Goal: Task Accomplishment & Management: Use online tool/utility

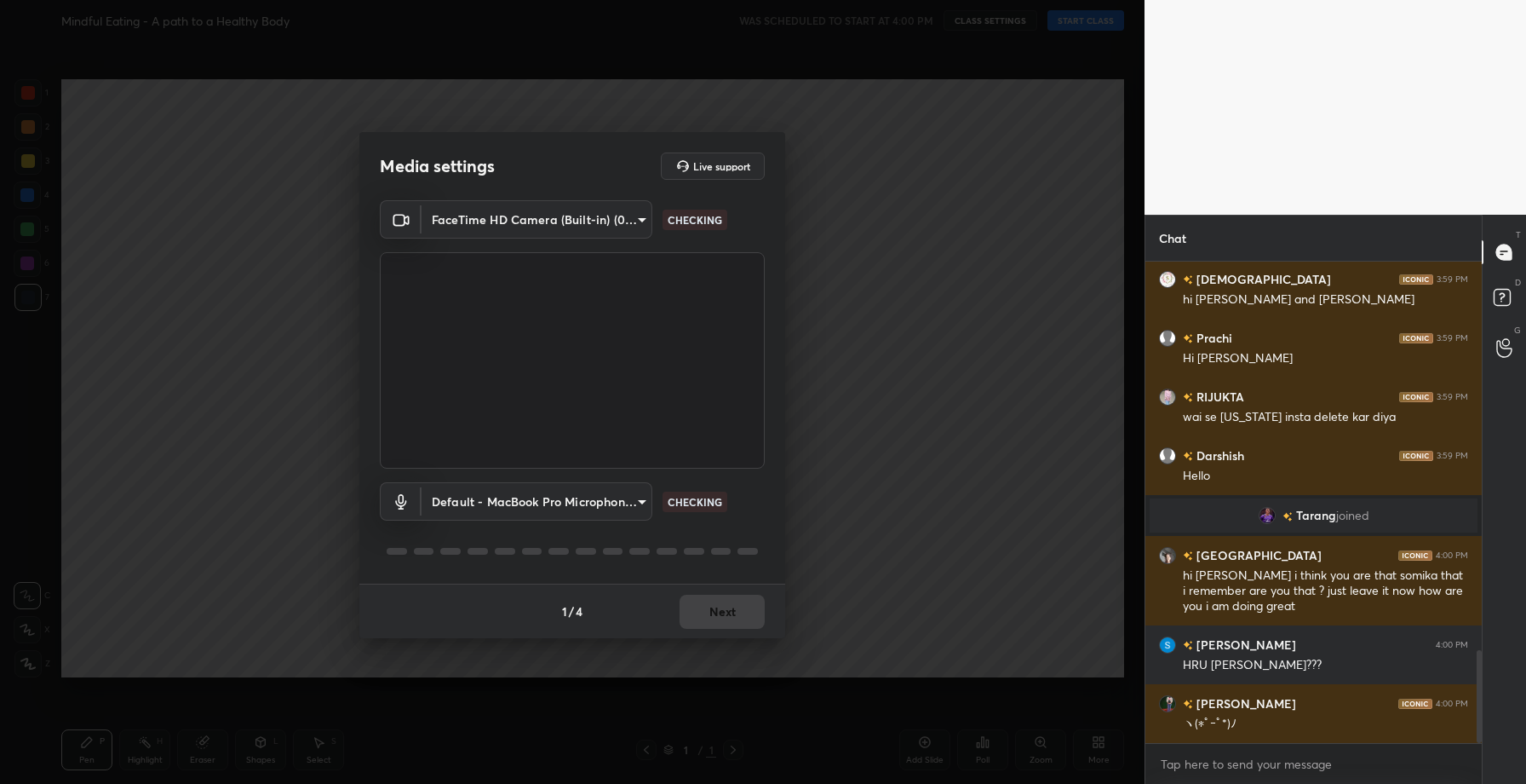
scroll to position [2012, 0]
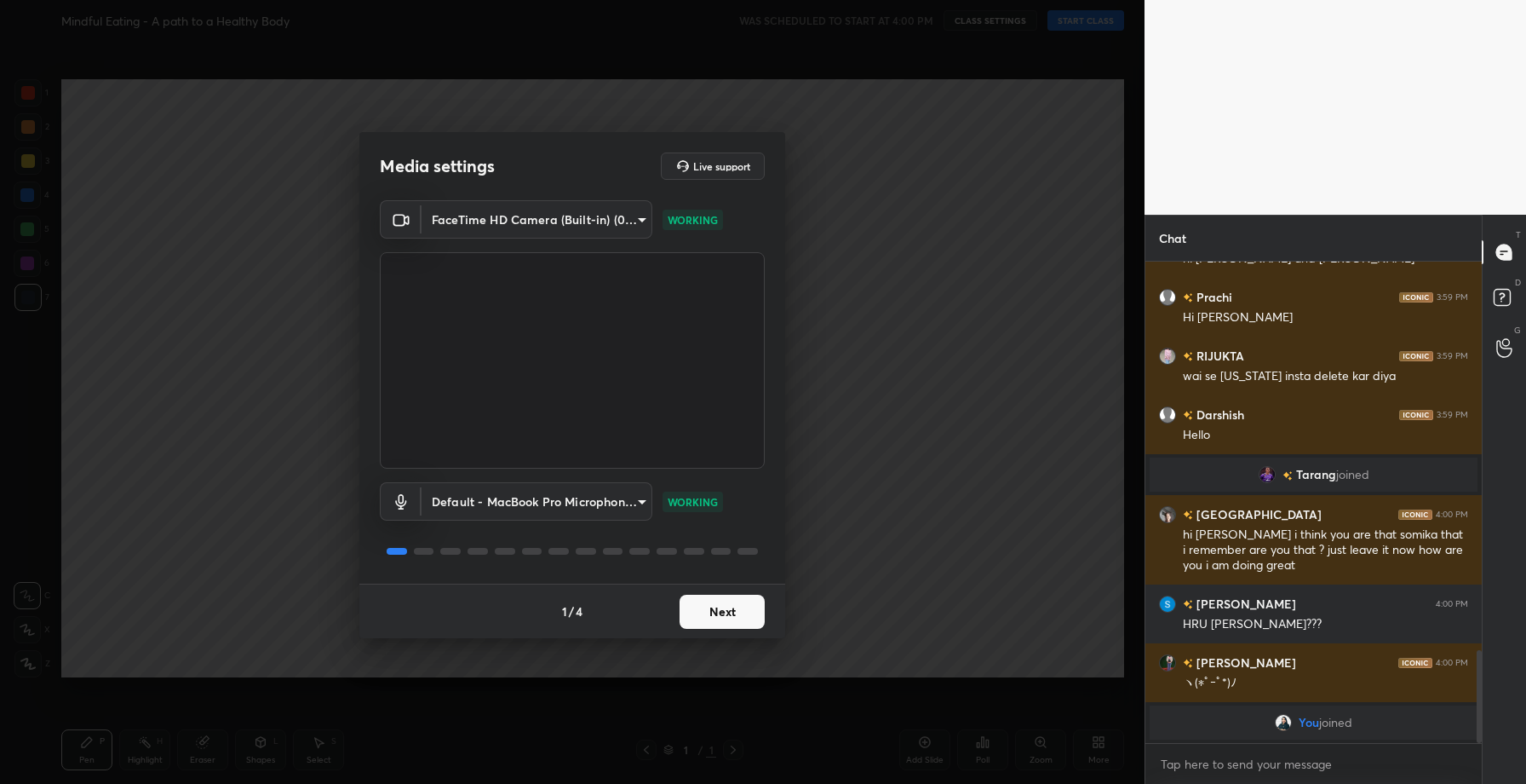
click at [746, 613] on button "Next" at bounding box center [721, 611] width 85 height 34
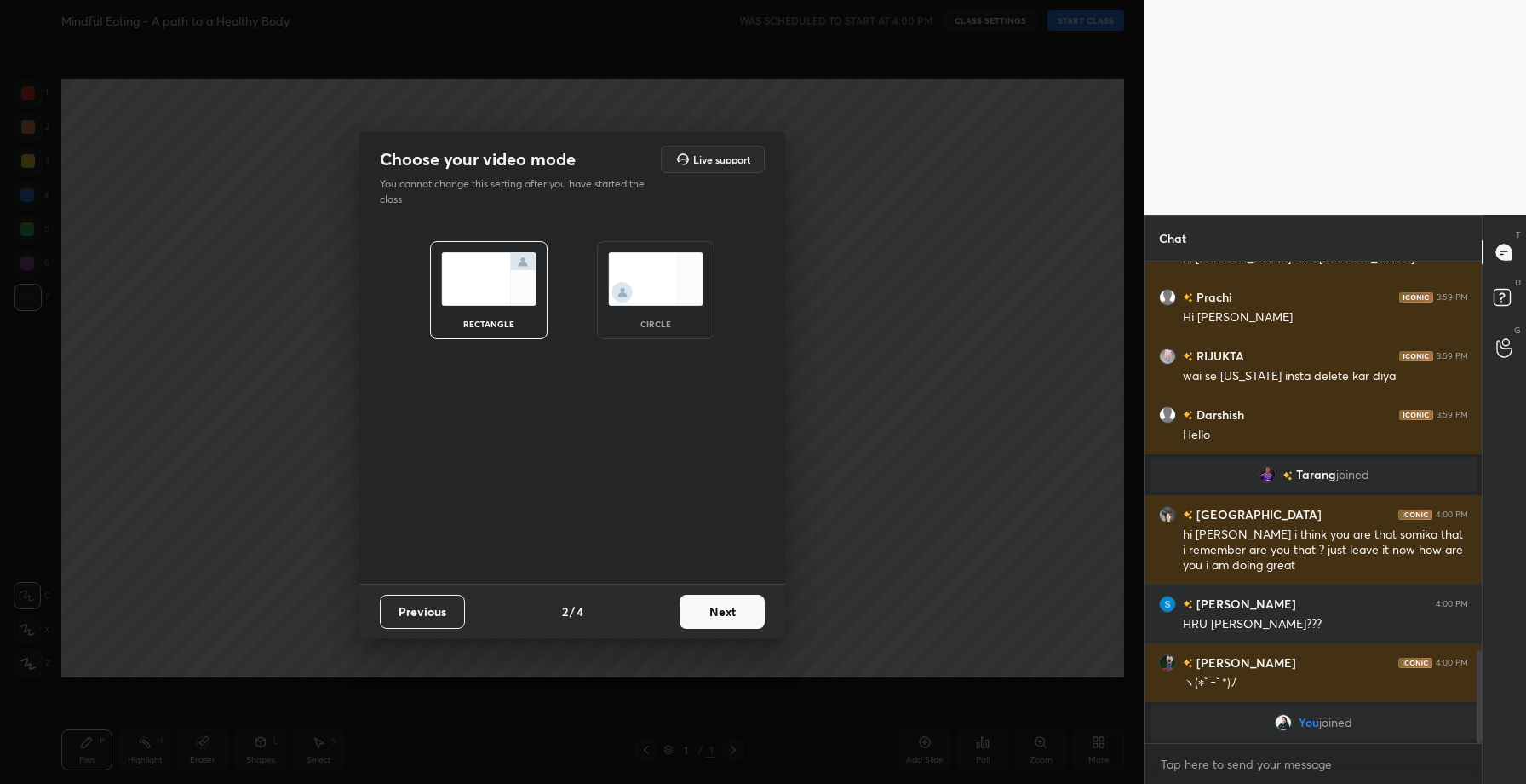
click at [746, 613] on button "Next" at bounding box center [721, 611] width 85 height 34
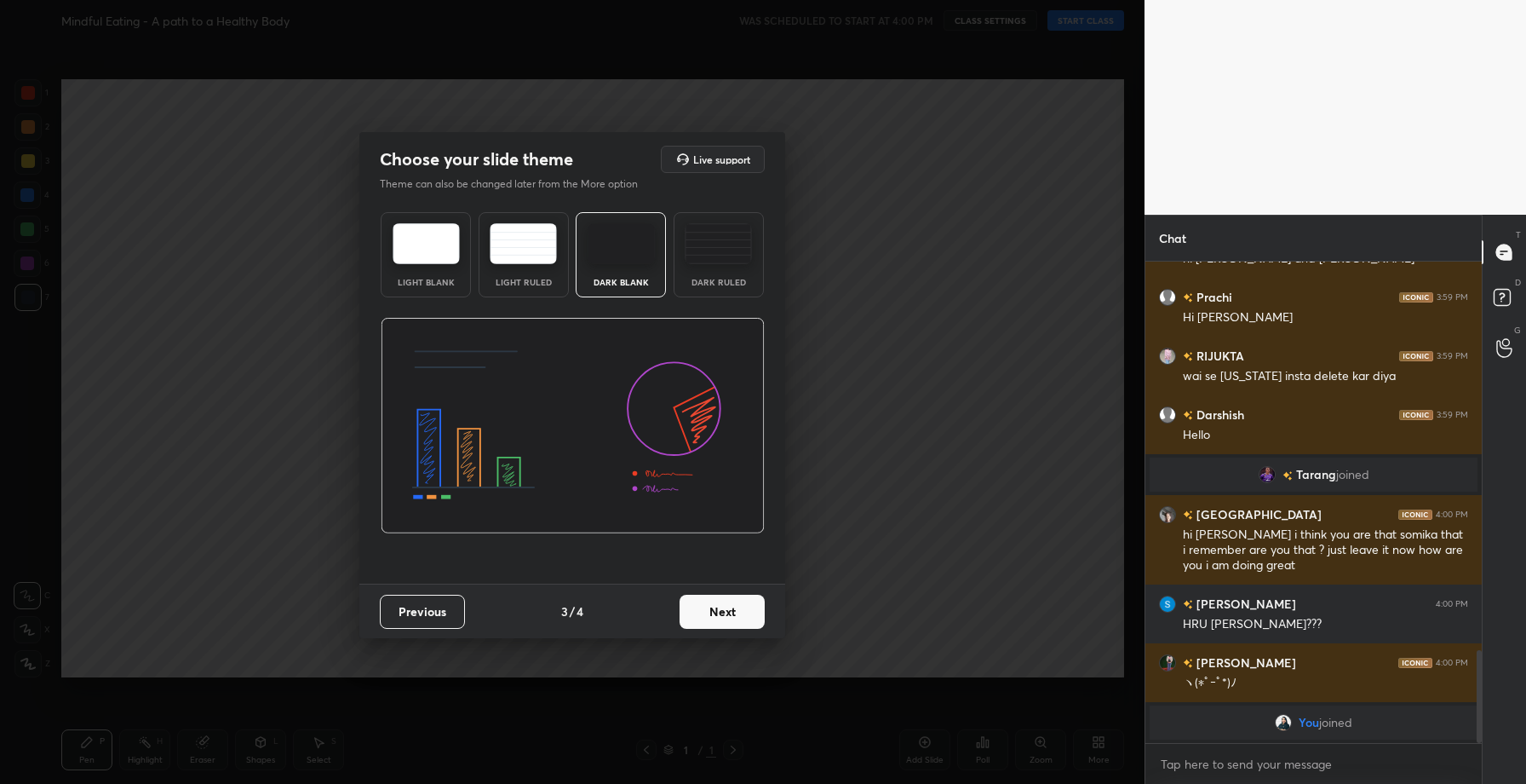
click at [746, 613] on button "Next" at bounding box center [721, 611] width 85 height 34
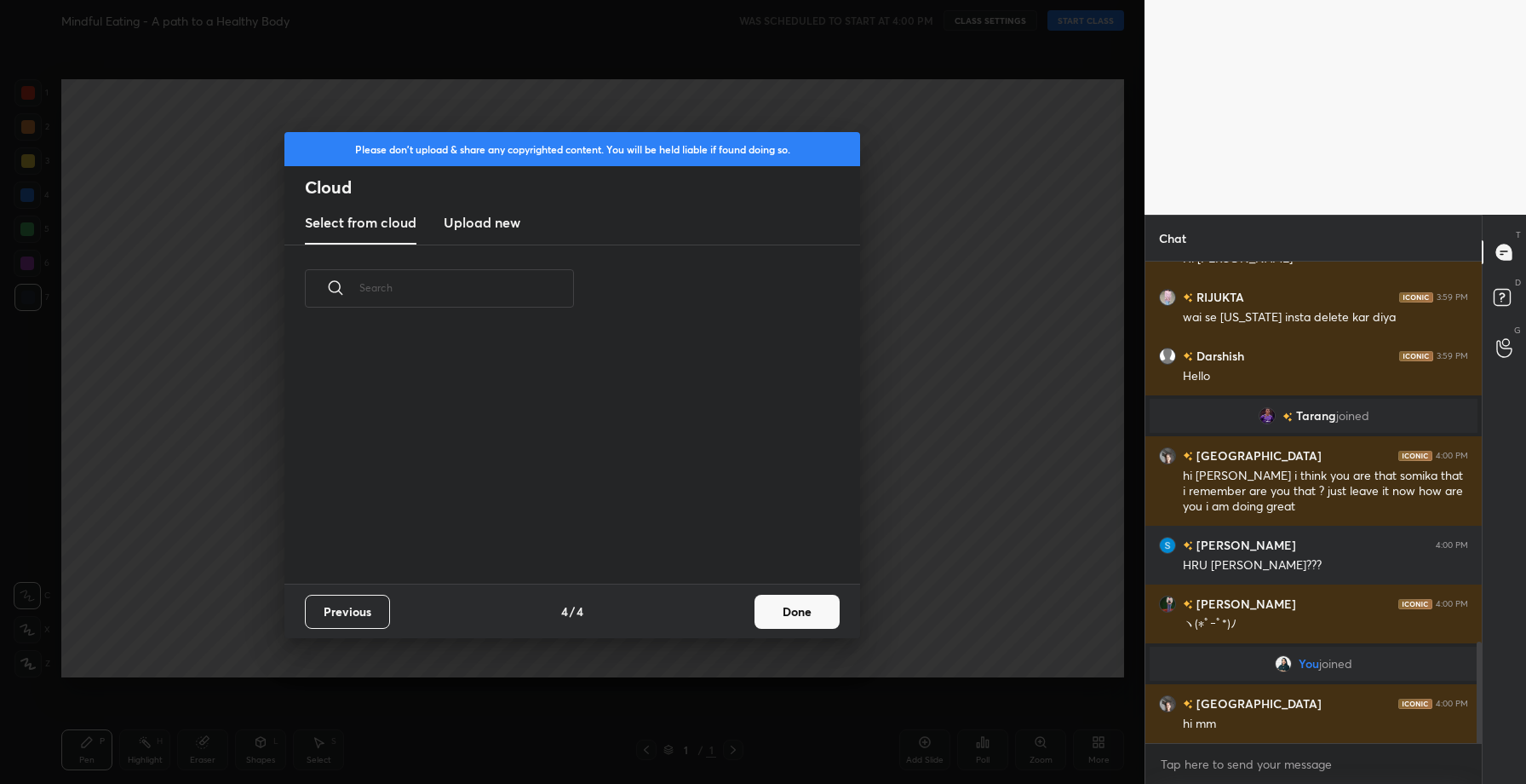
scroll to position [252, 546]
click at [473, 232] on h3 "Upload new" at bounding box center [482, 223] width 77 height 21
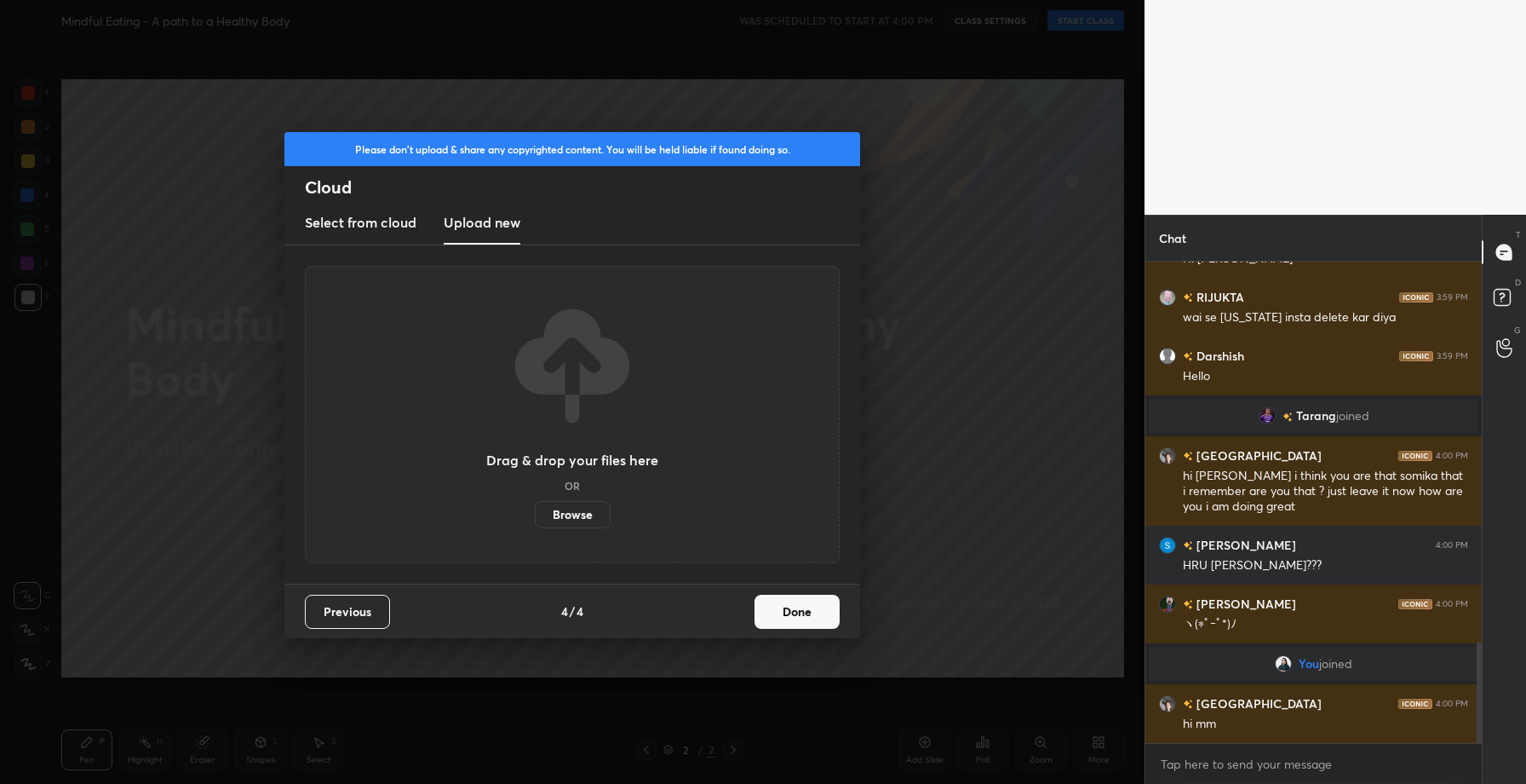
scroll to position [1851, 0]
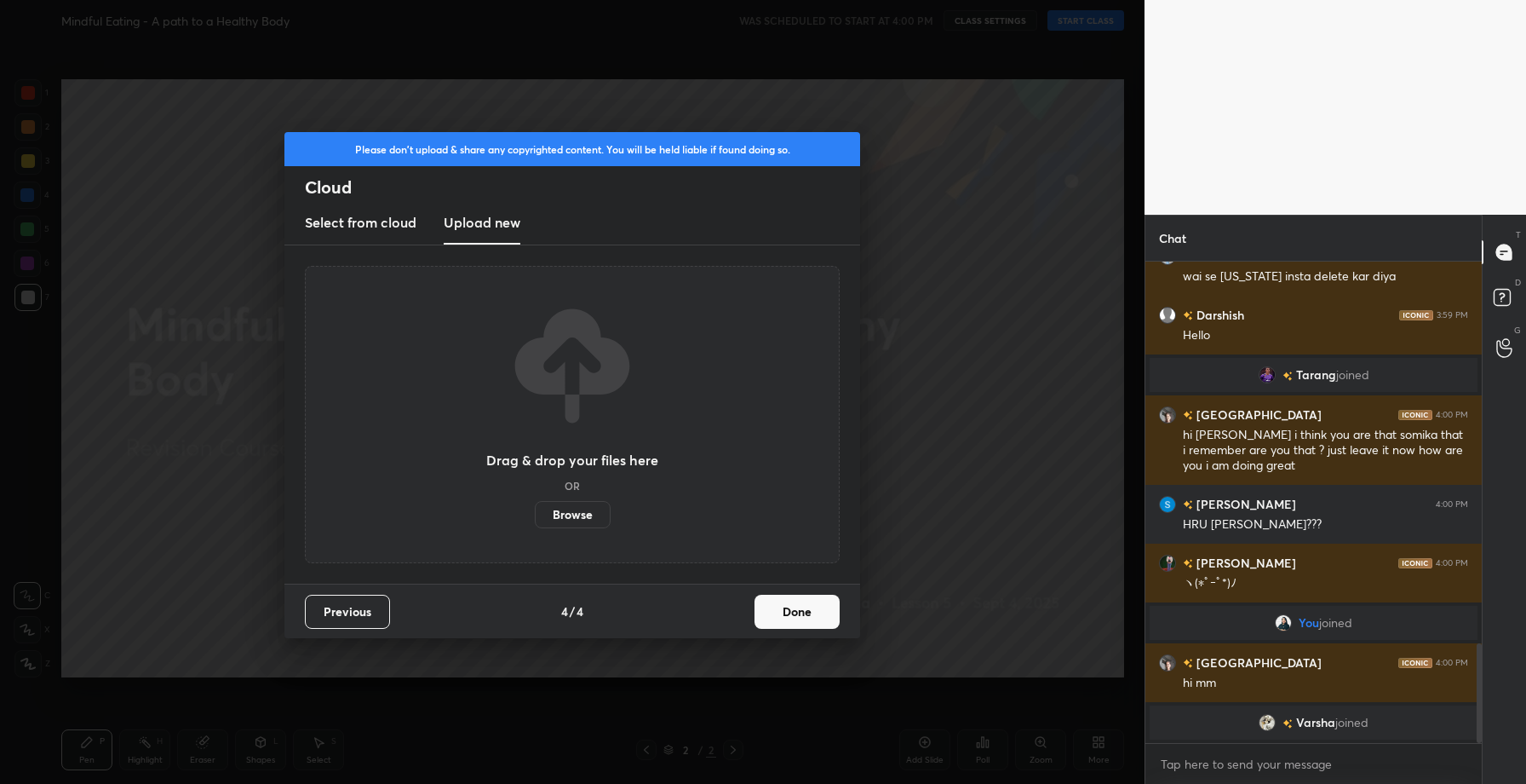
click at [571, 508] on label "Browse" at bounding box center [573, 514] width 76 height 27
click at [535, 508] on input "Browse" at bounding box center [535, 514] width 0 height 27
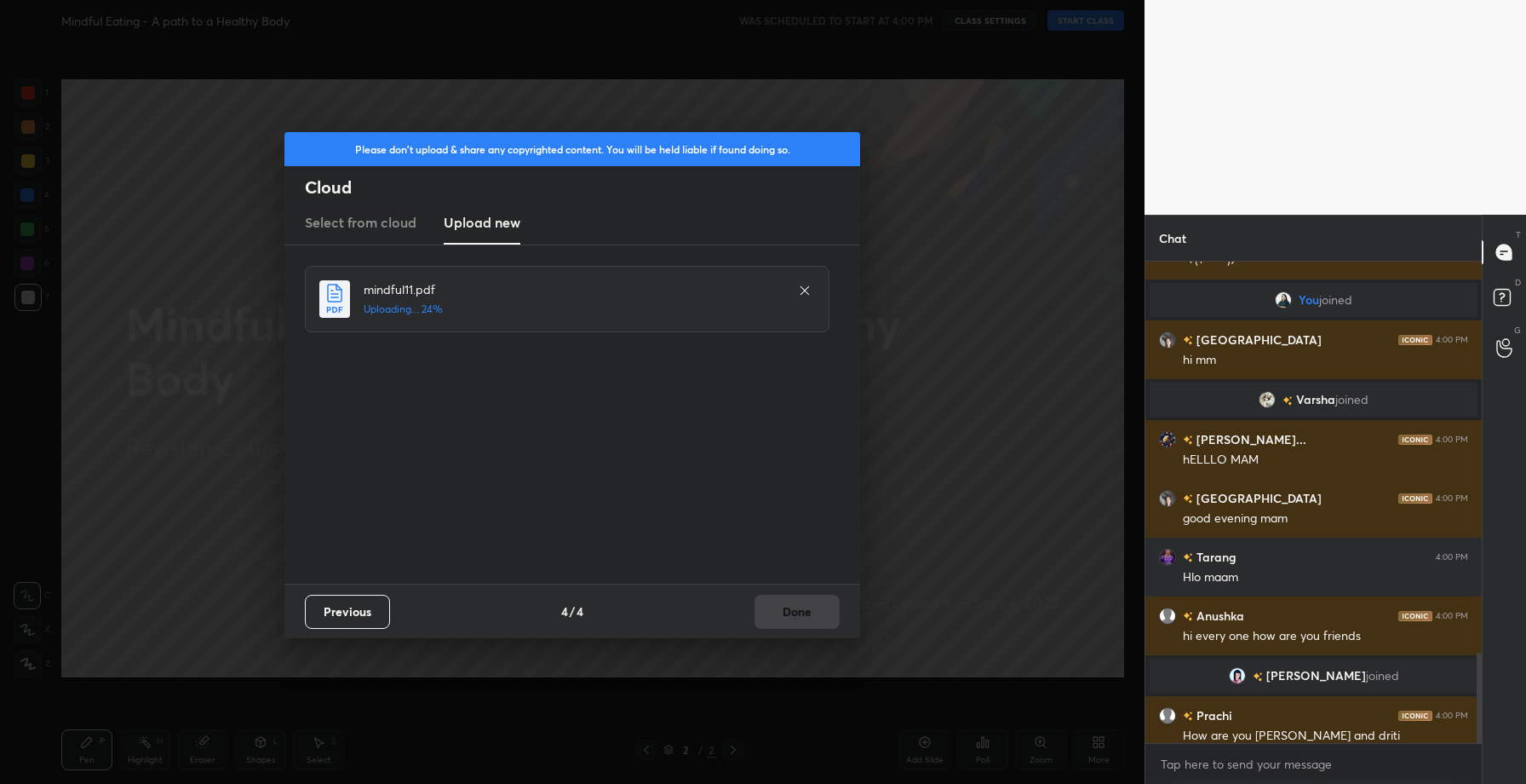
scroll to position [2091, 0]
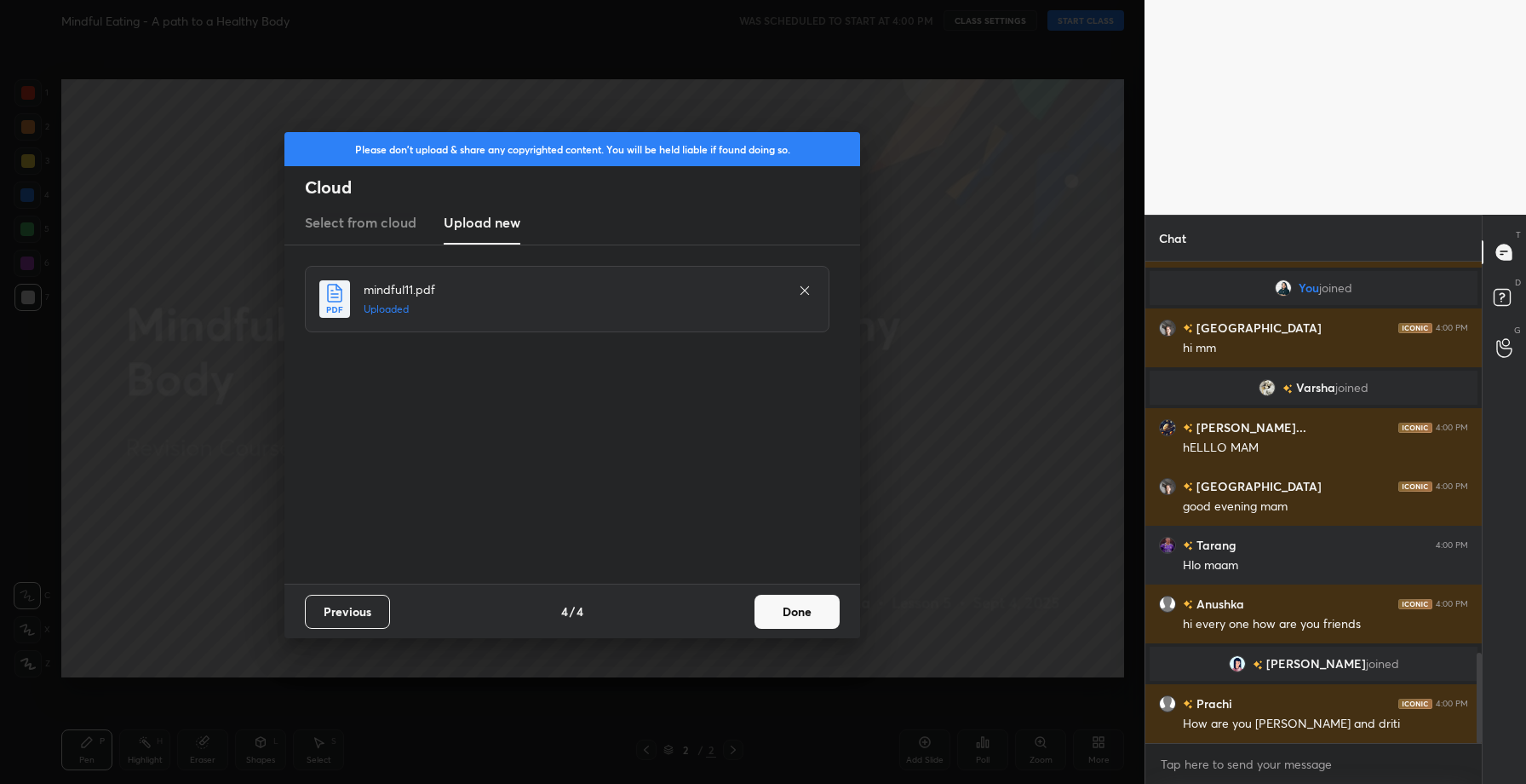
click at [789, 619] on button "Done" at bounding box center [797, 611] width 85 height 34
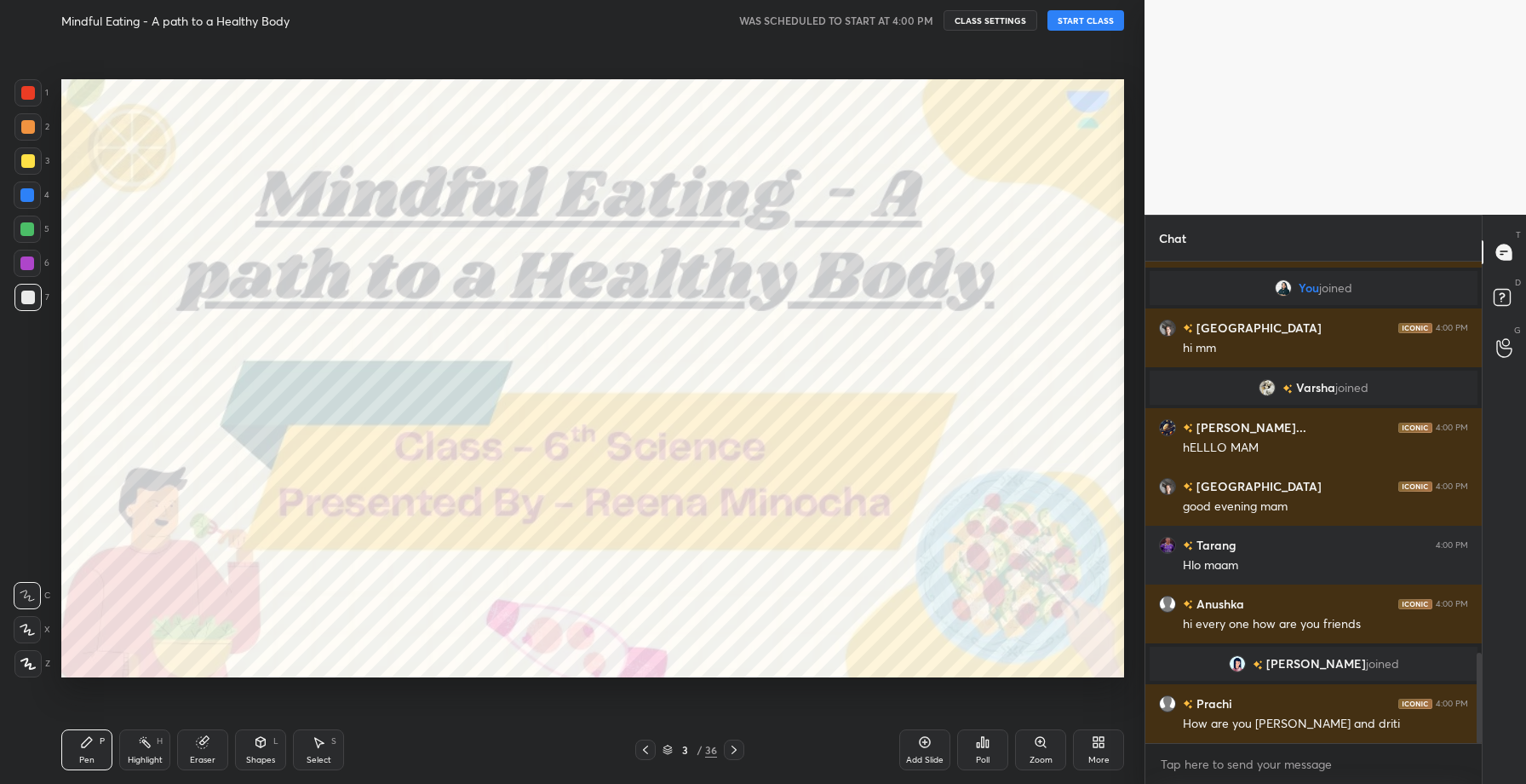
click at [1102, 13] on button "START CLASS" at bounding box center [1086, 21] width 77 height 21
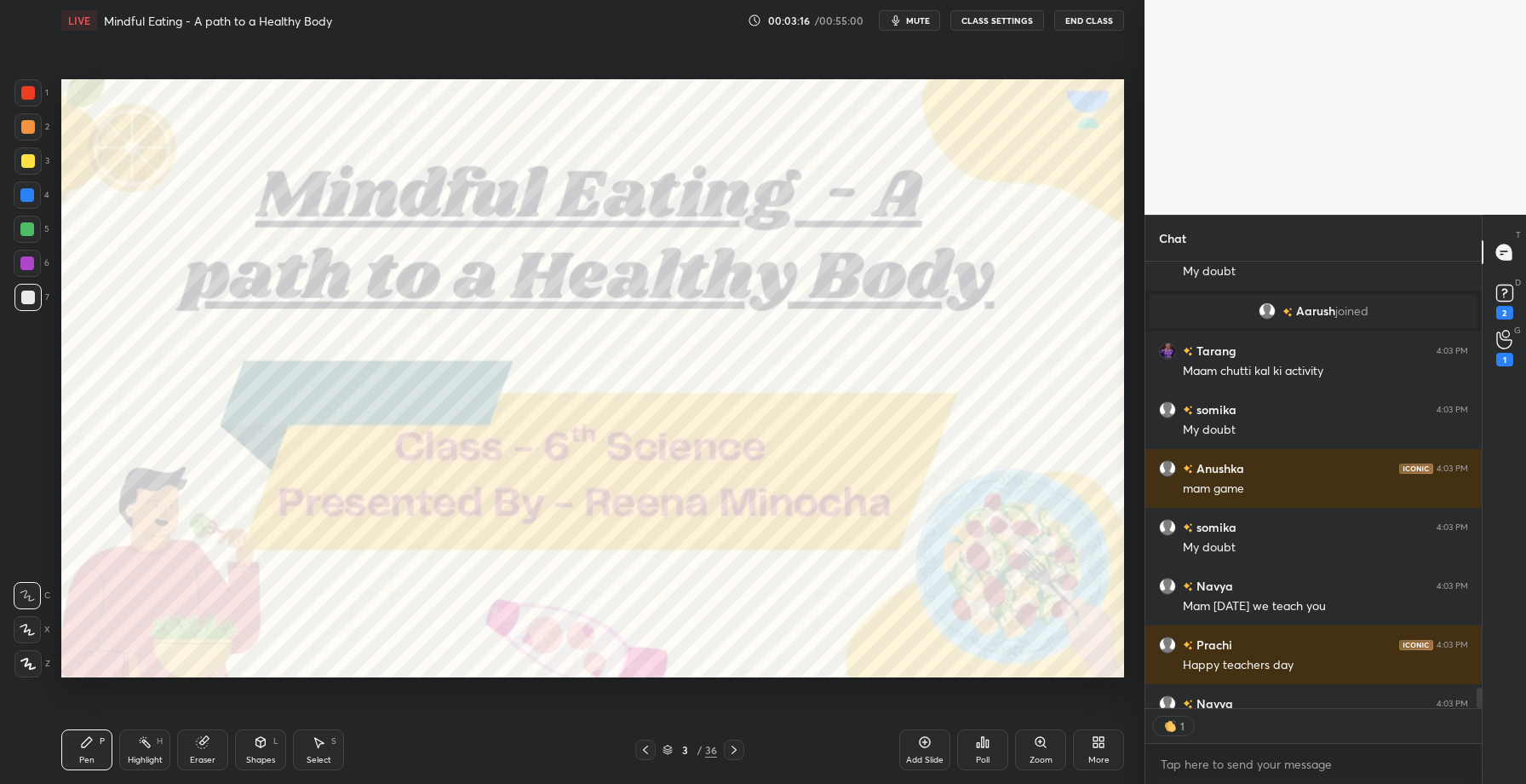
scroll to position [6, 6]
click at [30, 87] on div at bounding box center [28, 93] width 14 height 14
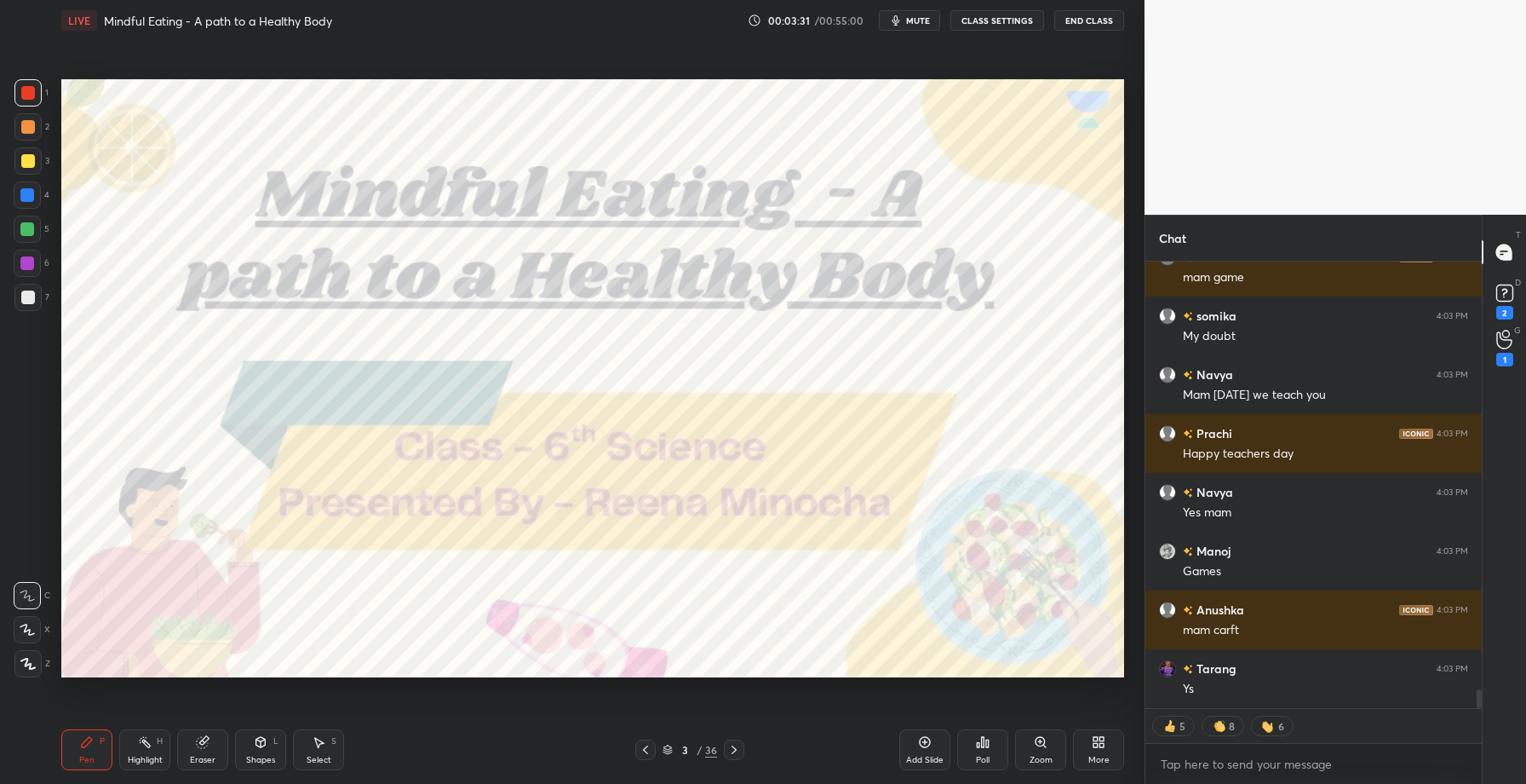
scroll to position [10246, 0]
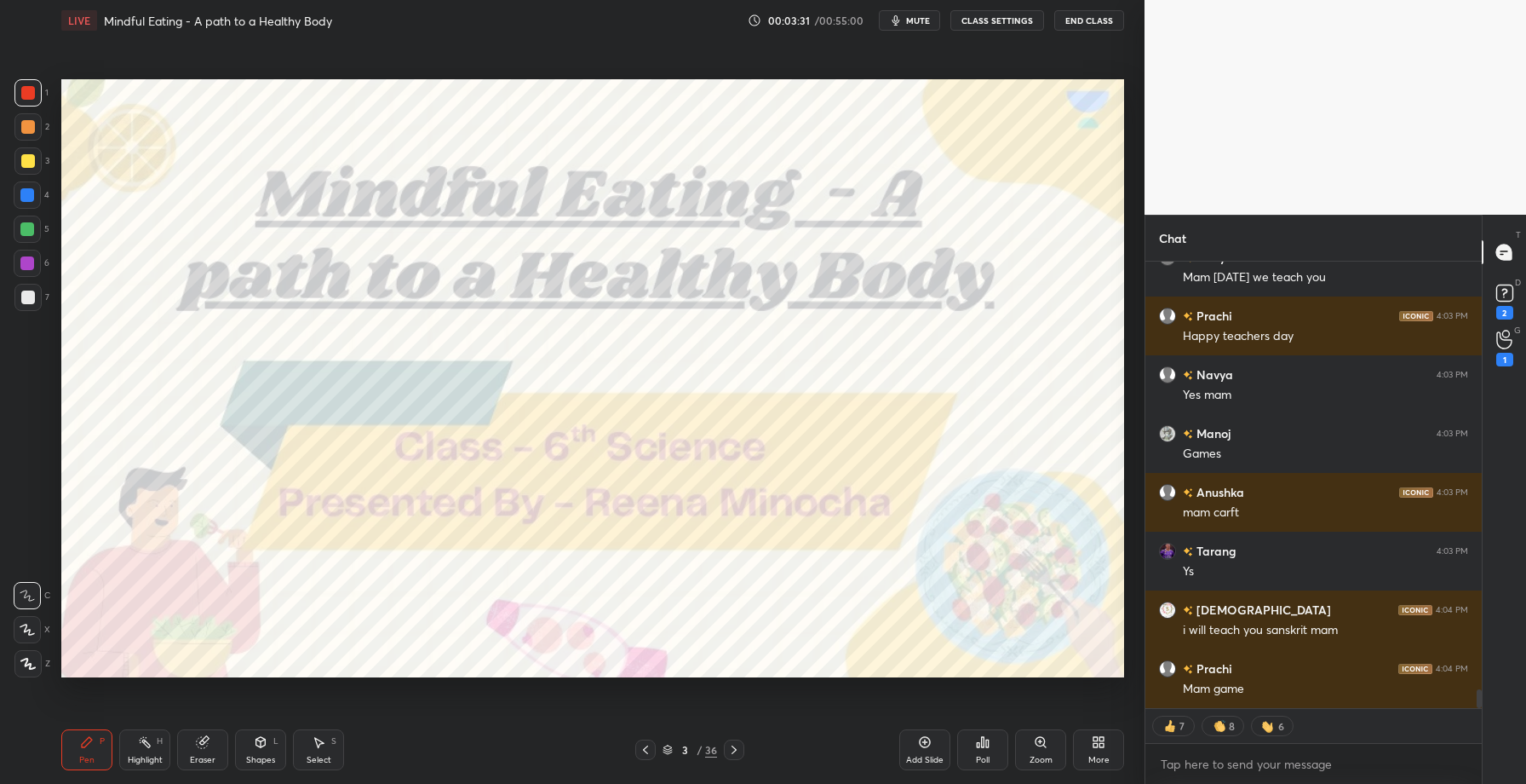
click at [21, 672] on div at bounding box center [27, 663] width 27 height 27
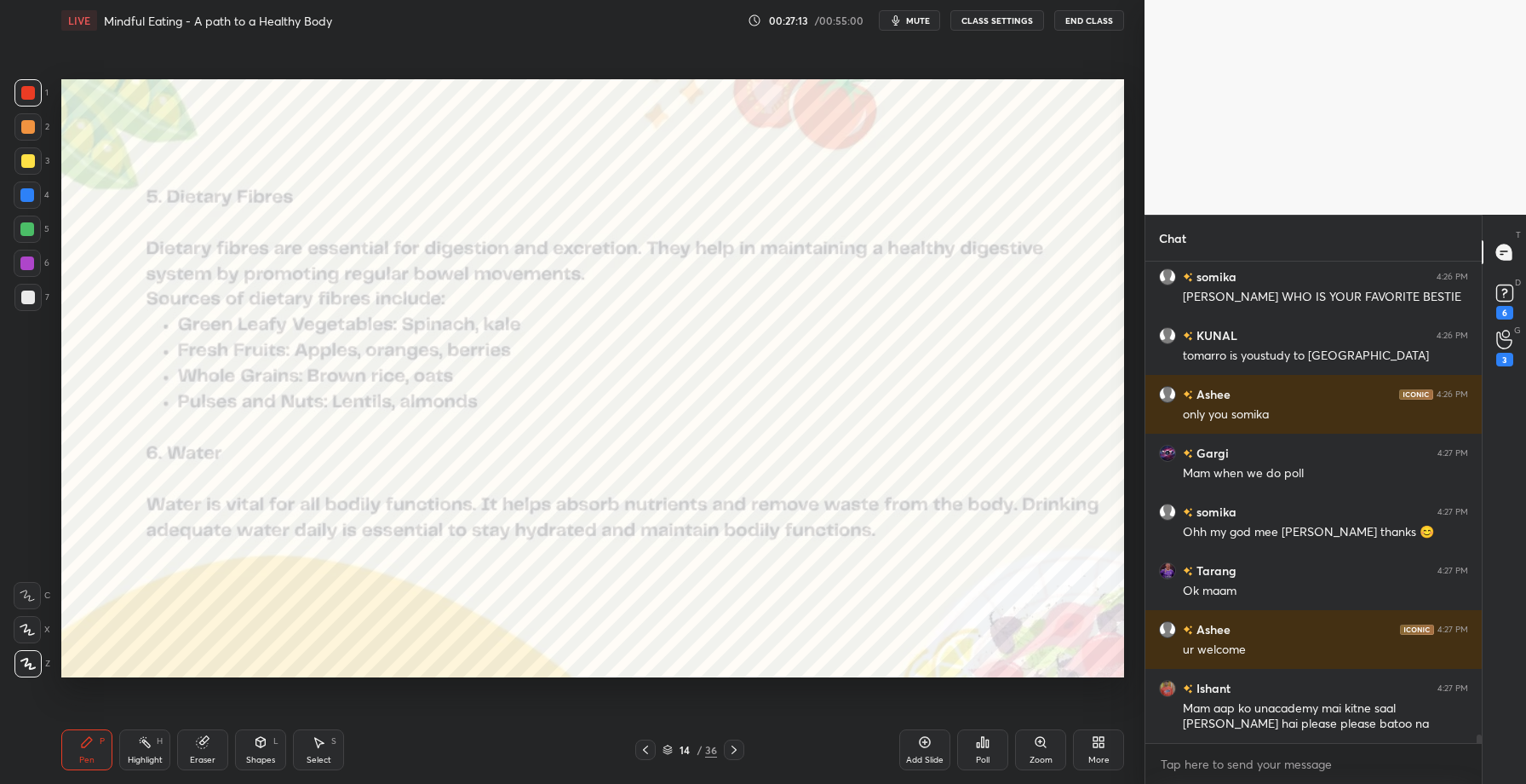
scroll to position [27656, 0]
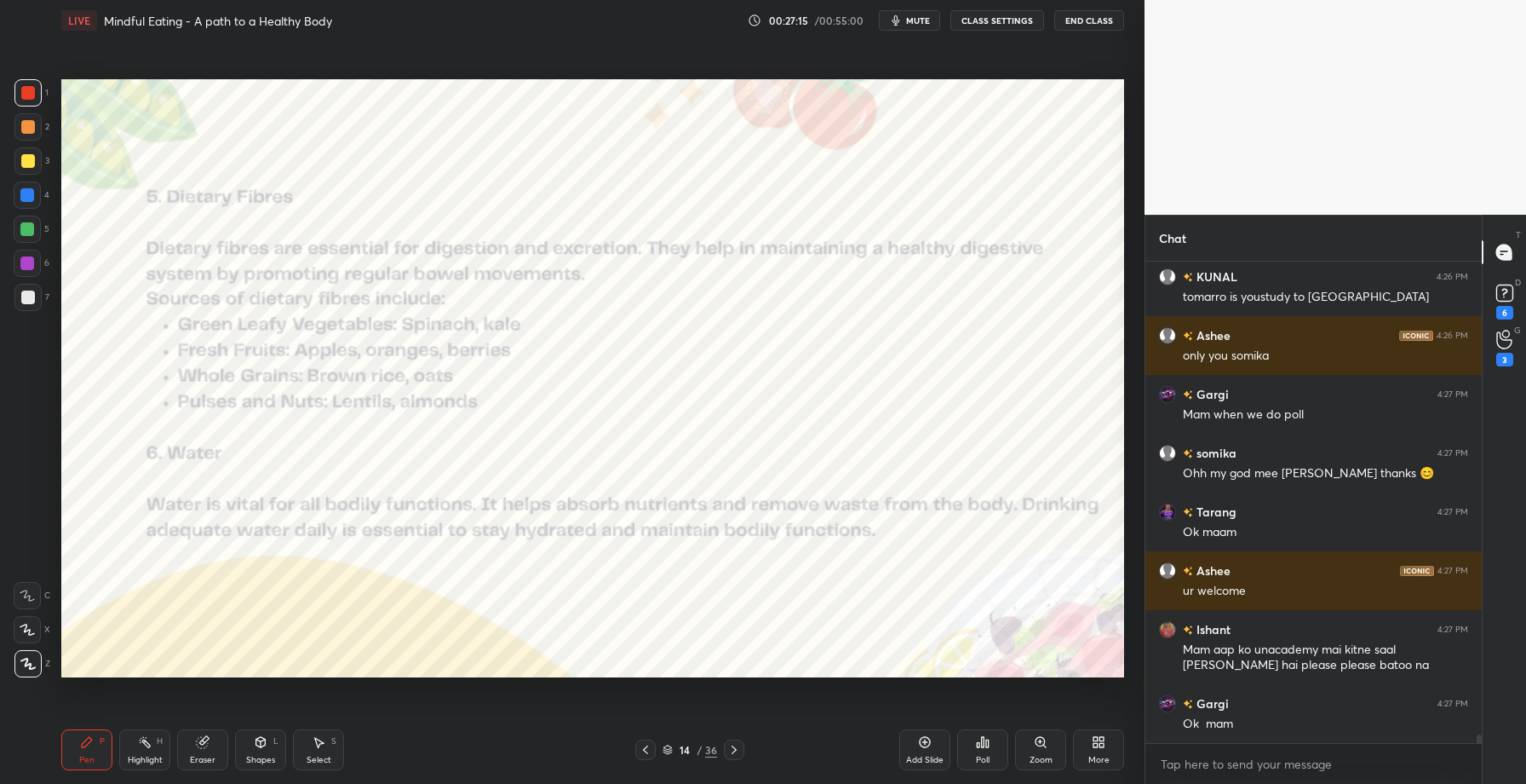
click at [147, 756] on div "Highlight" at bounding box center [145, 760] width 35 height 8
drag, startPoint x: 211, startPoint y: 748, endPoint x: 258, endPoint y: 679, distance: 83.5
click at [215, 744] on div "Eraser" at bounding box center [202, 749] width 51 height 41
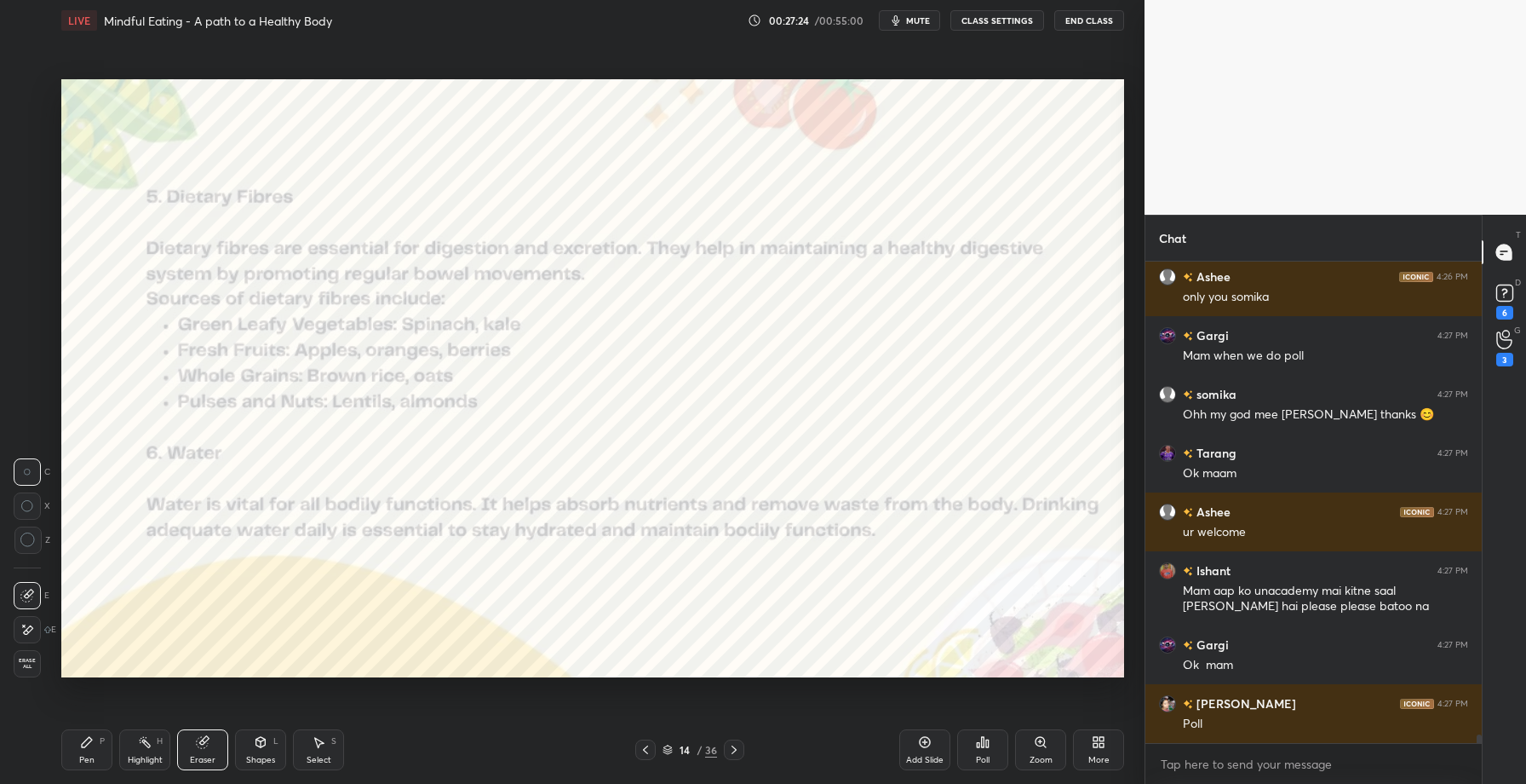
click at [92, 756] on div "Pen" at bounding box center [87, 760] width 15 height 8
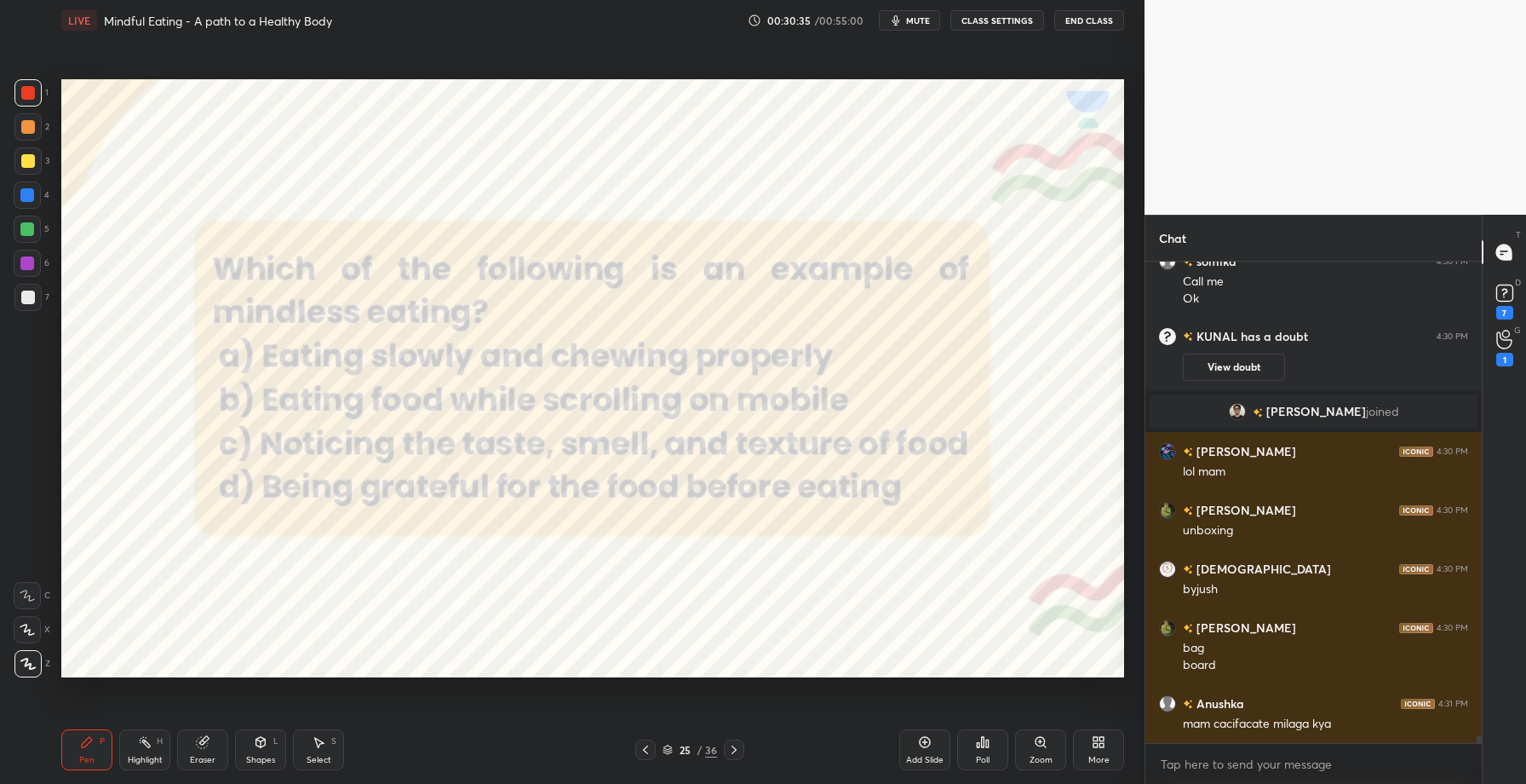
scroll to position [28699, 0]
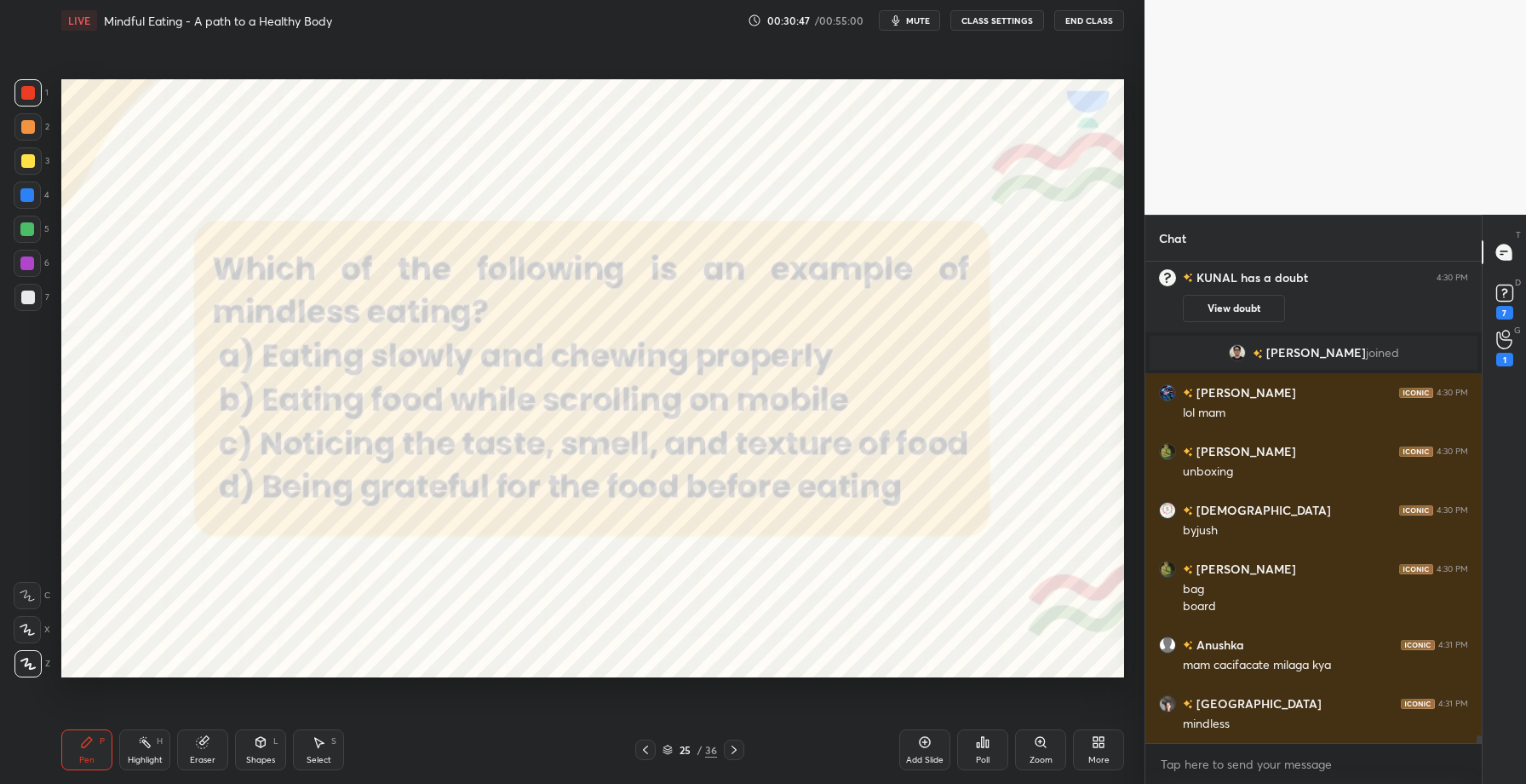
click at [977, 736] on icon at bounding box center [982, 742] width 14 height 14
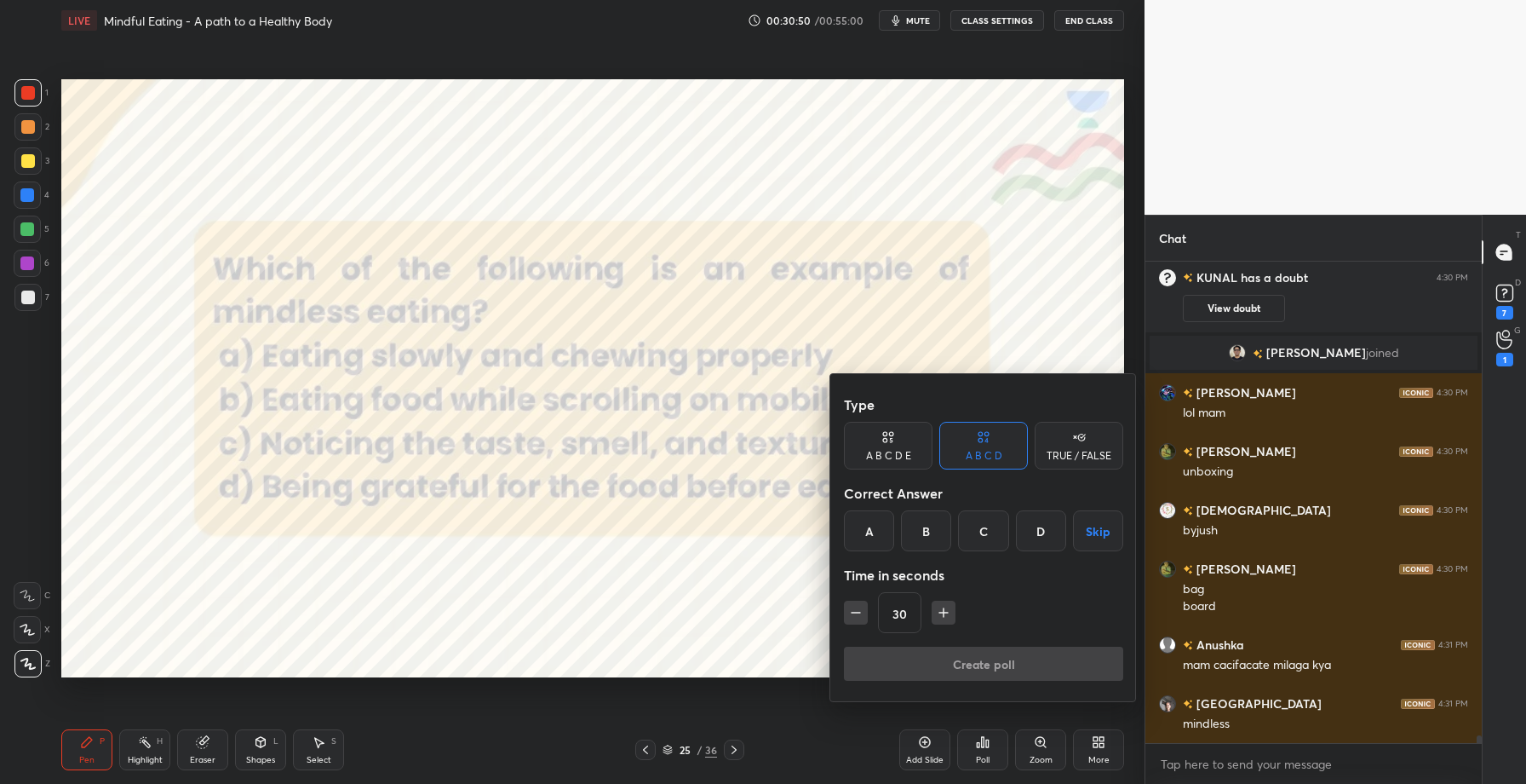
click at [931, 530] on div "B" at bounding box center [926, 530] width 51 height 41
click at [968, 661] on button "Create poll" at bounding box center [983, 663] width 280 height 34
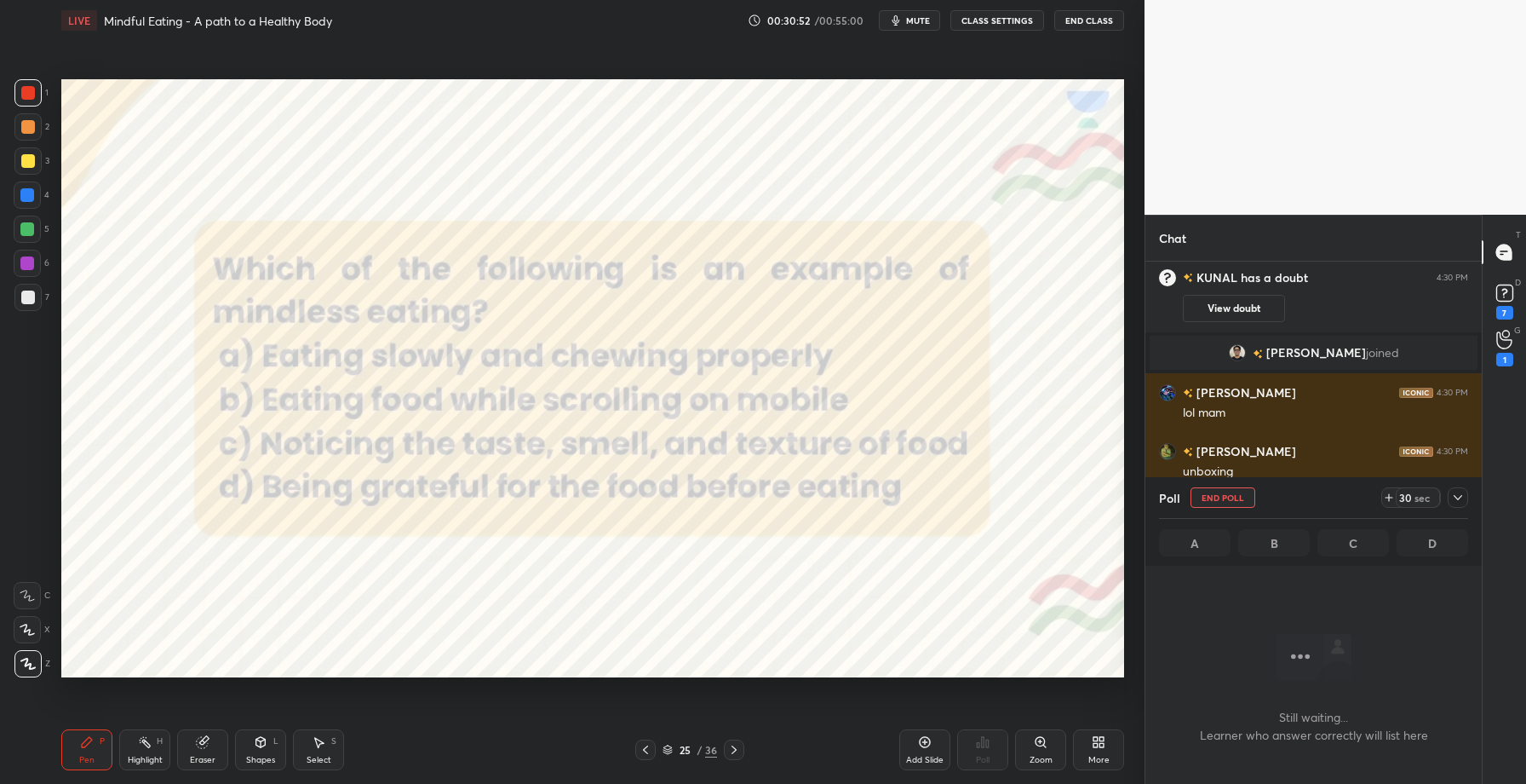
scroll to position [5, 6]
click at [1466, 494] on div at bounding box center [1459, 498] width 21 height 21
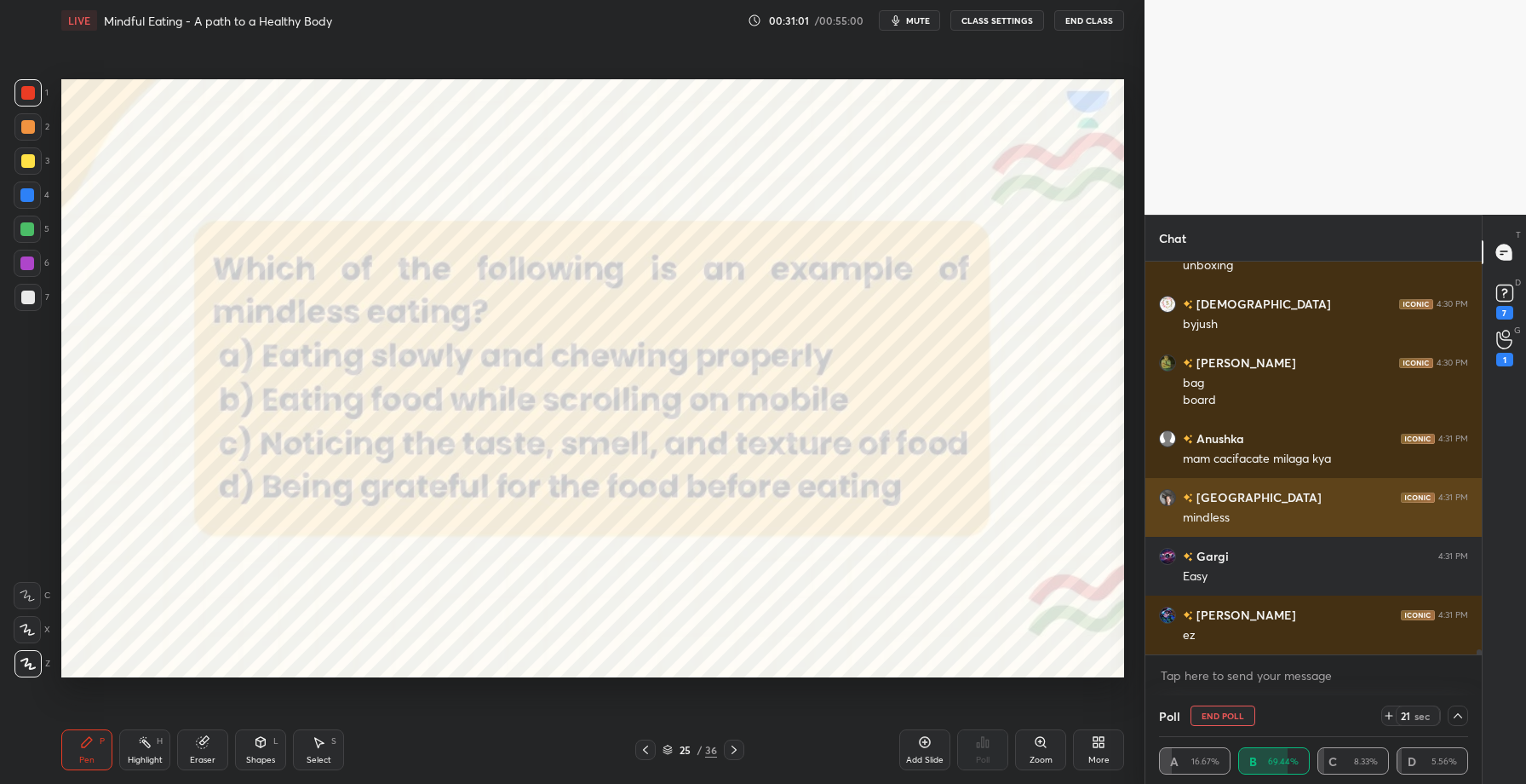
scroll to position [28946, 0]
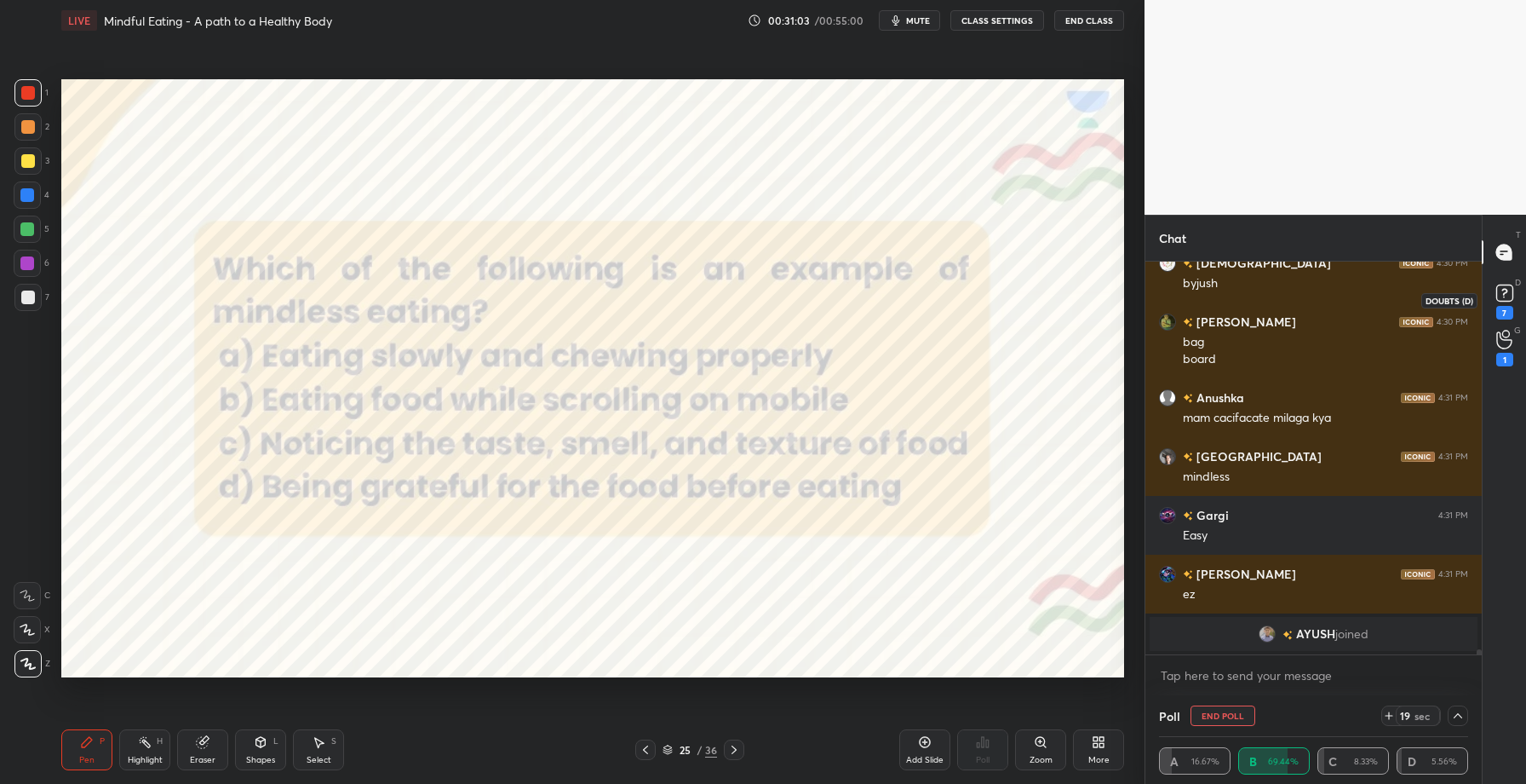
click at [1508, 297] on rect at bounding box center [1504, 293] width 16 height 16
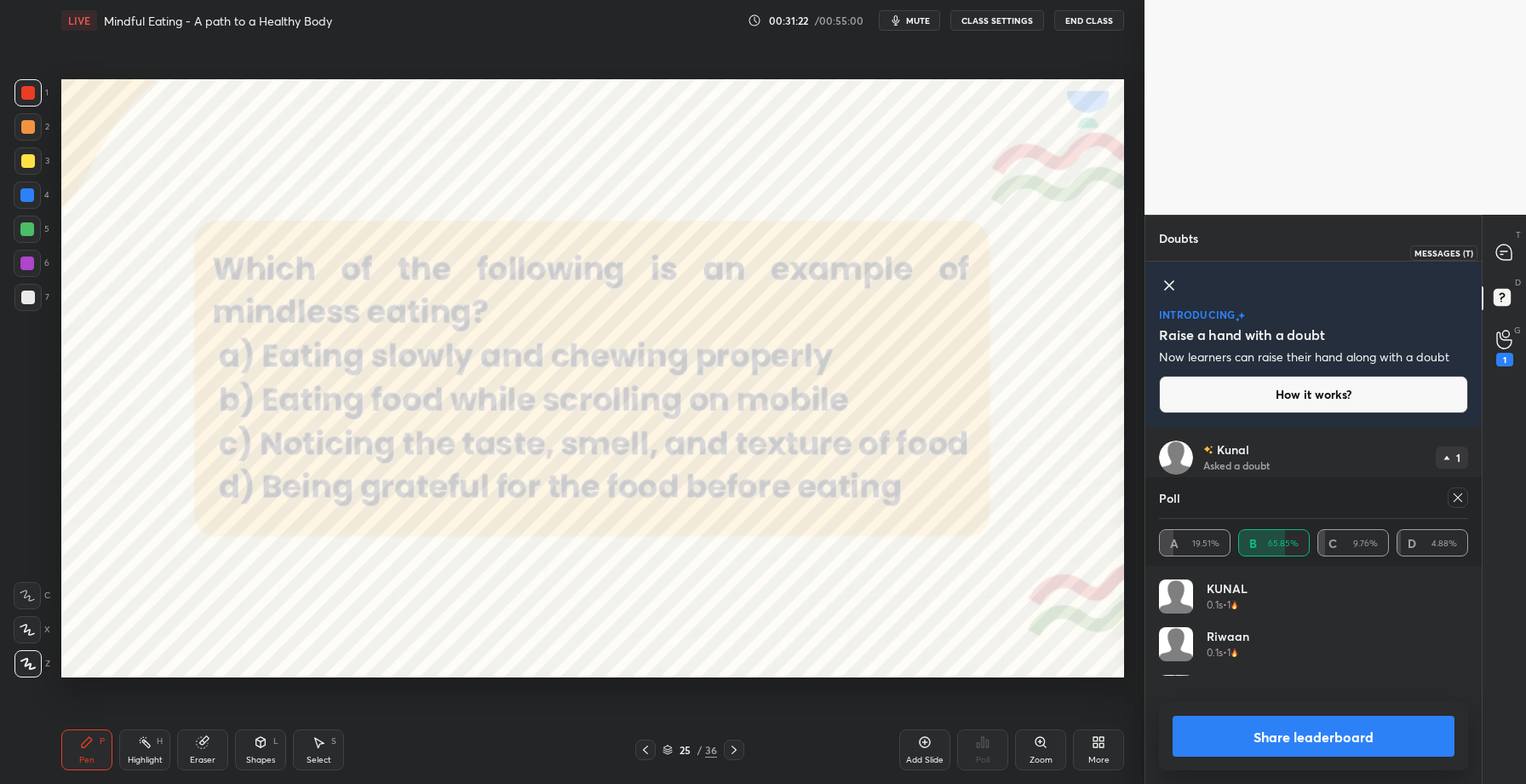
scroll to position [111, 304]
click at [1505, 261] on div at bounding box center [1504, 252] width 34 height 31
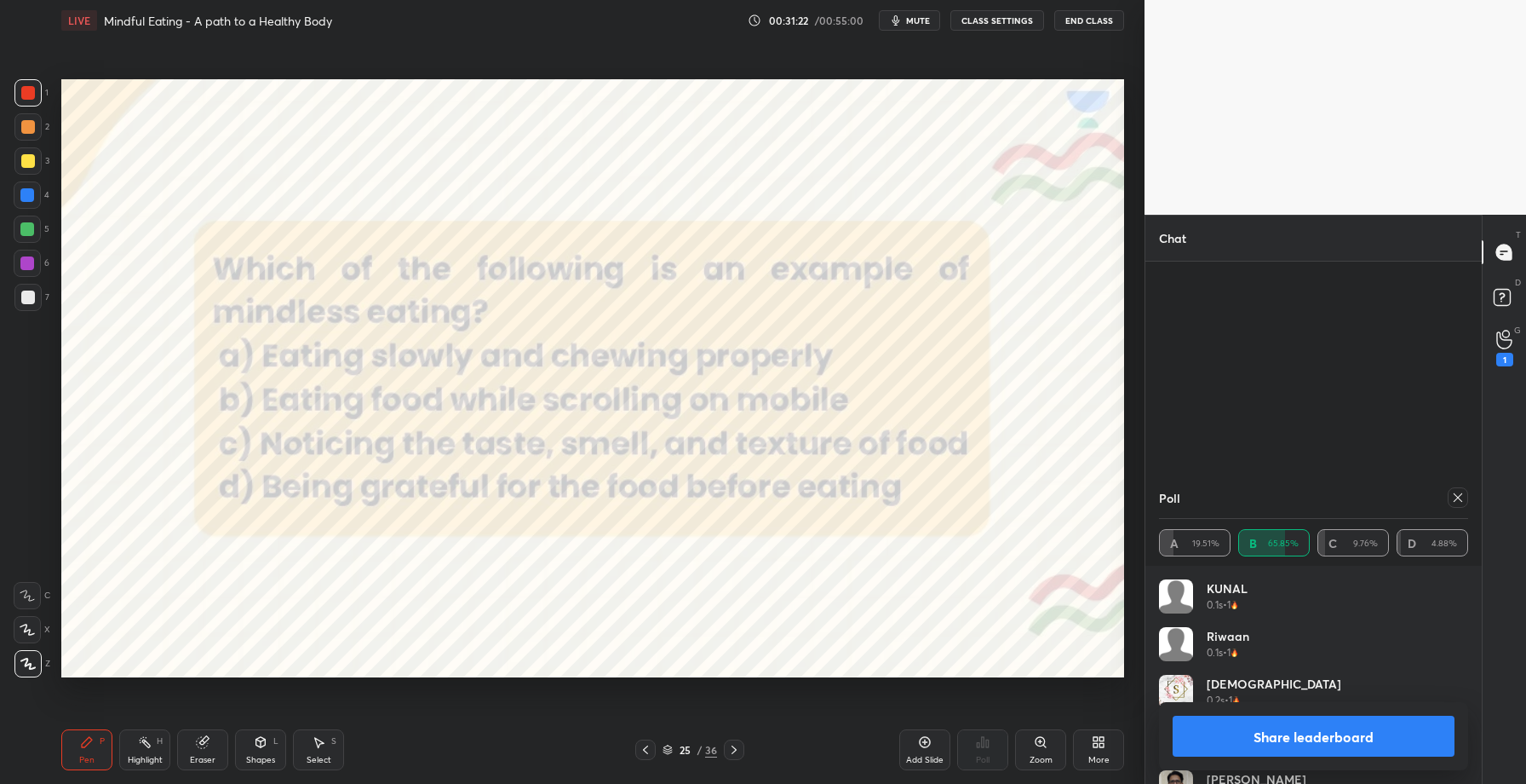
scroll to position [387, 331]
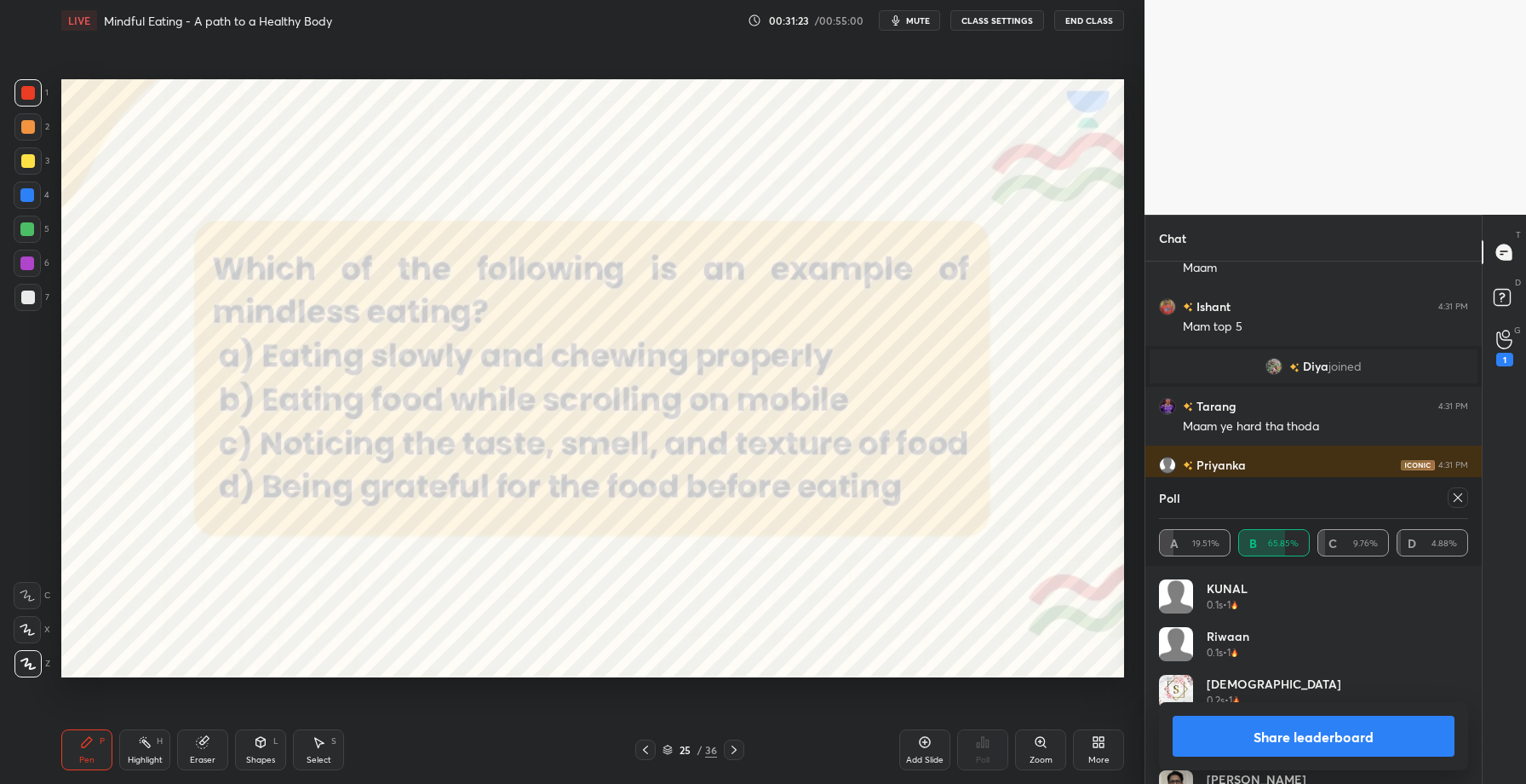
click at [1269, 730] on button "Share leaderboard" at bounding box center [1314, 736] width 282 height 41
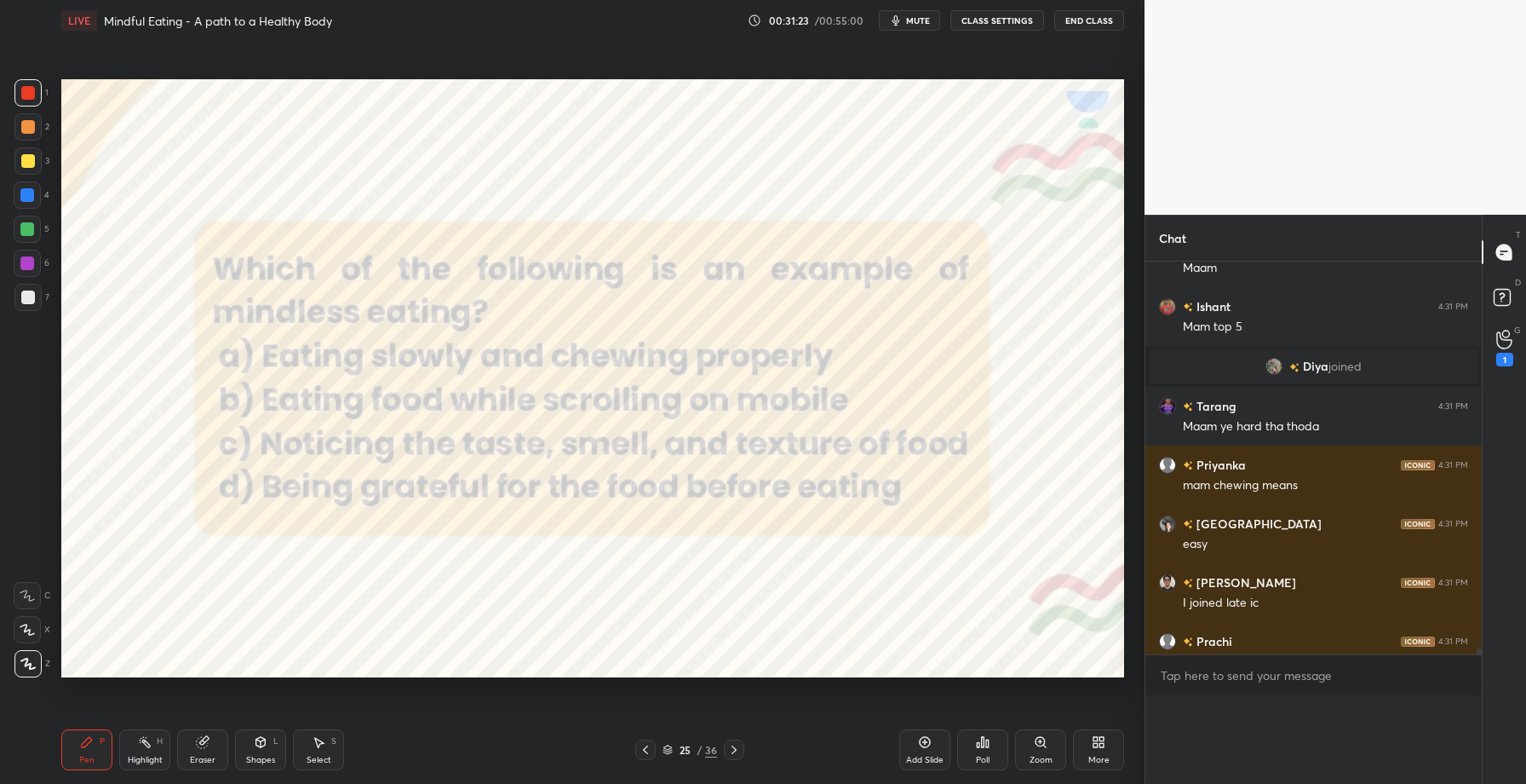
scroll to position [74, 304]
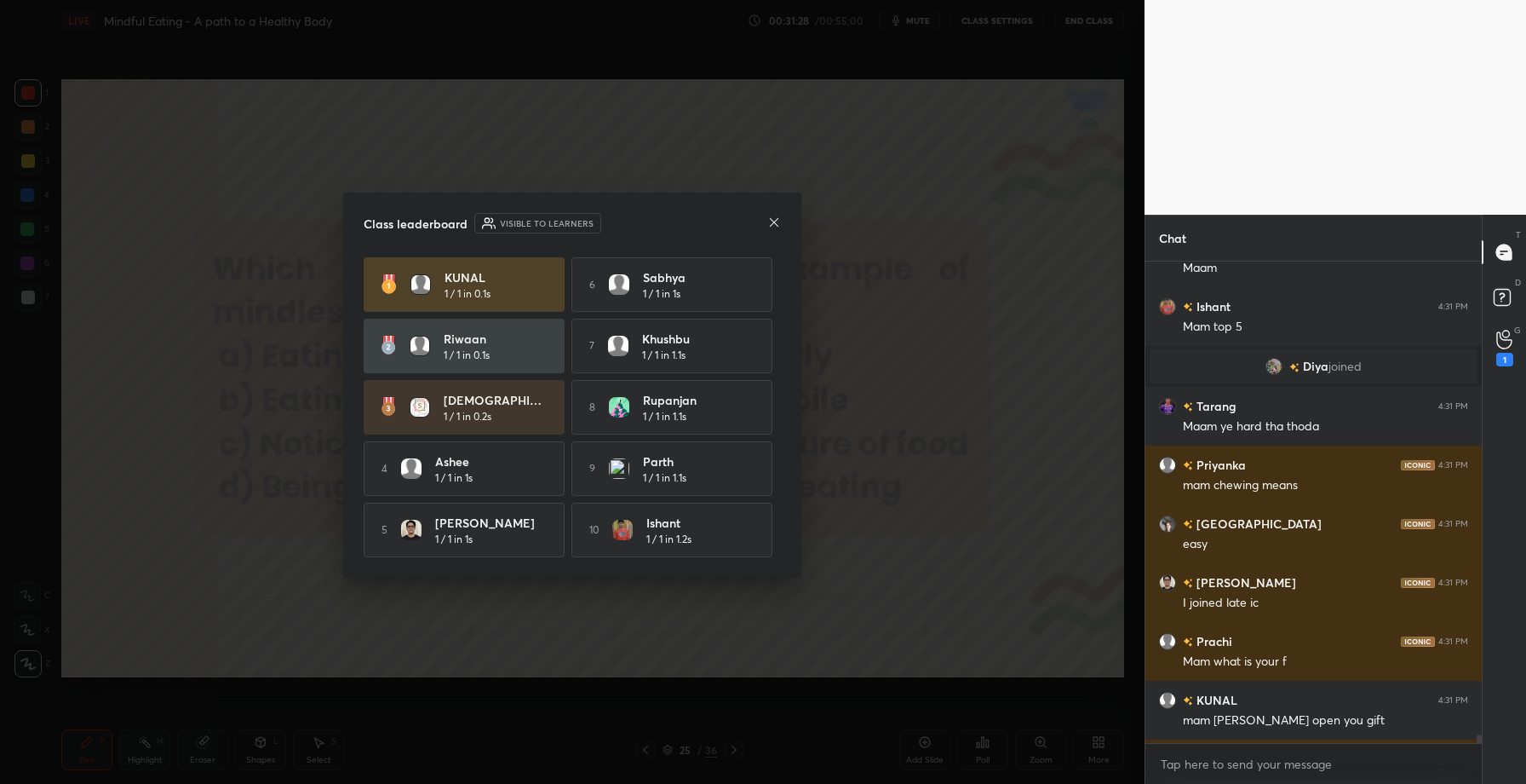
click at [775, 226] on div at bounding box center [774, 223] width 14 height 18
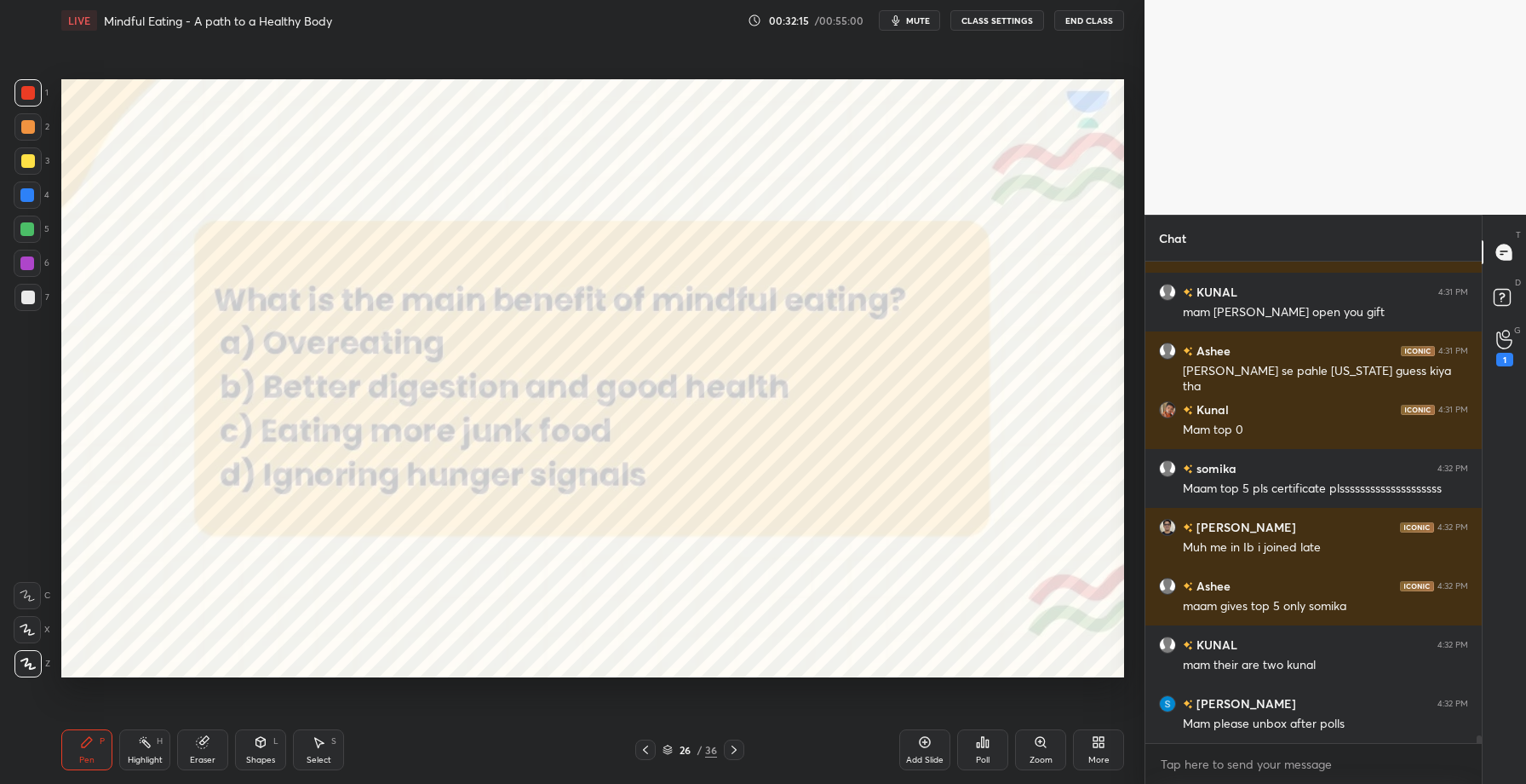
scroll to position [29694, 0]
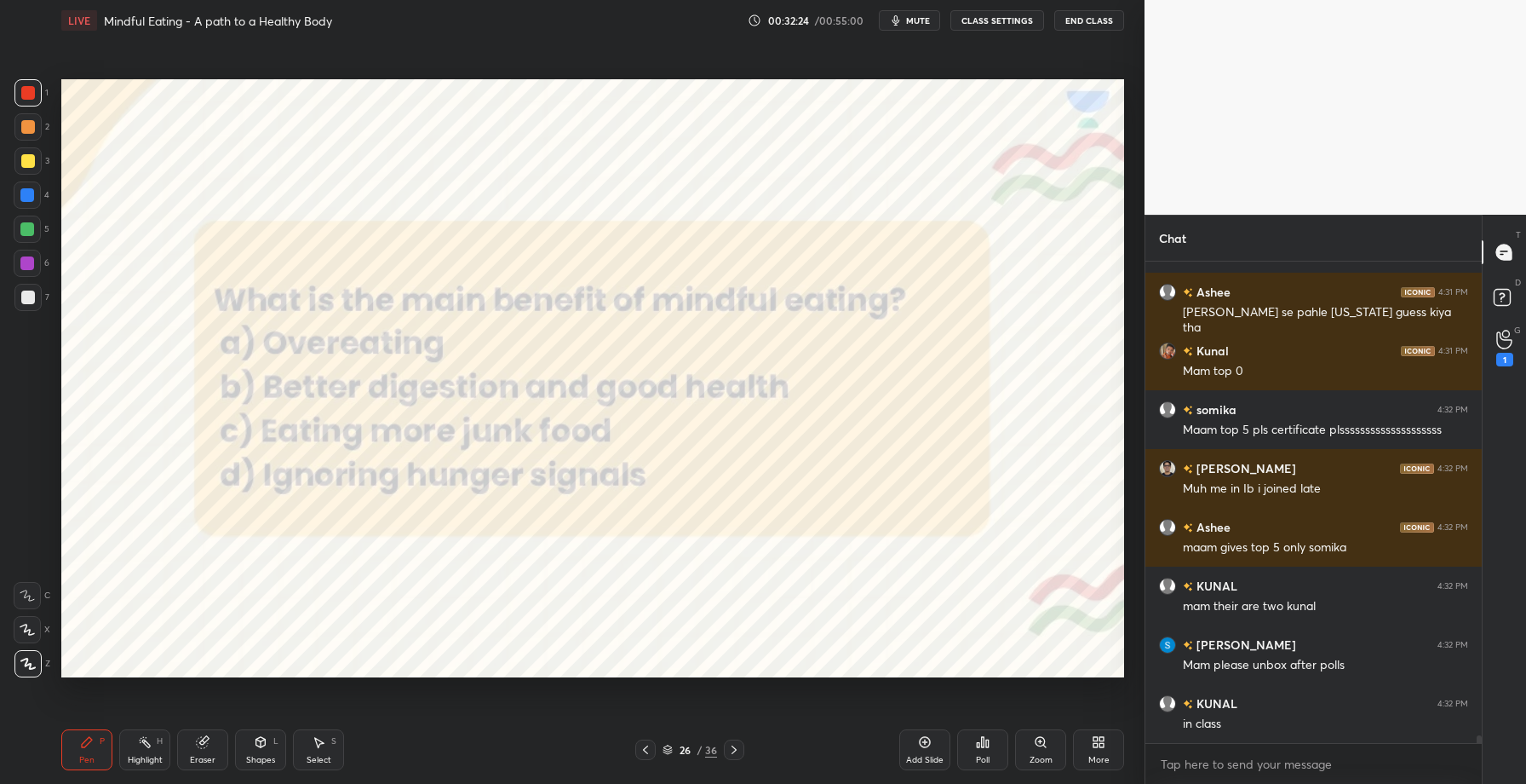
click at [996, 760] on div "Poll" at bounding box center [982, 749] width 51 height 41
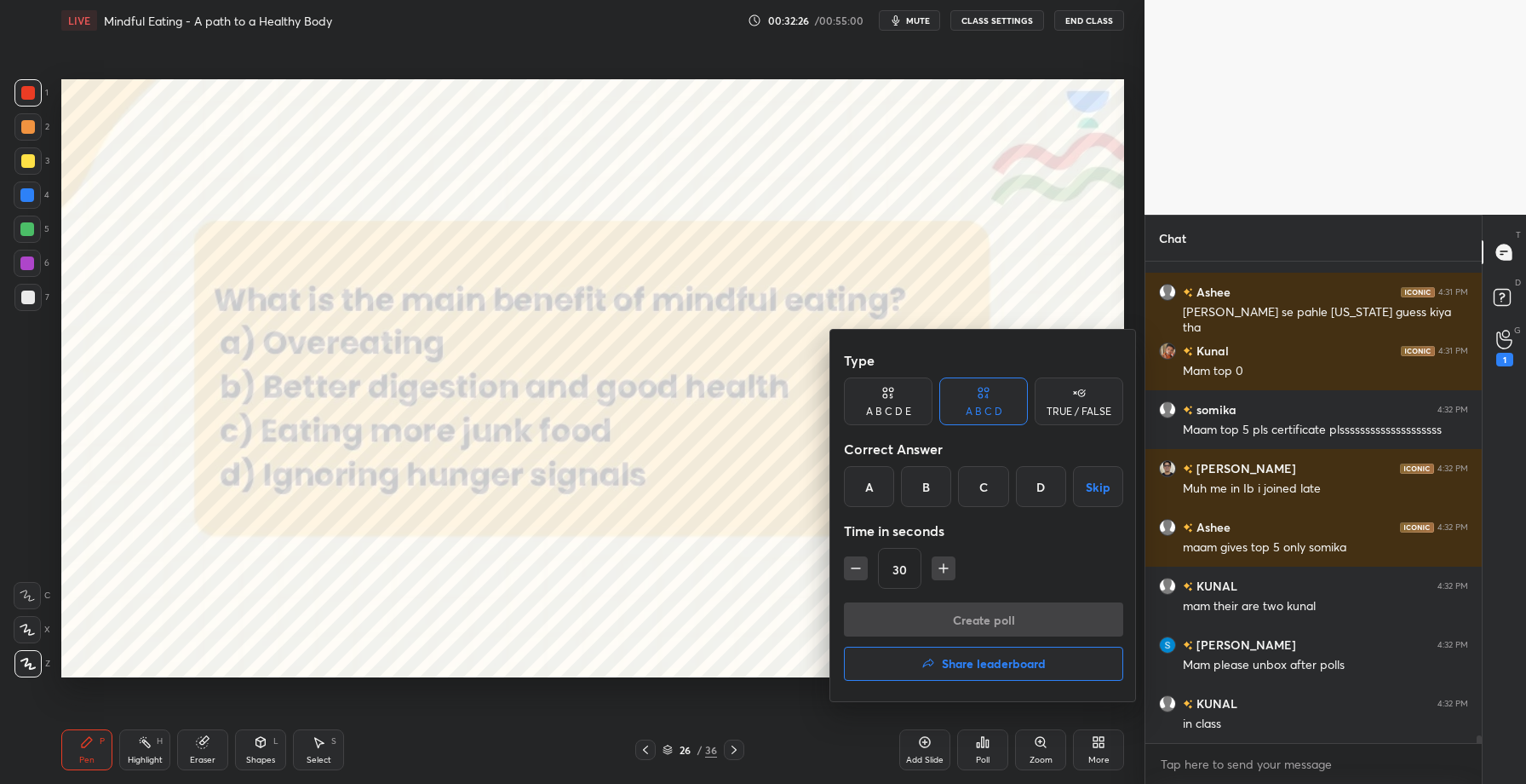
click at [913, 495] on div "B" at bounding box center [926, 486] width 51 height 41
click at [966, 632] on button "Create poll" at bounding box center [983, 619] width 280 height 34
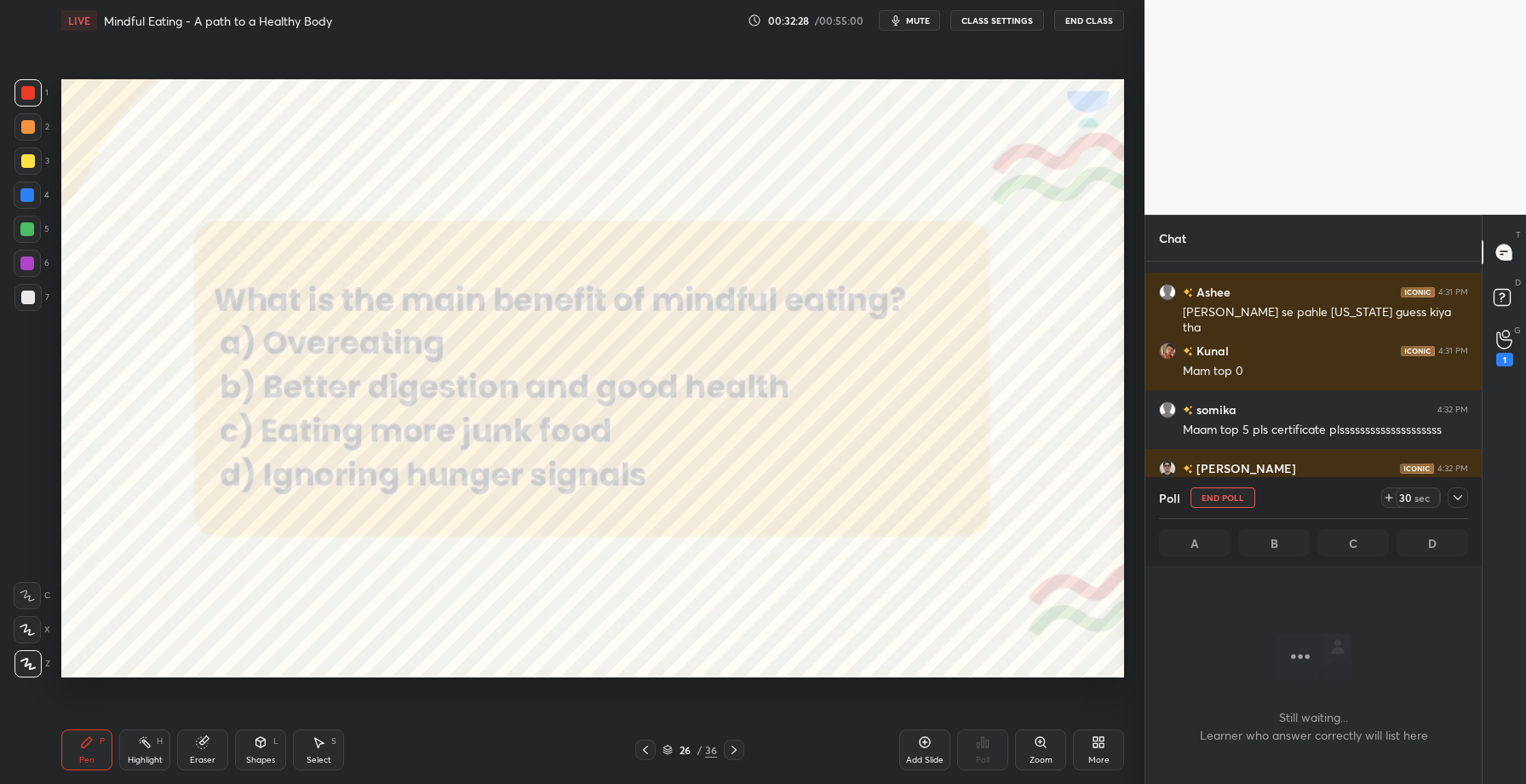
scroll to position [262, 331]
click at [1460, 491] on icon at bounding box center [1458, 497] width 14 height 14
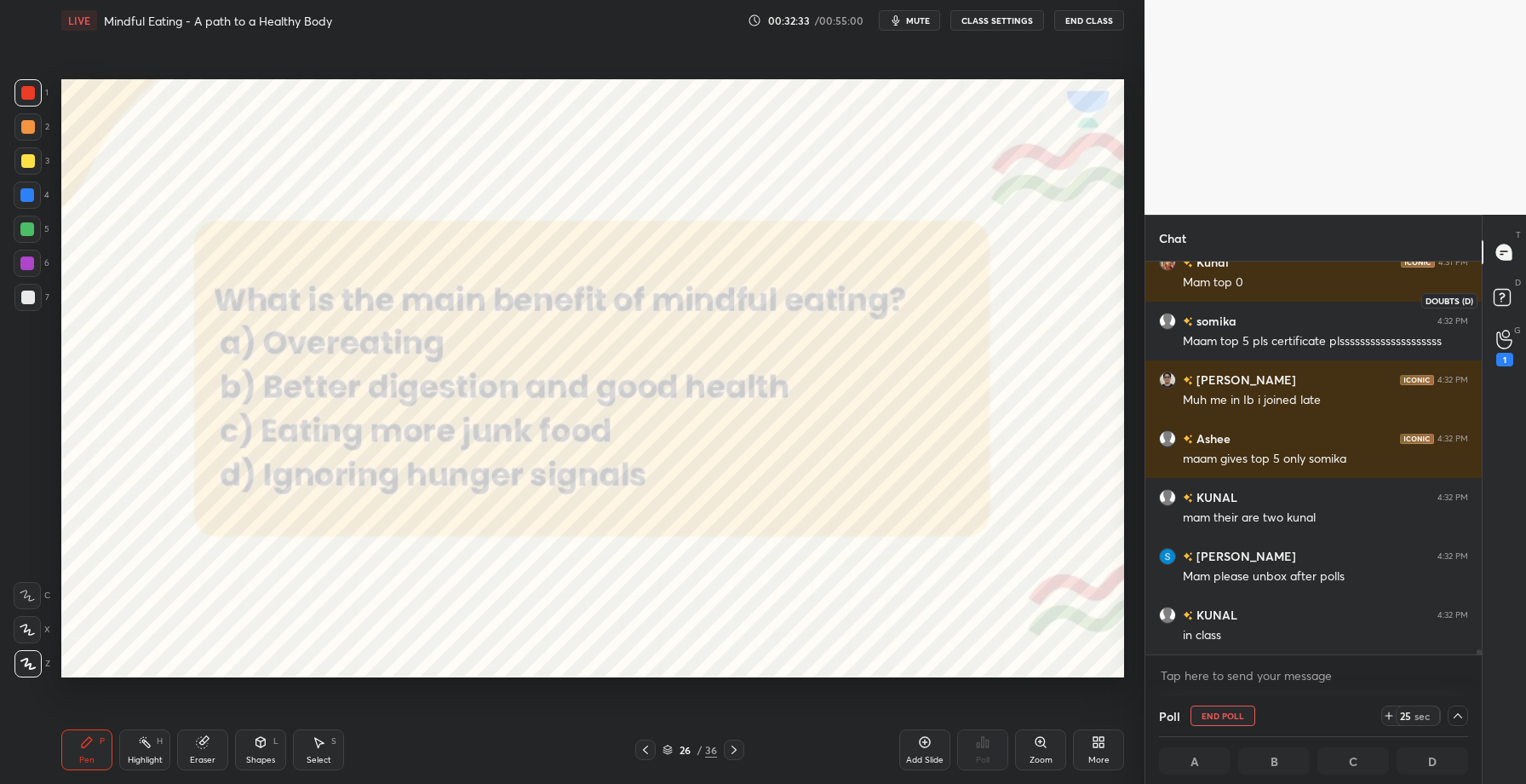
scroll to position [30048, 0]
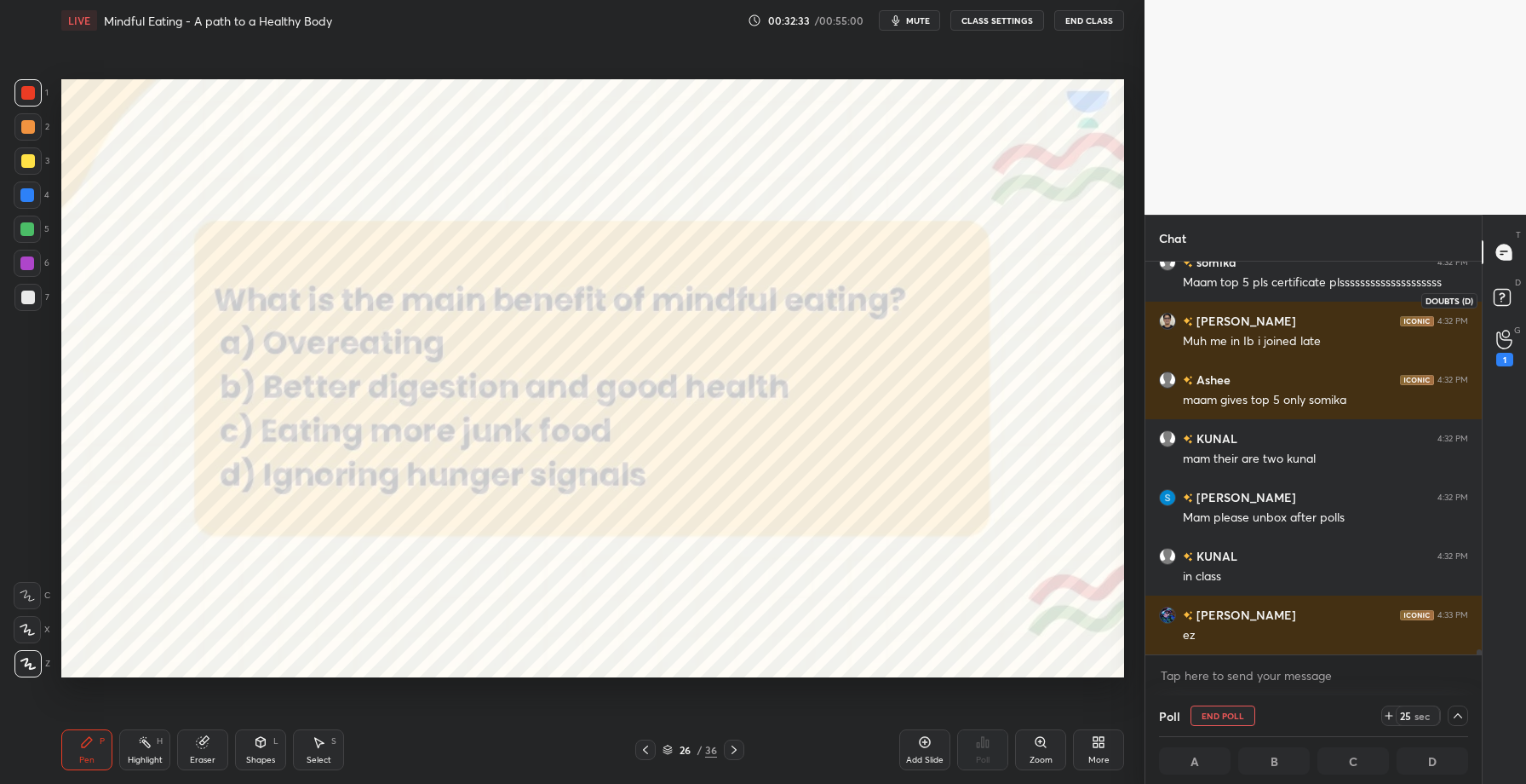
click at [1497, 290] on rect at bounding box center [1502, 298] width 16 height 16
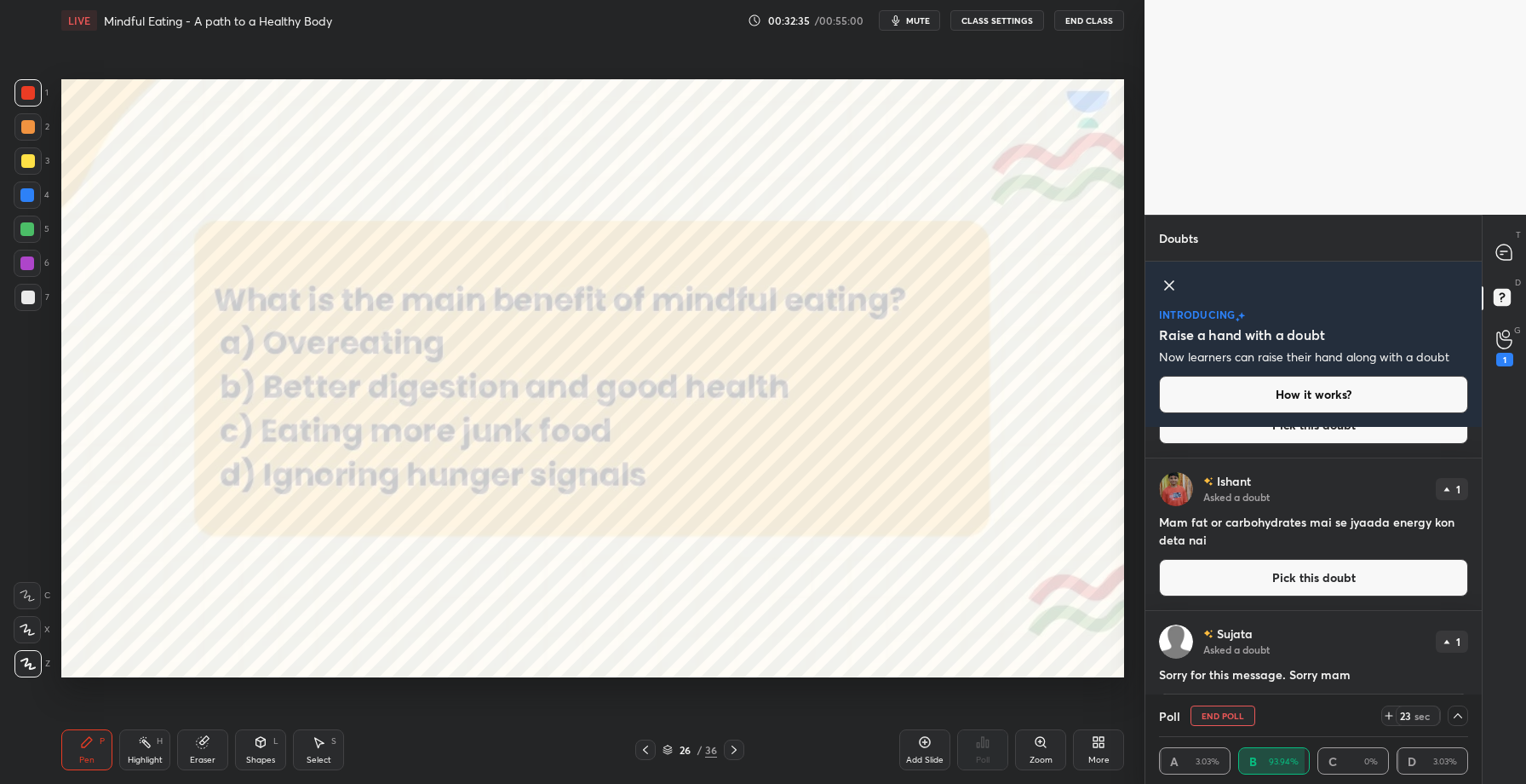
scroll to position [134, 0]
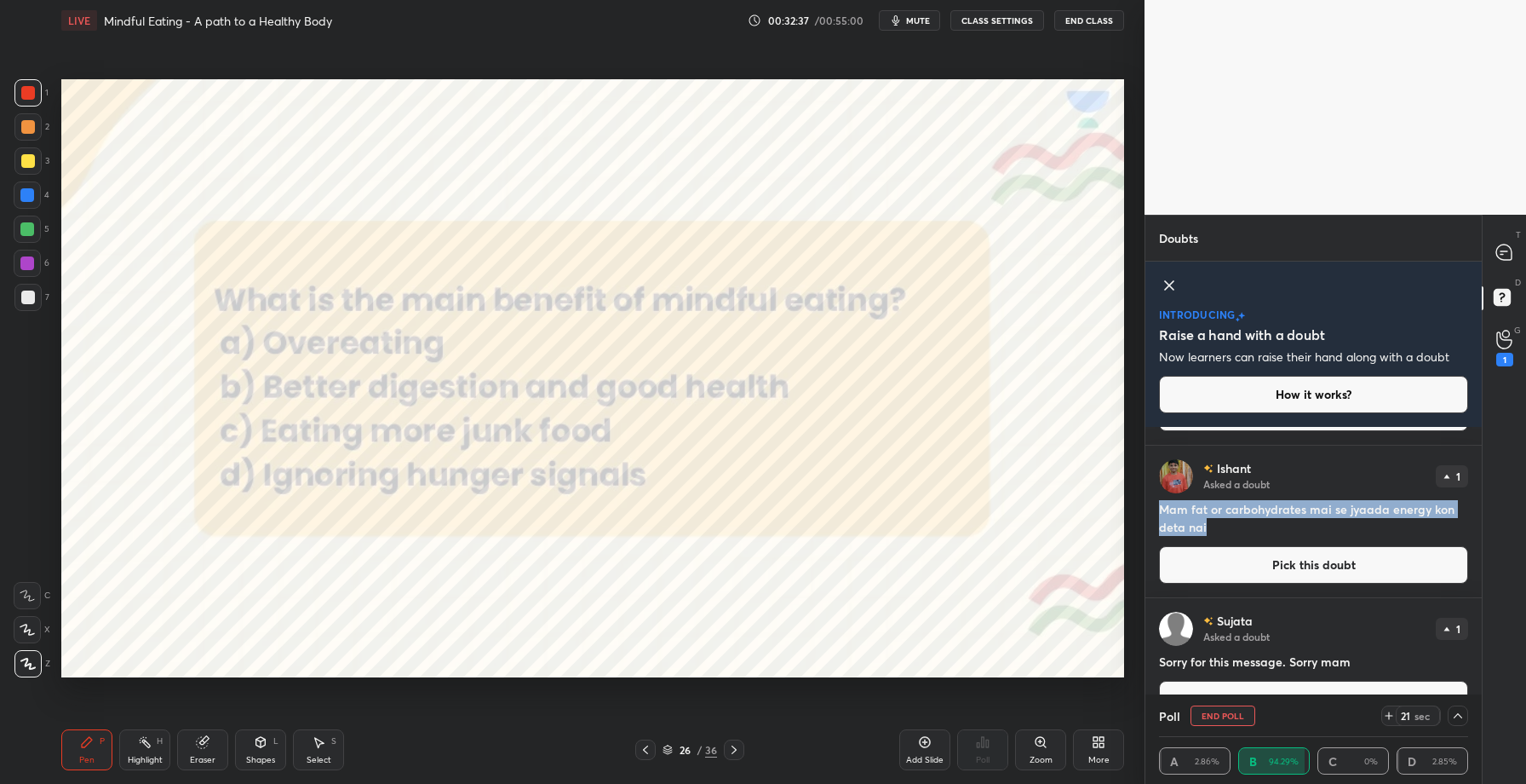
drag, startPoint x: 1160, startPoint y: 509, endPoint x: 1204, endPoint y: 523, distance: 46.2
click at [1204, 523] on h4 "Mam fat or carbohydrates mai se jyaada energy kon deta nai" at bounding box center [1314, 517] width 309 height 36
copy h4 "Mam fat or carbohydrates mai se jyaada energy kon deta nai"
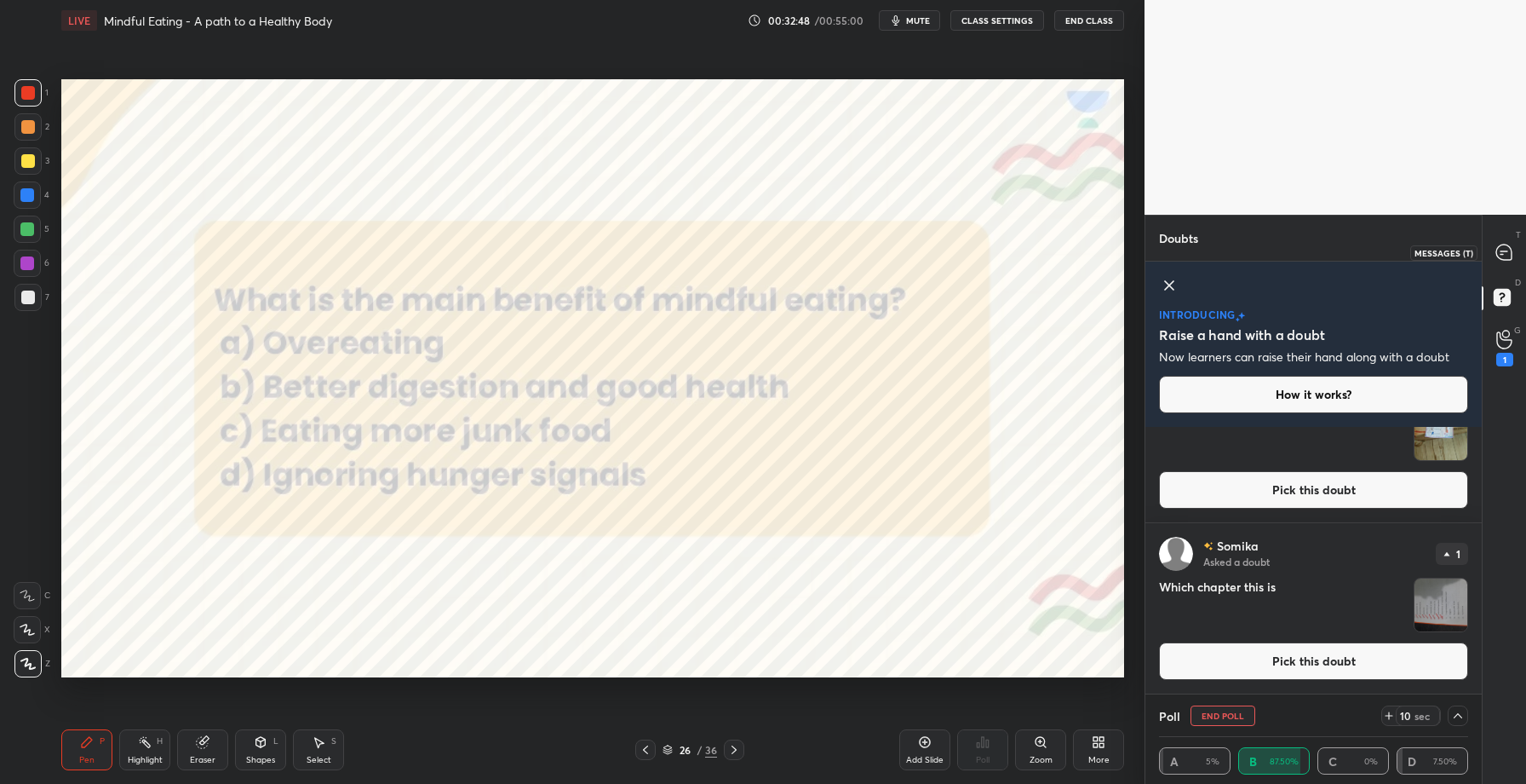
click at [1507, 252] on icon at bounding box center [1504, 252] width 15 height 15
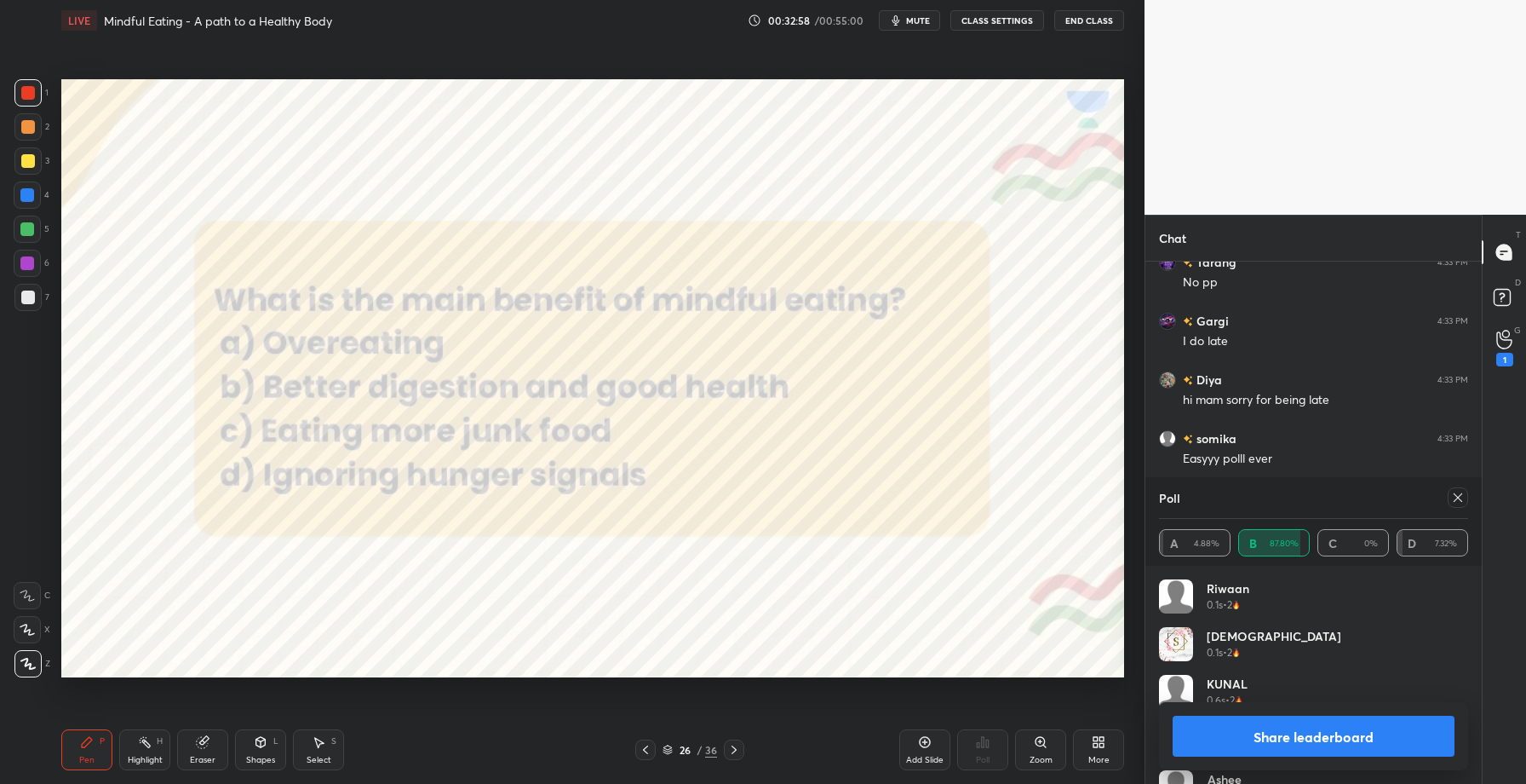
scroll to position [199, 304]
click at [1281, 738] on button "Share leaderboard" at bounding box center [1314, 736] width 282 height 41
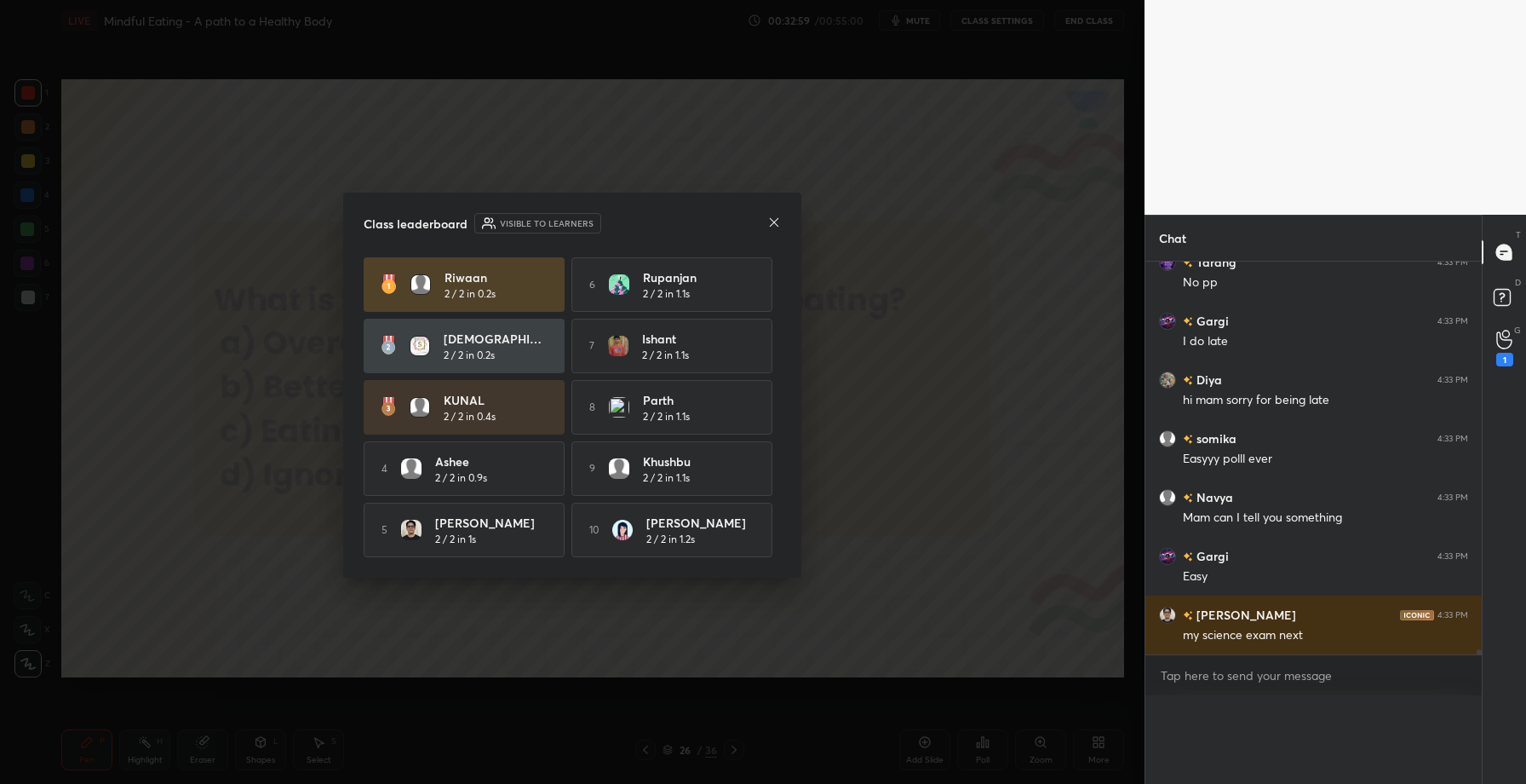
scroll to position [1, 6]
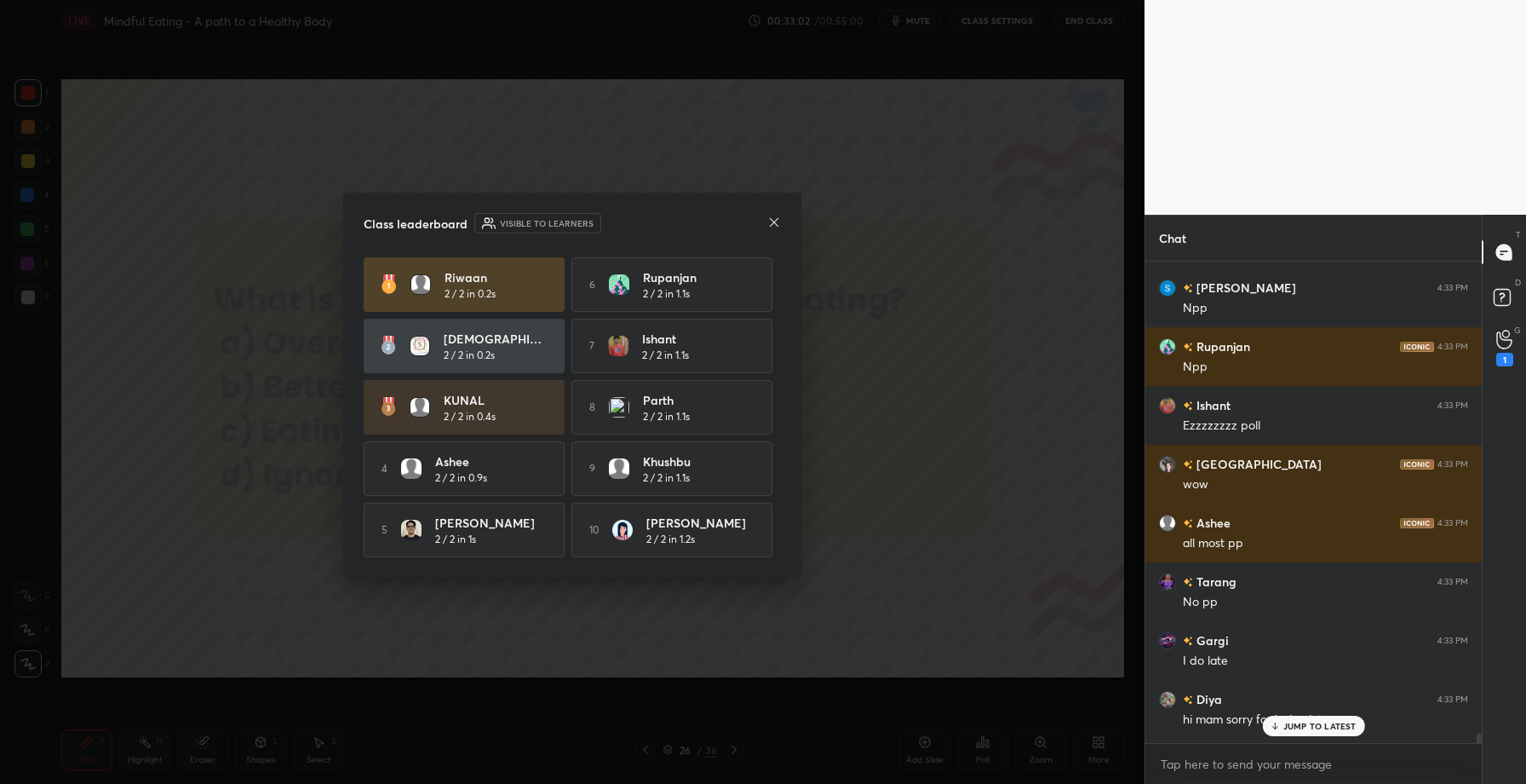
click at [771, 221] on icon at bounding box center [774, 222] width 14 height 14
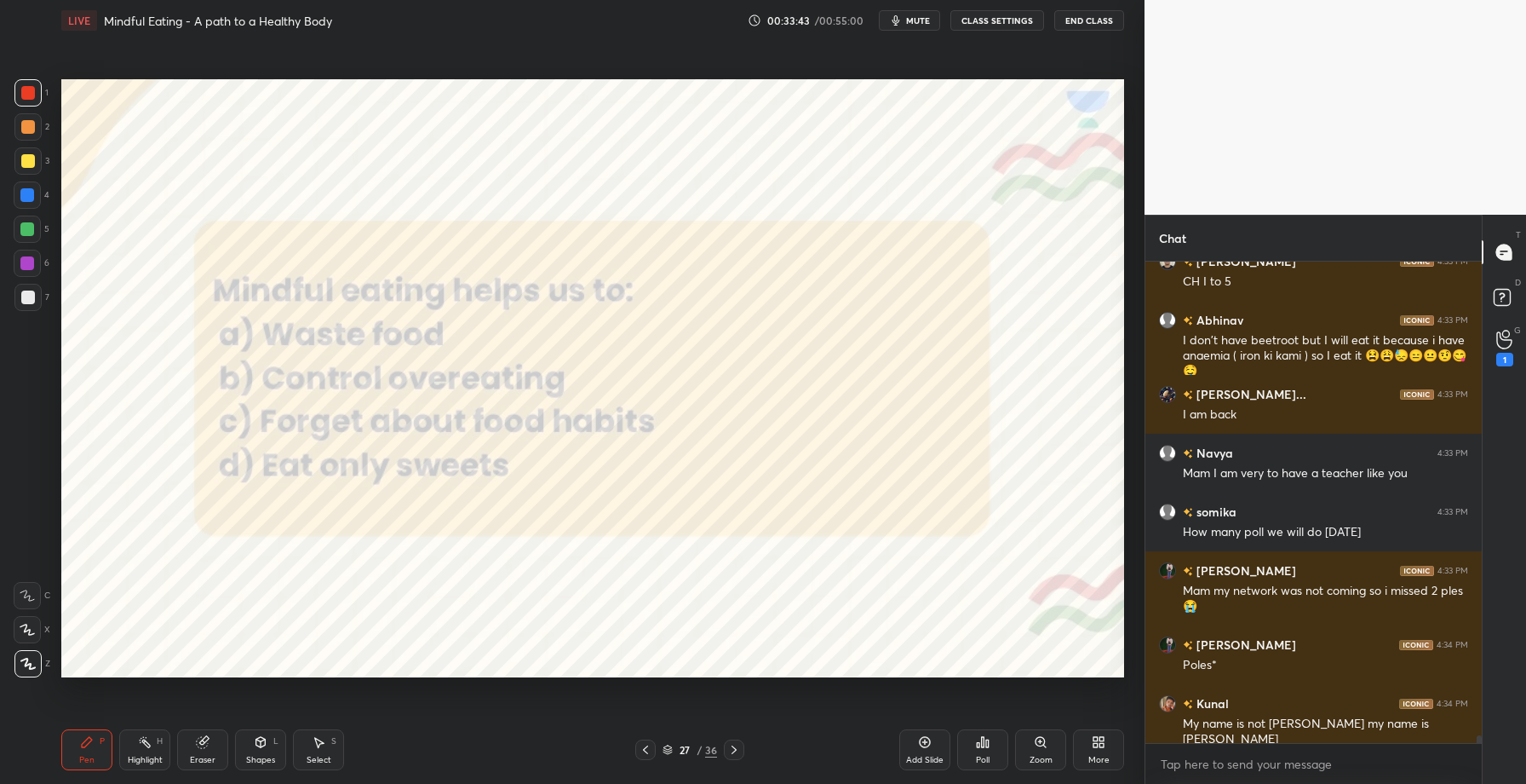
click at [995, 751] on div "Poll" at bounding box center [982, 749] width 51 height 41
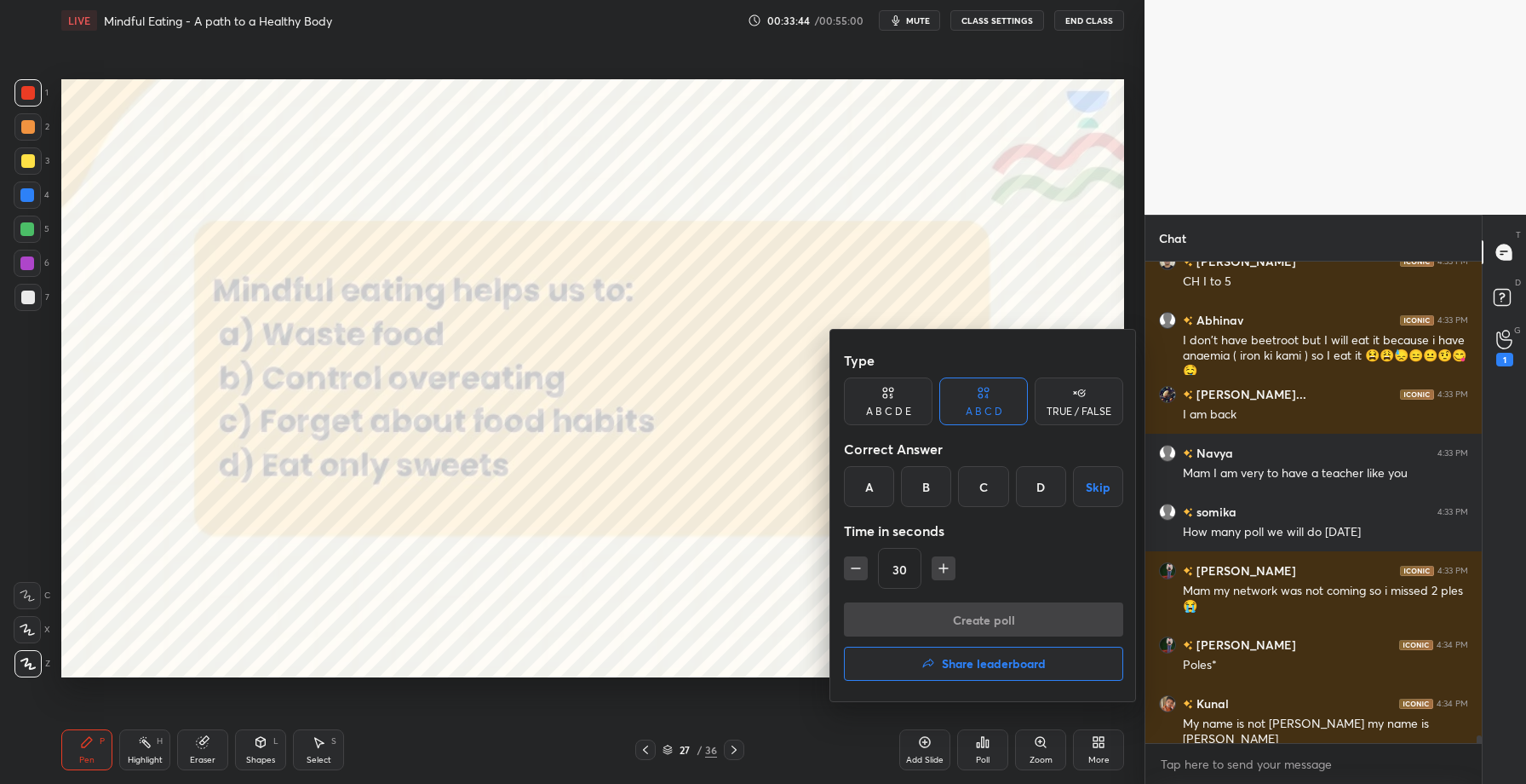
click at [922, 489] on div "B" at bounding box center [926, 486] width 51 height 41
click at [983, 617] on button "Create poll" at bounding box center [983, 619] width 280 height 34
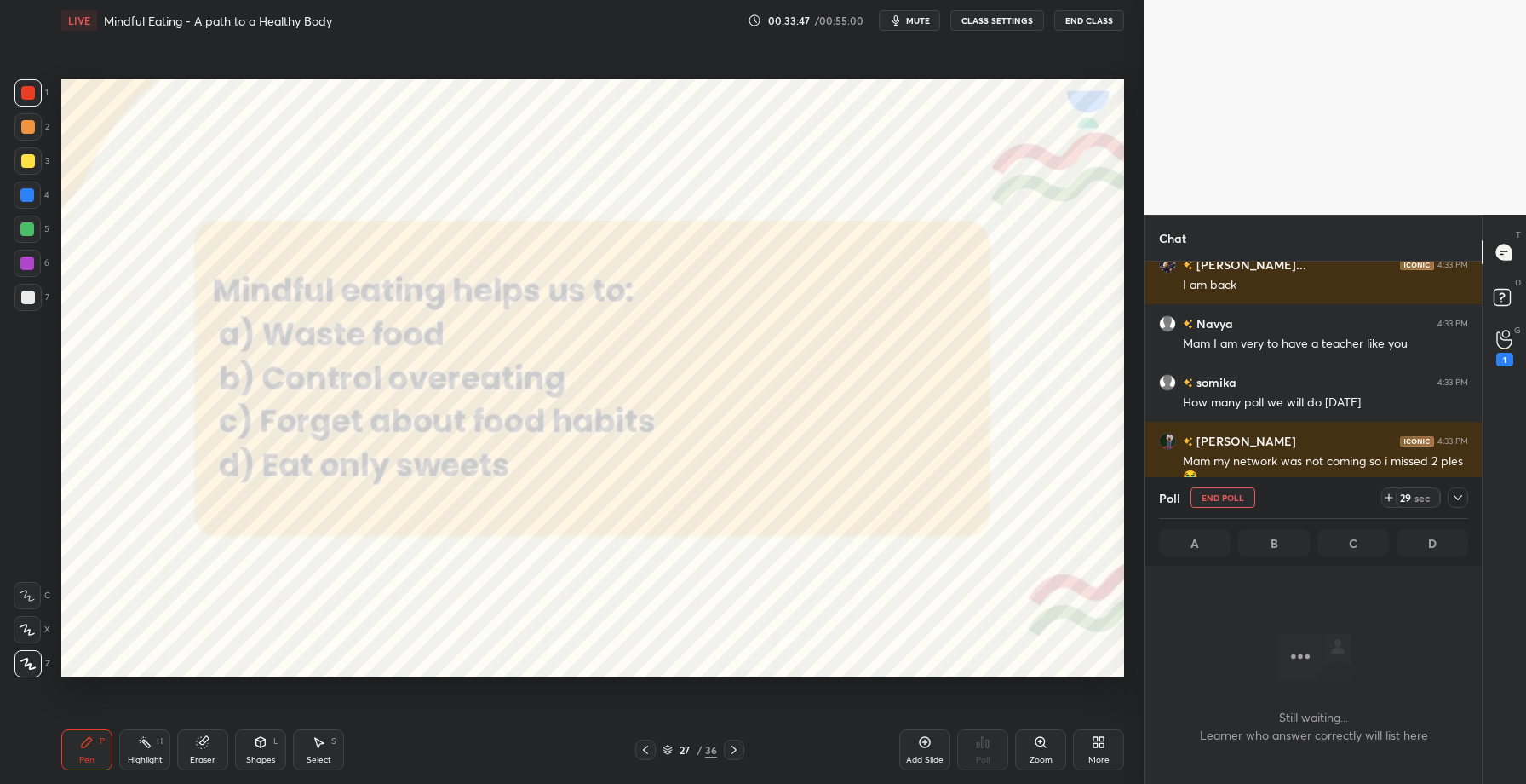
click at [1460, 494] on icon at bounding box center [1458, 497] width 14 height 14
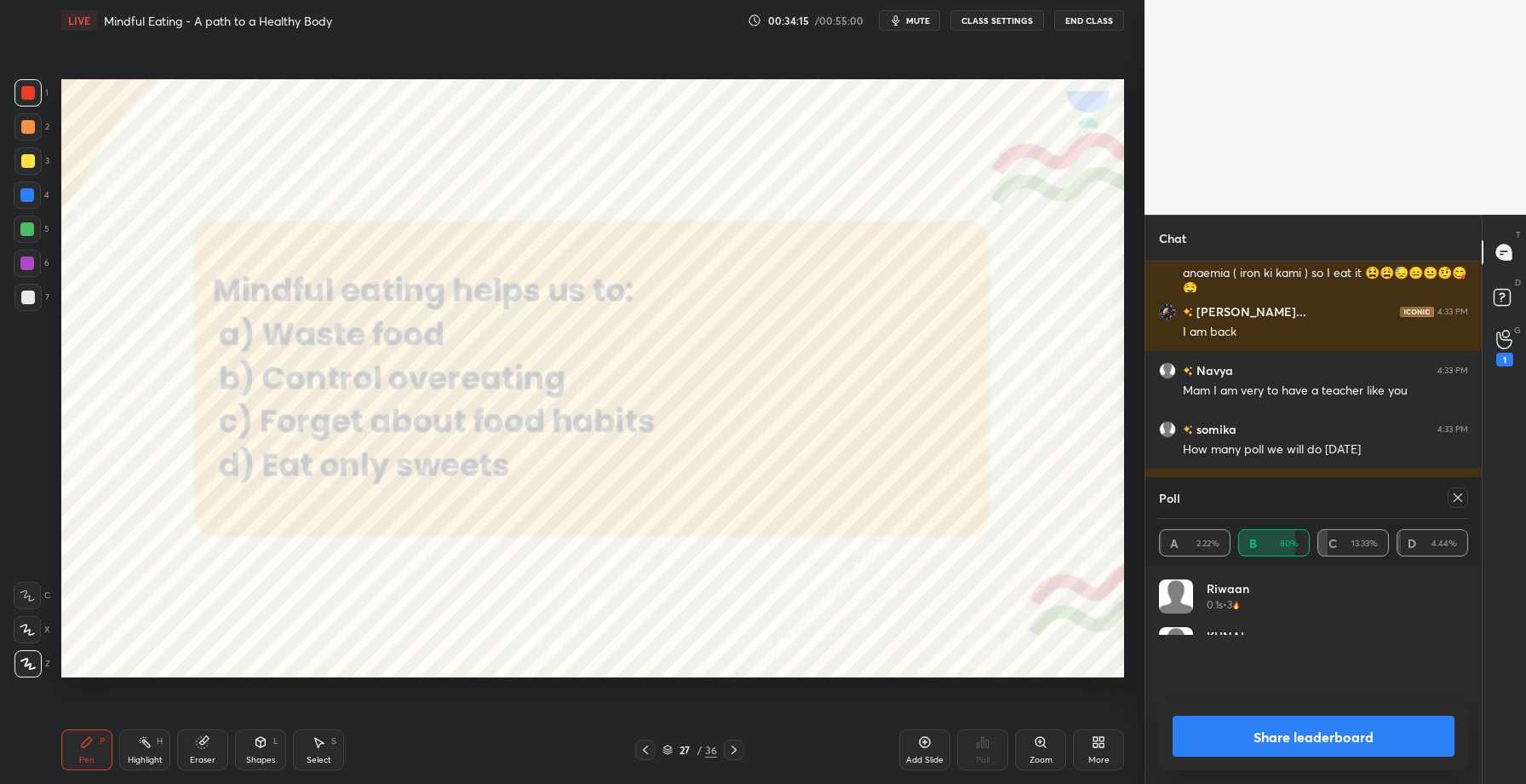
scroll to position [30415, 0]
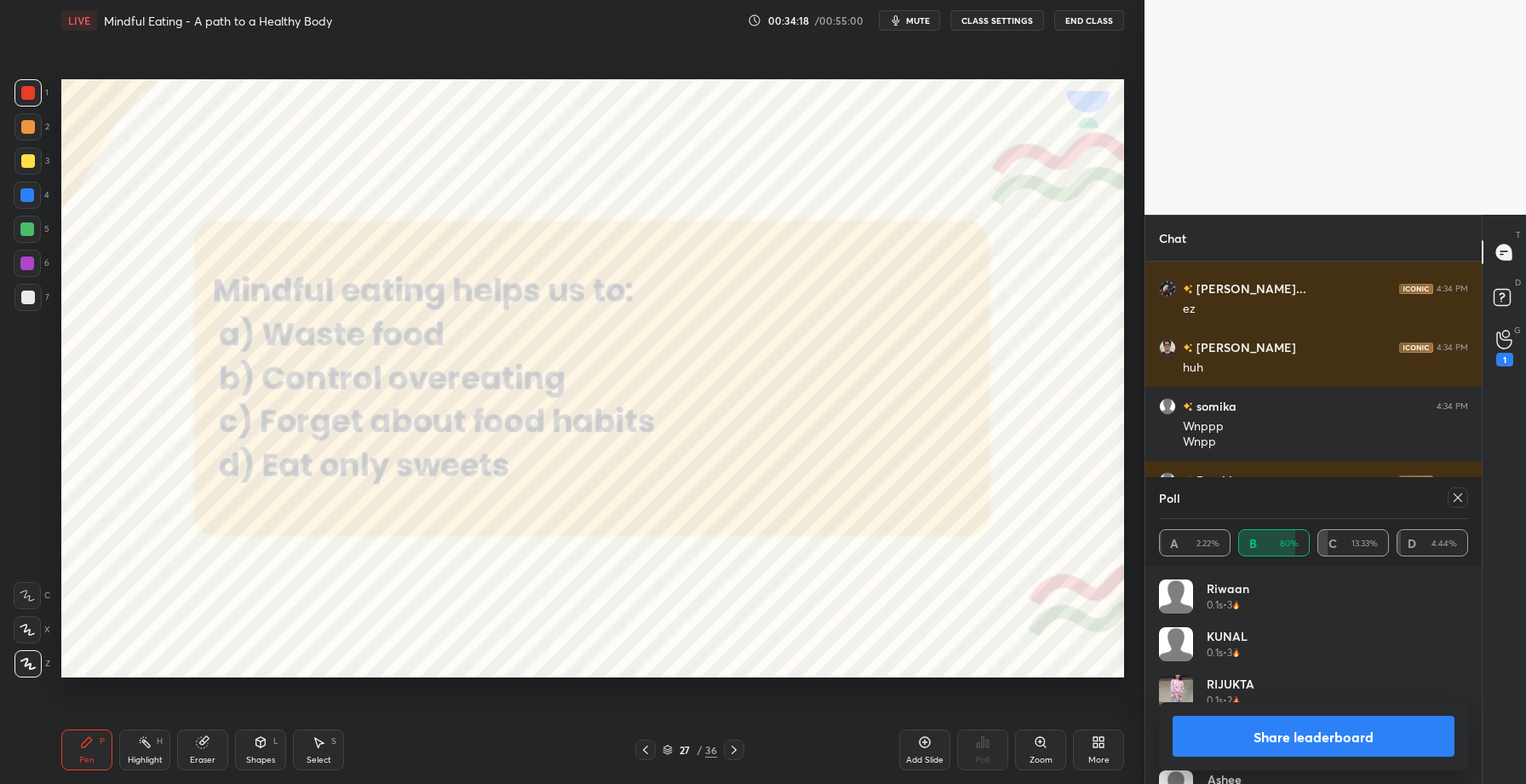
click at [1299, 732] on button "Share leaderboard" at bounding box center [1314, 736] width 282 height 41
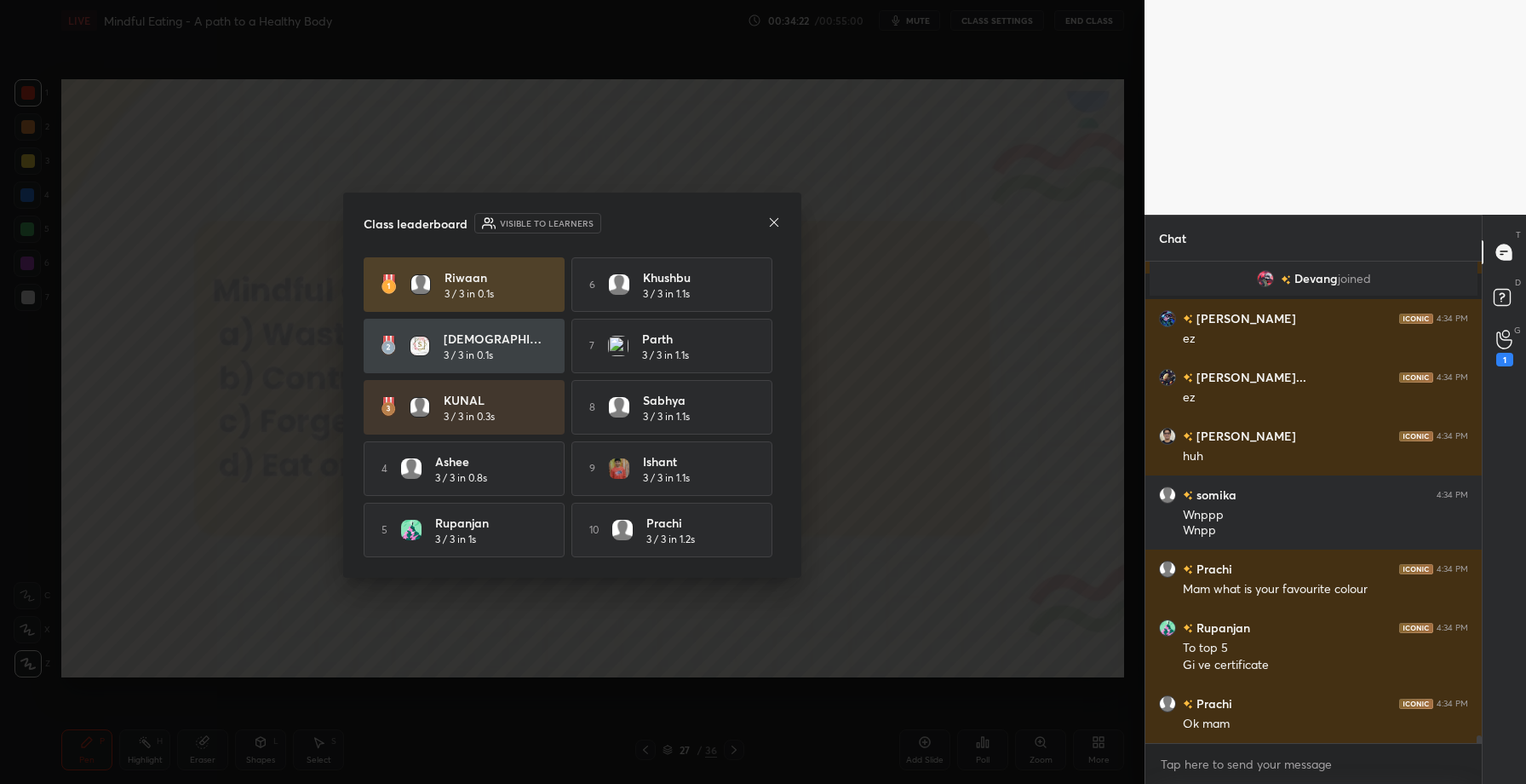
click at [771, 215] on icon at bounding box center [774, 222] width 14 height 14
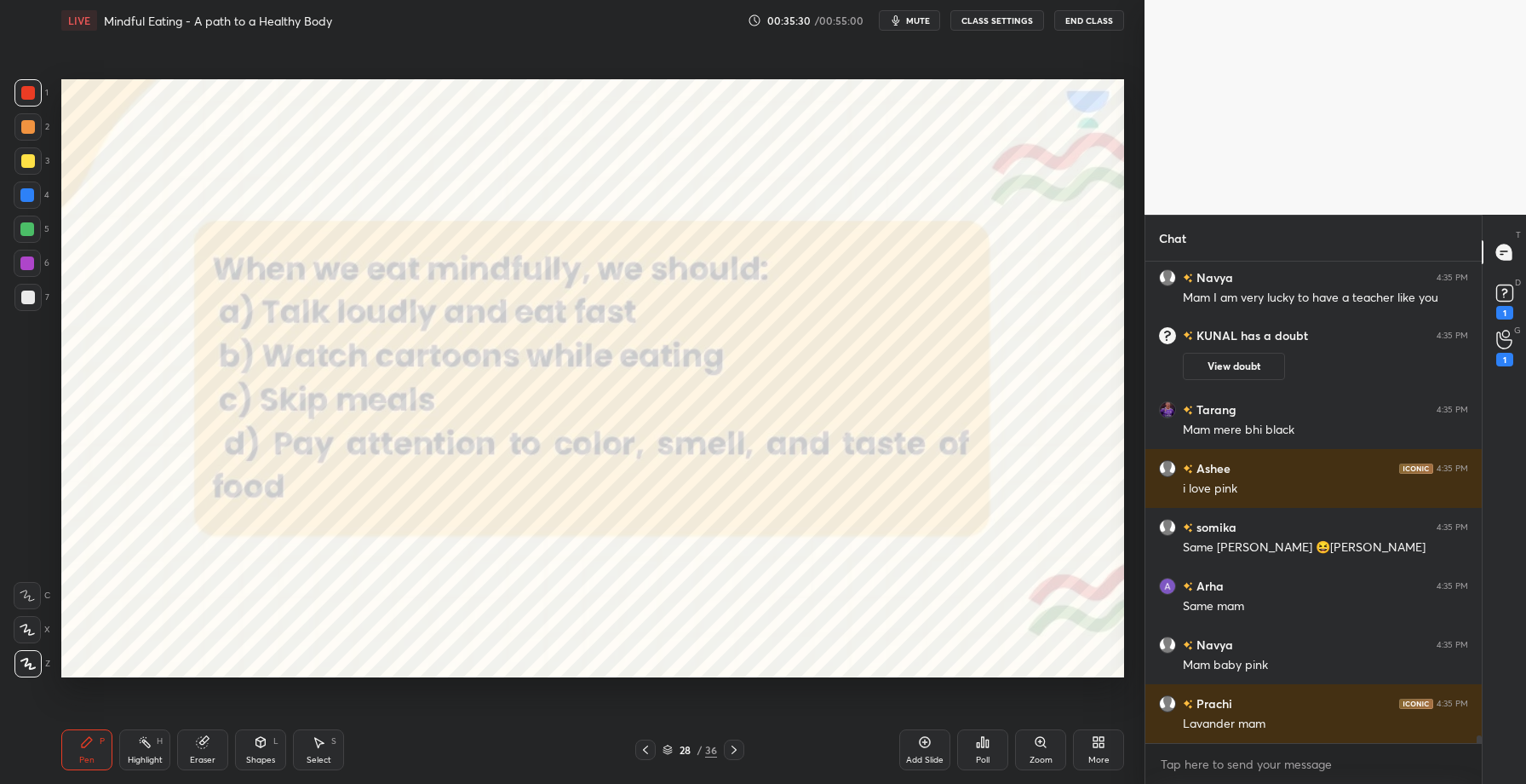
scroll to position [31454, 0]
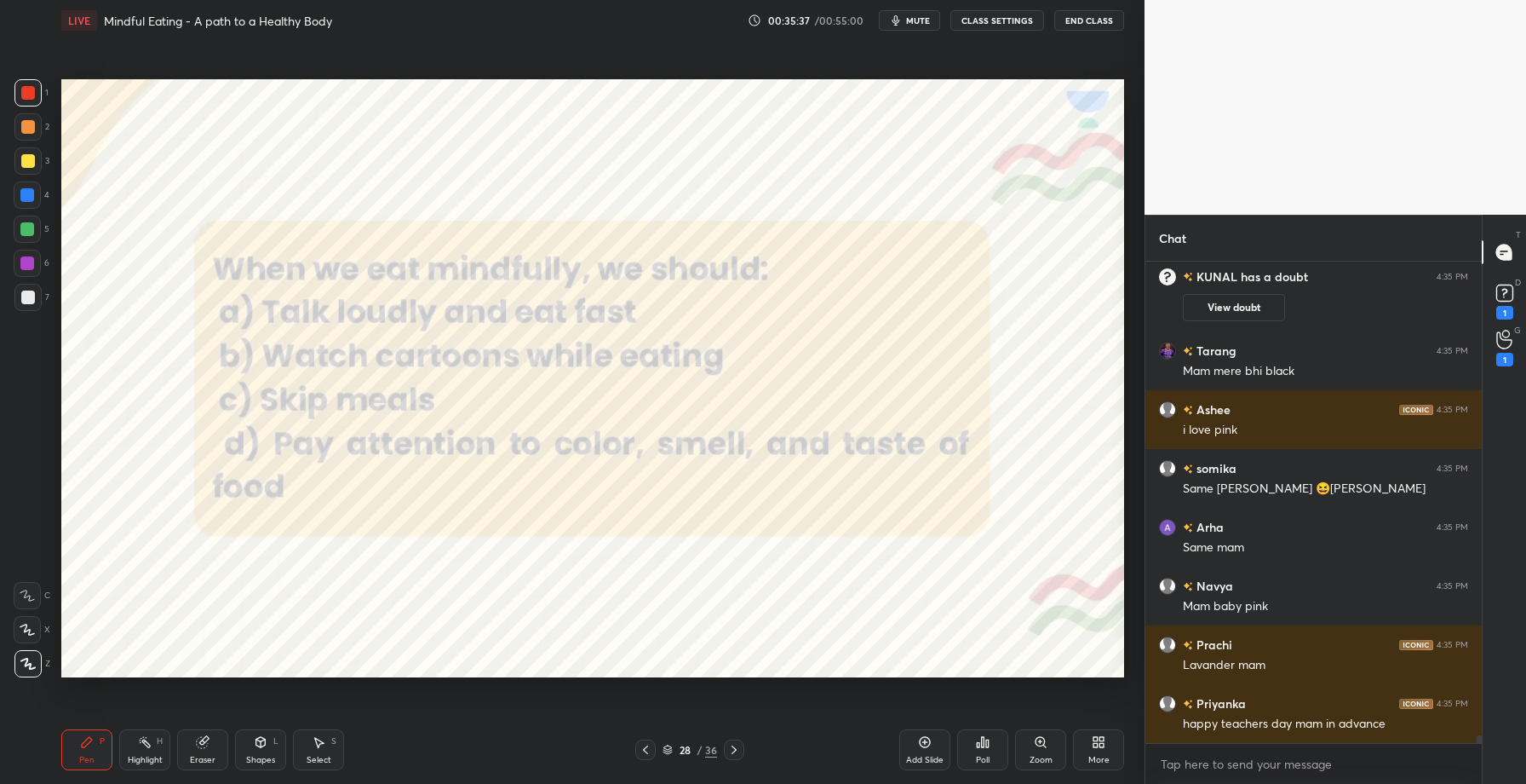
click at [988, 757] on div "Poll" at bounding box center [982, 760] width 14 height 8
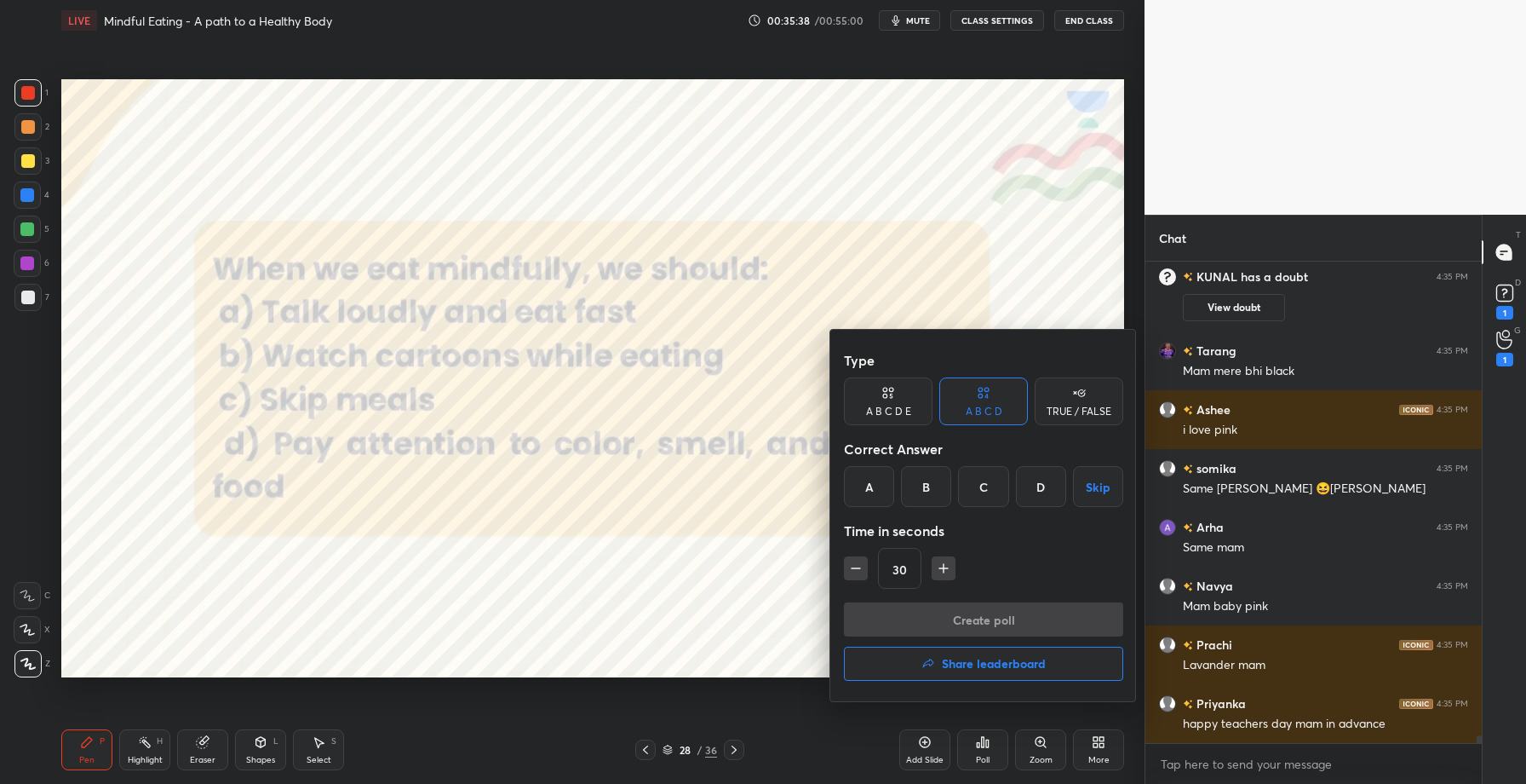
click at [1040, 487] on div "D" at bounding box center [1041, 486] width 51 height 41
click at [993, 617] on button "Create poll" at bounding box center [983, 619] width 280 height 34
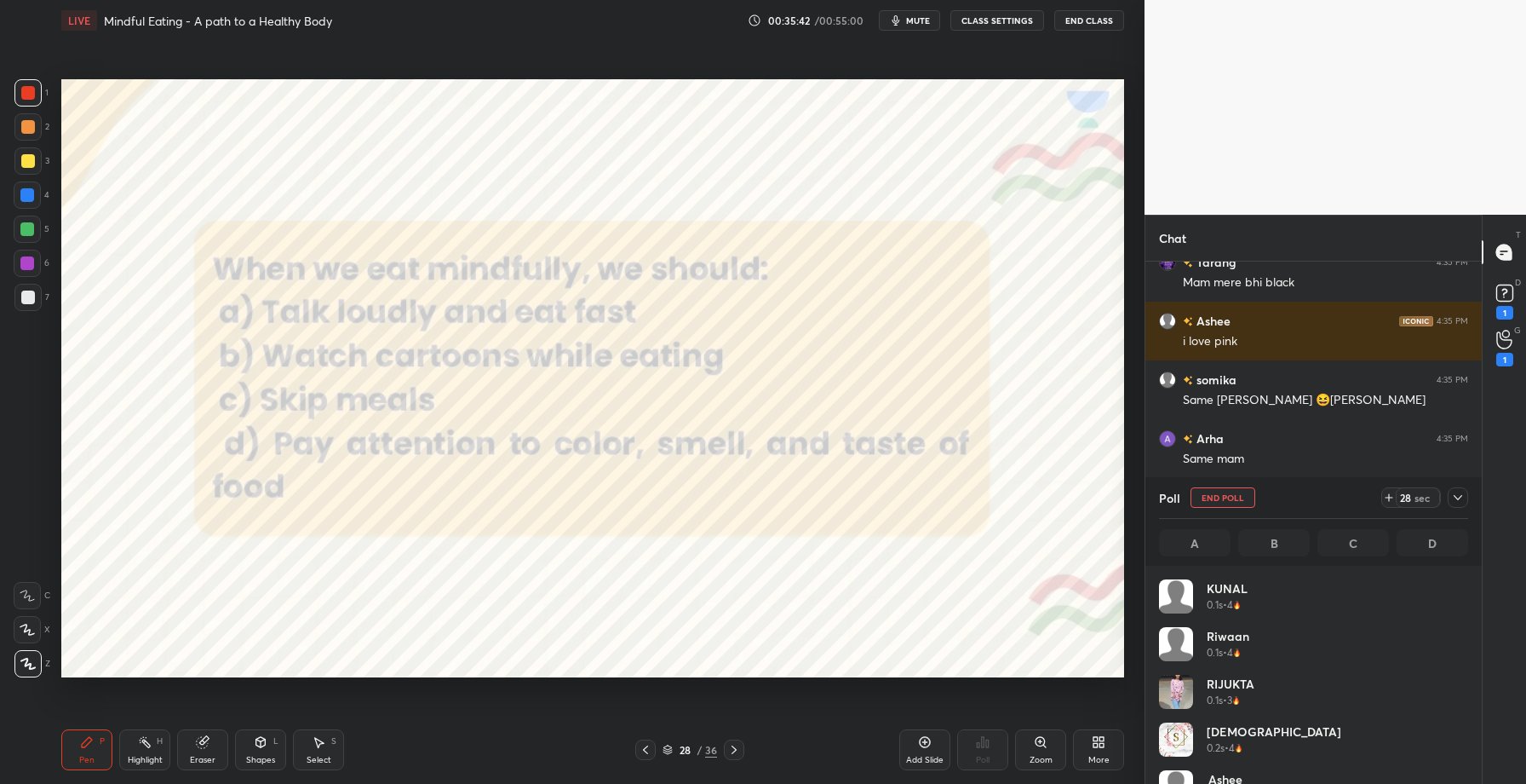
scroll to position [6, 6]
click at [1456, 500] on icon at bounding box center [1458, 497] width 14 height 14
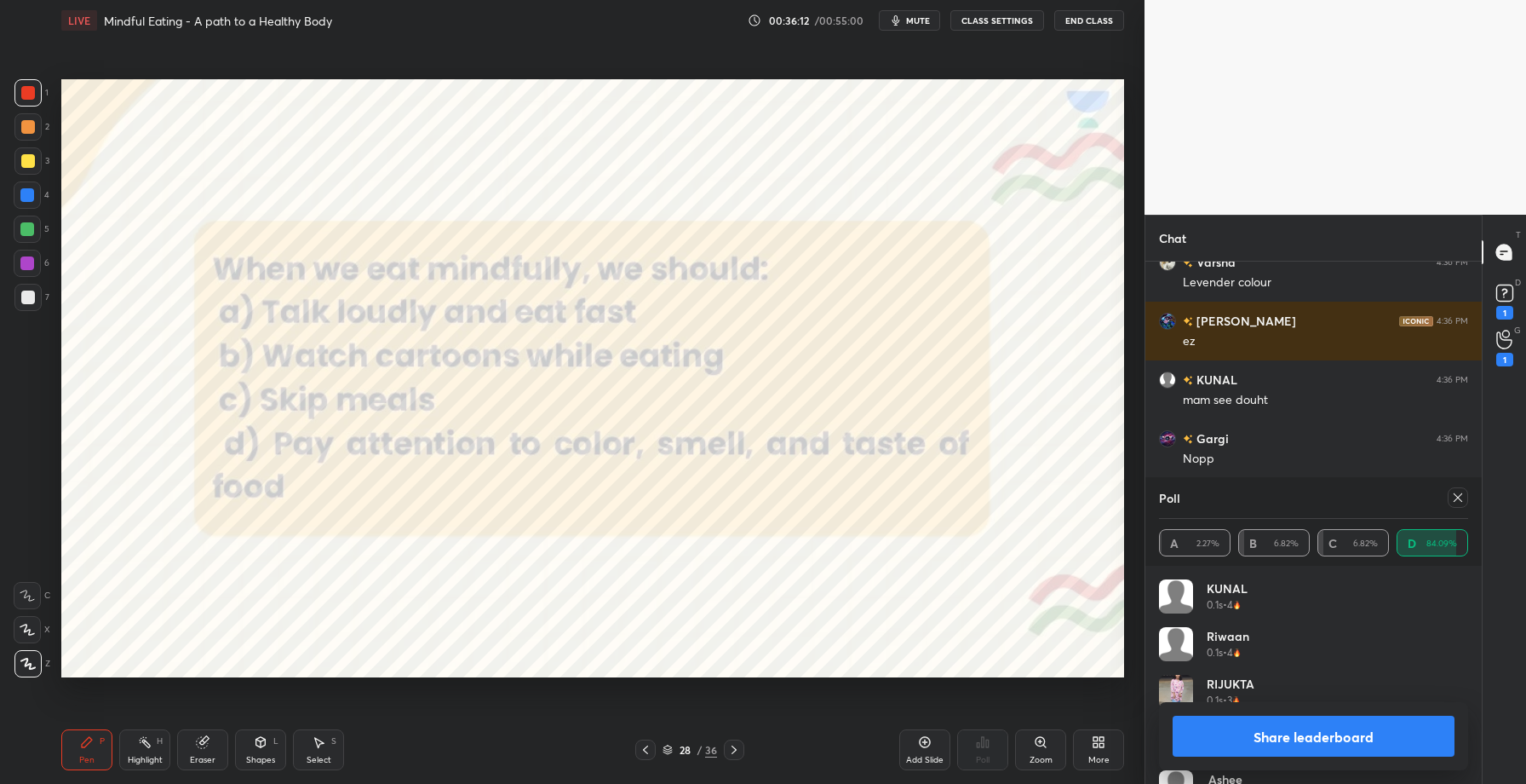
click at [1295, 742] on button "Share leaderboard" at bounding box center [1314, 736] width 282 height 41
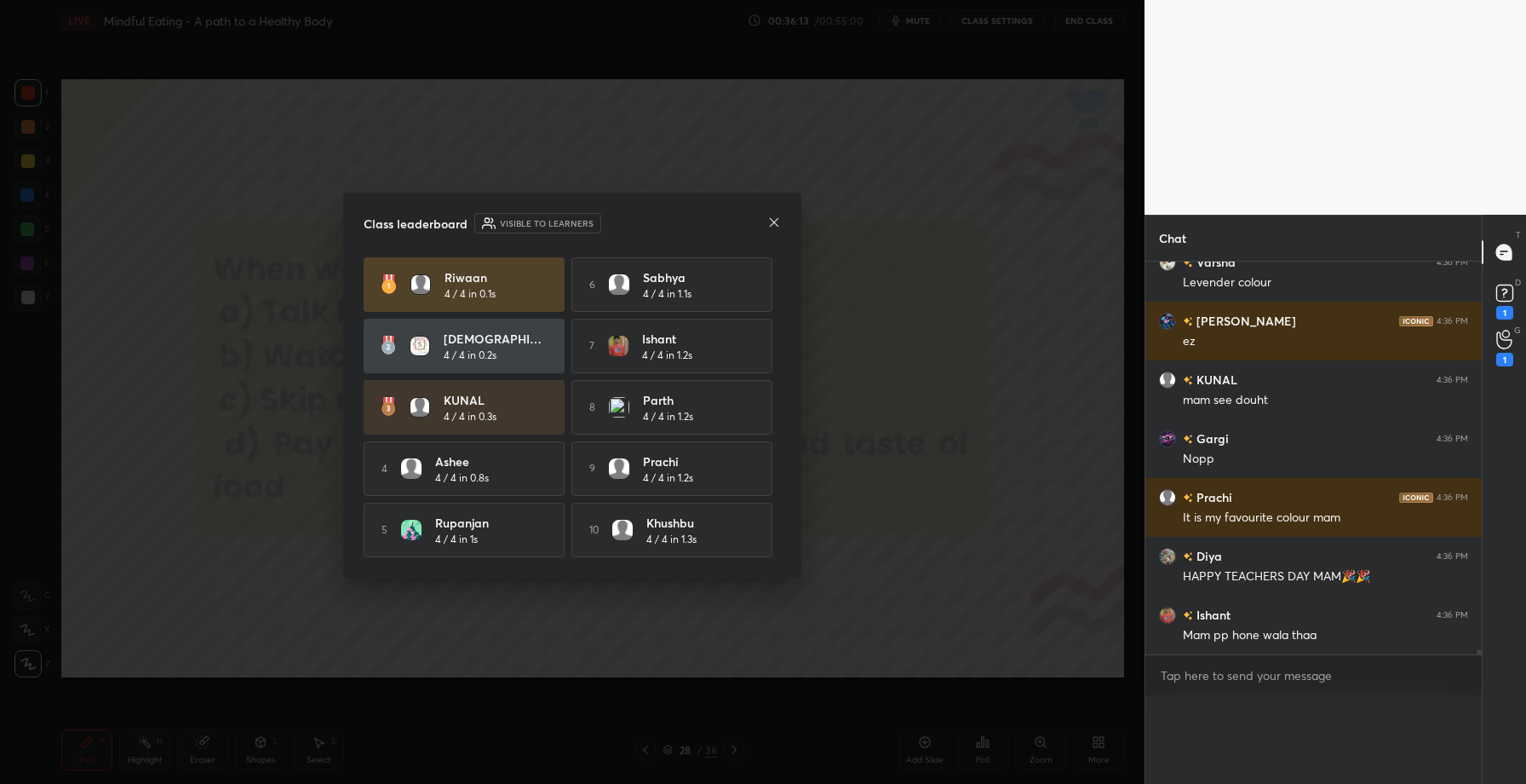
scroll to position [0, 0]
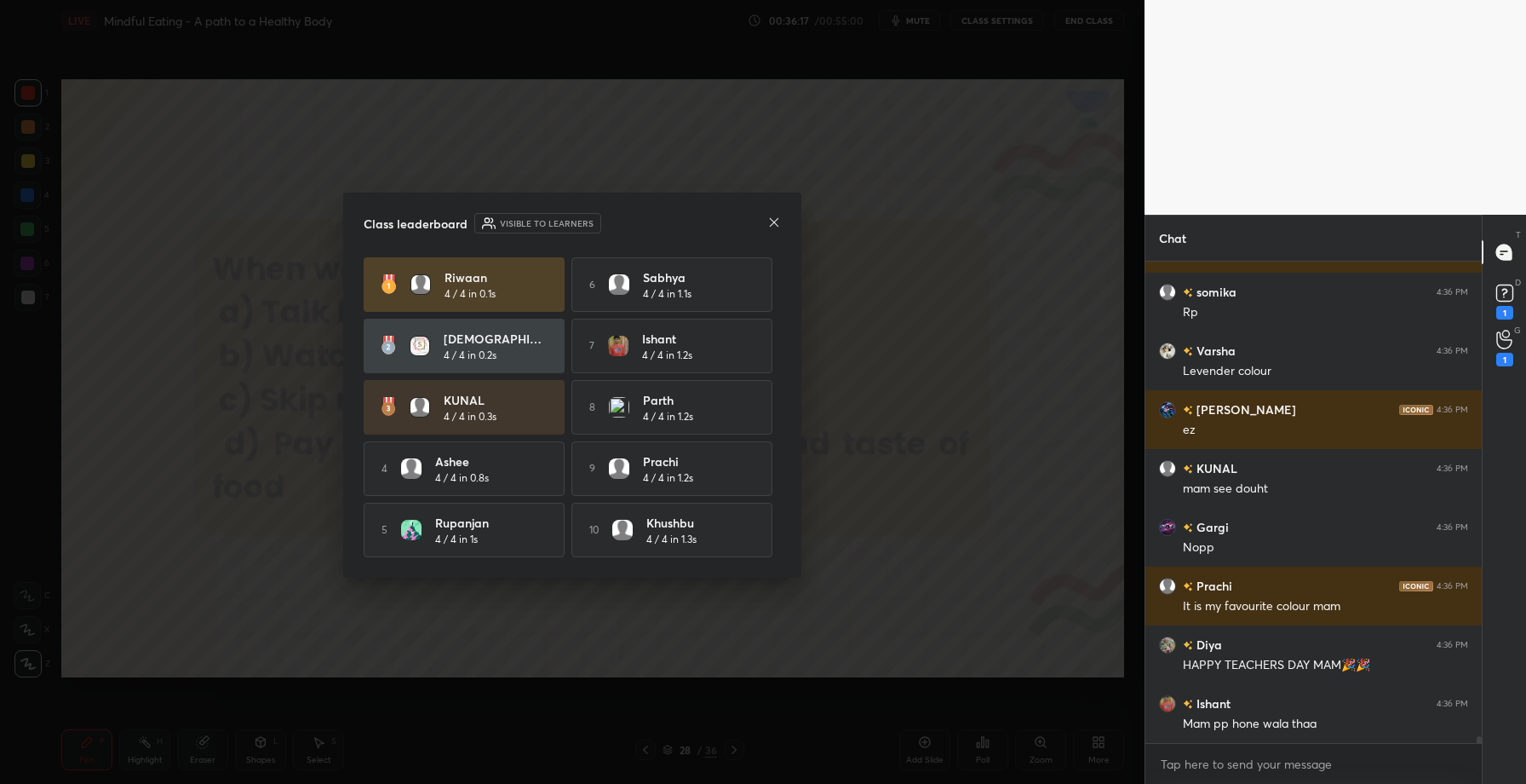
click at [774, 223] on icon at bounding box center [774, 222] width 14 height 14
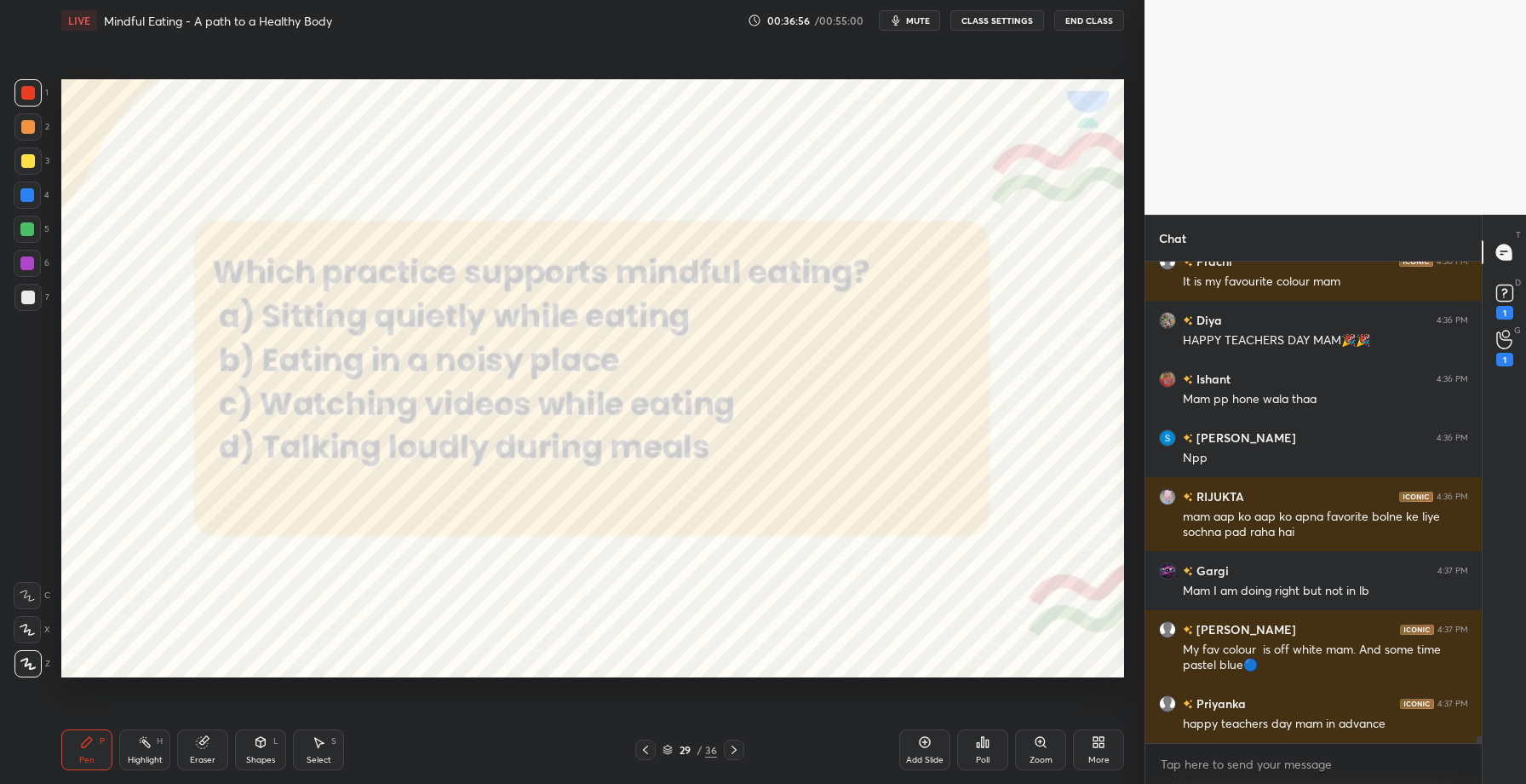
click at [973, 739] on div "Poll" at bounding box center [982, 749] width 51 height 41
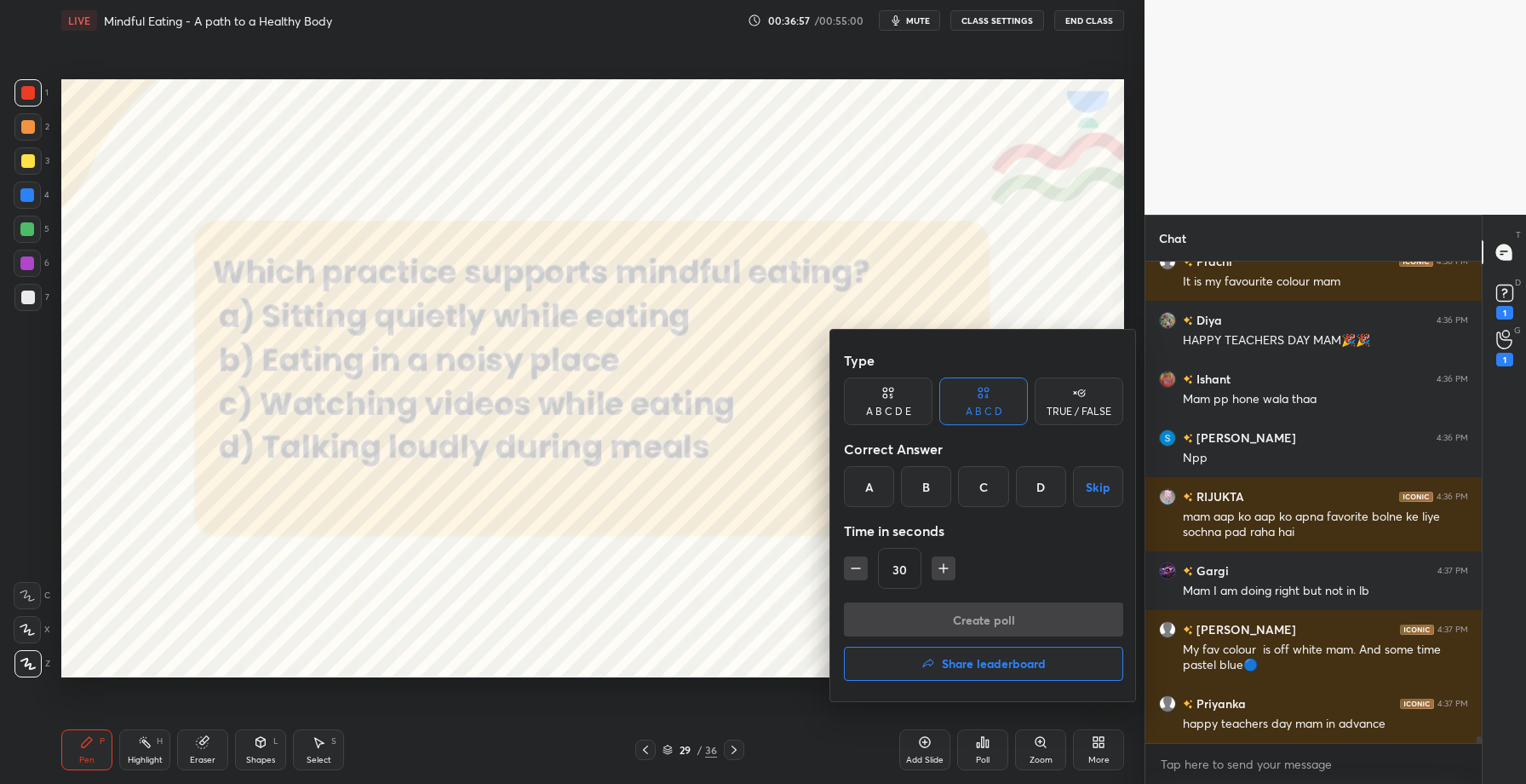
click at [862, 481] on div "A" at bounding box center [869, 486] width 51 height 41
click at [990, 615] on button "Create poll" at bounding box center [983, 619] width 280 height 34
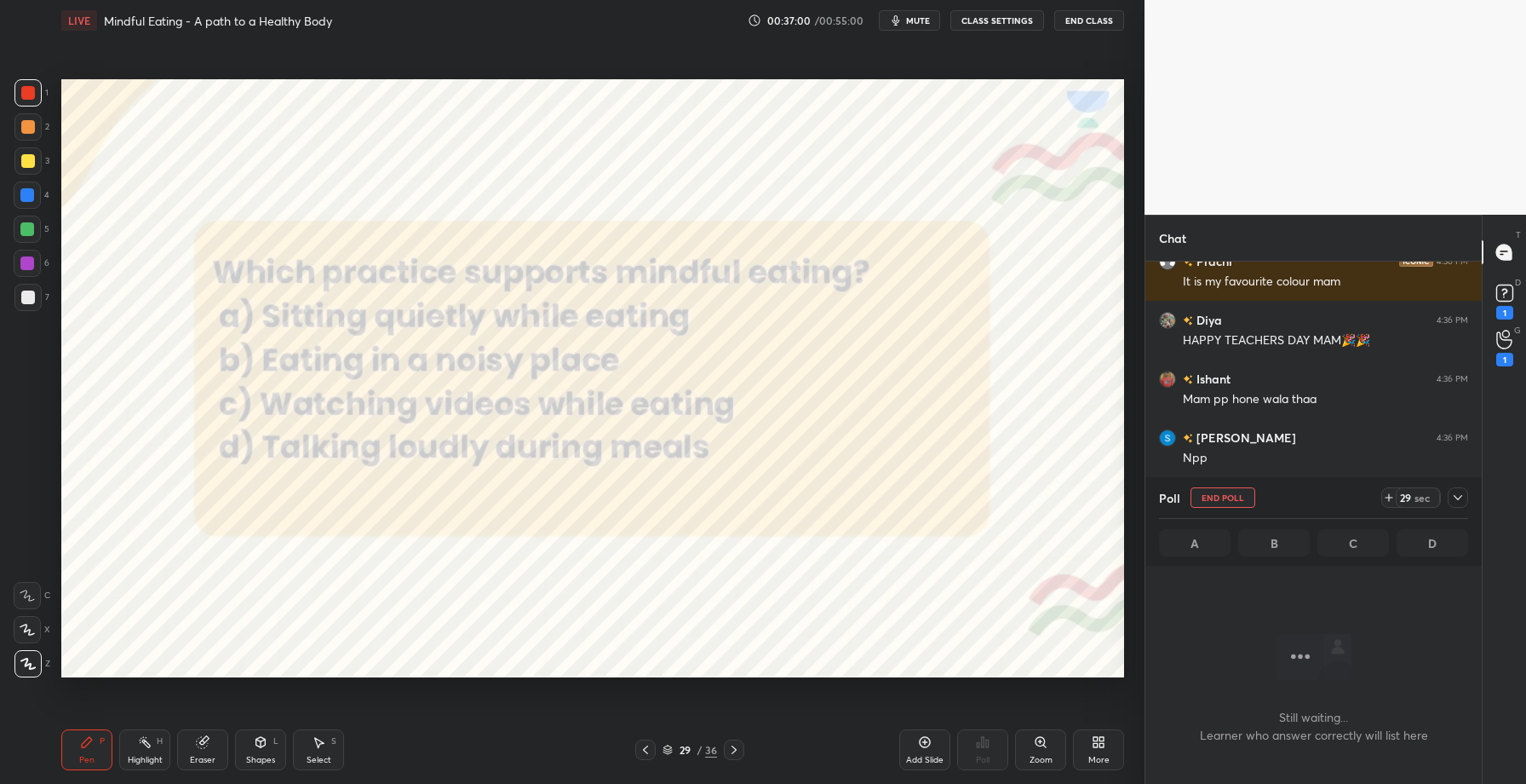
click at [1453, 501] on icon at bounding box center [1458, 497] width 14 height 14
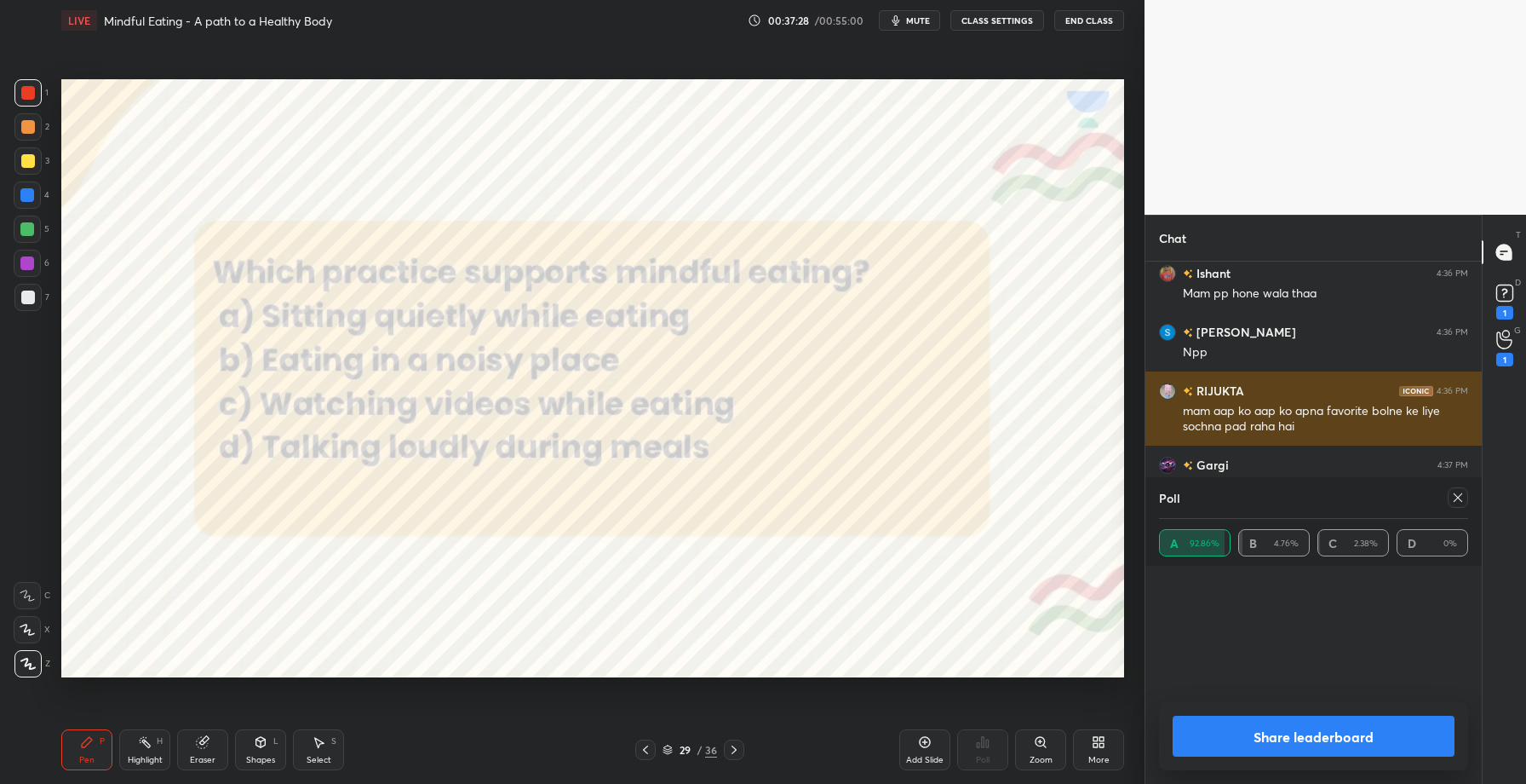
scroll to position [199, 304]
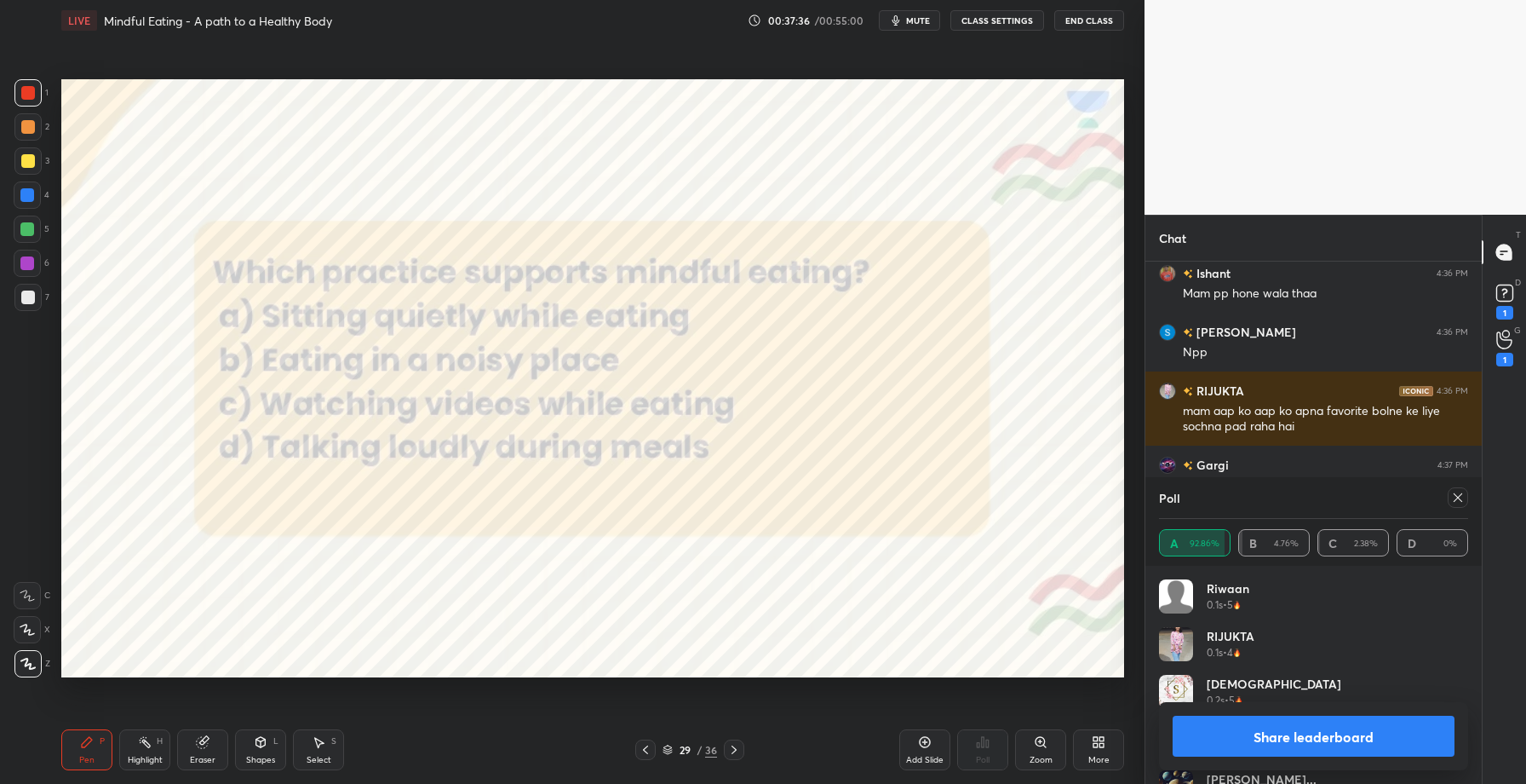
click at [1313, 736] on button "Share leaderboard" at bounding box center [1314, 736] width 282 height 41
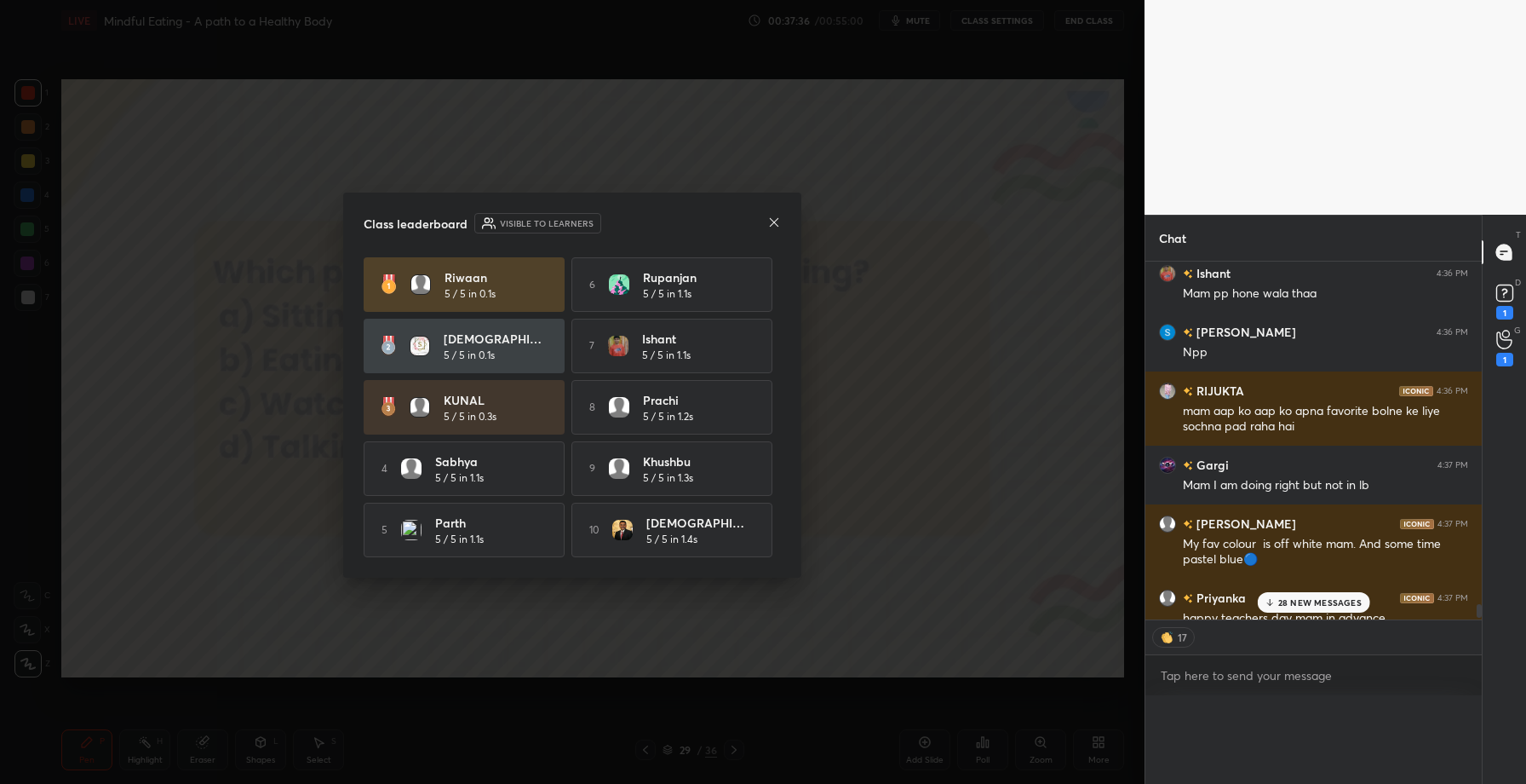
scroll to position [0, 0]
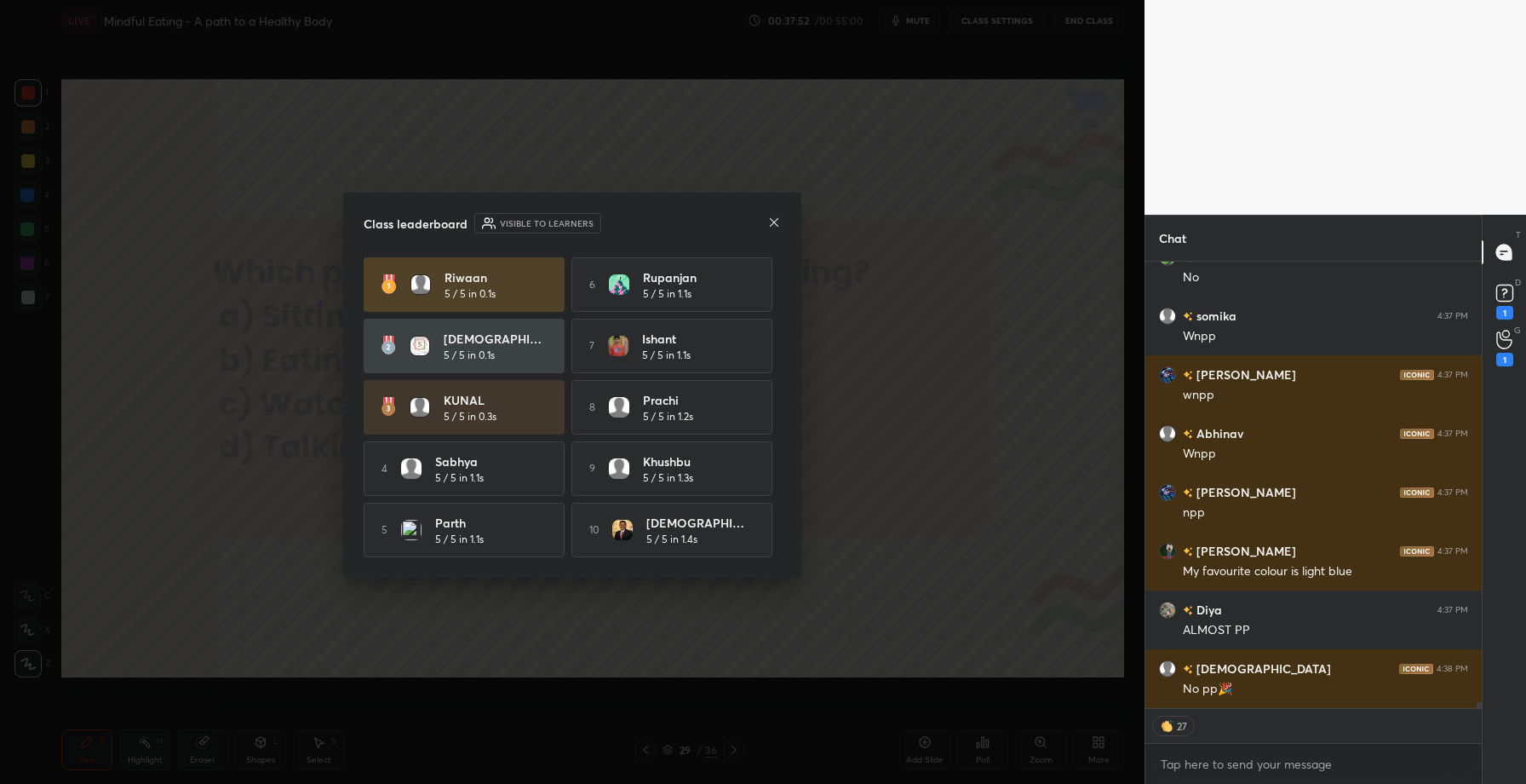
click at [774, 215] on icon at bounding box center [774, 222] width 14 height 14
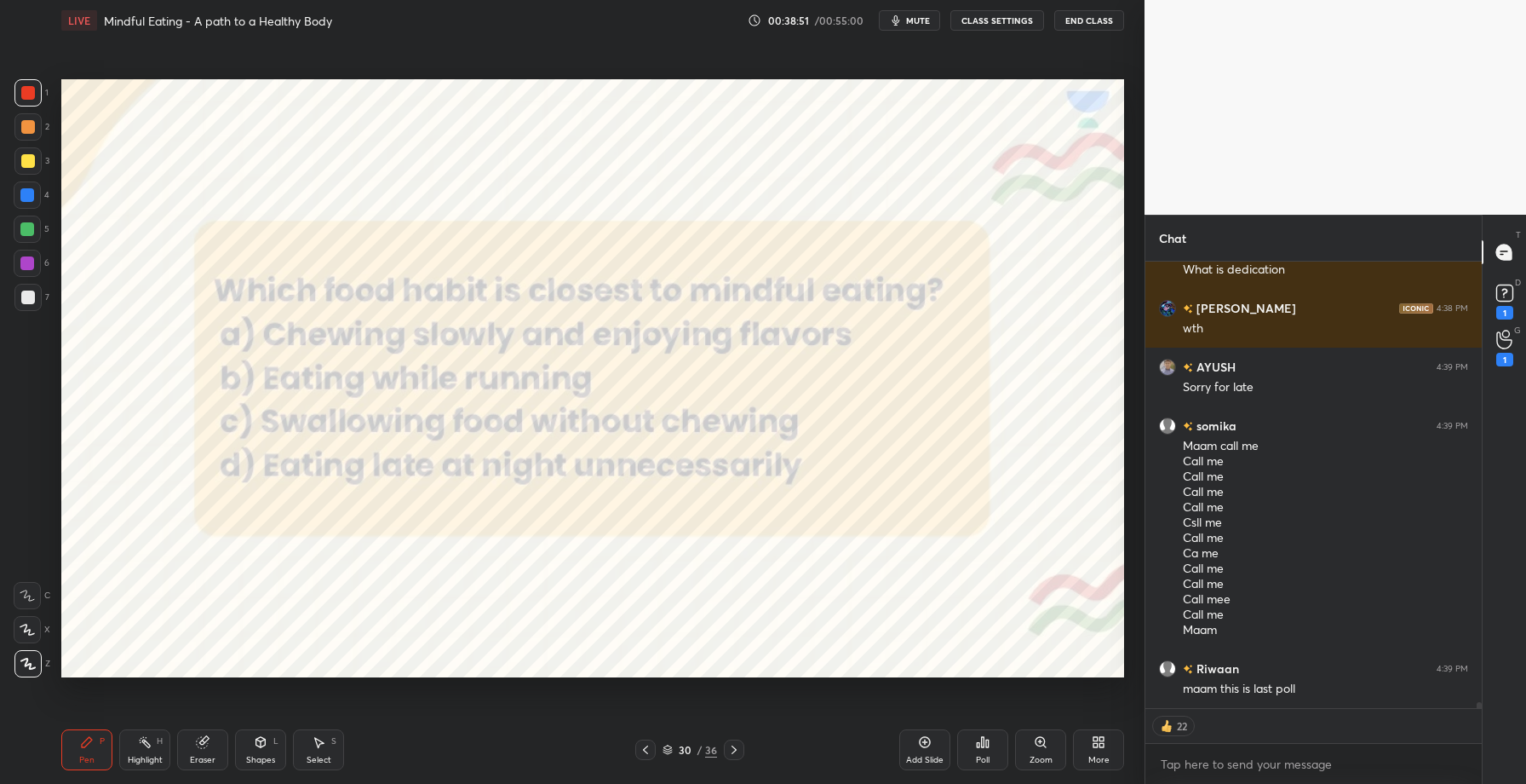
scroll to position [35210, 0]
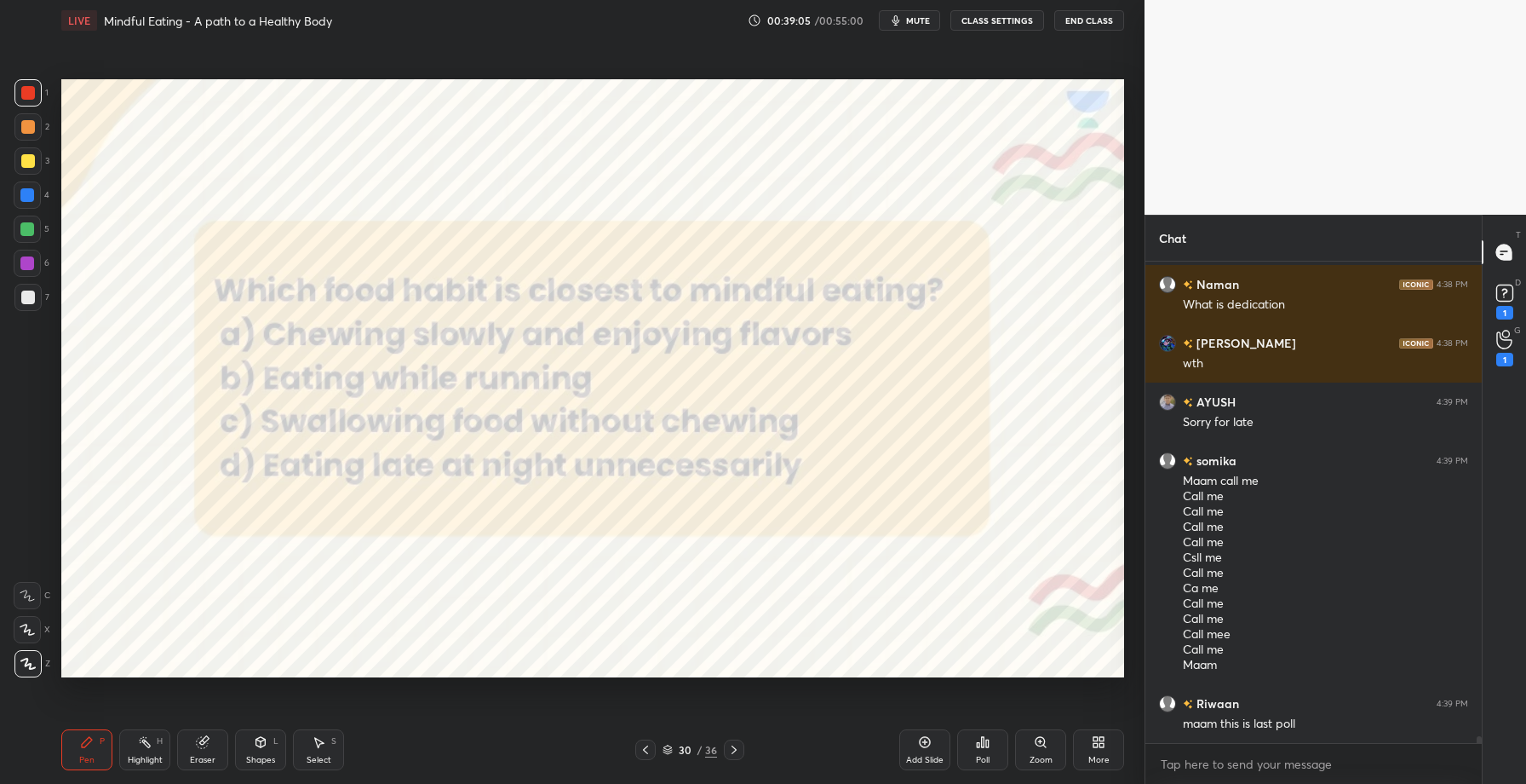
click at [981, 738] on icon at bounding box center [982, 742] width 14 height 14
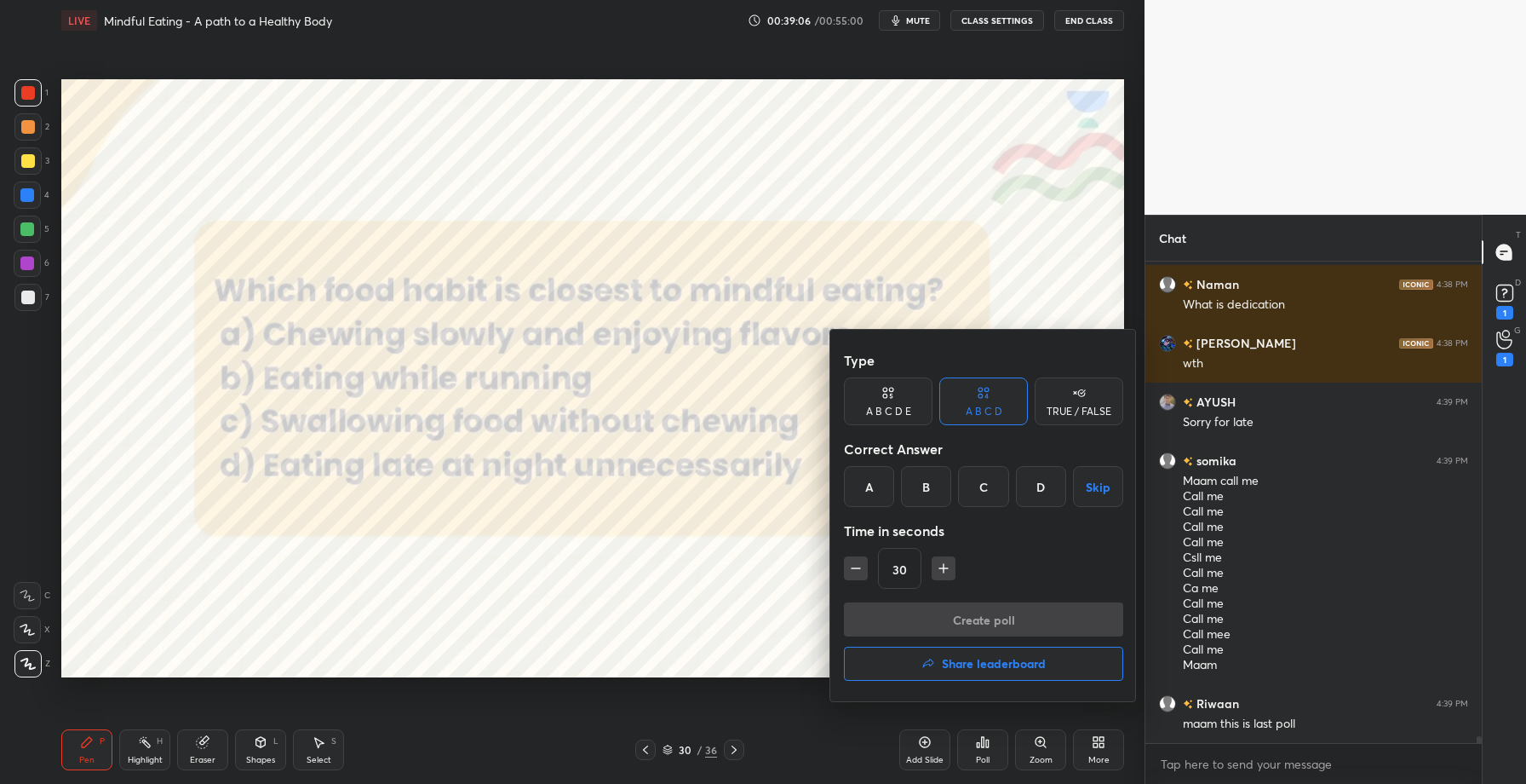
click at [872, 478] on div "A" at bounding box center [869, 486] width 51 height 41
click at [980, 619] on button "Create poll" at bounding box center [983, 619] width 280 height 34
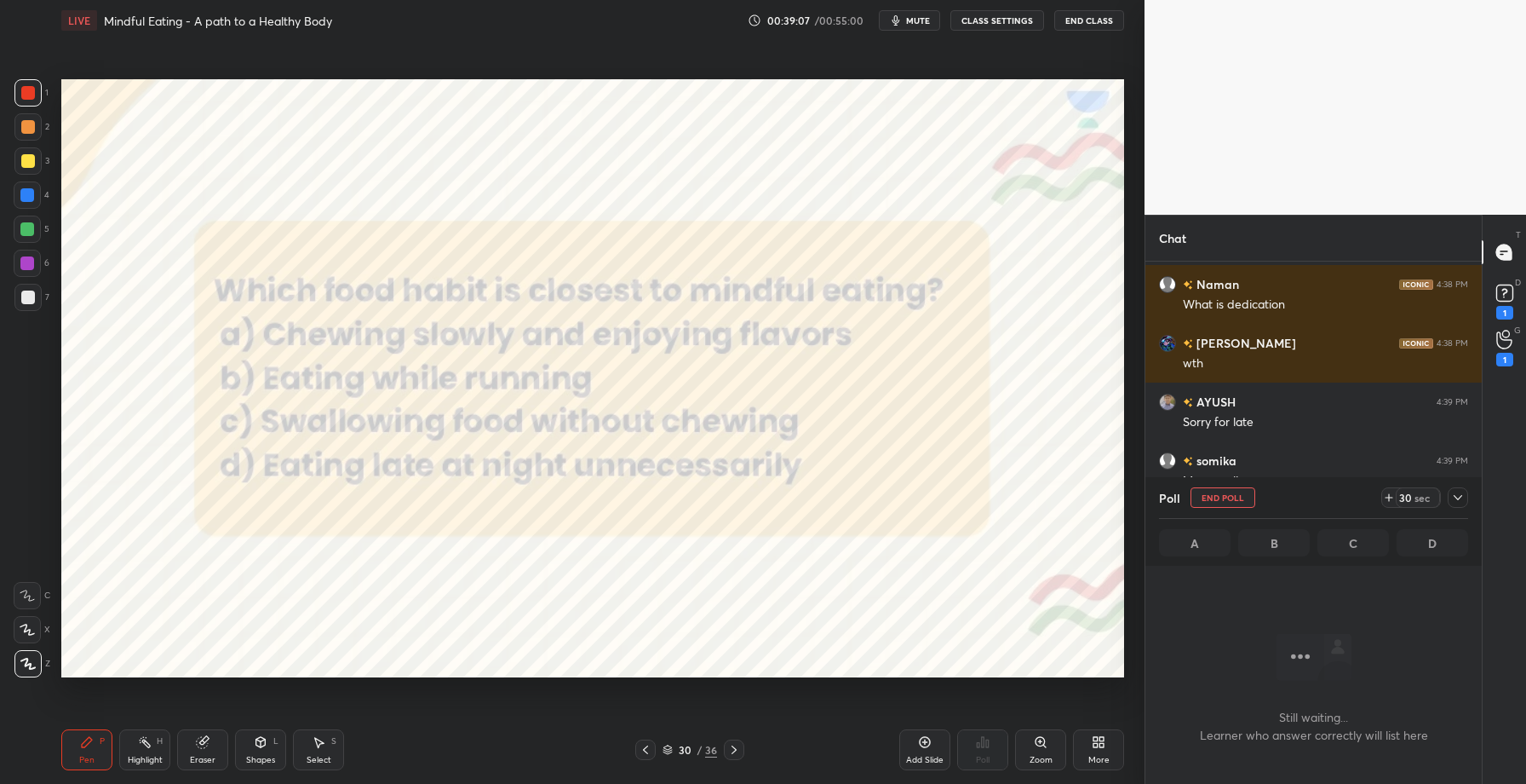
scroll to position [5, 6]
click at [1459, 494] on icon at bounding box center [1458, 497] width 14 height 14
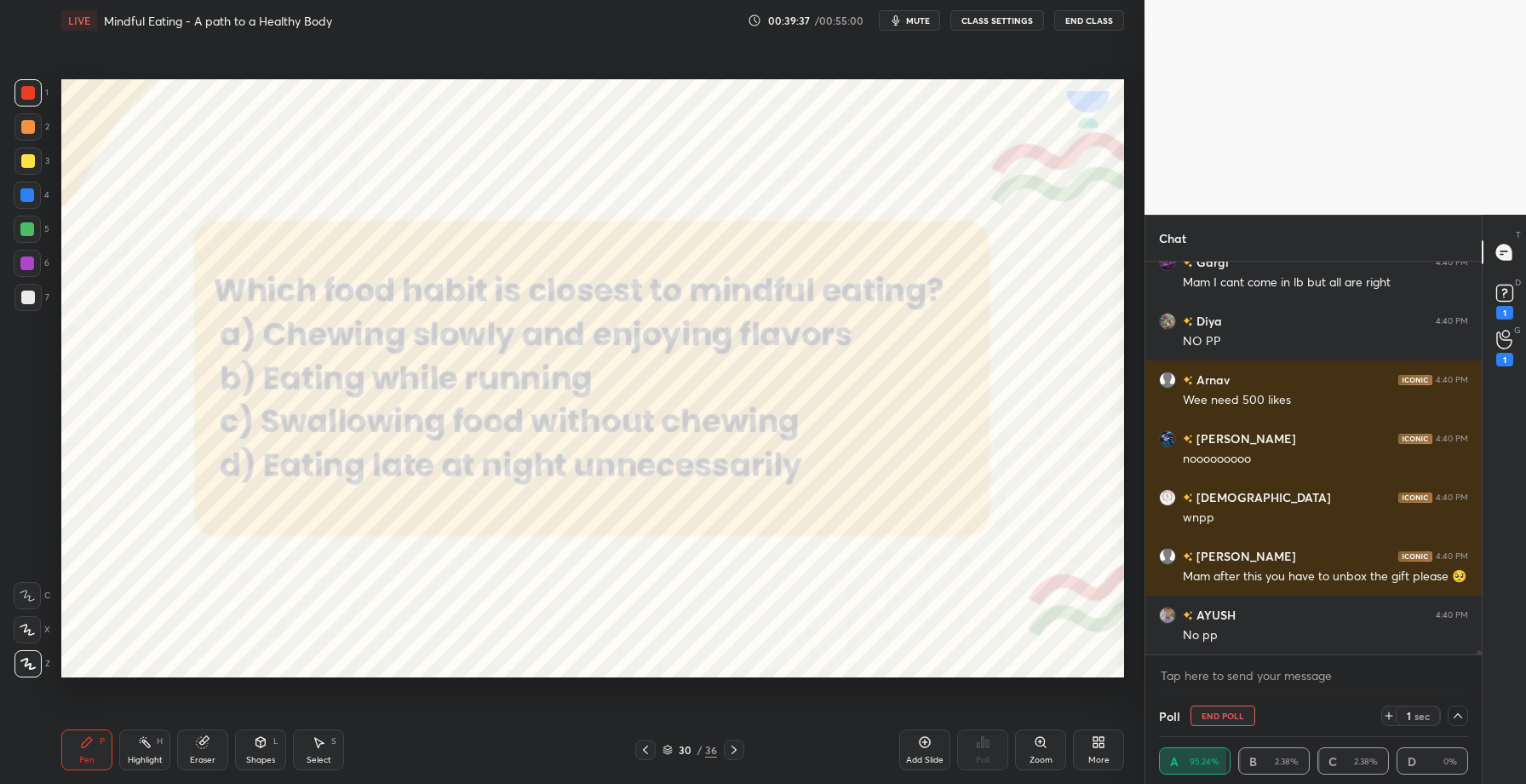
scroll to position [37130, 0]
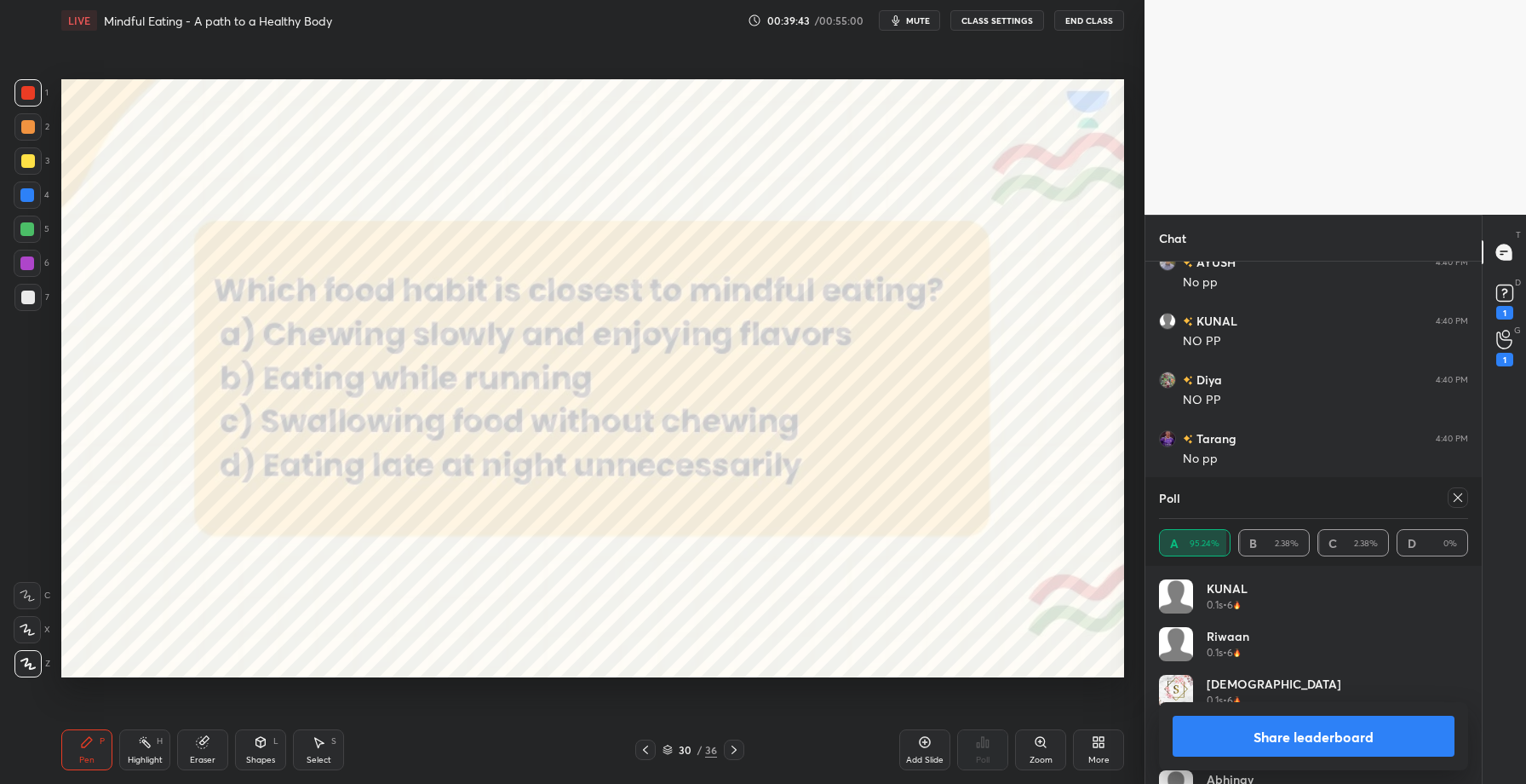
click at [1302, 735] on button "Share leaderboard" at bounding box center [1314, 736] width 282 height 41
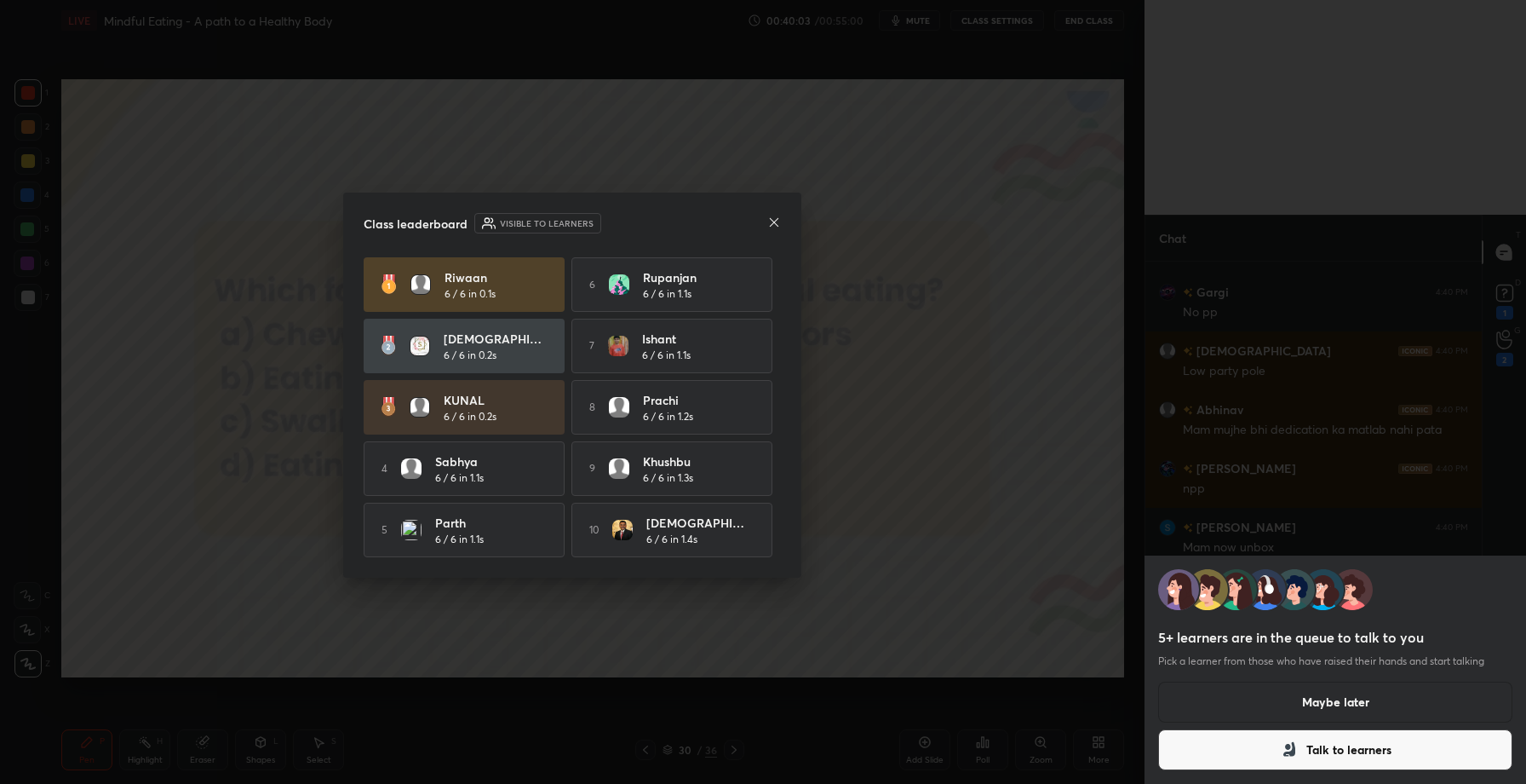
click at [1230, 685] on button "Maybe later" at bounding box center [1335, 702] width 355 height 41
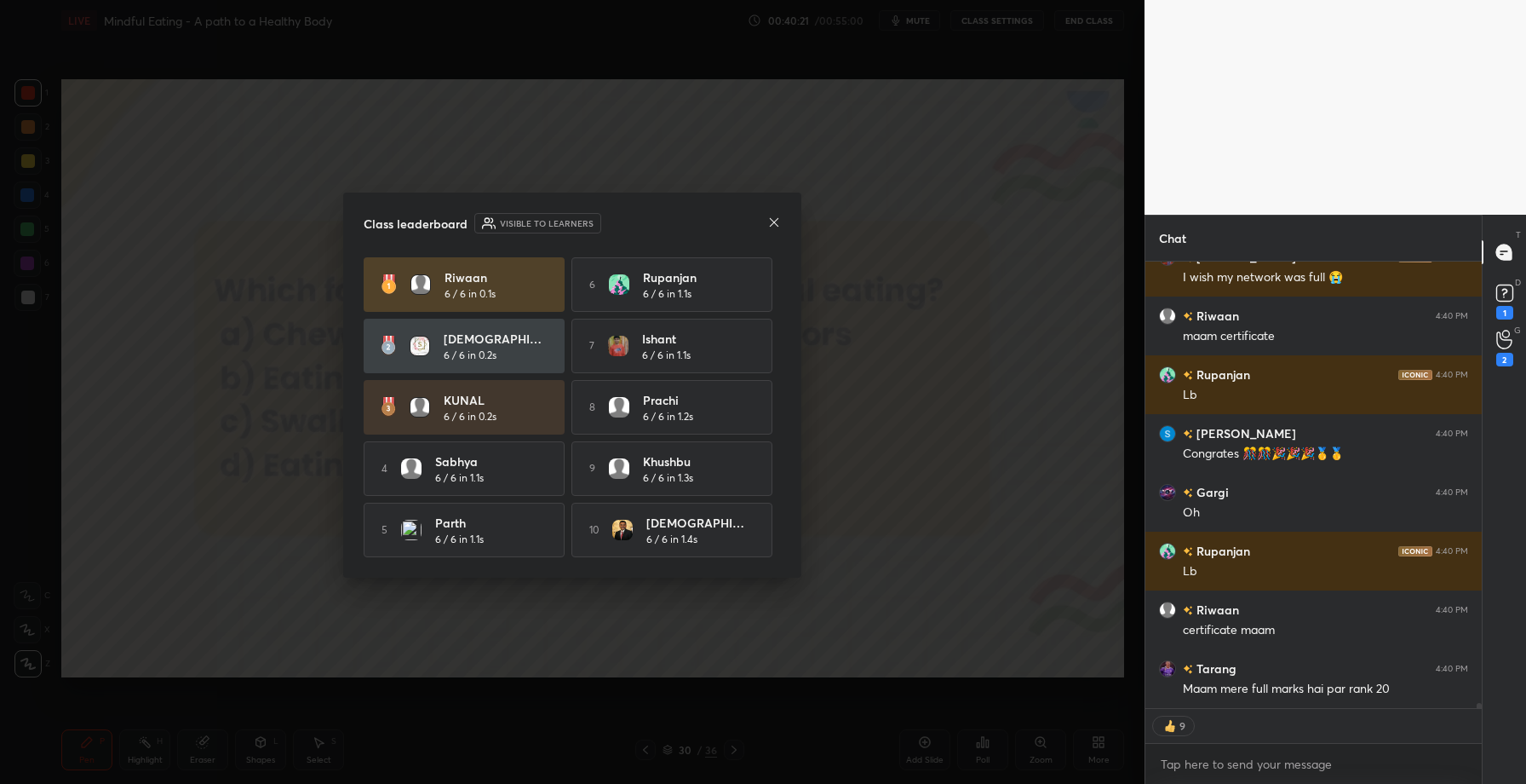
click at [778, 224] on icon at bounding box center [774, 222] width 14 height 14
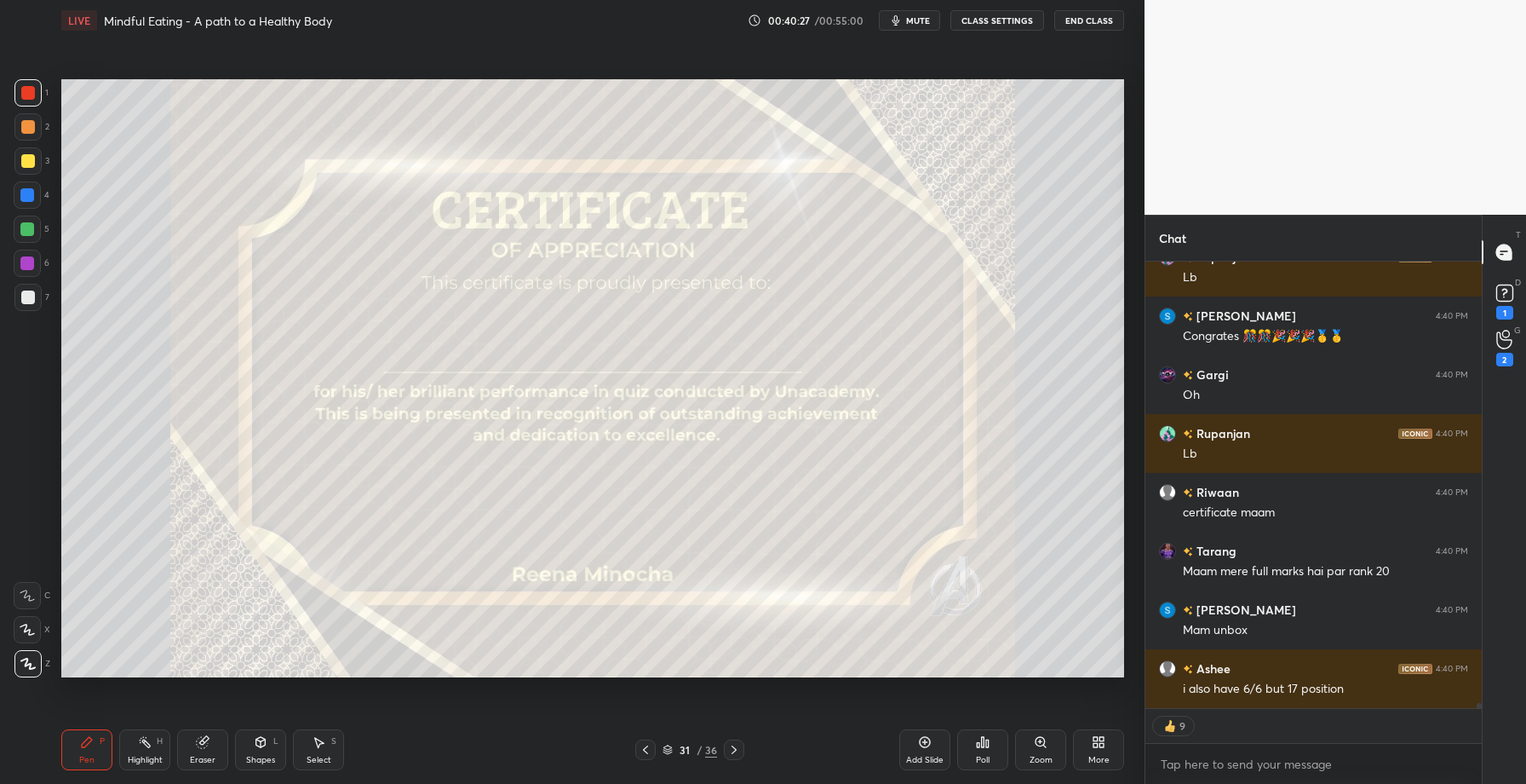
click at [206, 756] on div "Eraser" at bounding box center [202, 760] width 25 height 8
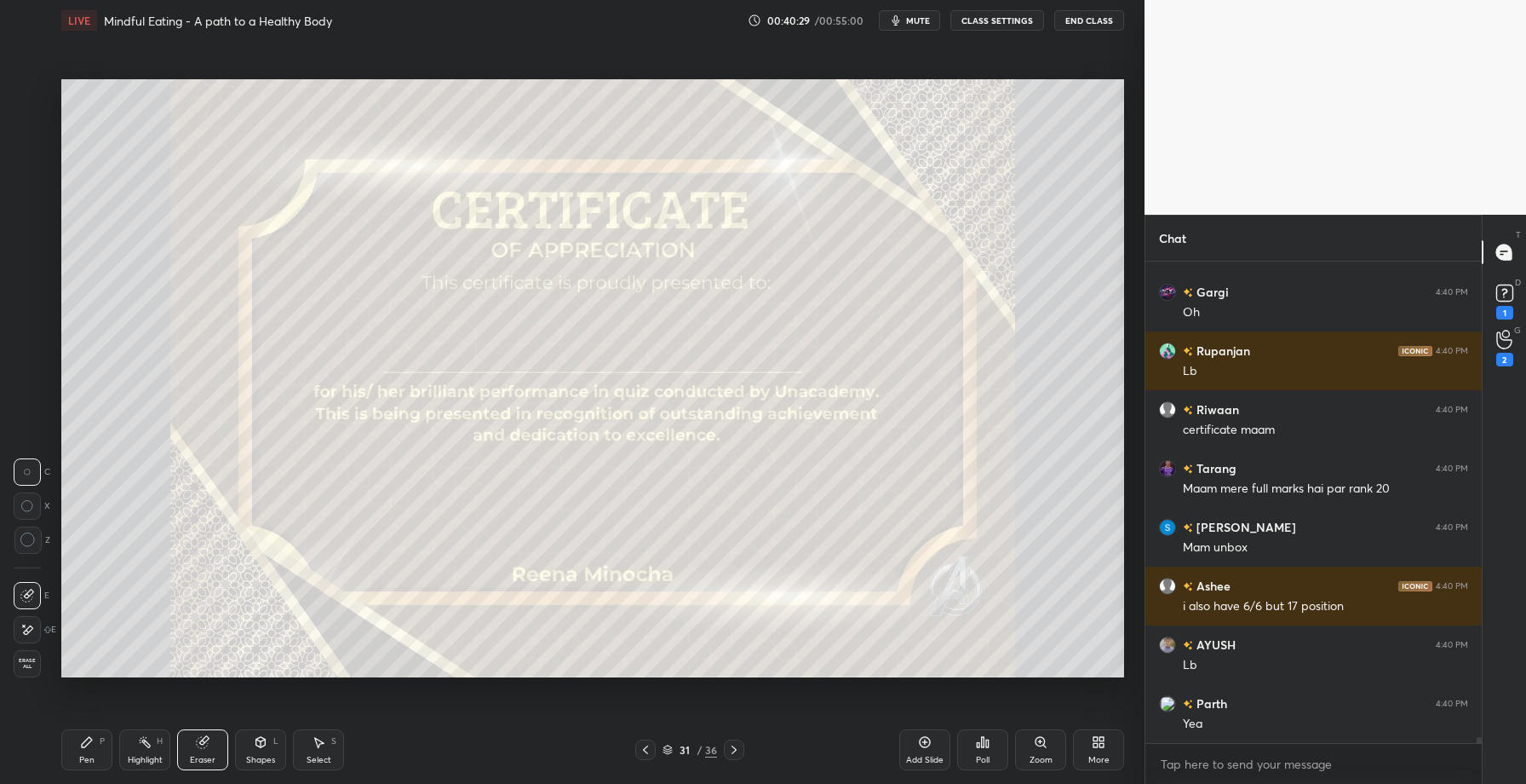
click at [38, 661] on span "Erase all" at bounding box center [26, 663] width 25 height 12
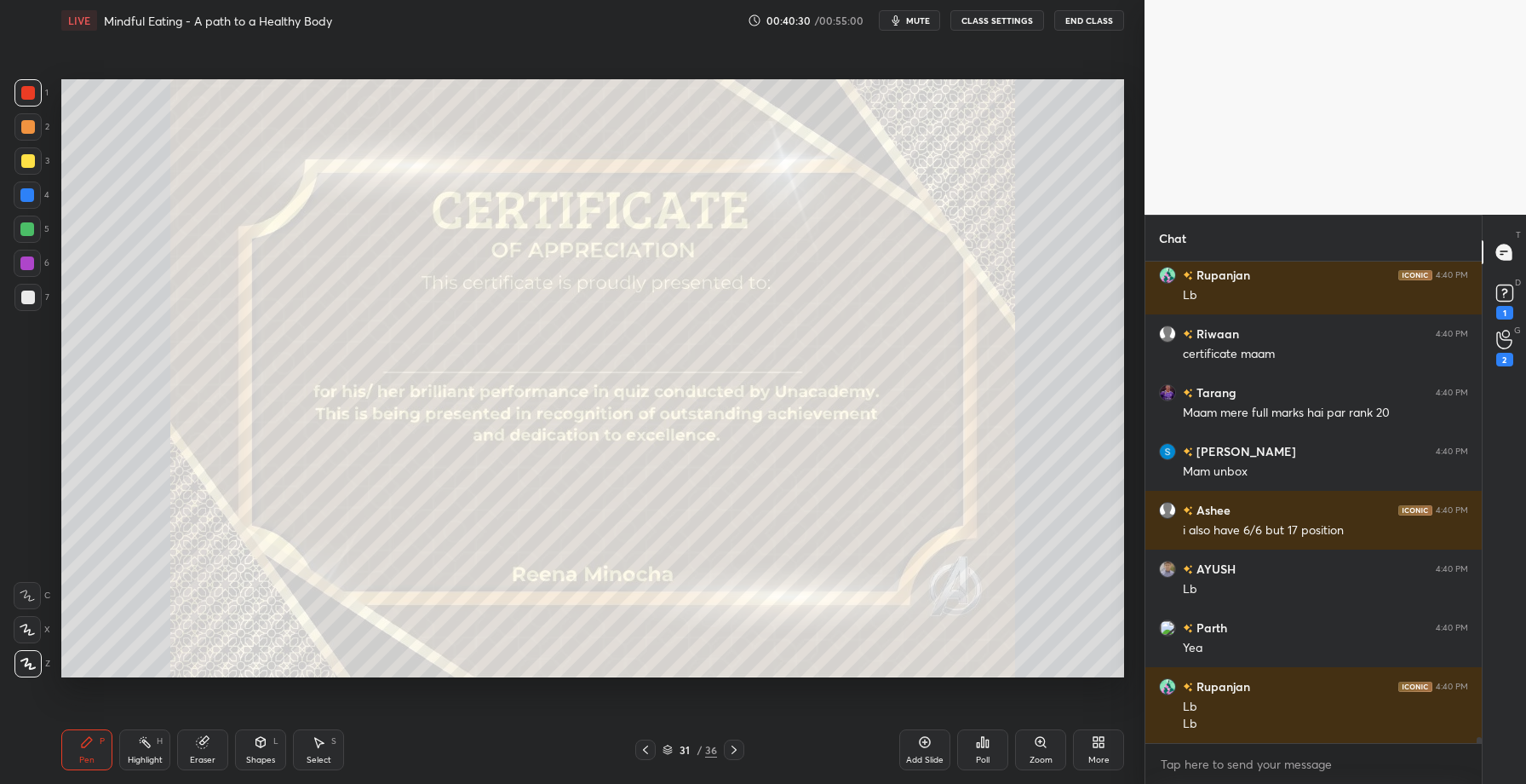
click at [23, 162] on div at bounding box center [28, 161] width 14 height 14
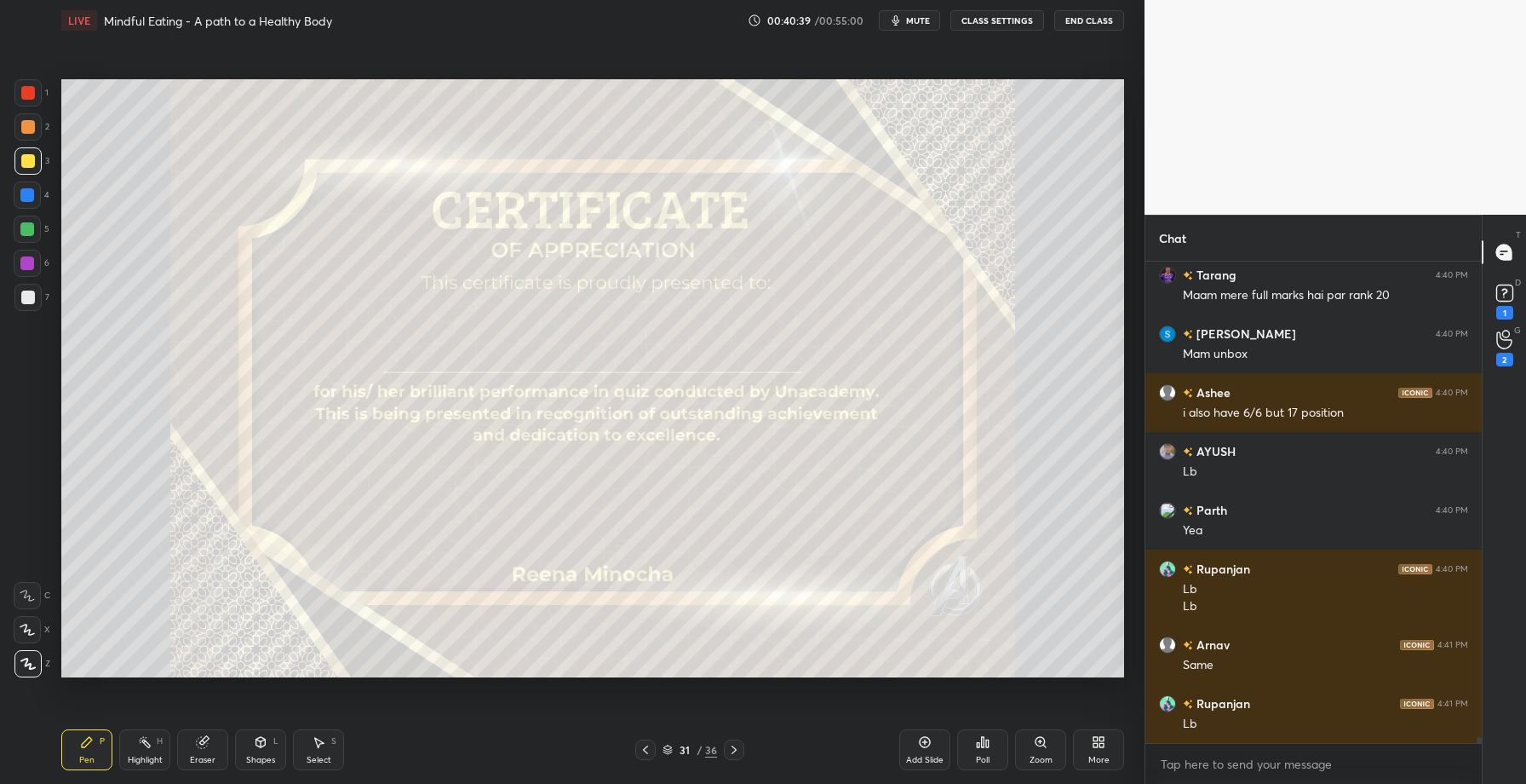
click at [993, 747] on div "Poll" at bounding box center [982, 749] width 51 height 41
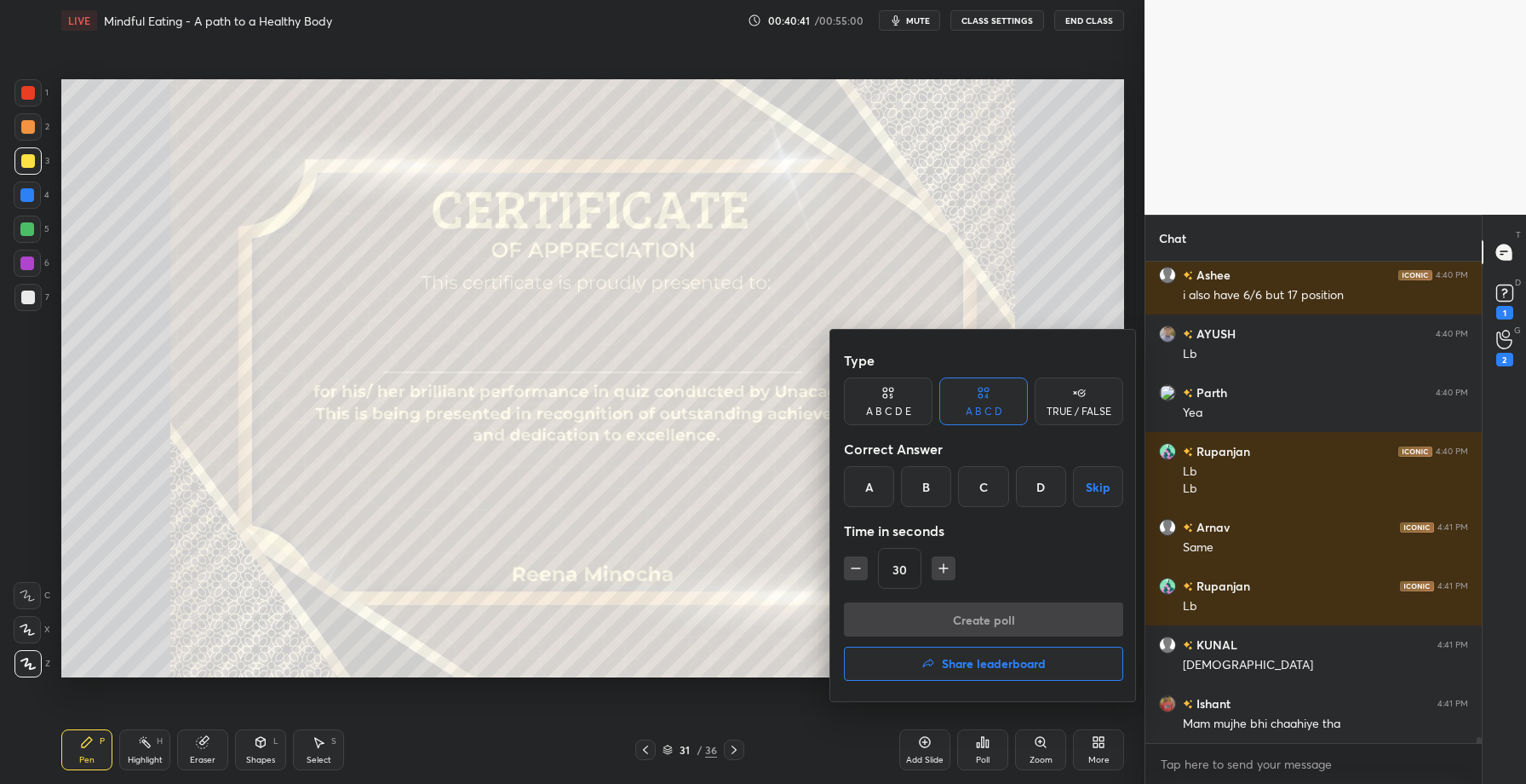
click at [962, 664] on h4 "Share leaderboard" at bounding box center [994, 663] width 104 height 12
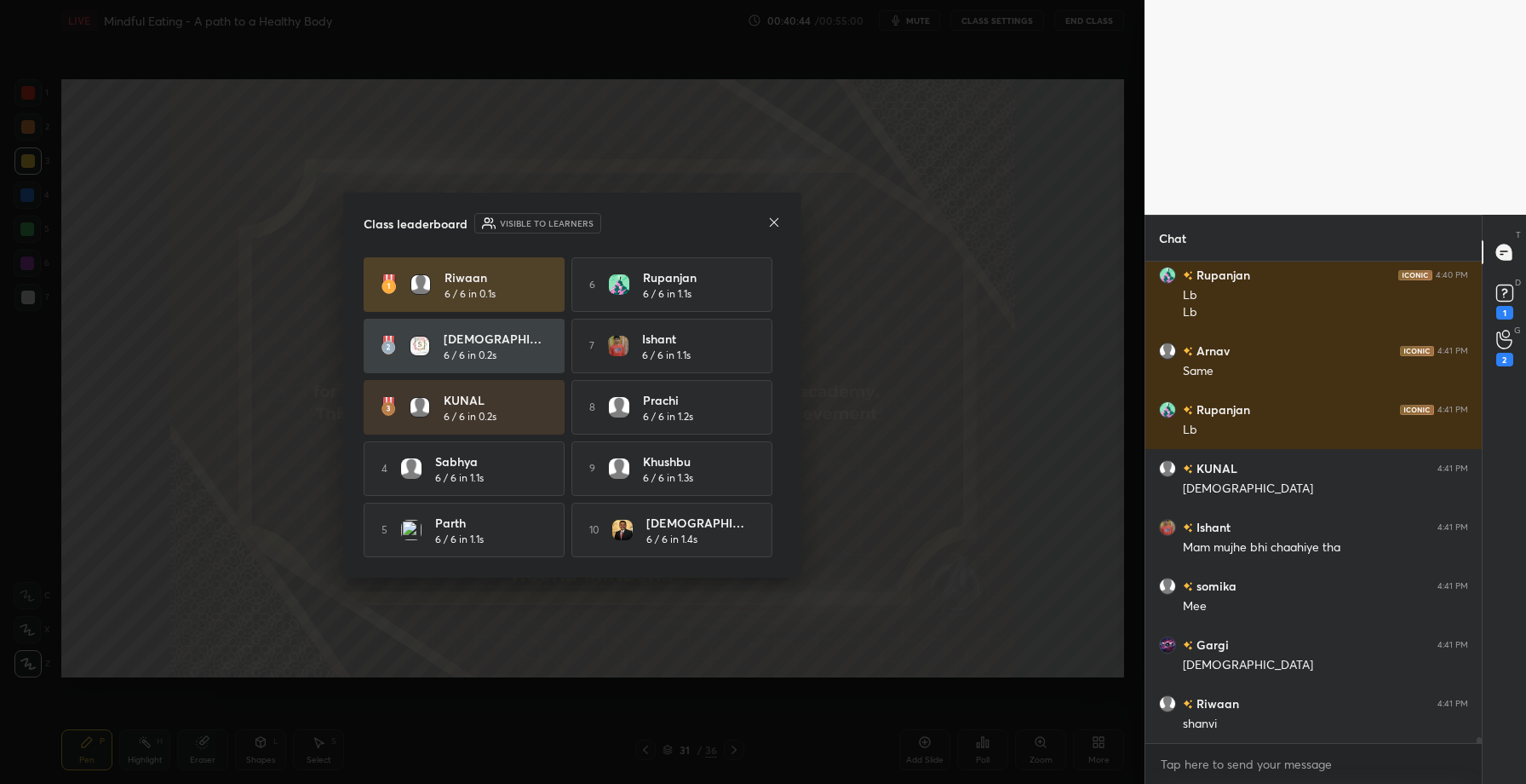
click at [774, 216] on icon at bounding box center [774, 222] width 14 height 14
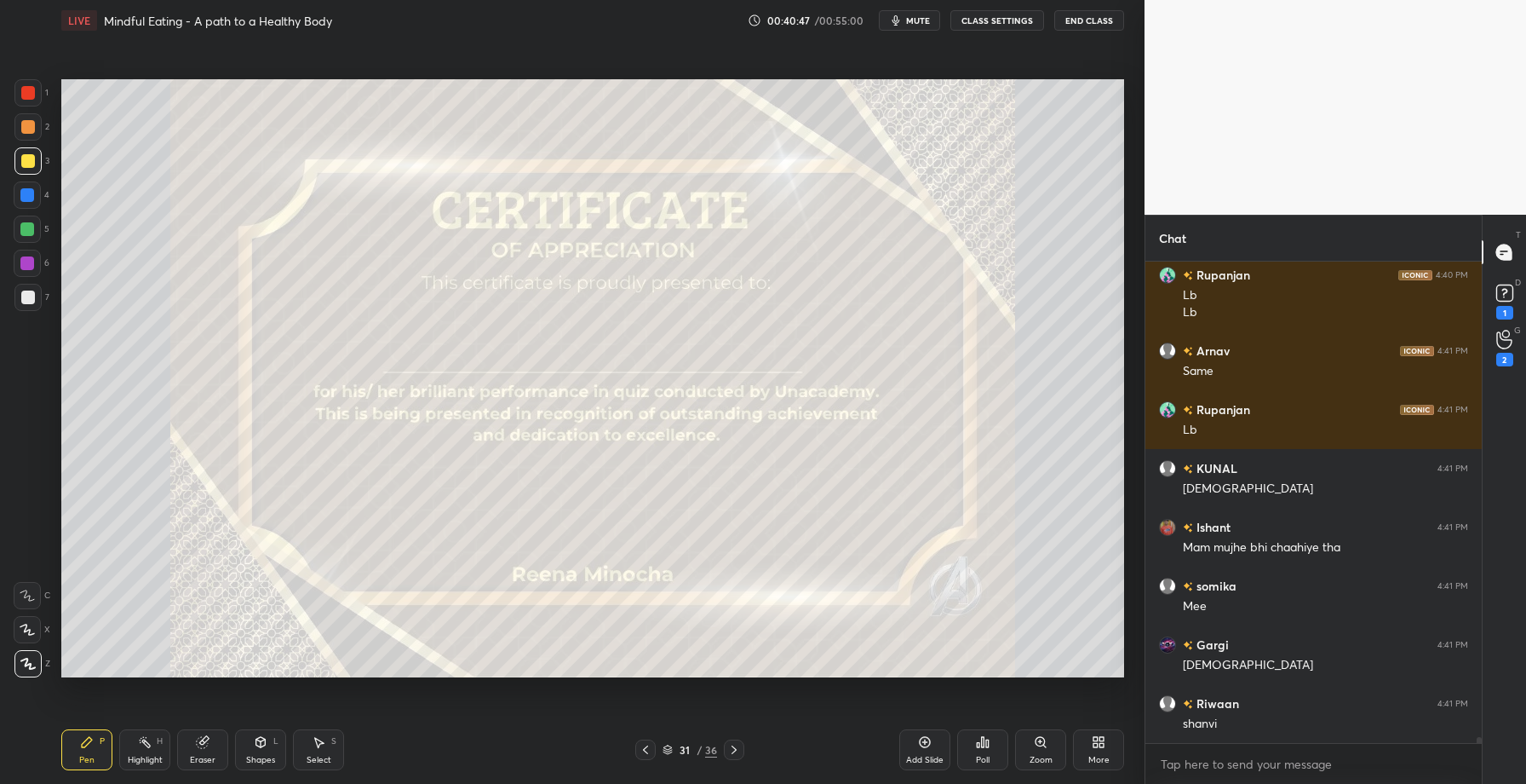
drag, startPoint x: 204, startPoint y: 747, endPoint x: 253, endPoint y: 677, distance: 85.4
click at [205, 746] on icon at bounding box center [202, 742] width 11 height 11
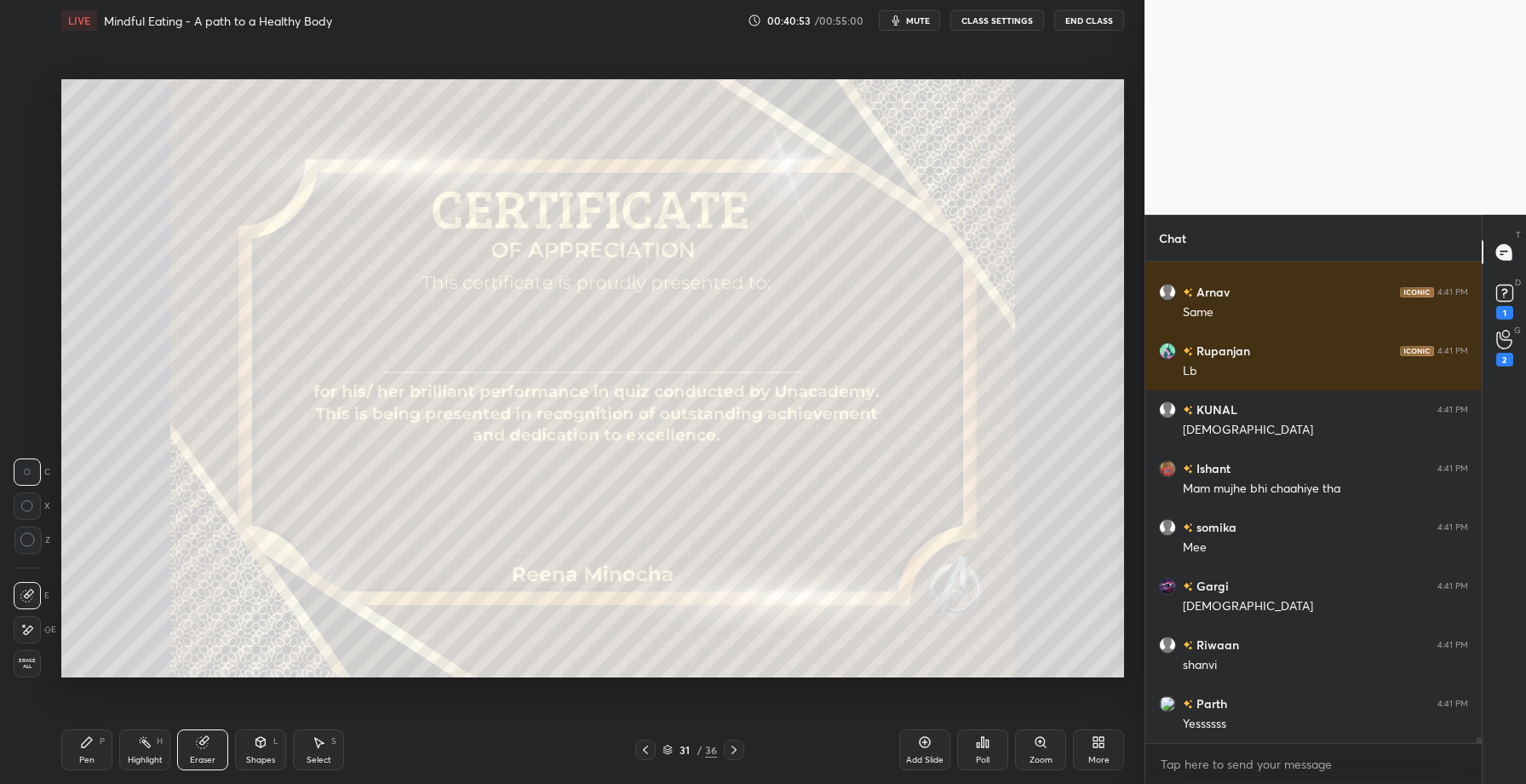
scroll to position [39013, 0]
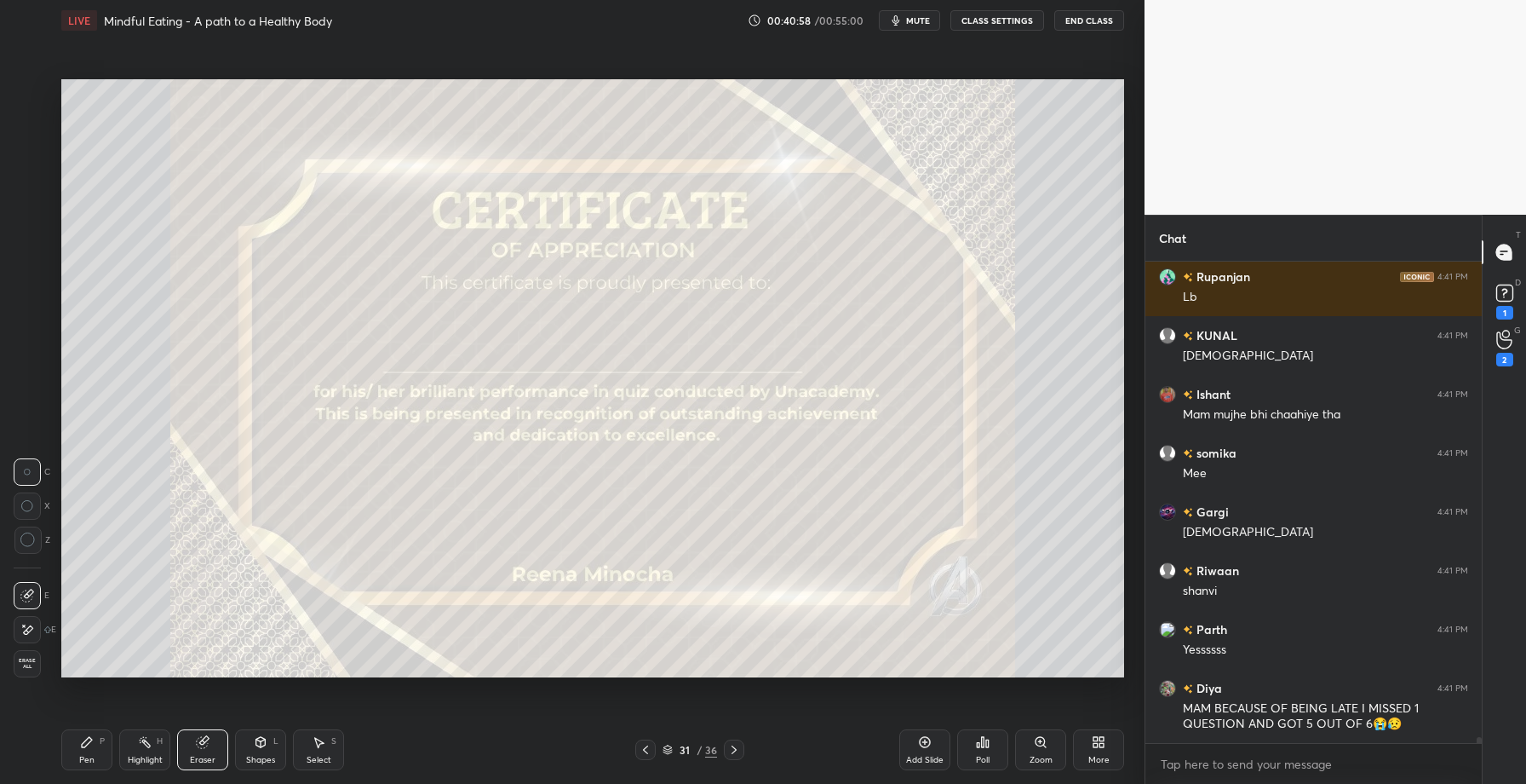
click at [28, 667] on span "Erase all" at bounding box center [26, 663] width 25 height 12
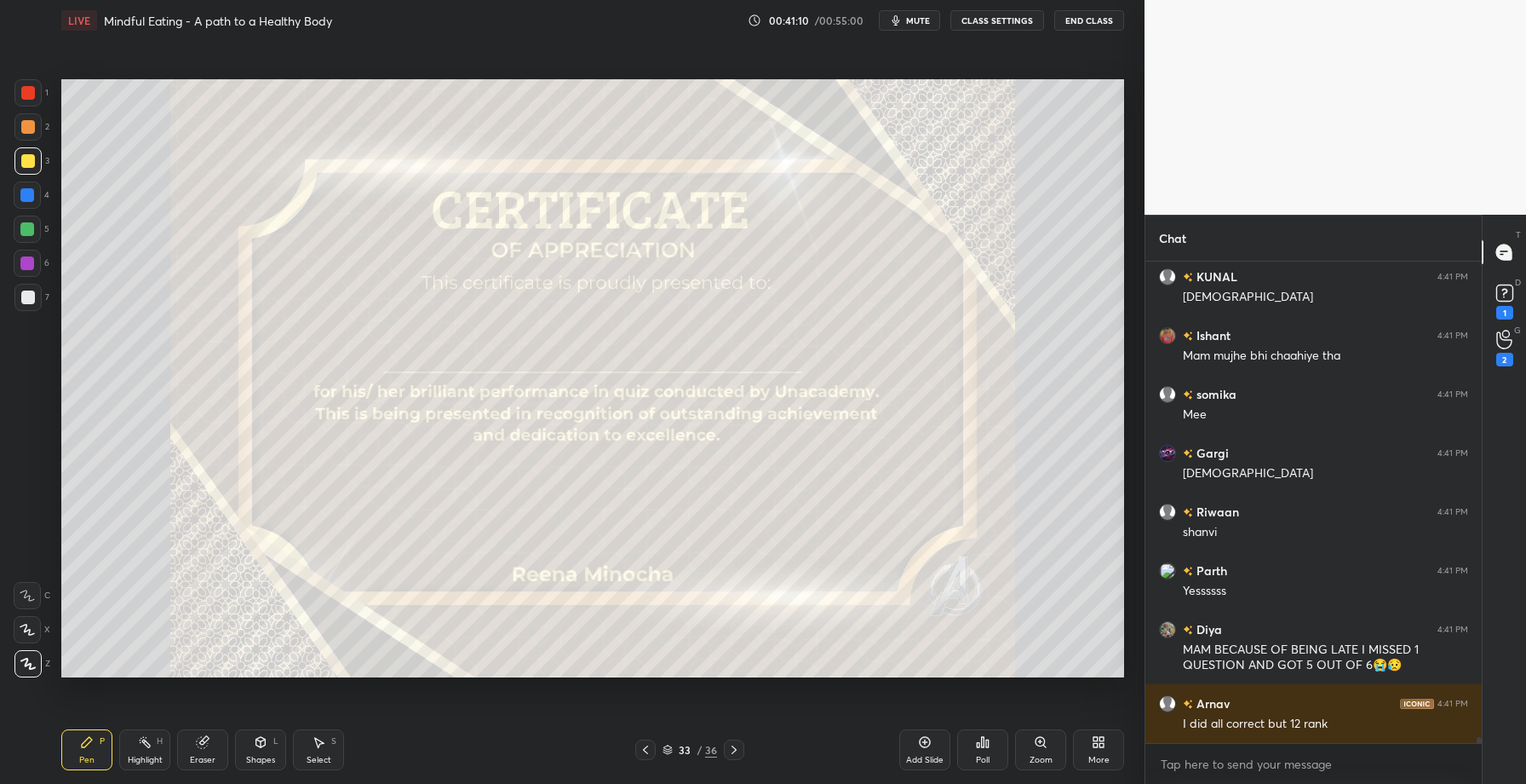
scroll to position [39131, 0]
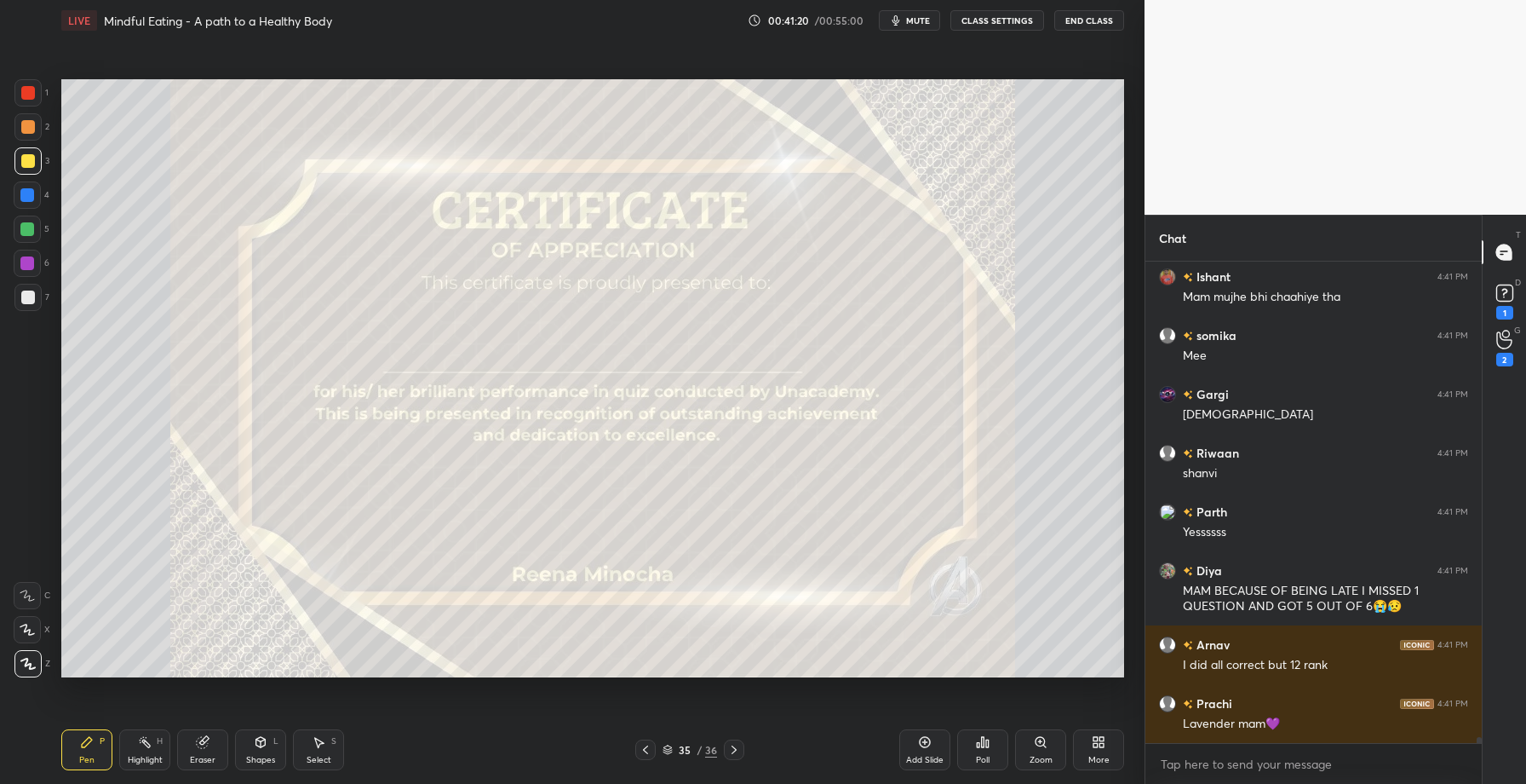
click at [982, 736] on icon at bounding box center [983, 741] width 3 height 10
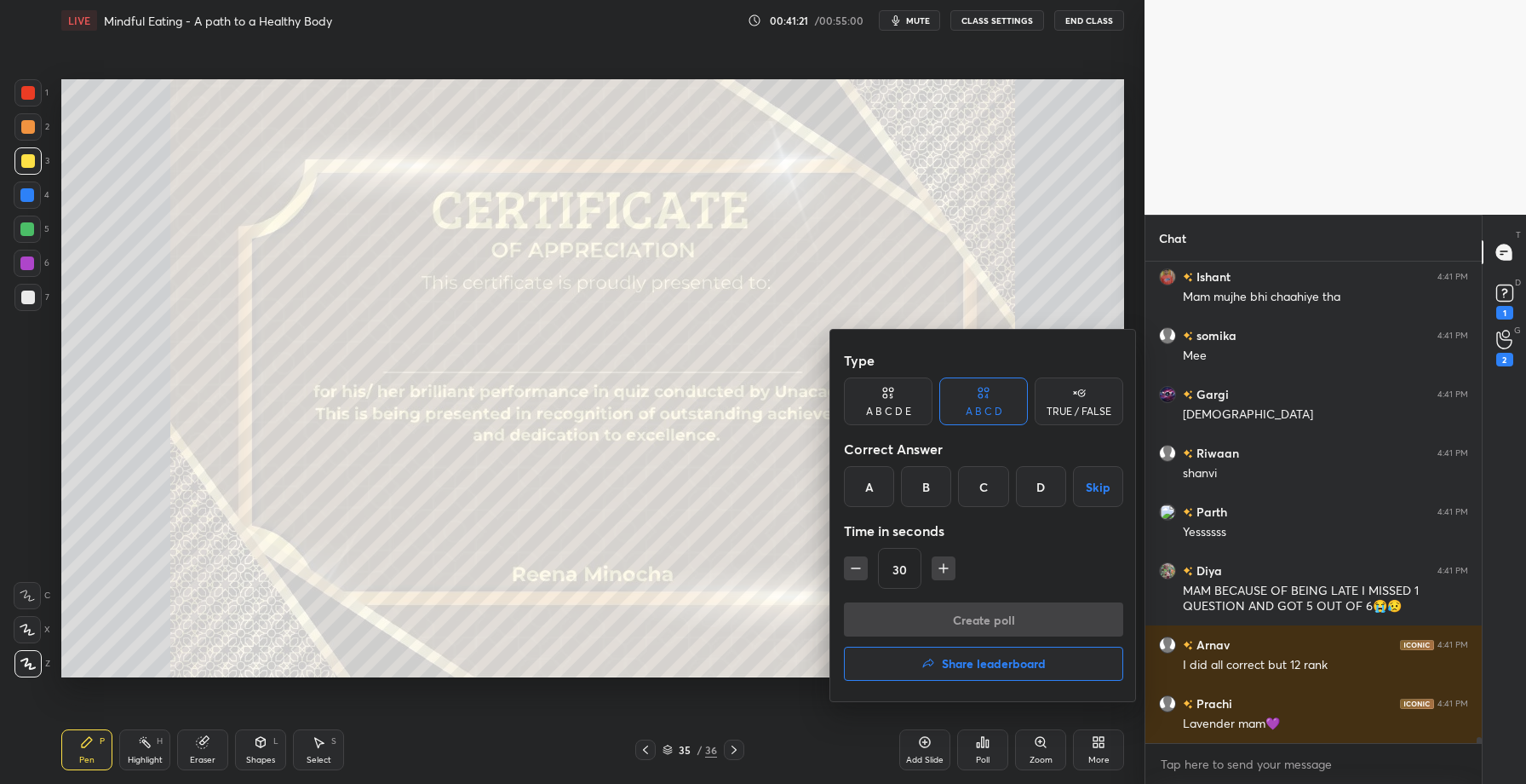
click at [960, 653] on button "Share leaderboard" at bounding box center [983, 663] width 280 height 34
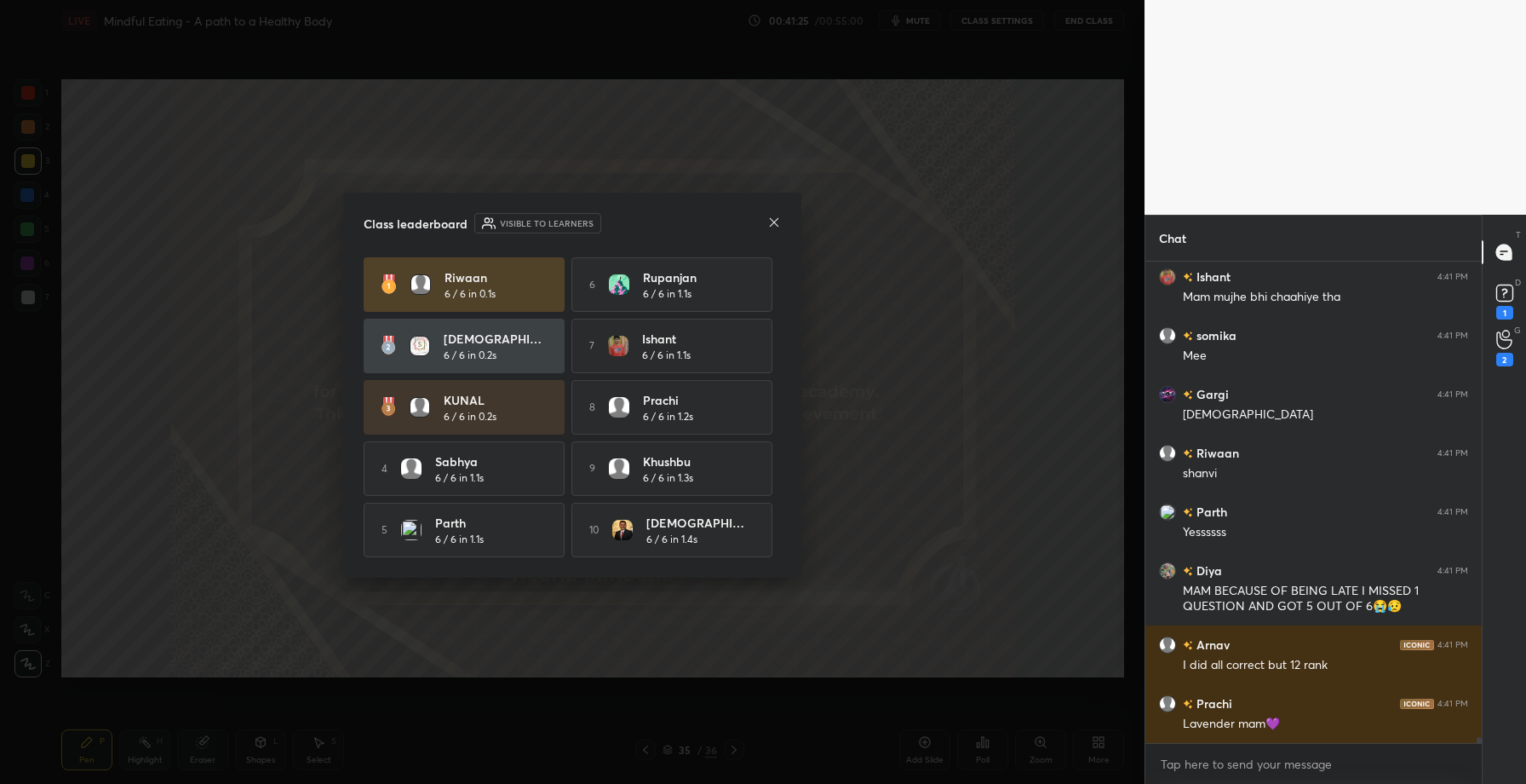
click at [778, 218] on icon at bounding box center [774, 222] width 14 height 14
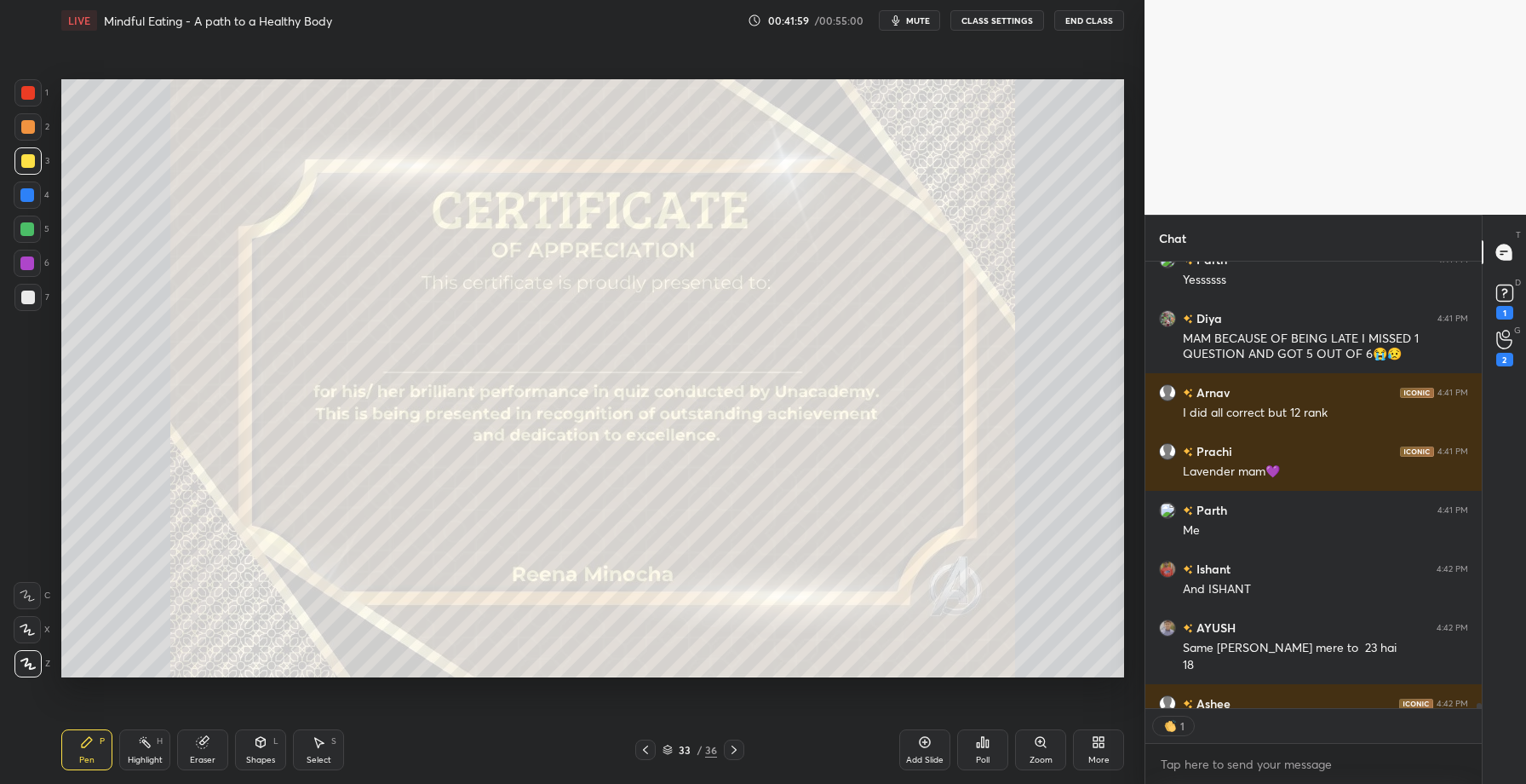
scroll to position [6, 6]
click at [1497, 304] on icon at bounding box center [1504, 293] width 25 height 25
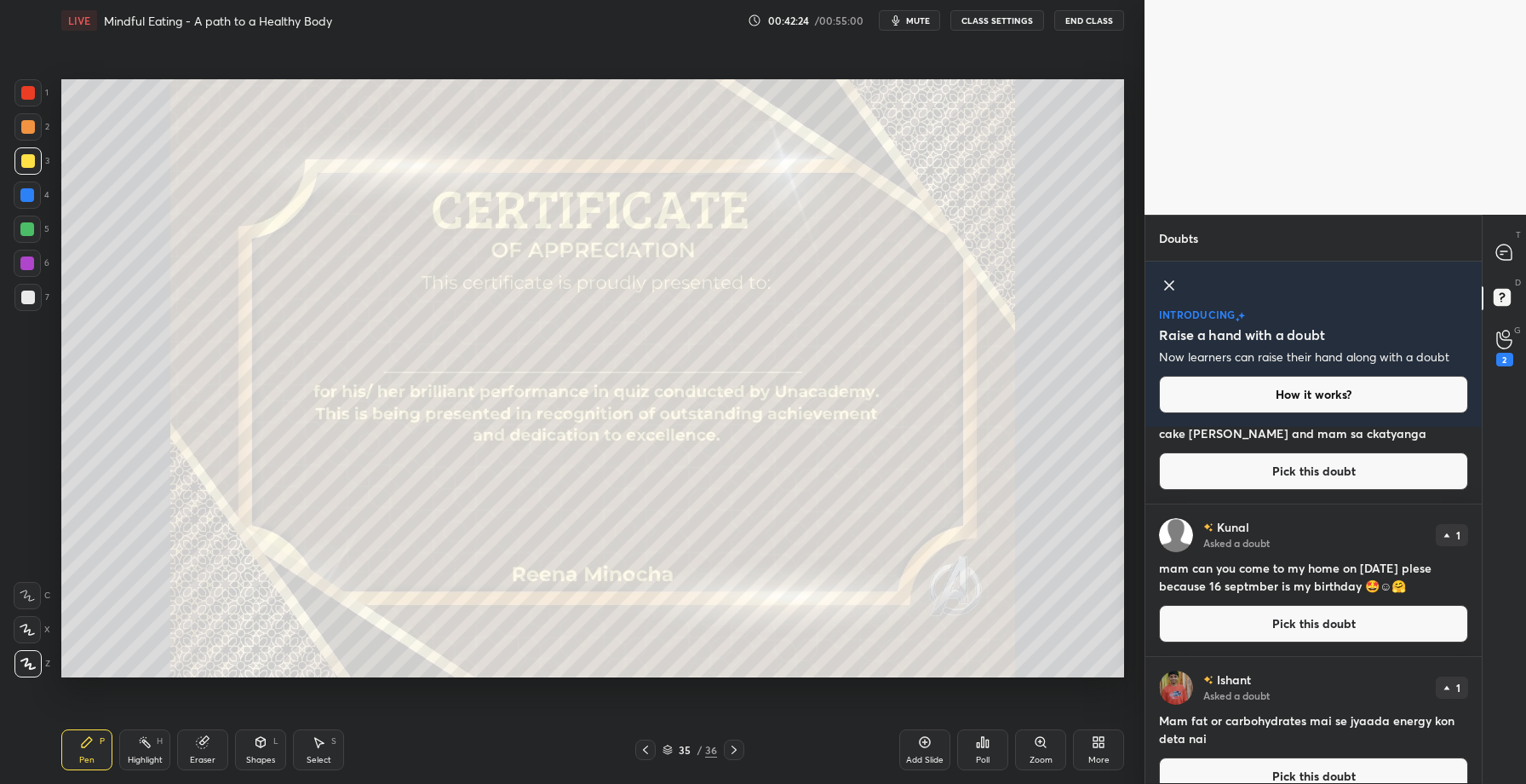
scroll to position [228, 0]
click at [1301, 611] on button "Pick this doubt" at bounding box center [1314, 622] width 309 height 37
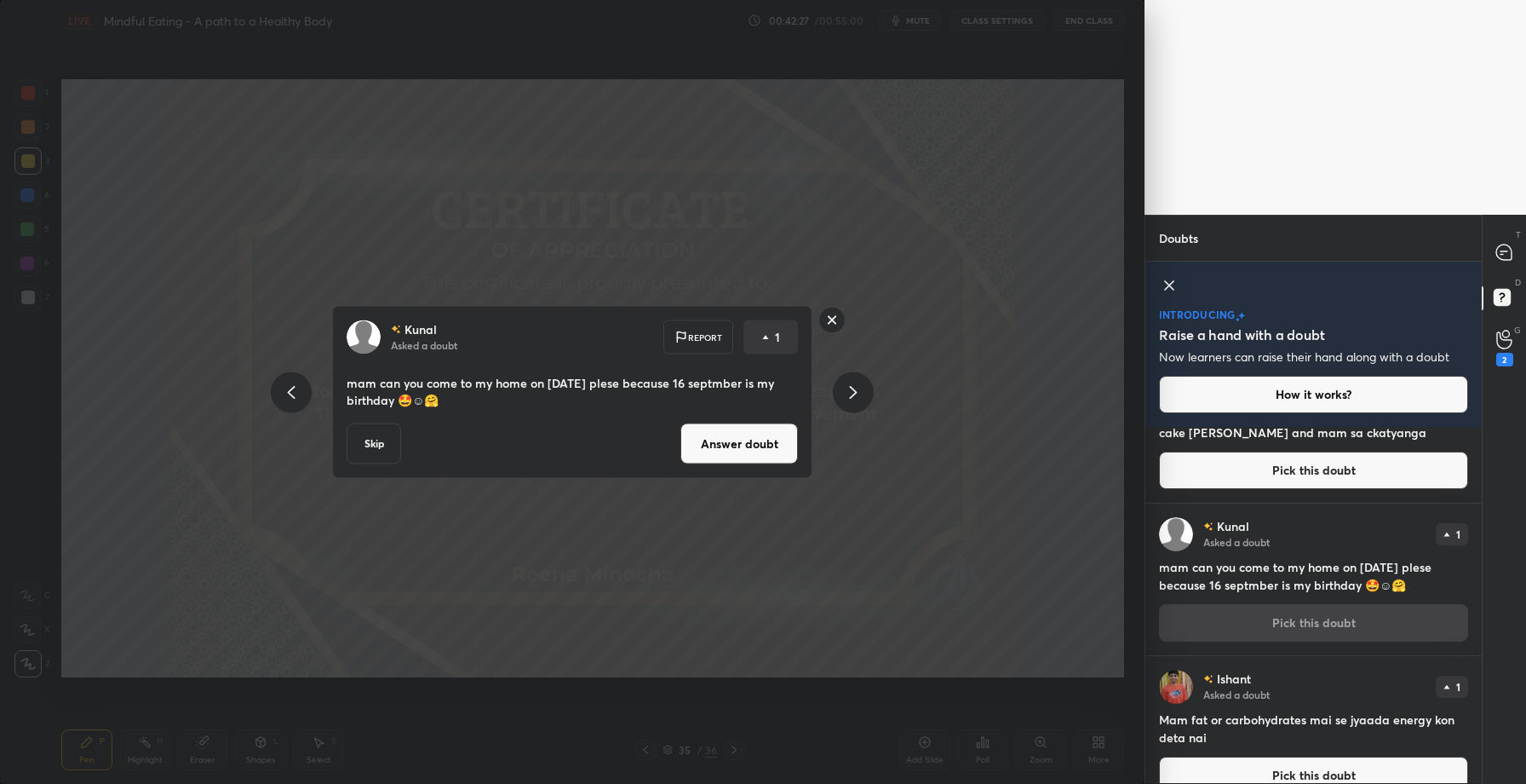
click at [728, 428] on button "Answer doubt" at bounding box center [739, 443] width 118 height 41
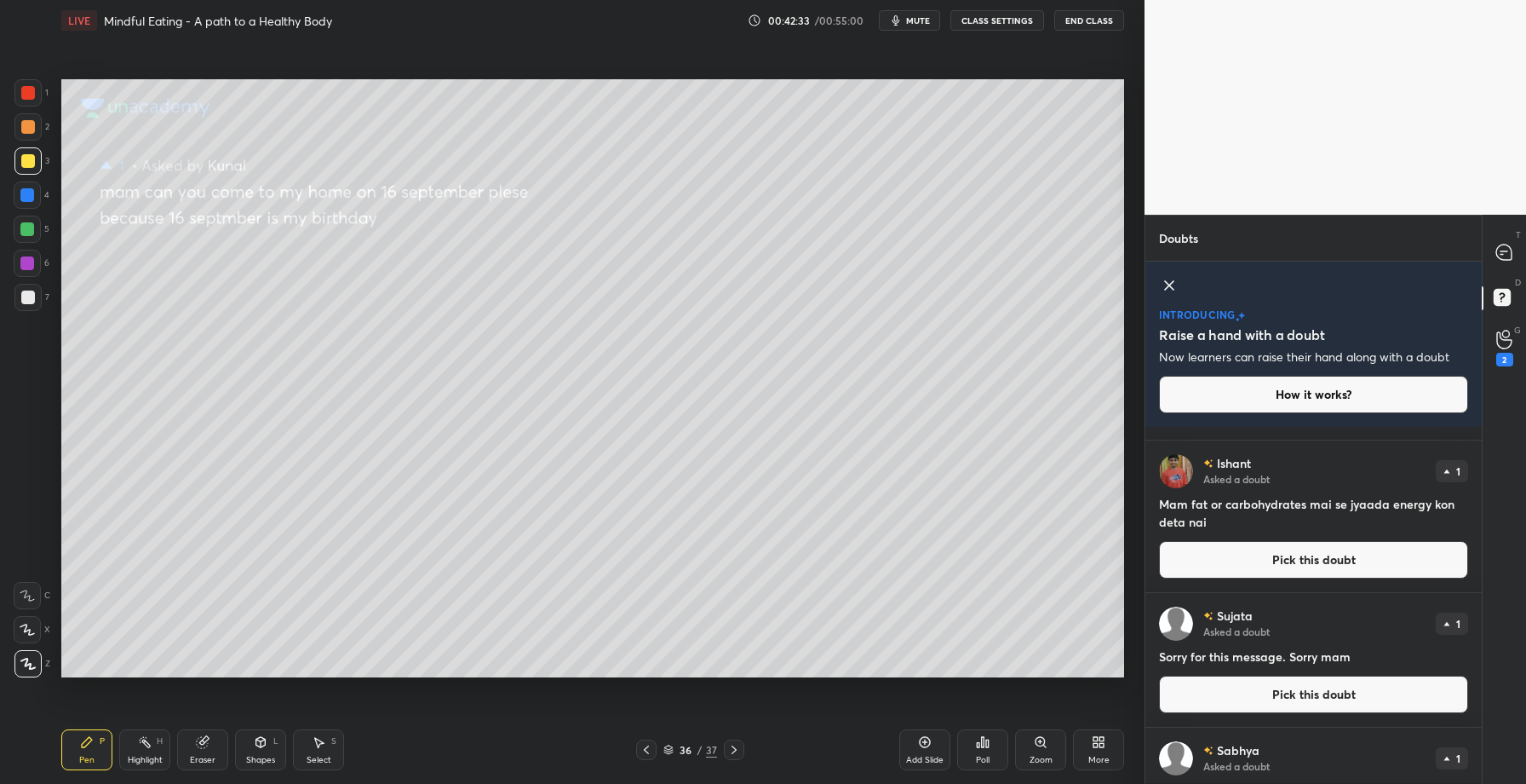
scroll to position [272, 0]
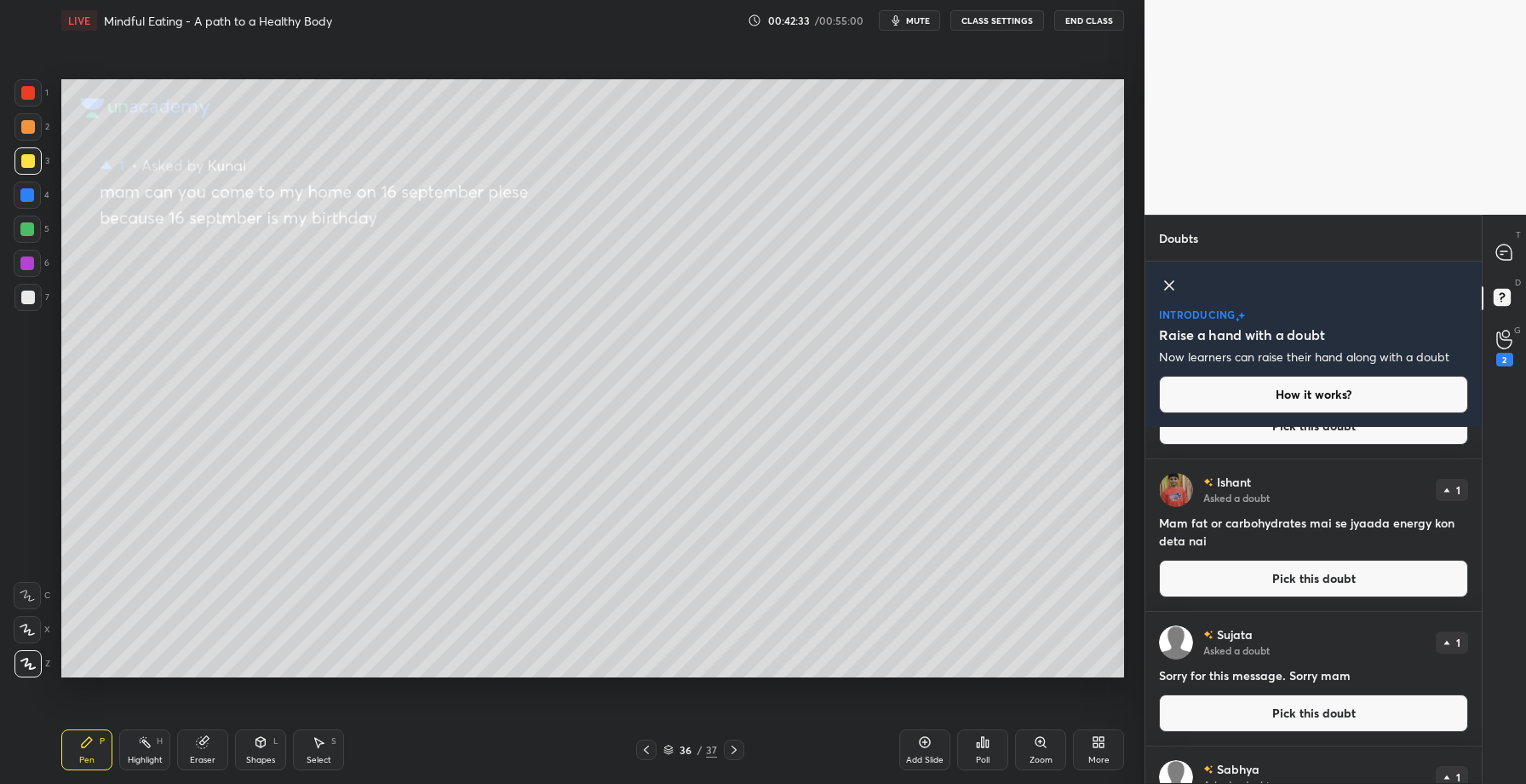
click at [1278, 566] on button "Pick this doubt" at bounding box center [1314, 578] width 309 height 37
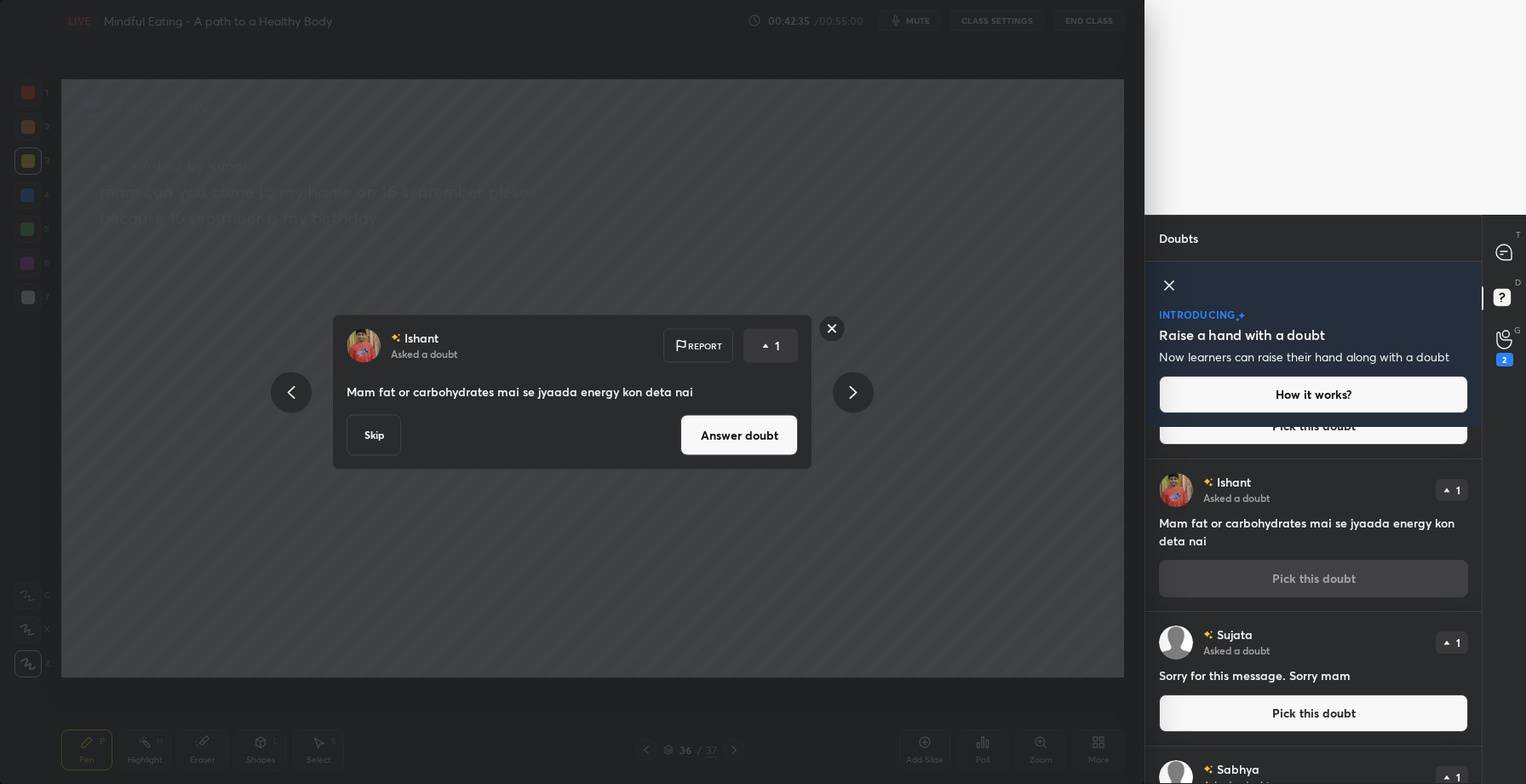
click at [739, 431] on button "Answer doubt" at bounding box center [739, 435] width 118 height 41
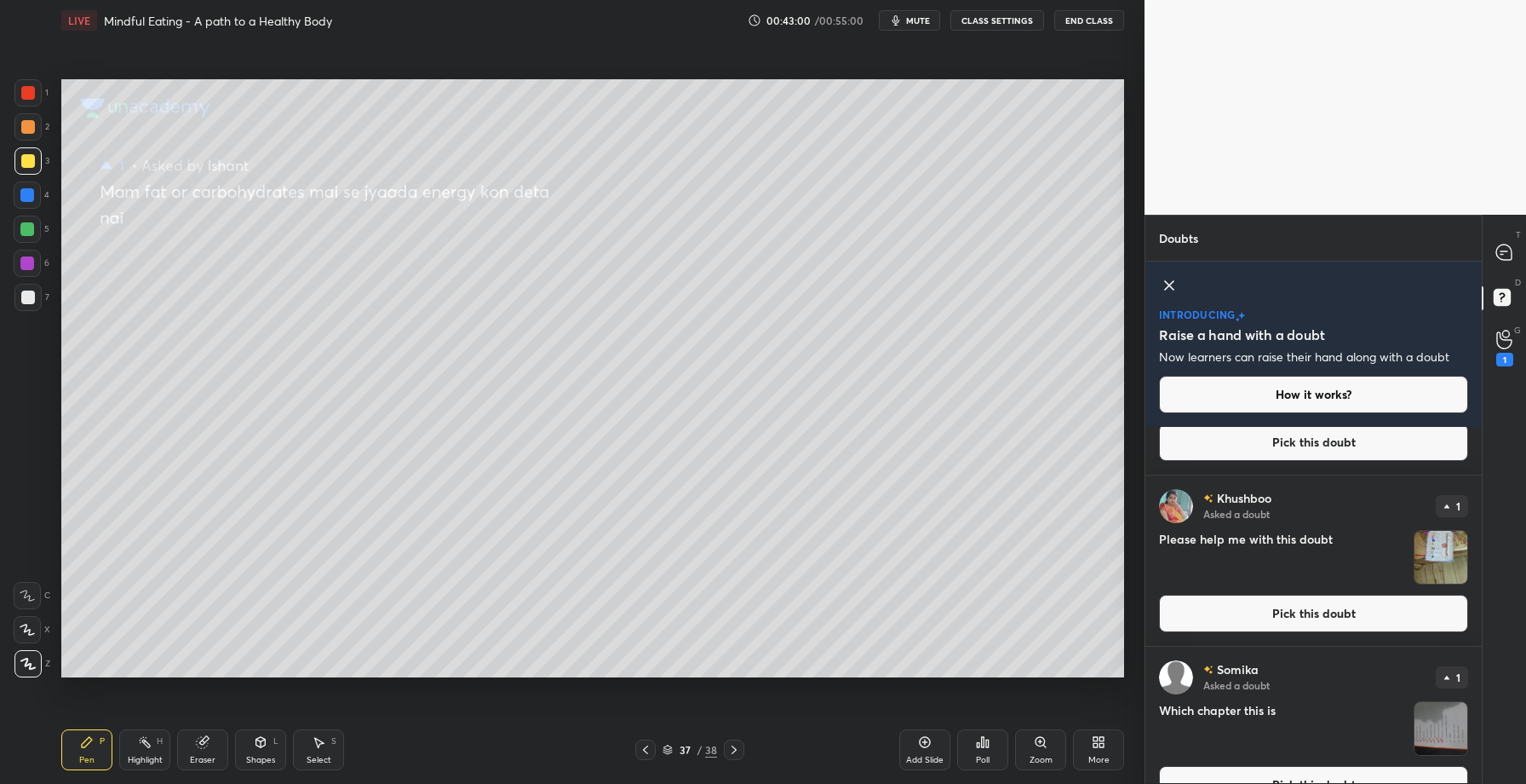
scroll to position [732, 0]
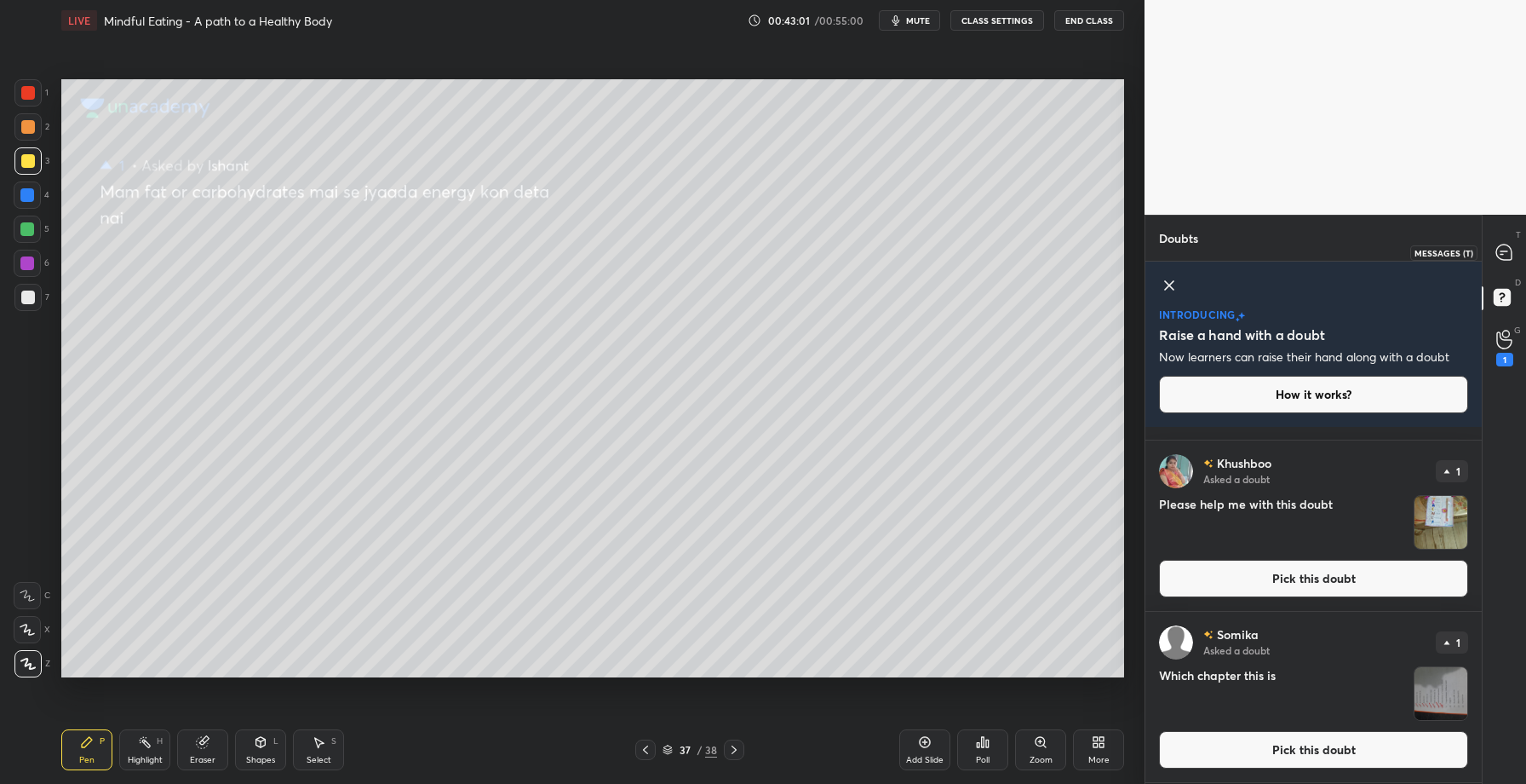
click at [1502, 254] on icon at bounding box center [1502, 254] width 3 height 0
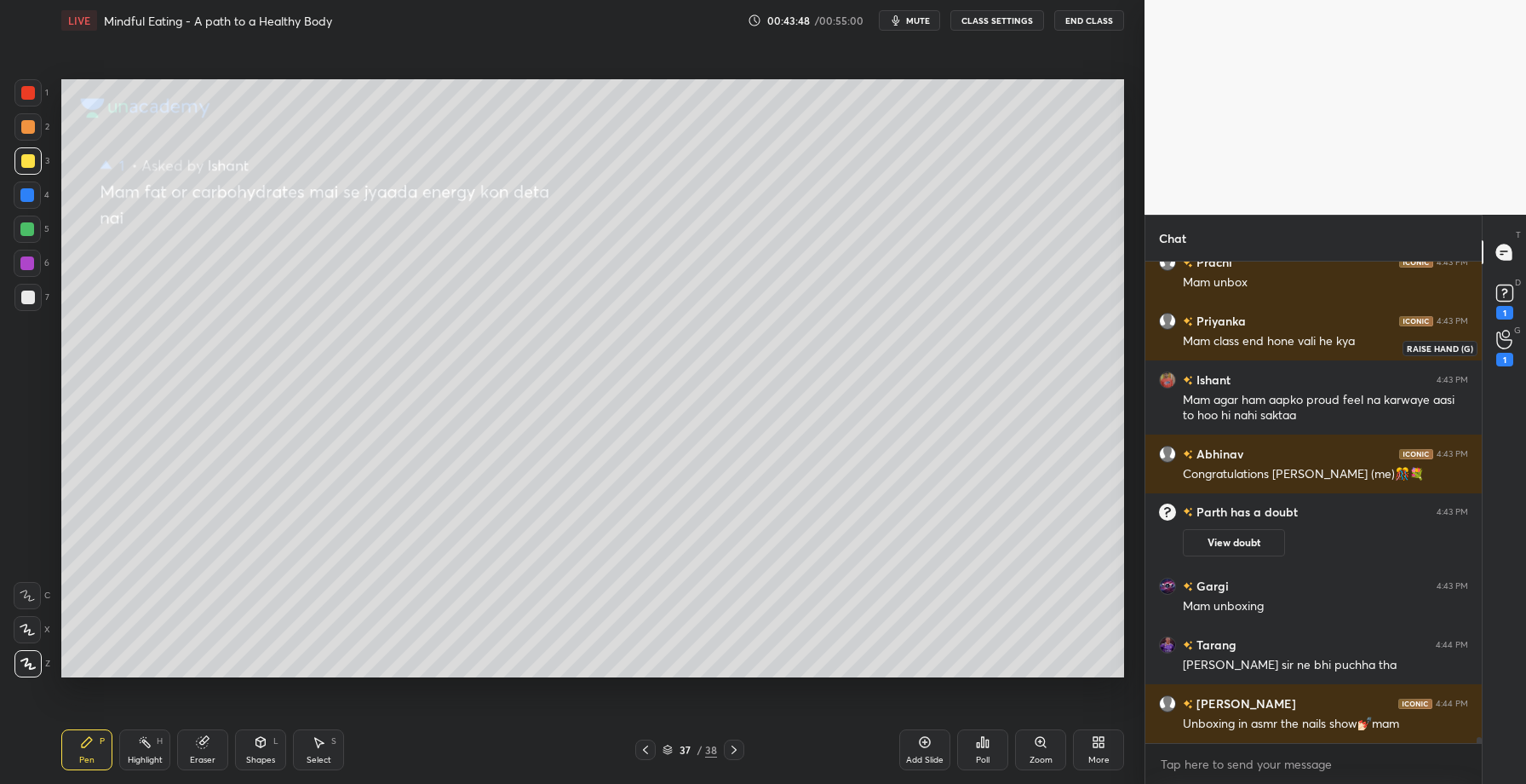
scroll to position [37791, 0]
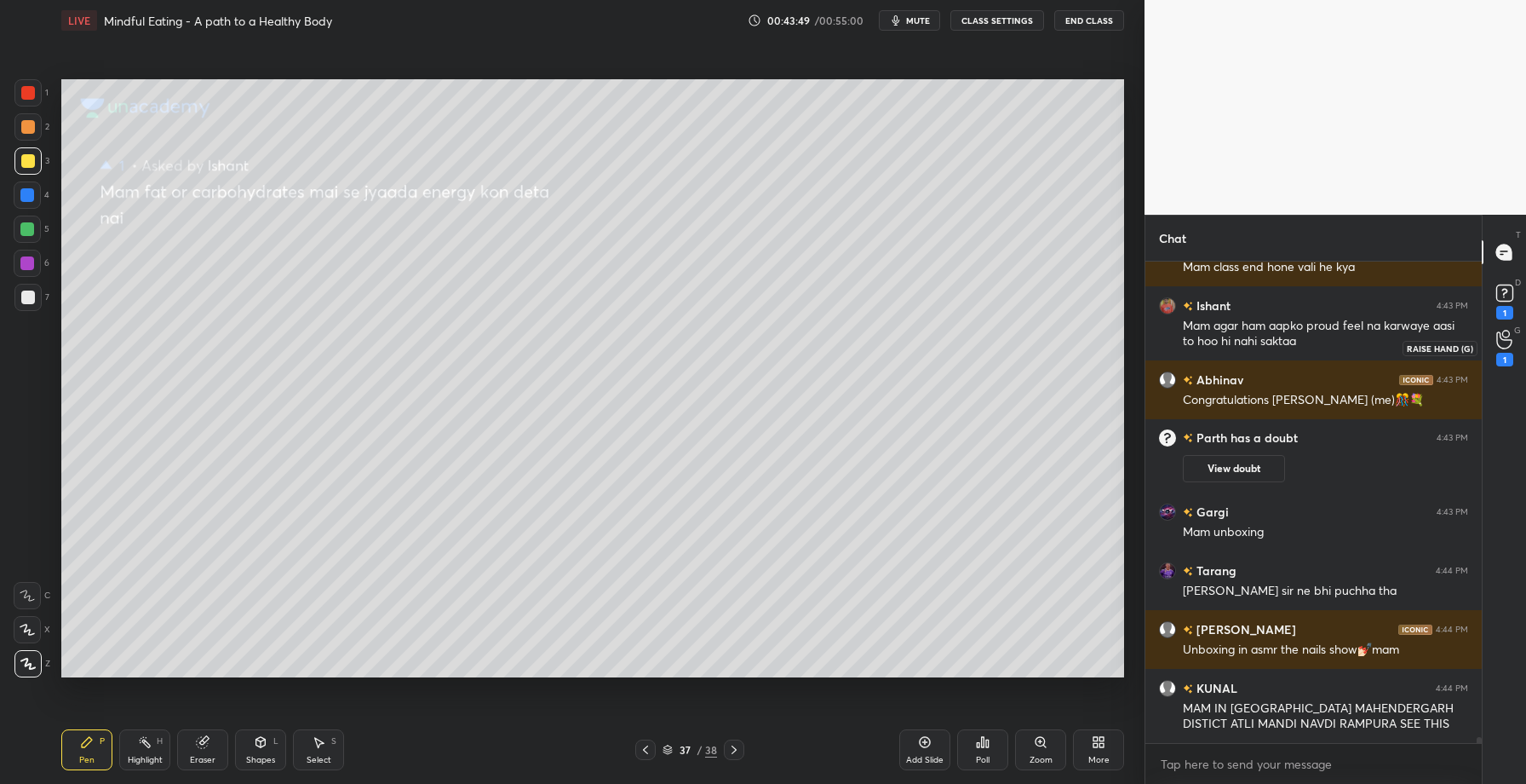
click at [1498, 353] on div "1" at bounding box center [1505, 359] width 17 height 14
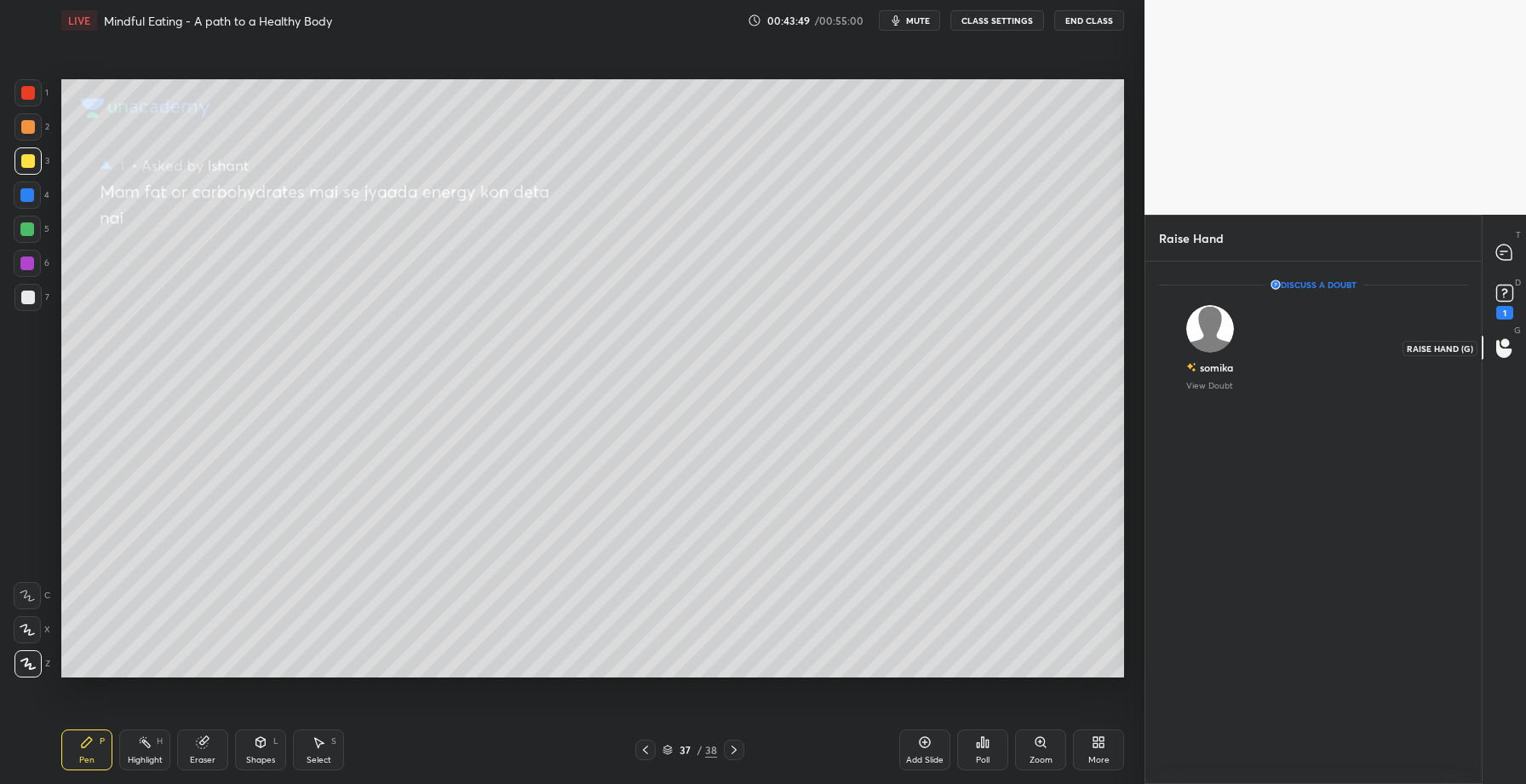
scroll to position [6, 6]
click at [1214, 324] on img "grid" at bounding box center [1210, 328] width 48 height 48
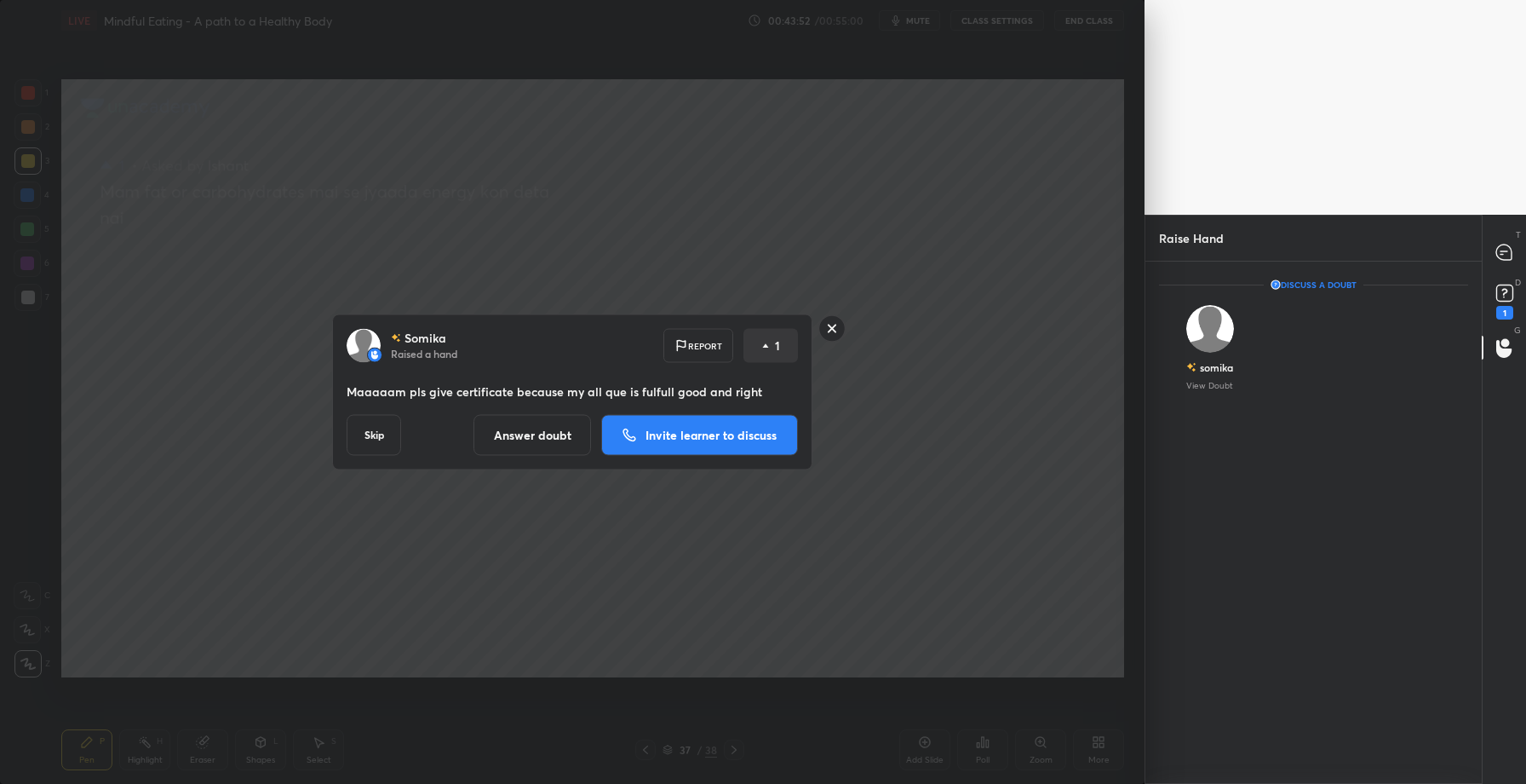
click at [677, 439] on p "Invite learner to discuss" at bounding box center [711, 435] width 131 height 12
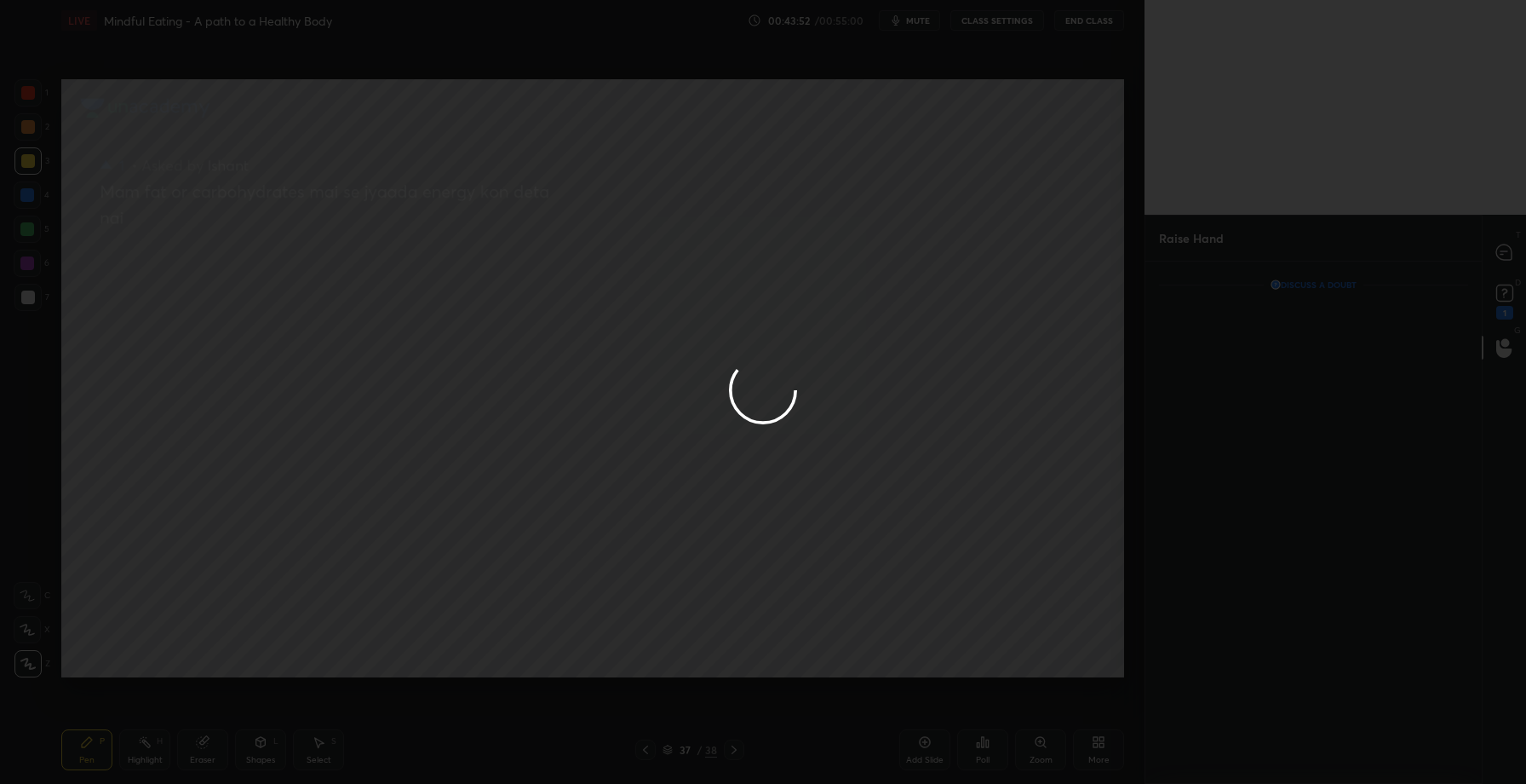
scroll to position [448, 331]
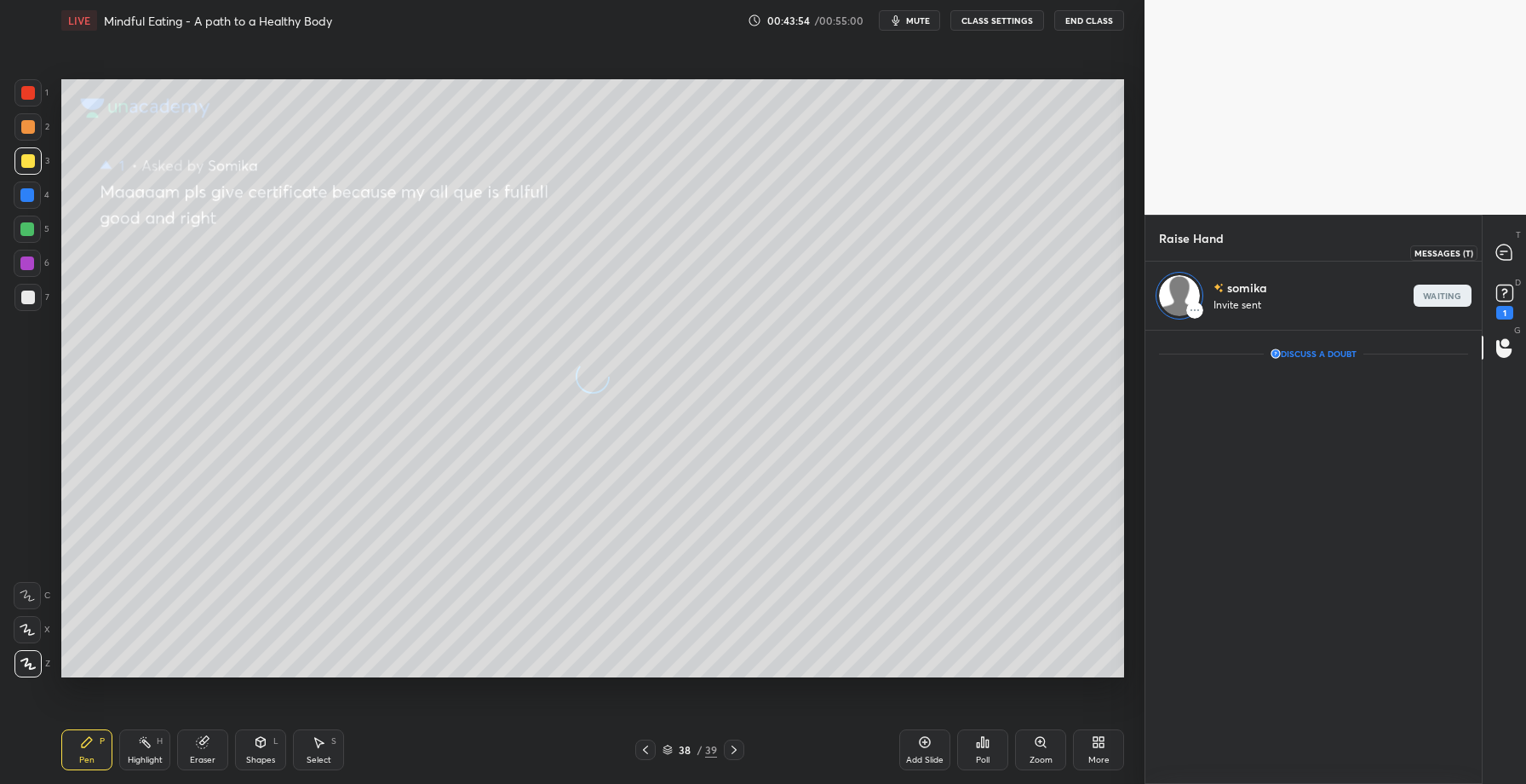
click at [1509, 252] on icon at bounding box center [1504, 252] width 15 height 15
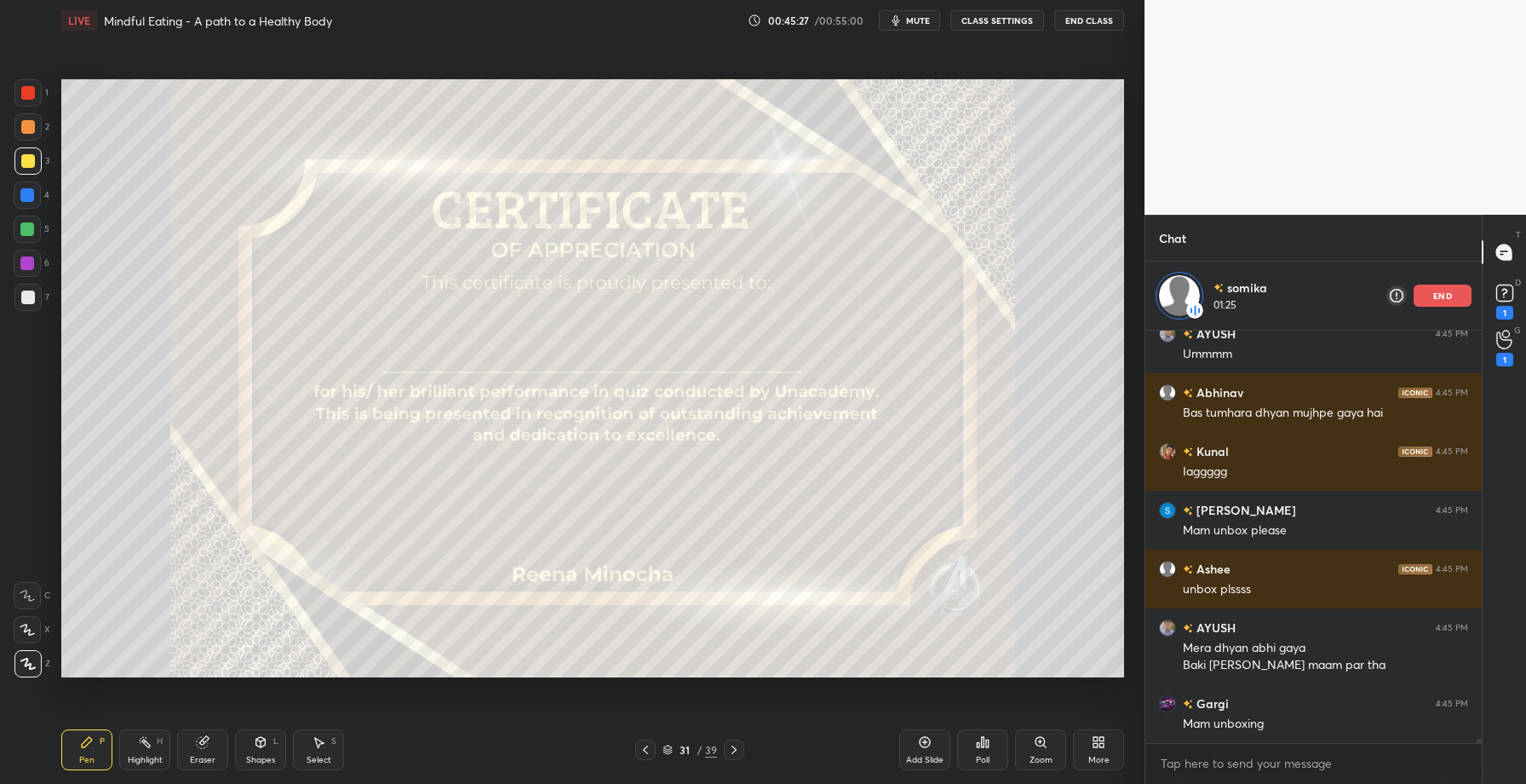
scroll to position [38470, 0]
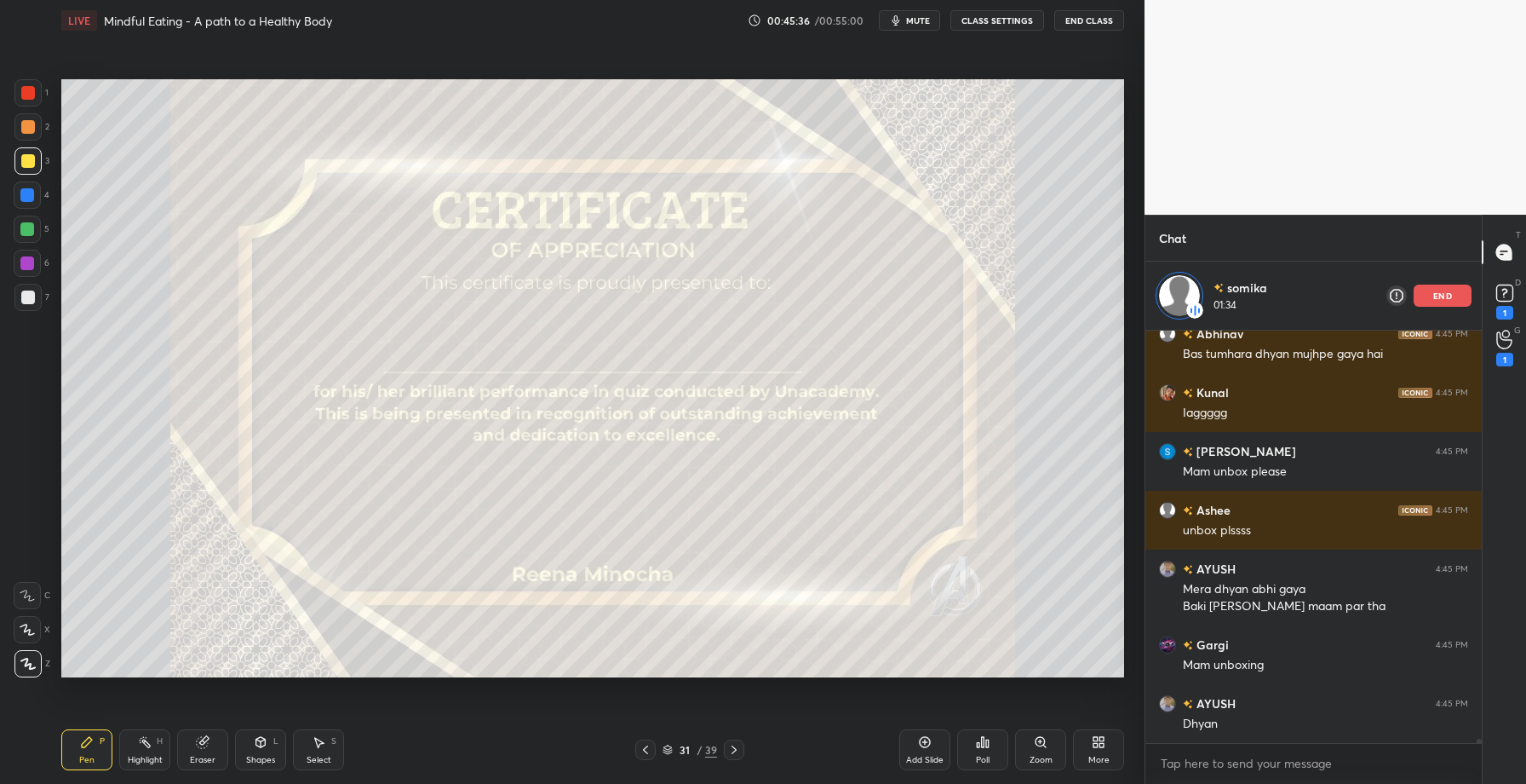
click at [1431, 298] on div "end" at bounding box center [1443, 296] width 58 height 22
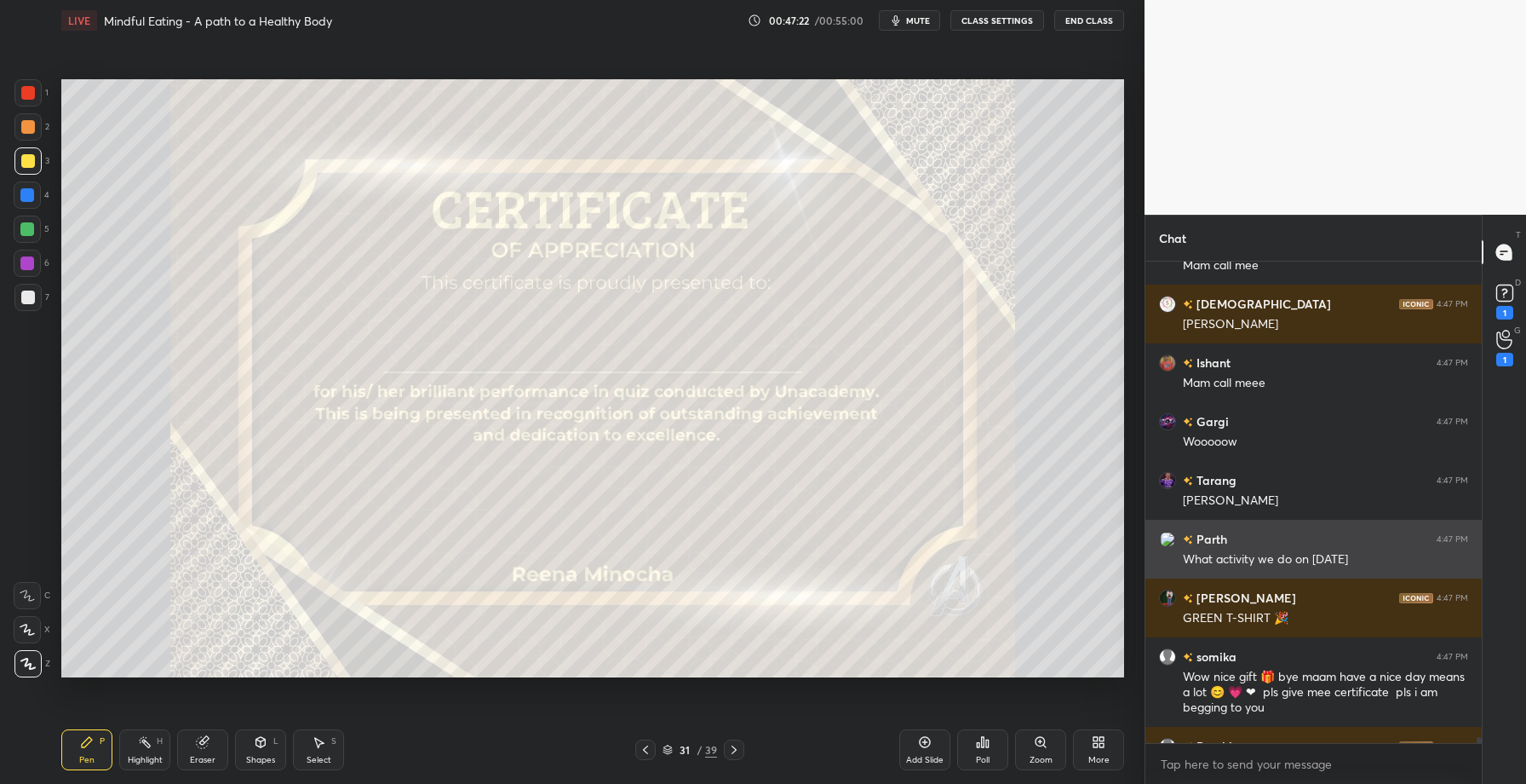
scroll to position [39933, 0]
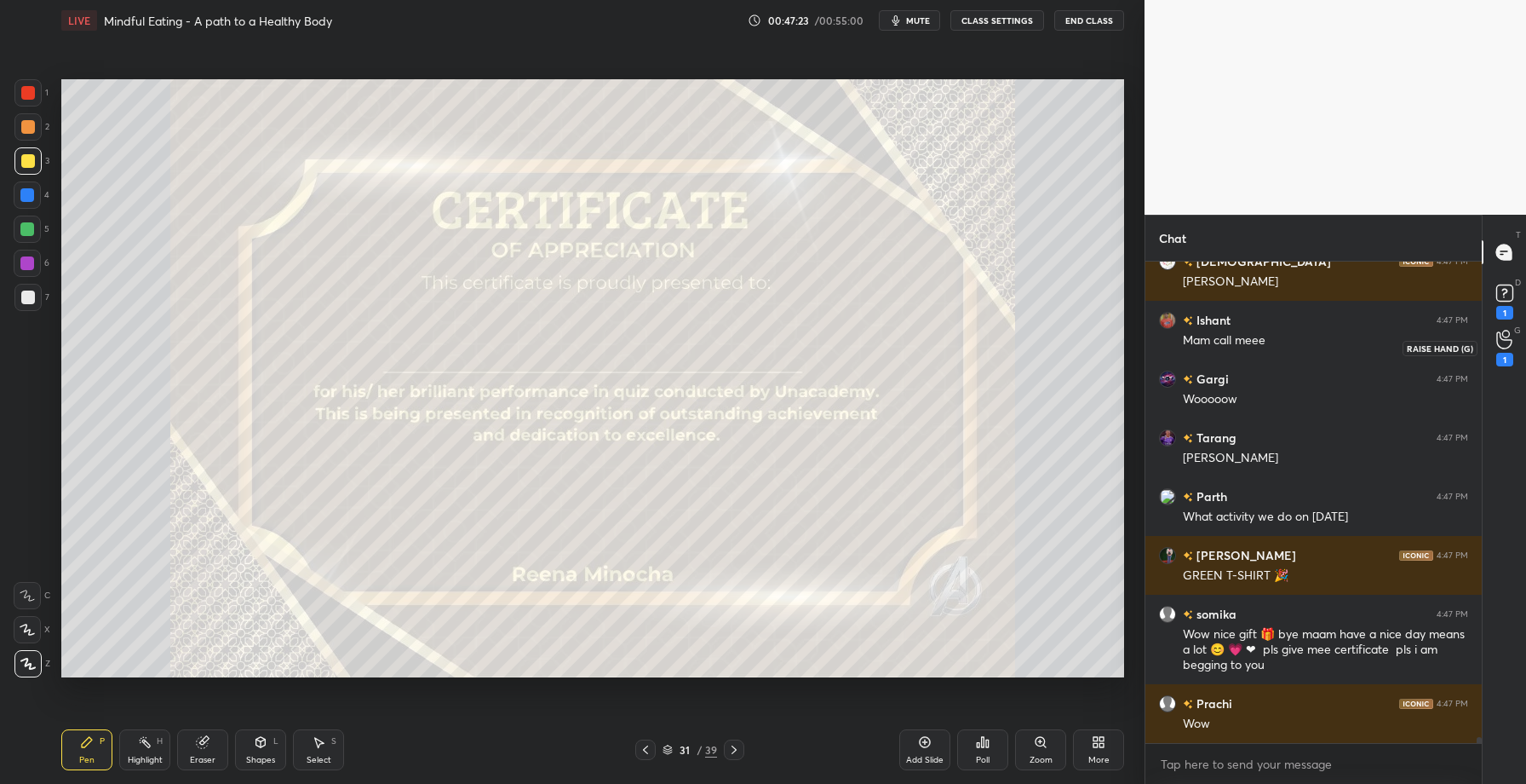
click at [1509, 345] on icon at bounding box center [1504, 339] width 16 height 20
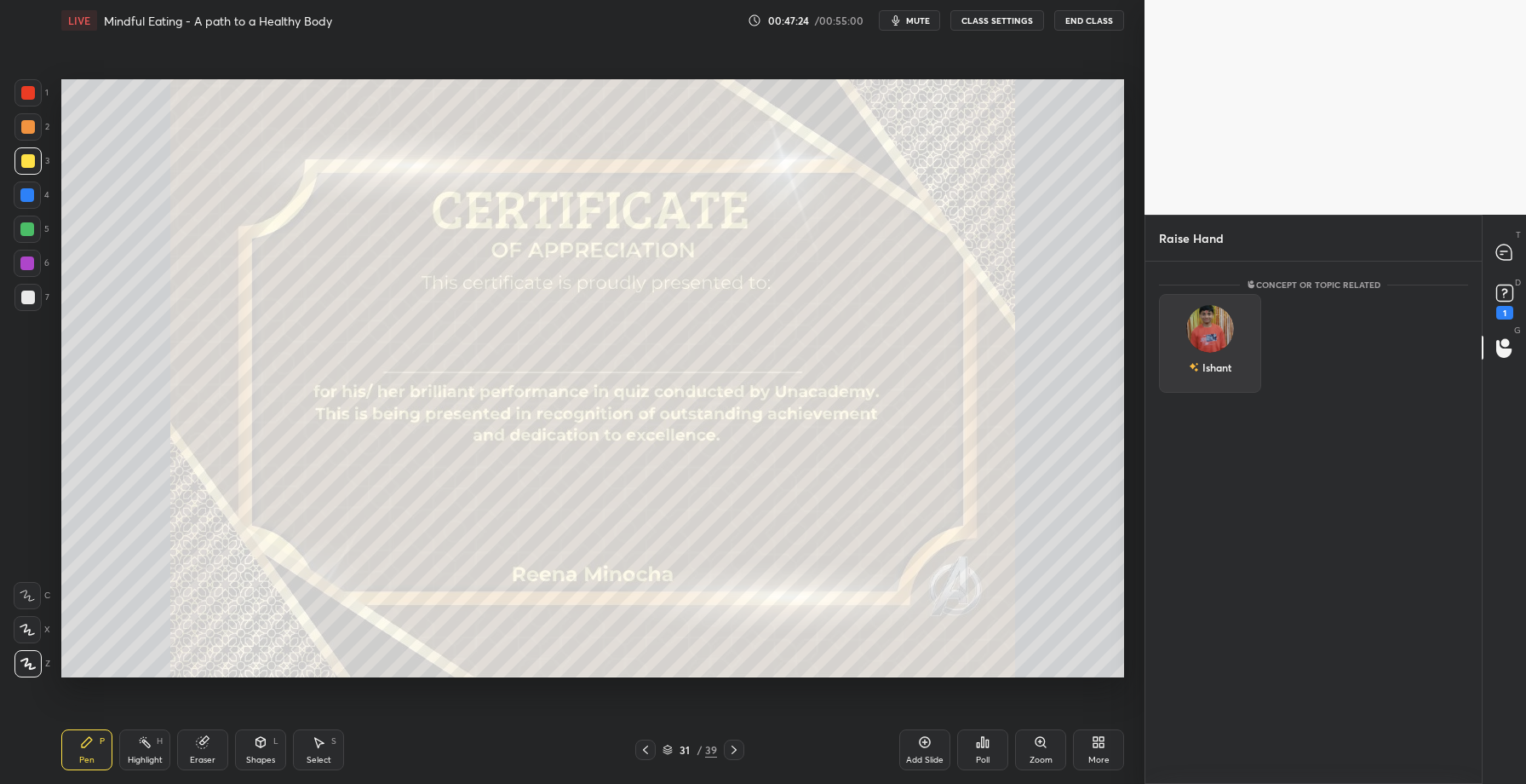
click at [1201, 339] on div "Ishant" at bounding box center [1210, 343] width 102 height 99
click at [1214, 373] on button "INVITE" at bounding box center [1210, 379] width 87 height 22
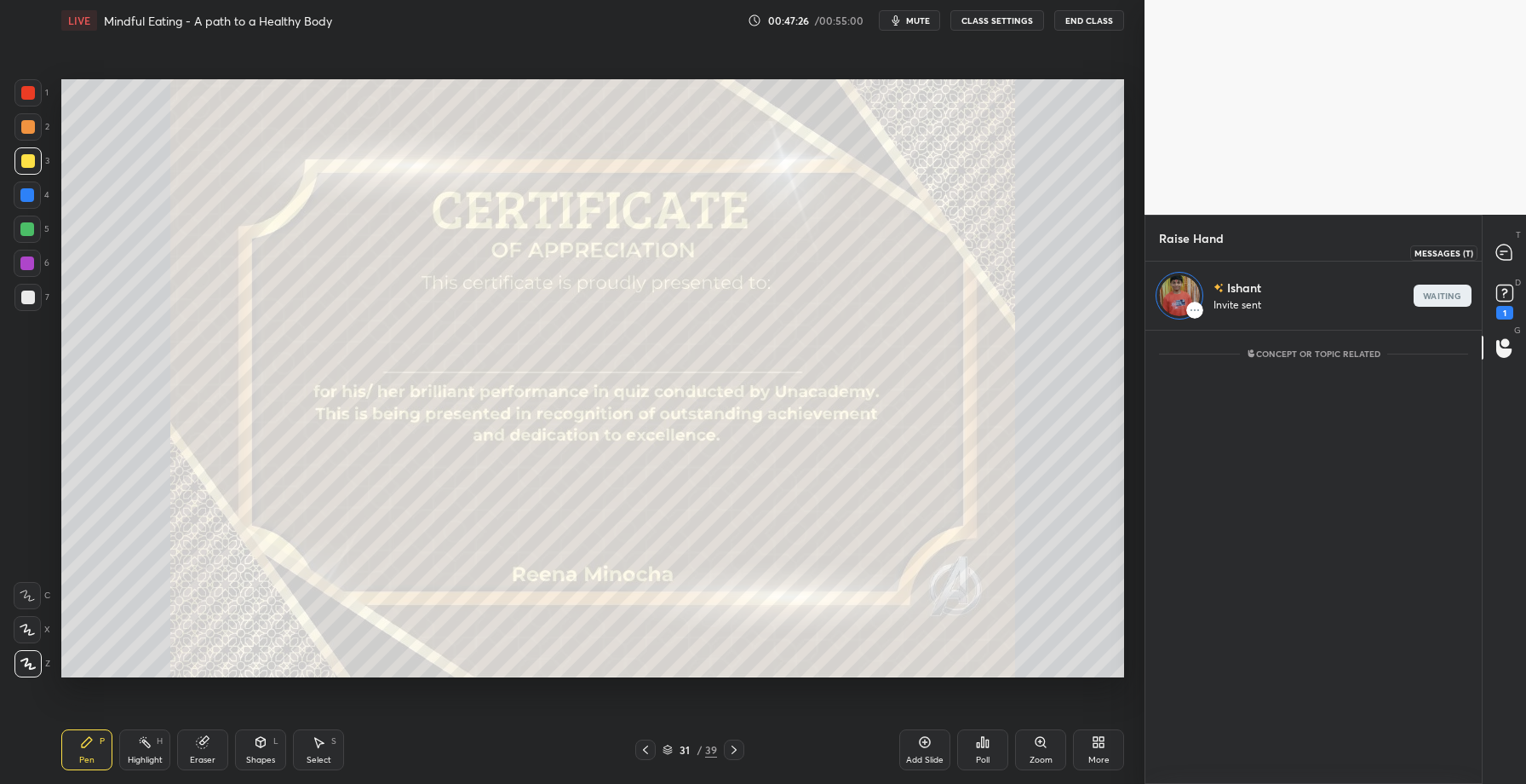
click at [1510, 252] on icon at bounding box center [1504, 252] width 15 height 15
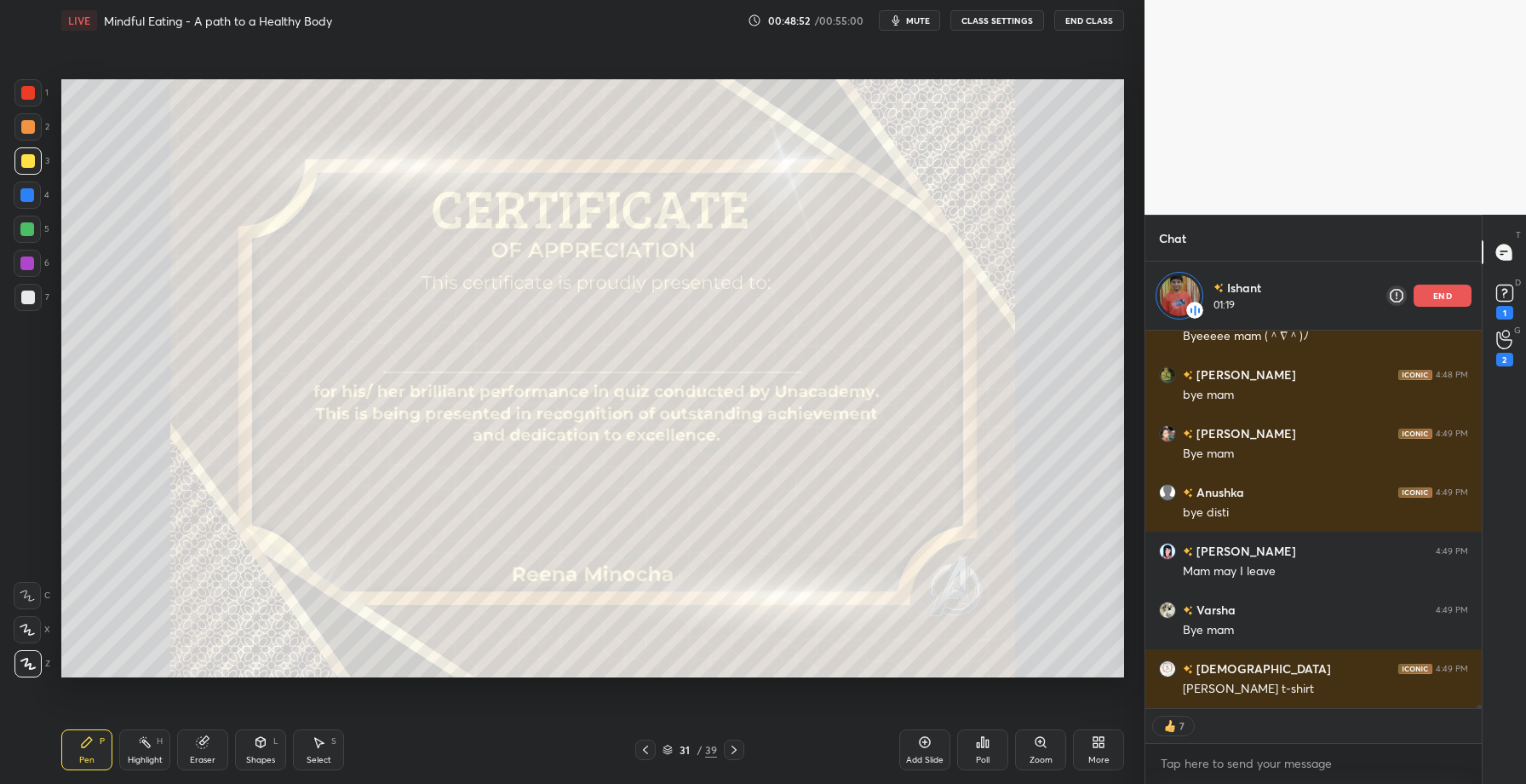
scroll to position [41707, 0]
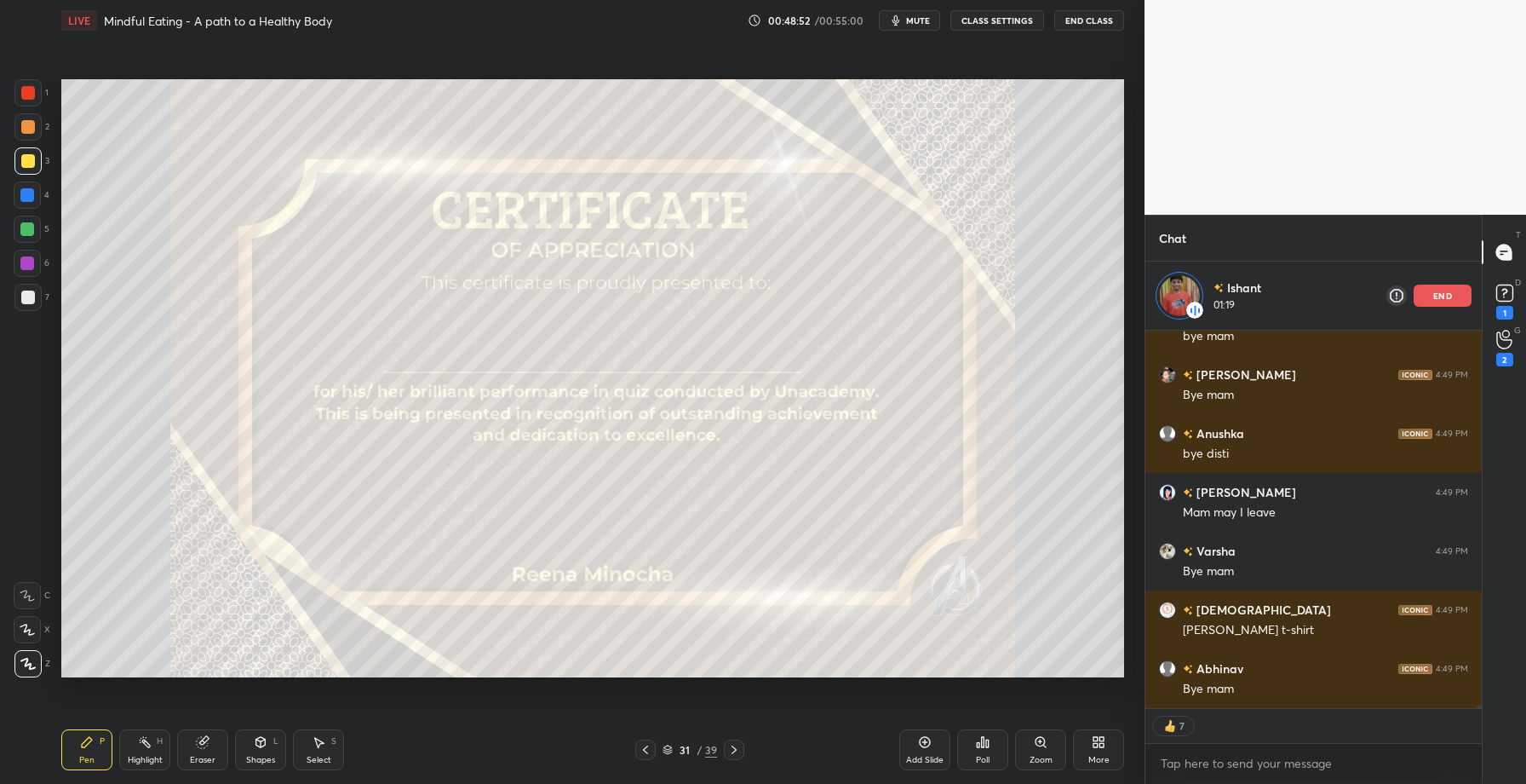
click at [1440, 292] on p "end" at bounding box center [1443, 295] width 19 height 8
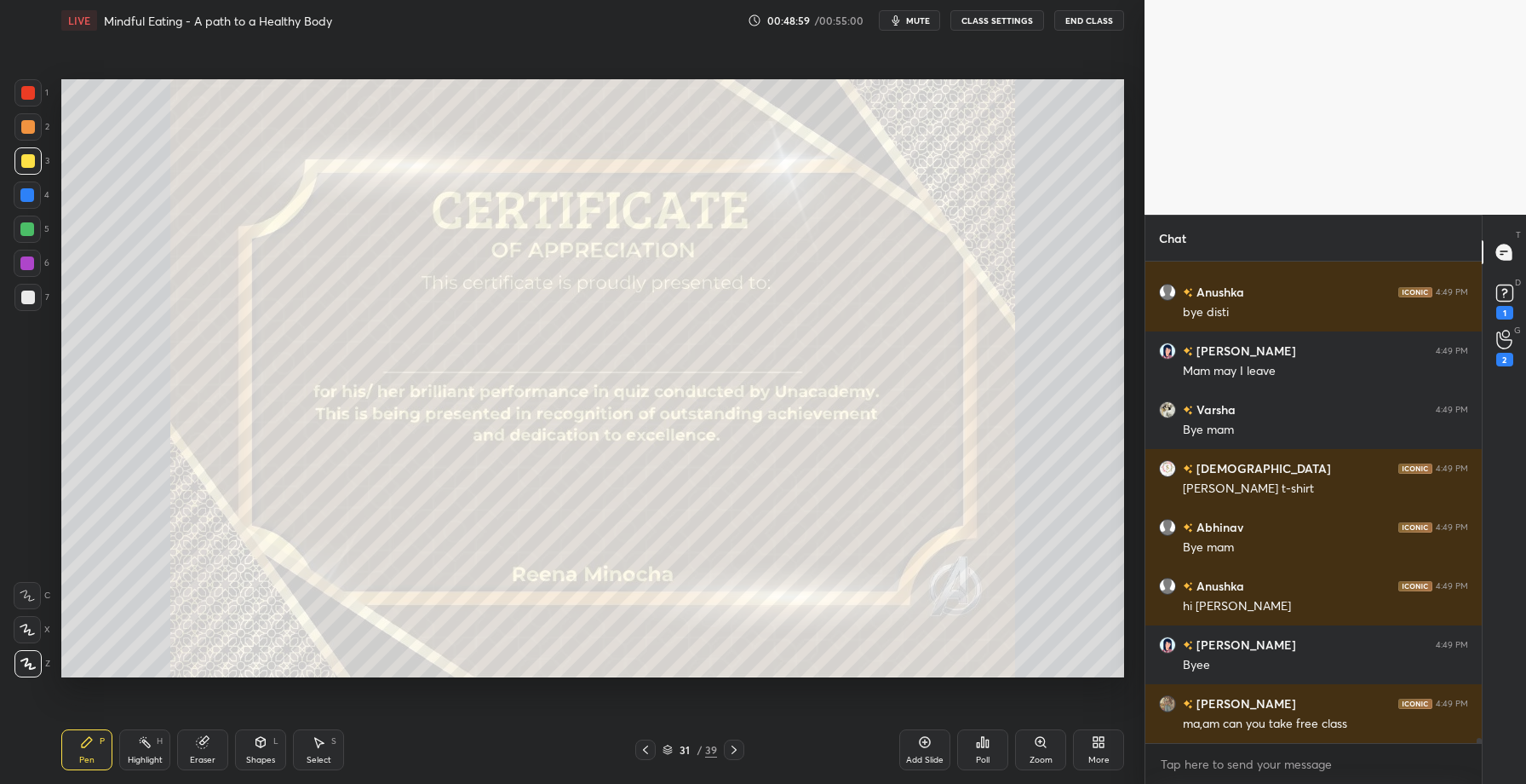
scroll to position [41839, 0]
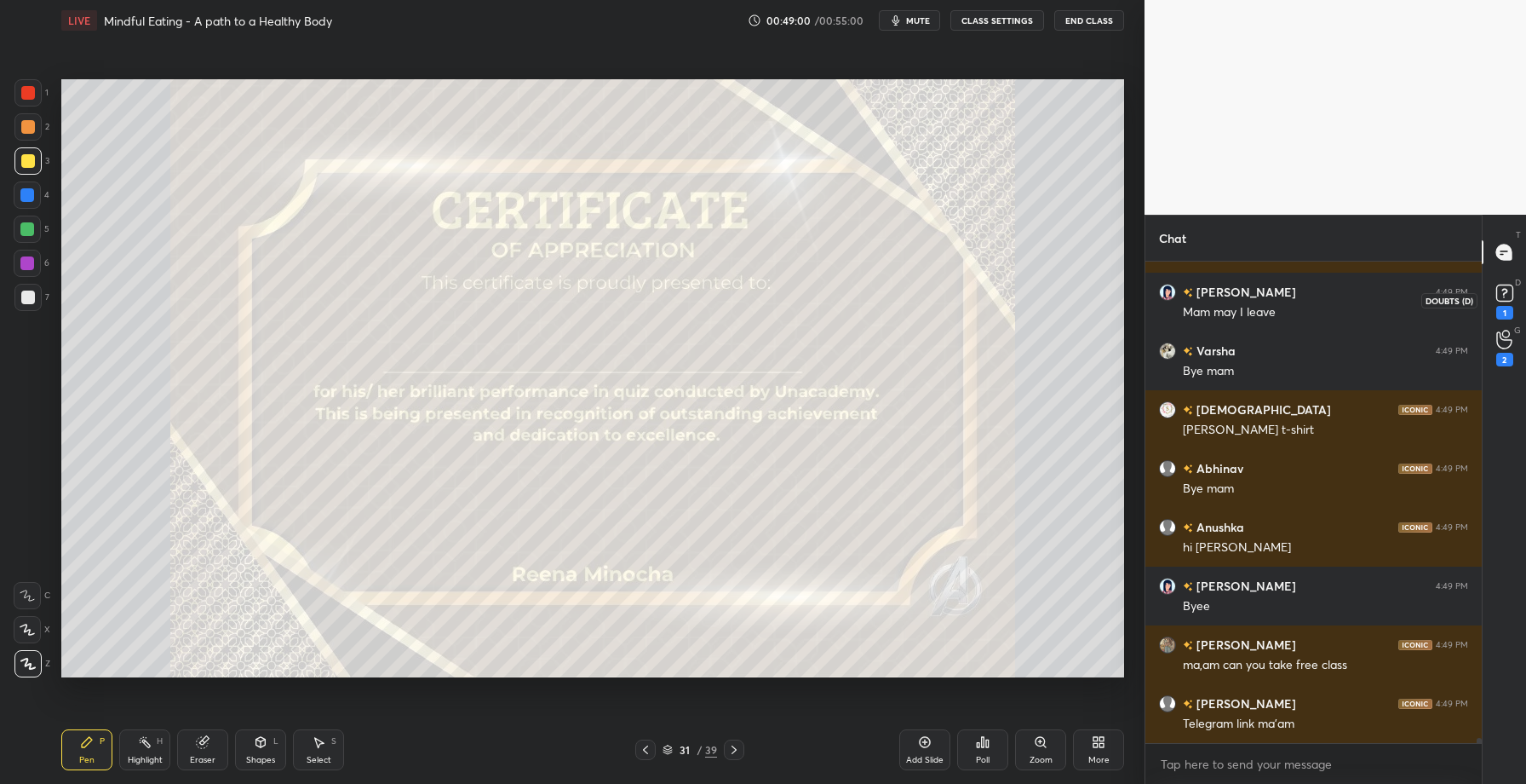
click at [1506, 295] on rect at bounding box center [1504, 293] width 16 height 16
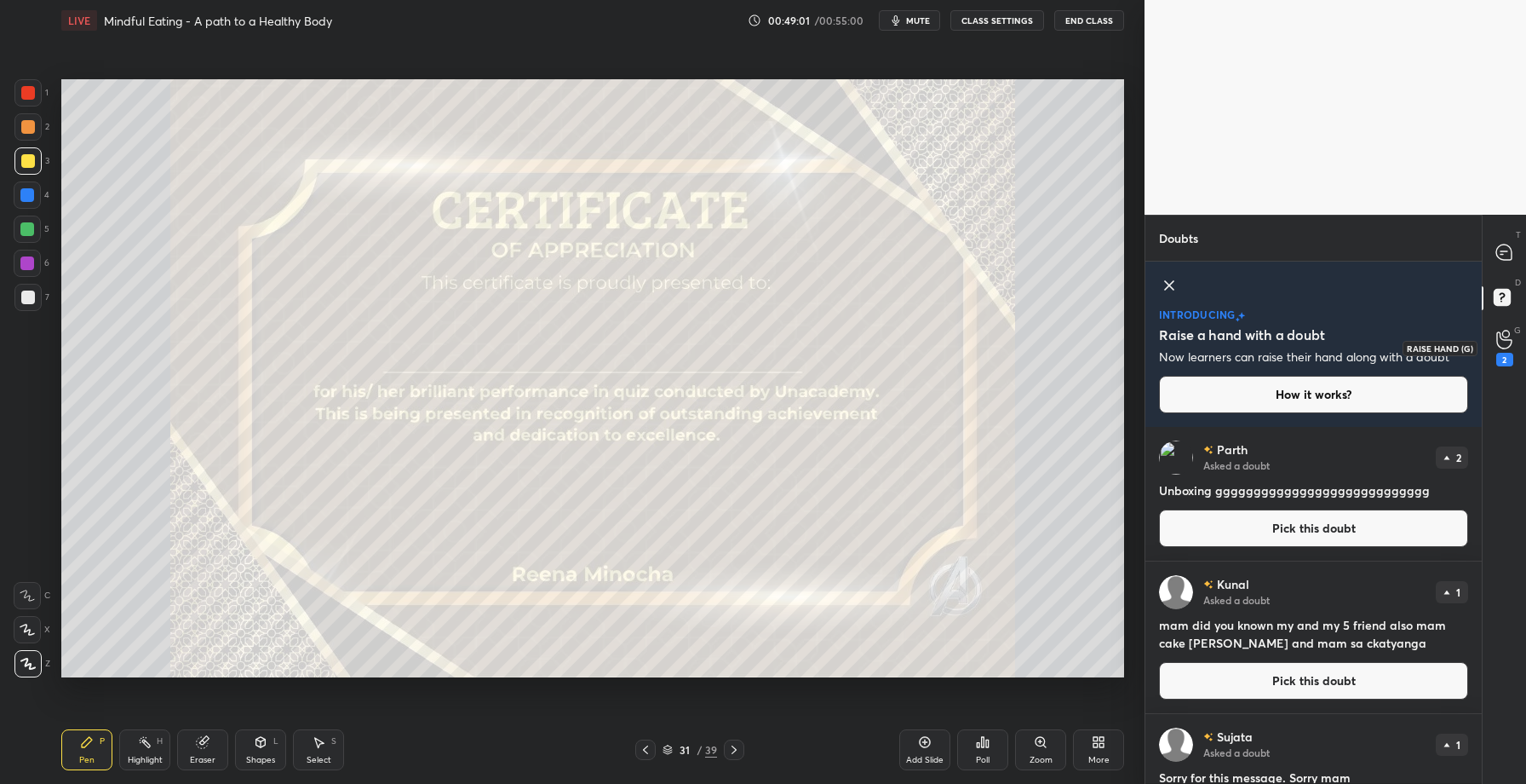
click at [1502, 342] on icon at bounding box center [1504, 339] width 16 height 20
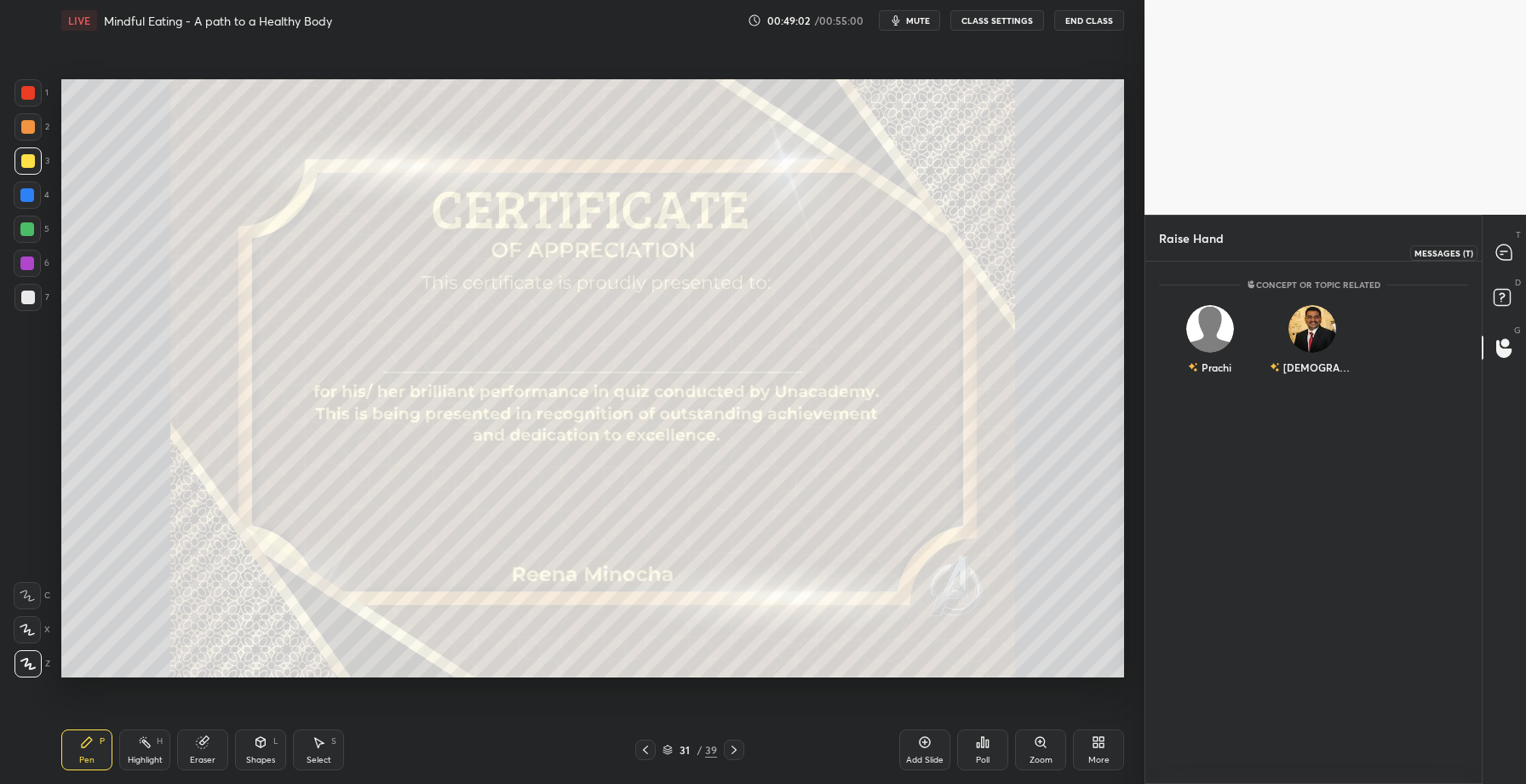
click at [1503, 248] on icon at bounding box center [1504, 252] width 15 height 15
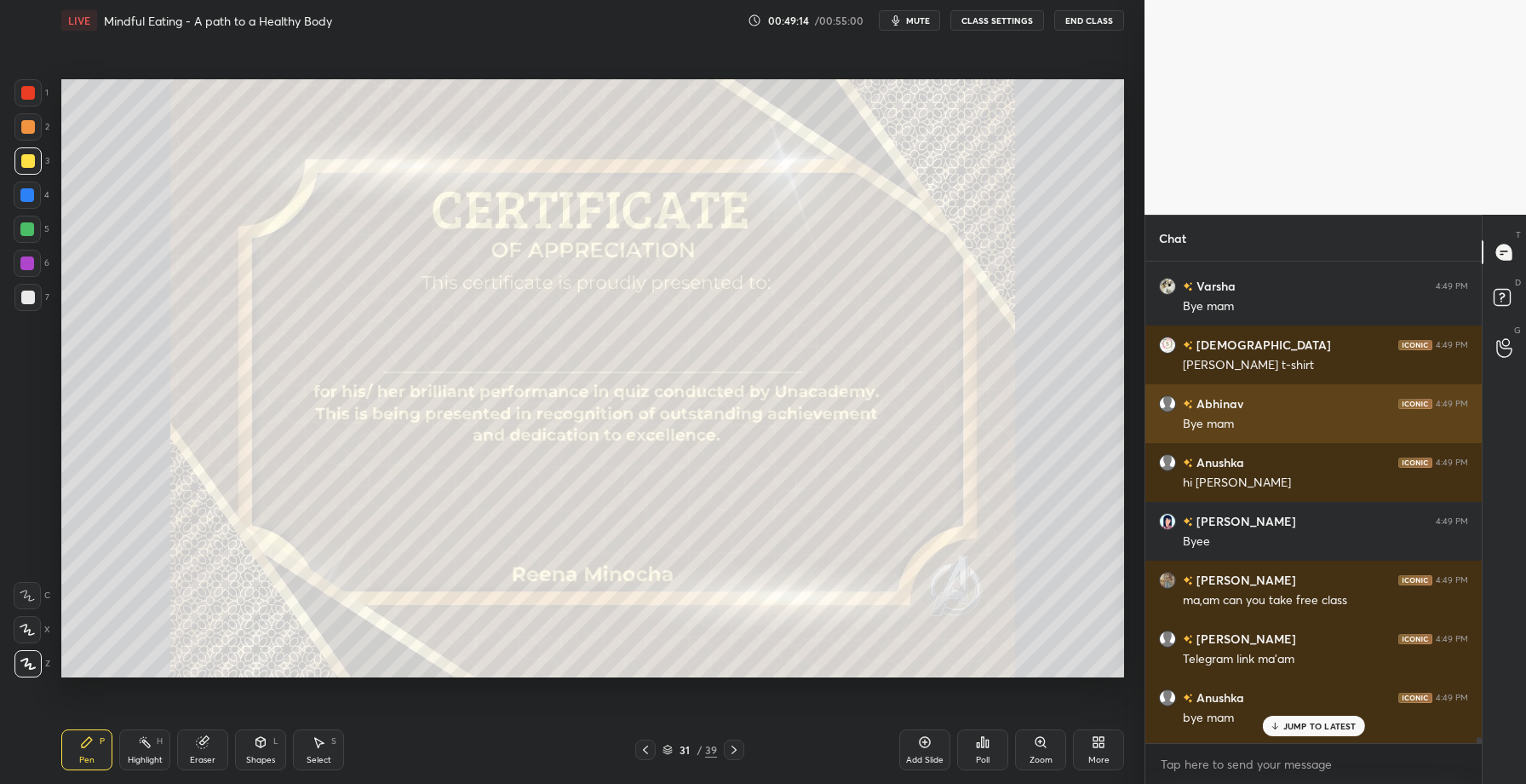
scroll to position [41956, 0]
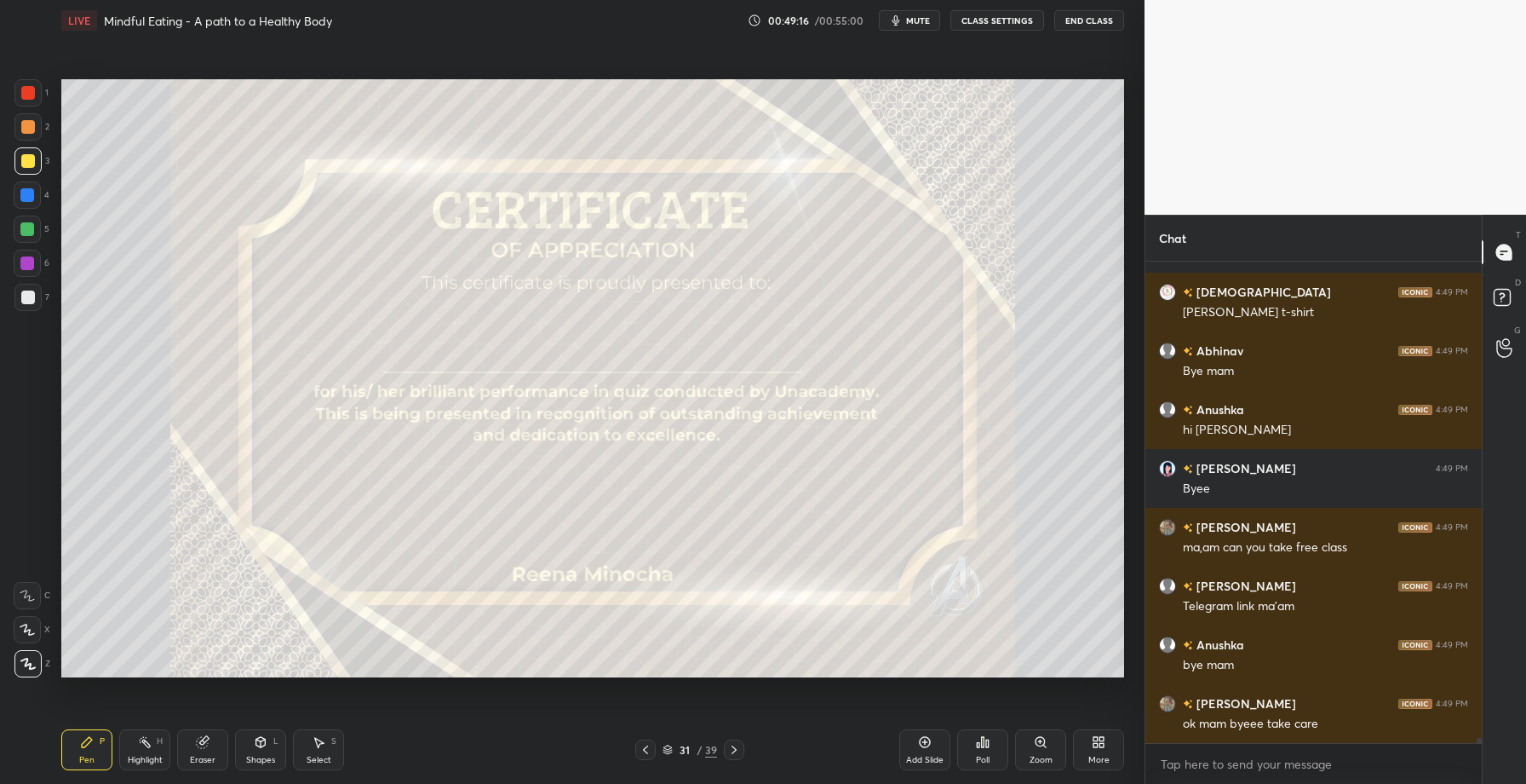
click at [1093, 22] on button "End Class" at bounding box center [1089, 21] width 70 height 21
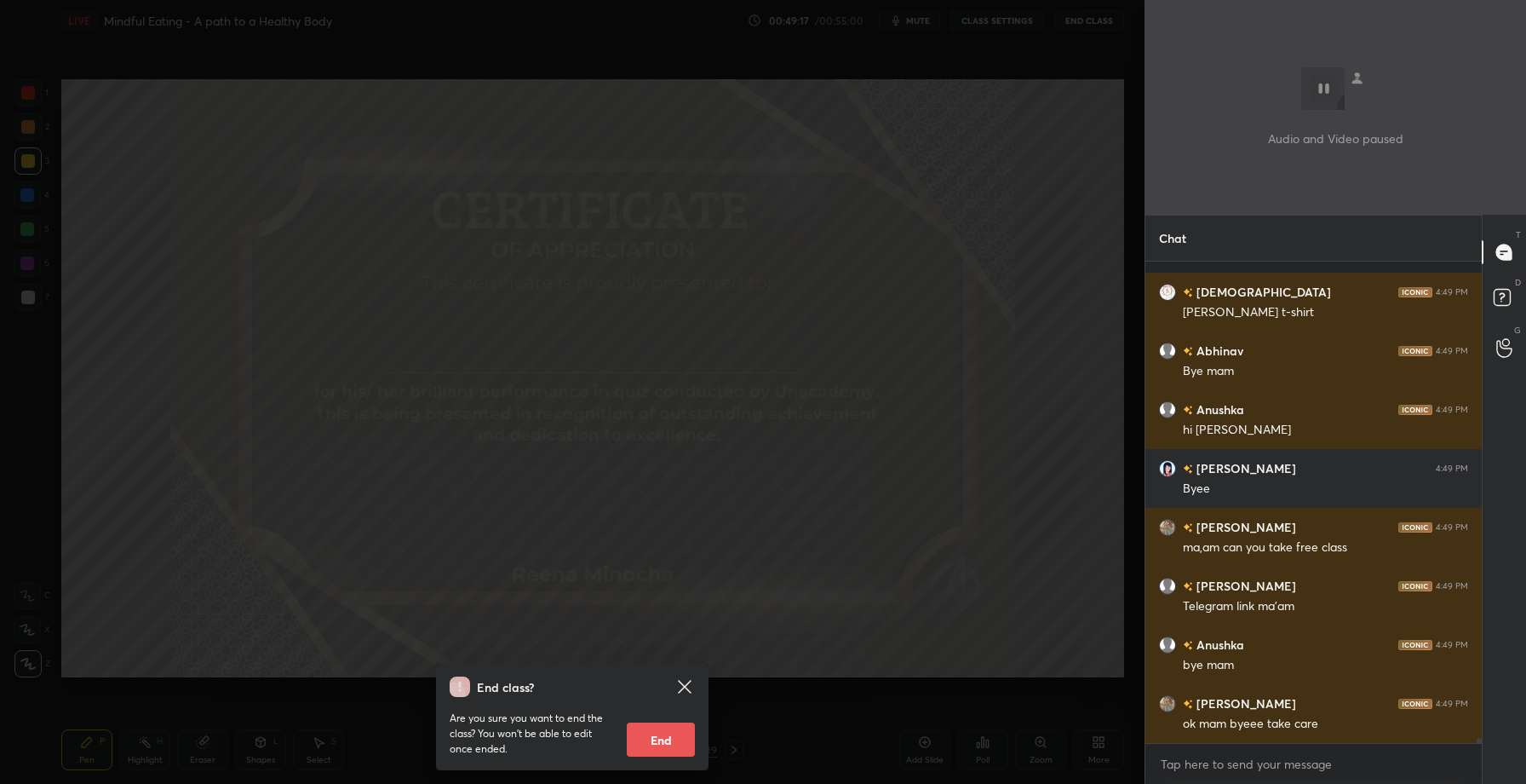
scroll to position [42031, 0]
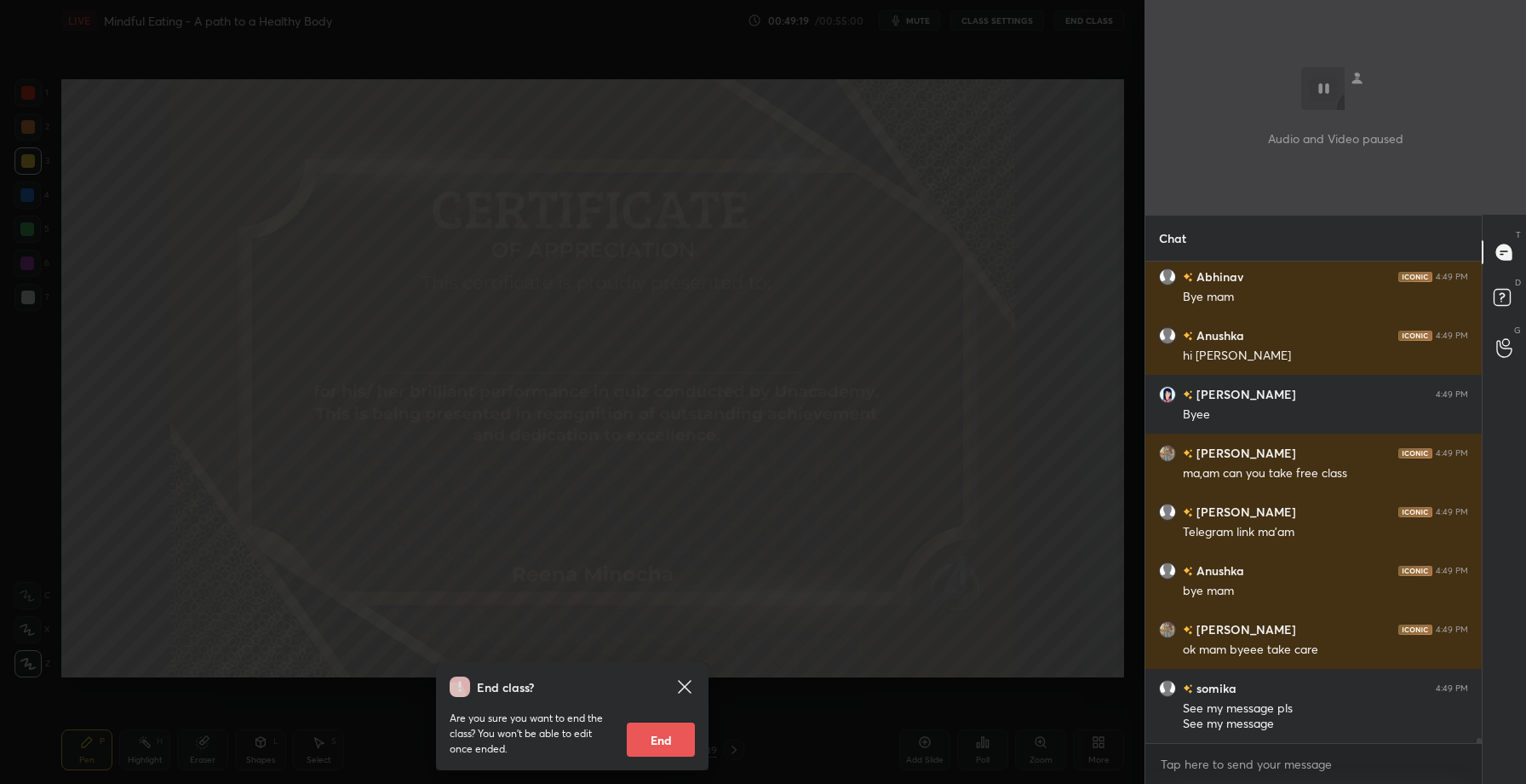
click at [660, 739] on button "End" at bounding box center [661, 739] width 68 height 34
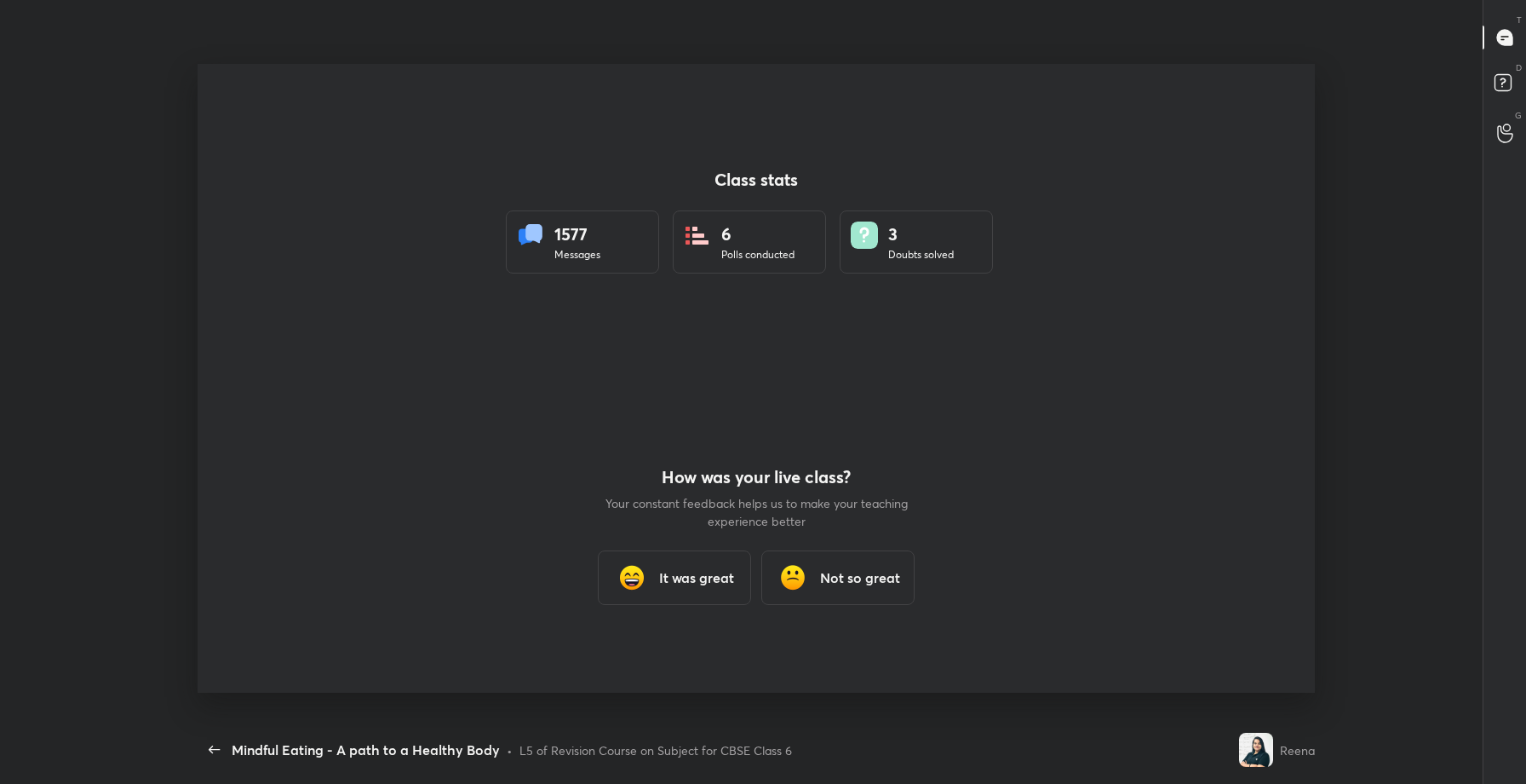
scroll to position [6, 6]
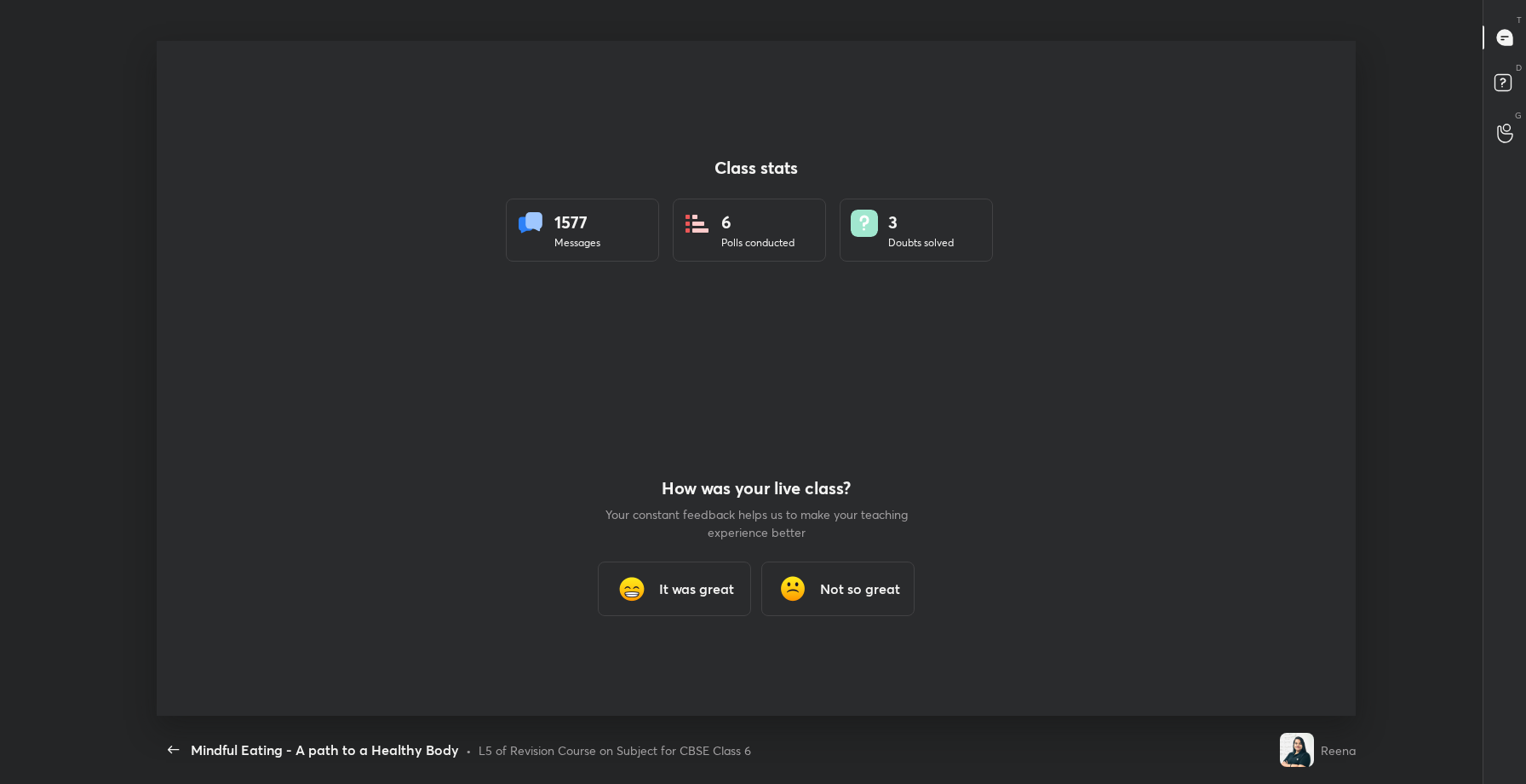
type textarea "x"
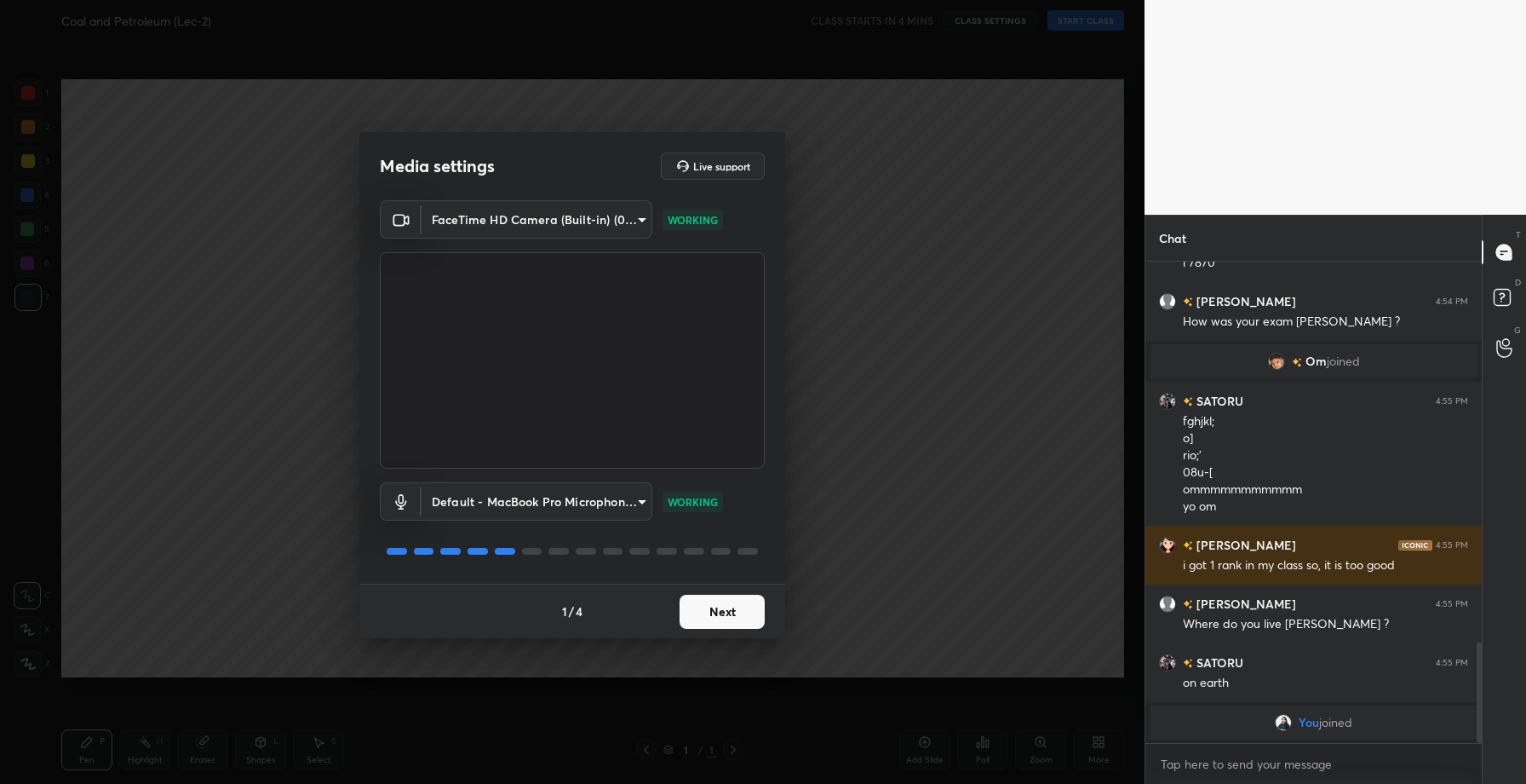
scroll to position [1615, 0]
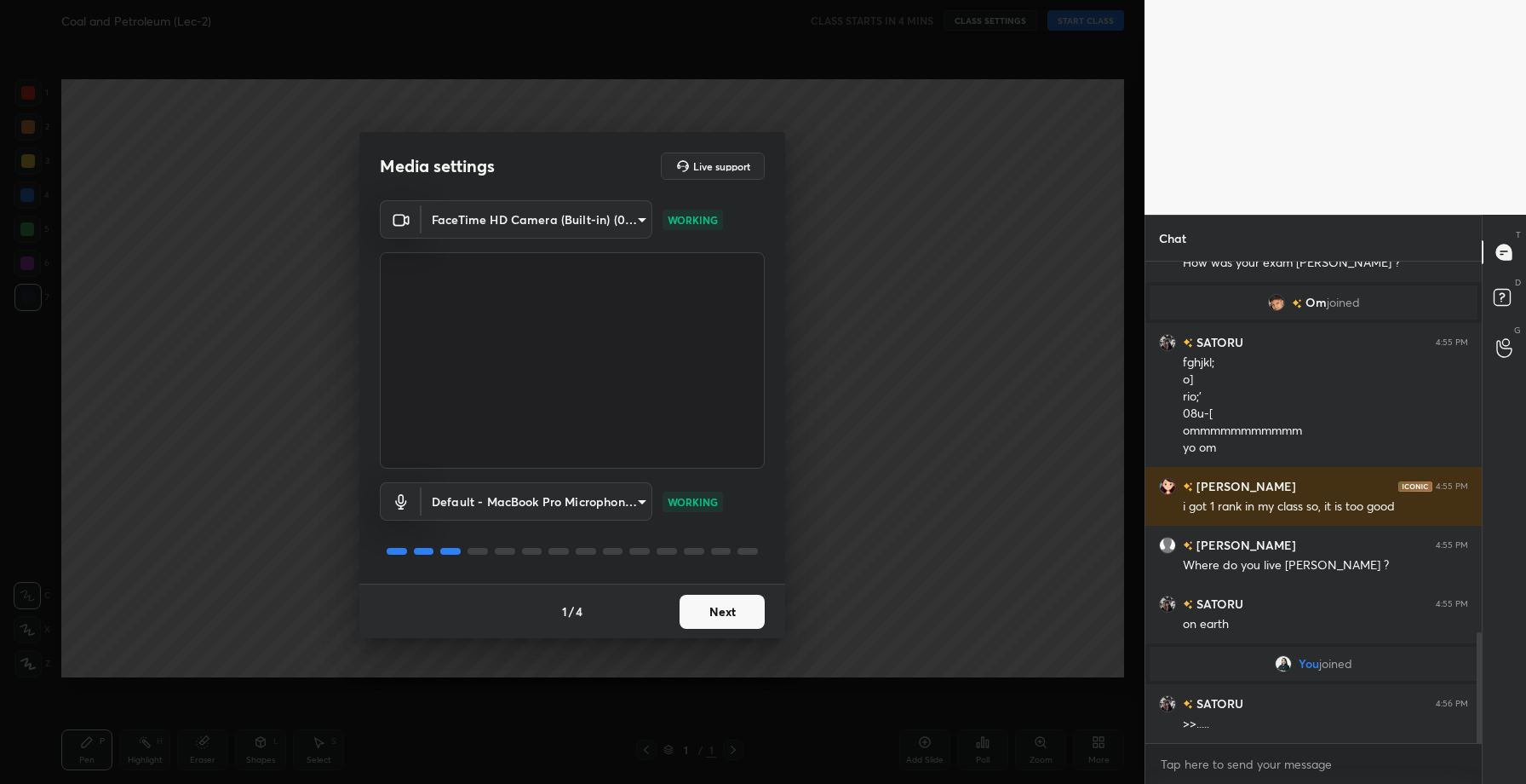
click at [717, 622] on button "Next" at bounding box center [721, 611] width 85 height 34
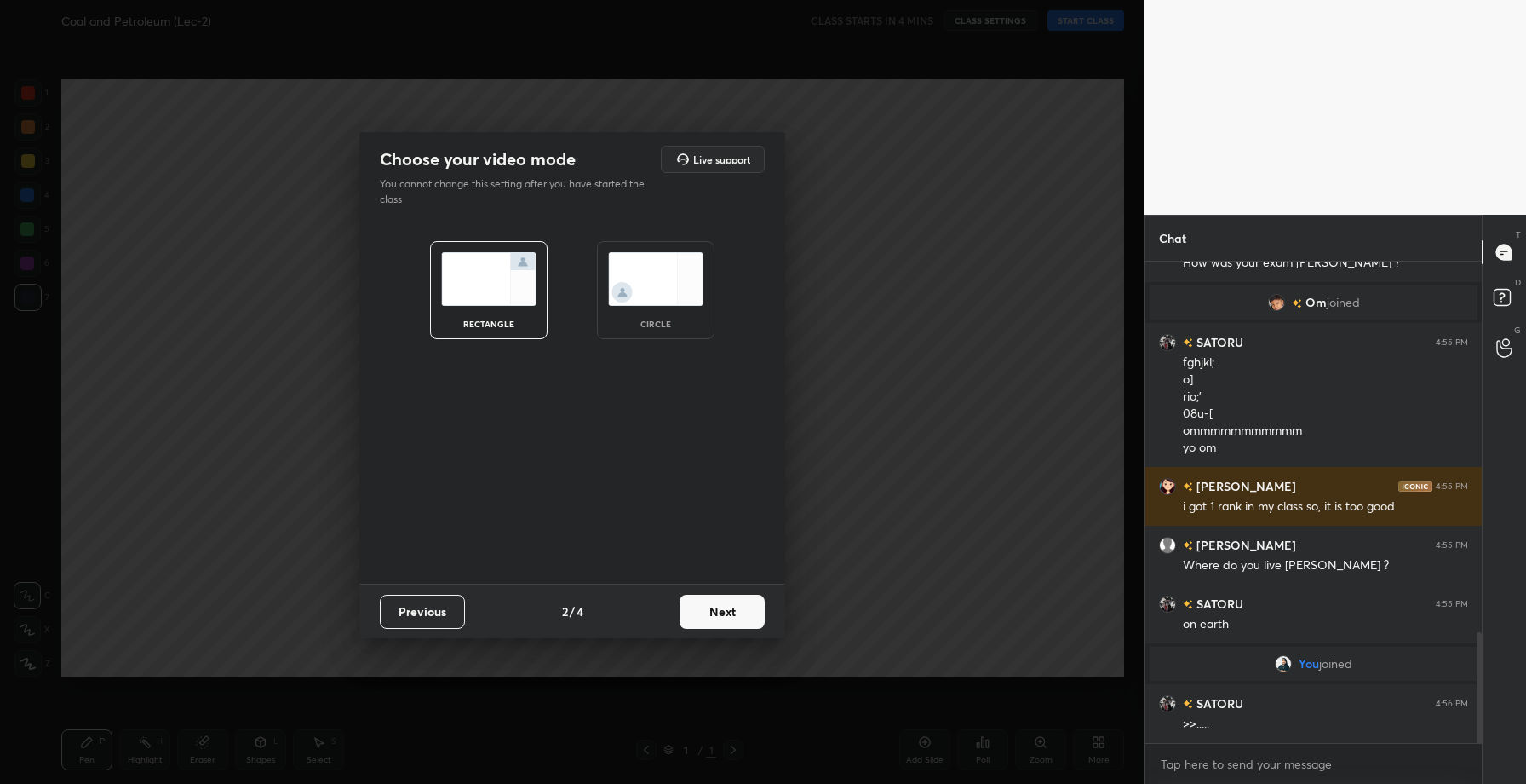
click at [717, 622] on button "Next" at bounding box center [721, 611] width 85 height 34
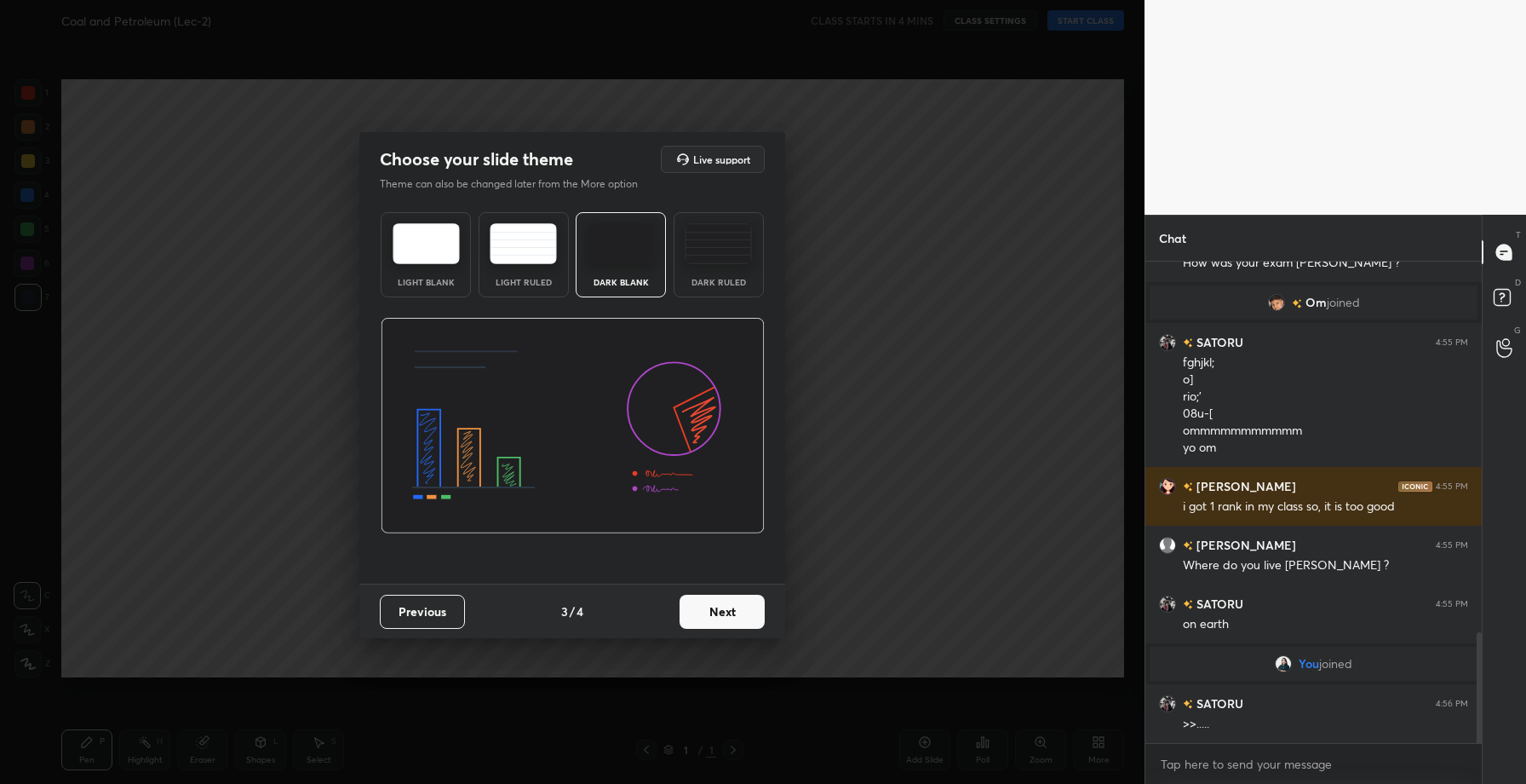
click at [717, 622] on button "Next" at bounding box center [721, 611] width 85 height 34
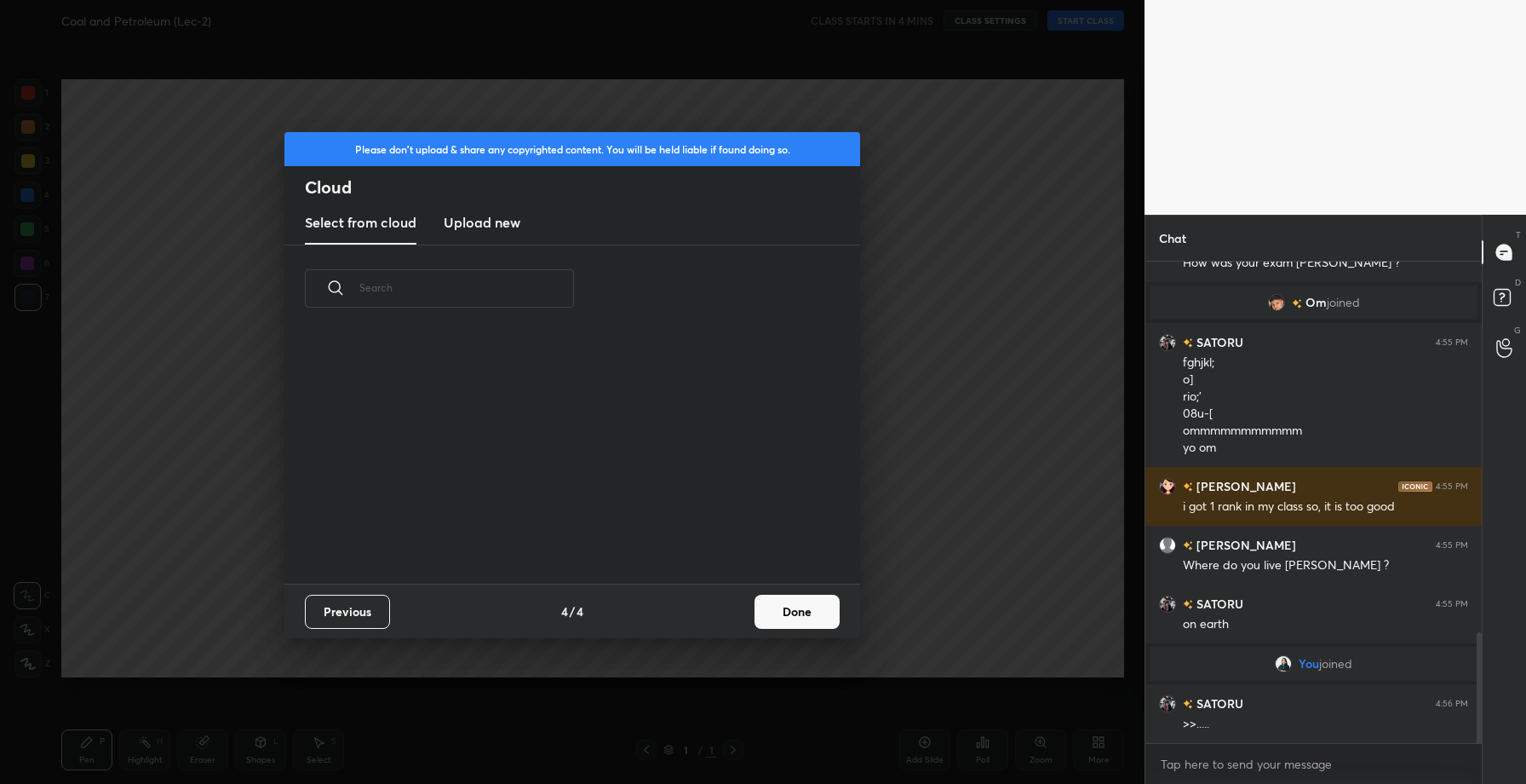
scroll to position [1674, 0]
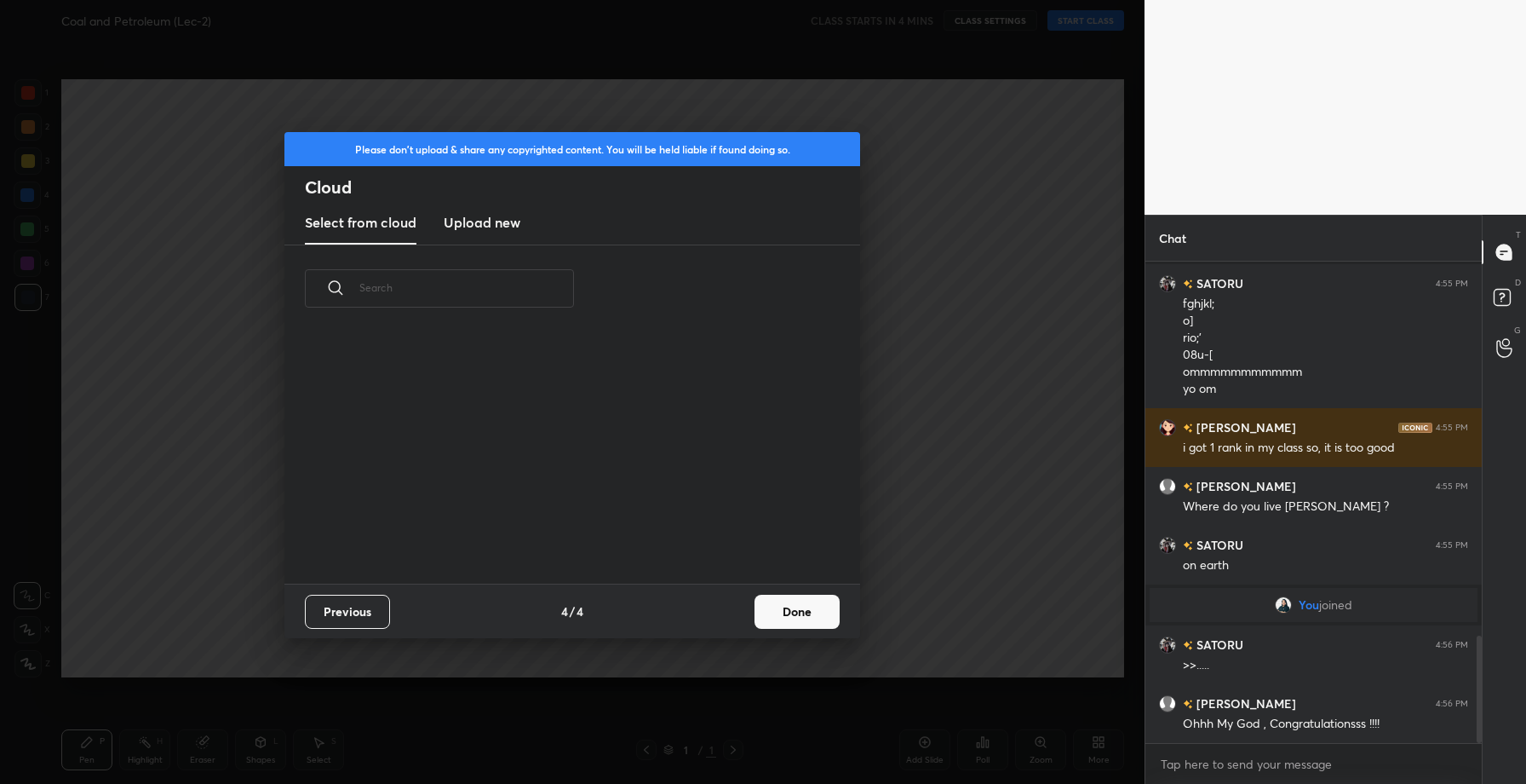
click at [717, 622] on div "Previous 4 / 4 Done" at bounding box center [572, 611] width 575 height 54
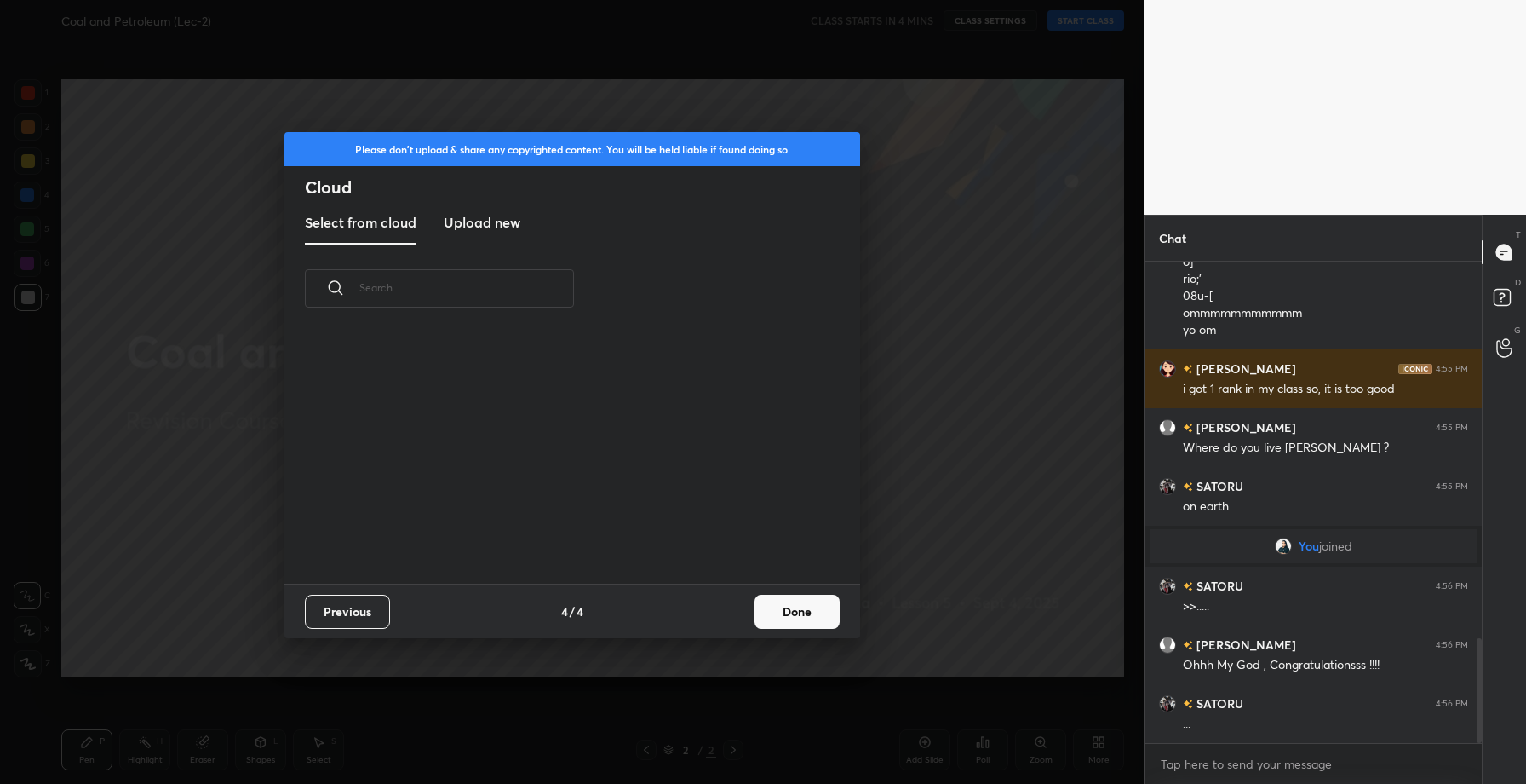
click at [471, 221] on h3 "Upload new" at bounding box center [482, 223] width 77 height 21
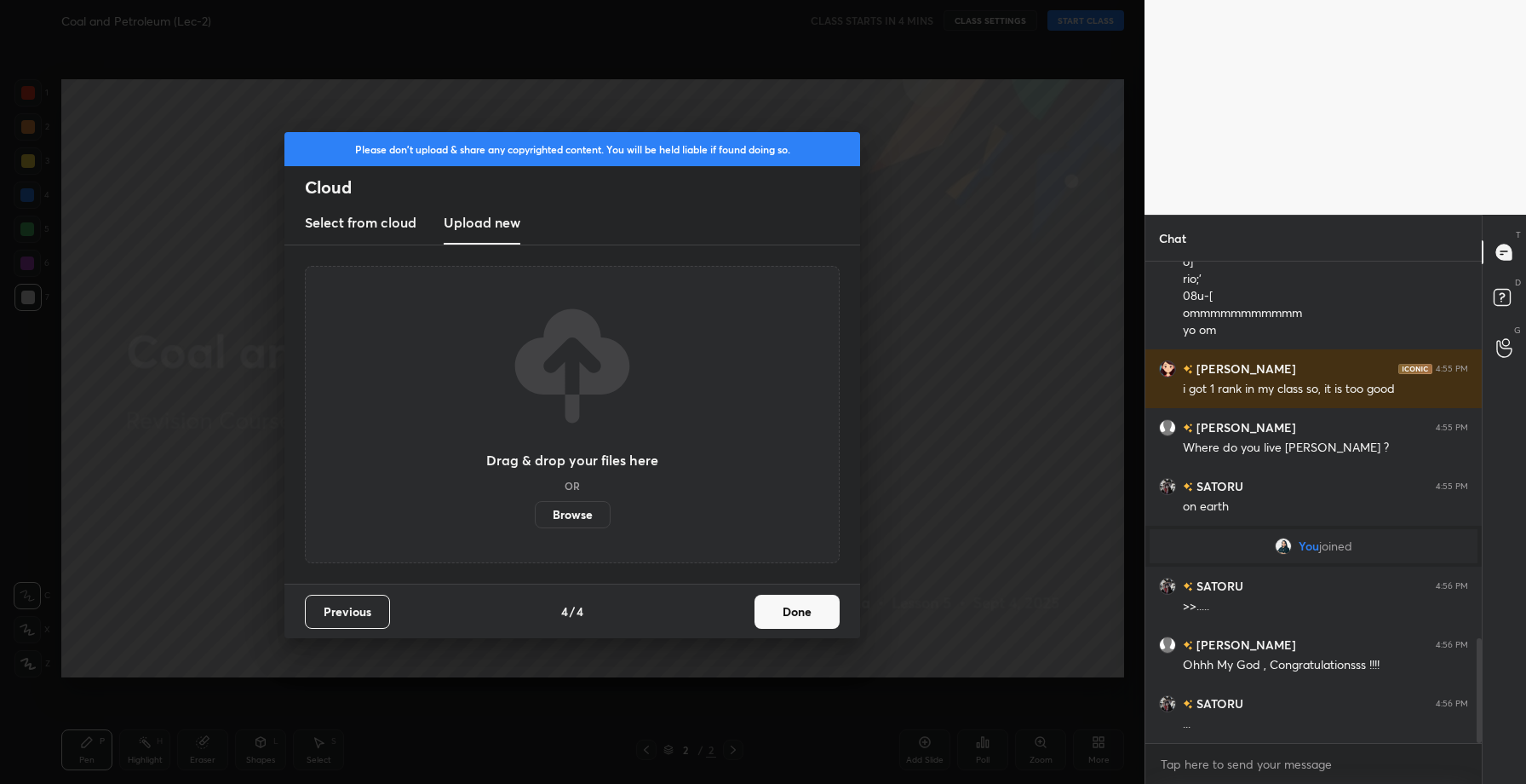
click at [572, 512] on label "Browse" at bounding box center [573, 514] width 76 height 27
click at [535, 512] on input "Browse" at bounding box center [535, 514] width 0 height 27
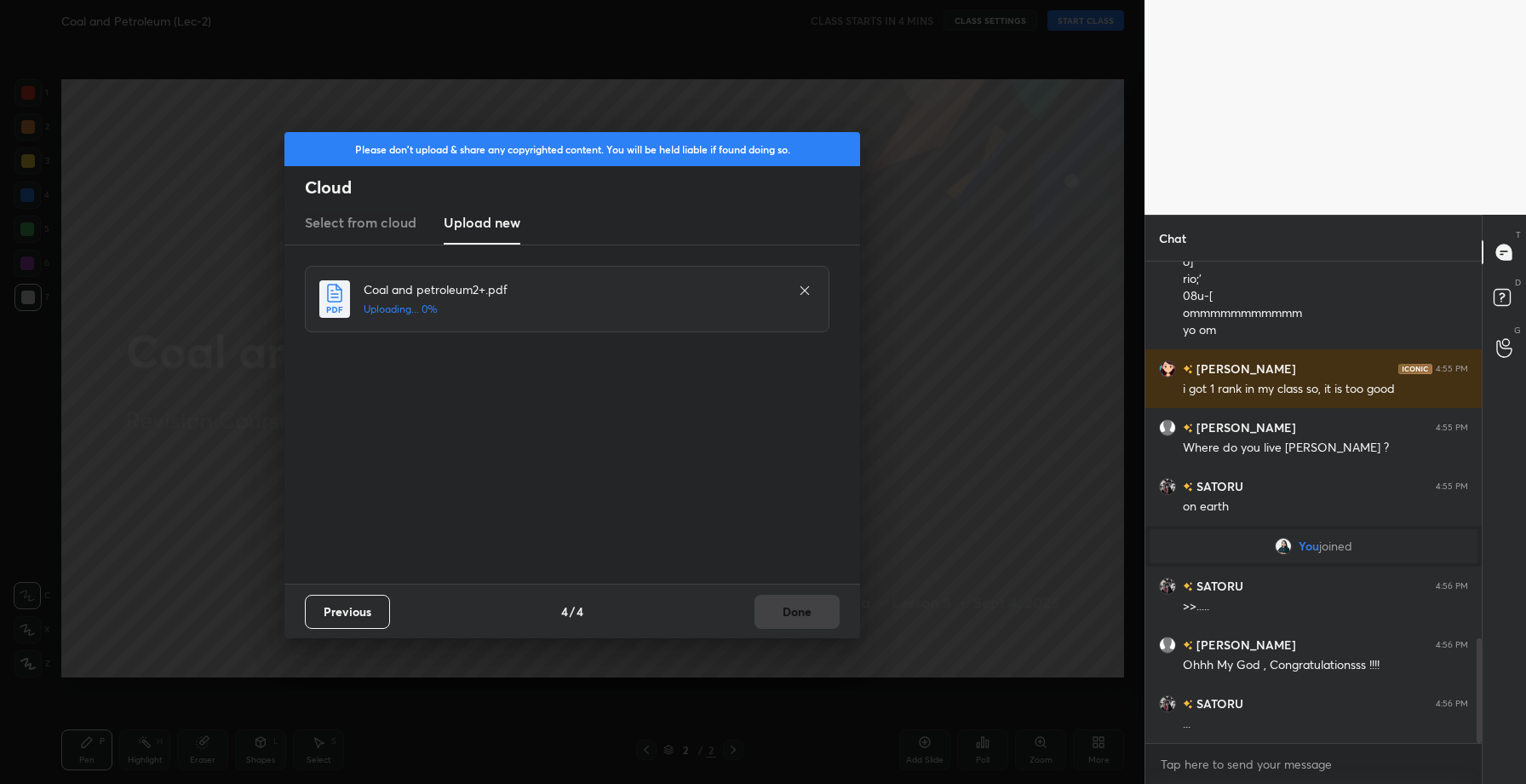
scroll to position [1773, 0]
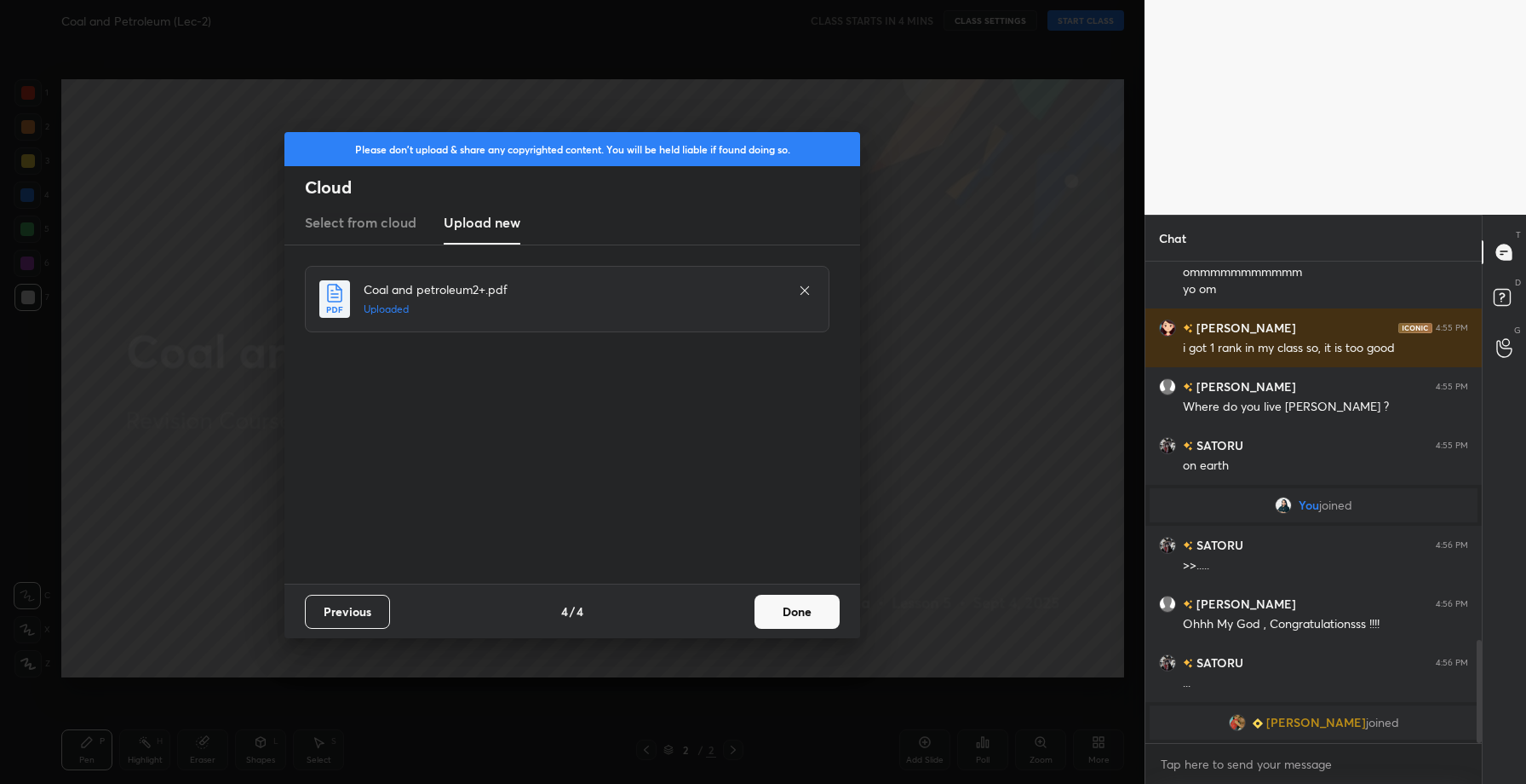
click at [805, 622] on button "Done" at bounding box center [797, 611] width 85 height 34
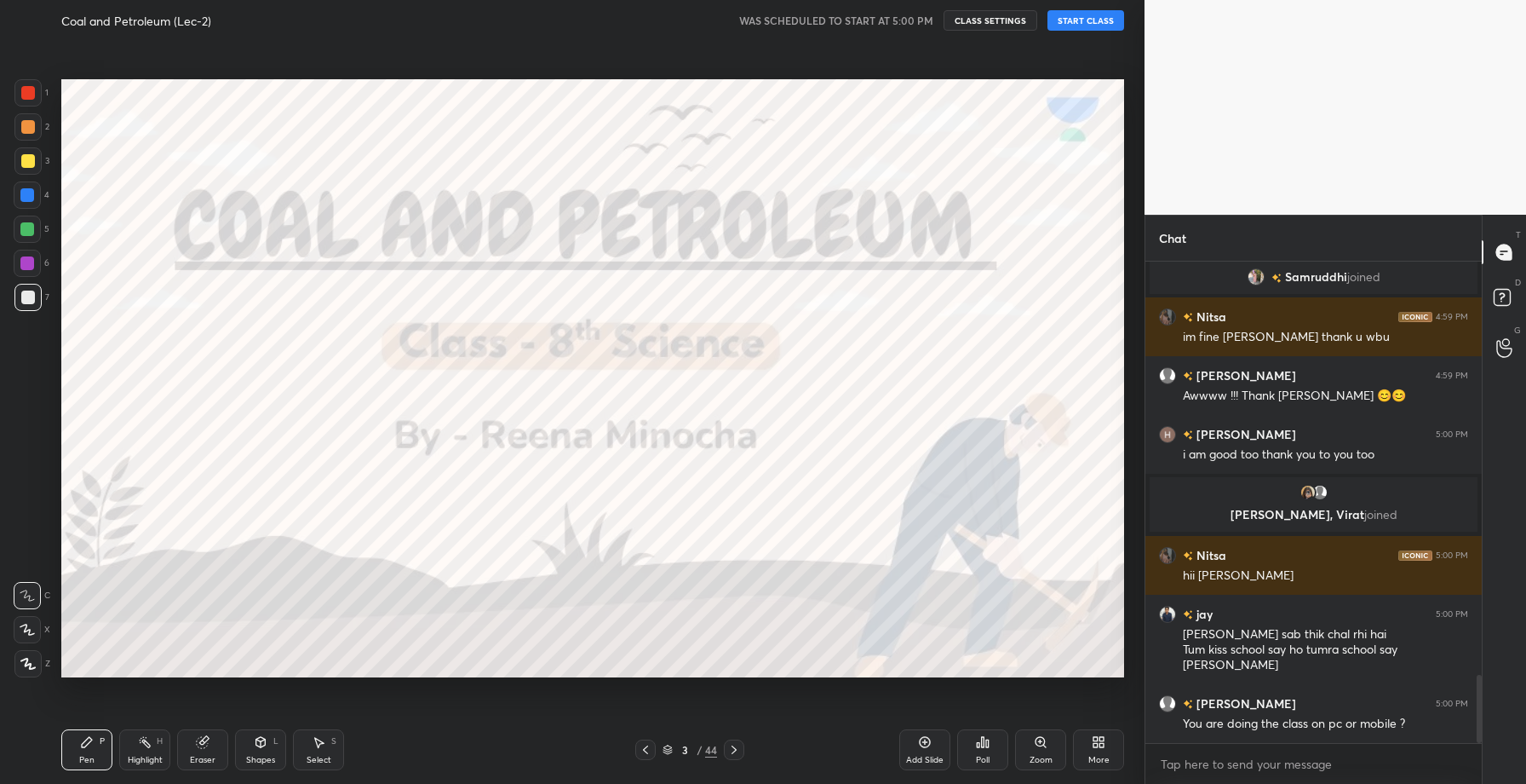
scroll to position [2980, 0]
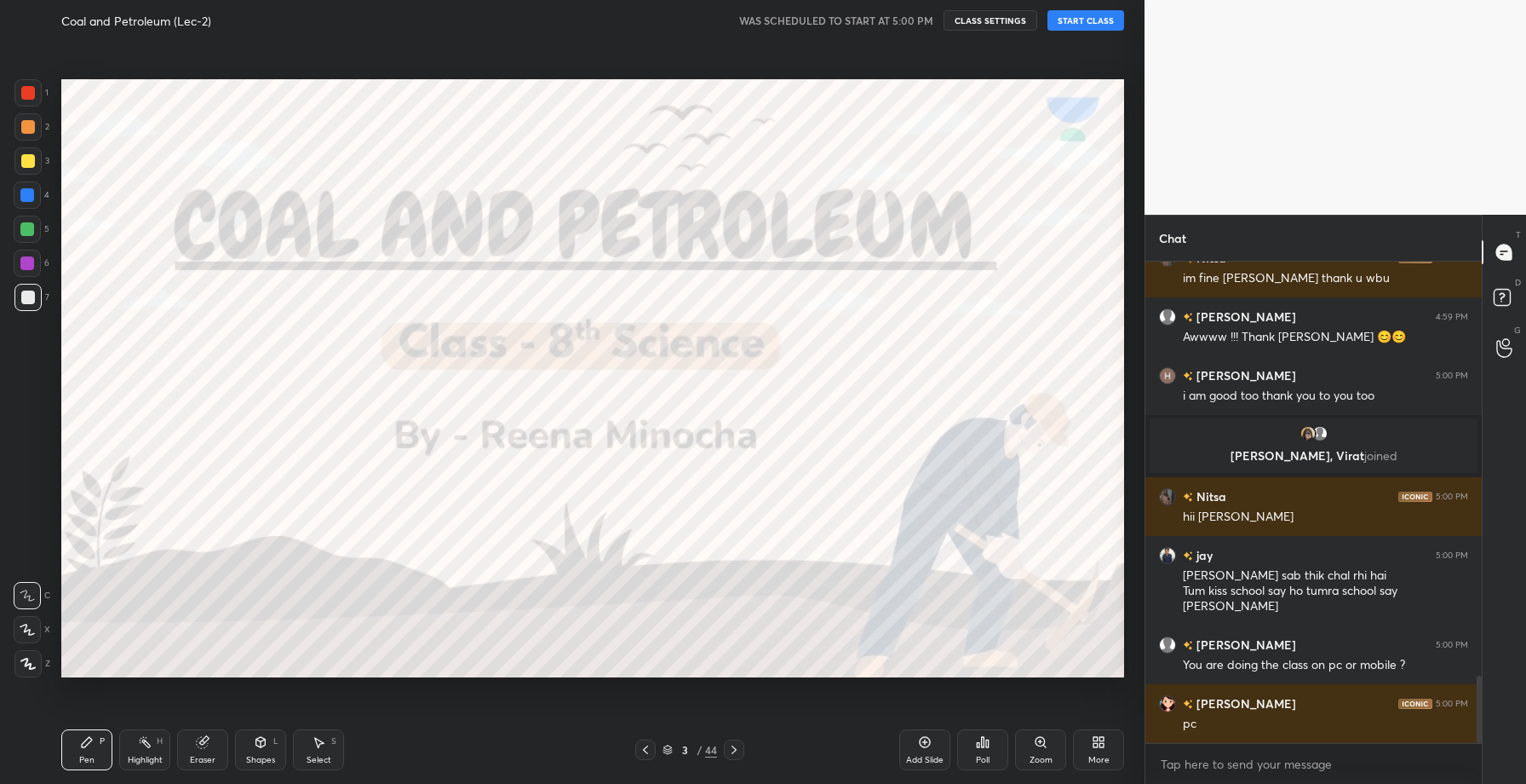
click at [1089, 24] on button "START CLASS" at bounding box center [1086, 21] width 77 height 21
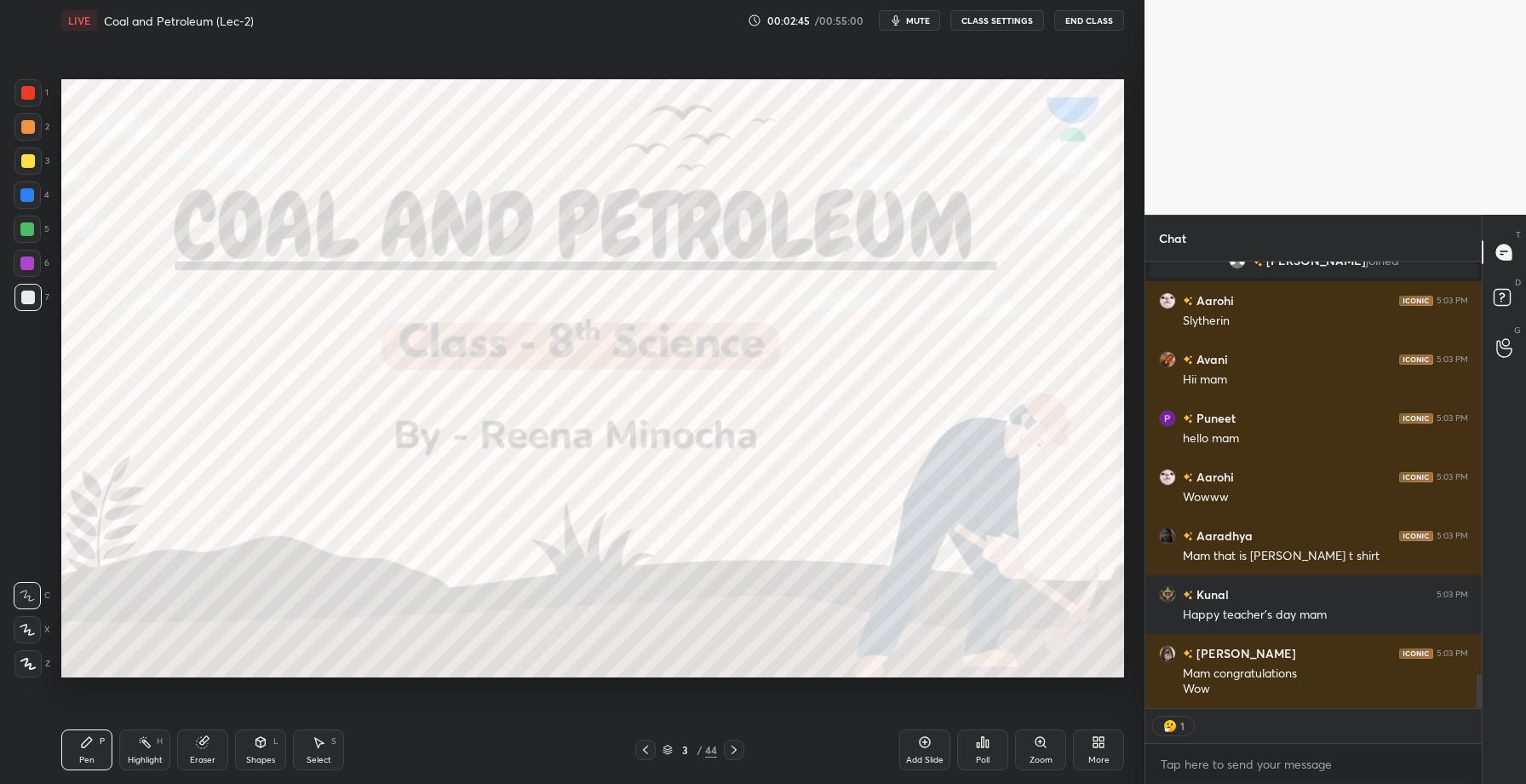
scroll to position [5403, 0]
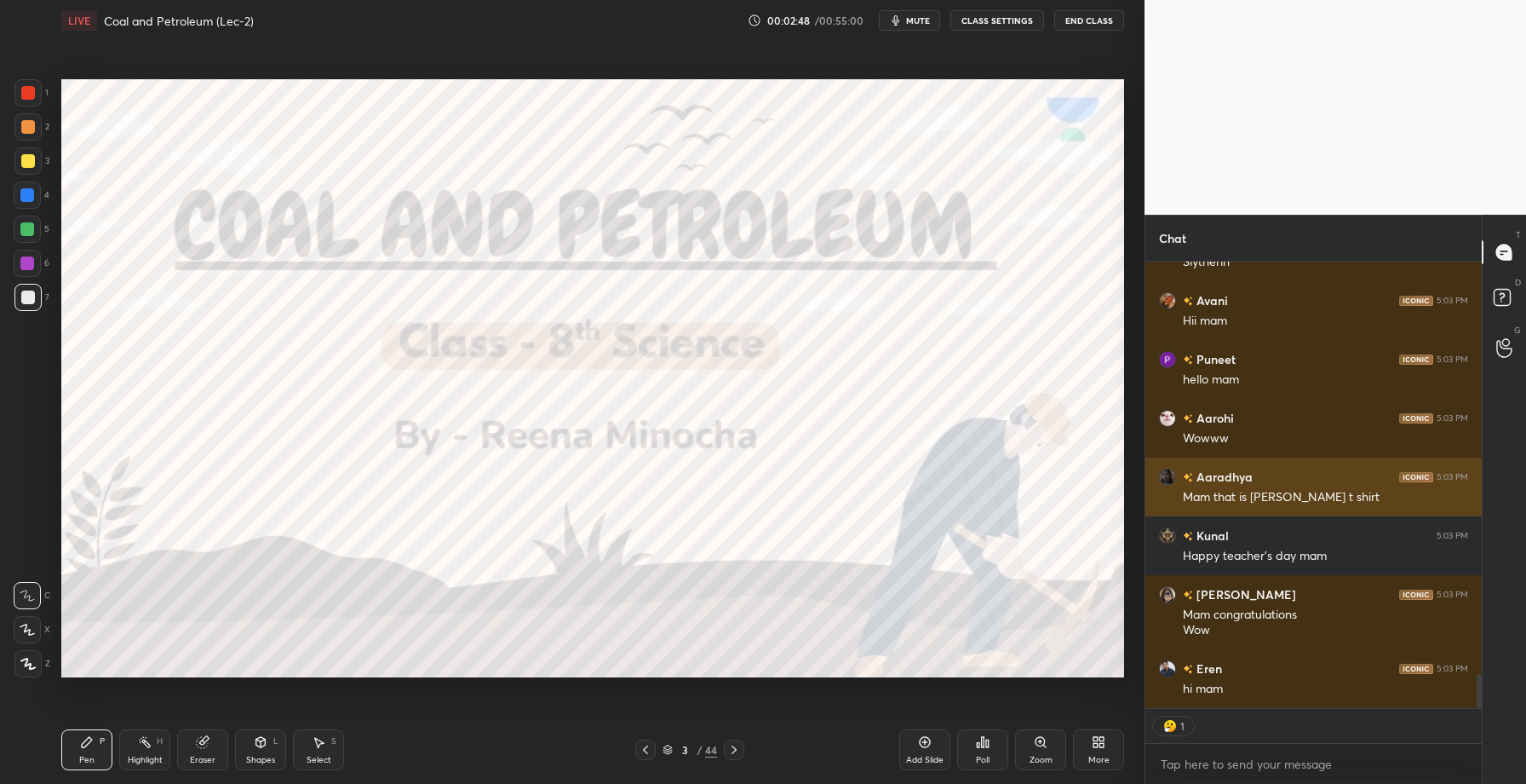
type textarea "x"
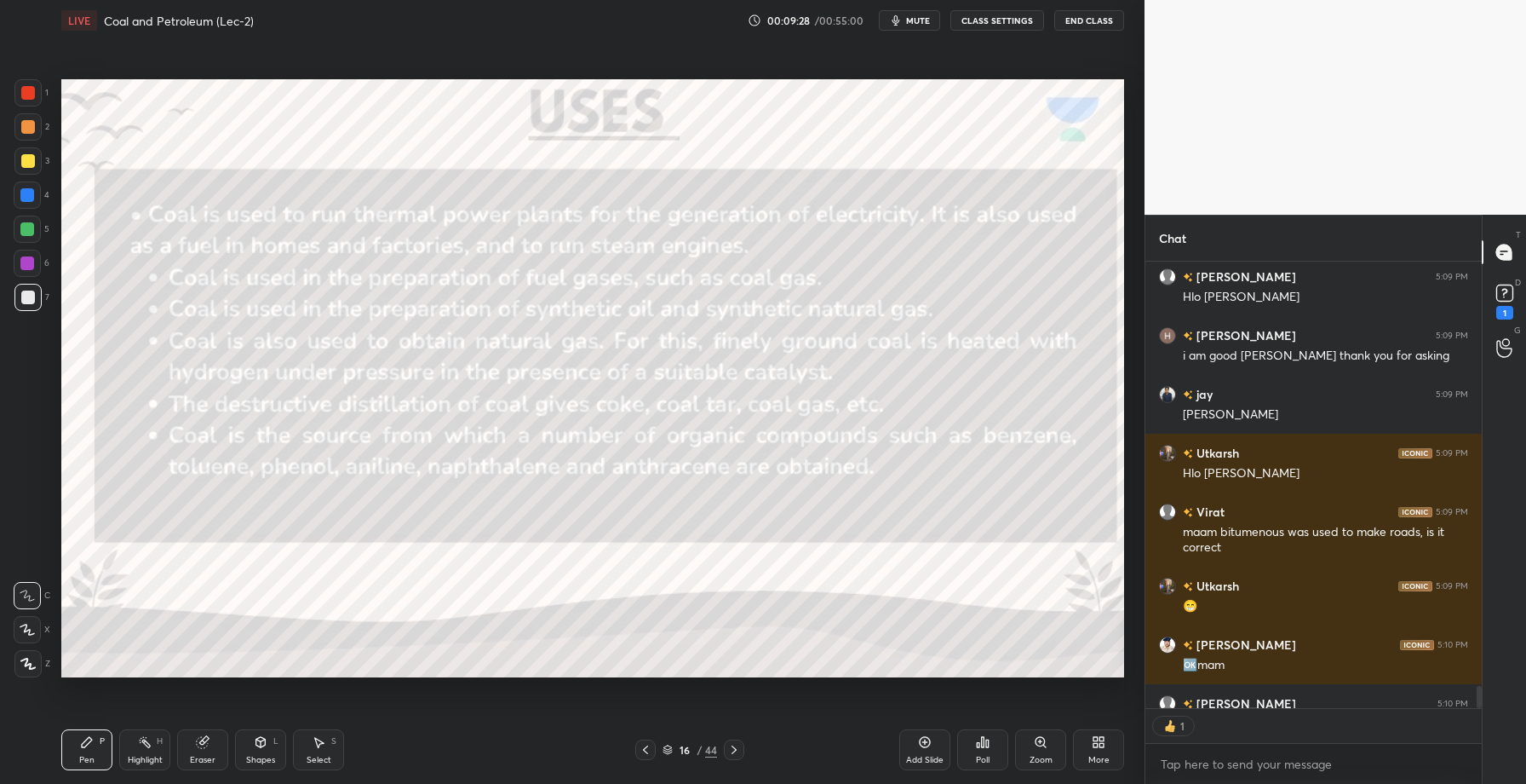
scroll to position [6, 6]
click at [27, 167] on div at bounding box center [28, 161] width 14 height 14
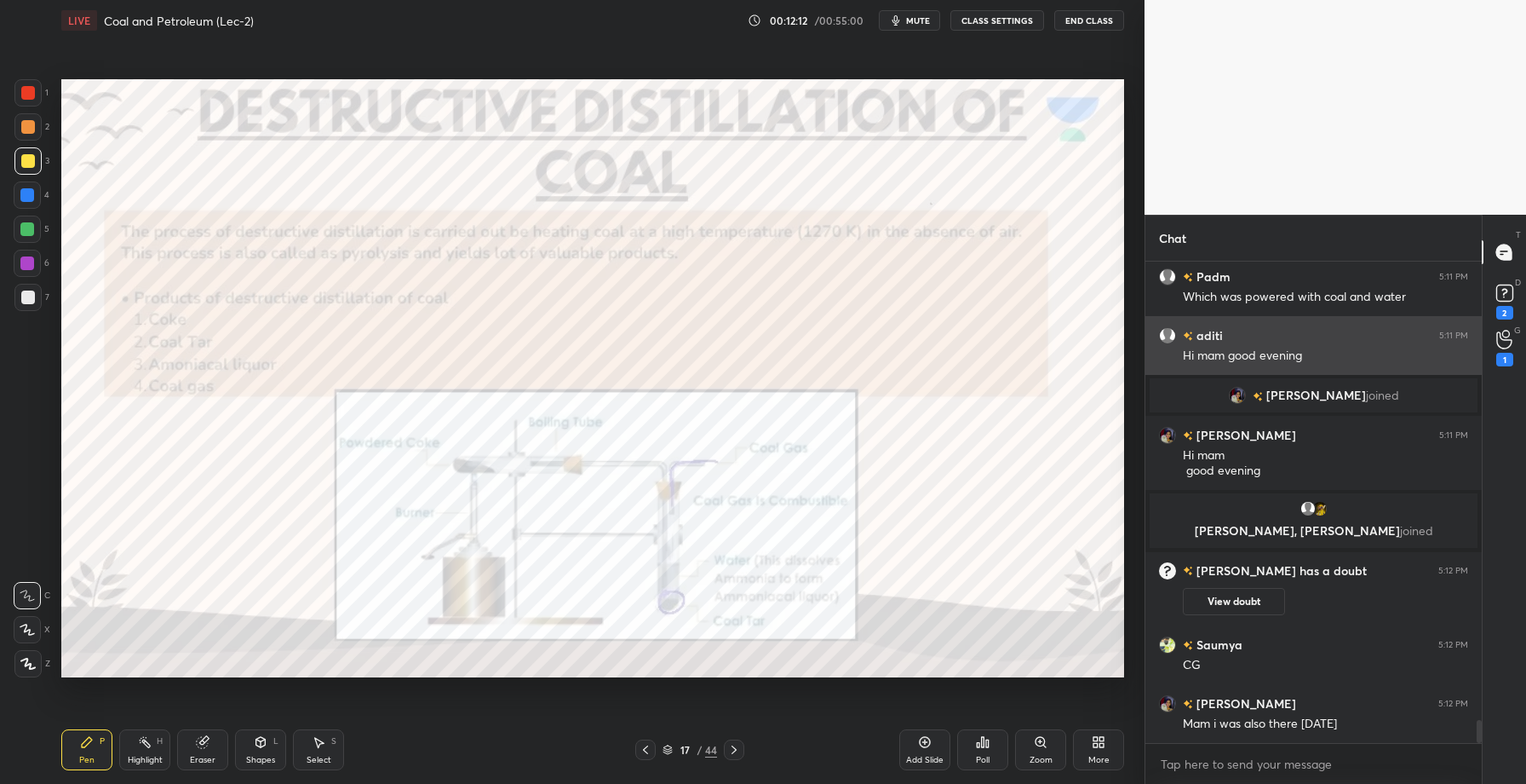
scroll to position [9691, 0]
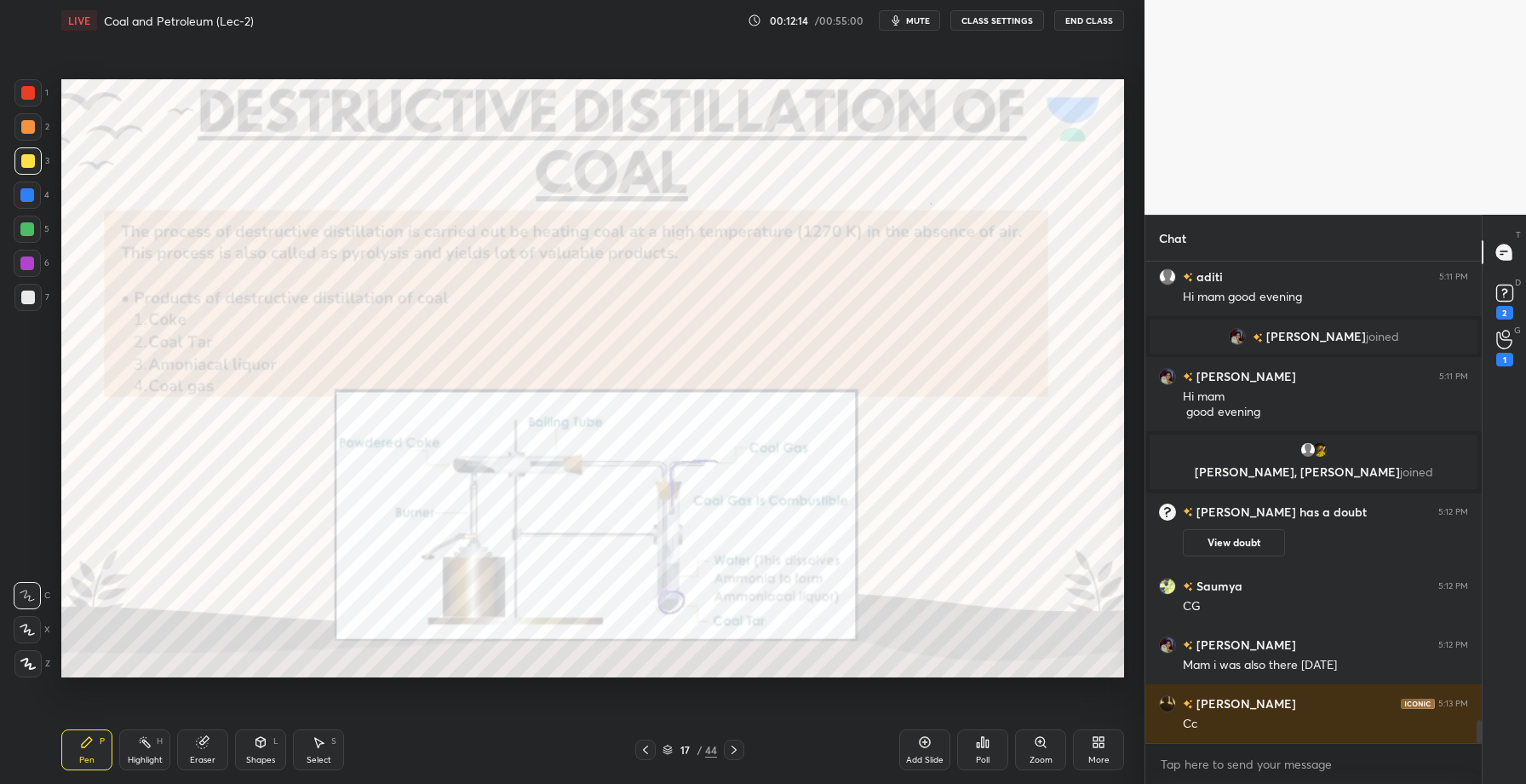
click at [23, 266] on div at bounding box center [27, 263] width 14 height 14
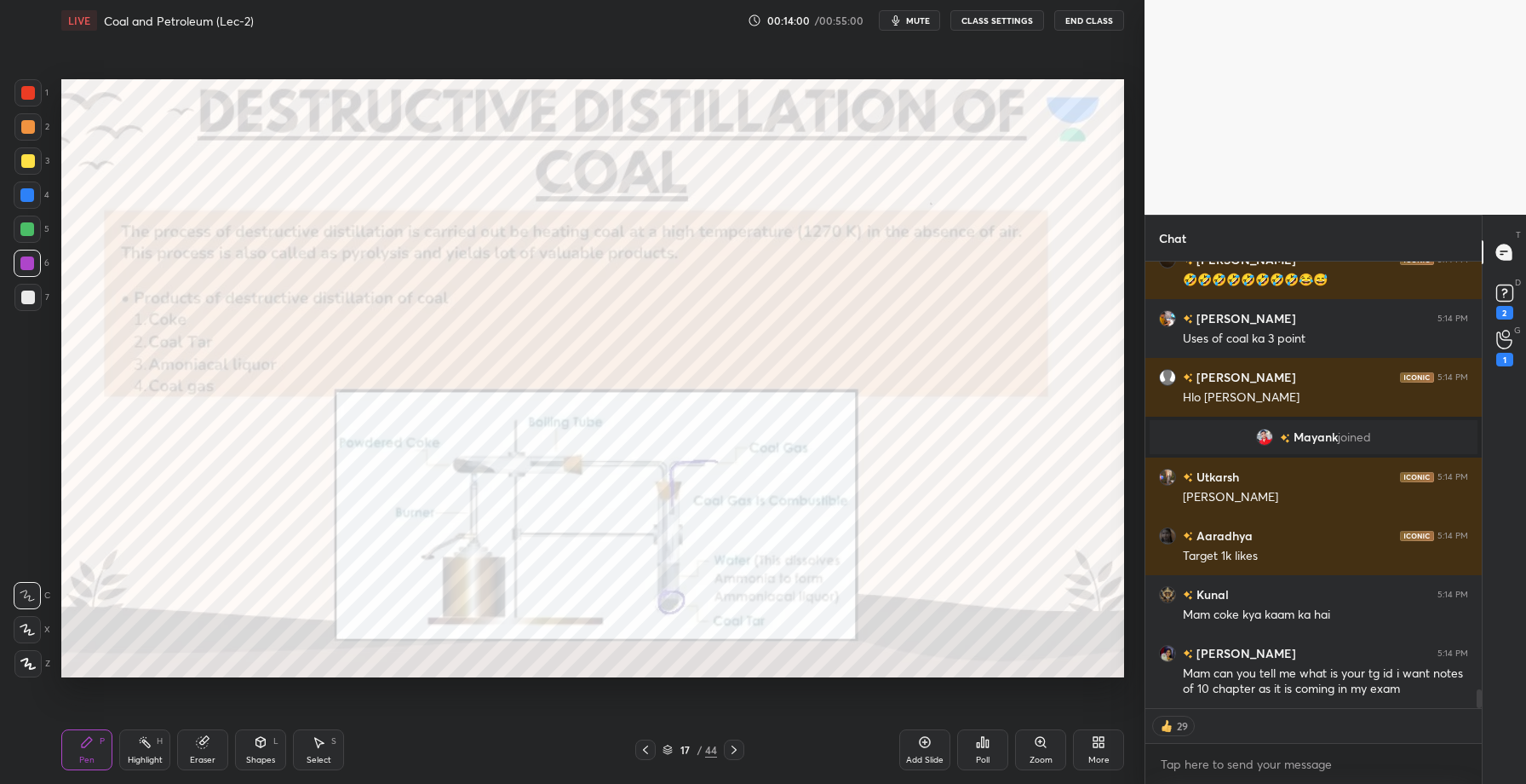
scroll to position [10404, 0]
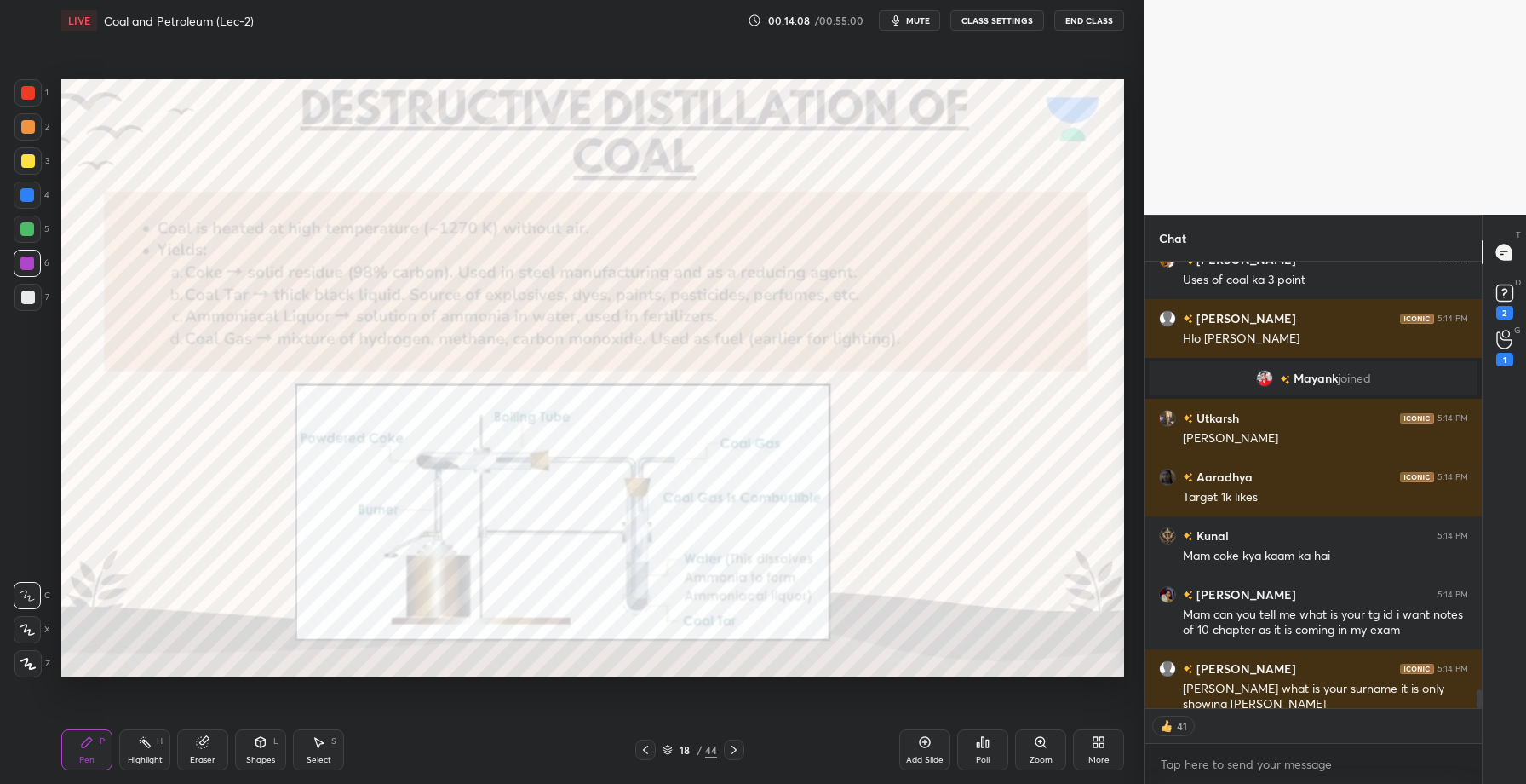
drag, startPoint x: 32, startPoint y: 661, endPoint x: 36, endPoint y: 651, distance: 10.8
click at [36, 661] on div at bounding box center [27, 663] width 27 height 27
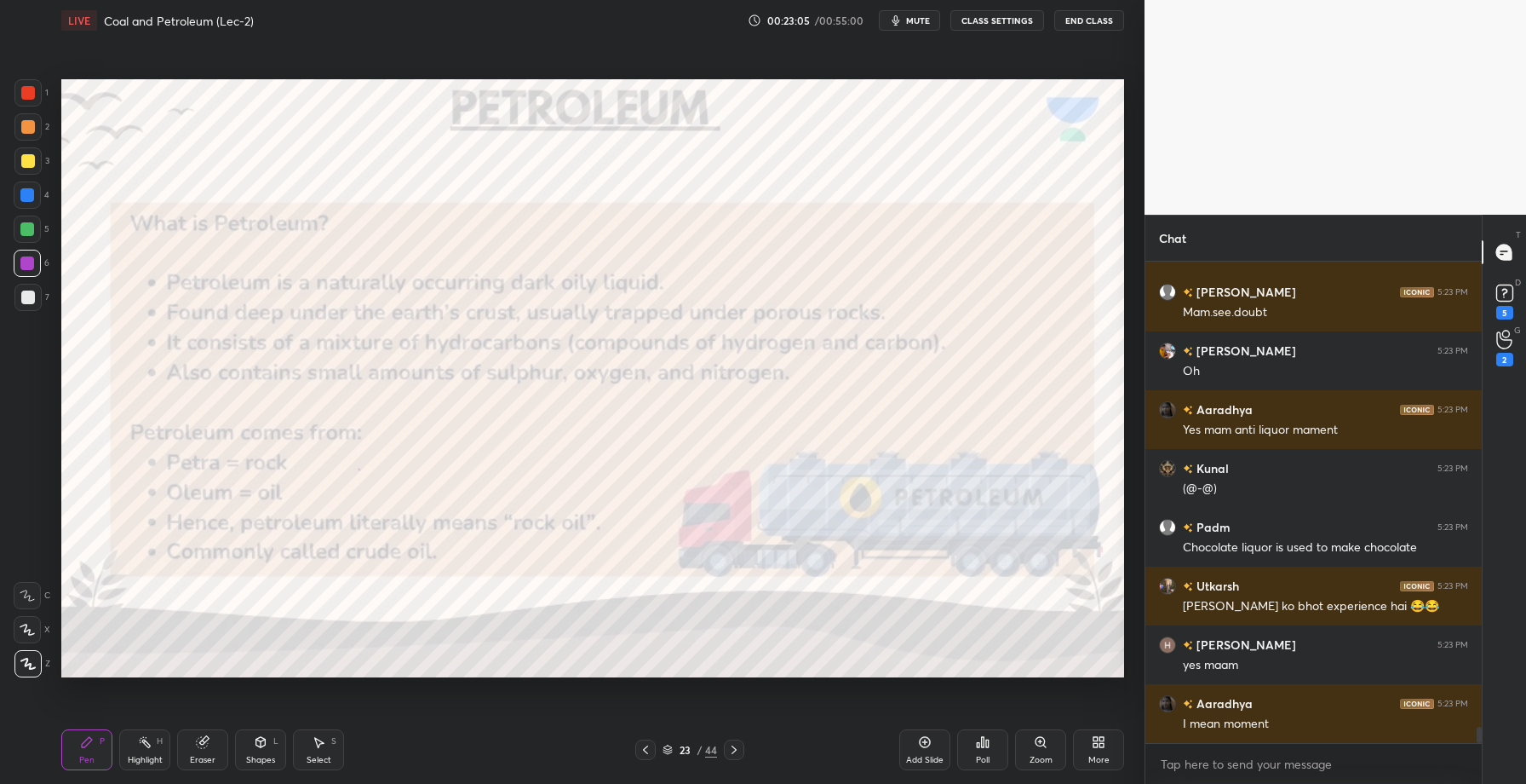
scroll to position [13712, 0]
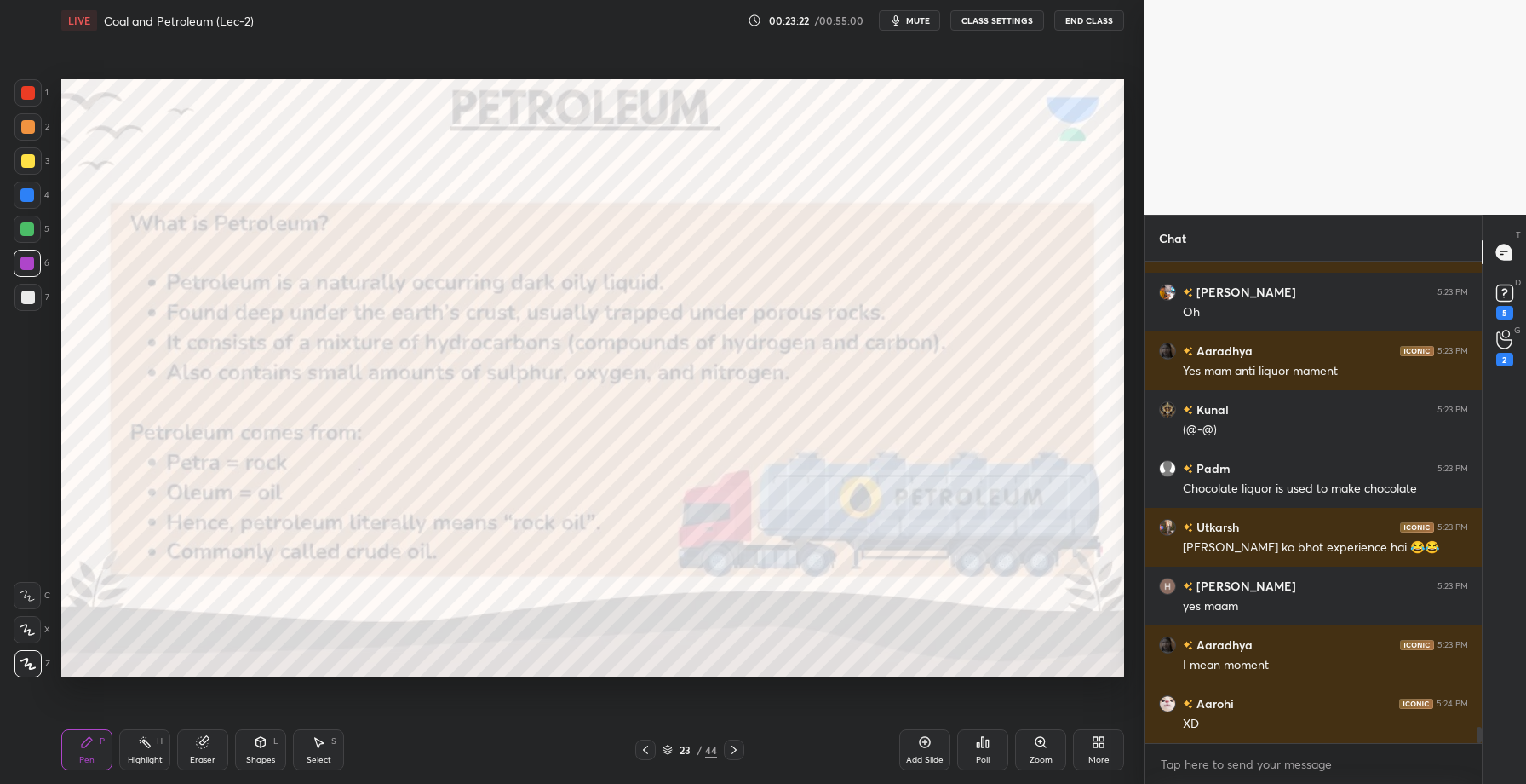
drag, startPoint x: 29, startPoint y: 95, endPoint x: 43, endPoint y: 99, distance: 14.6
click at [29, 96] on div at bounding box center [28, 93] width 14 height 14
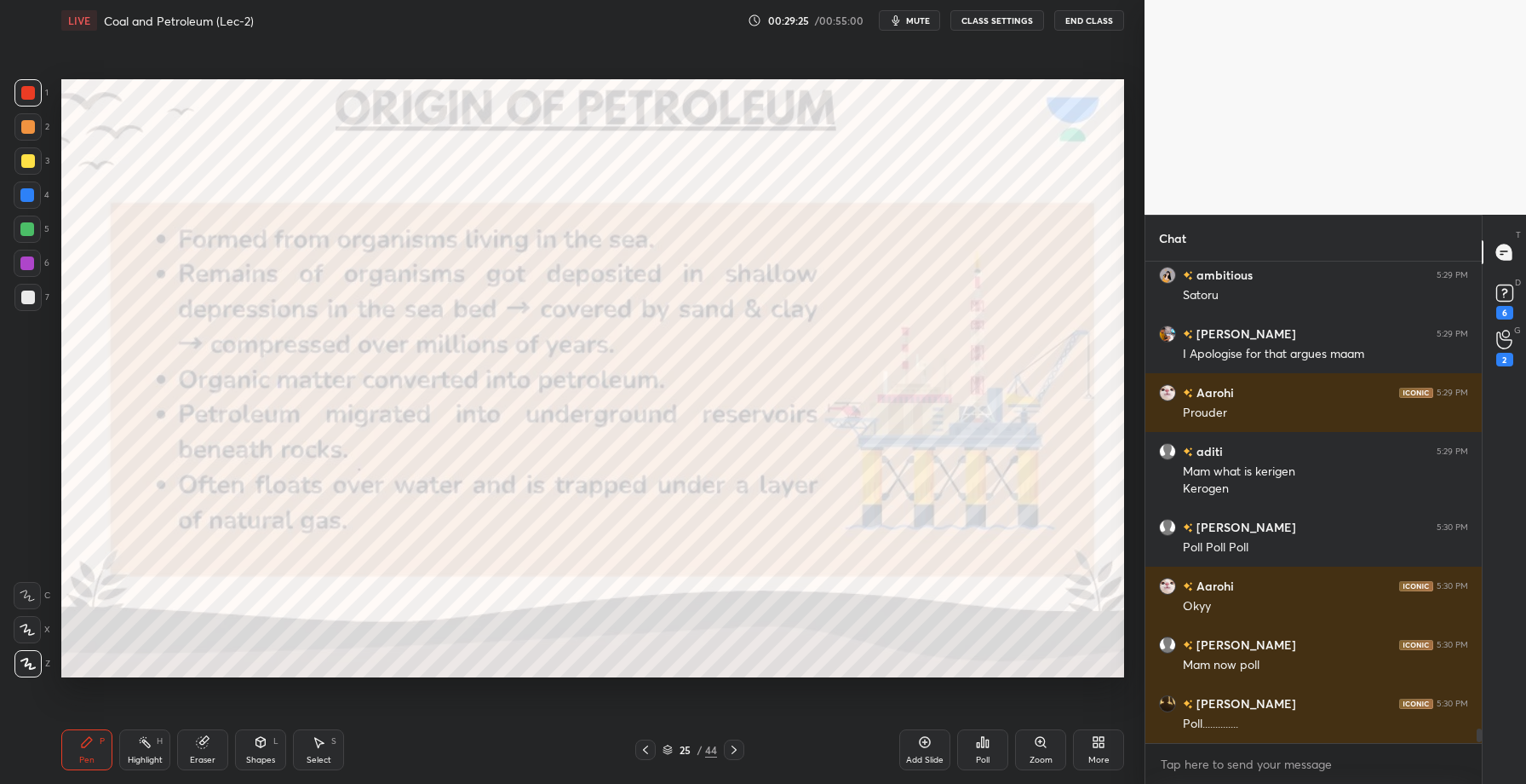
scroll to position [15904, 0]
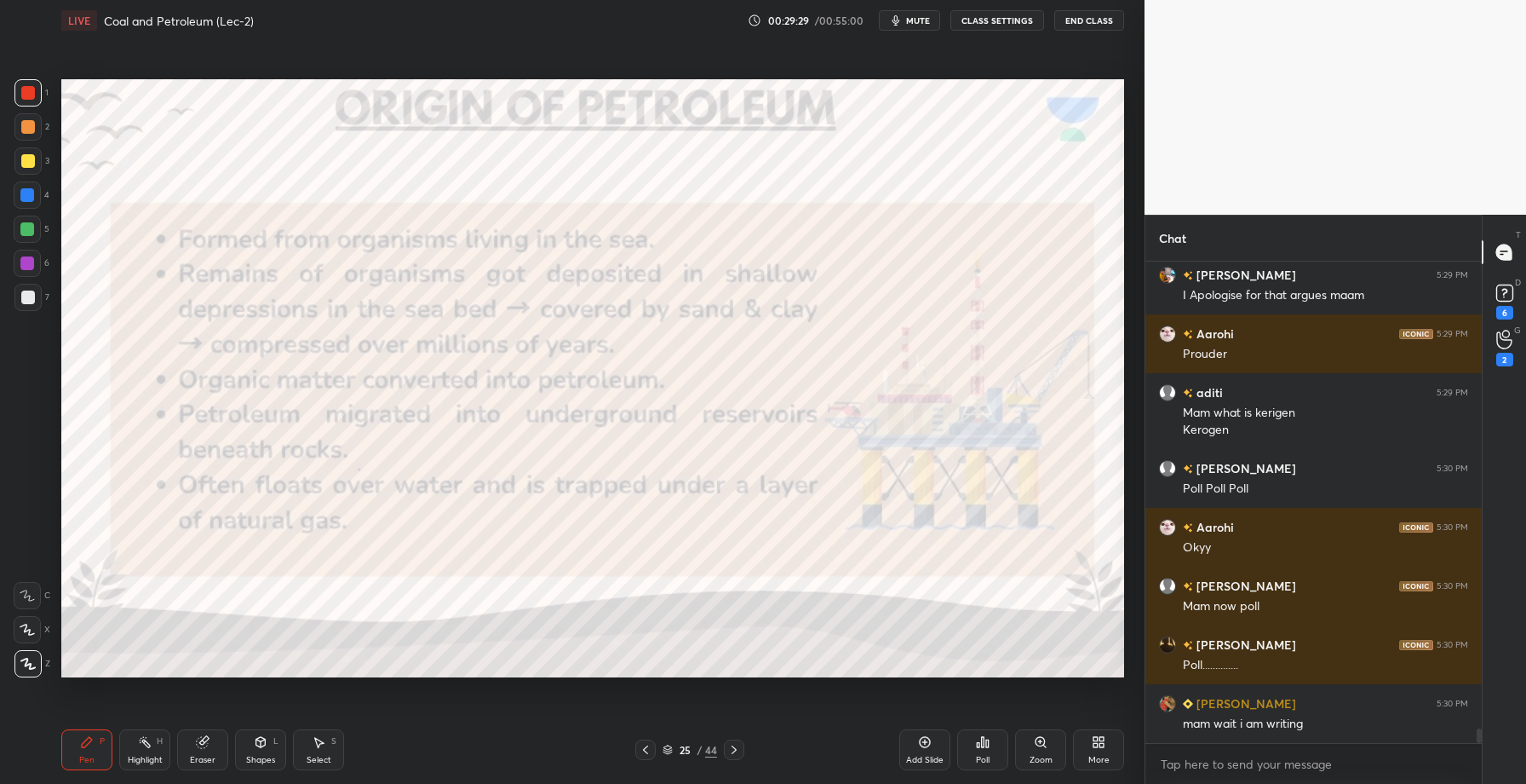
click at [730, 749] on icon at bounding box center [734, 749] width 14 height 14
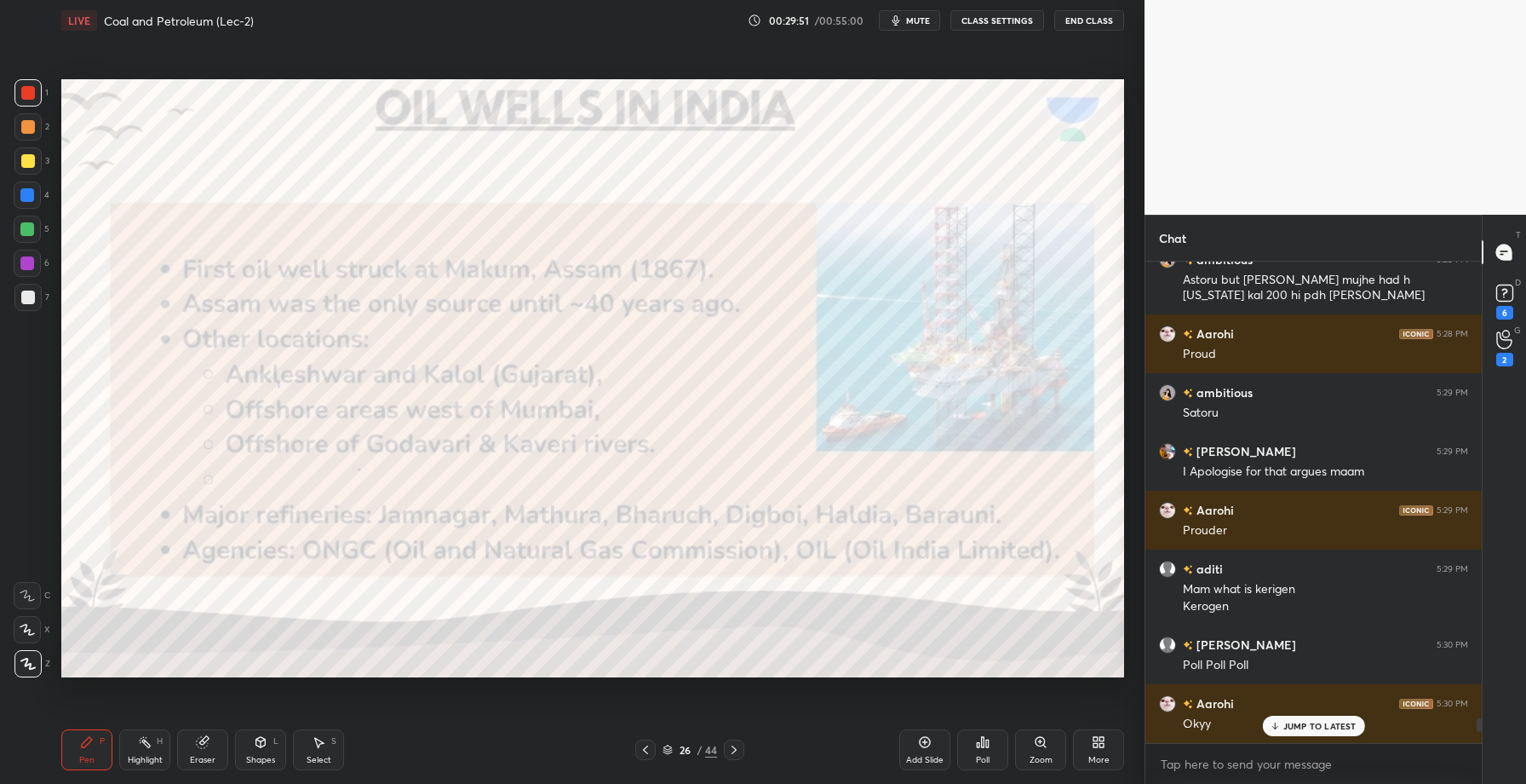
scroll to position [15724, 0]
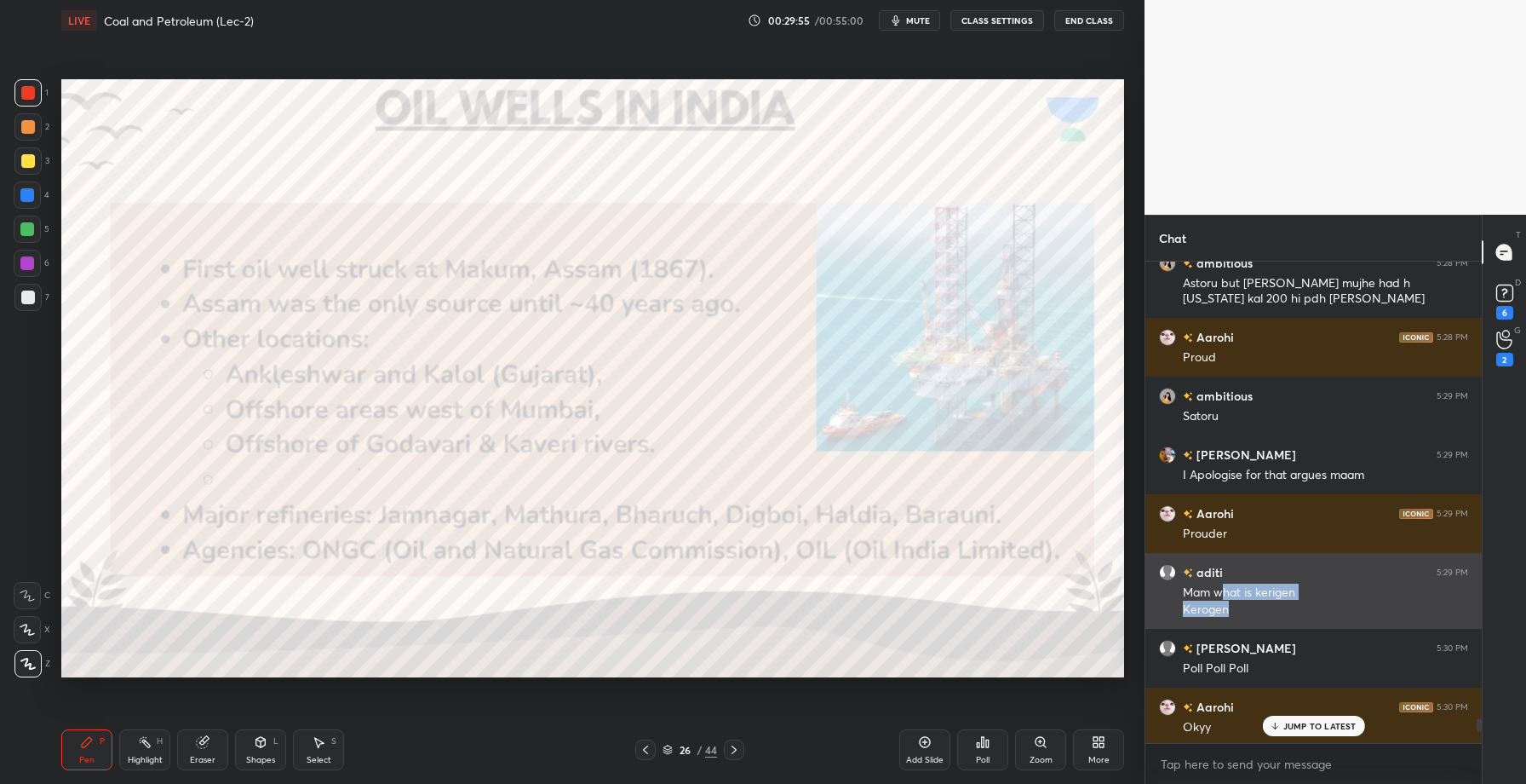
drag, startPoint x: 1219, startPoint y: 588, endPoint x: 1228, endPoint y: 607, distance: 21.0
click at [1228, 607] on div "Mam what is kerigen Kerogen" at bounding box center [1326, 602] width 285 height 34
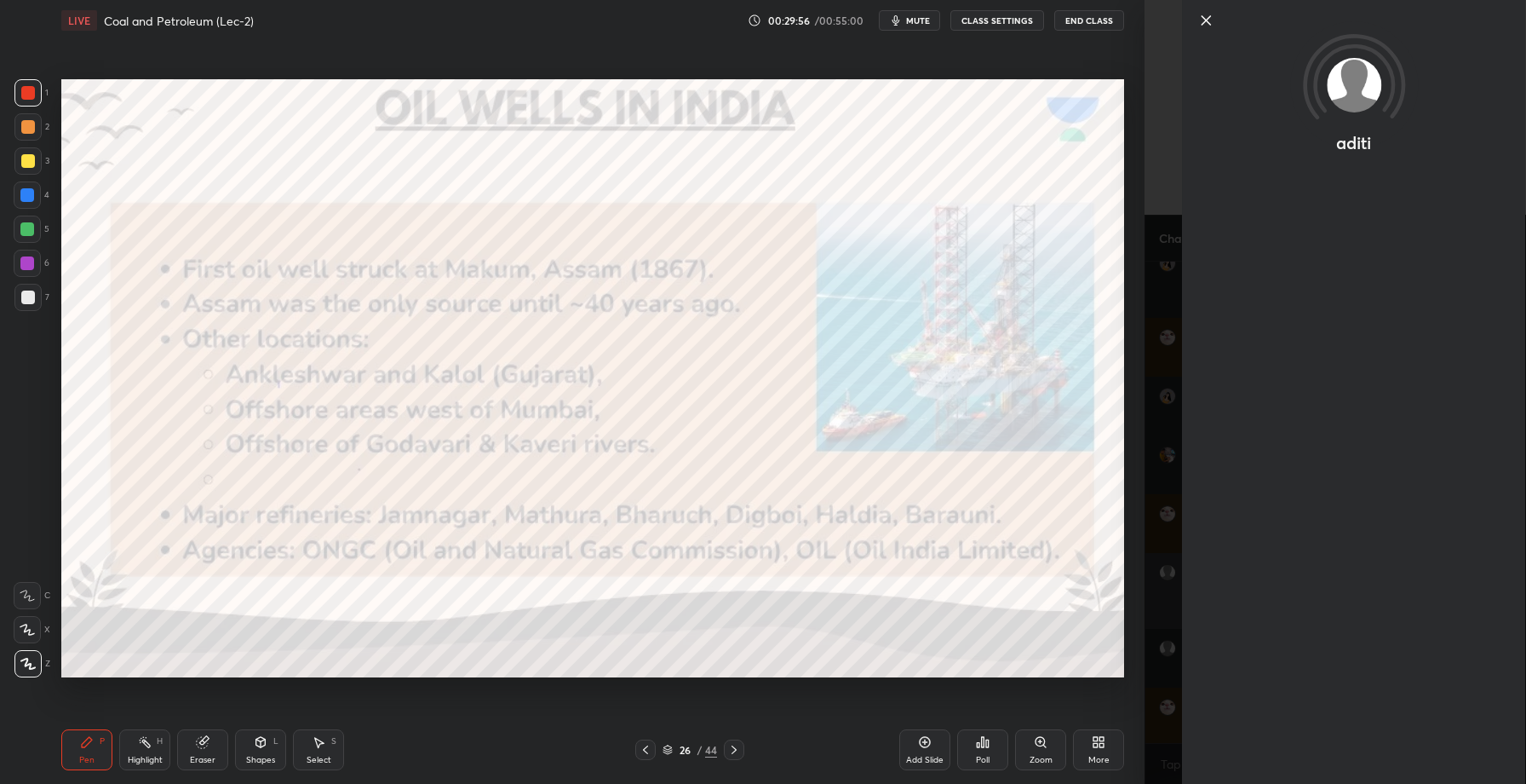
copy div "hat is kerigen Kerogen"
click at [1202, 19] on icon at bounding box center [1206, 21] width 21 height 21
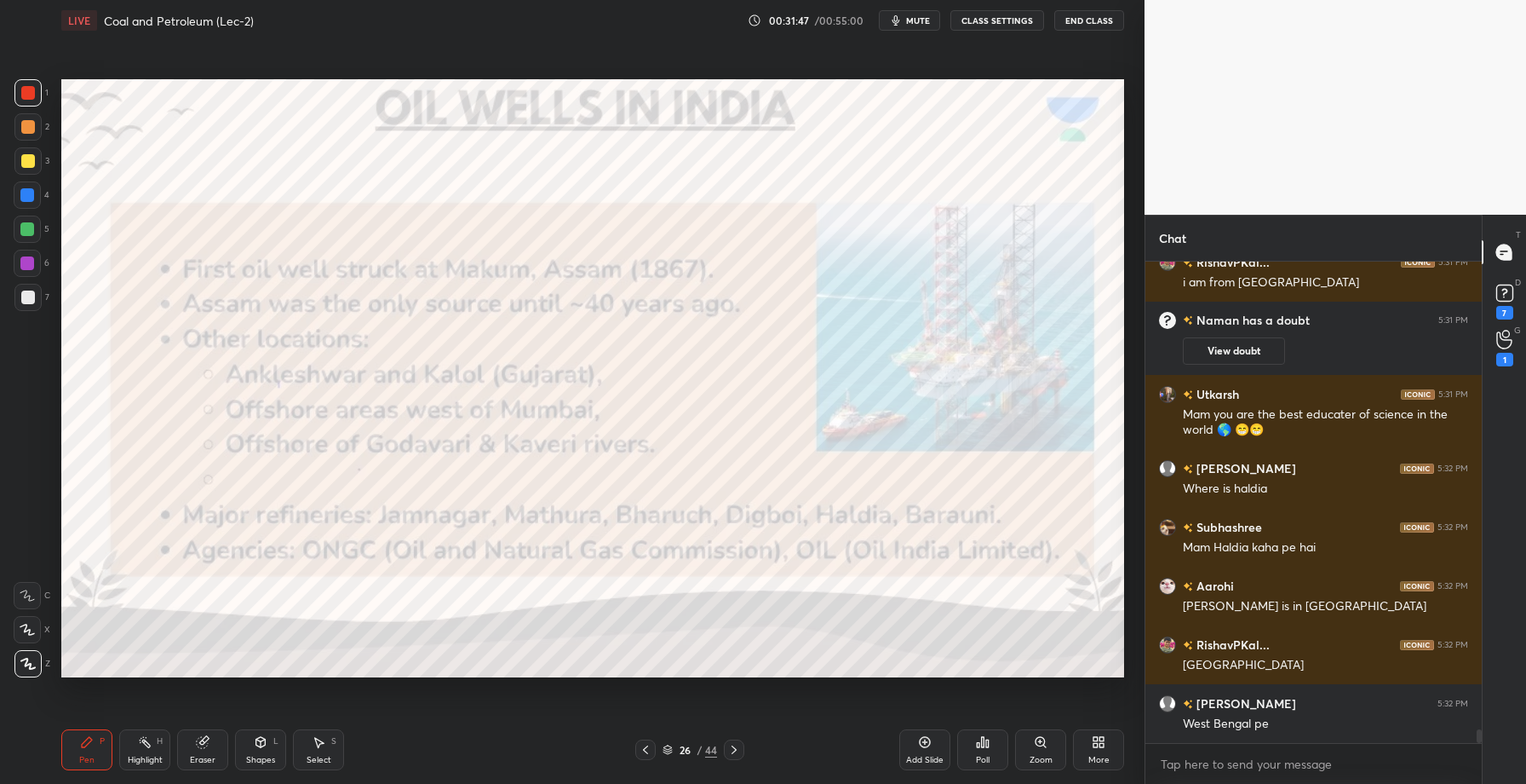
scroll to position [16483, 0]
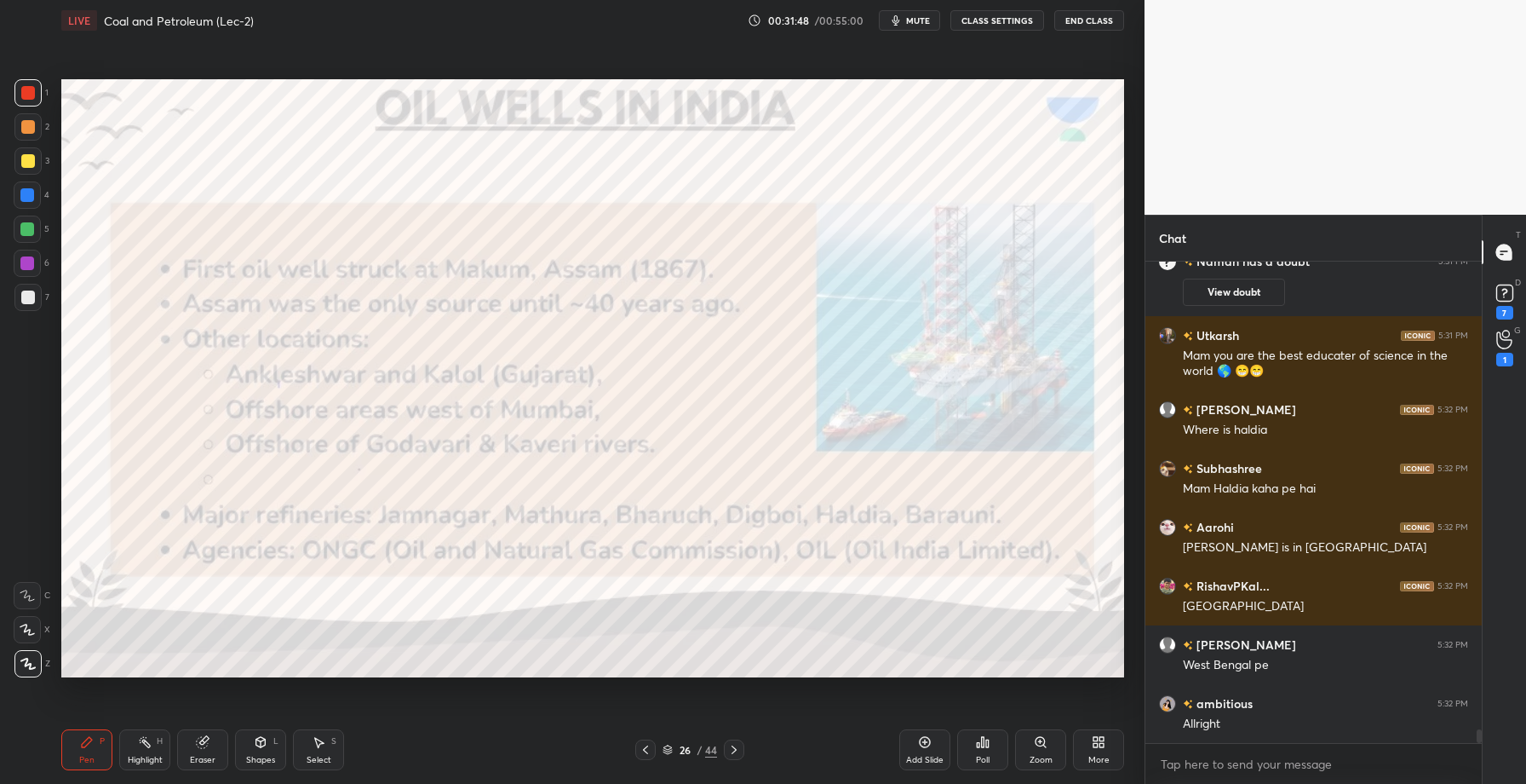
click at [727, 756] on icon at bounding box center [734, 749] width 14 height 14
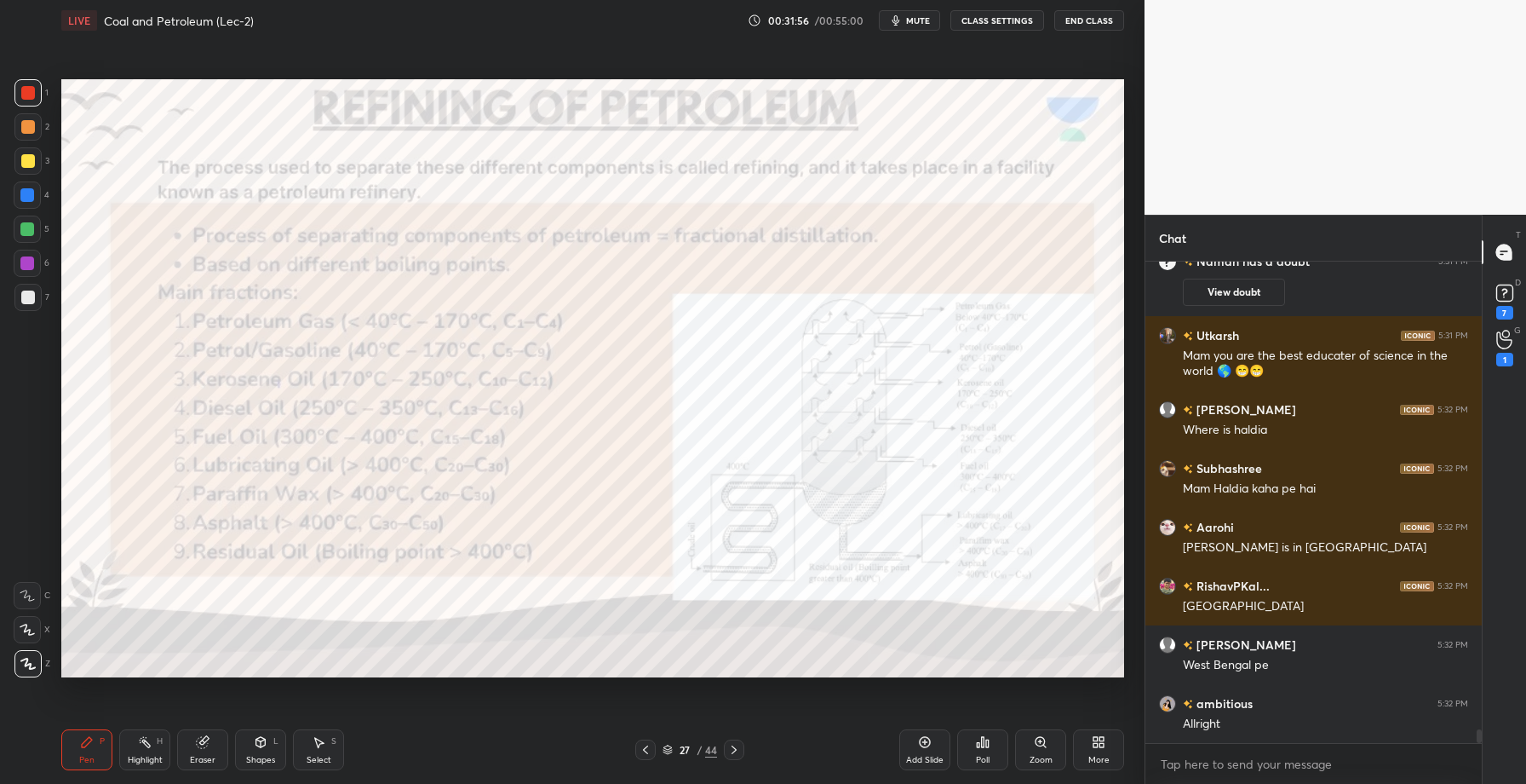
drag, startPoint x: 210, startPoint y: 756, endPoint x: 200, endPoint y: 750, distance: 11.7
click at [211, 758] on div "Eraser" at bounding box center [202, 760] width 25 height 8
click at [33, 675] on div "Erase all" at bounding box center [27, 663] width 27 height 27
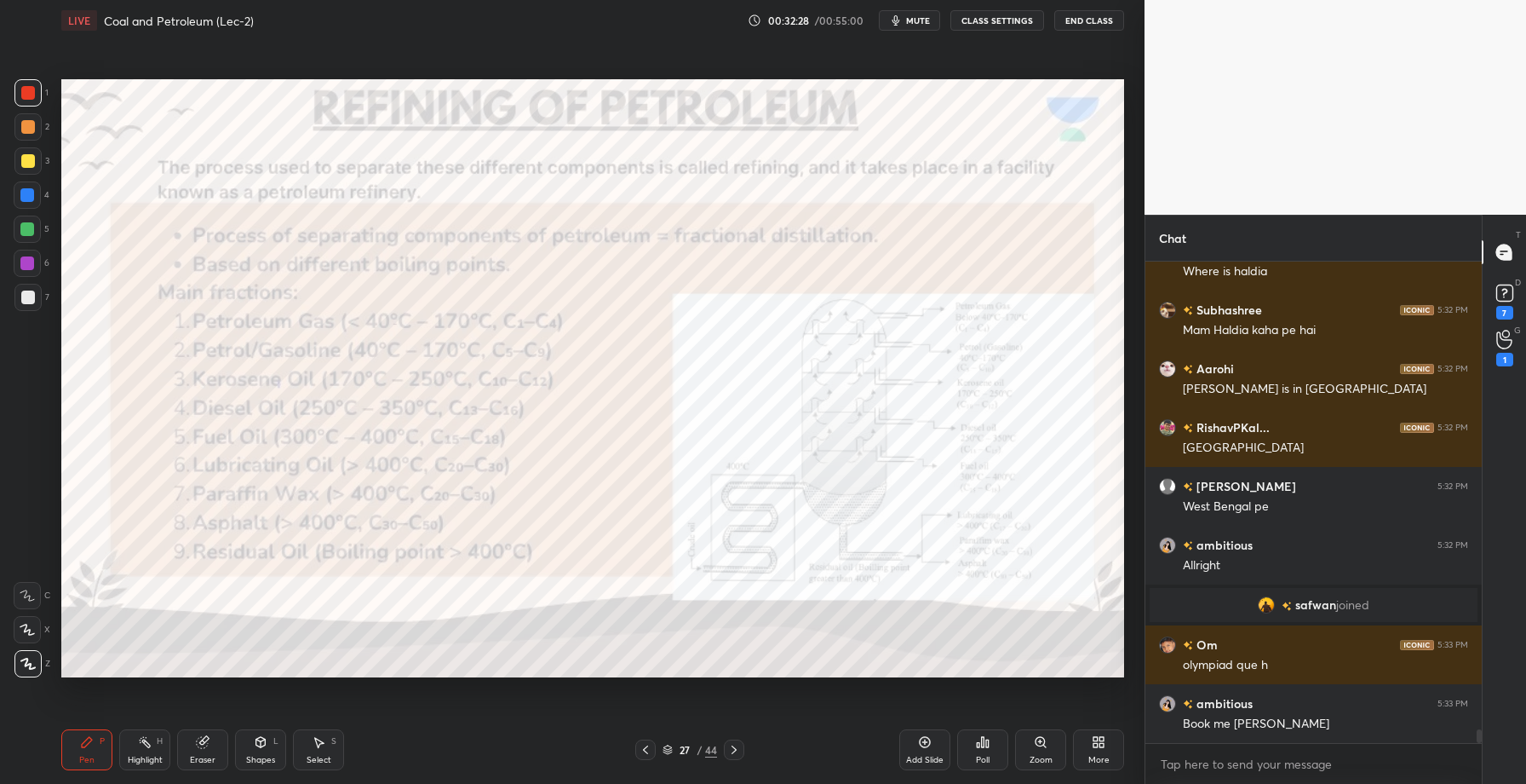
scroll to position [16553, 0]
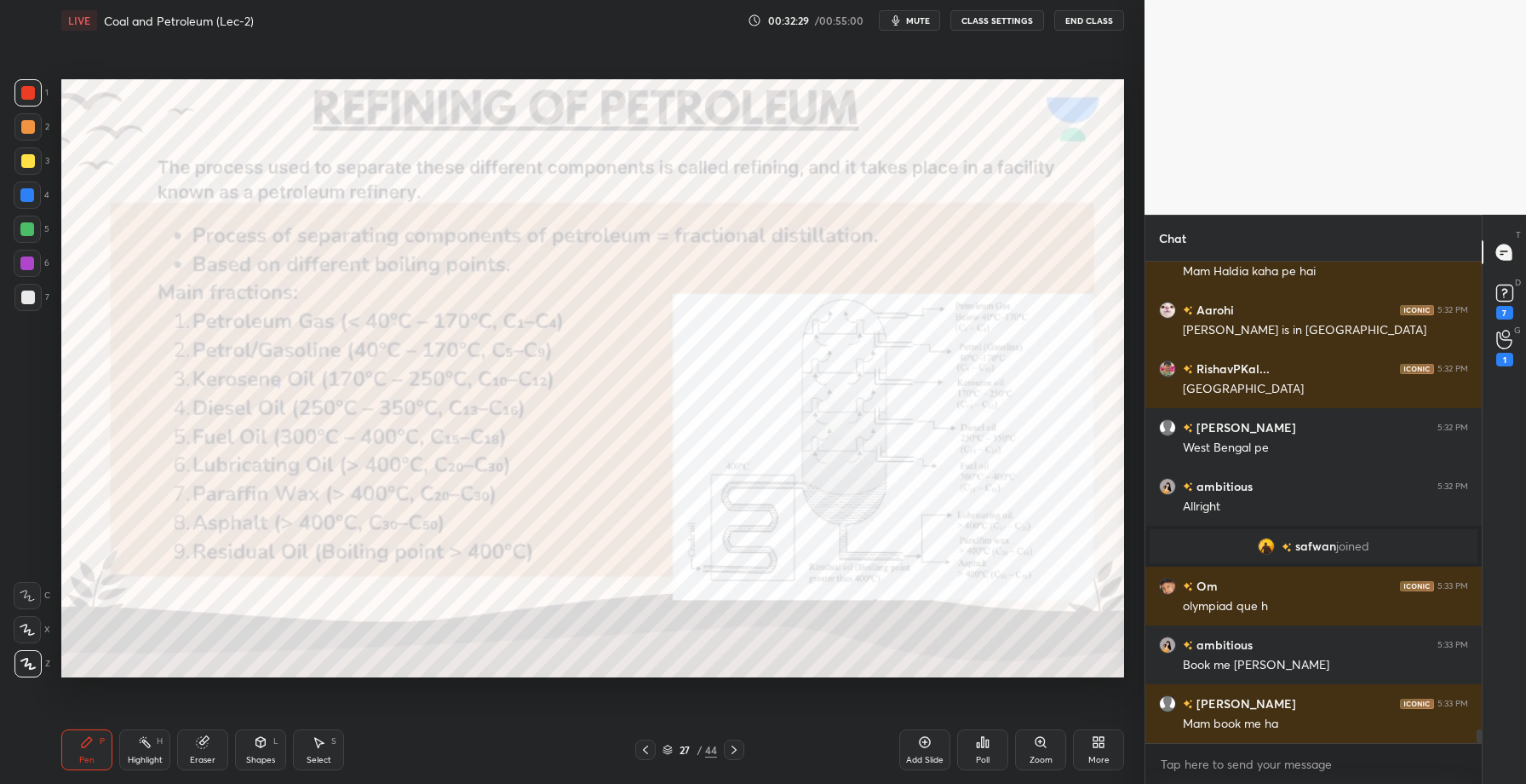
click at [195, 748] on div "Eraser" at bounding box center [202, 749] width 51 height 41
drag, startPoint x: 26, startPoint y: 673, endPoint x: 38, endPoint y: 682, distance: 15.0
click at [26, 673] on div "Erase all" at bounding box center [27, 663] width 27 height 27
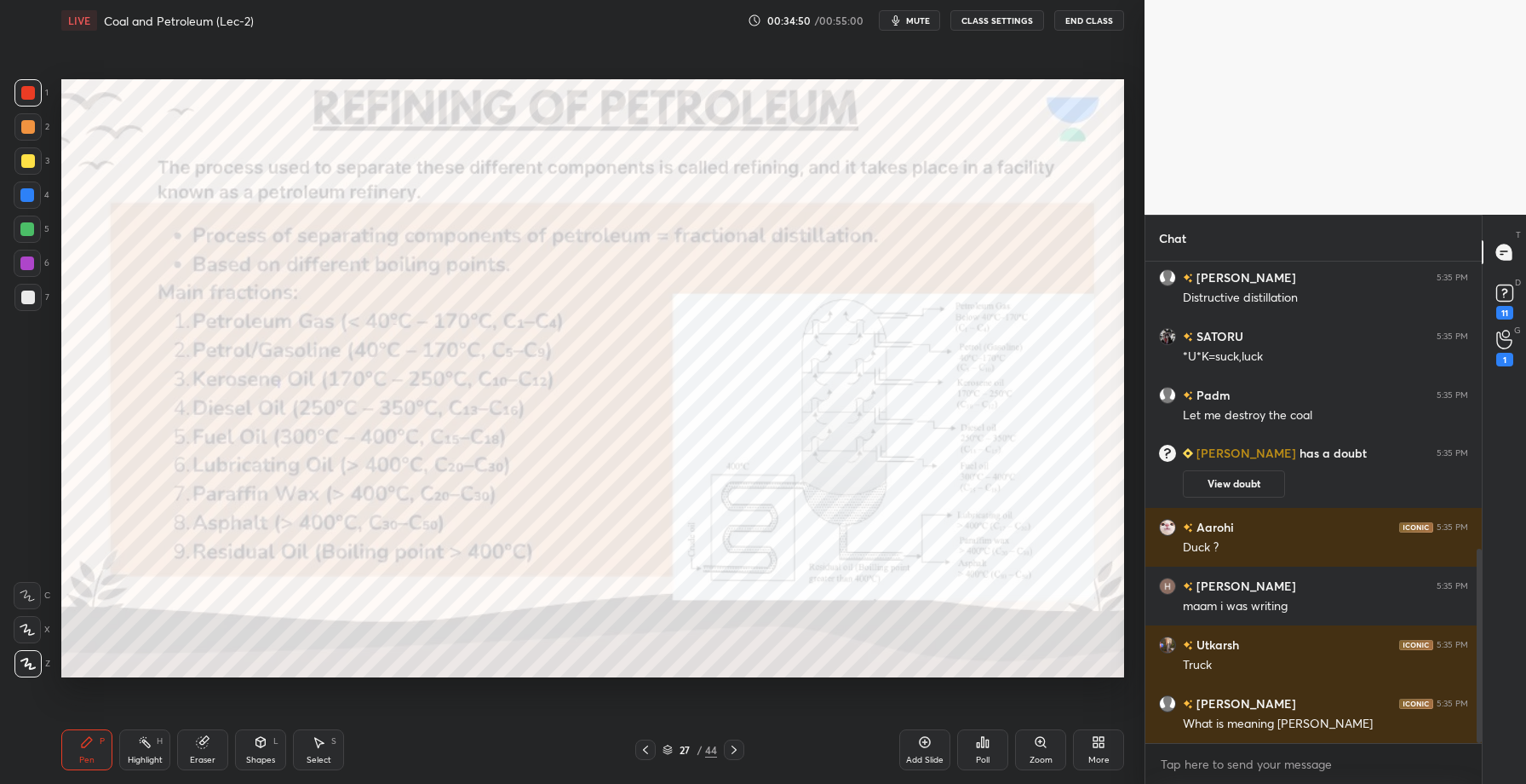
scroll to position [769, 0]
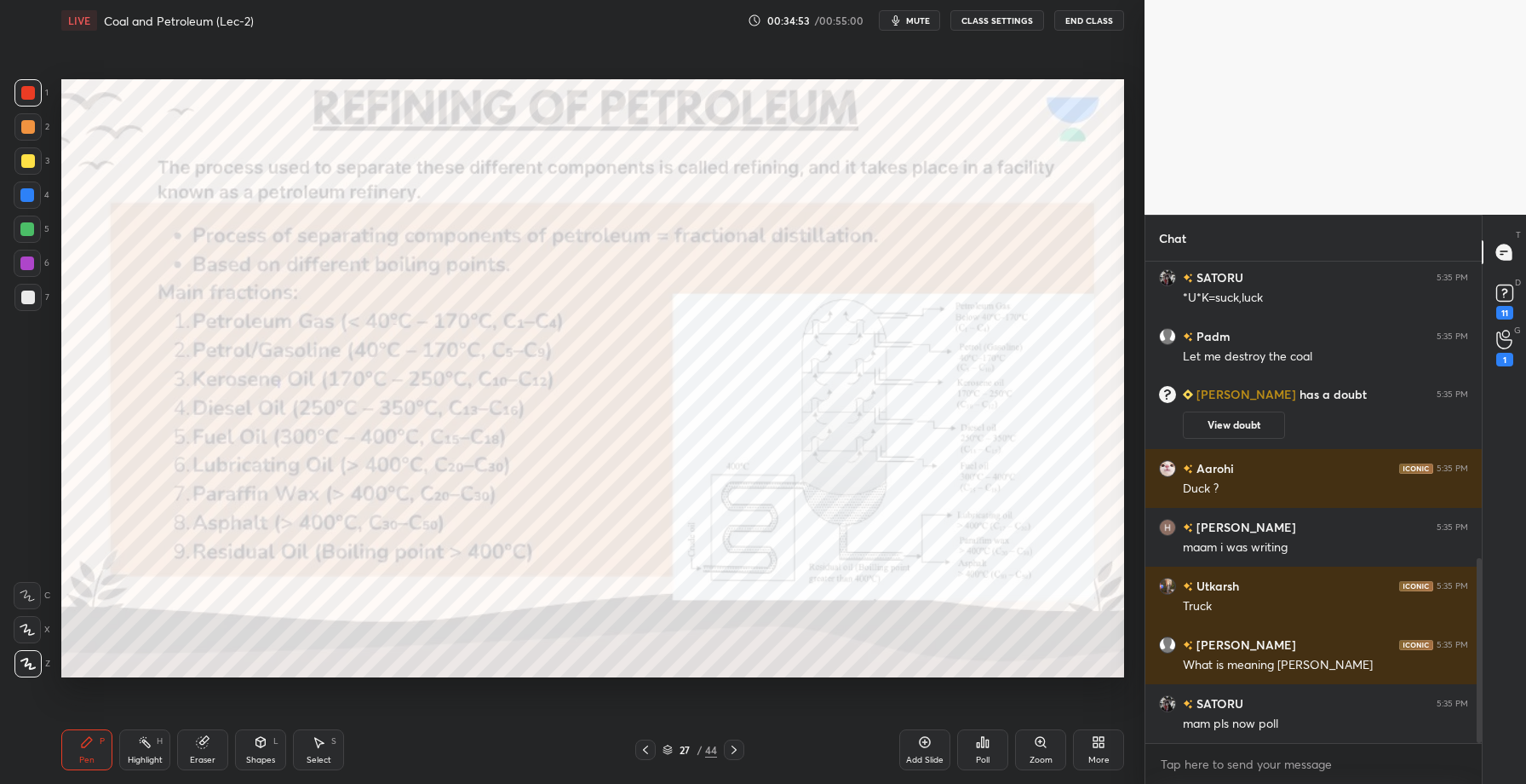
click at [140, 762] on div "Highlight" at bounding box center [145, 760] width 35 height 8
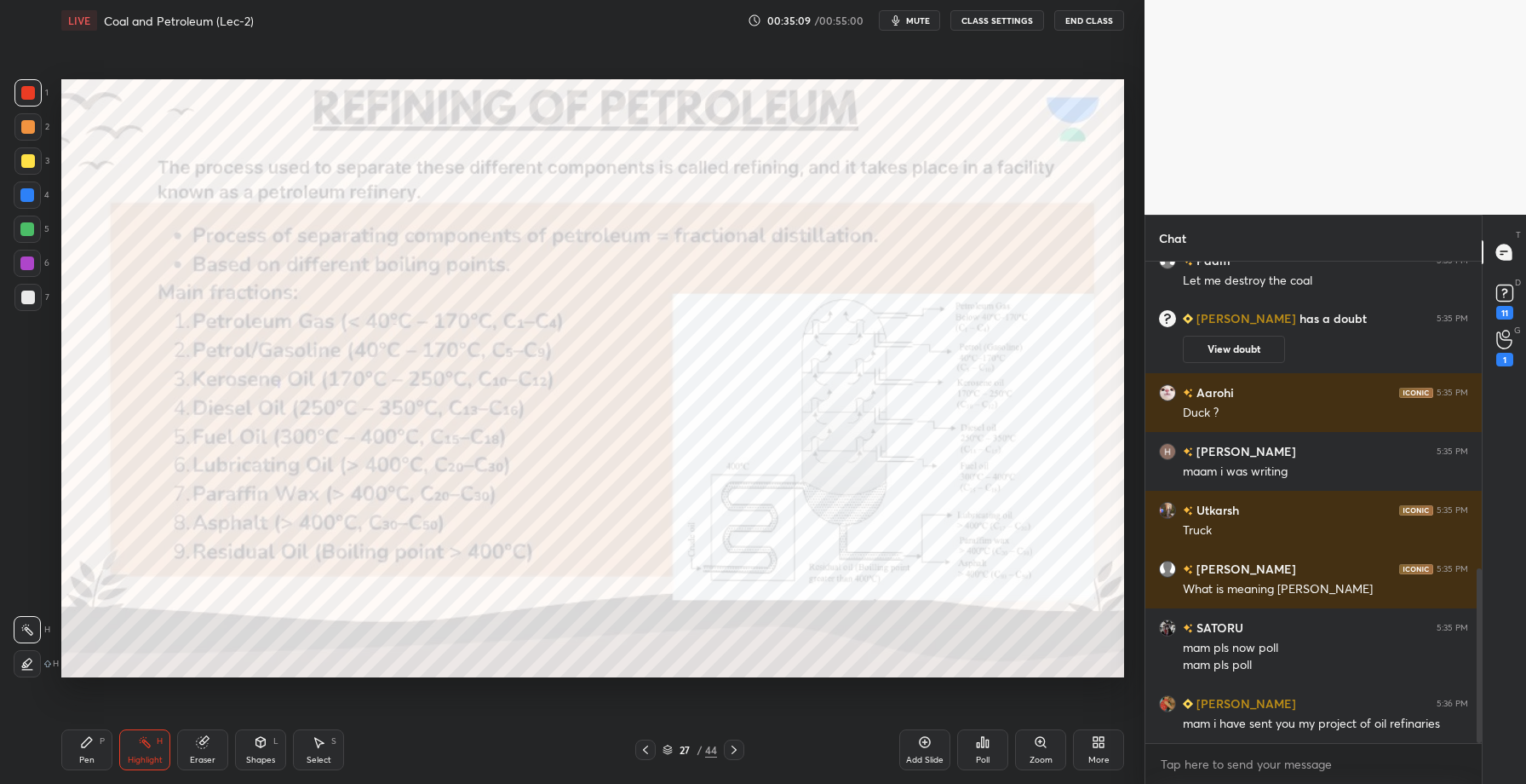
scroll to position [904, 0]
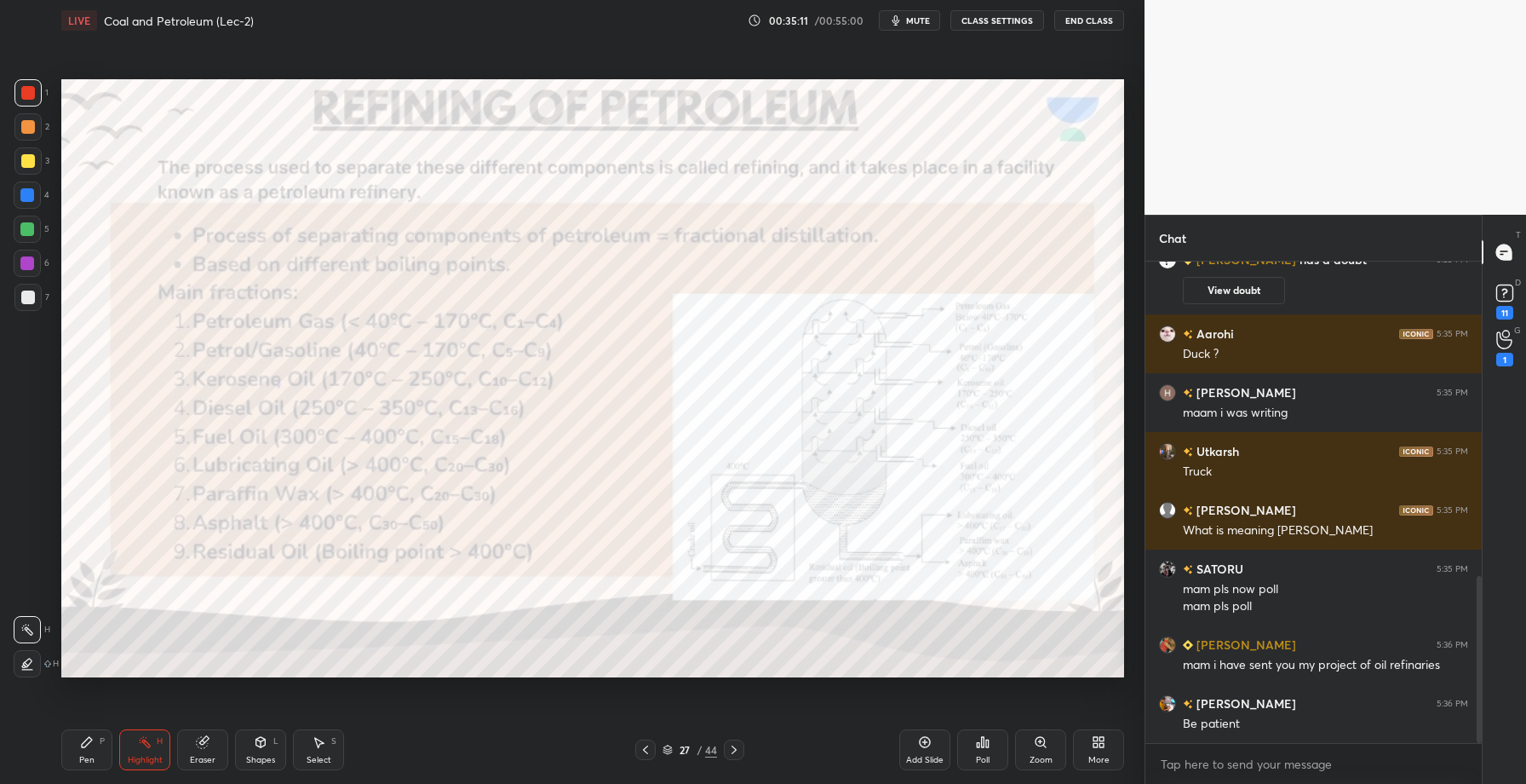
click at [746, 95] on div "Setting up your live class Poll for secs No correct answer Start poll" at bounding box center [592, 378] width 1077 height 675
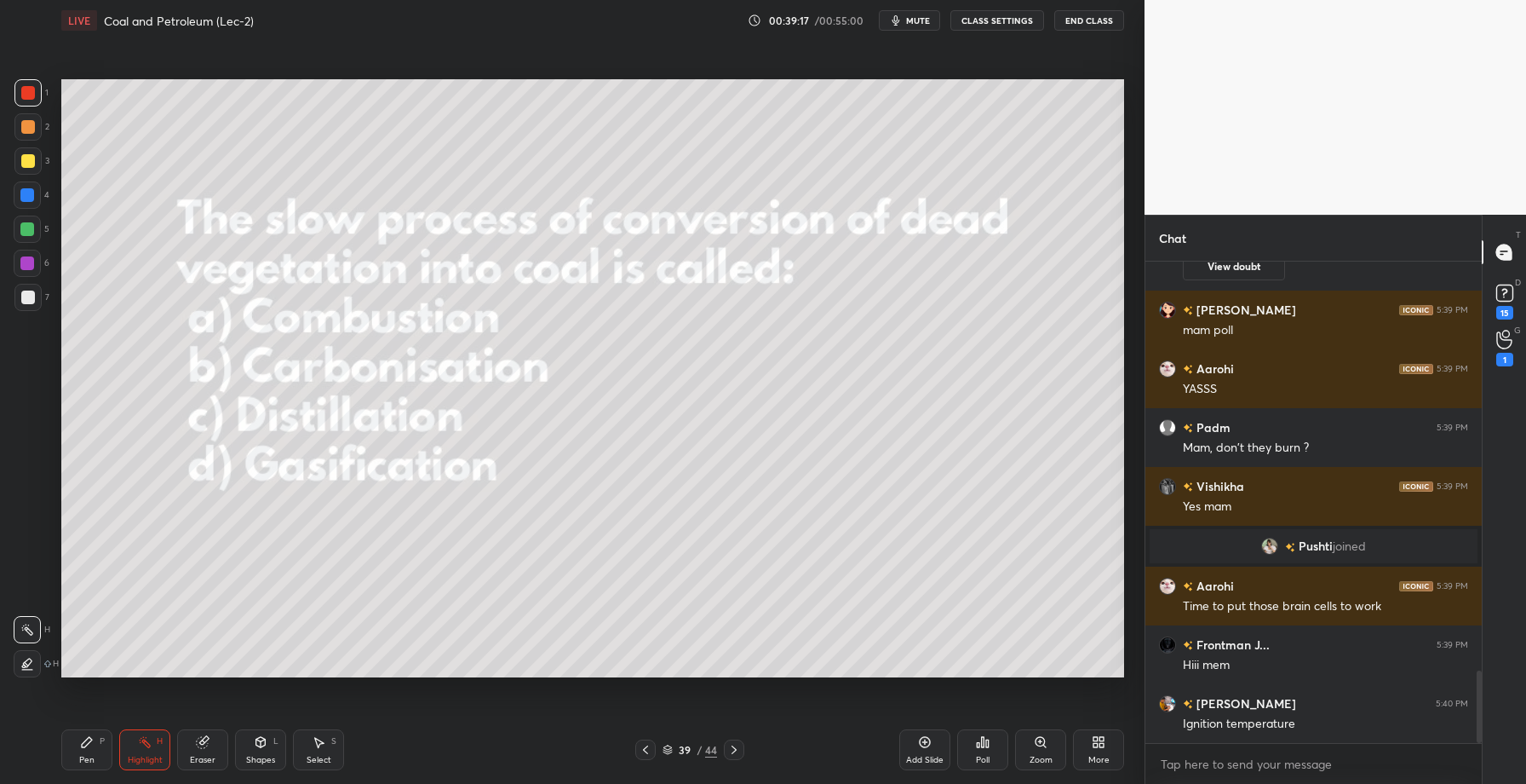
scroll to position [2727, 0]
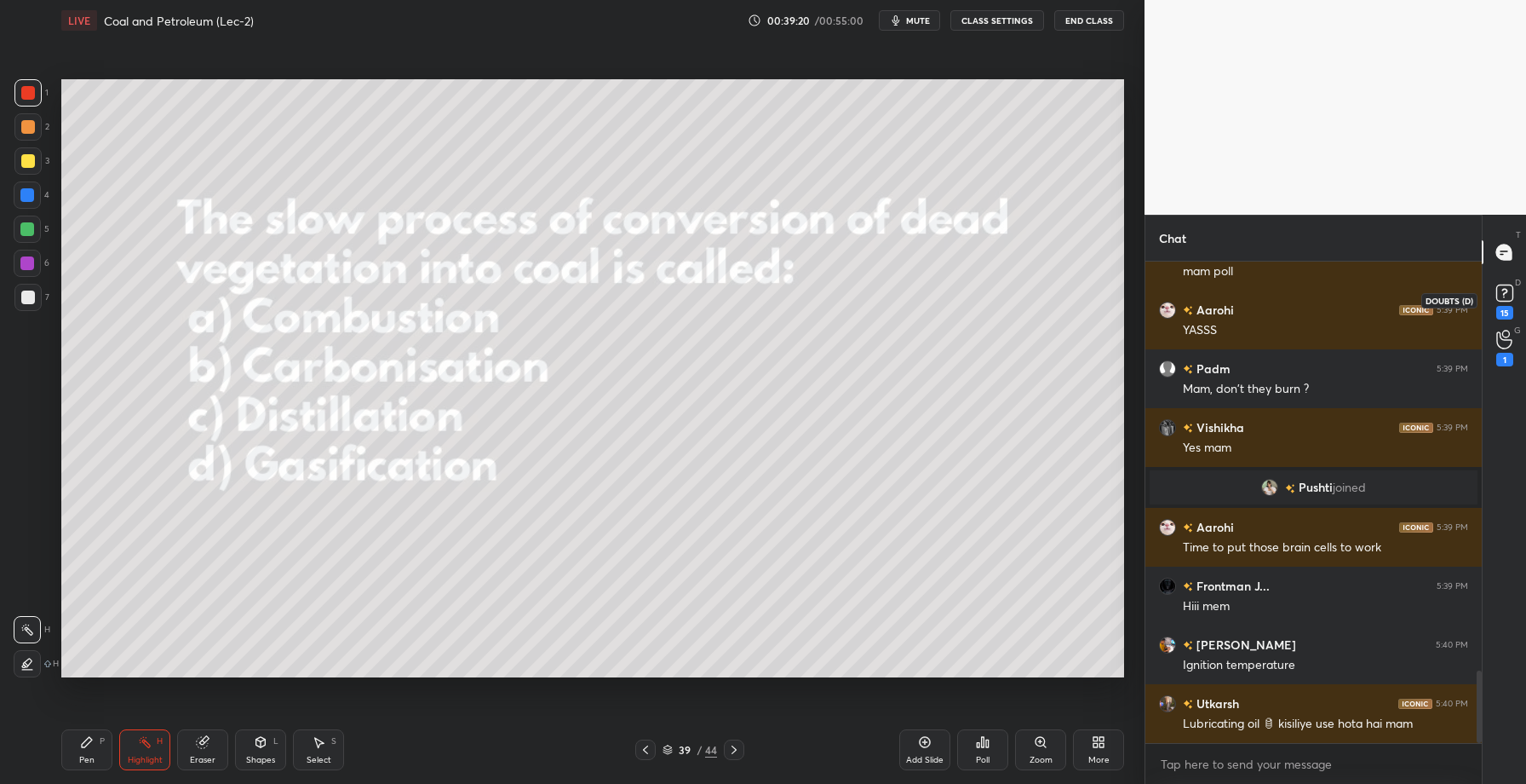
click at [1514, 288] on icon at bounding box center [1504, 293] width 25 height 25
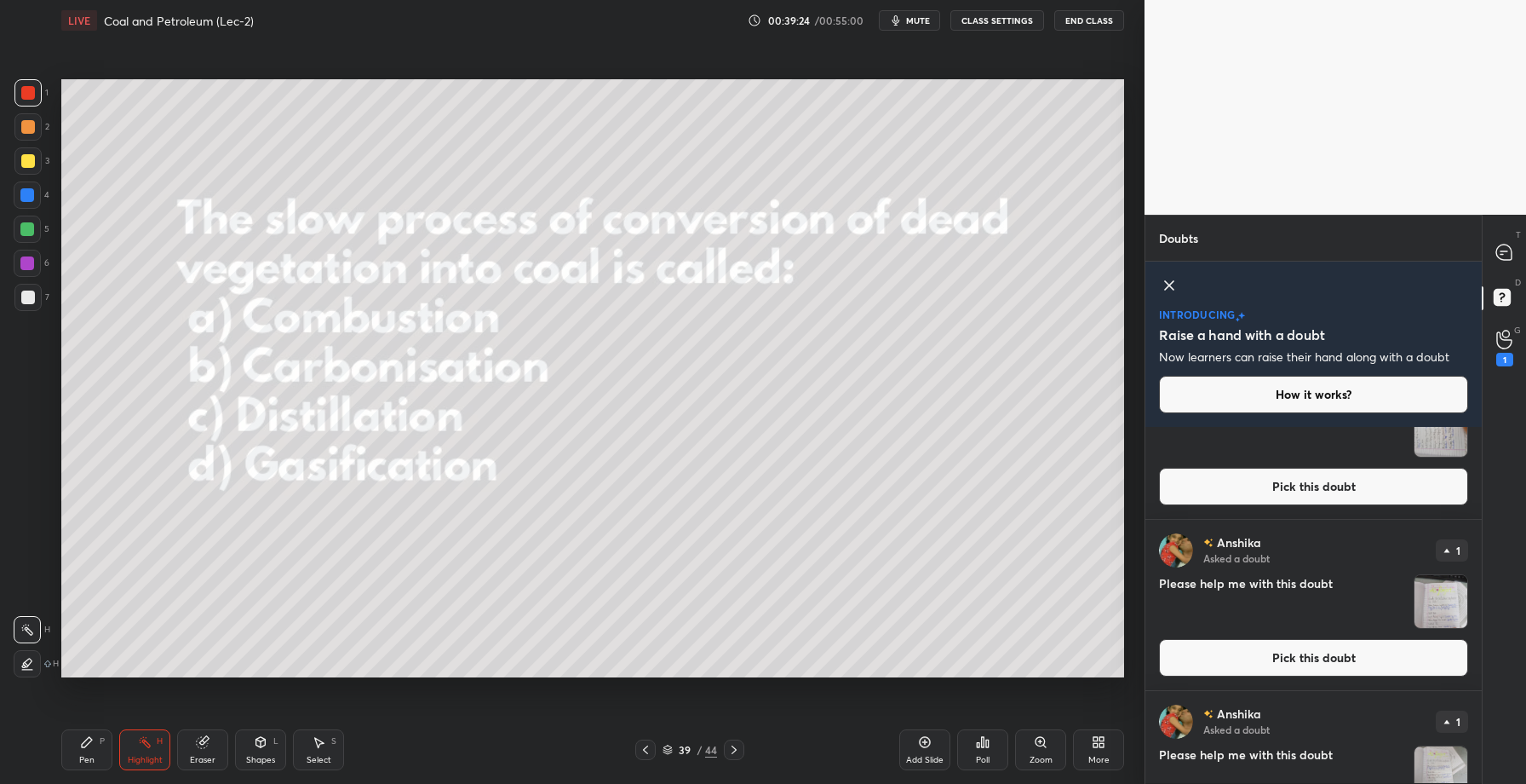
scroll to position [0, 0]
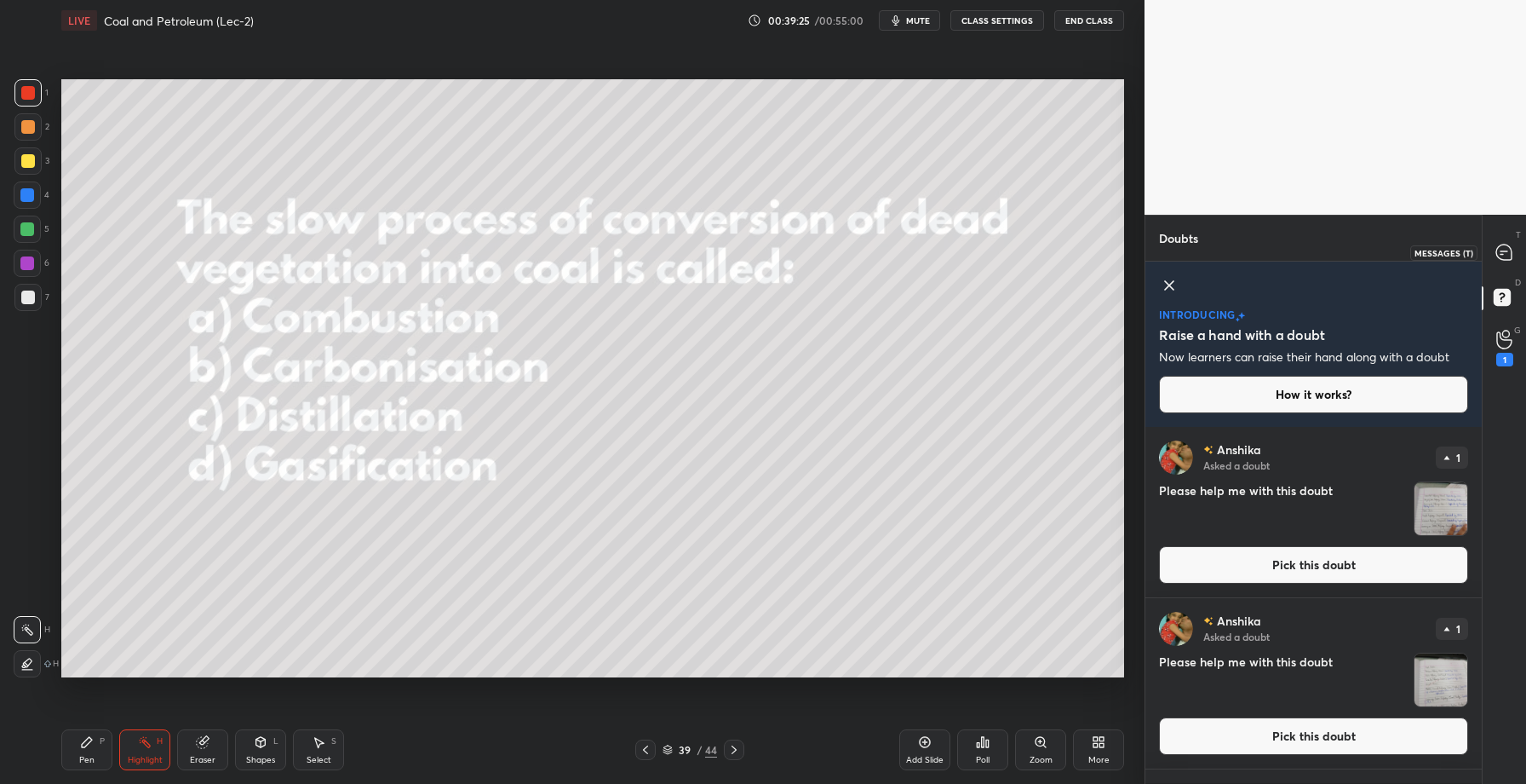
click at [1513, 239] on div at bounding box center [1504, 252] width 34 height 31
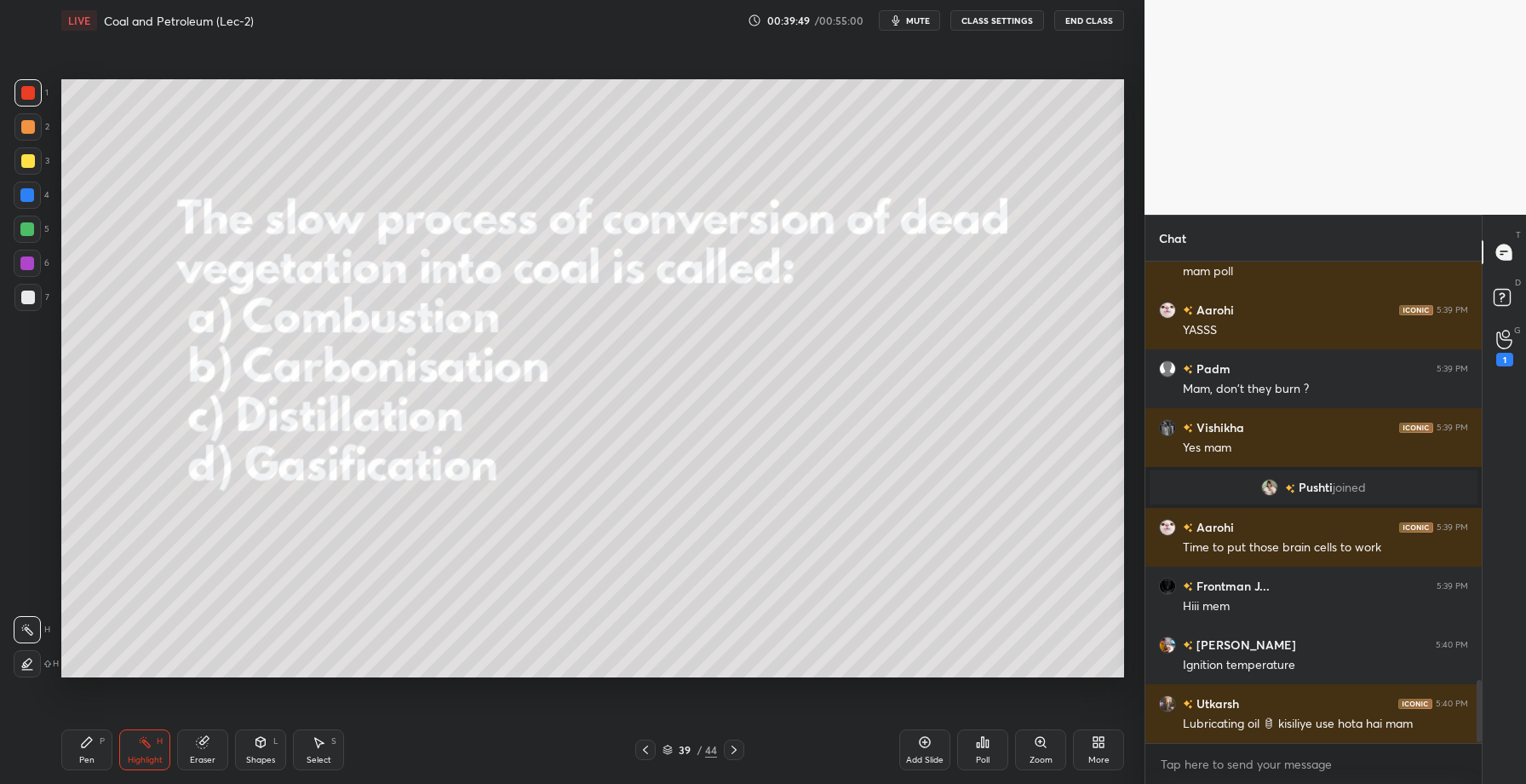
scroll to position [3234, 0]
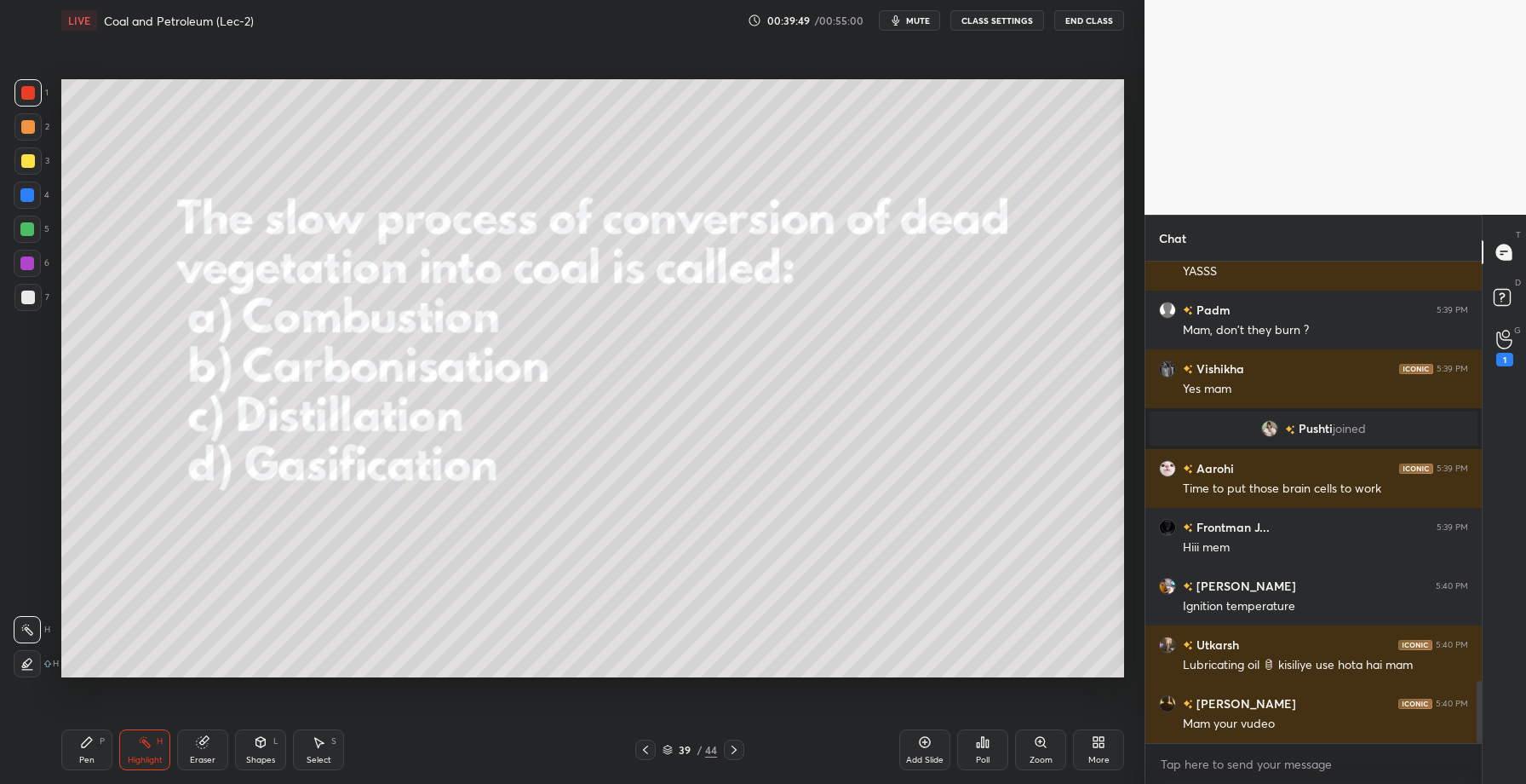
click at [31, 157] on div at bounding box center [28, 161] width 14 height 14
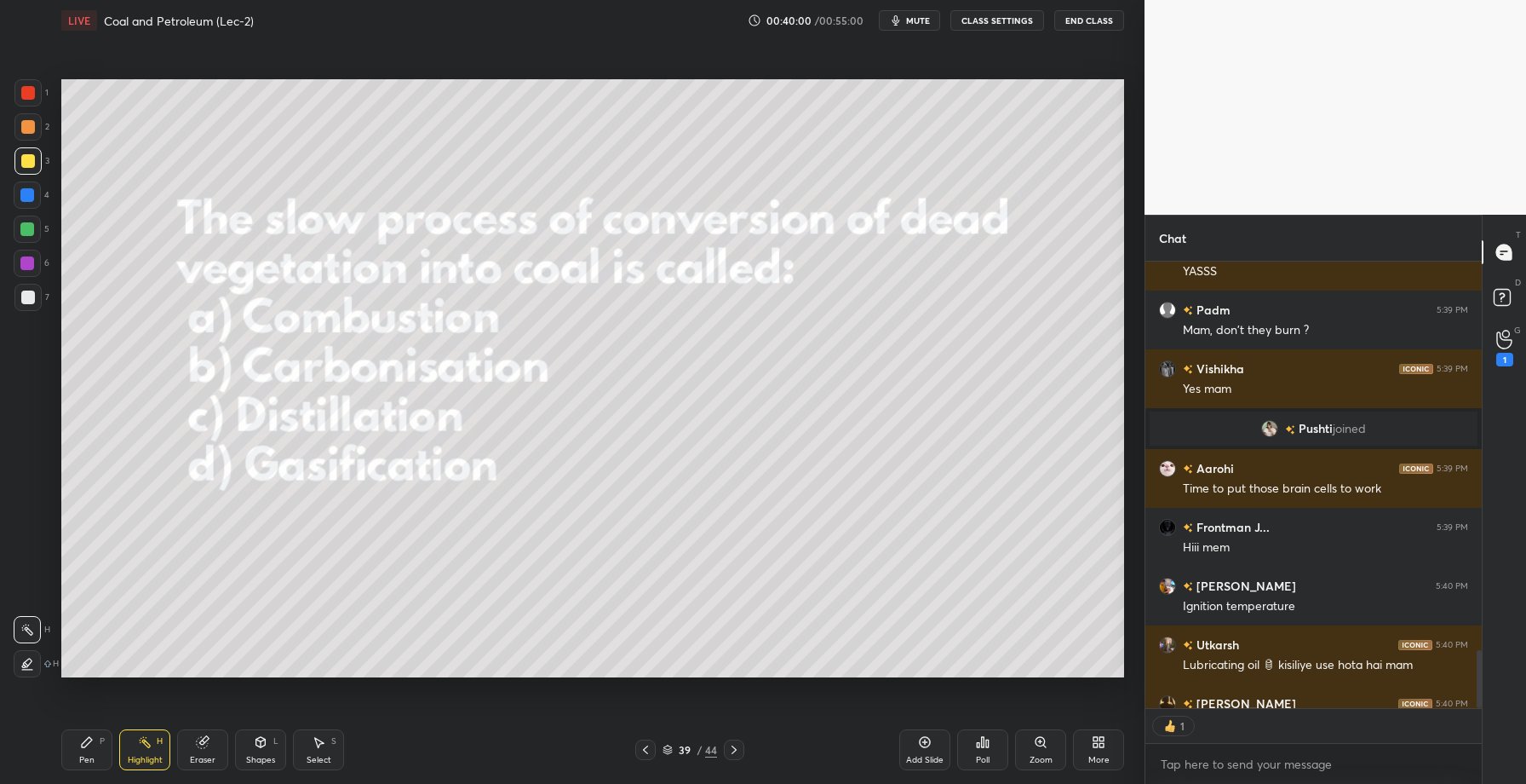
scroll to position [3286, 0]
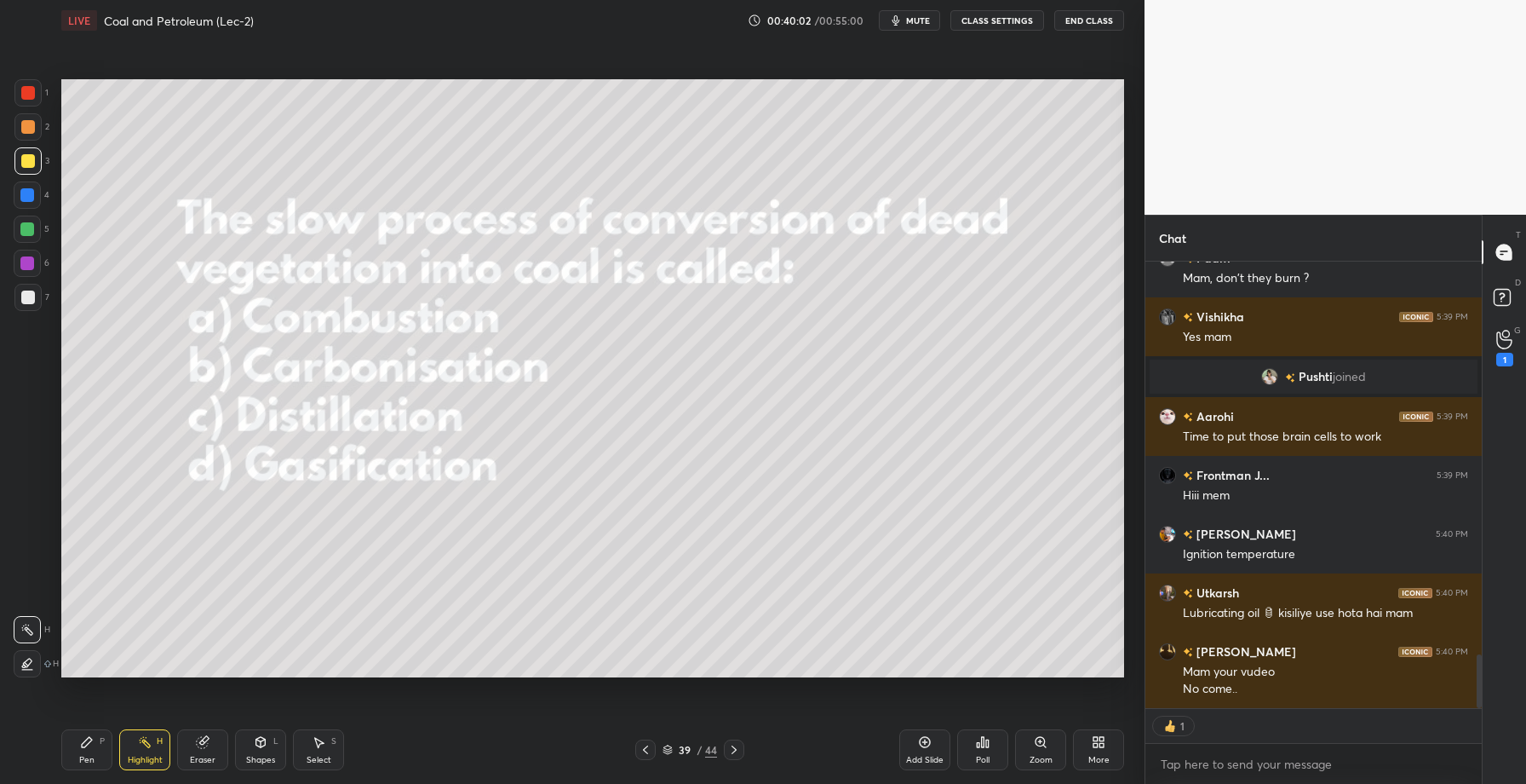
click at [994, 758] on div "Poll" at bounding box center [982, 749] width 51 height 41
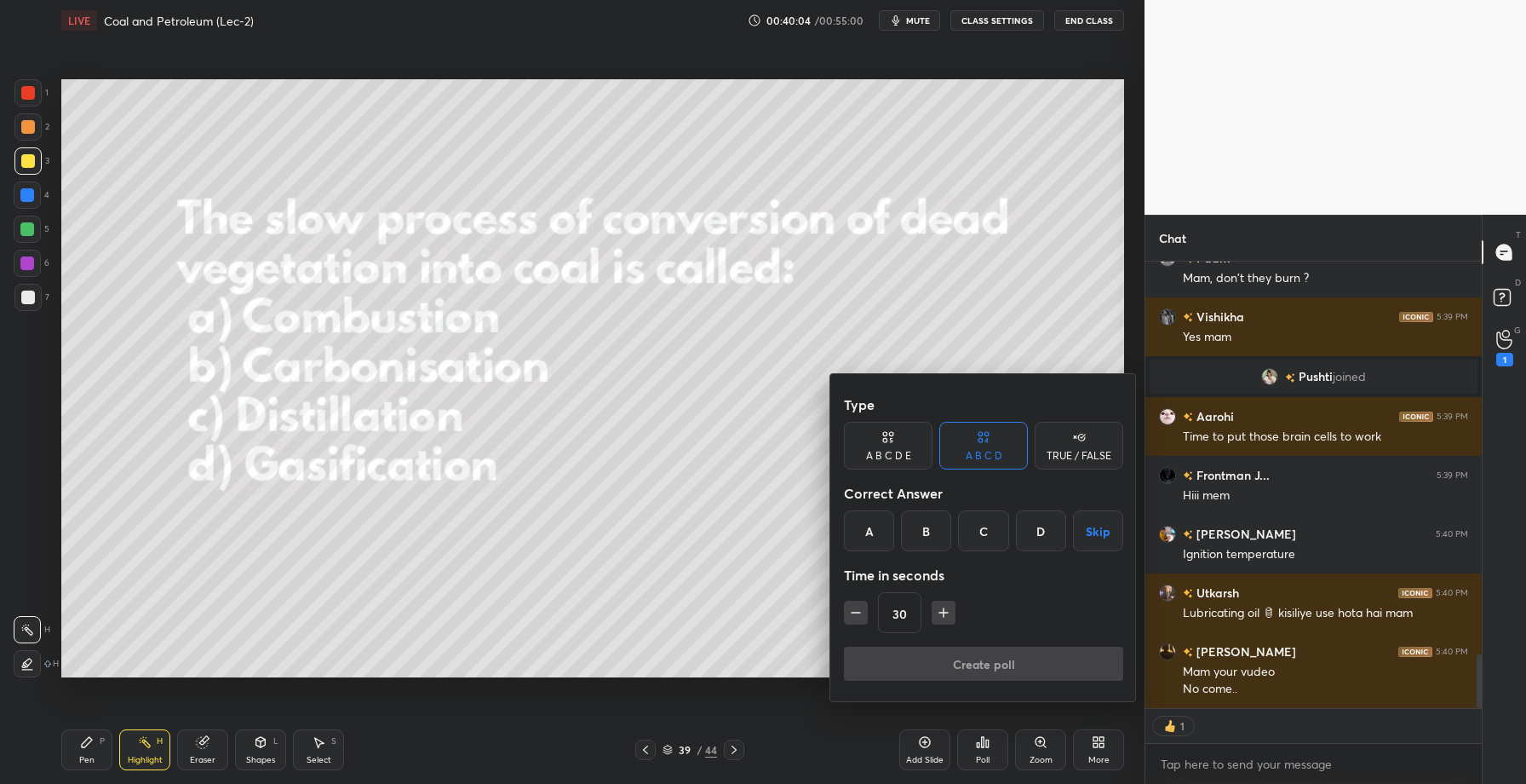
click at [869, 526] on div "A" at bounding box center [869, 530] width 51 height 41
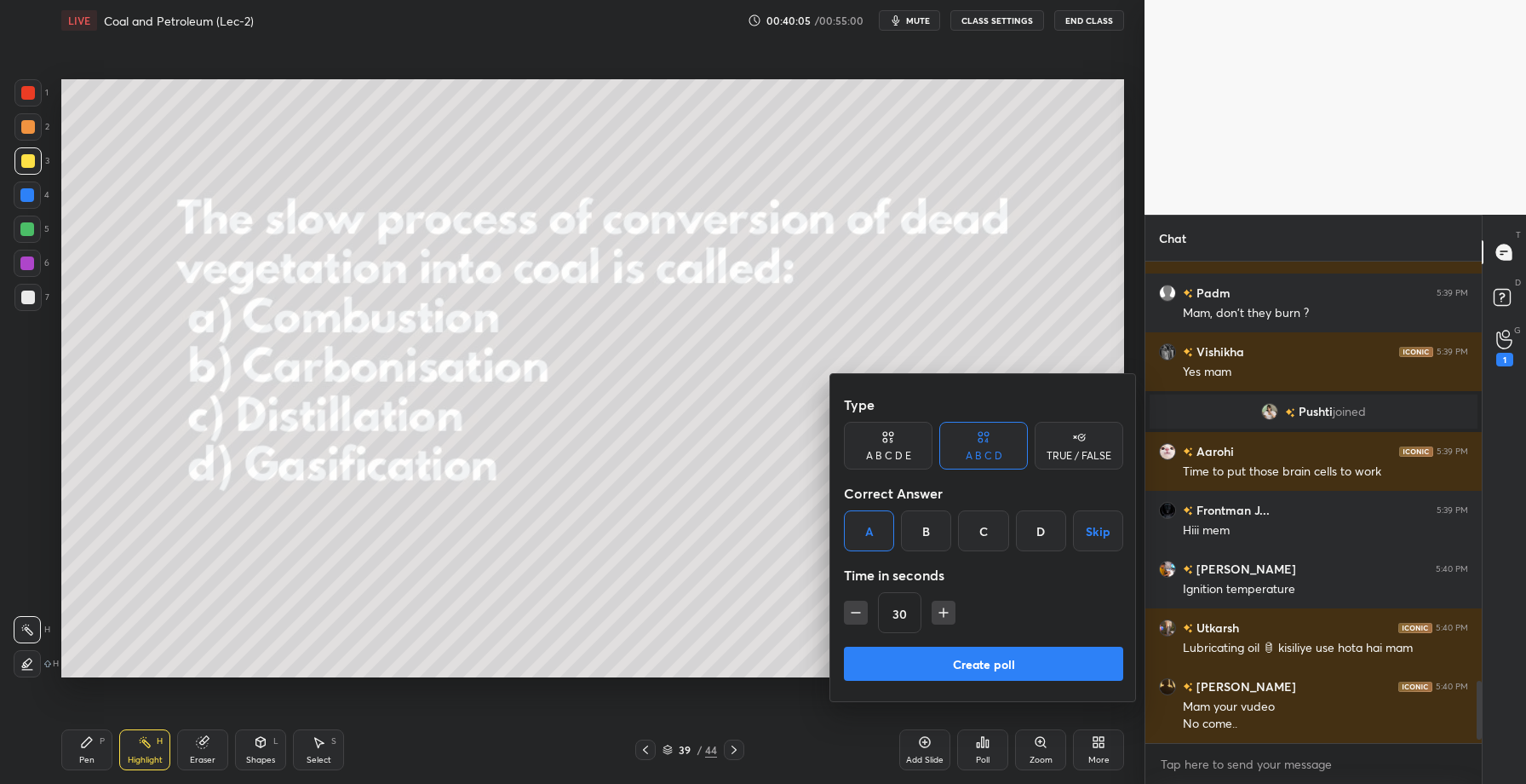
click at [909, 539] on div "B" at bounding box center [926, 530] width 51 height 41
click at [956, 671] on button "Create poll" at bounding box center [983, 663] width 280 height 34
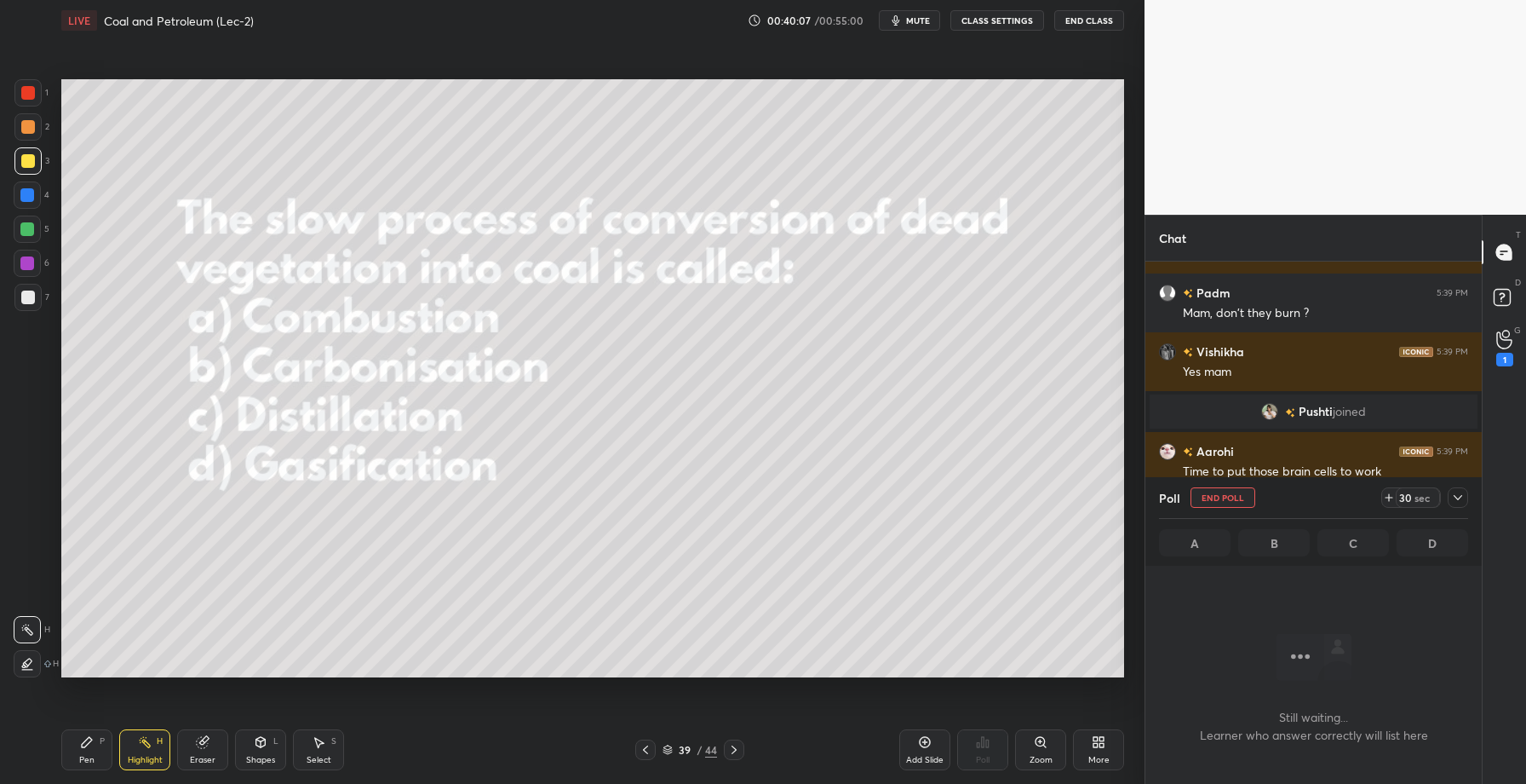
scroll to position [262, 331]
click at [1461, 494] on icon at bounding box center [1458, 497] width 14 height 14
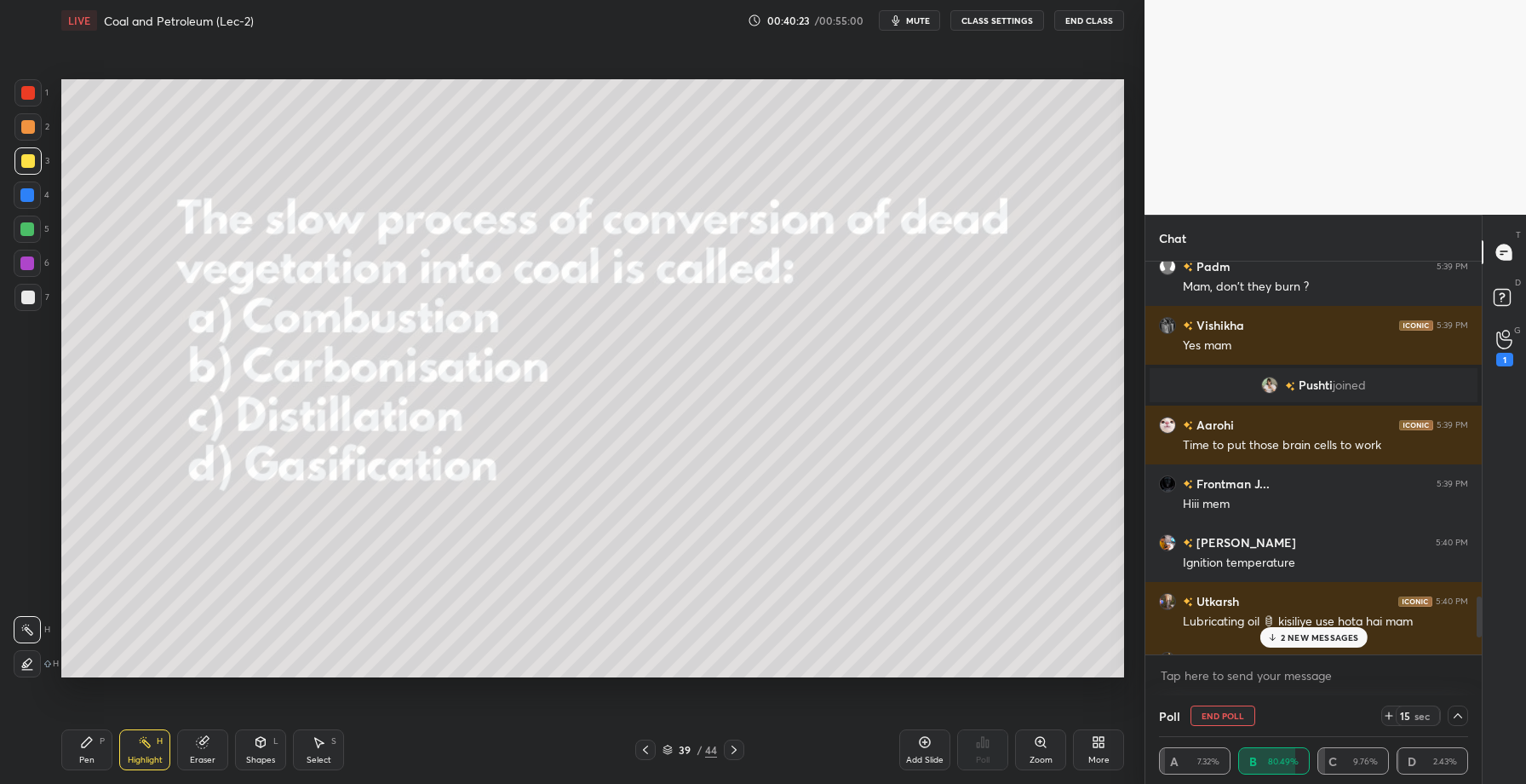
scroll to position [3575, 0]
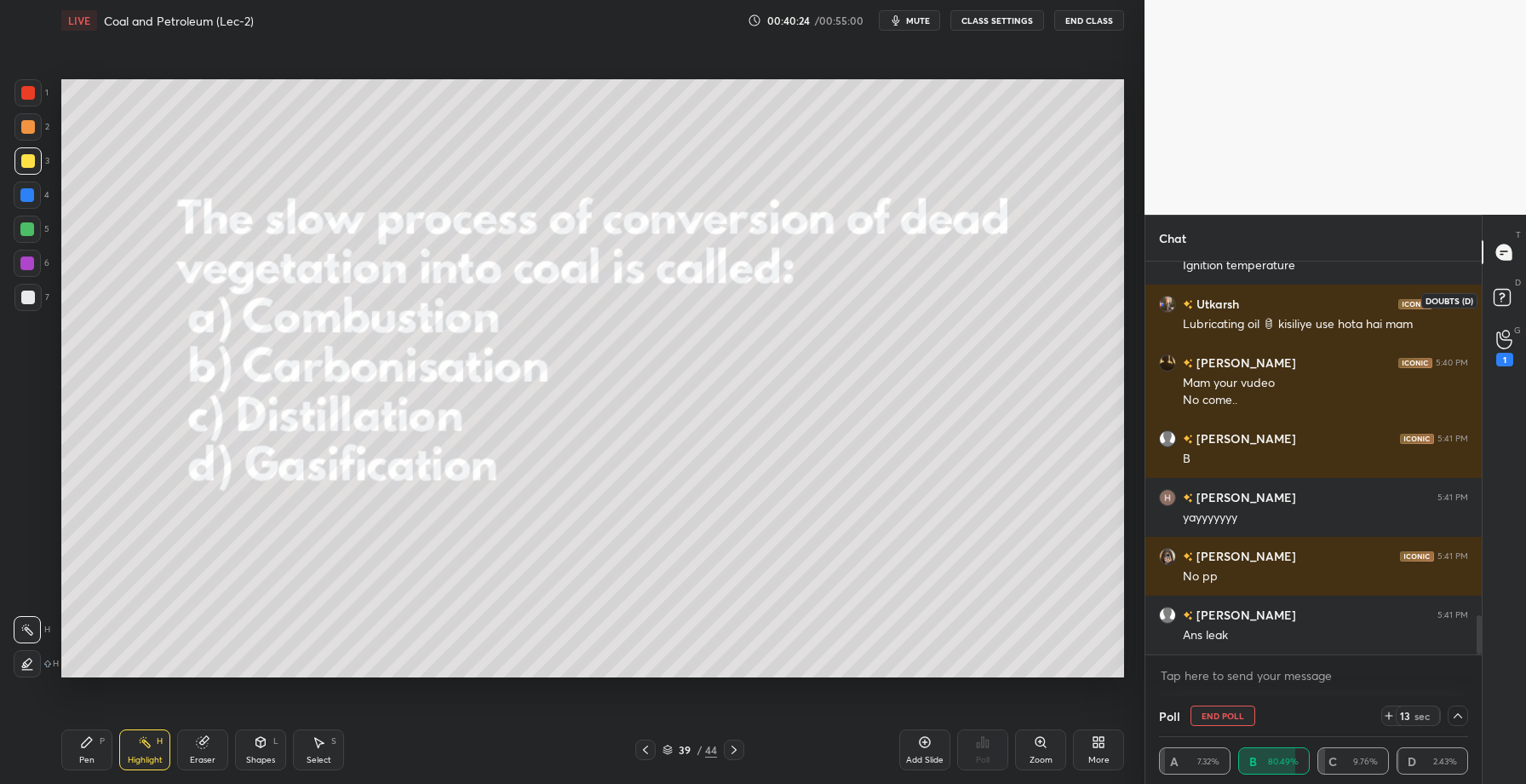
click at [1511, 298] on icon at bounding box center [1504, 299] width 31 height 31
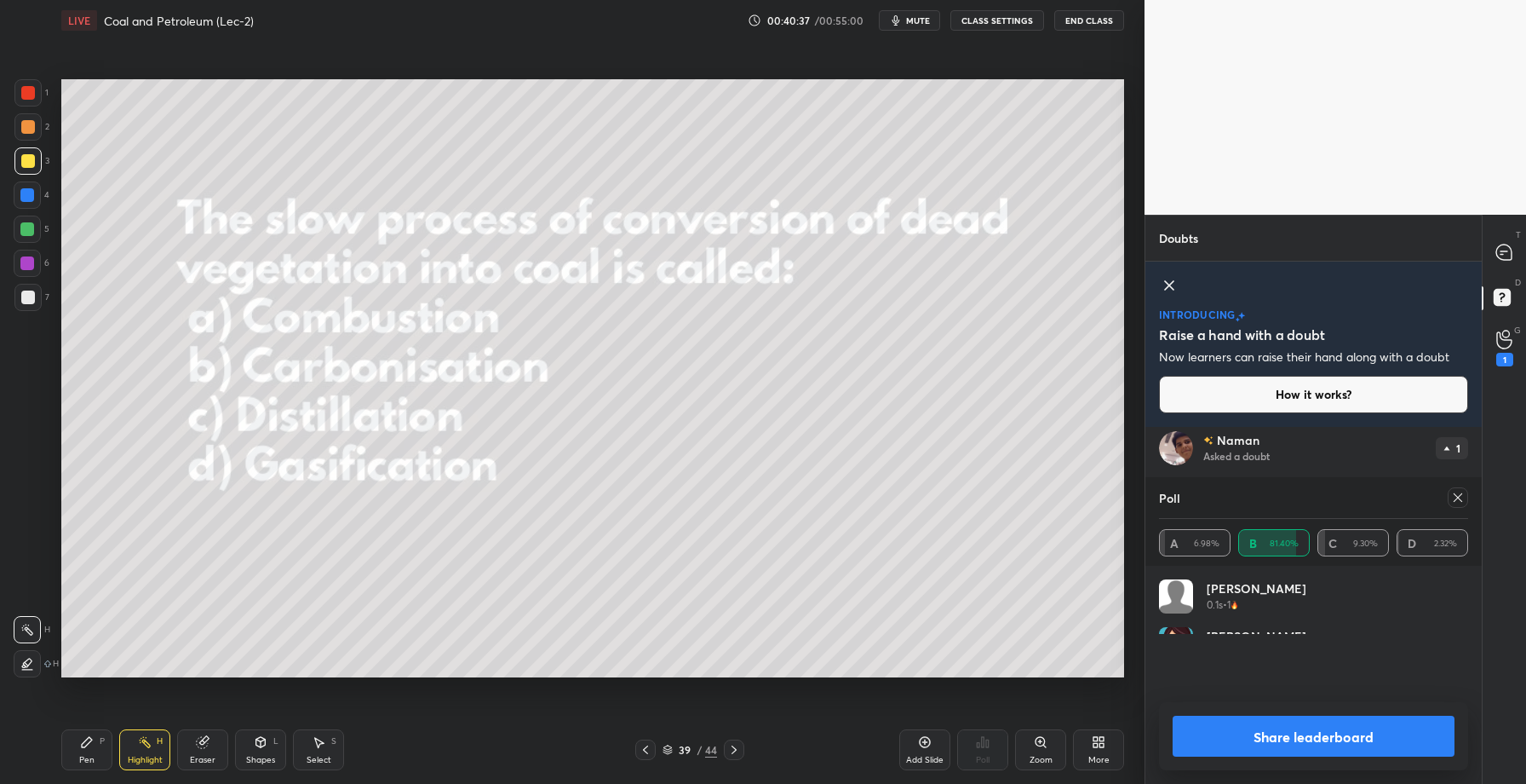
scroll to position [109, 304]
drag, startPoint x: 1213, startPoint y: 477, endPoint x: 1374, endPoint y: 483, distance: 161.1
click at [1375, 483] on div "Doubts Enable hand raising Enable raise hand to speak to learners. Once enabled…" at bounding box center [1314, 499] width 338 height 569
click at [1273, 739] on button "Share leaderboard" at bounding box center [1314, 736] width 282 height 41
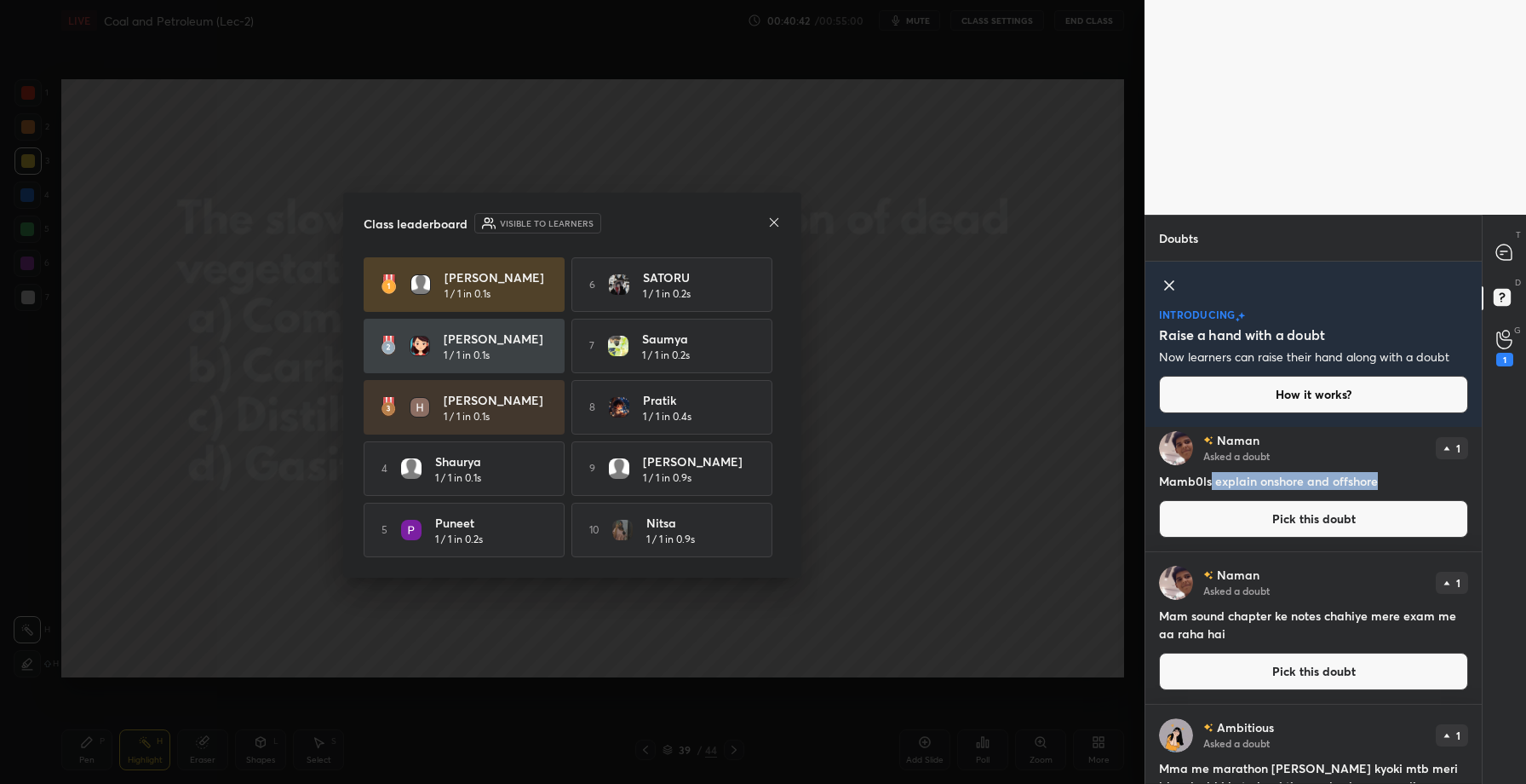
drag, startPoint x: 1212, startPoint y: 482, endPoint x: 1386, endPoint y: 491, distance: 174.2
click at [1386, 491] on div "Naman Asked a doubt 1 Mamb0ls explain onshore and offshore Pick this doubt" at bounding box center [1314, 484] width 337 height 134
copy h4 "explain onshore and offshore"
click at [775, 223] on icon at bounding box center [774, 222] width 14 height 14
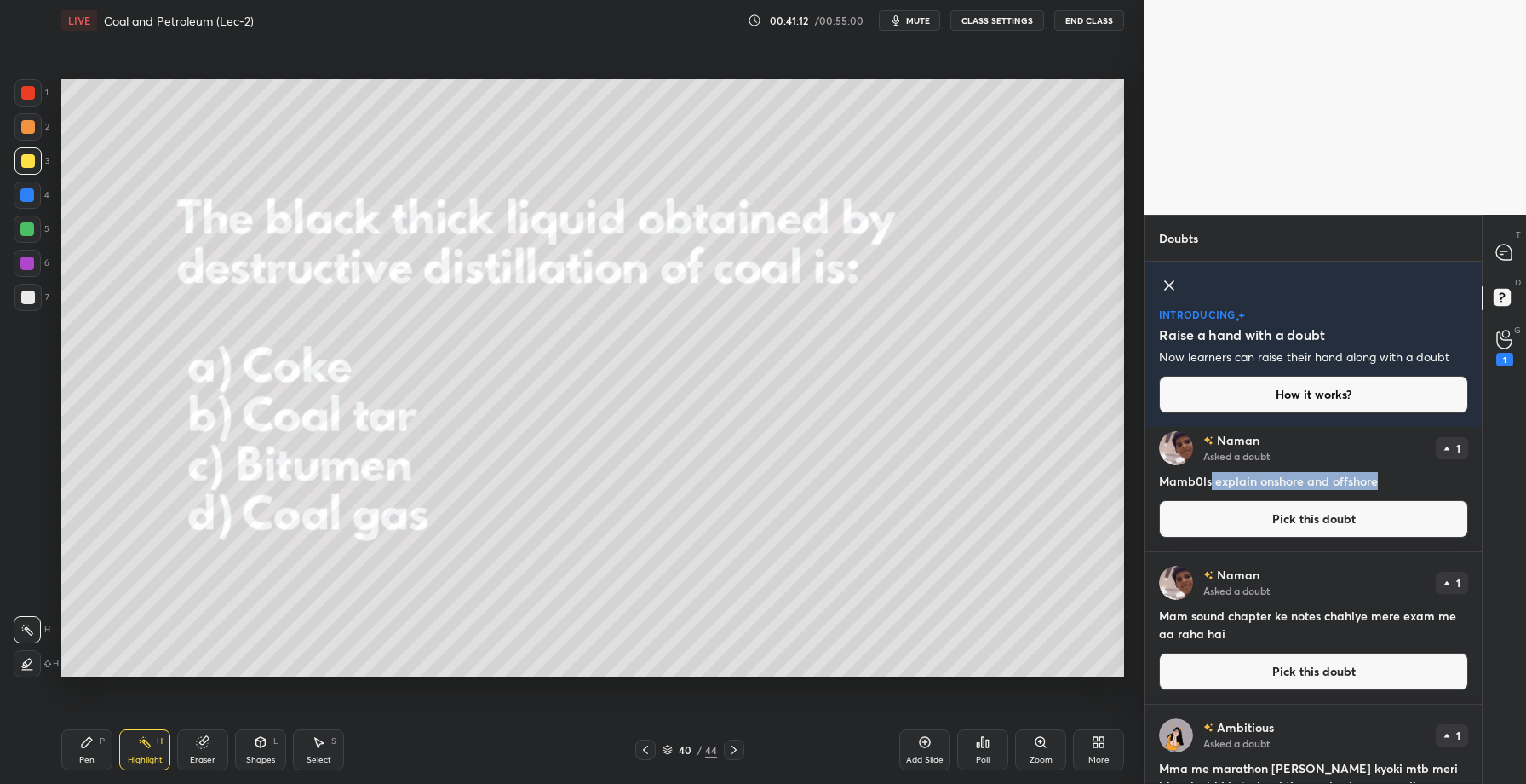
click at [982, 741] on icon at bounding box center [983, 741] width 3 height 10
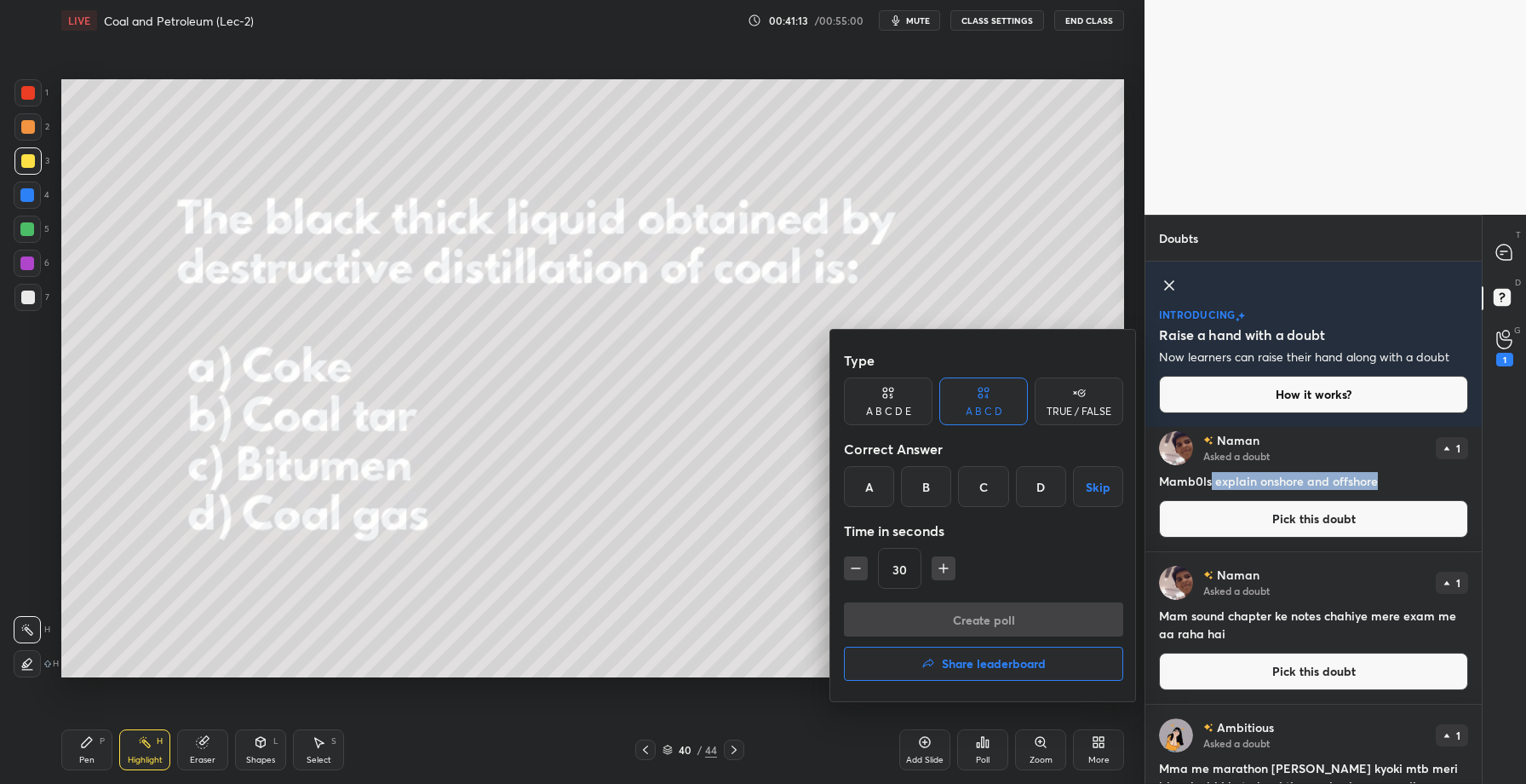
click at [925, 474] on div "B" at bounding box center [926, 486] width 51 height 41
click at [955, 622] on button "Create poll" at bounding box center [983, 619] width 280 height 34
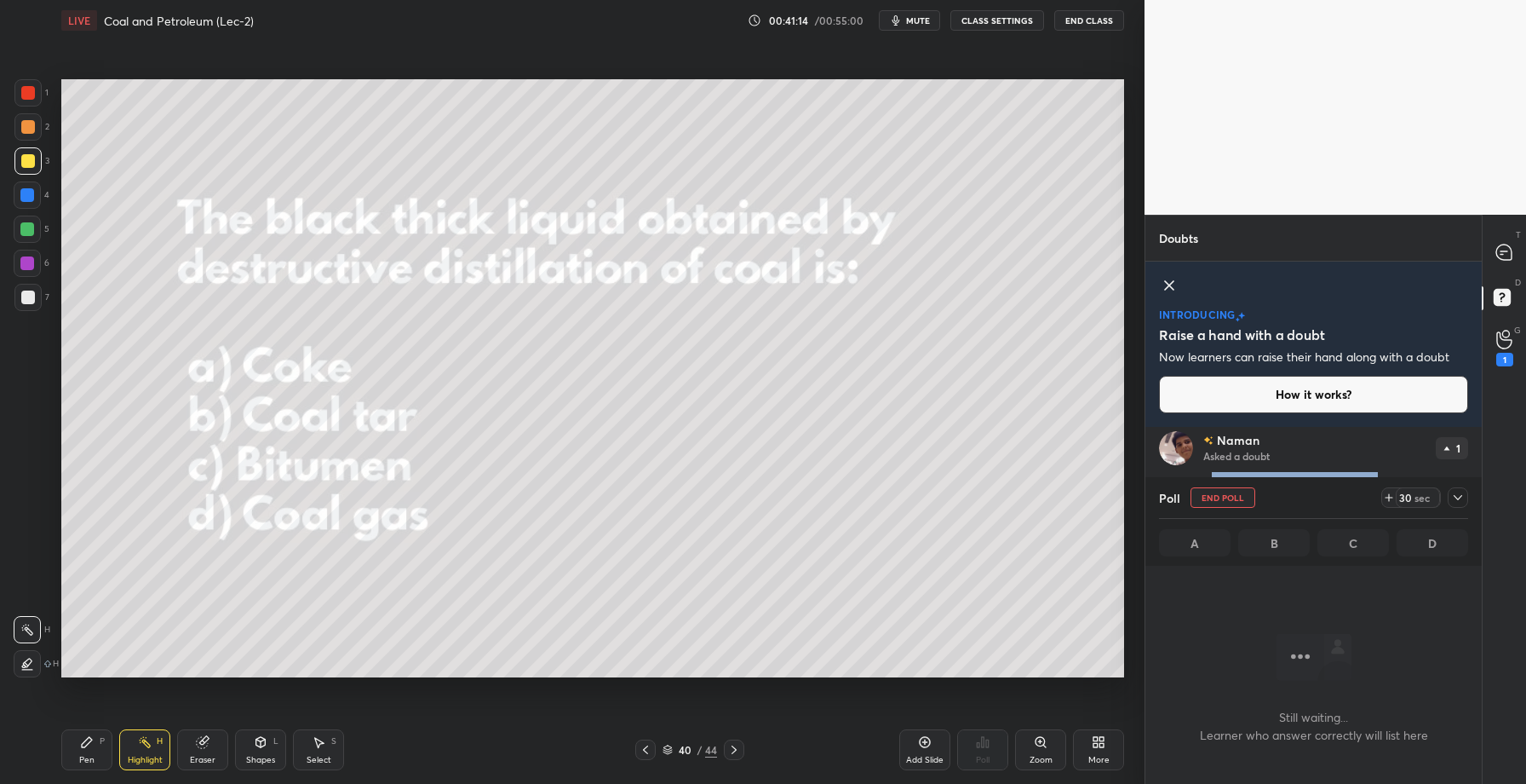
scroll to position [5, 6]
click at [1465, 500] on div at bounding box center [1459, 498] width 21 height 21
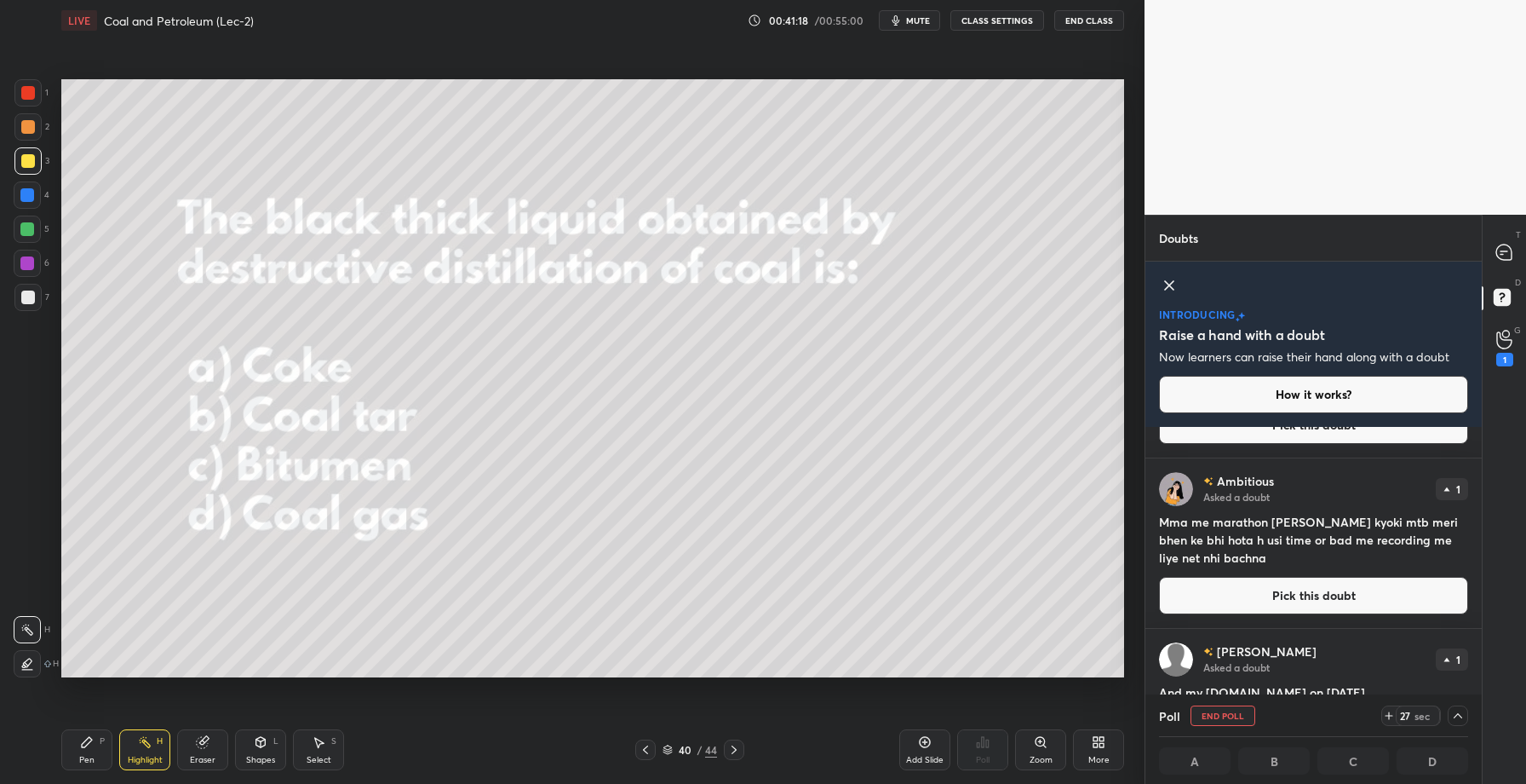
scroll to position [1633, 0]
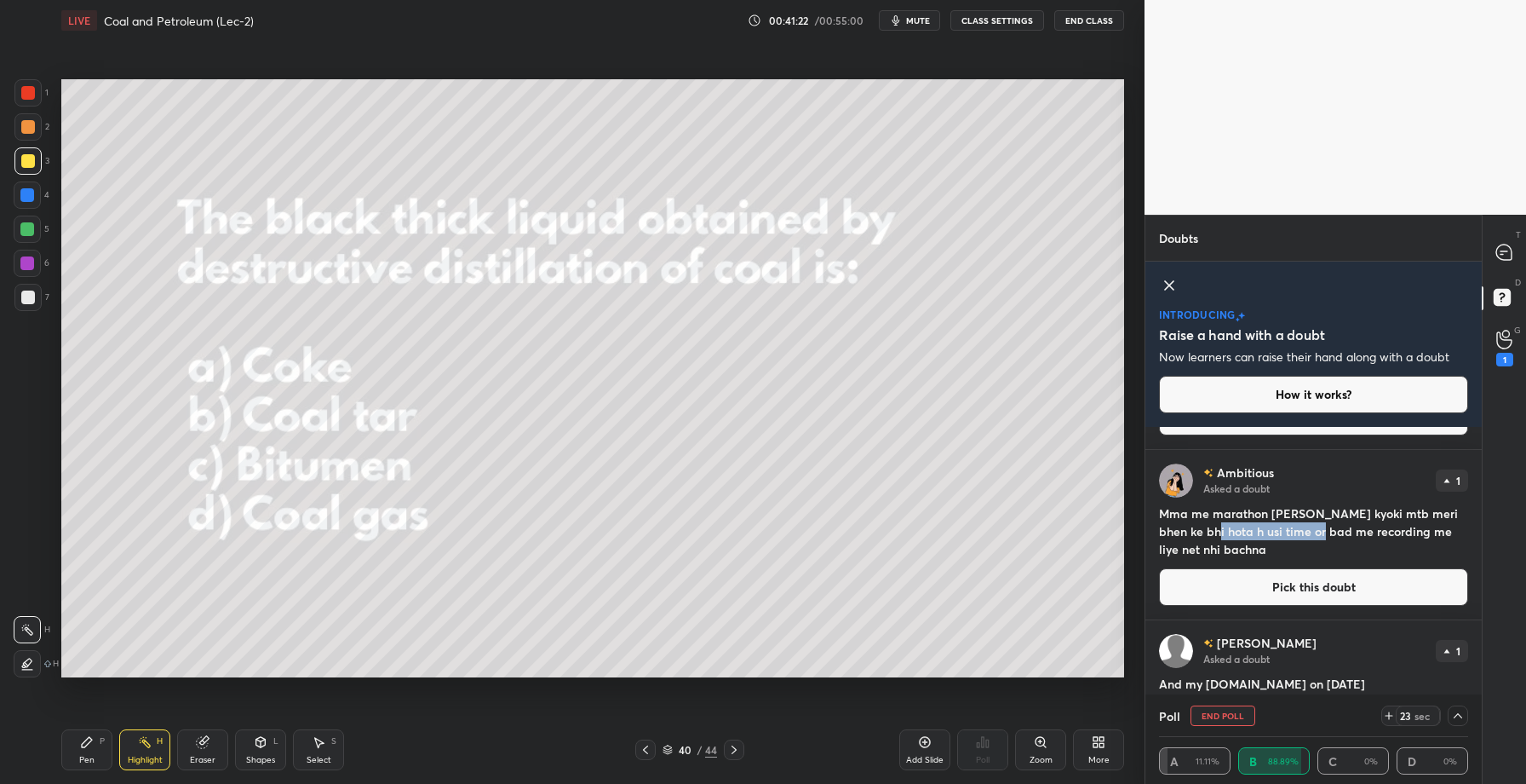
drag, startPoint x: 1184, startPoint y: 531, endPoint x: 1287, endPoint y: 539, distance: 103.3
click at [1287, 539] on h4 "Mma me marathon nhi le pati kyoki mtb meri bhen ke bhi hota h usi time or bad m…" at bounding box center [1314, 530] width 309 height 53
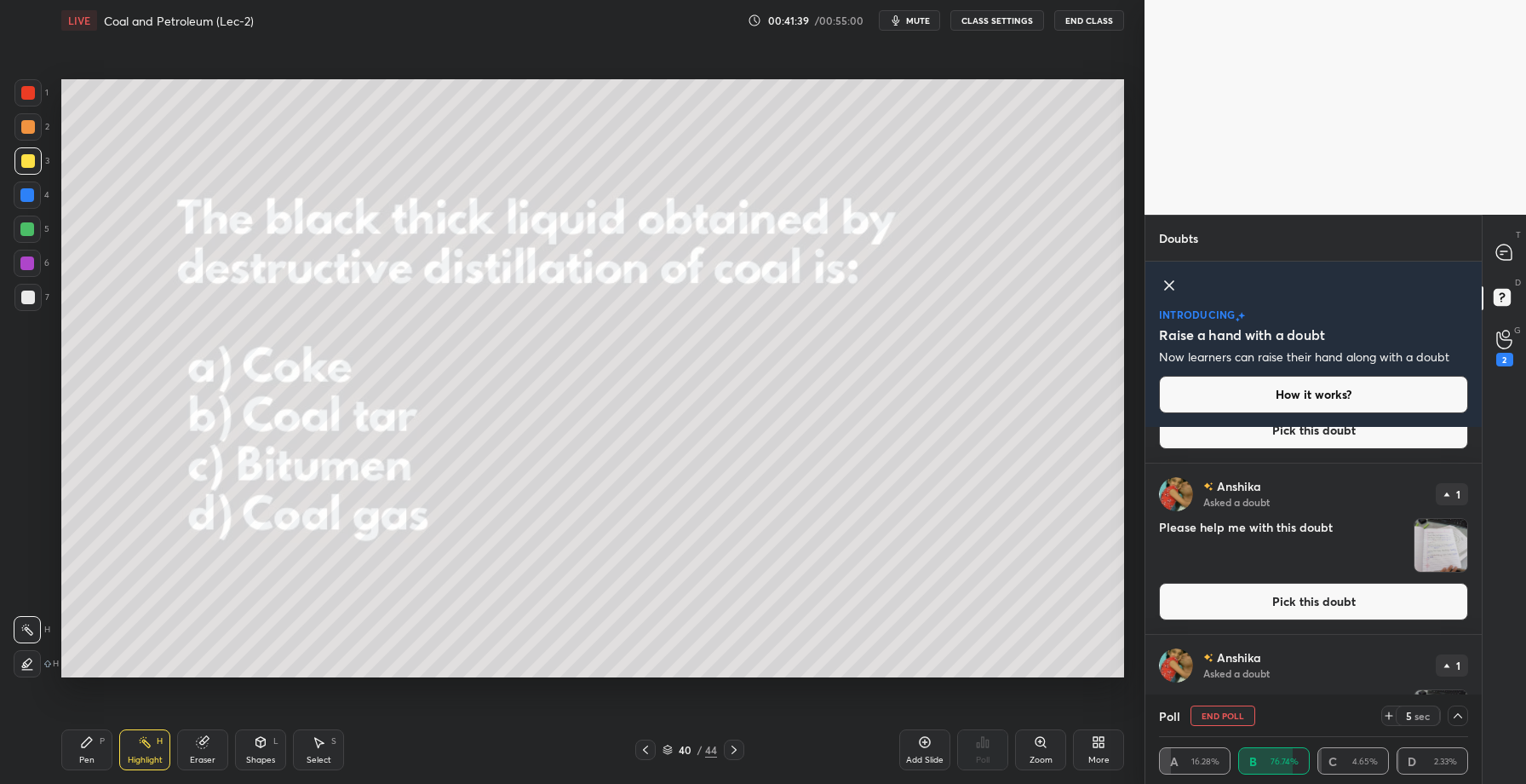
scroll to position [0, 0]
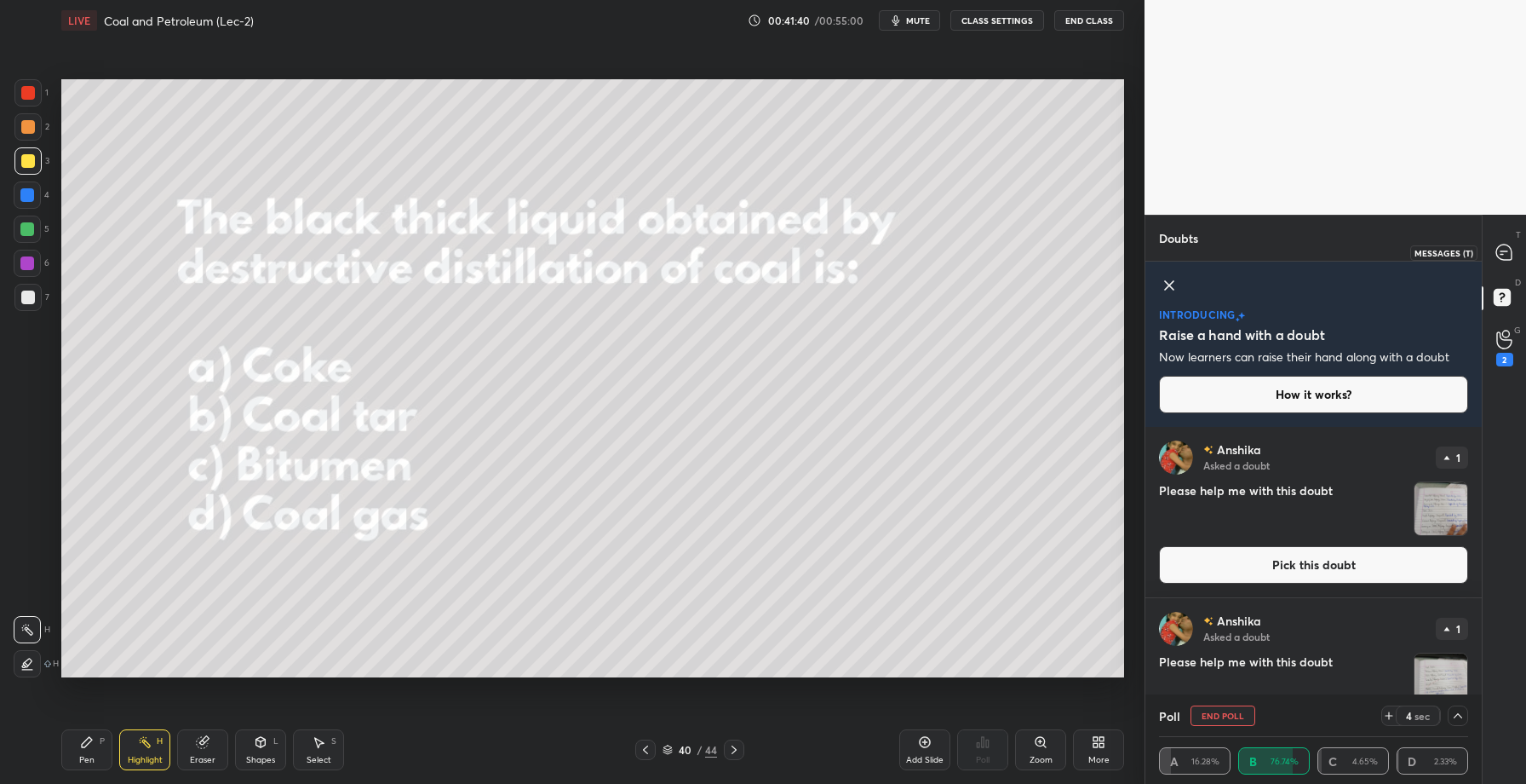
click at [1506, 259] on icon at bounding box center [1504, 252] width 15 height 15
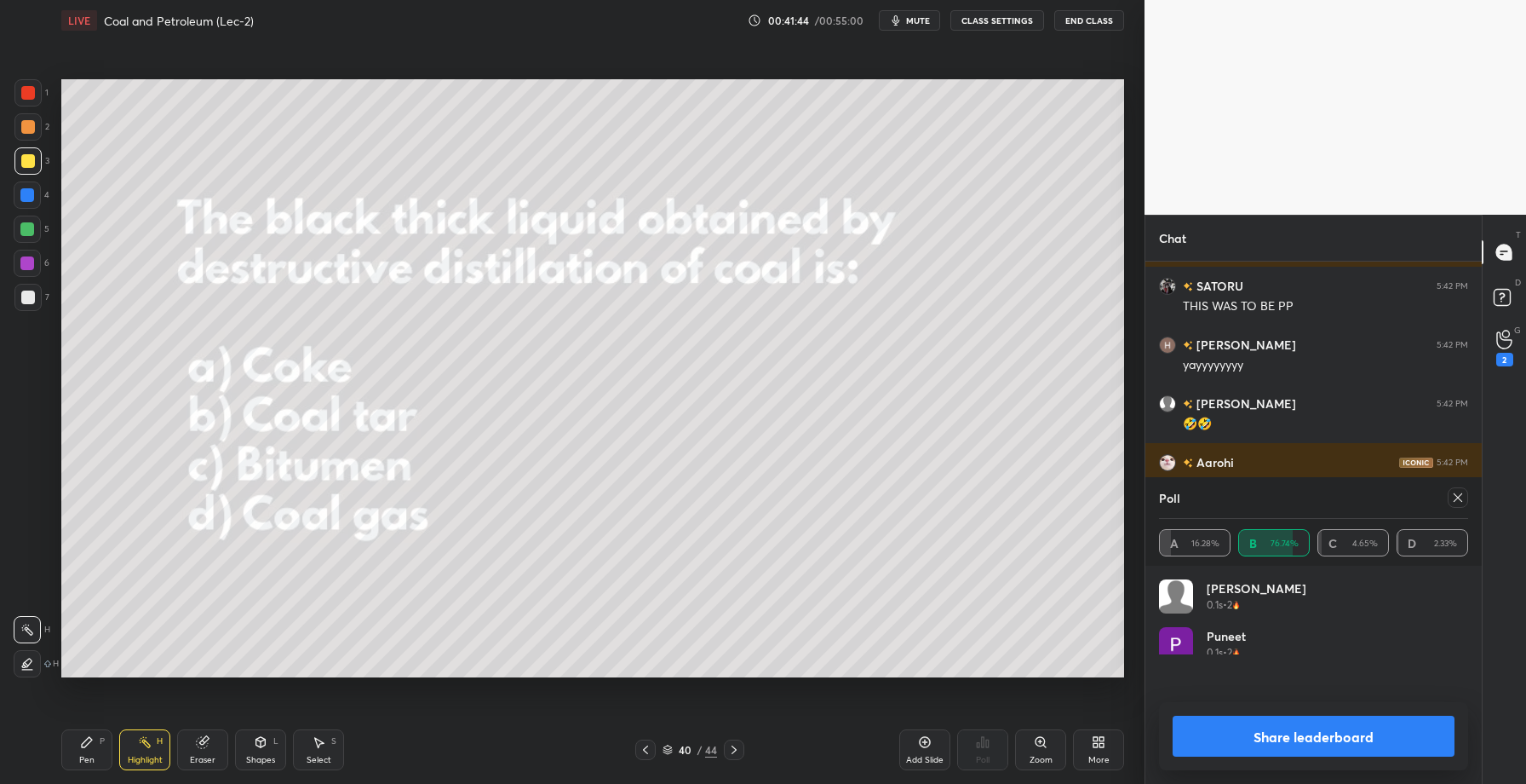
scroll to position [199, 304]
click at [1248, 728] on button "Share leaderboard" at bounding box center [1314, 736] width 282 height 41
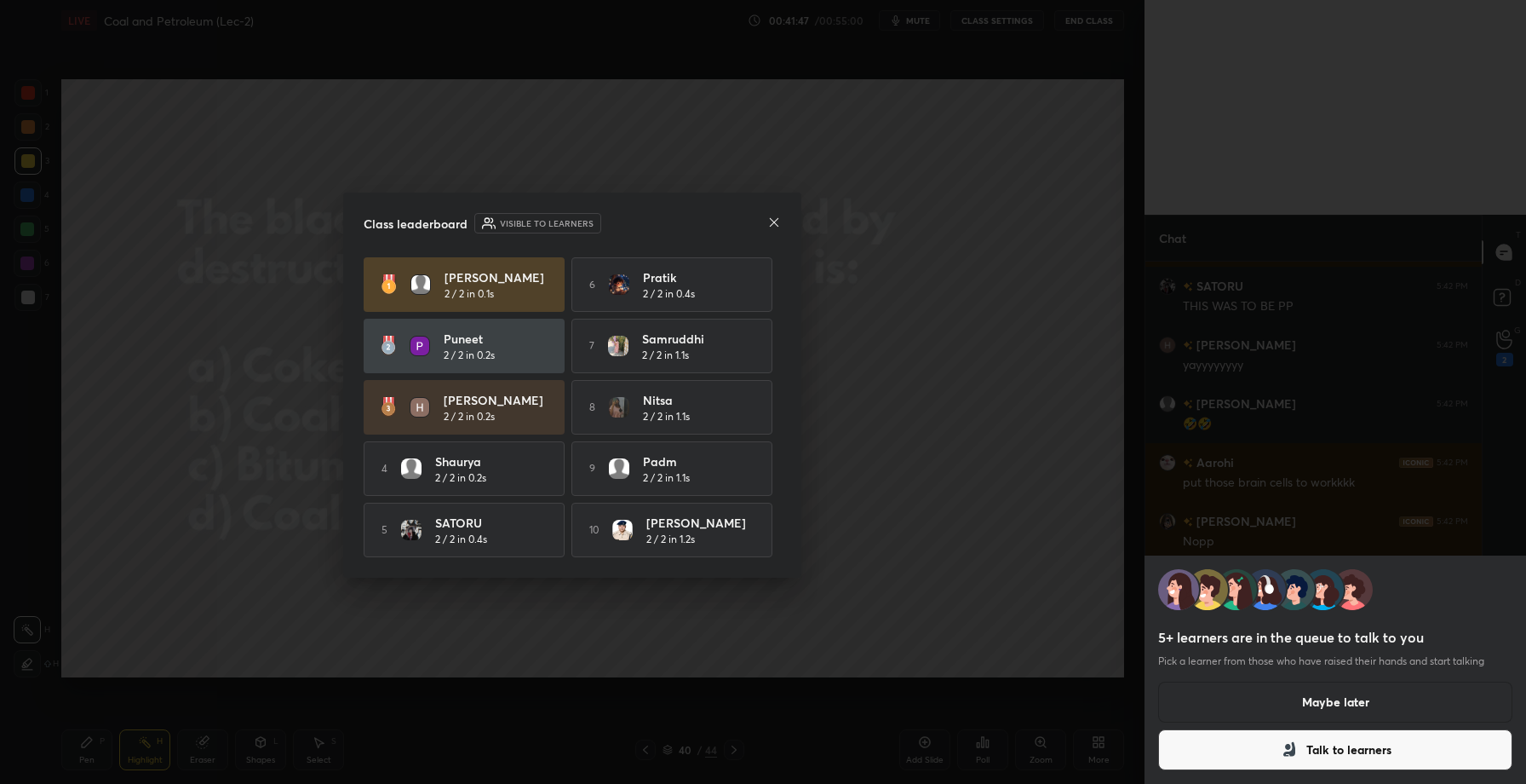
scroll to position [4387, 0]
click at [777, 215] on icon at bounding box center [774, 222] width 14 height 14
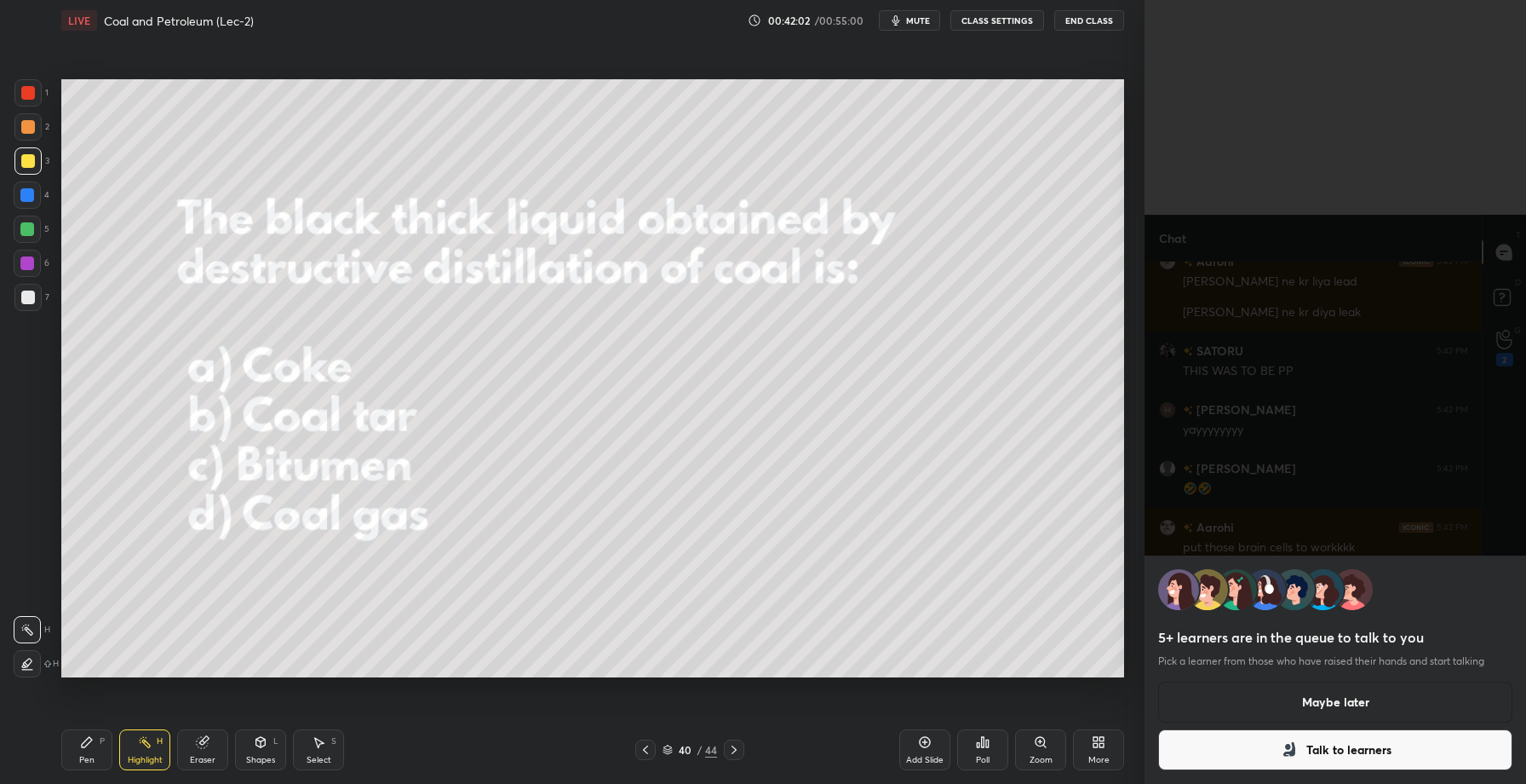
click at [1348, 705] on button "Maybe later" at bounding box center [1335, 702] width 355 height 41
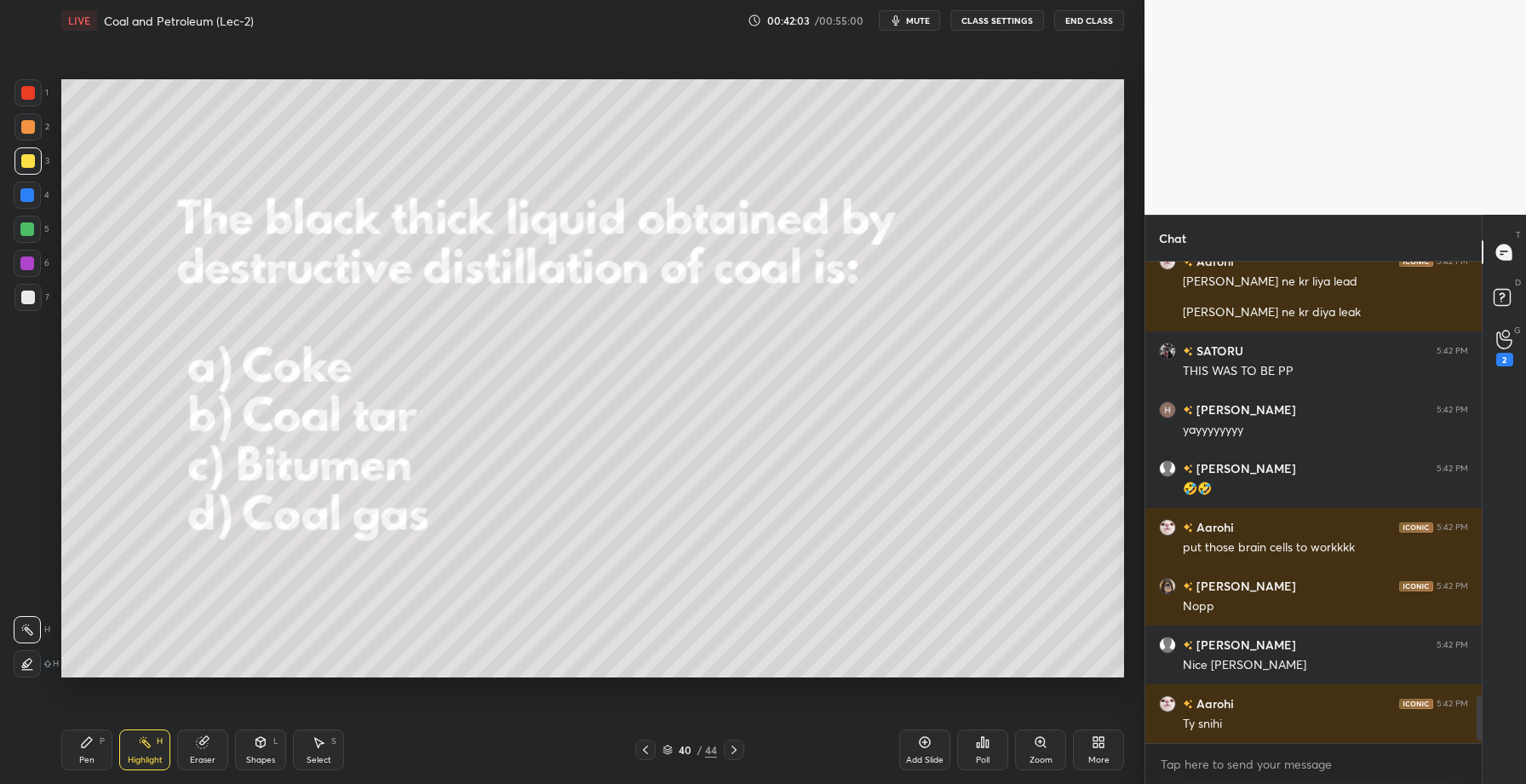
click at [731, 743] on icon at bounding box center [734, 749] width 14 height 14
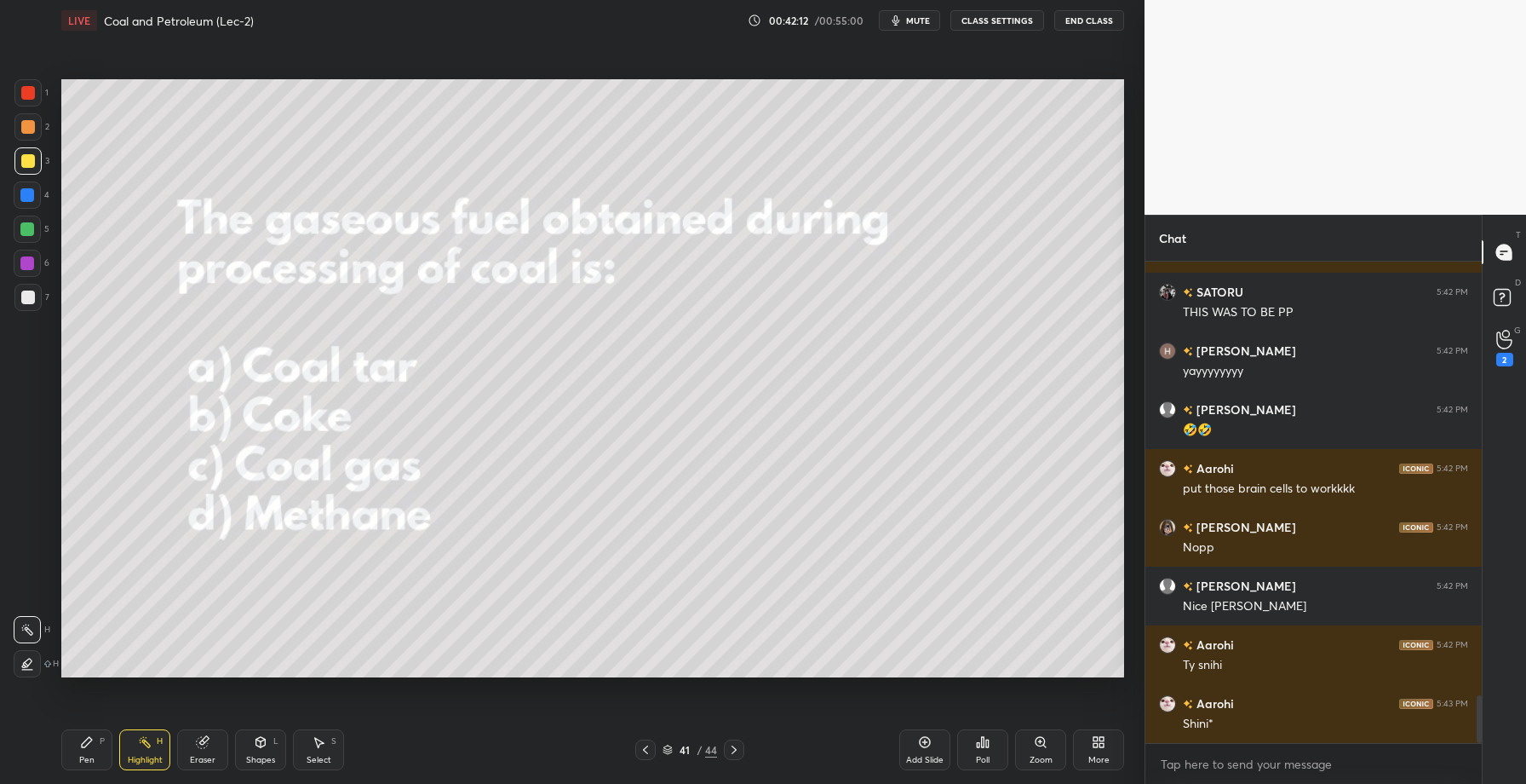
click at [979, 743] on icon at bounding box center [978, 745] width 3 height 5
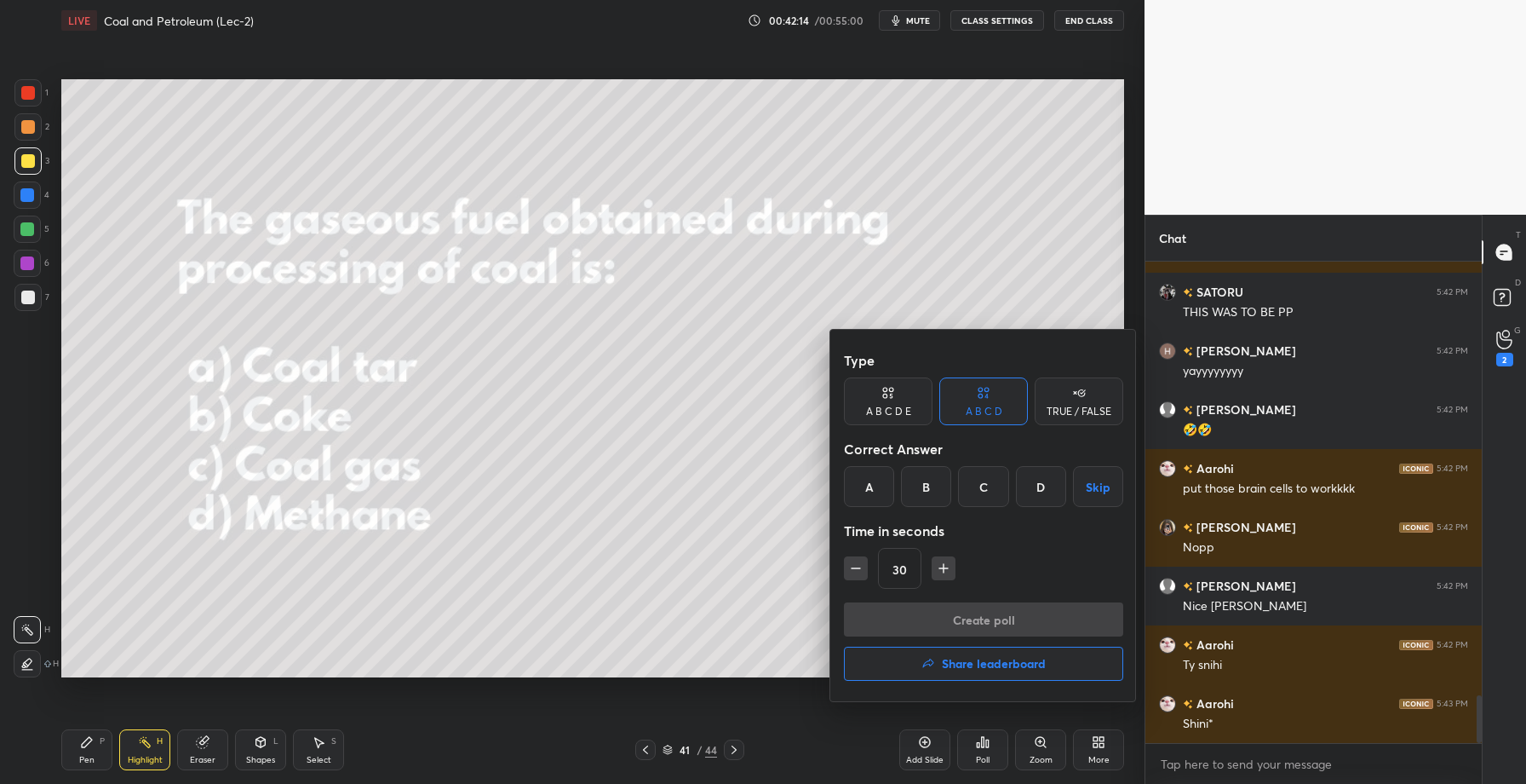
click at [985, 492] on div "C" at bounding box center [983, 486] width 51 height 41
click at [984, 613] on button "Create poll" at bounding box center [983, 619] width 280 height 34
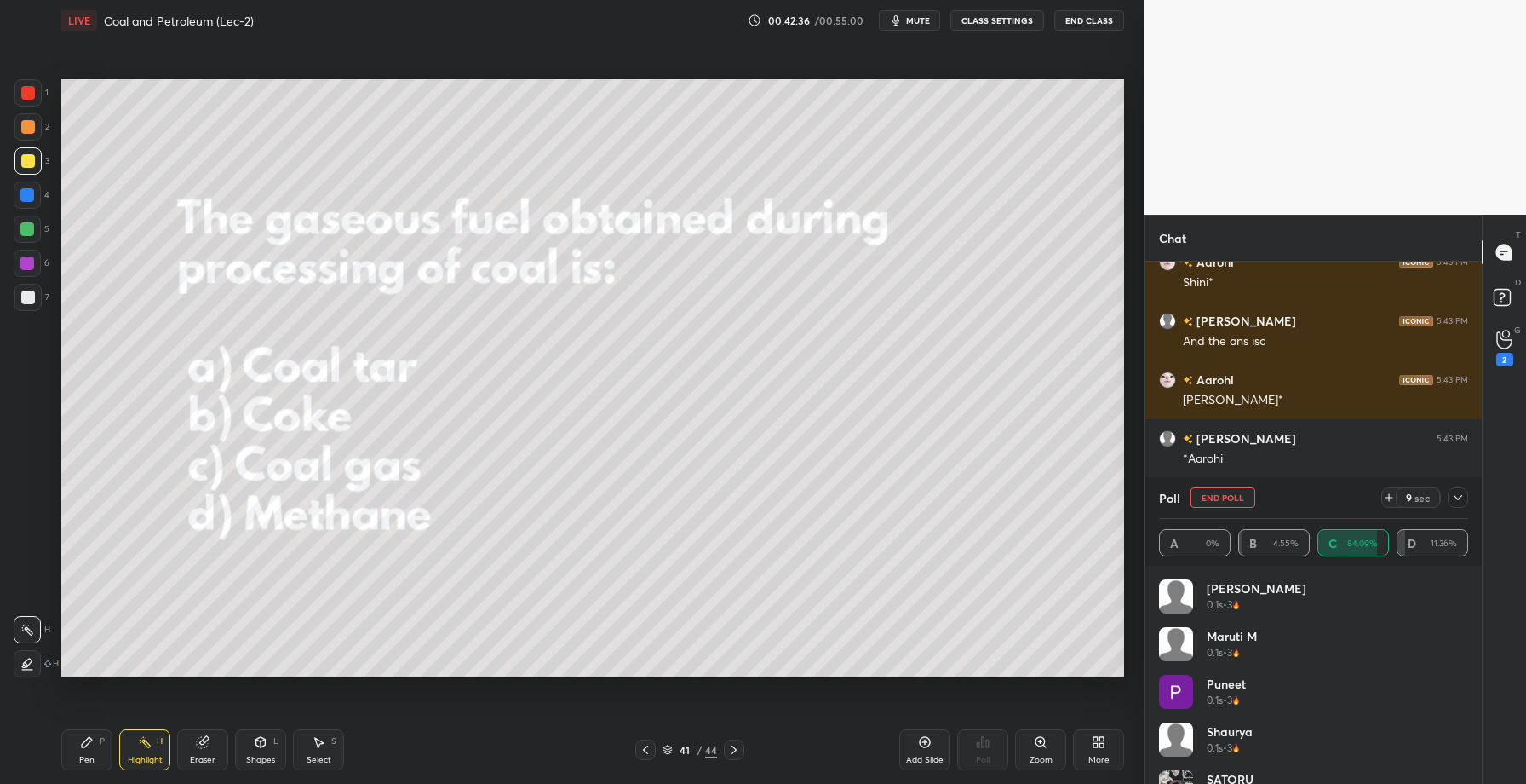
click at [1459, 501] on icon at bounding box center [1458, 497] width 14 height 14
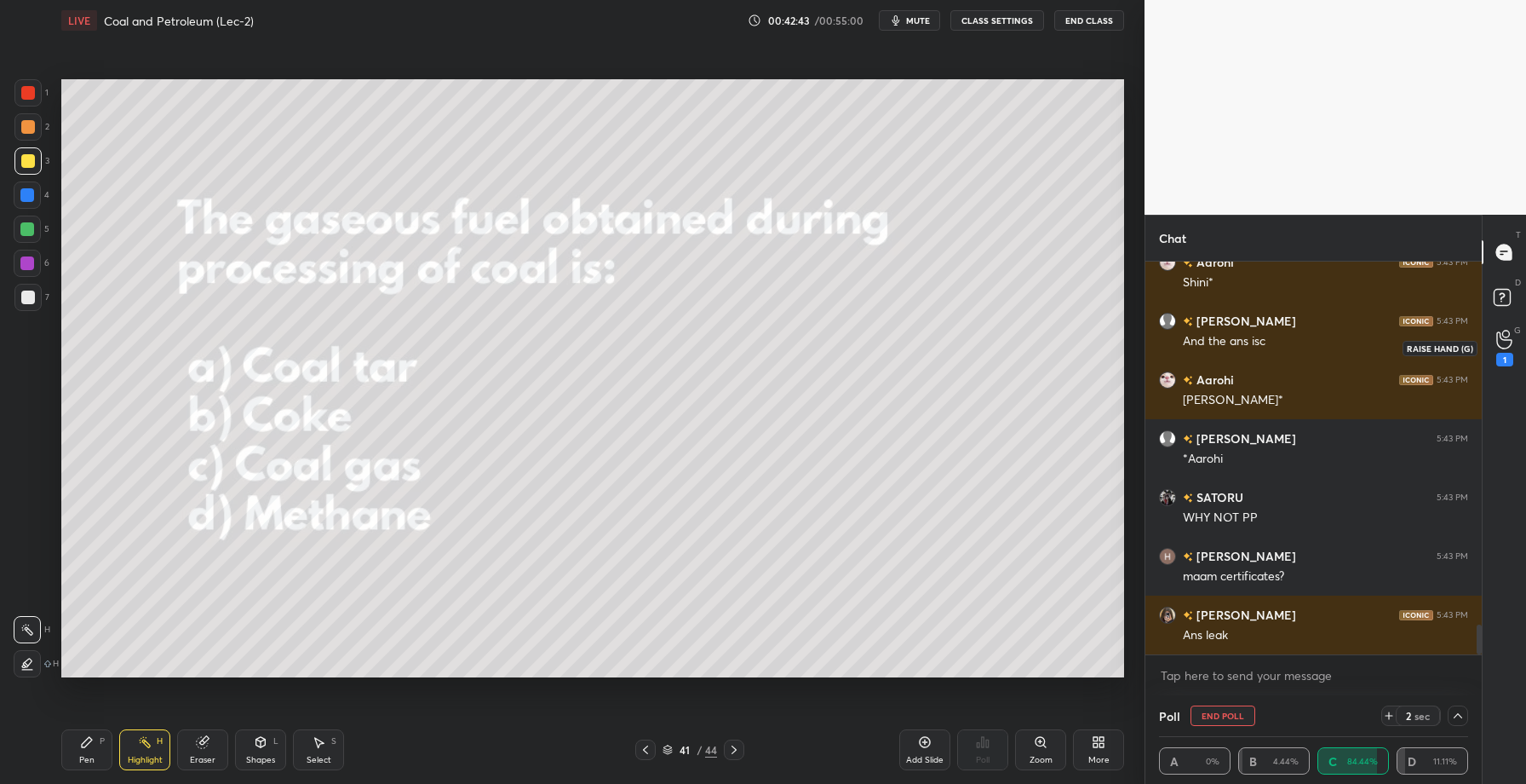
click at [1510, 337] on icon at bounding box center [1504, 339] width 16 height 20
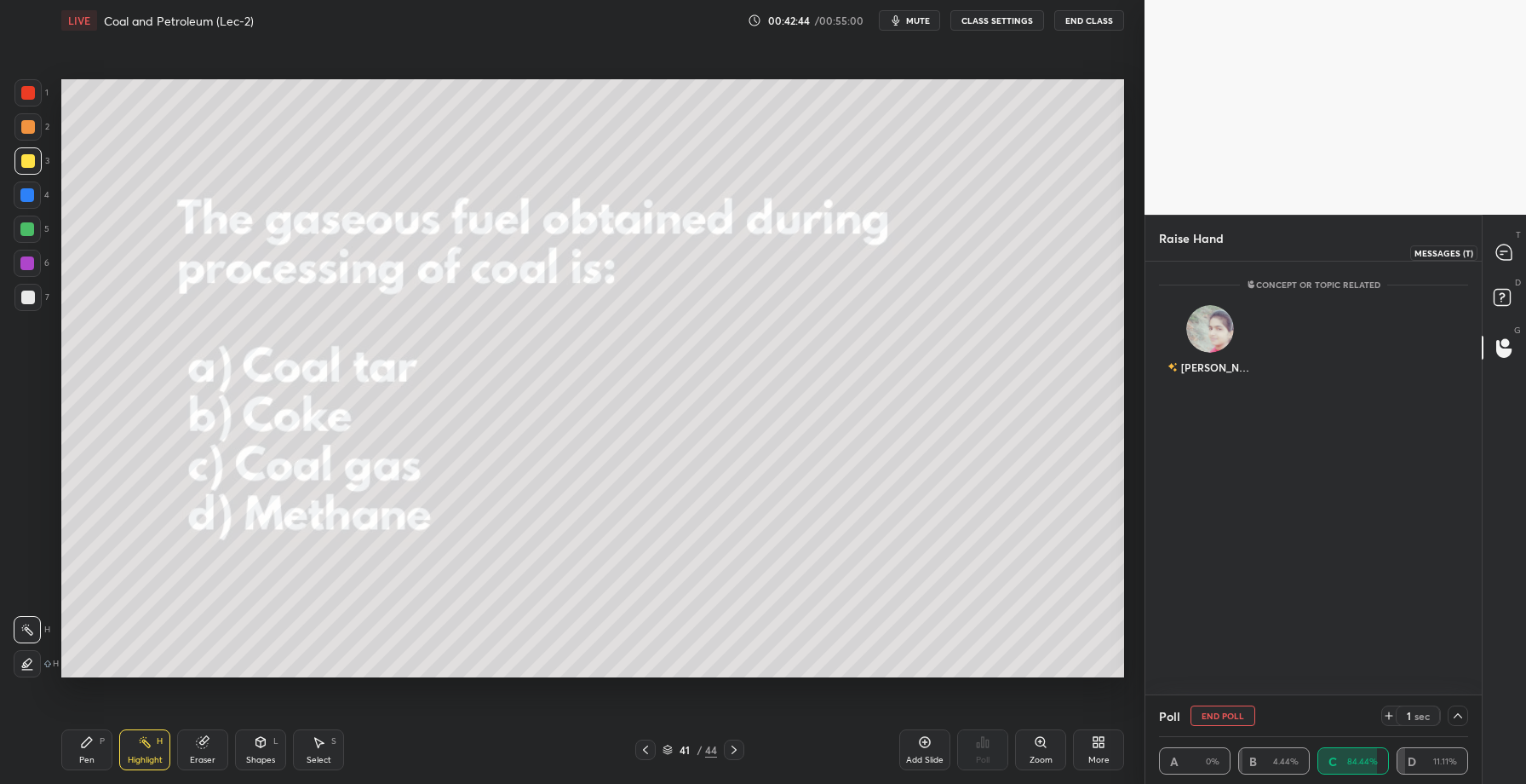
click at [1503, 242] on div at bounding box center [1504, 252] width 34 height 31
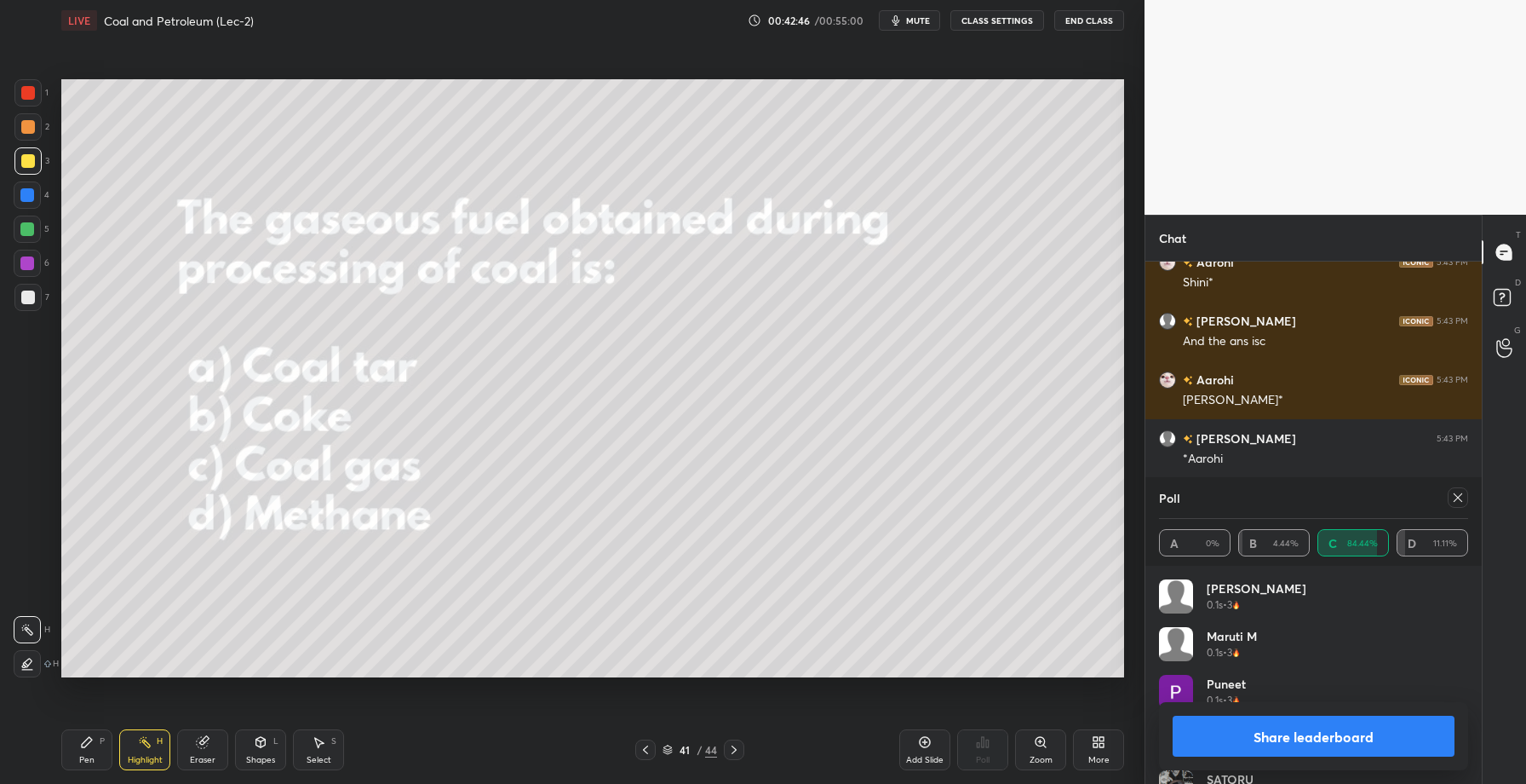
click at [1276, 727] on button "Share leaderboard" at bounding box center [1314, 736] width 282 height 41
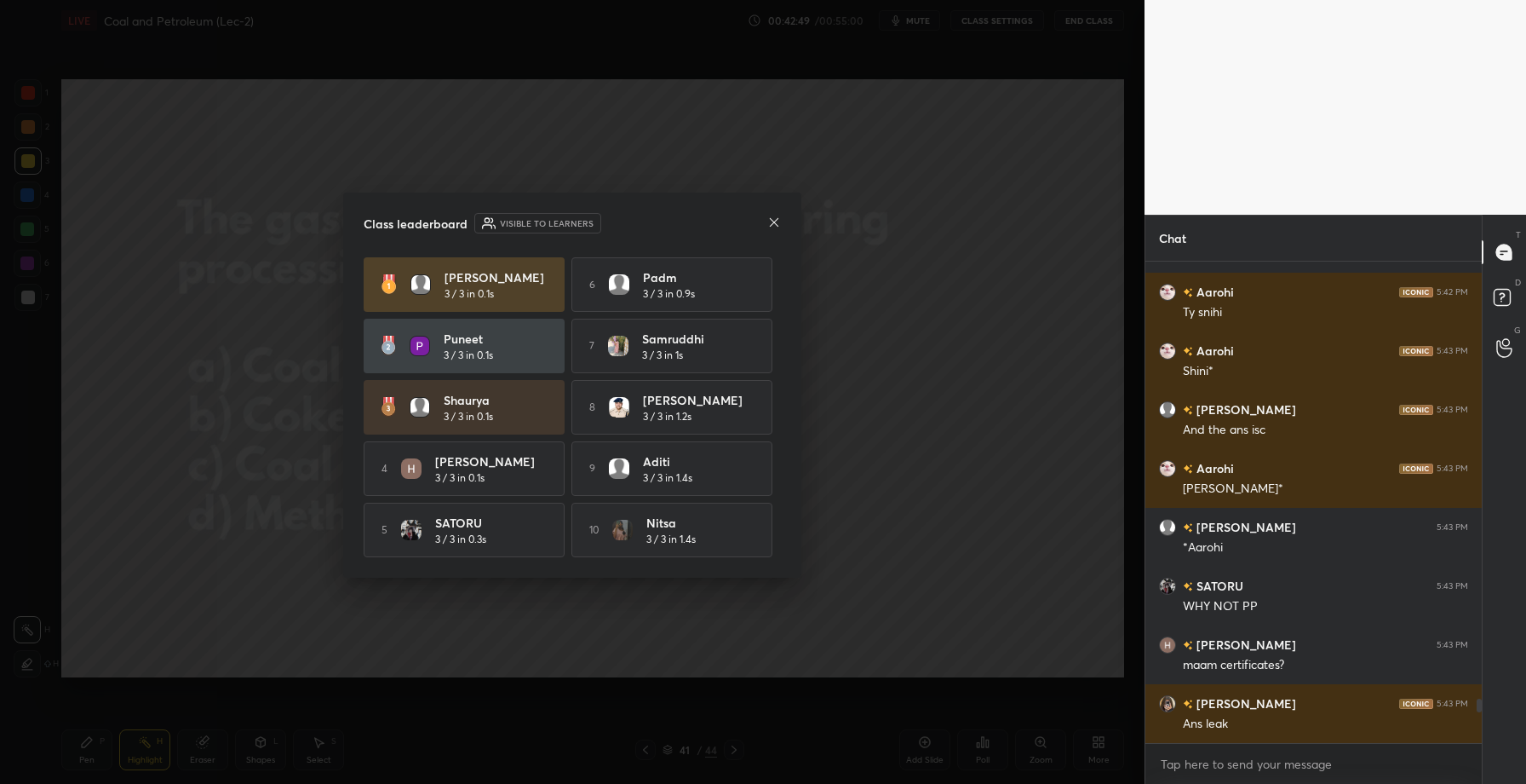
click at [776, 224] on icon at bounding box center [774, 222] width 14 height 14
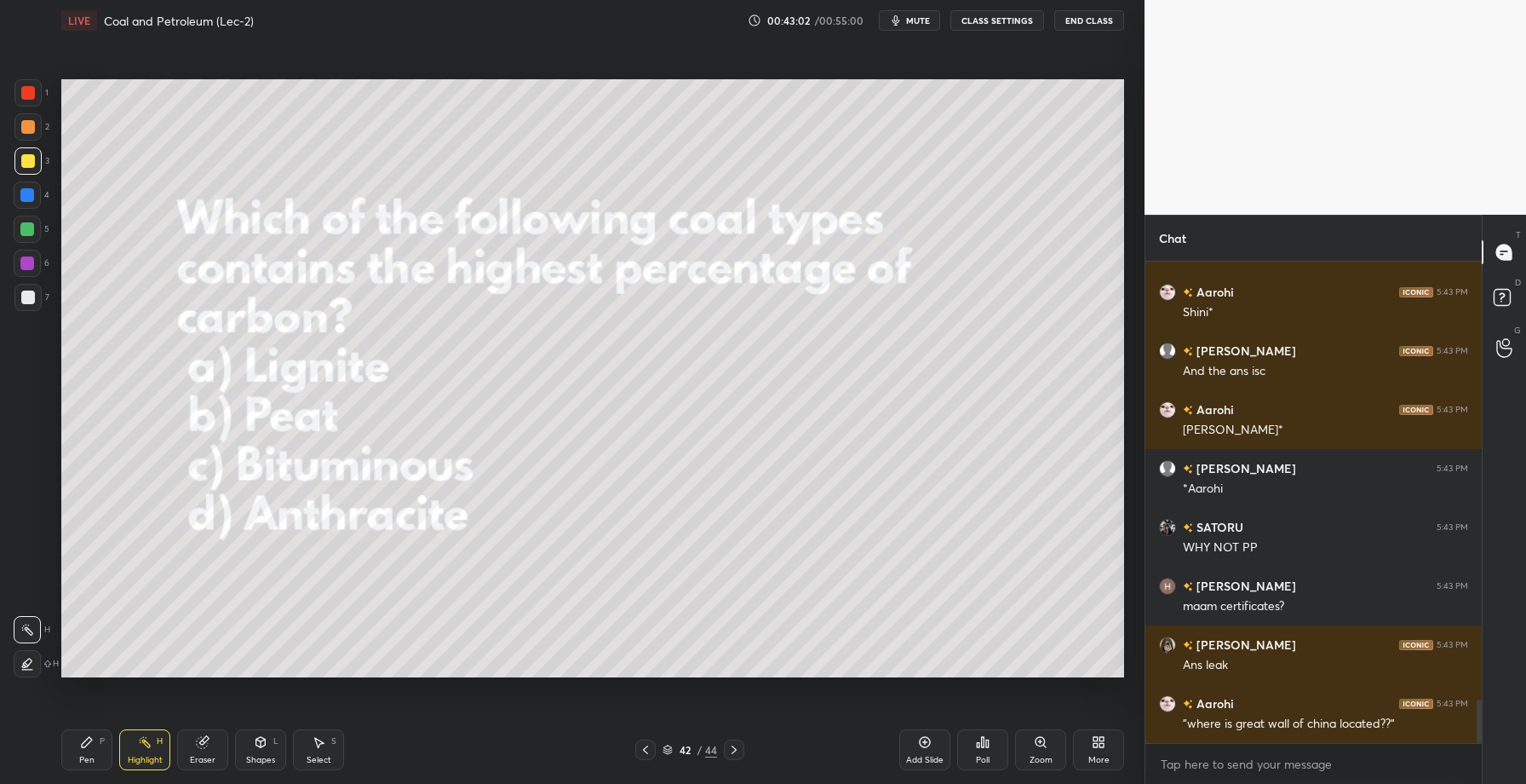
click at [999, 751] on div "Poll" at bounding box center [982, 749] width 51 height 41
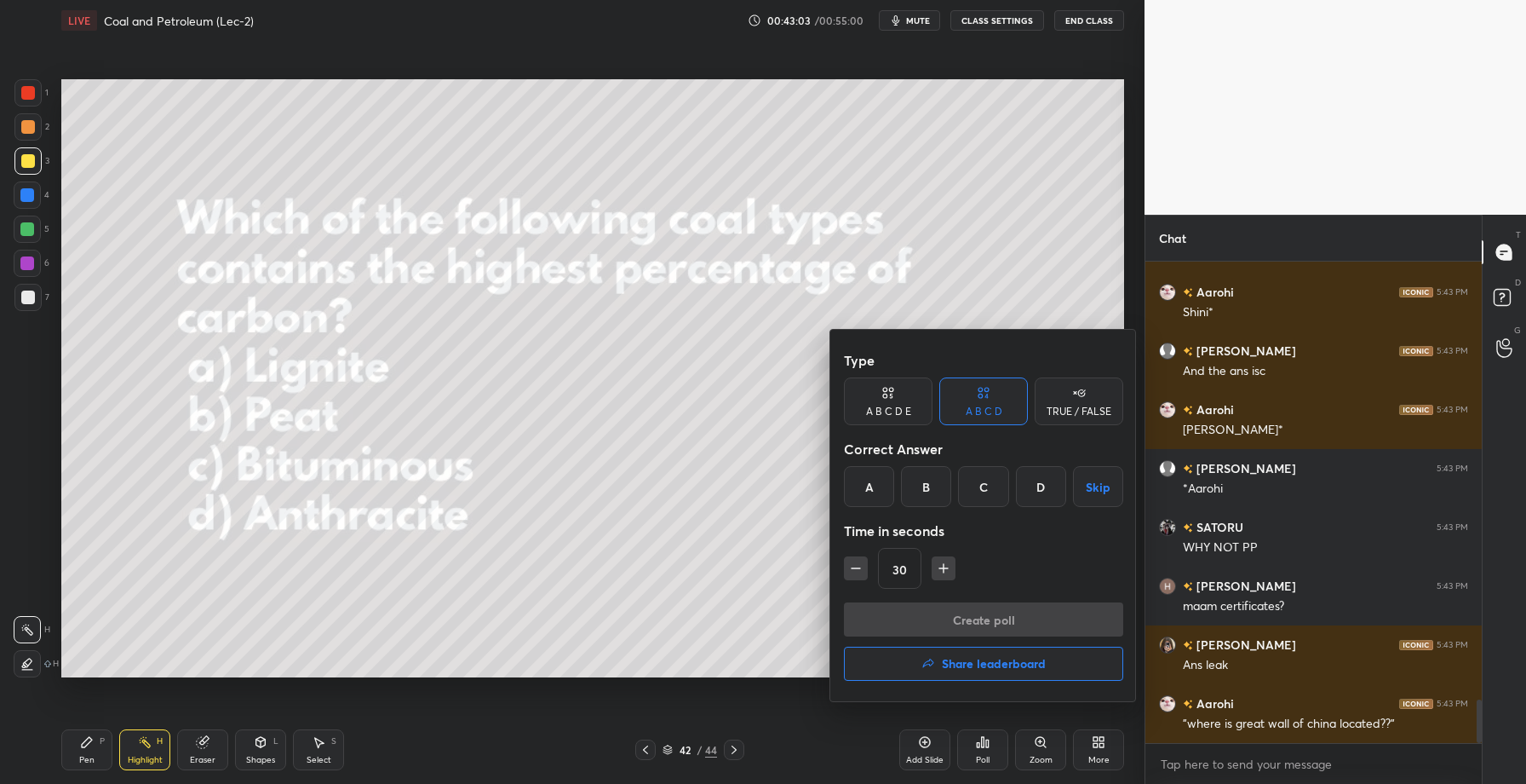
click at [1043, 489] on div "D" at bounding box center [1041, 486] width 51 height 41
click at [943, 619] on button "Create poll" at bounding box center [983, 619] width 280 height 34
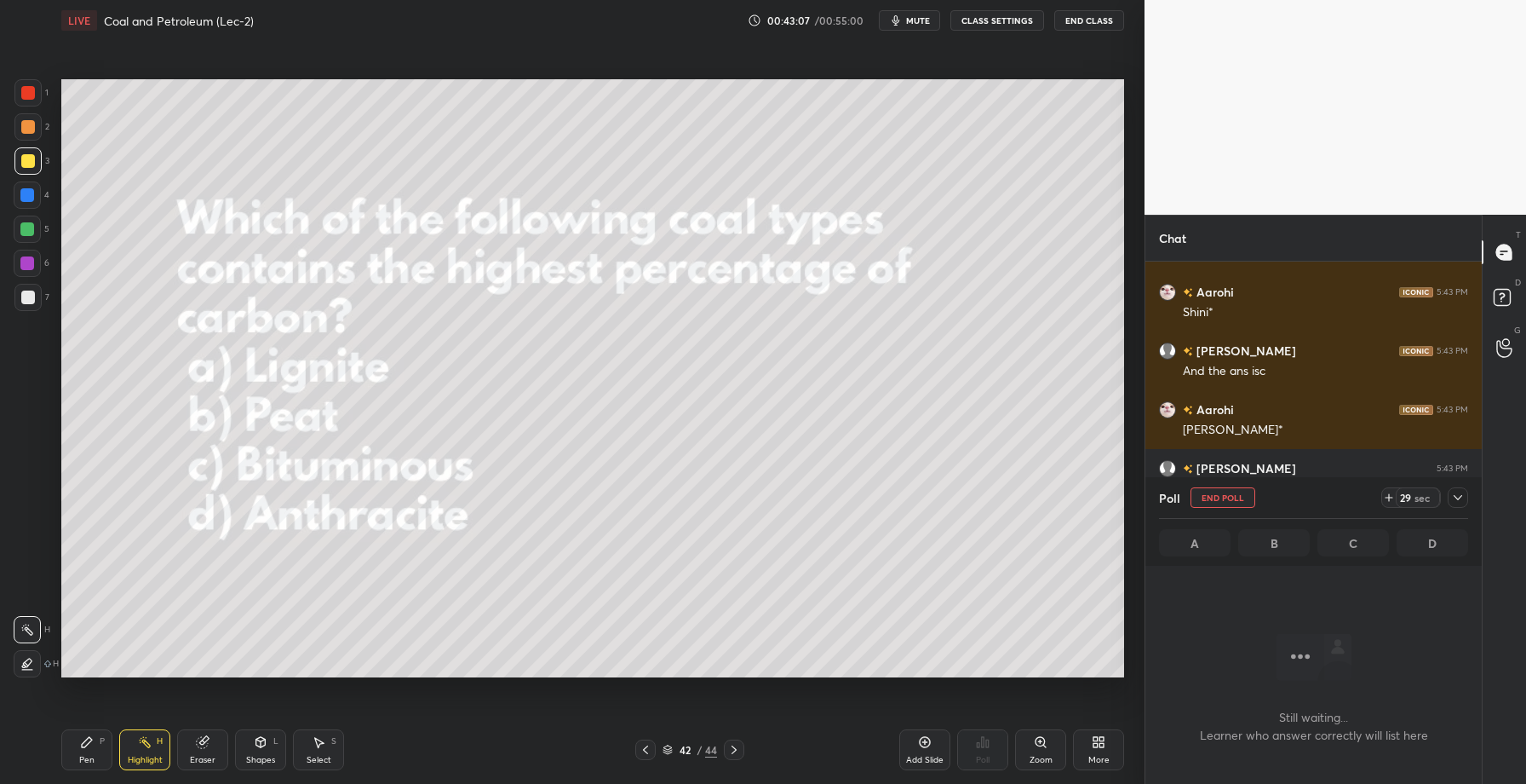
click at [1459, 506] on div at bounding box center [1459, 498] width 21 height 21
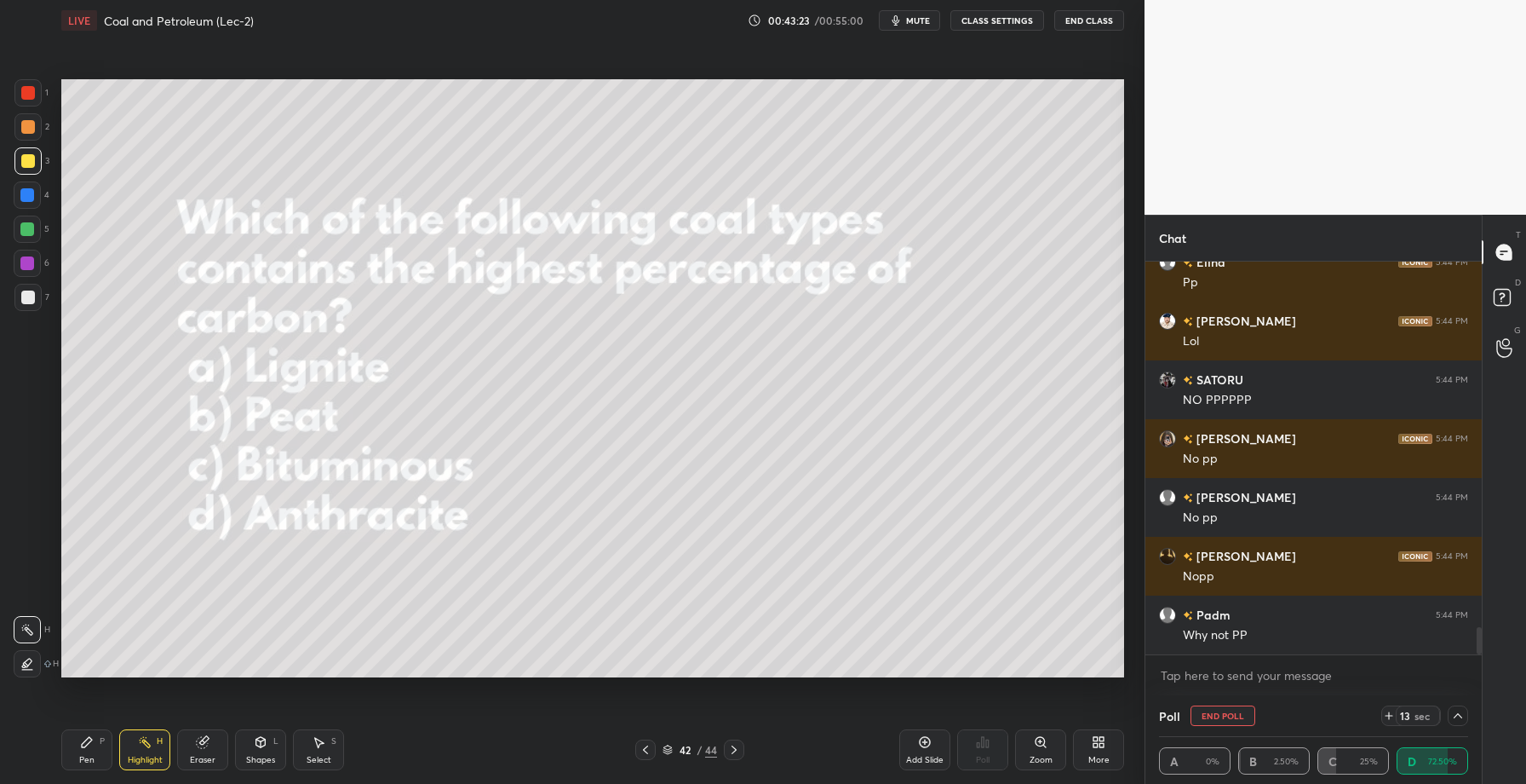
click at [88, 748] on div "Pen P" at bounding box center [87, 749] width 51 height 41
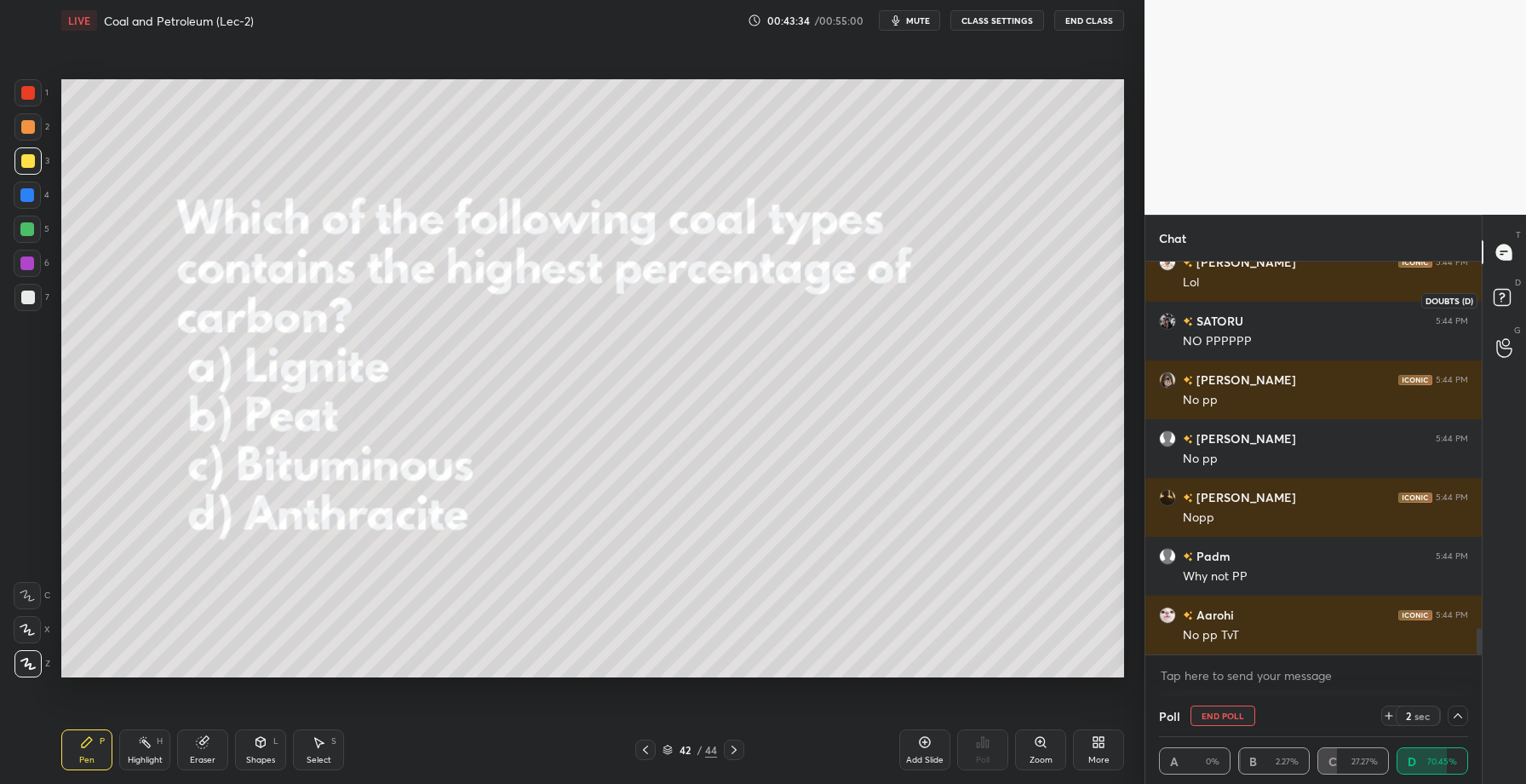
click at [1497, 294] on rect at bounding box center [1502, 298] width 16 height 16
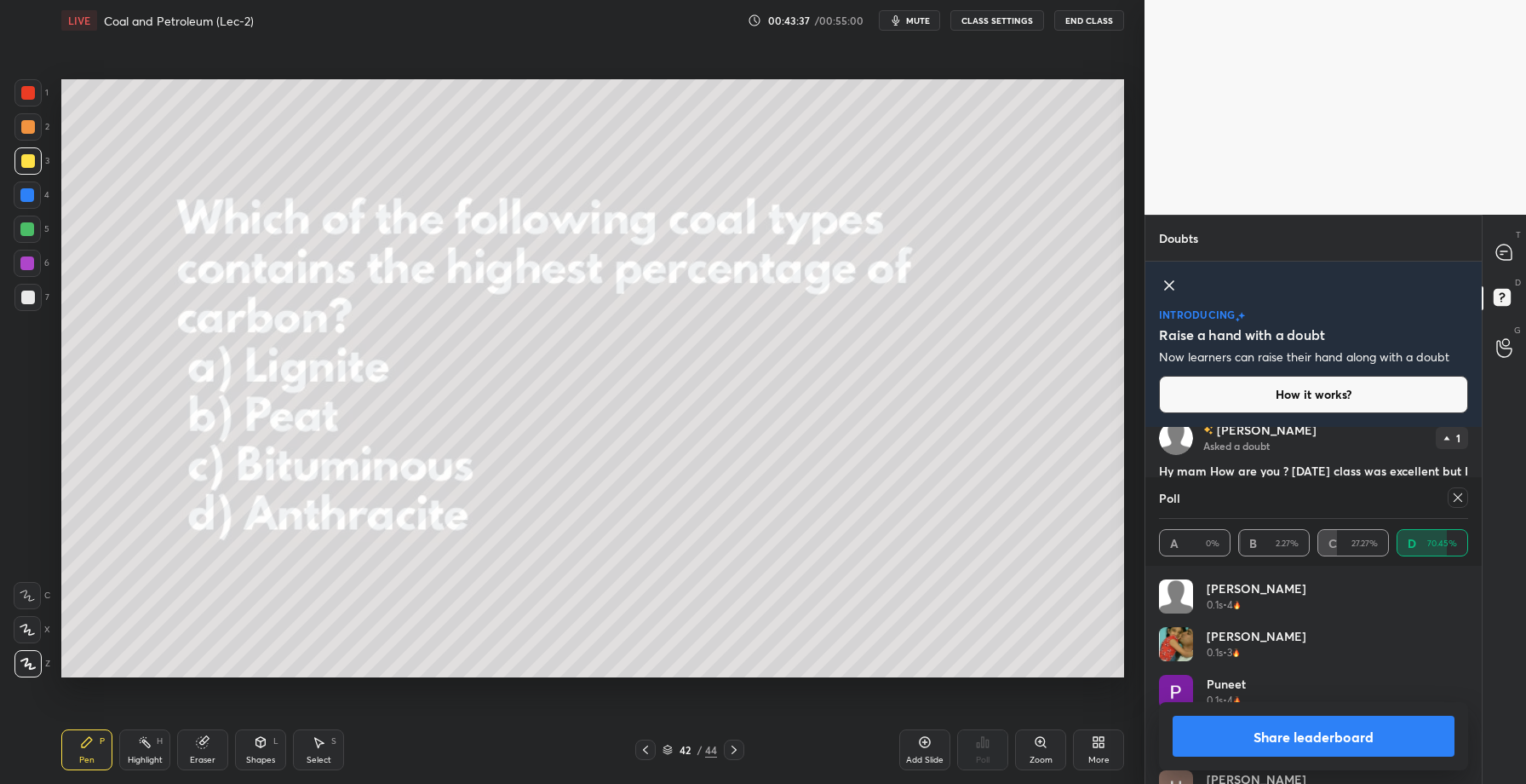
click at [1278, 744] on button "Share leaderboard" at bounding box center [1314, 736] width 282 height 41
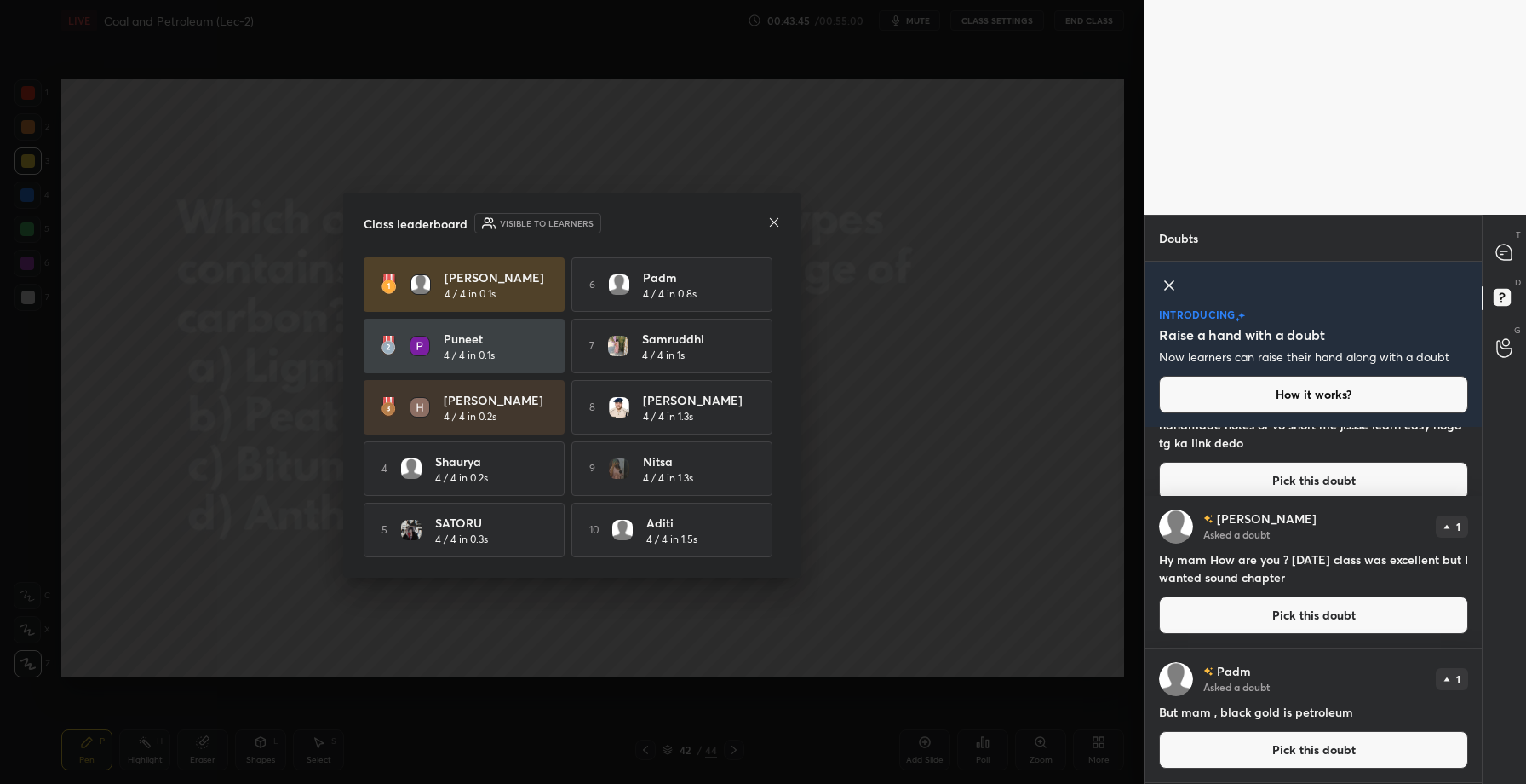
click at [770, 217] on icon at bounding box center [774, 222] width 14 height 14
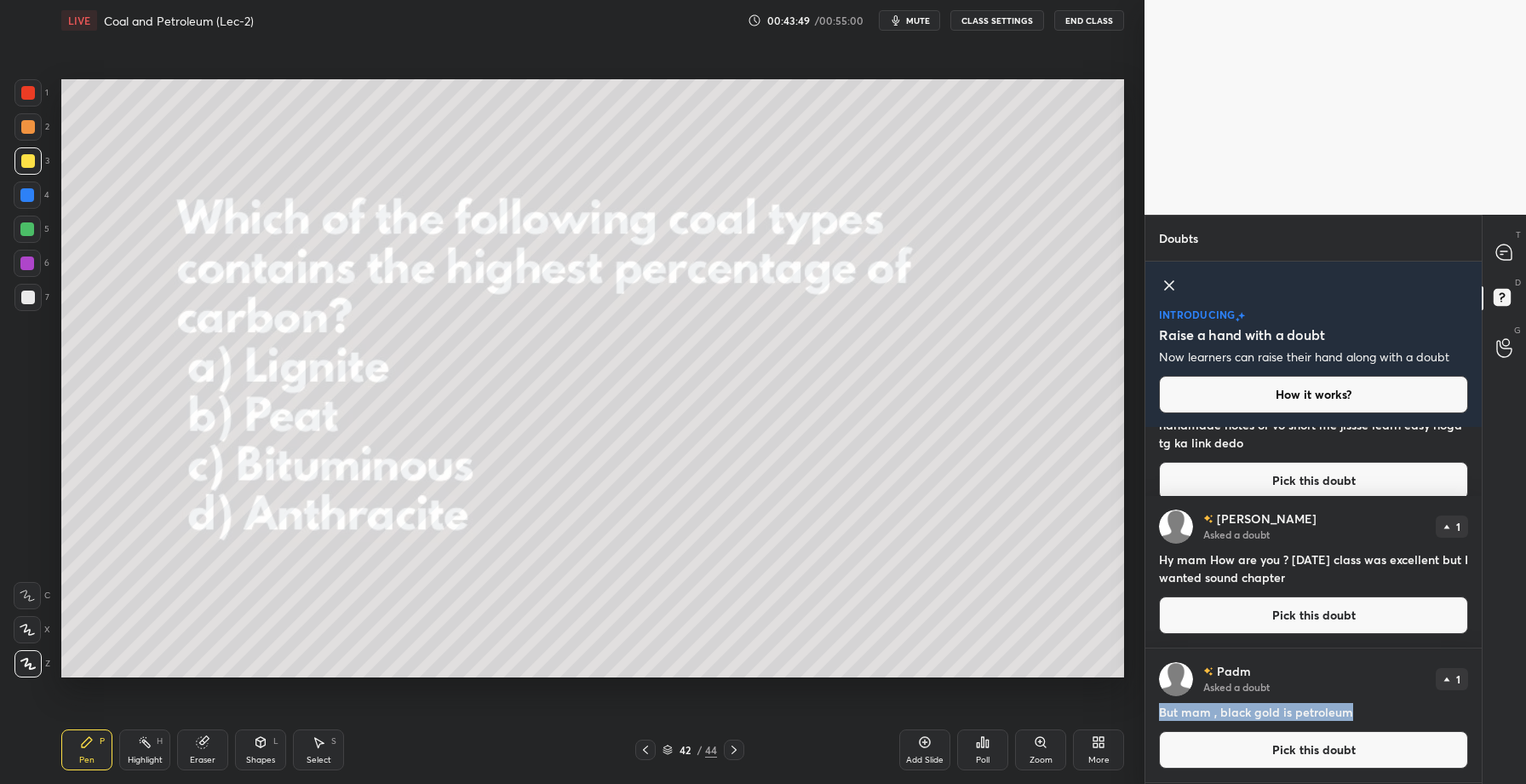
drag, startPoint x: 1158, startPoint y: 711, endPoint x: 1350, endPoint y: 723, distance: 192.4
click at [1350, 722] on div "Padm Asked a doubt 1 But mam , black gold is petroleum Pick this doubt" at bounding box center [1314, 715] width 337 height 134
copy h4 "But mam , black gold is petroleum"
click at [731, 752] on icon at bounding box center [734, 749] width 14 height 14
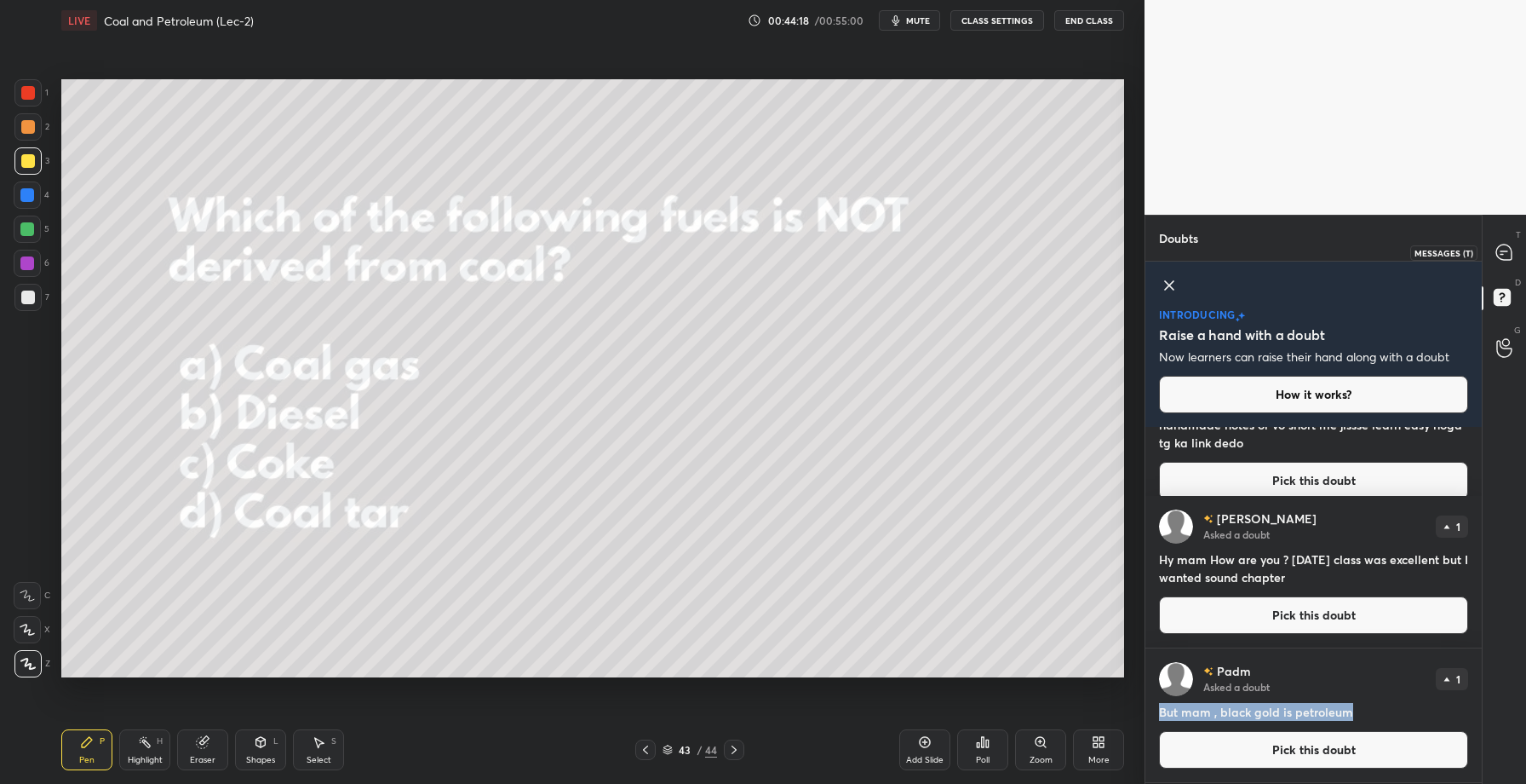
click at [1500, 256] on icon at bounding box center [1504, 252] width 15 height 15
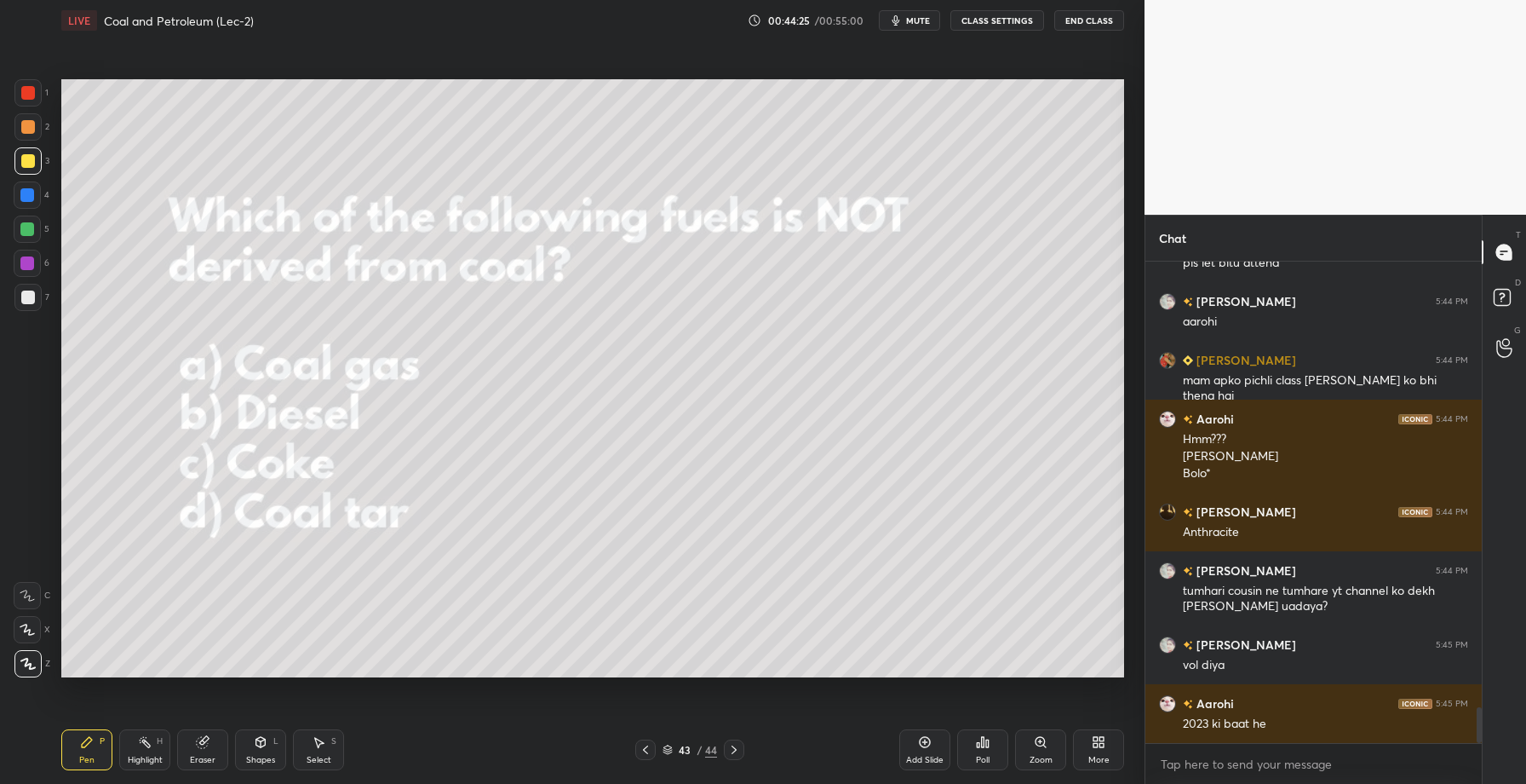
scroll to position [5916, 0]
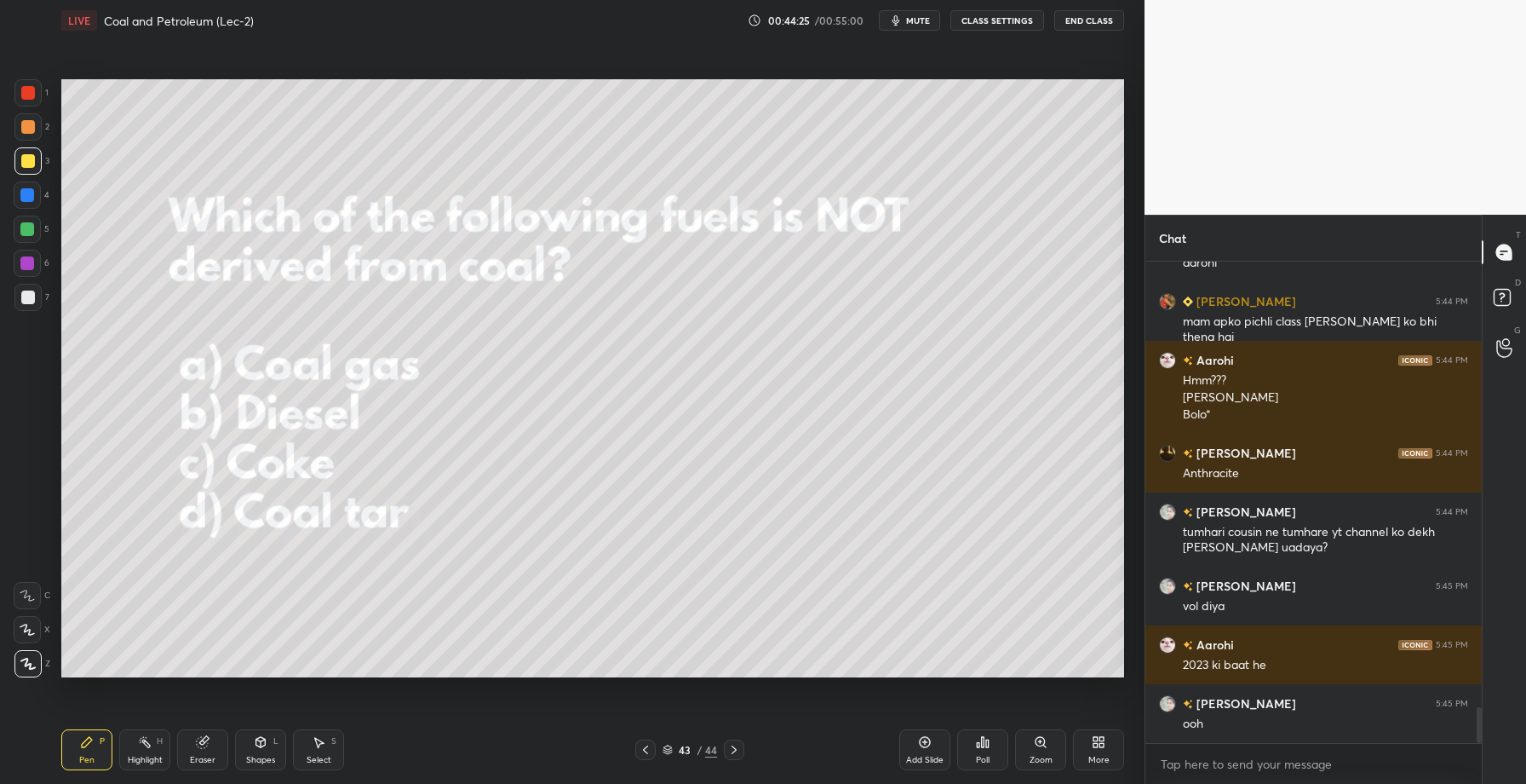
click at [991, 753] on div "Poll" at bounding box center [982, 749] width 51 height 41
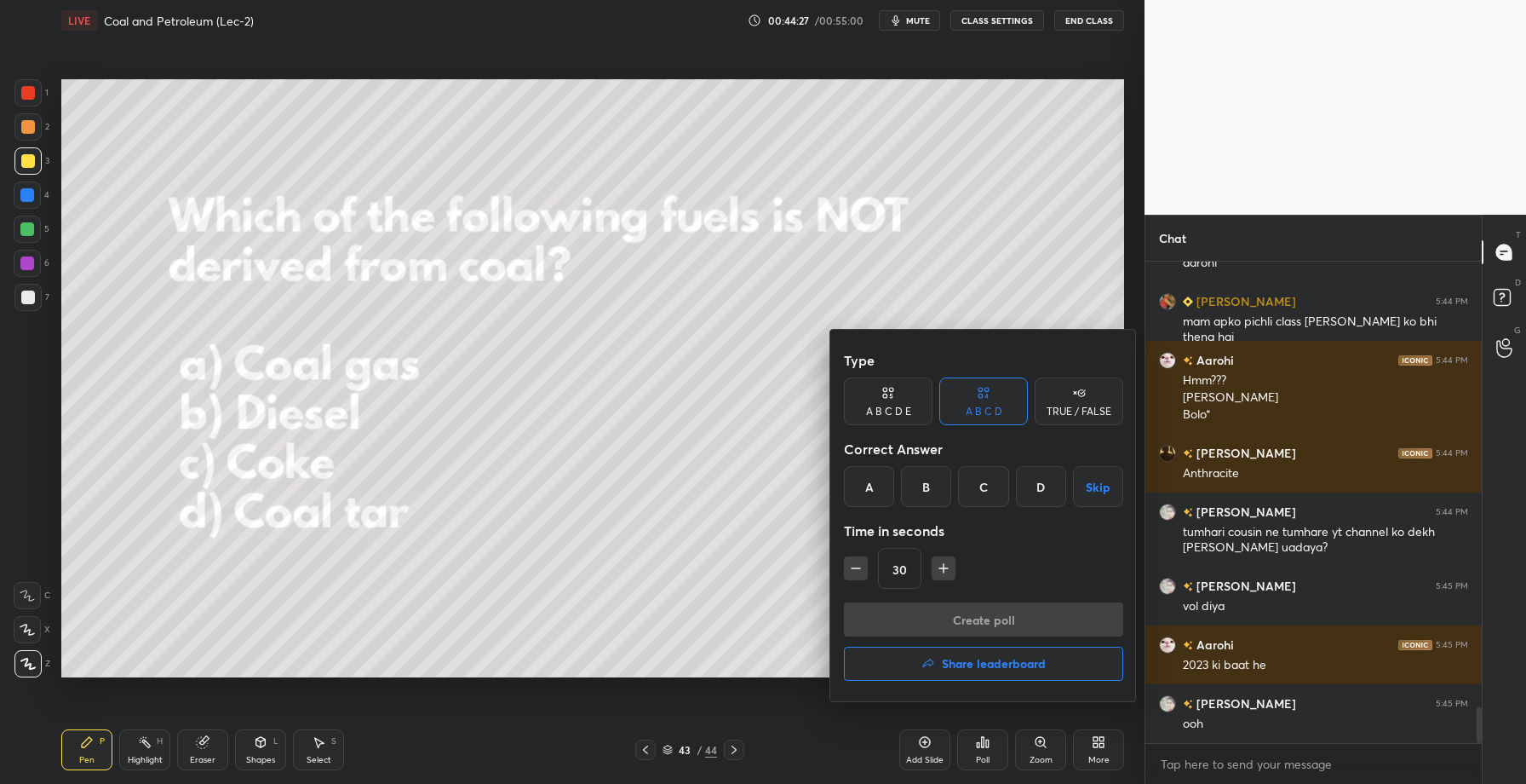
click at [934, 480] on div "B" at bounding box center [926, 486] width 51 height 41
click at [972, 608] on button "Create poll" at bounding box center [983, 619] width 280 height 34
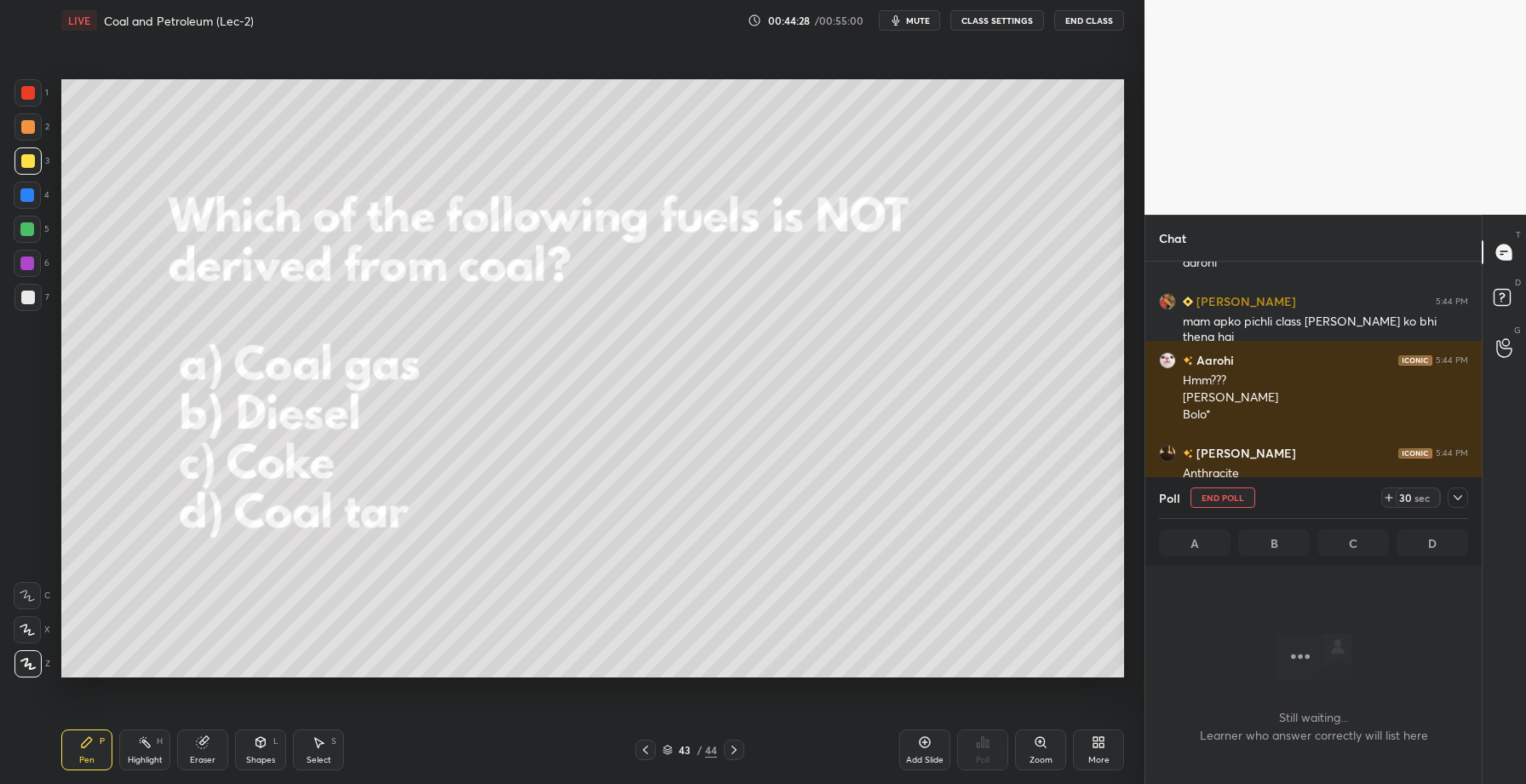
scroll to position [6, 6]
click at [1459, 506] on div at bounding box center [1459, 498] width 21 height 21
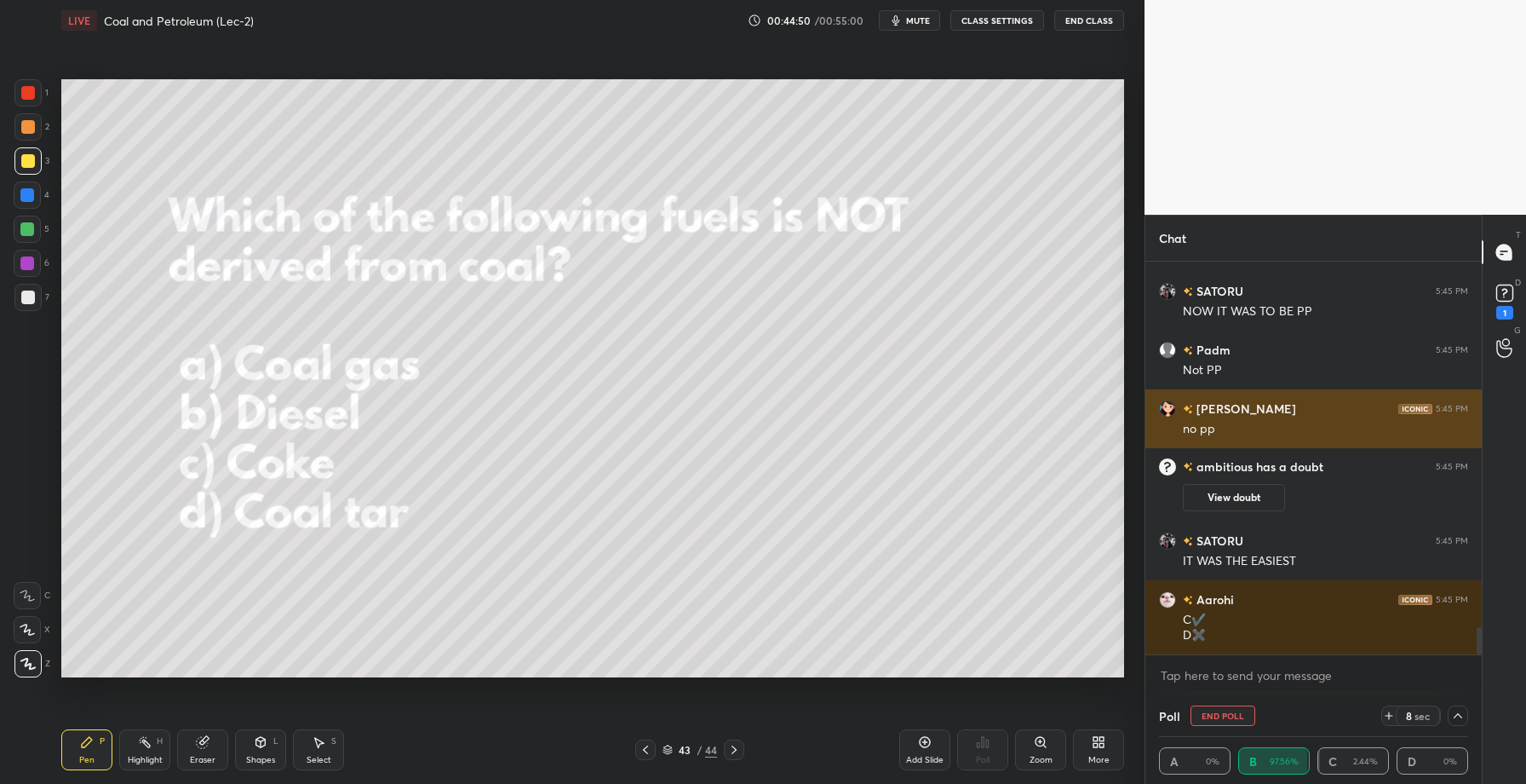
scroll to position [5212, 0]
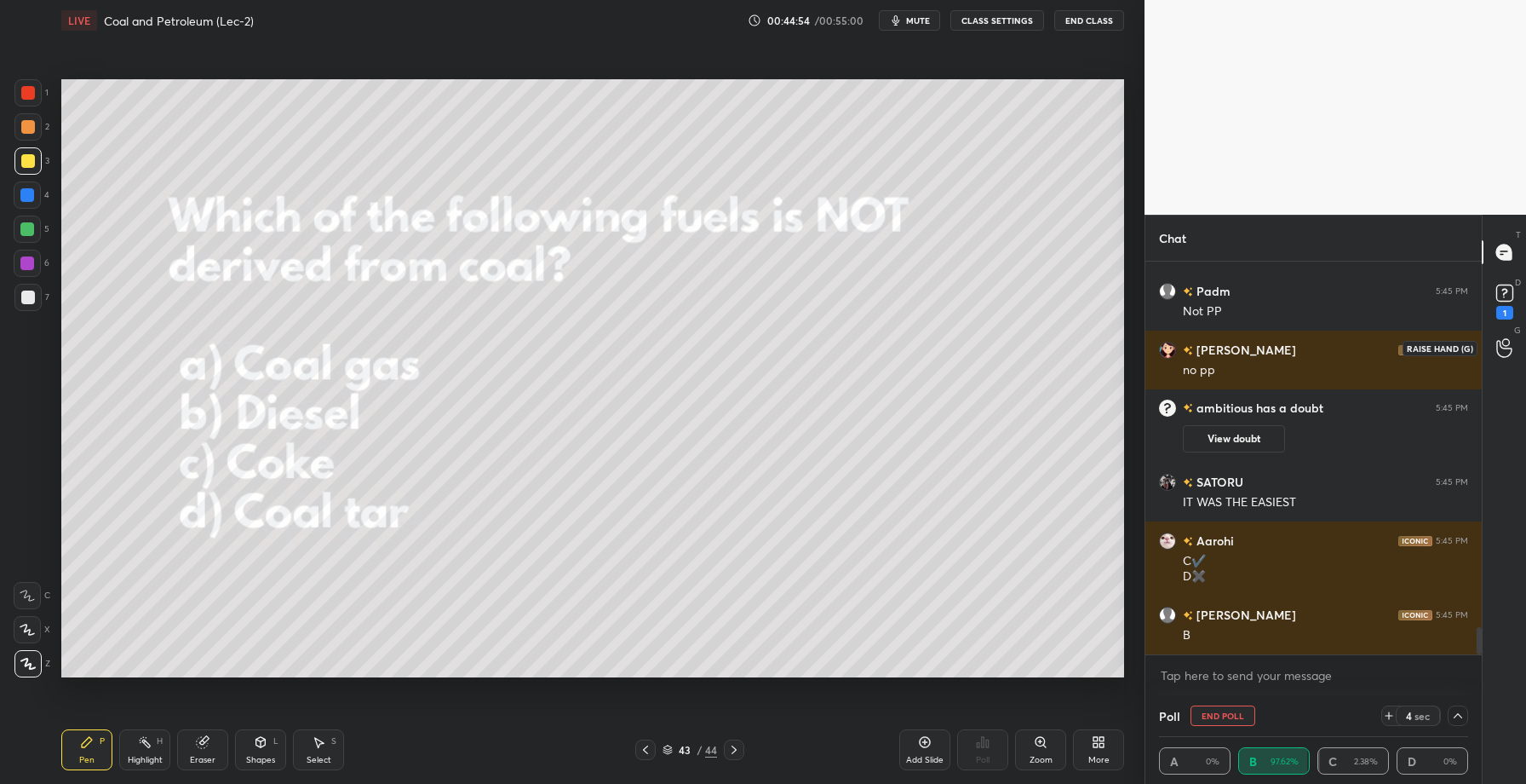
click at [1503, 342] on circle at bounding box center [1505, 341] width 7 height 7
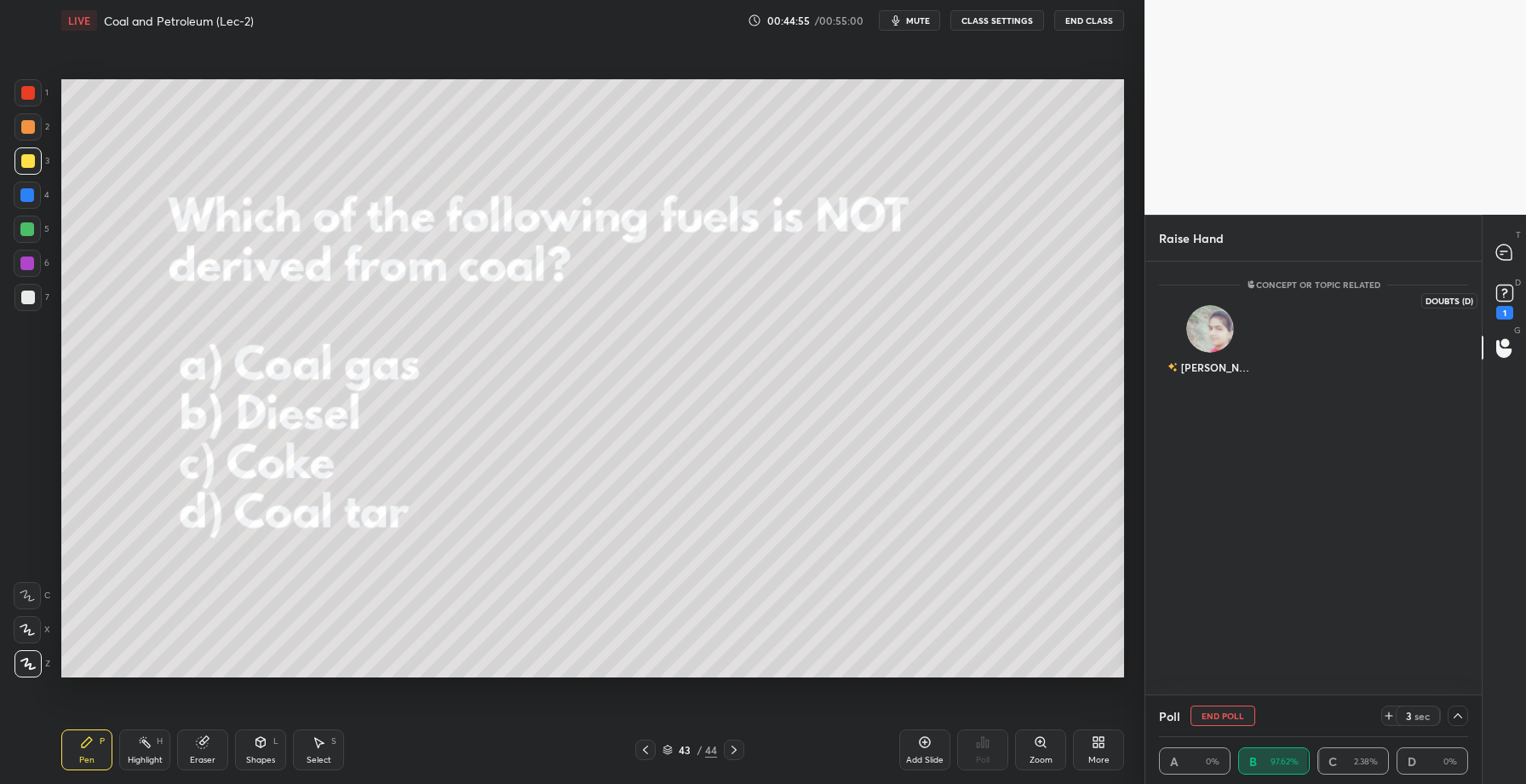
click at [1497, 297] on rect at bounding box center [1504, 293] width 16 height 16
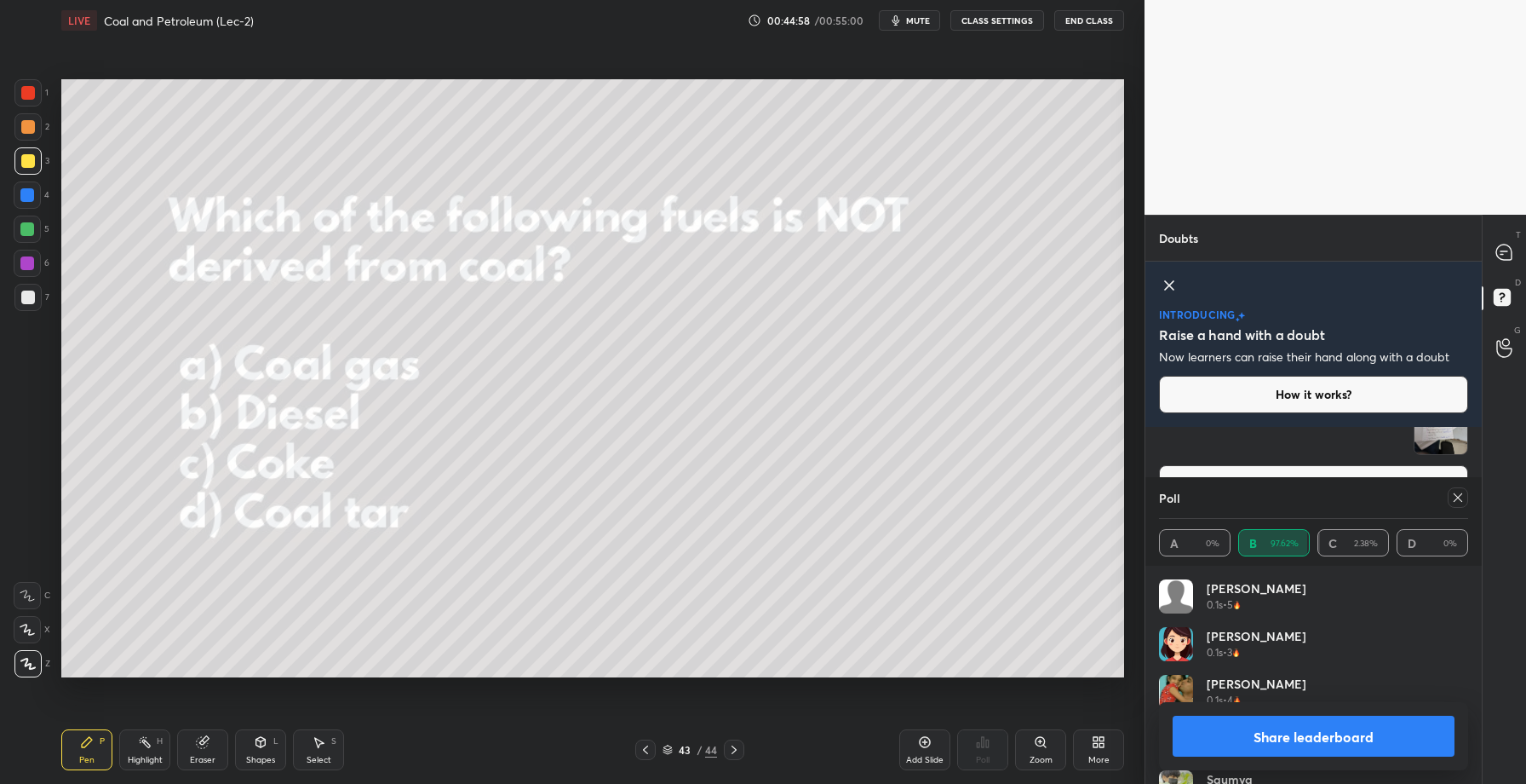
scroll to position [932, 0]
click at [1270, 743] on button "Share leaderboard" at bounding box center [1314, 736] width 282 height 41
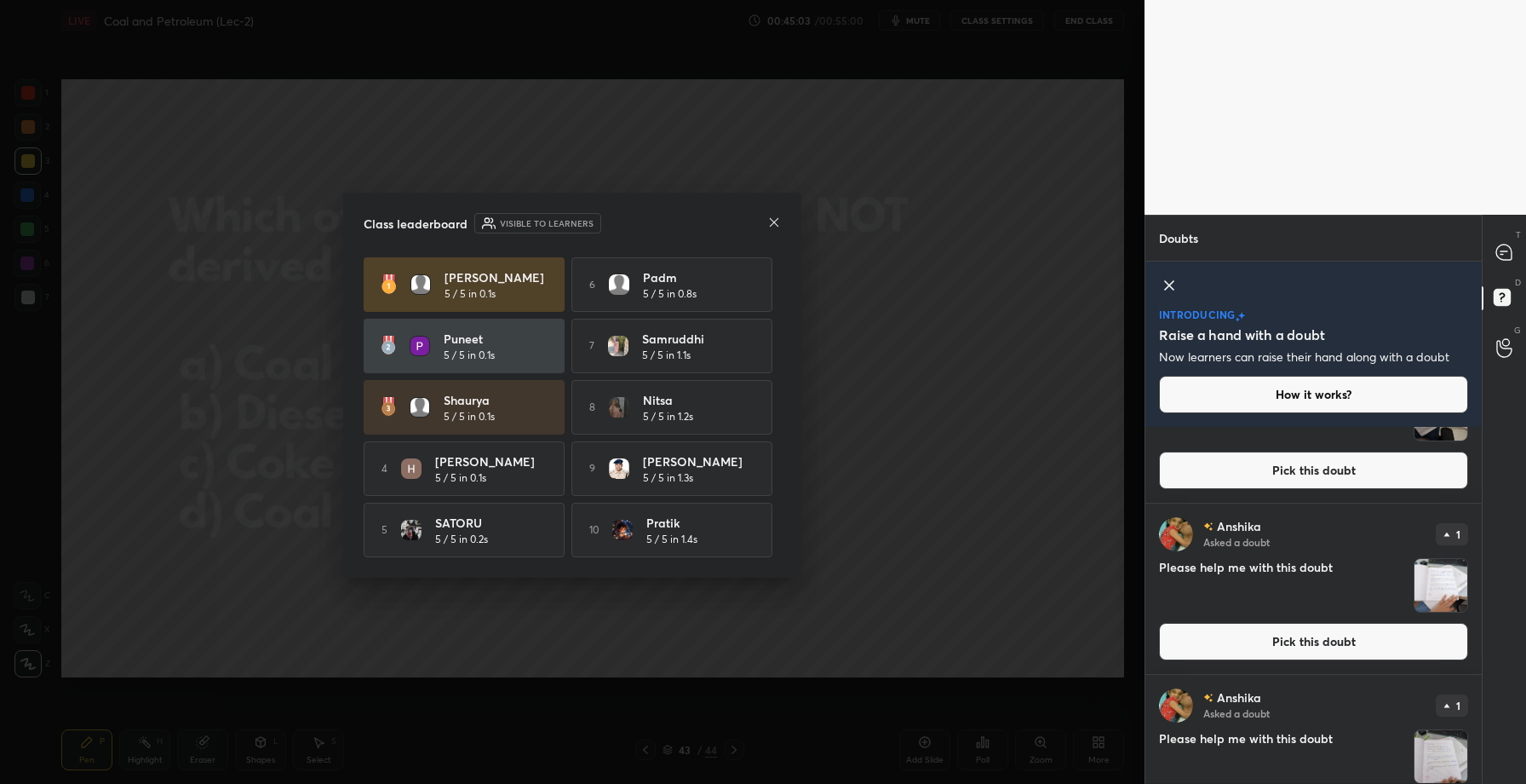
click at [775, 215] on icon at bounding box center [774, 222] width 14 height 14
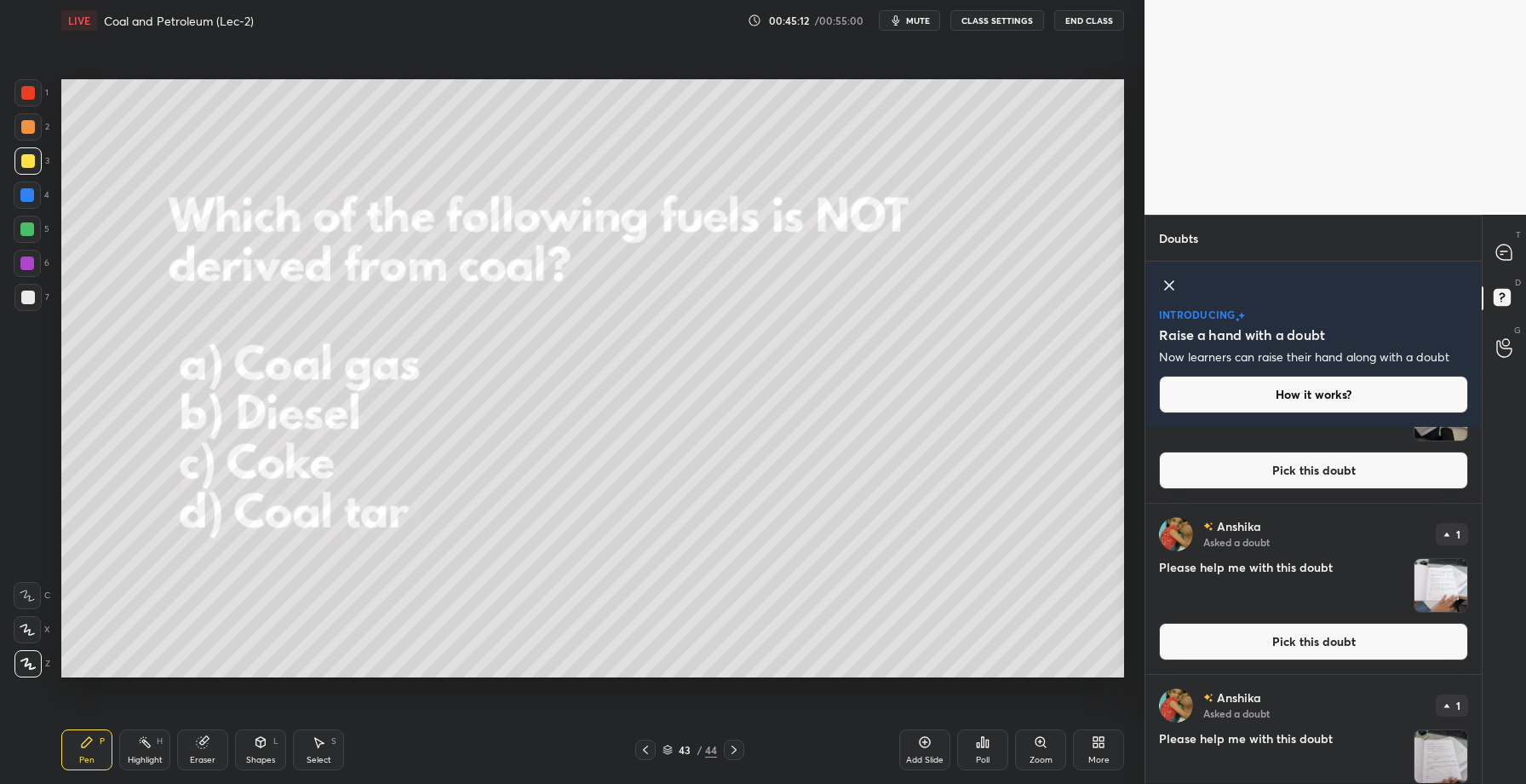
click at [1097, 757] on div "More" at bounding box center [1098, 760] width 22 height 8
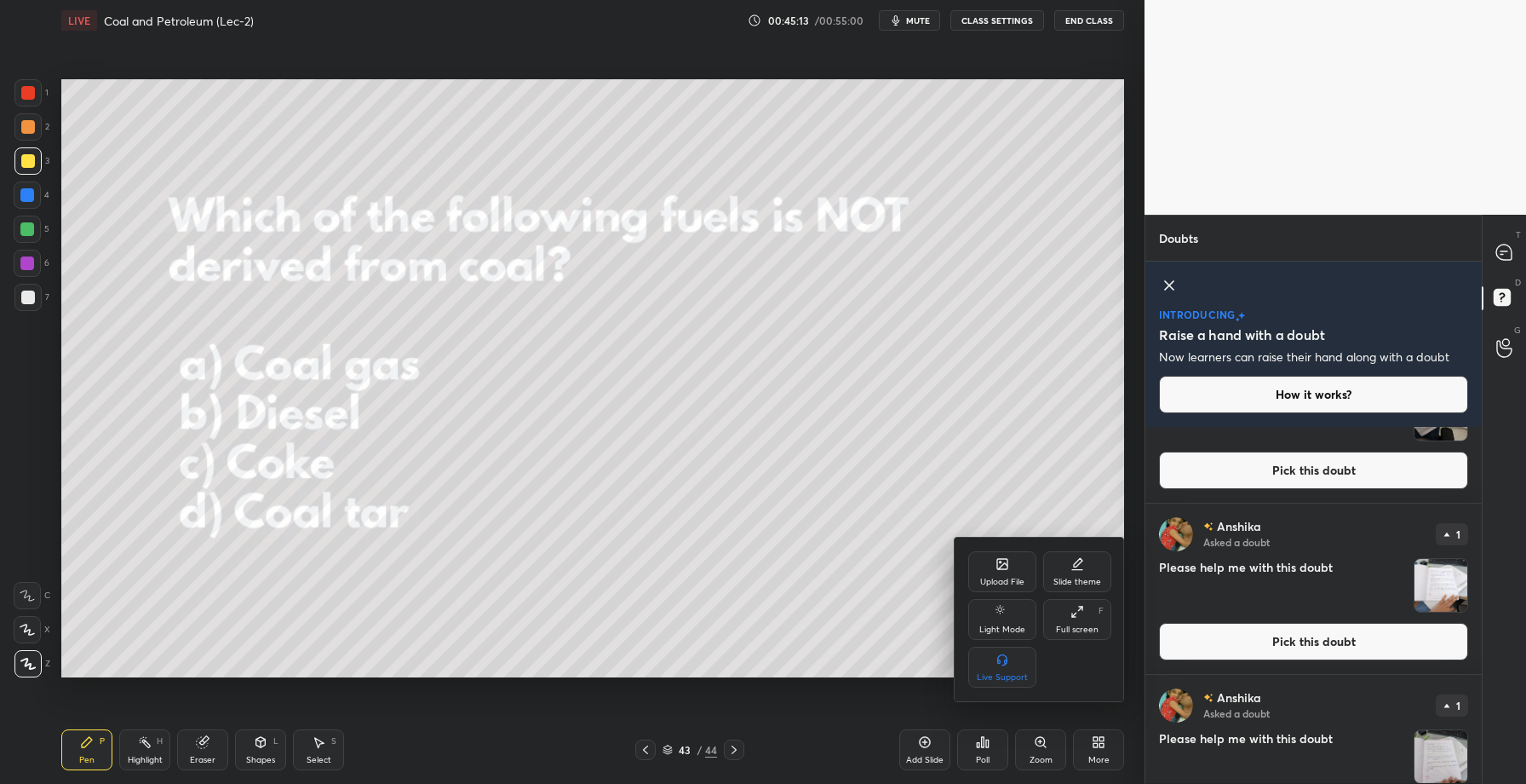
click at [1009, 558] on icon at bounding box center [1002, 563] width 14 height 14
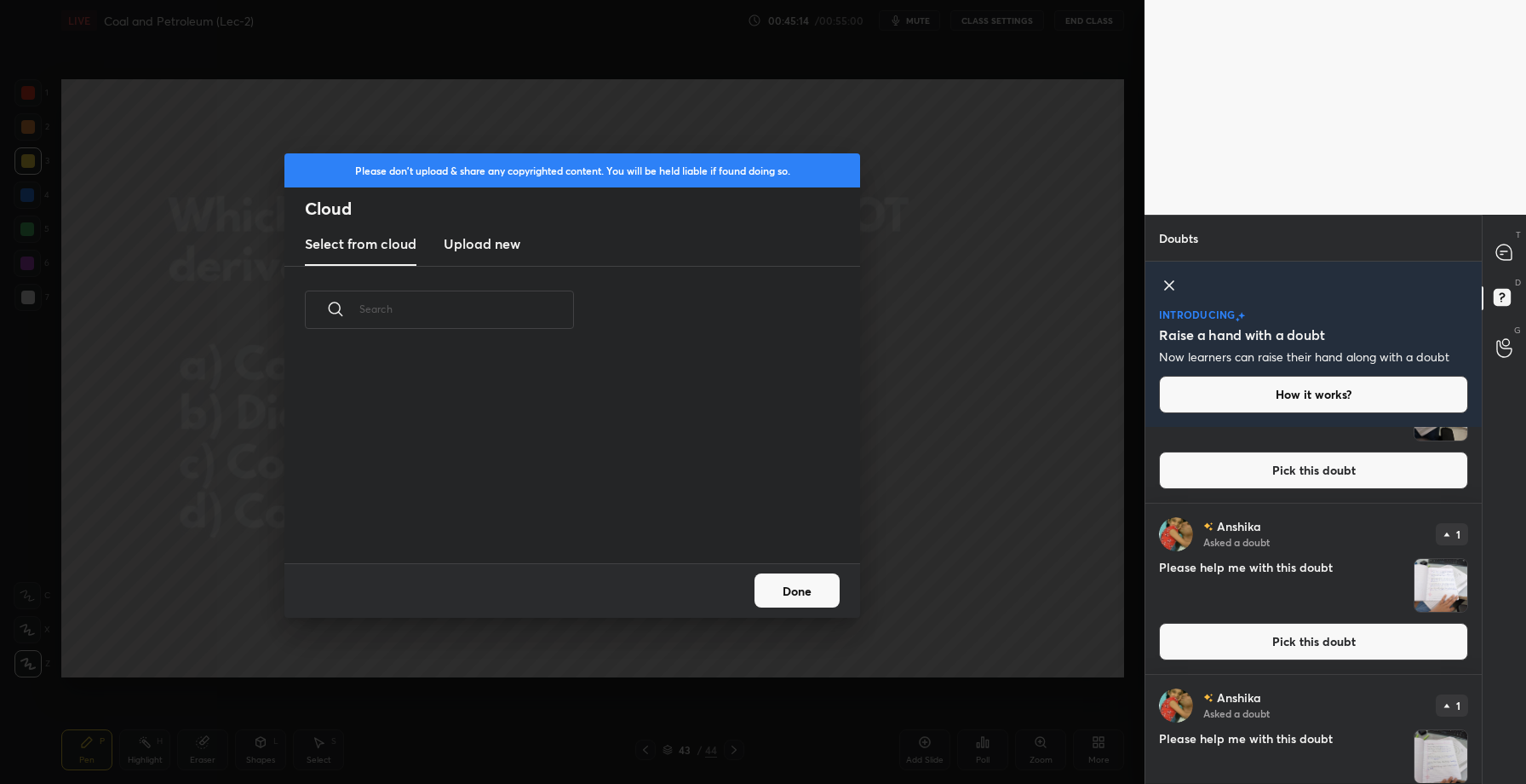
click at [479, 247] on h3 "Upload new" at bounding box center [482, 243] width 77 height 21
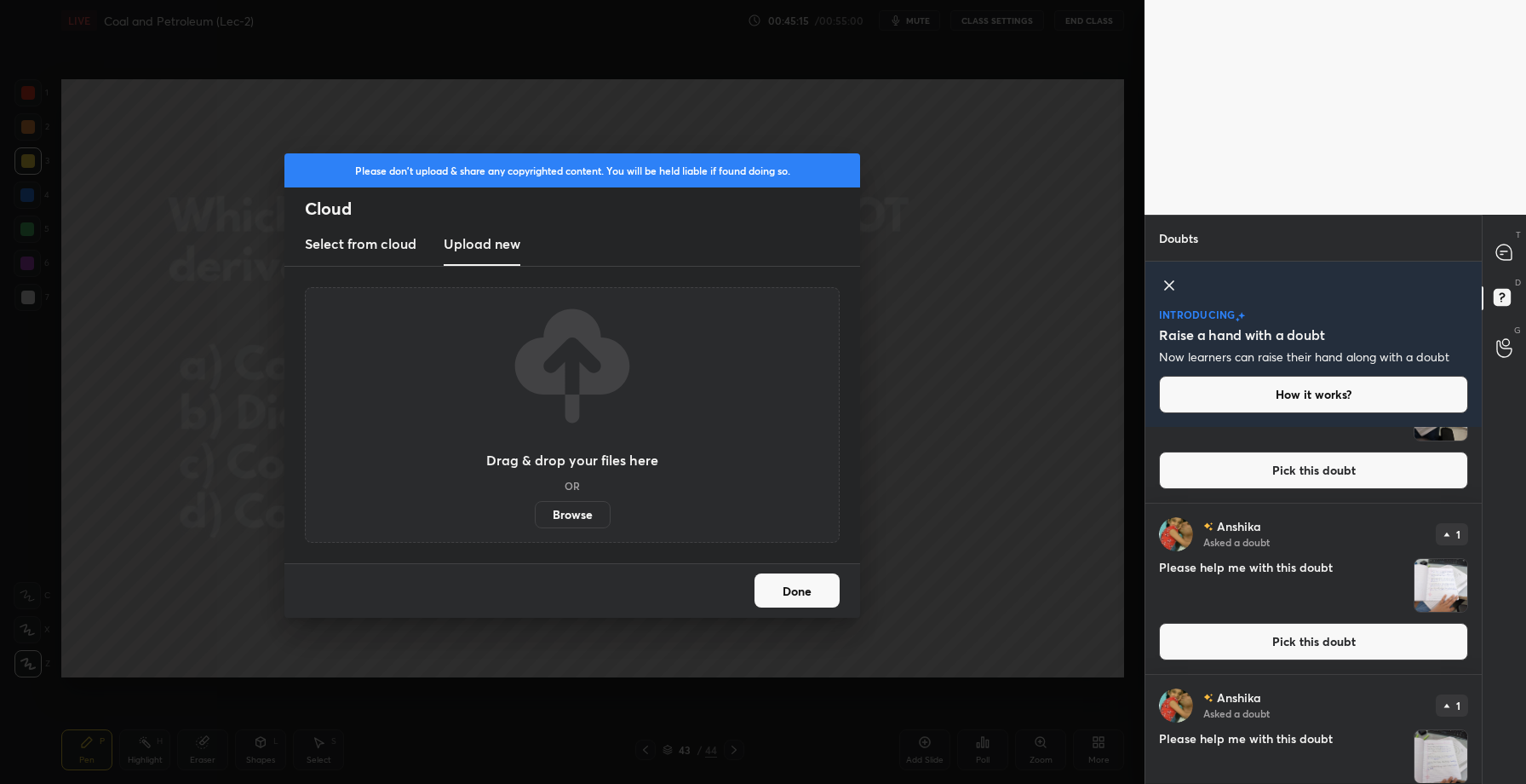
click at [575, 517] on label "Browse" at bounding box center [573, 514] width 76 height 27
click at [535, 517] on input "Browse" at bounding box center [535, 514] width 0 height 27
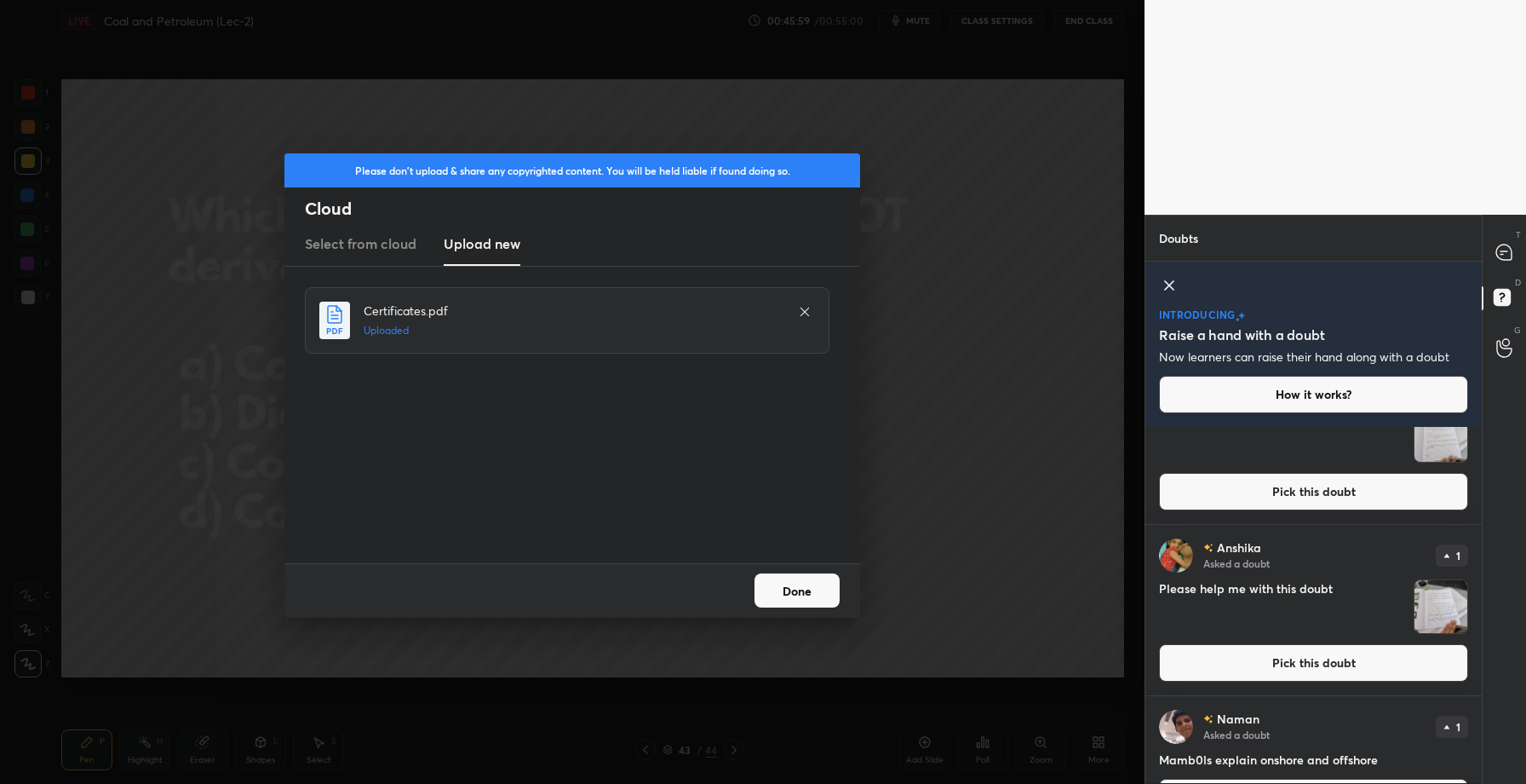
scroll to position [1208, 0]
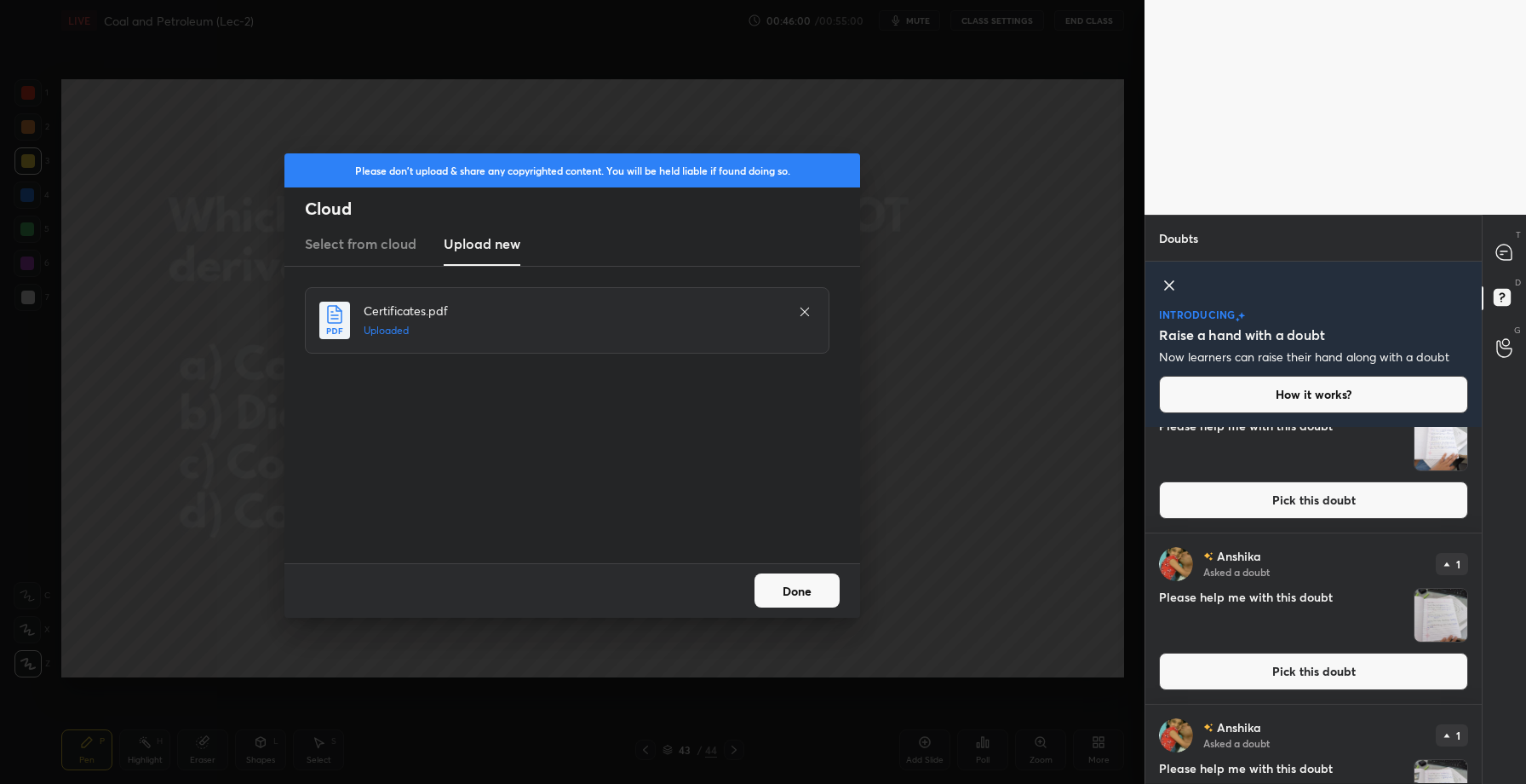
click at [1302, 505] on button "Pick this doubt" at bounding box center [1314, 500] width 309 height 37
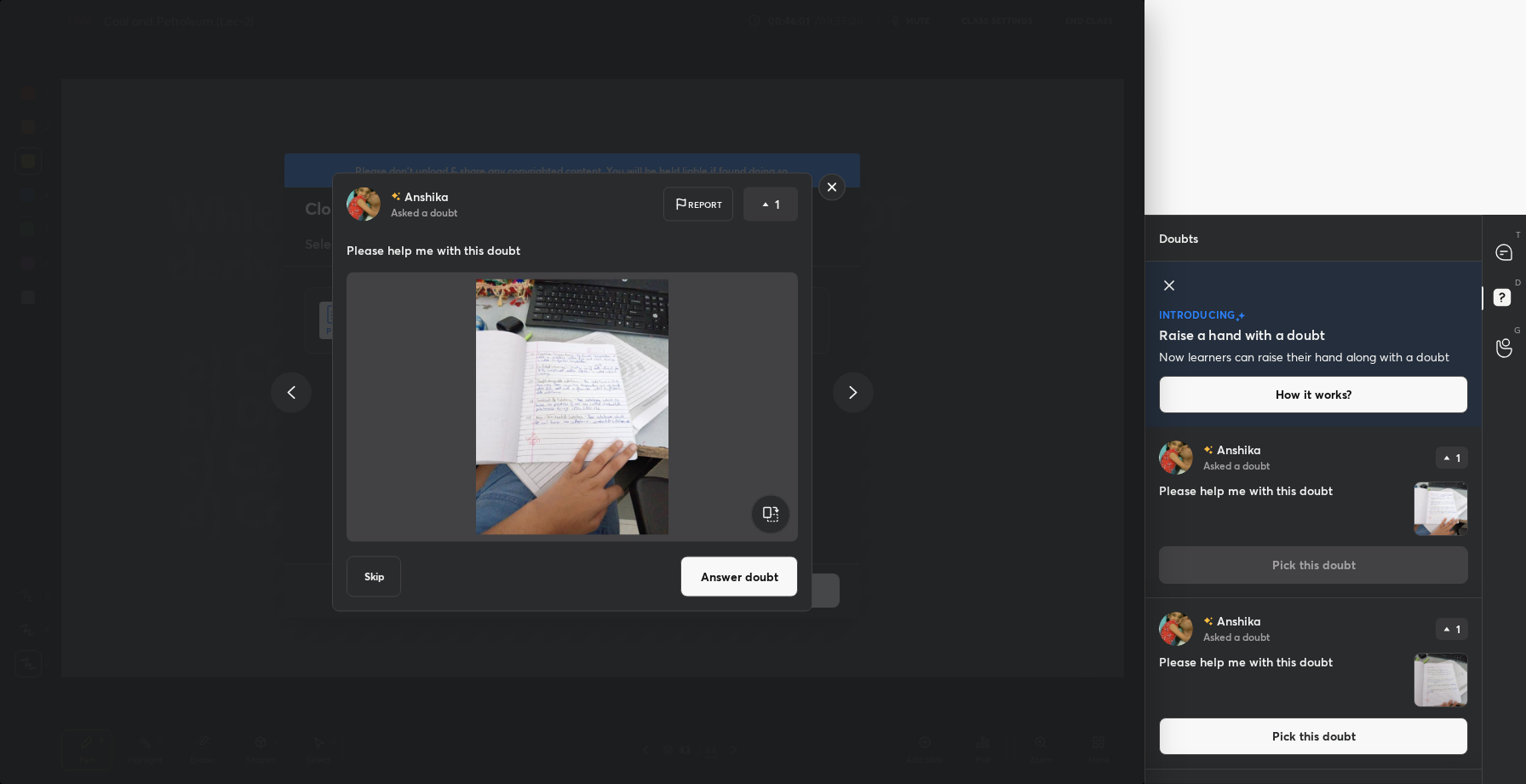
click at [765, 566] on button "Answer doubt" at bounding box center [739, 576] width 118 height 41
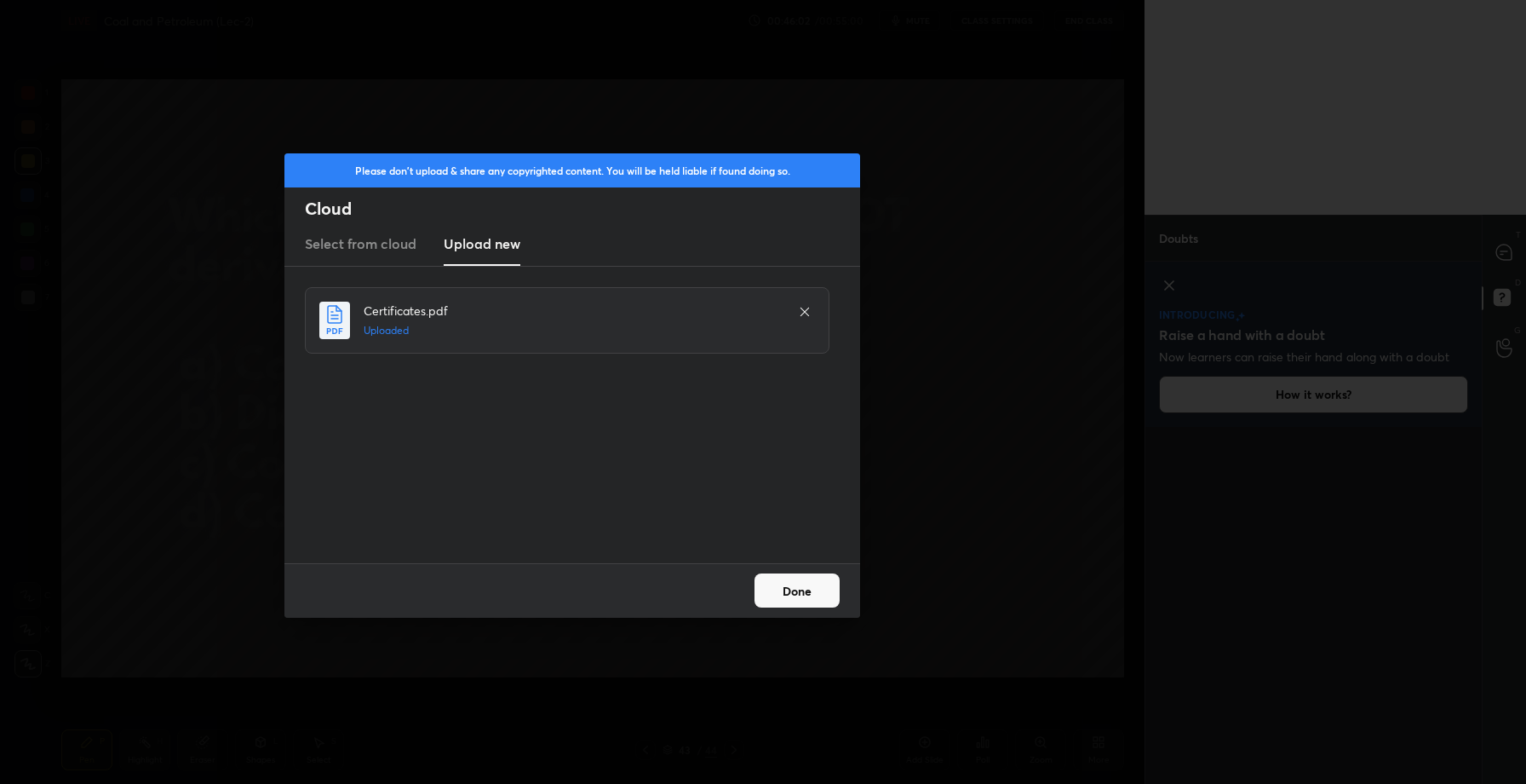
scroll to position [0, 0]
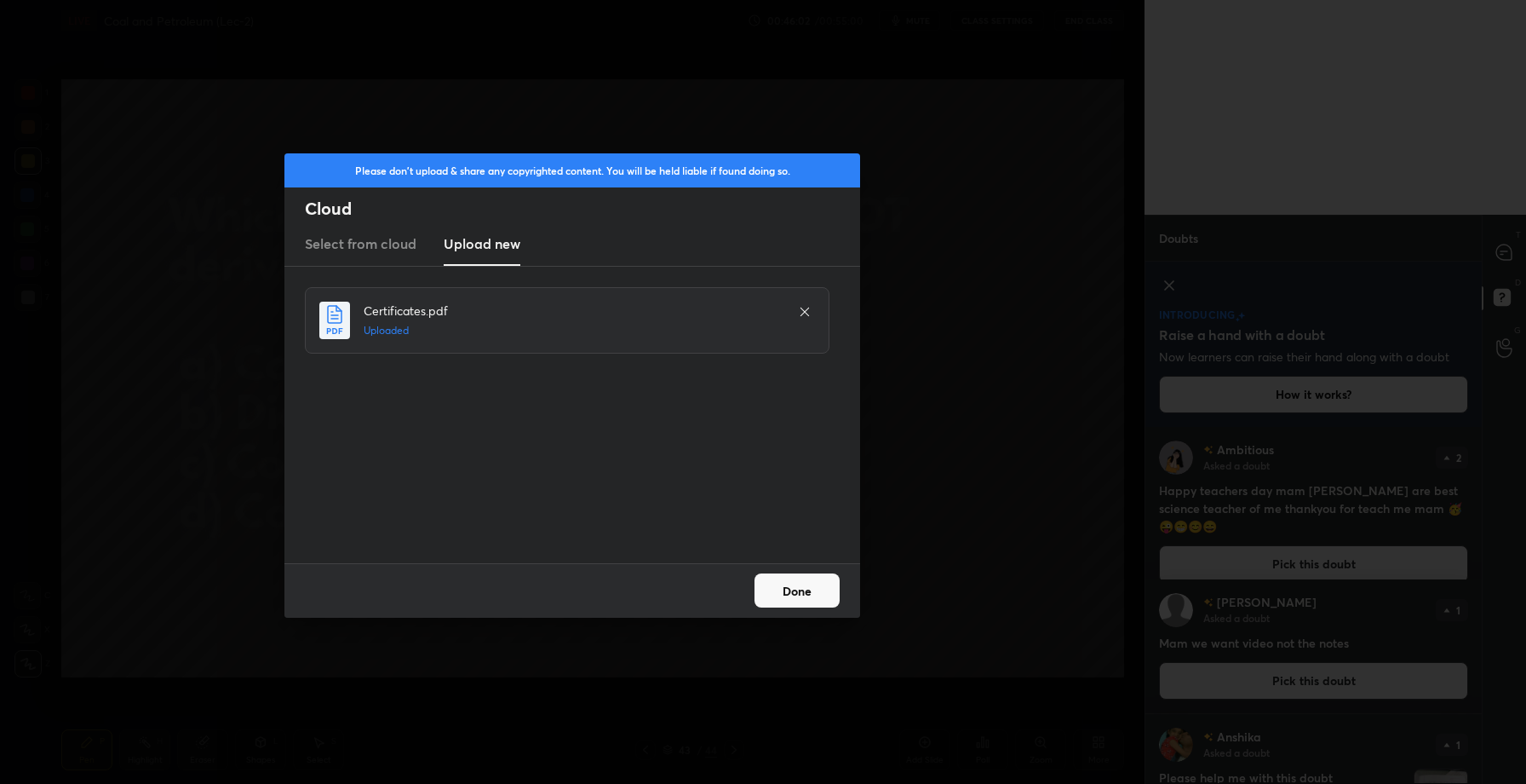
click at [788, 588] on button "Done" at bounding box center [797, 590] width 85 height 34
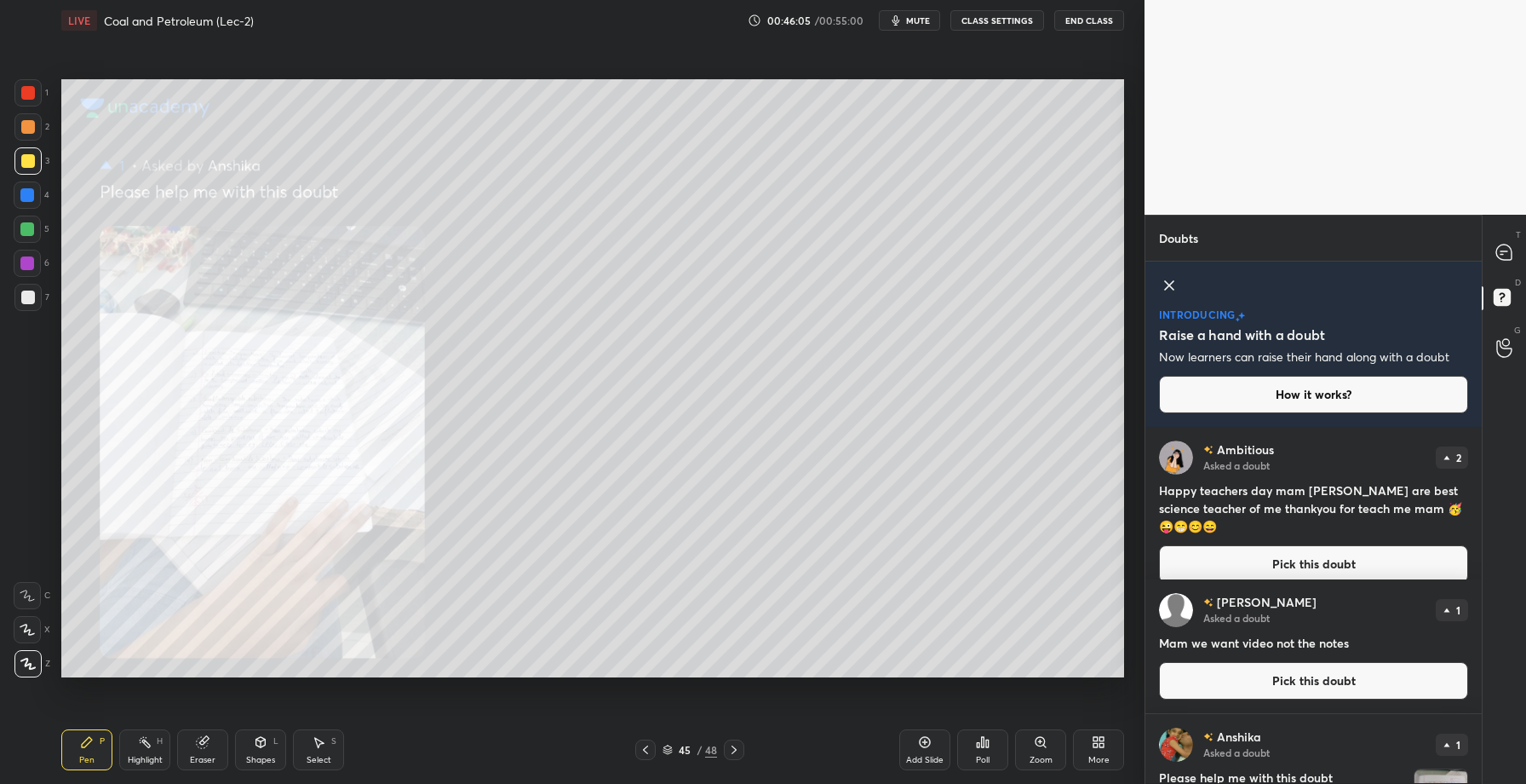
click at [658, 748] on div "45 / 48" at bounding box center [690, 749] width 109 height 21
click at [729, 748] on icon at bounding box center [734, 749] width 14 height 14
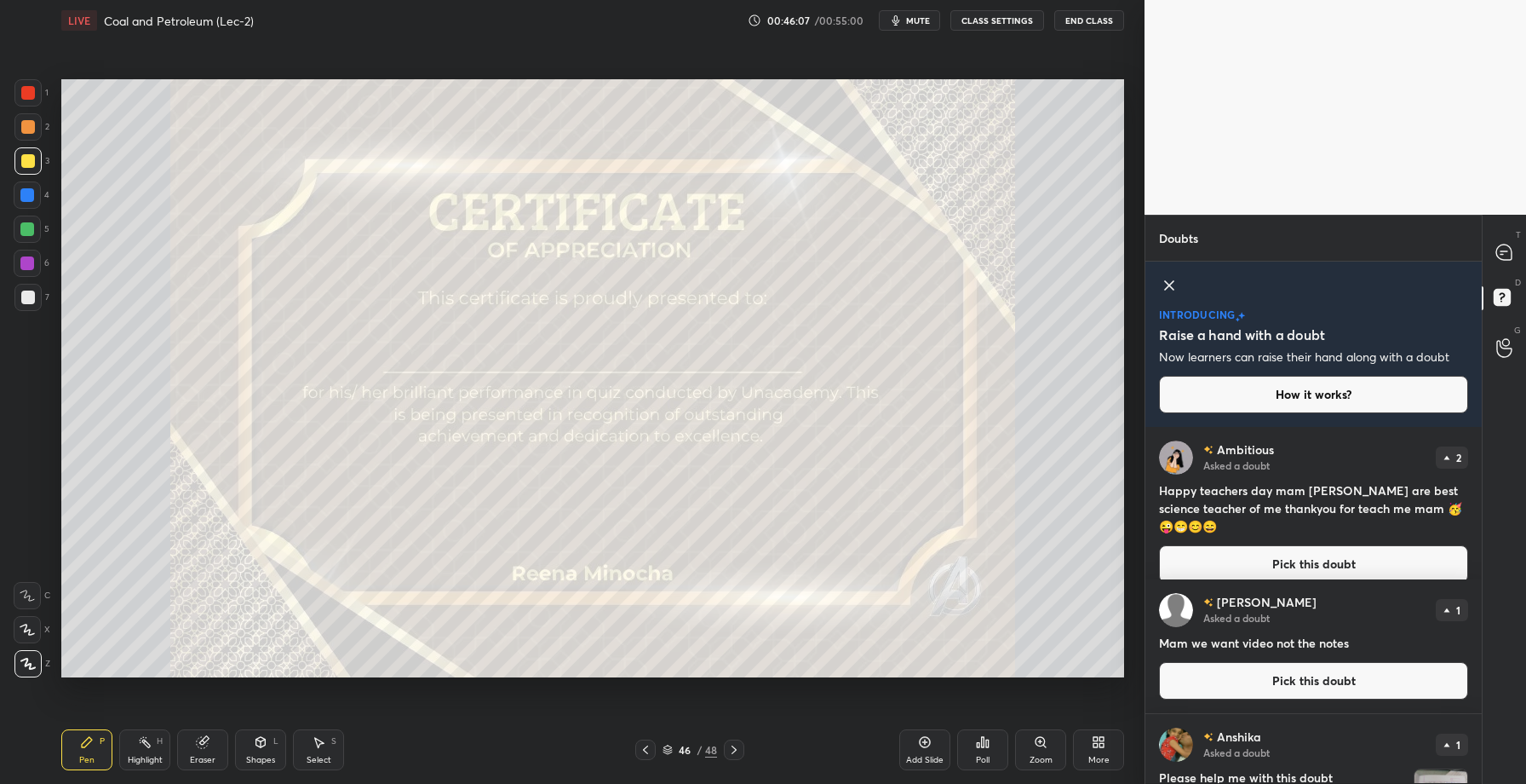
click at [659, 746] on div "46 / 48" at bounding box center [690, 749] width 109 height 21
click at [651, 746] on icon at bounding box center [646, 749] width 14 height 14
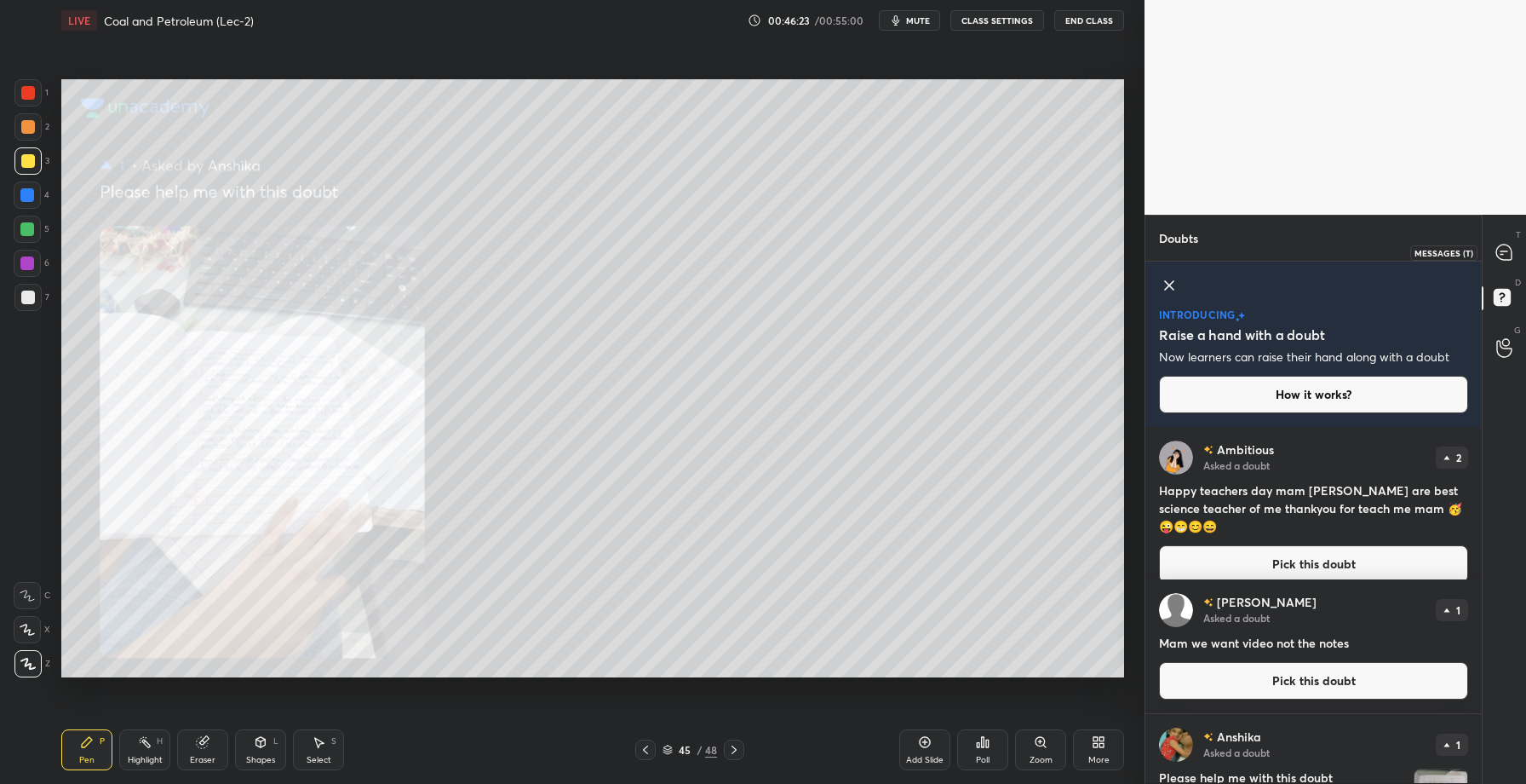
click at [1510, 244] on icon at bounding box center [1504, 252] width 18 height 18
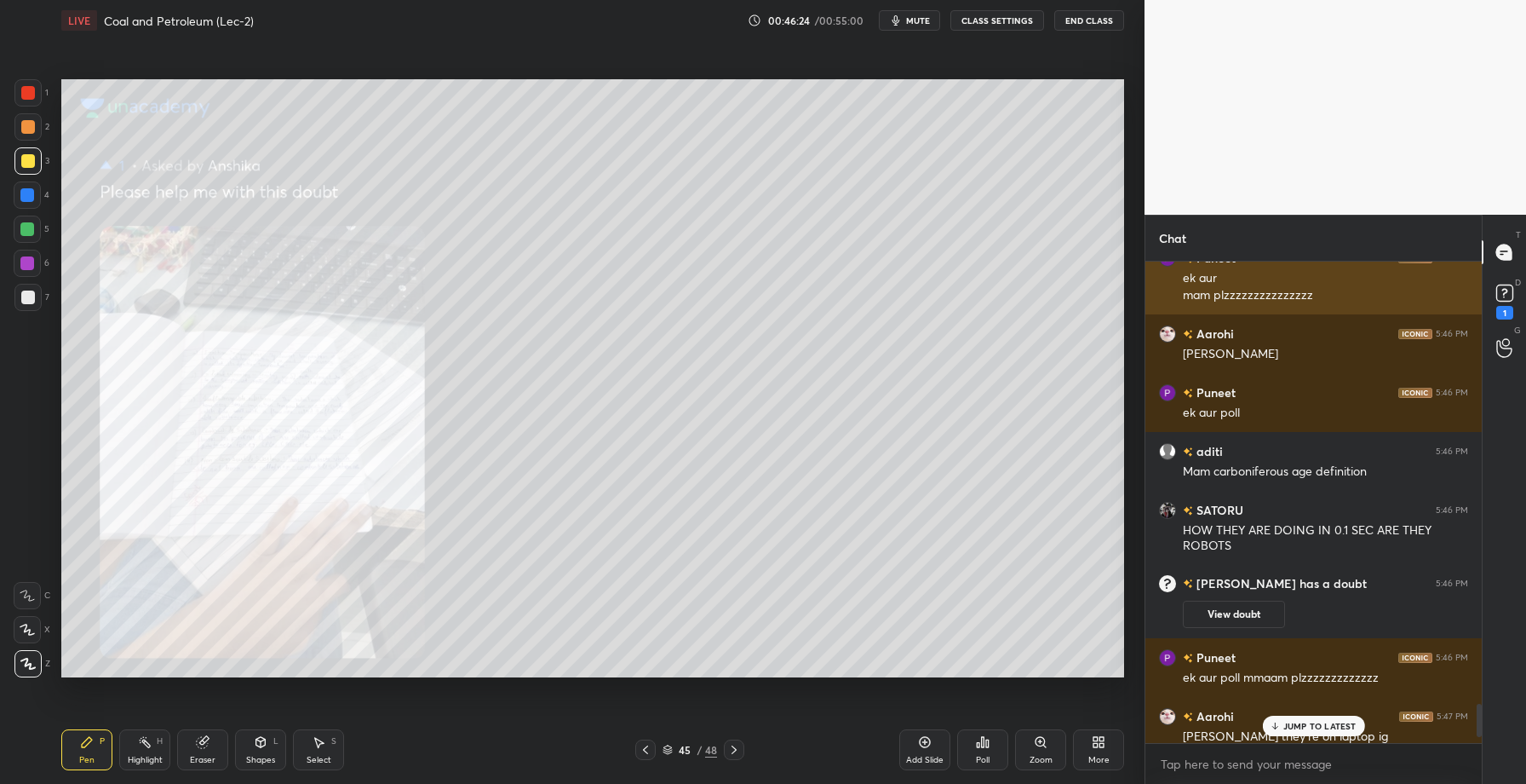
scroll to position [6452, 0]
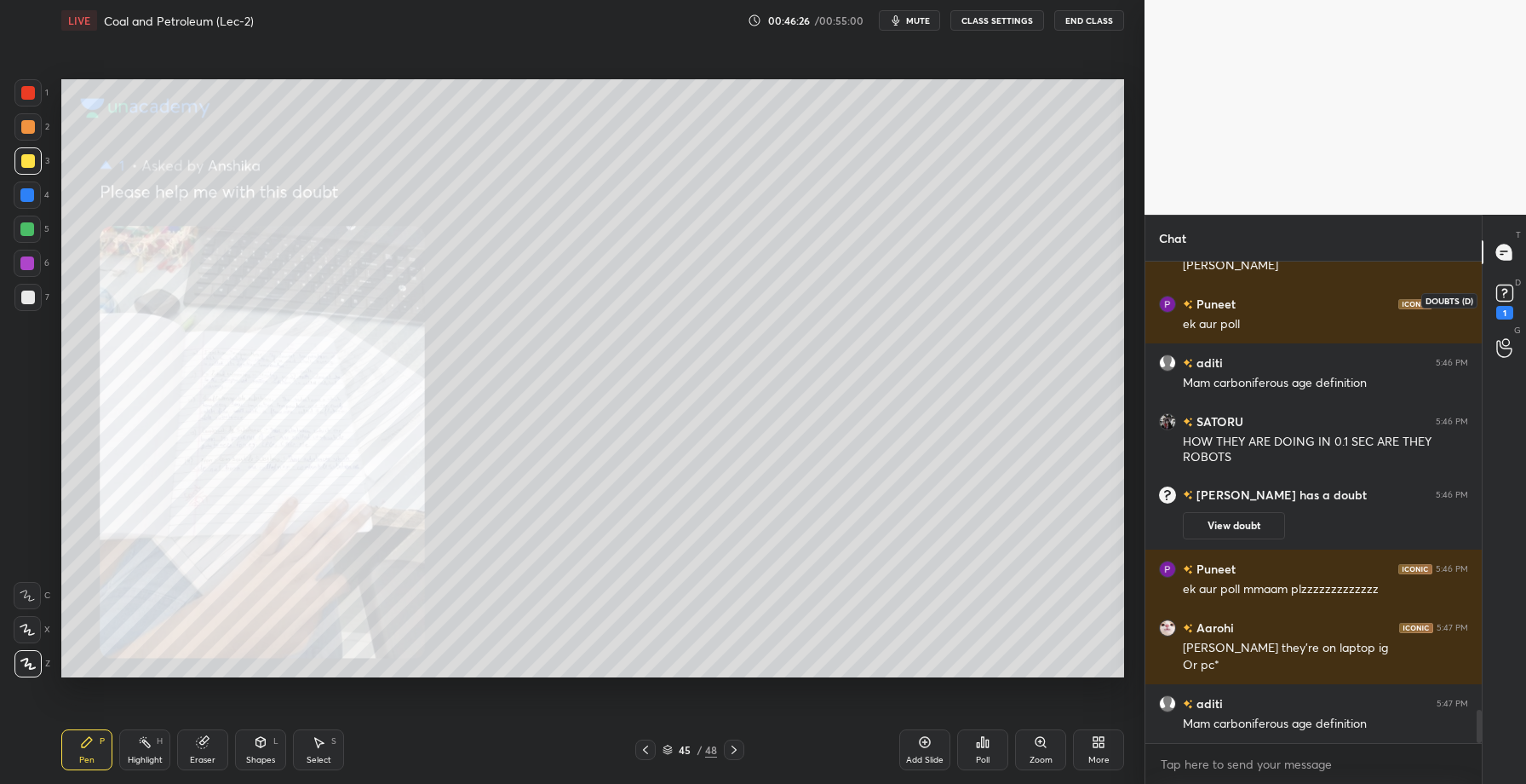
click at [1507, 283] on icon at bounding box center [1504, 293] width 25 height 25
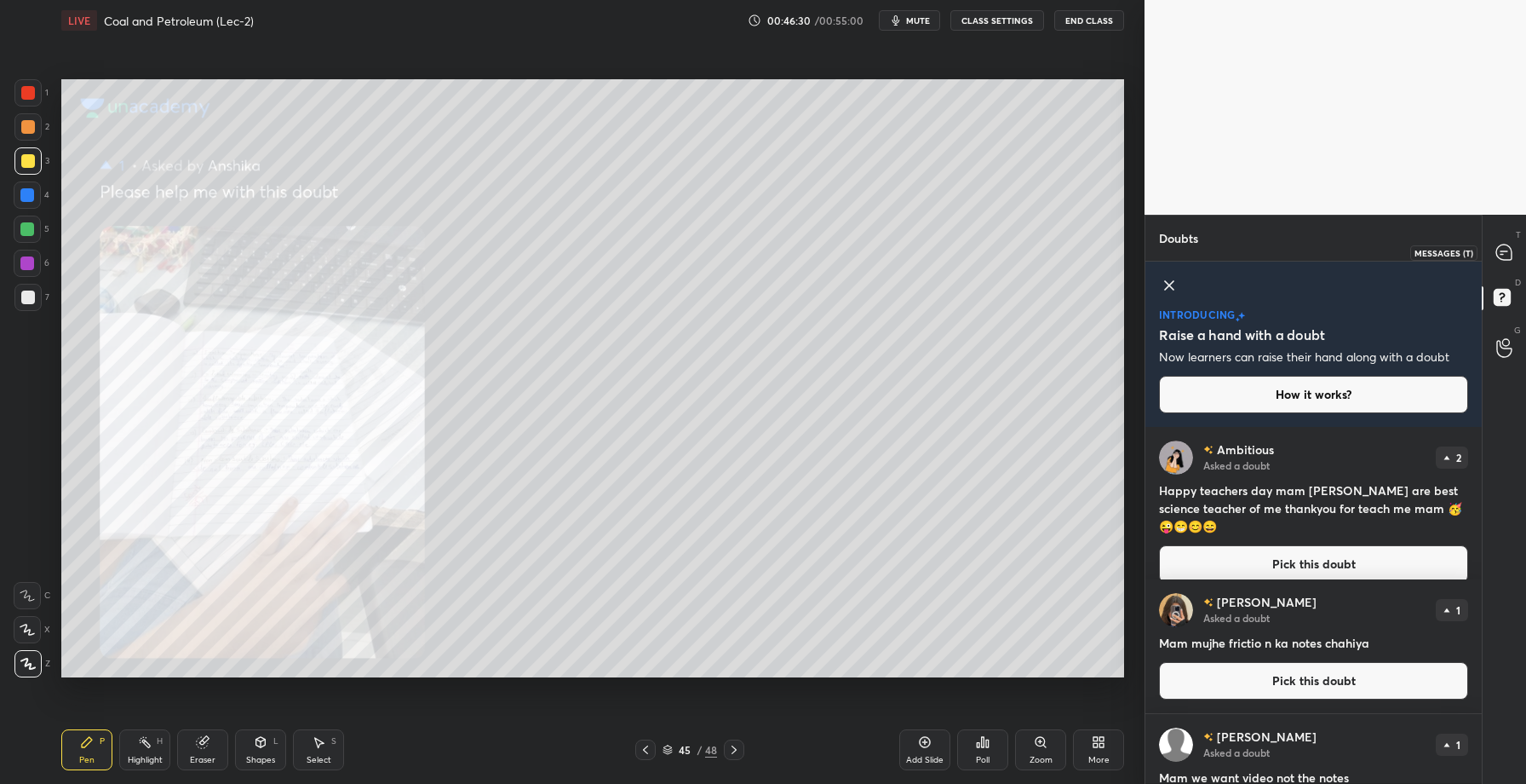
click at [1506, 252] on icon at bounding box center [1504, 252] width 15 height 15
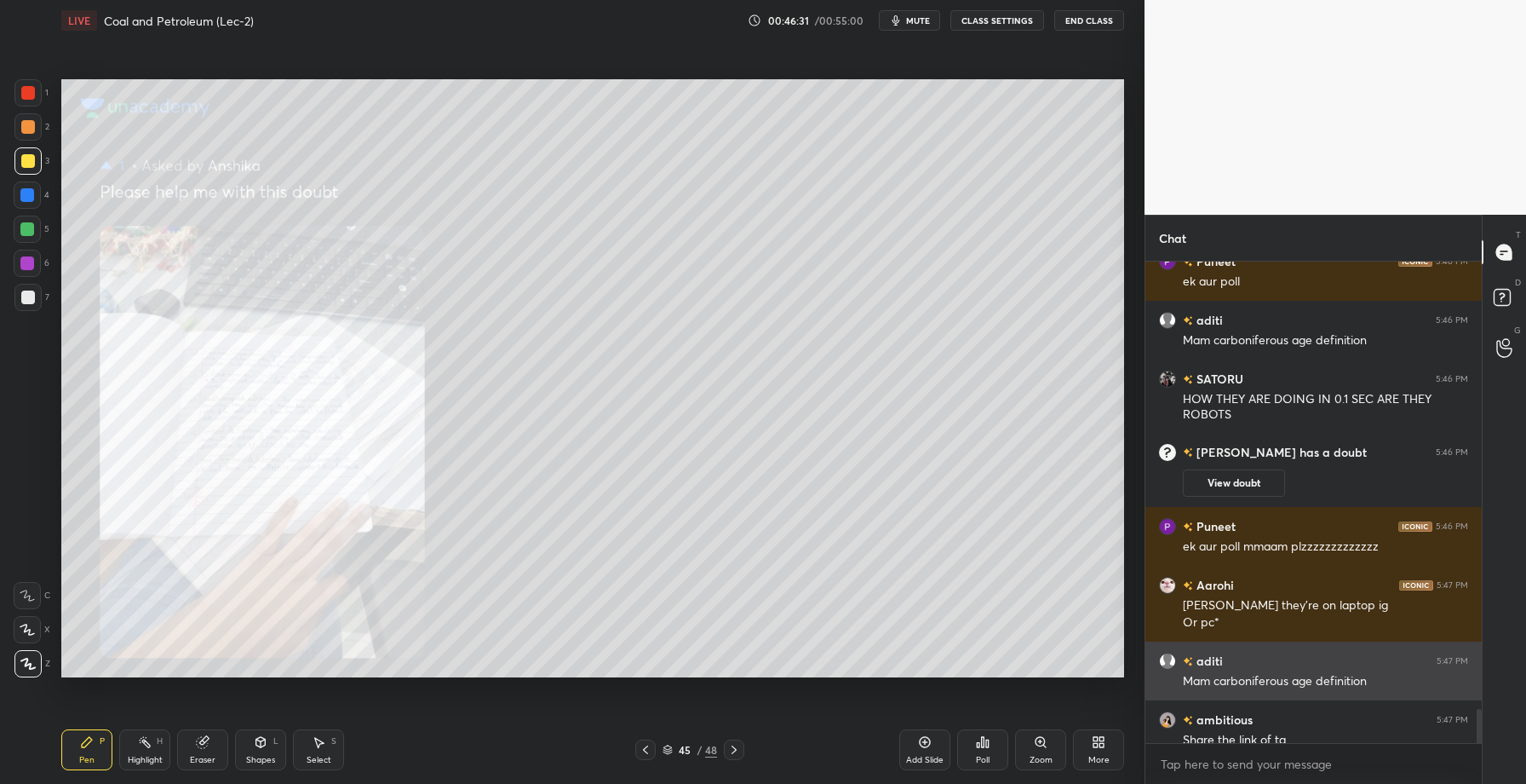
scroll to position [6584, 0]
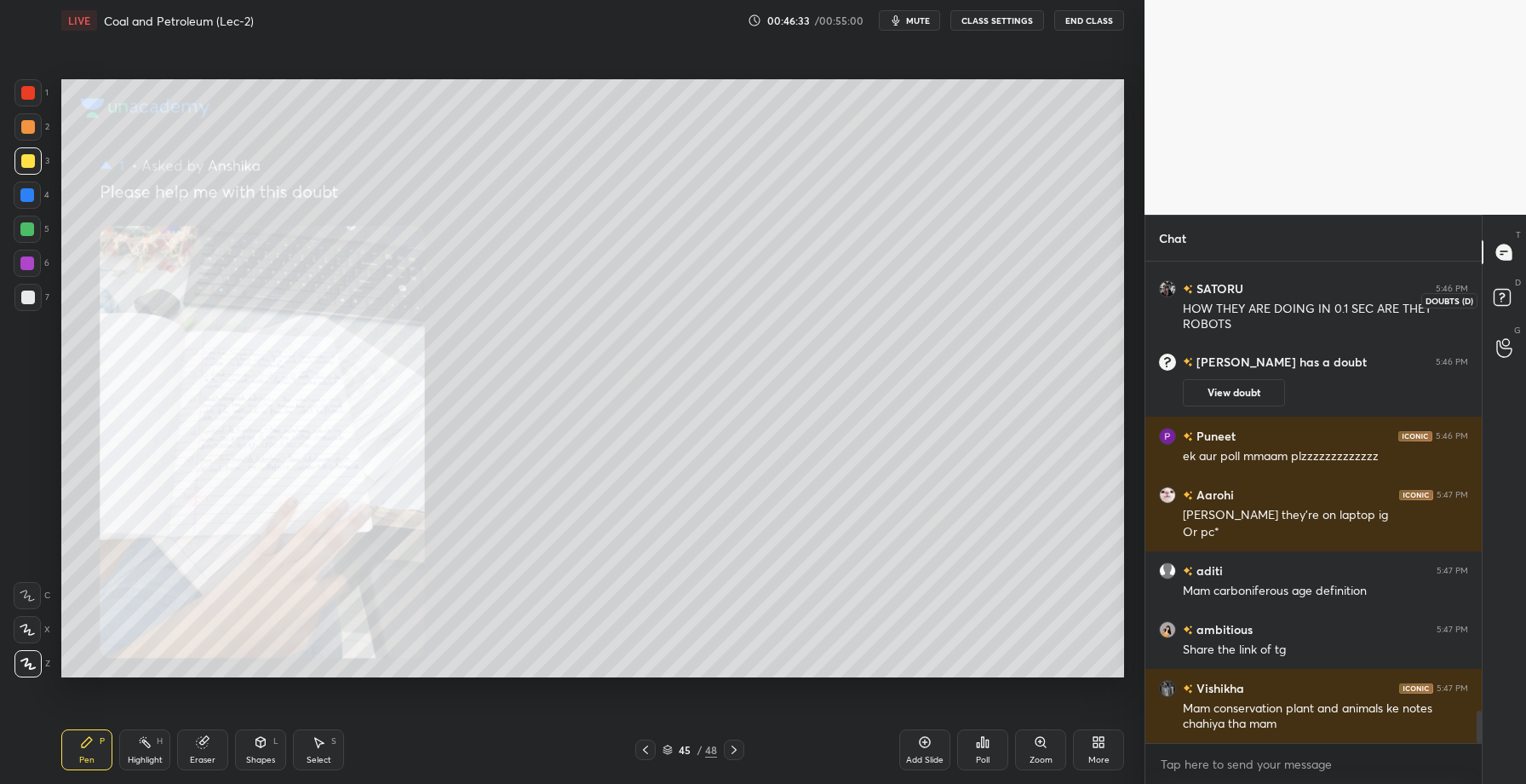
click at [1508, 287] on icon at bounding box center [1504, 299] width 31 height 31
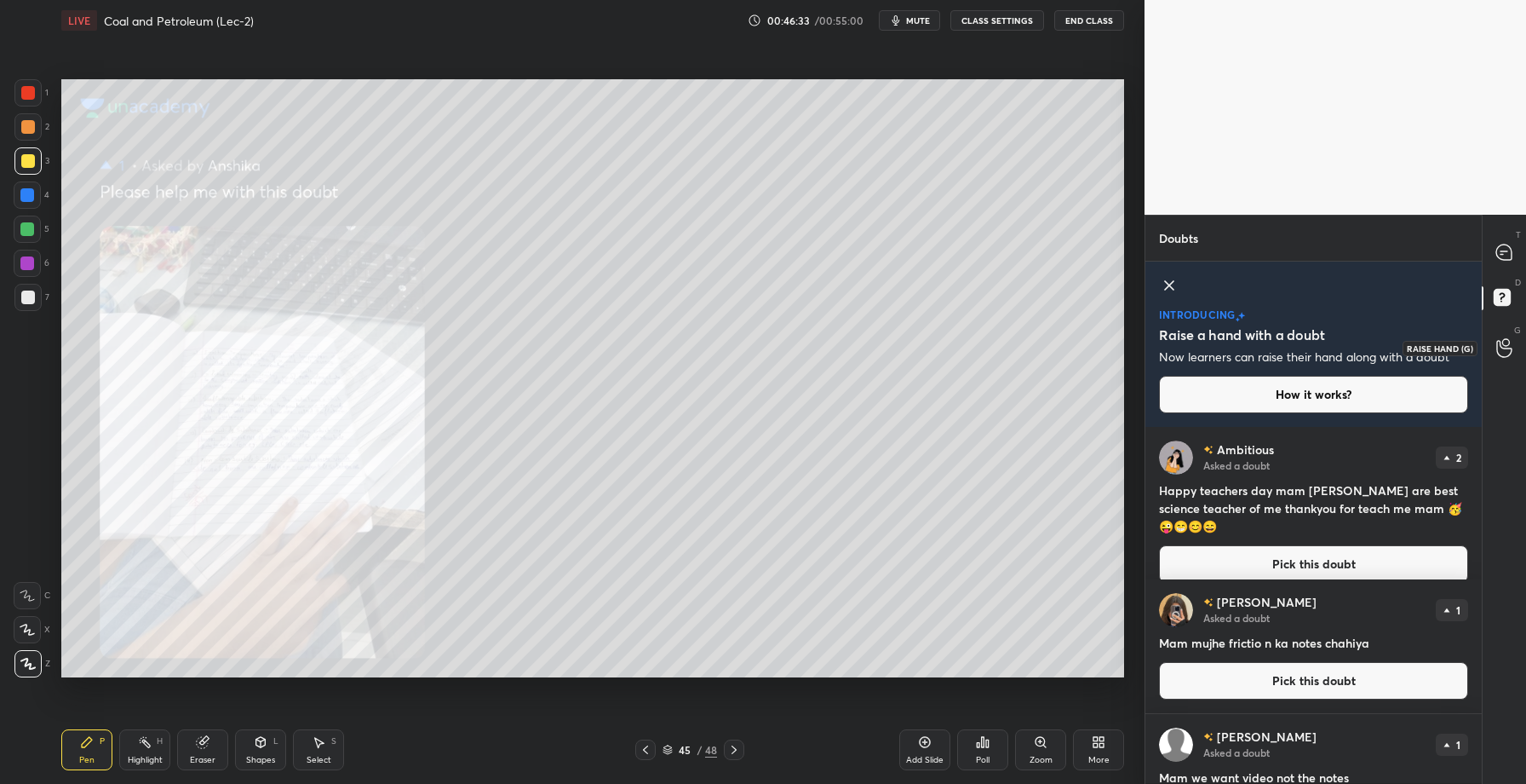
click at [1500, 353] on icon at bounding box center [1504, 347] width 16 height 20
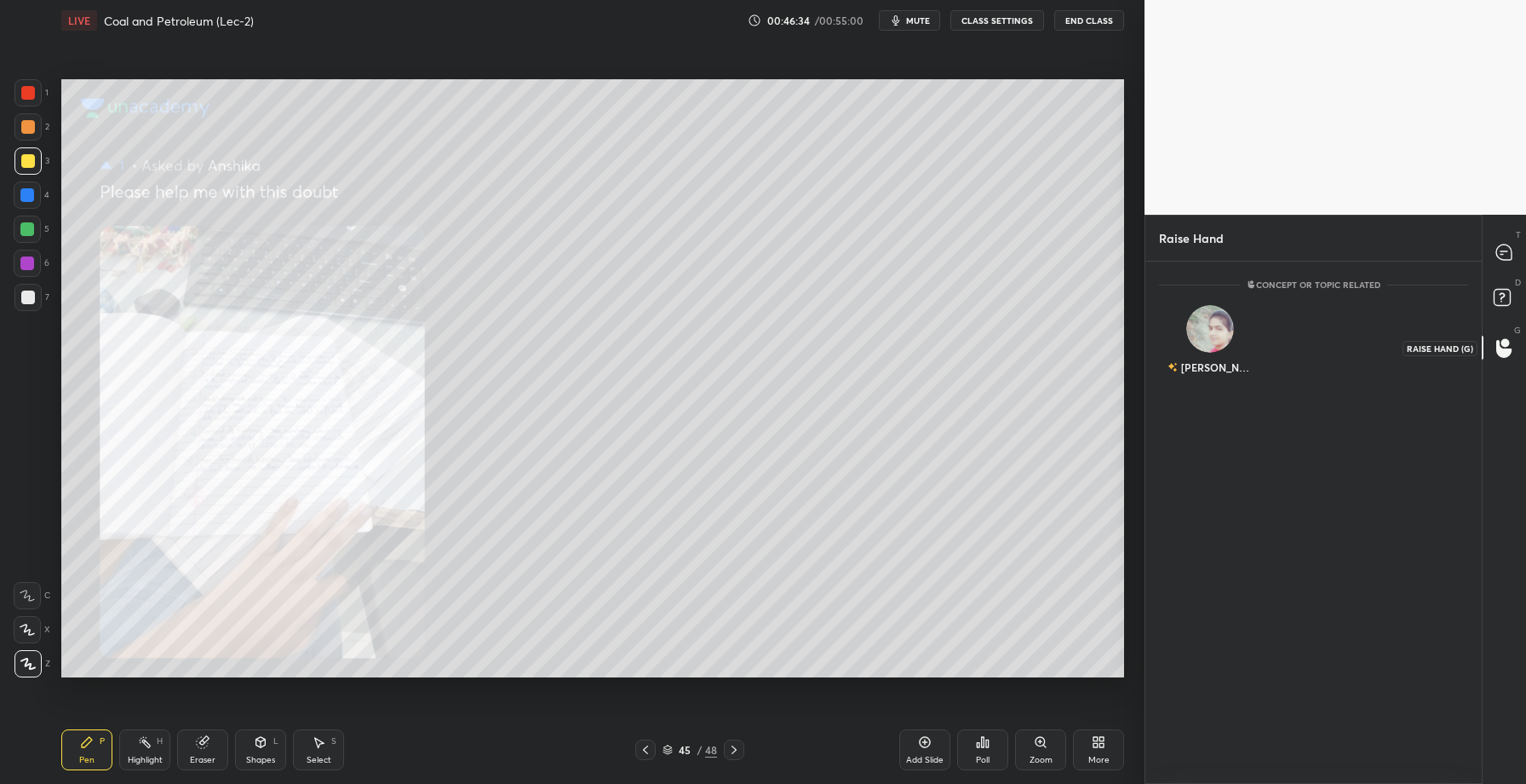
scroll to position [517, 331]
click at [1508, 292] on rect at bounding box center [1502, 298] width 16 height 16
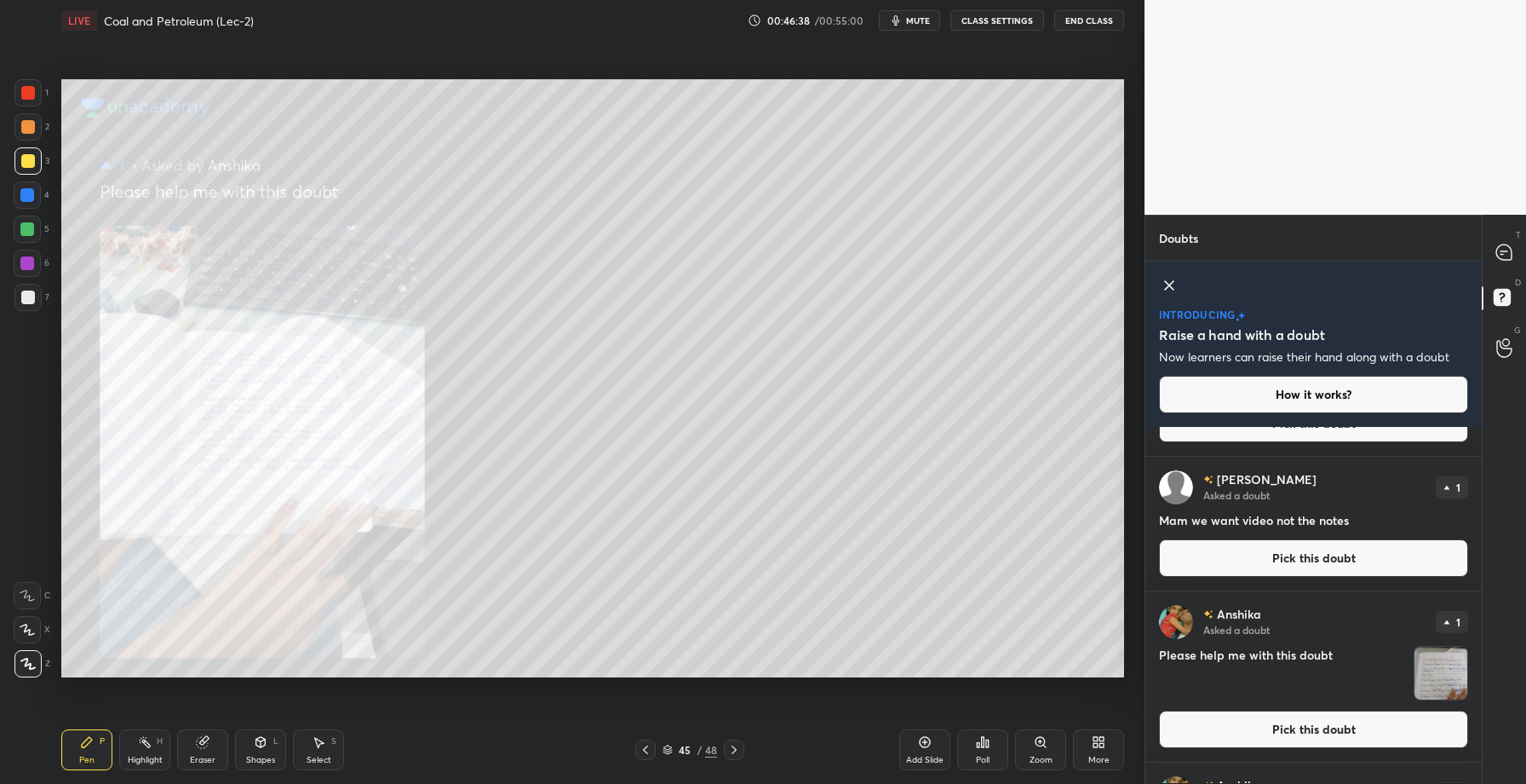
scroll to position [0, 0]
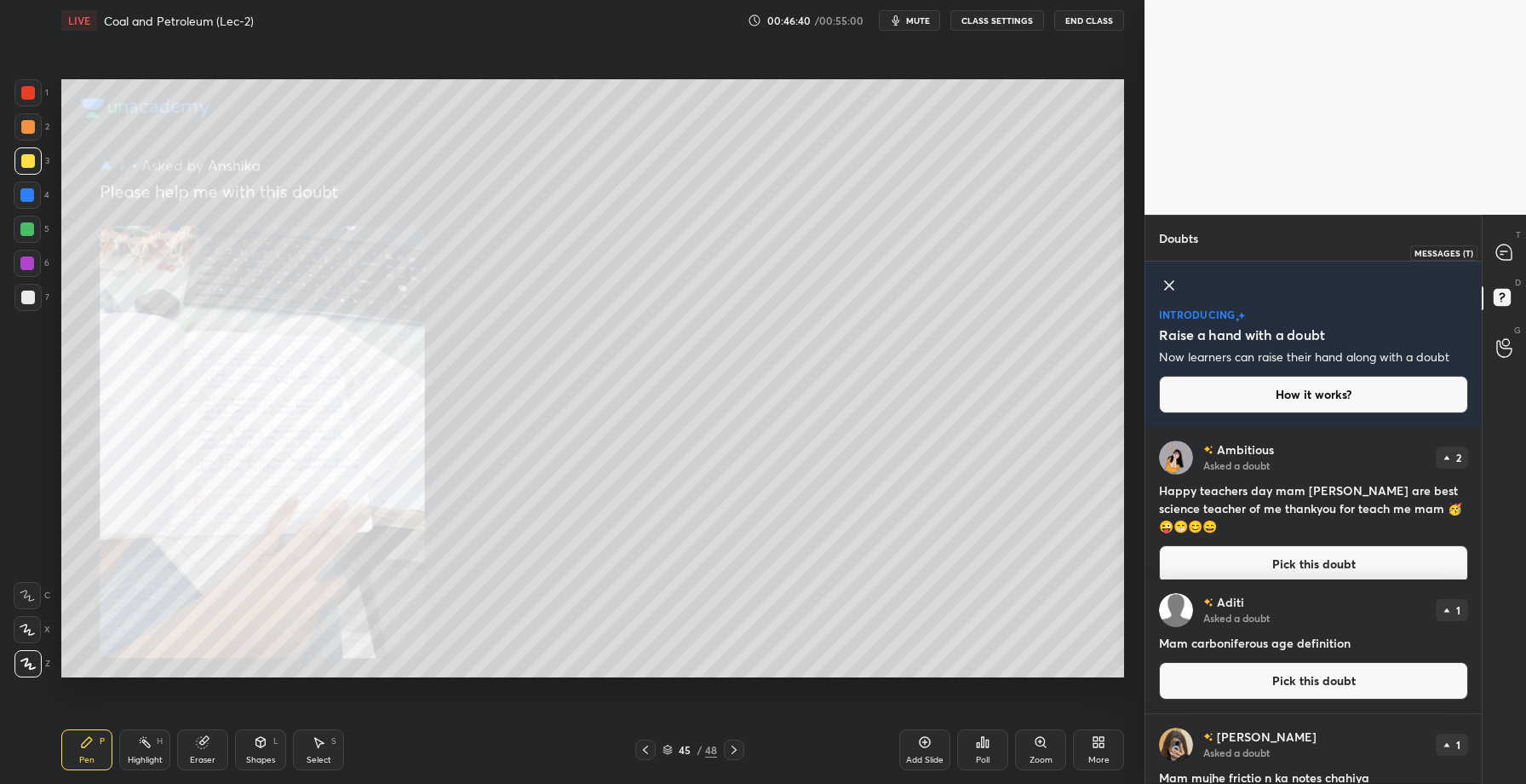
click at [1511, 248] on icon at bounding box center [1504, 252] width 15 height 15
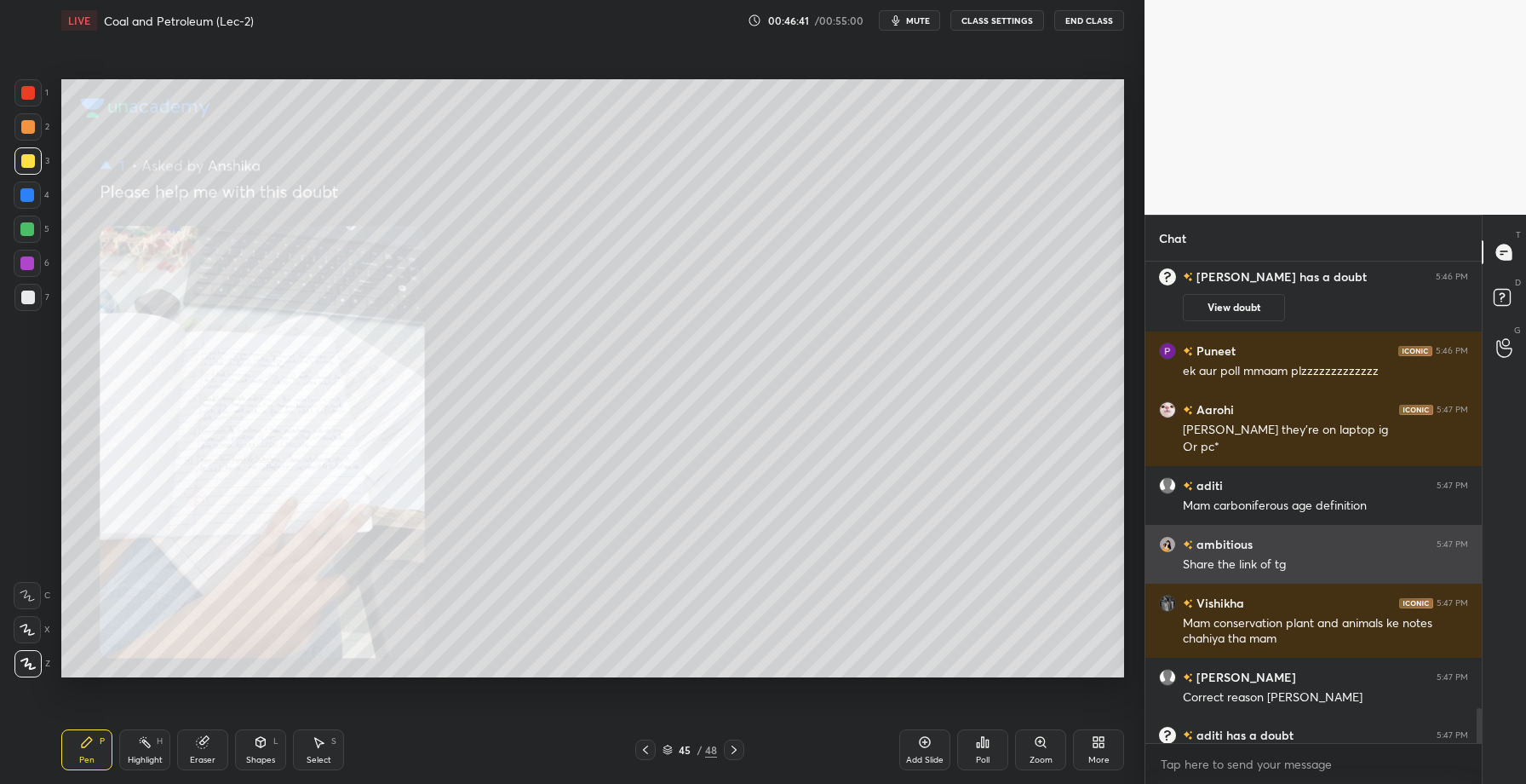
scroll to position [6716, 0]
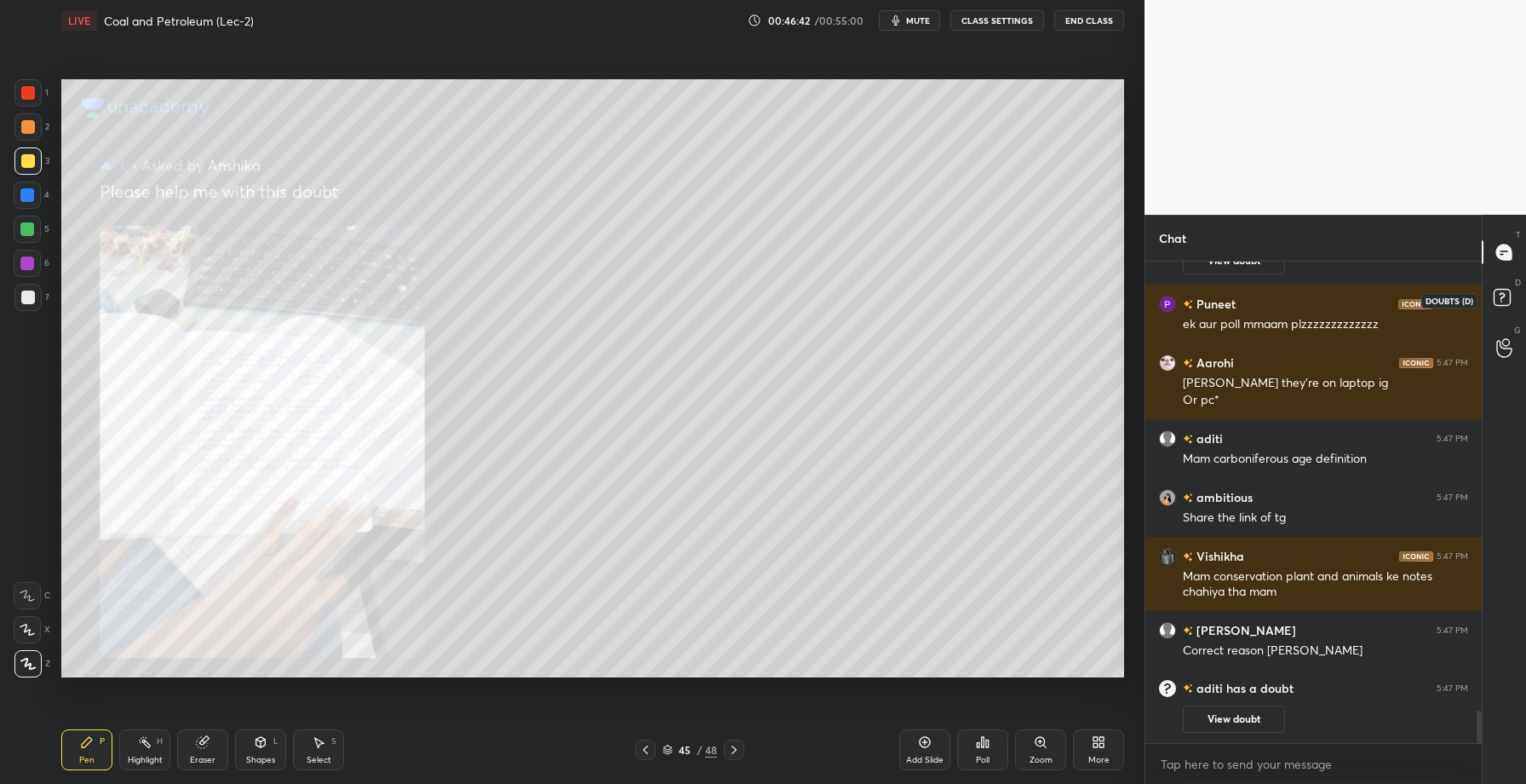
click at [1504, 301] on rect at bounding box center [1502, 298] width 16 height 16
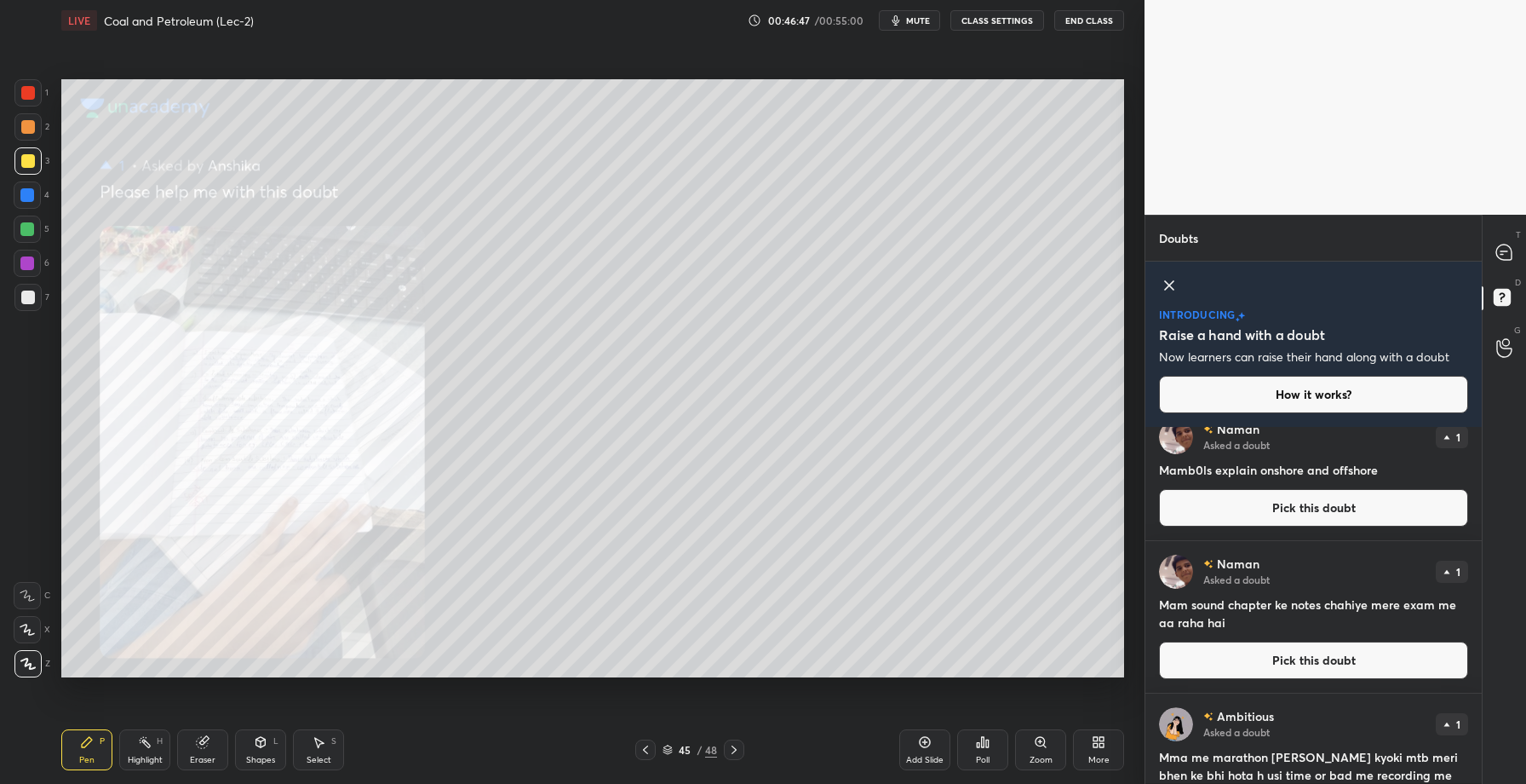
click at [1312, 515] on button "Pick this doubt" at bounding box center [1314, 508] width 309 height 37
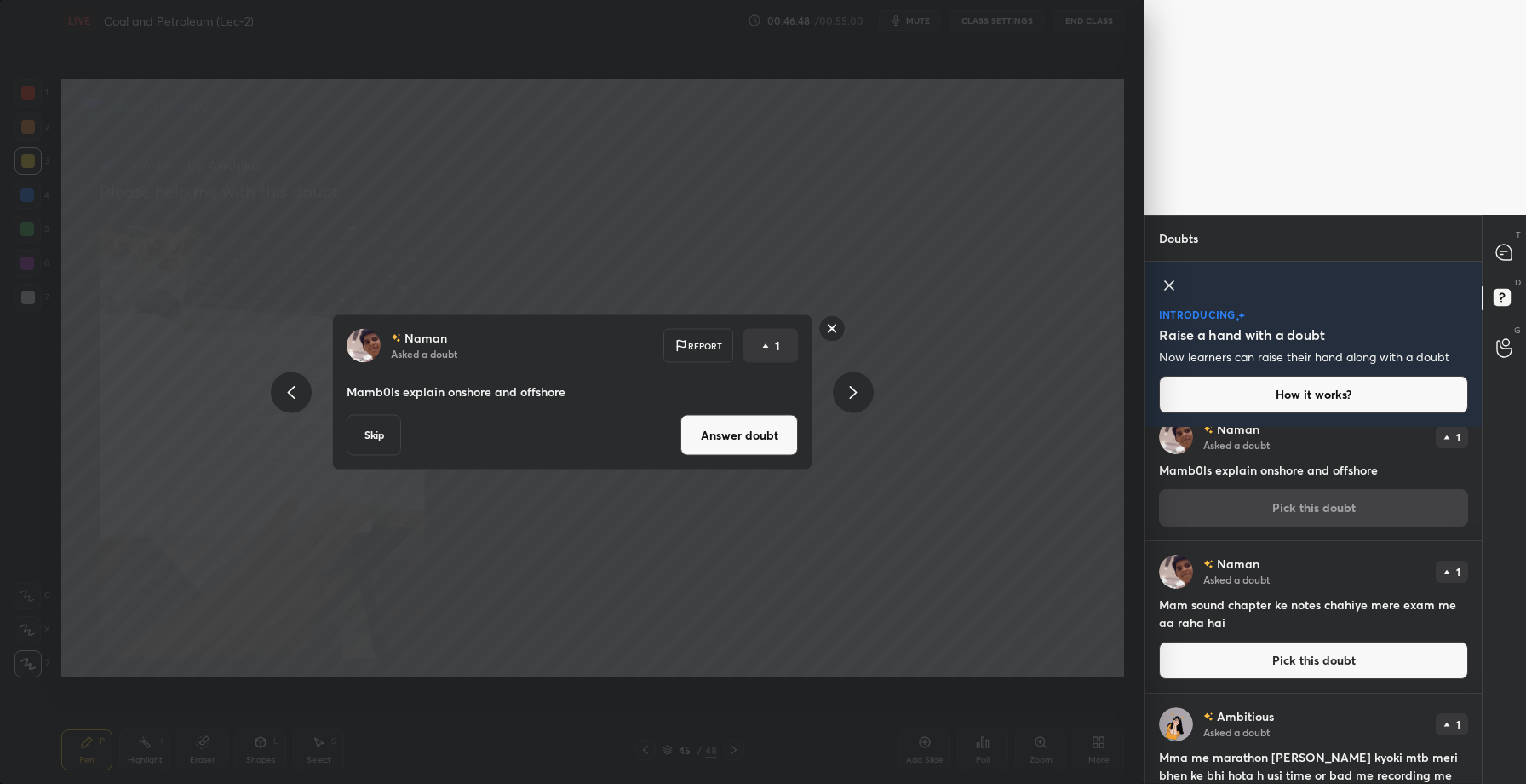
scroll to position [1754, 0]
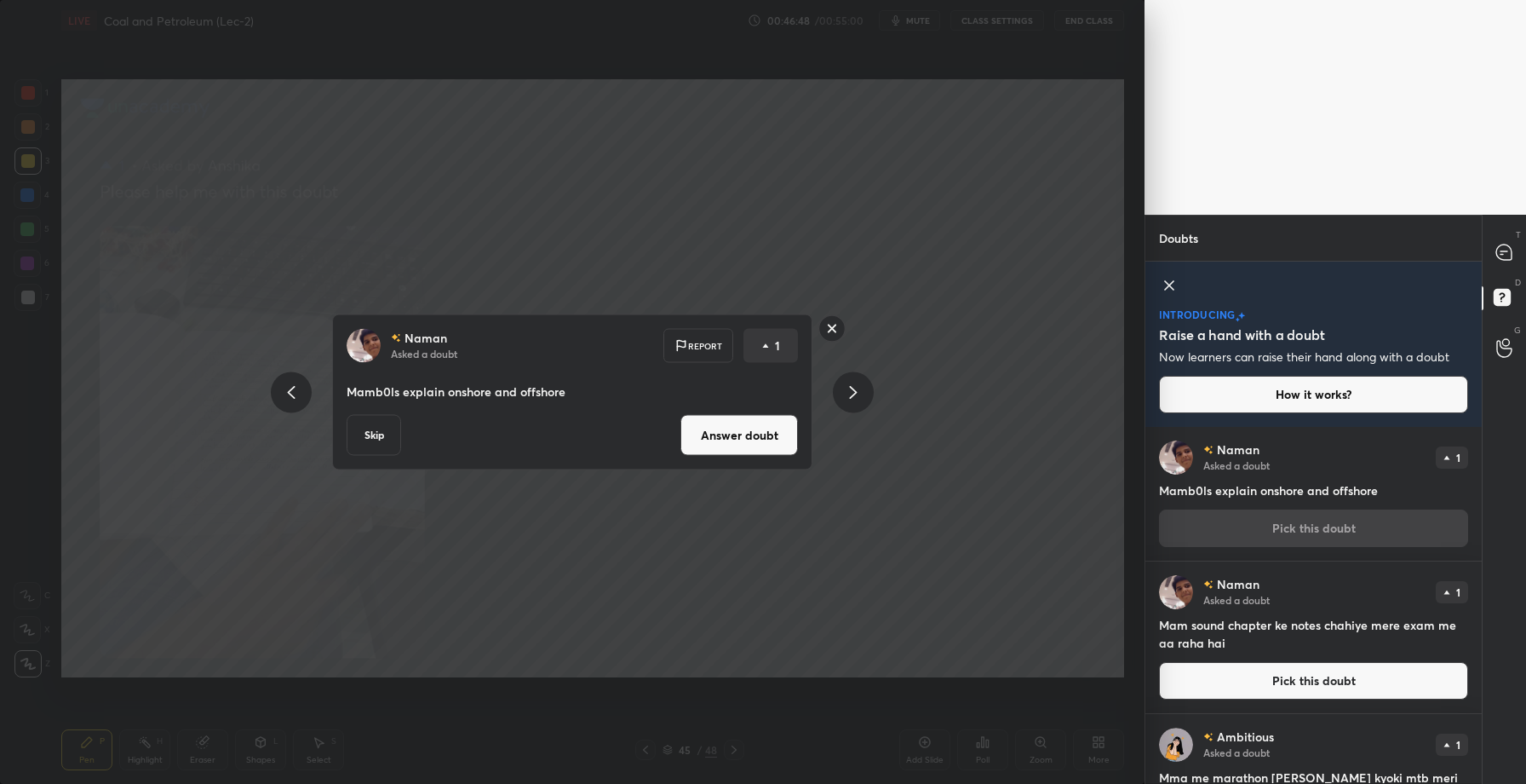
click at [1312, 515] on div "Naman Asked a doubt 1 Mamb0ls explain onshore and offshore Pick this doubt" at bounding box center [1314, 493] width 337 height 134
click at [746, 442] on button "Answer doubt" at bounding box center [739, 435] width 118 height 41
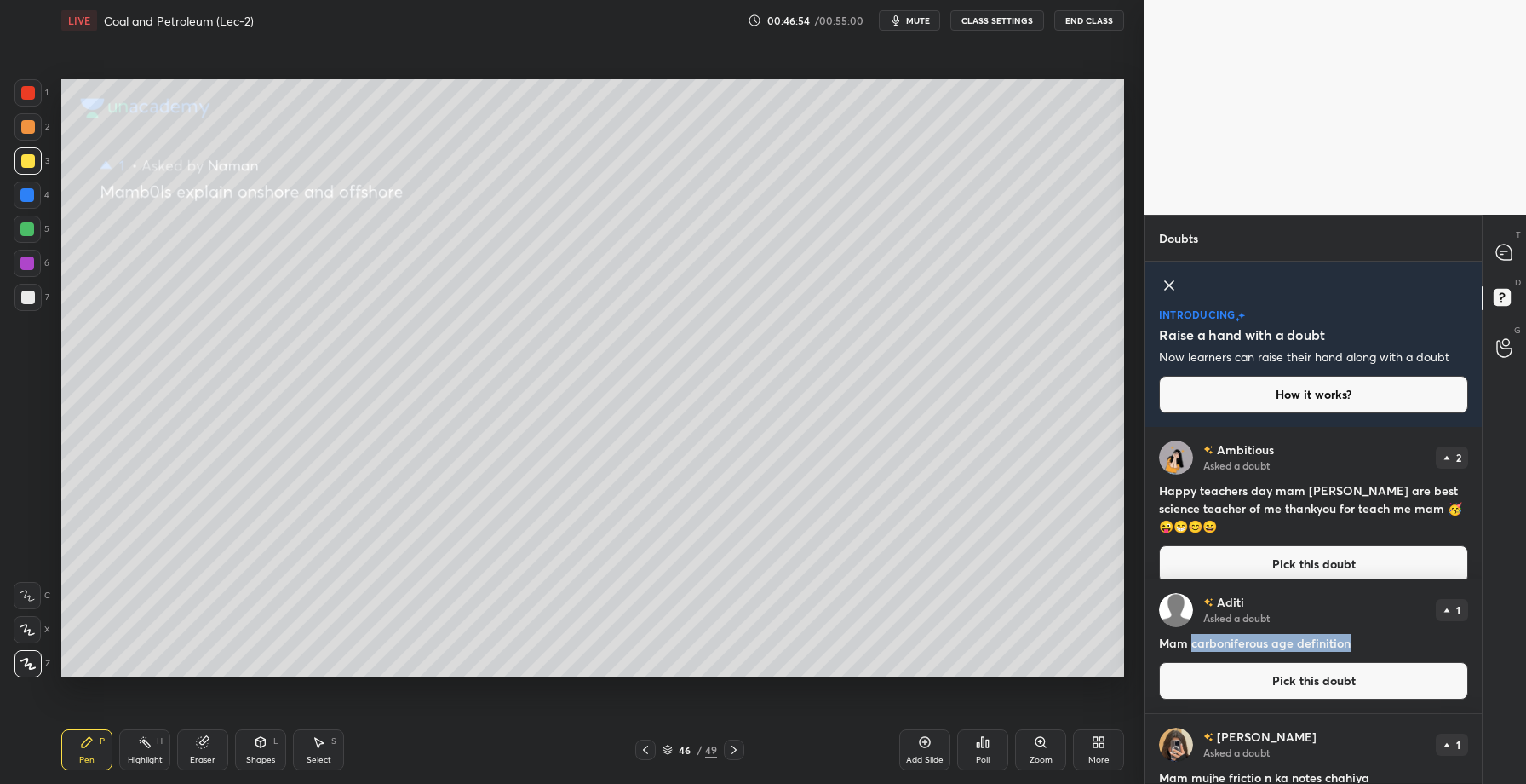
drag, startPoint x: 1193, startPoint y: 643, endPoint x: 1347, endPoint y: 646, distance: 154.0
click at [1348, 645] on h4 "Mam carboniferous age definition" at bounding box center [1314, 642] width 309 height 18
copy h4 "carboniferous age definition"
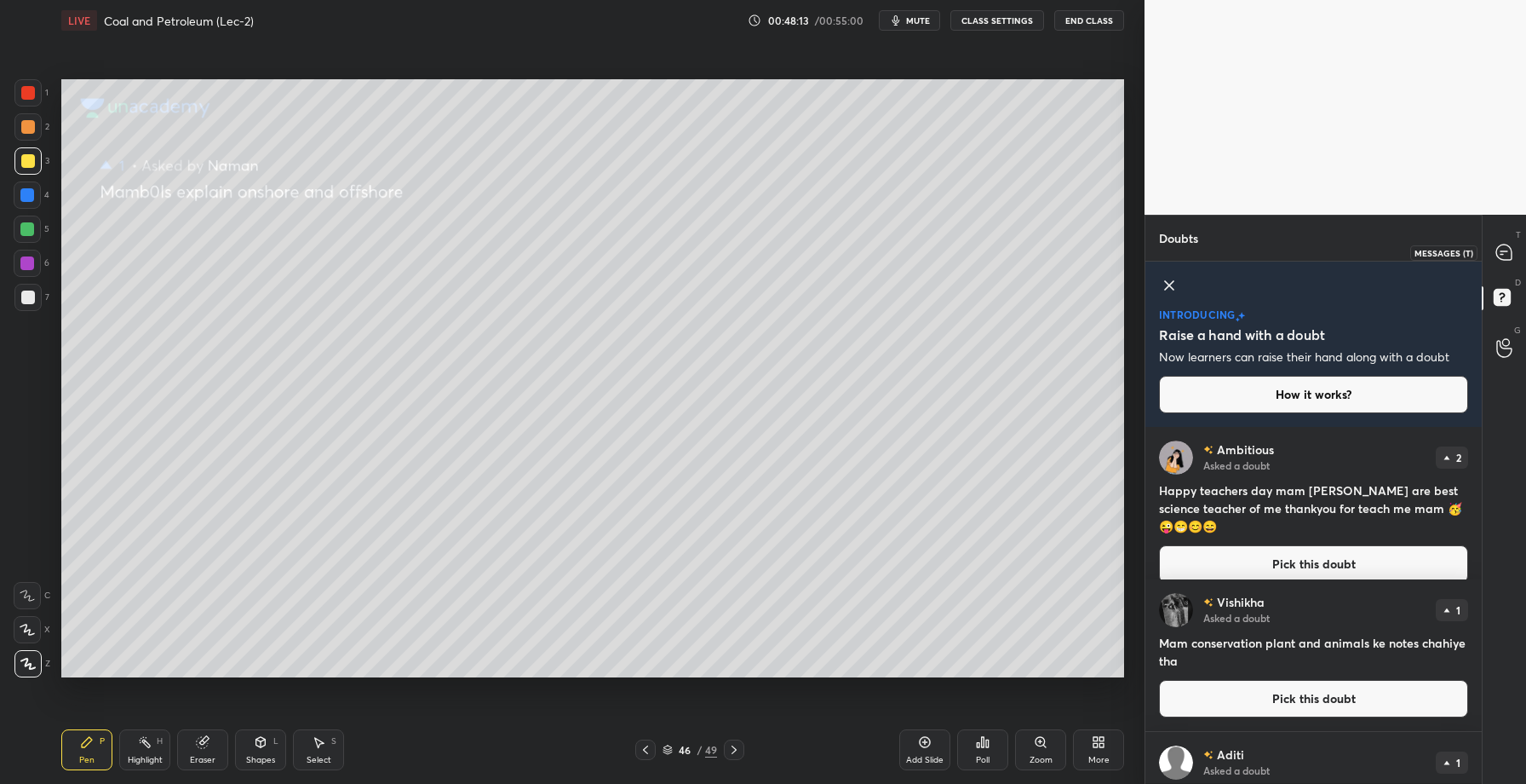
click at [1504, 249] on icon at bounding box center [1504, 252] width 15 height 15
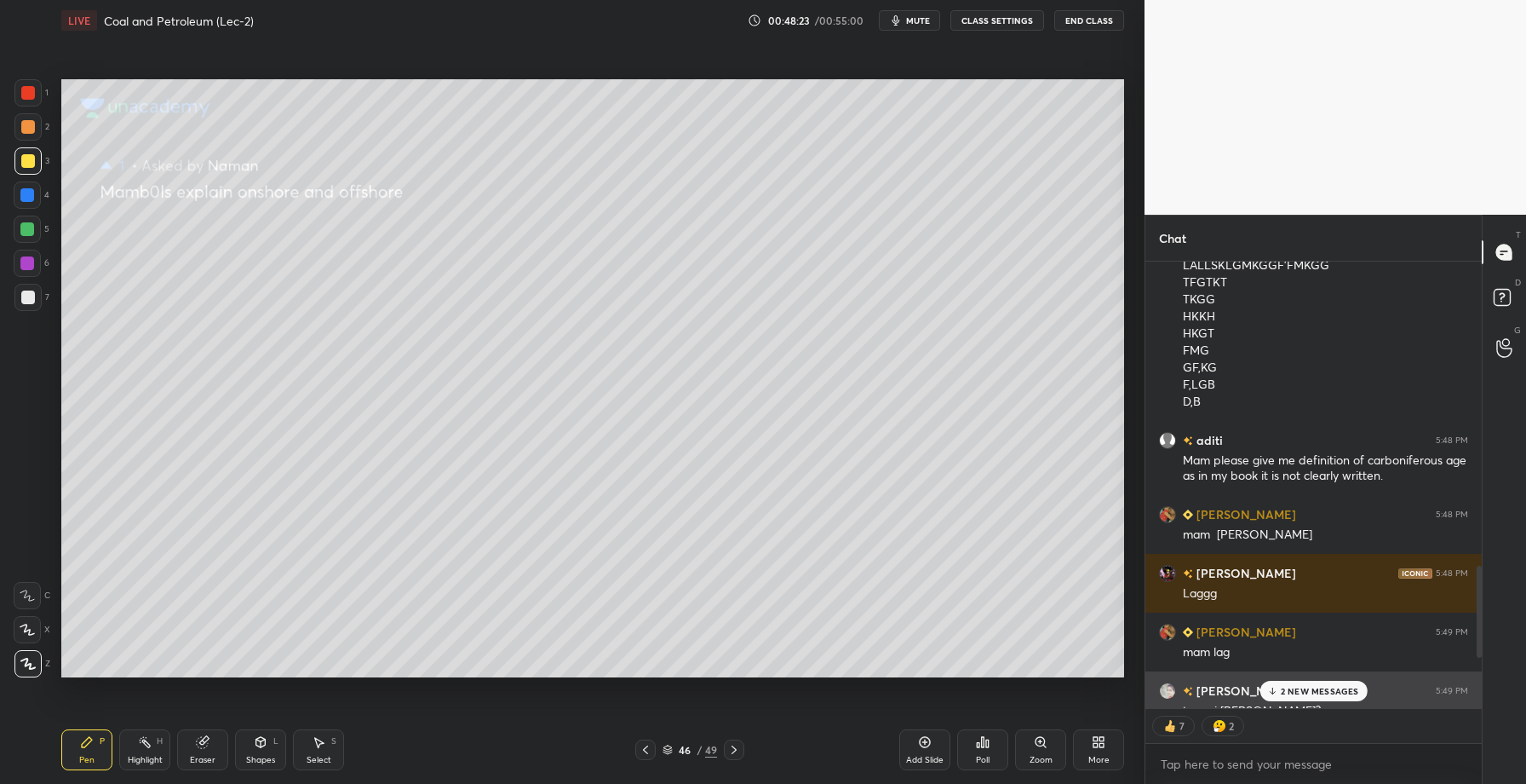
scroll to position [1867, 0]
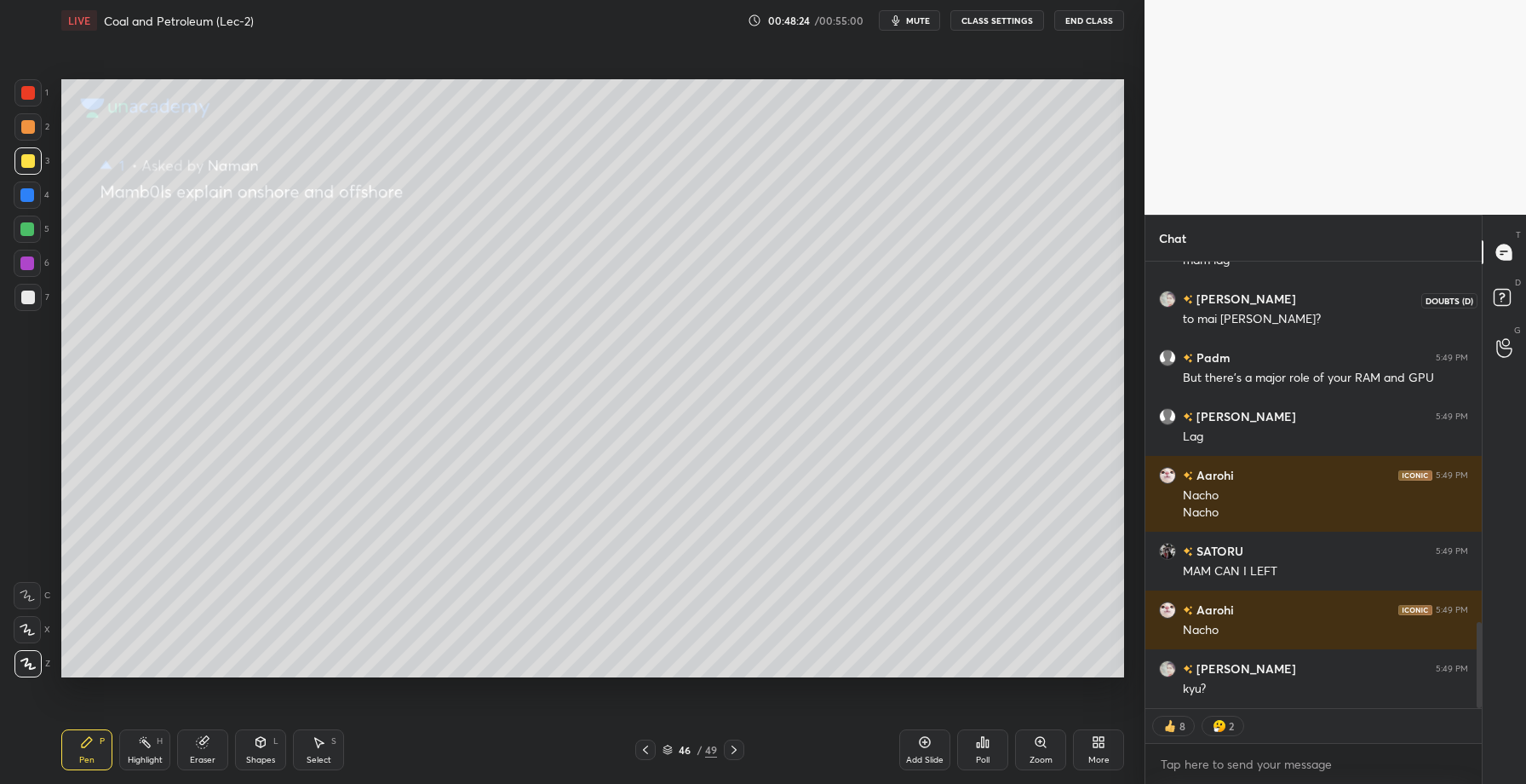
click at [1504, 297] on rect at bounding box center [1502, 298] width 16 height 16
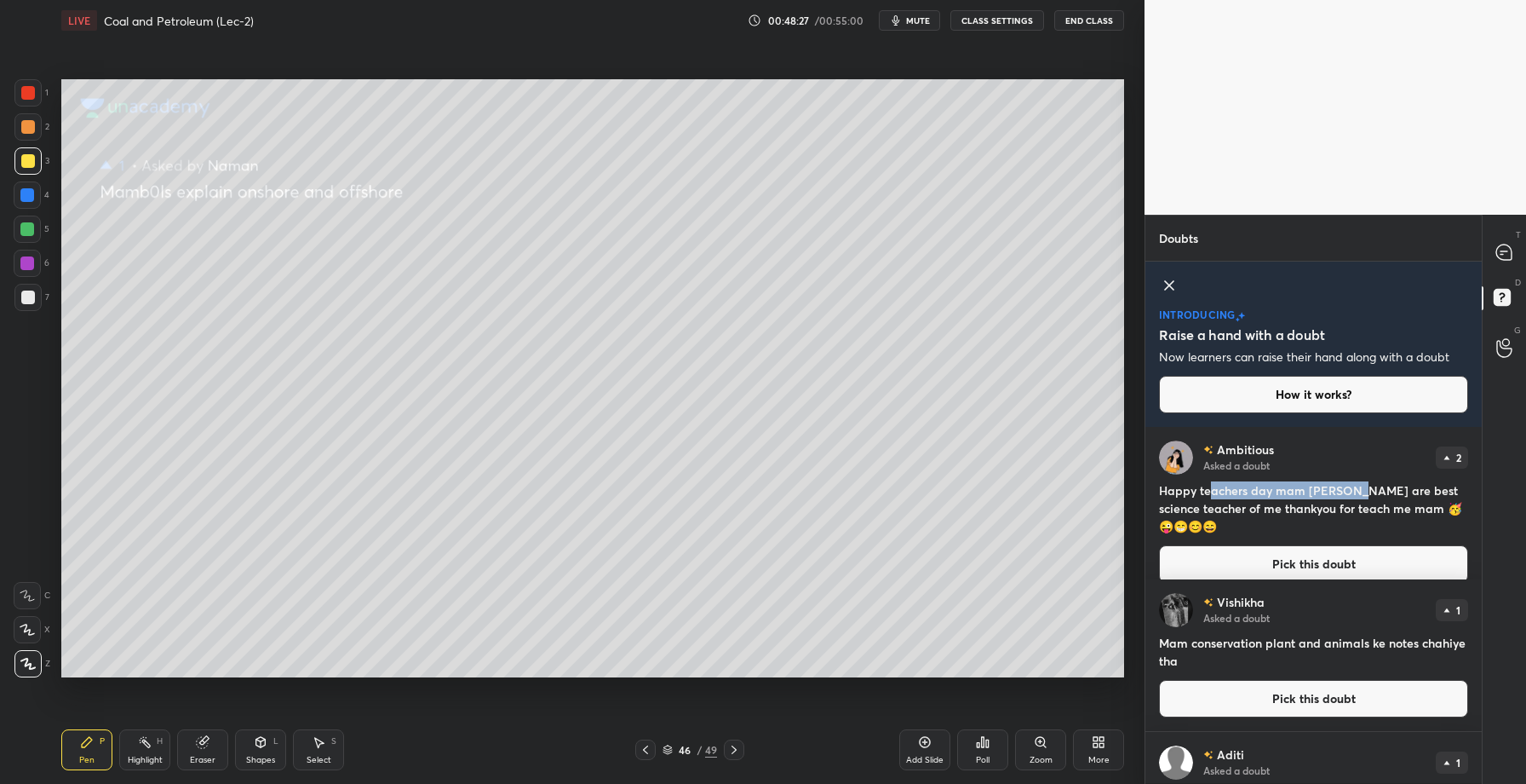
drag, startPoint x: 1210, startPoint y: 490, endPoint x: 1351, endPoint y: 489, distance: 141.0
click at [1351, 489] on h4 "Happy teachers day mam hou are best science teacher of me thankyou for teach me…" at bounding box center [1314, 507] width 309 height 53
click at [1315, 545] on button "Pick this doubt" at bounding box center [1314, 564] width 309 height 37
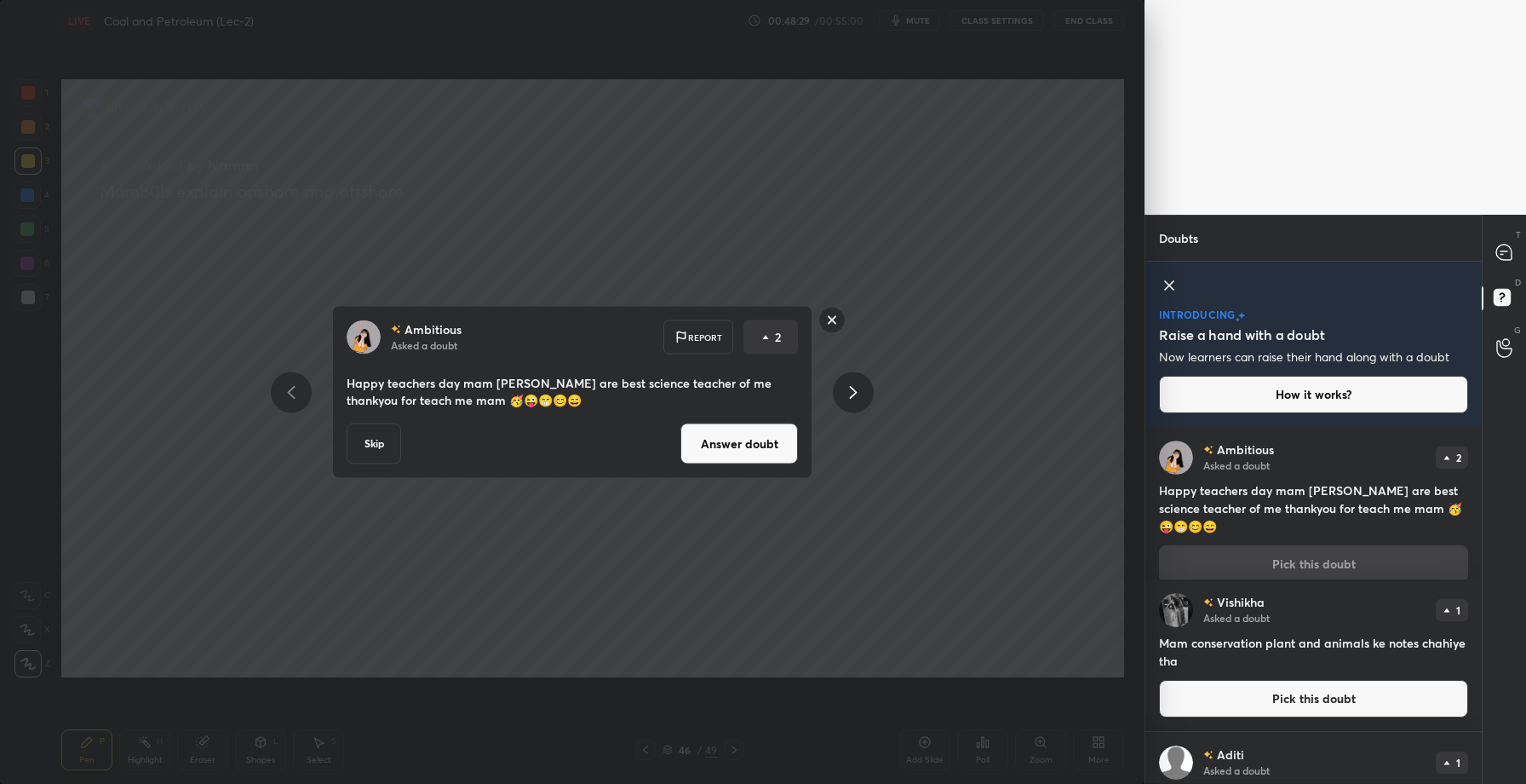
click at [764, 438] on button "Answer doubt" at bounding box center [739, 443] width 118 height 41
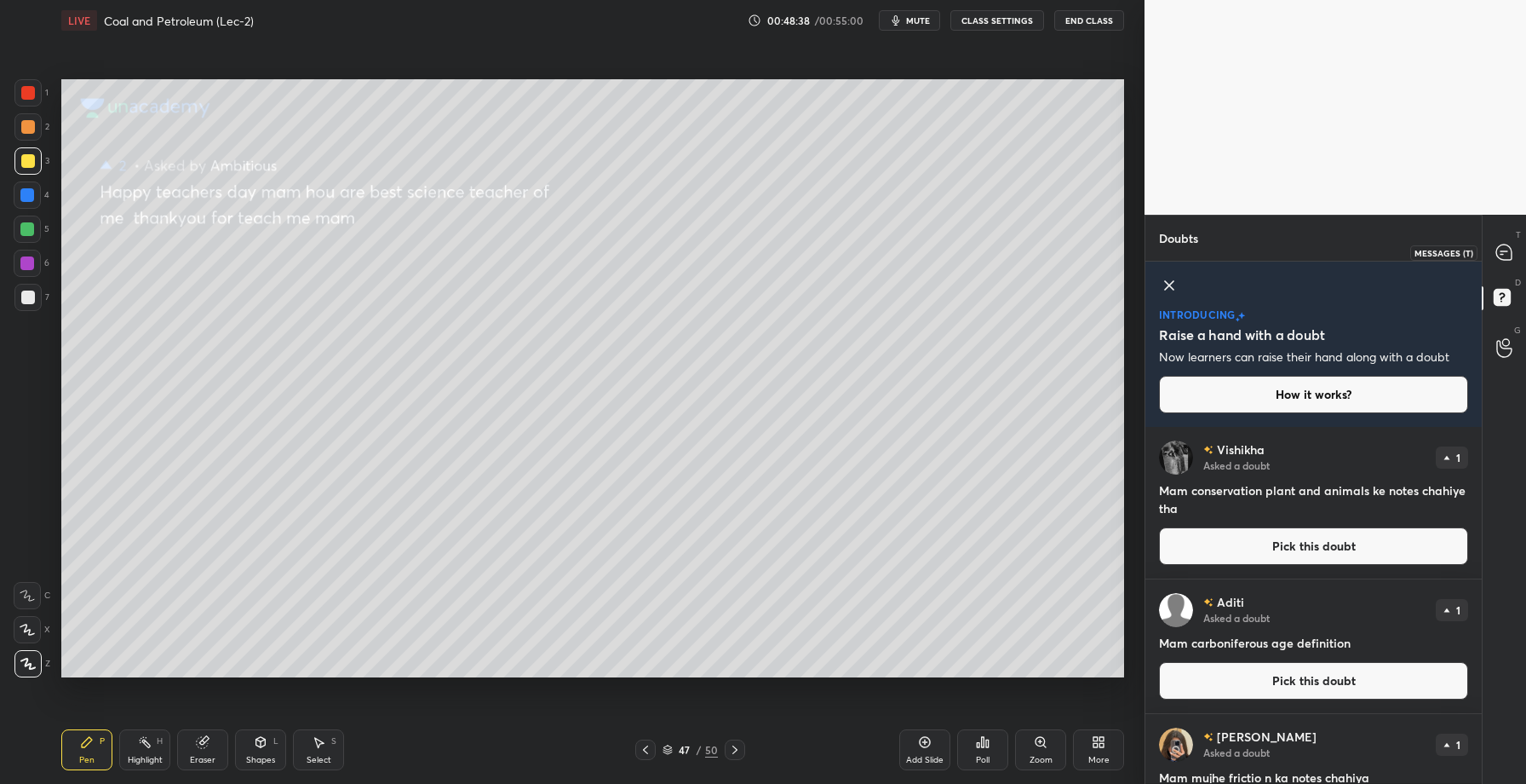
click at [1507, 256] on icon at bounding box center [1504, 252] width 15 height 15
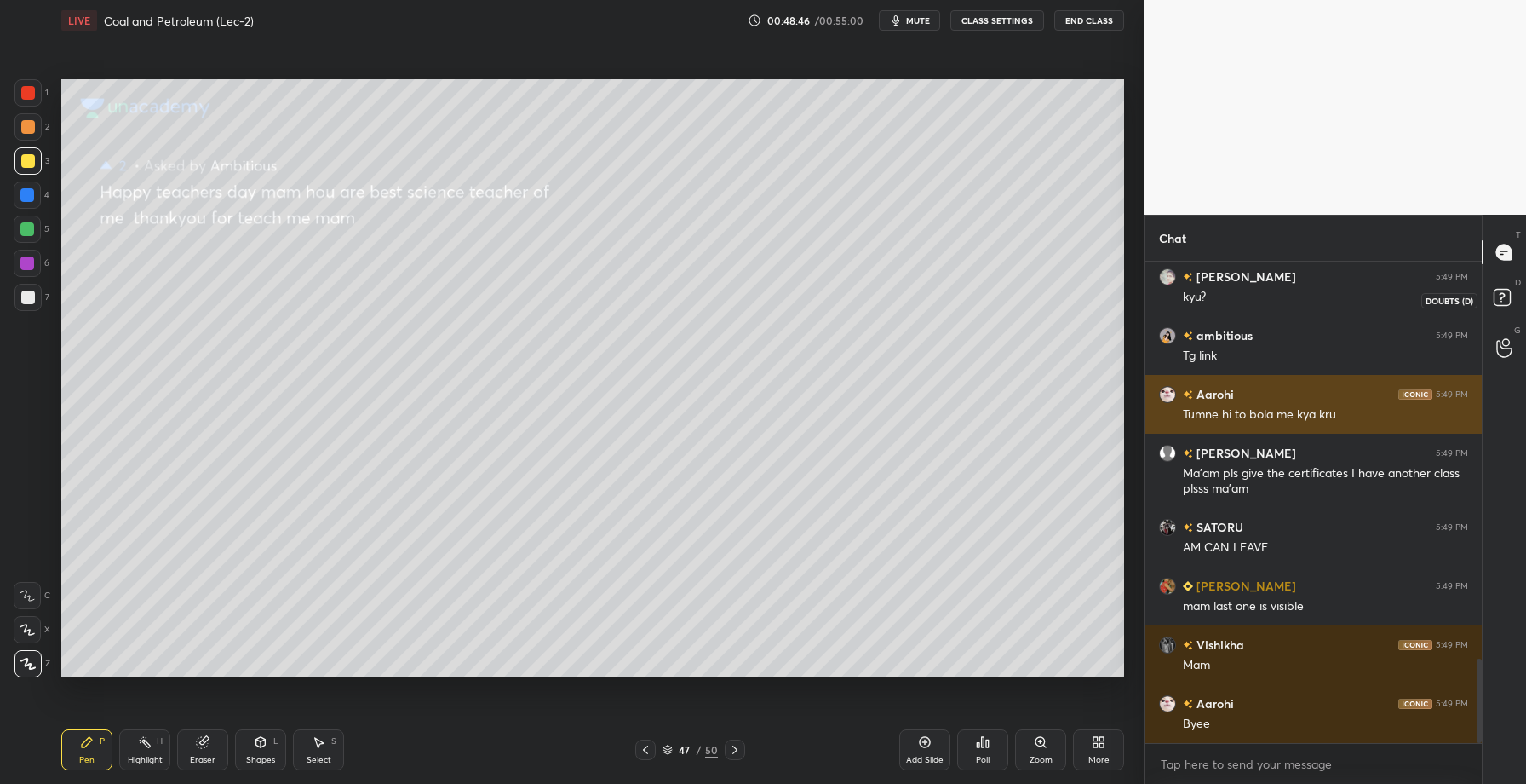
scroll to position [2300, 0]
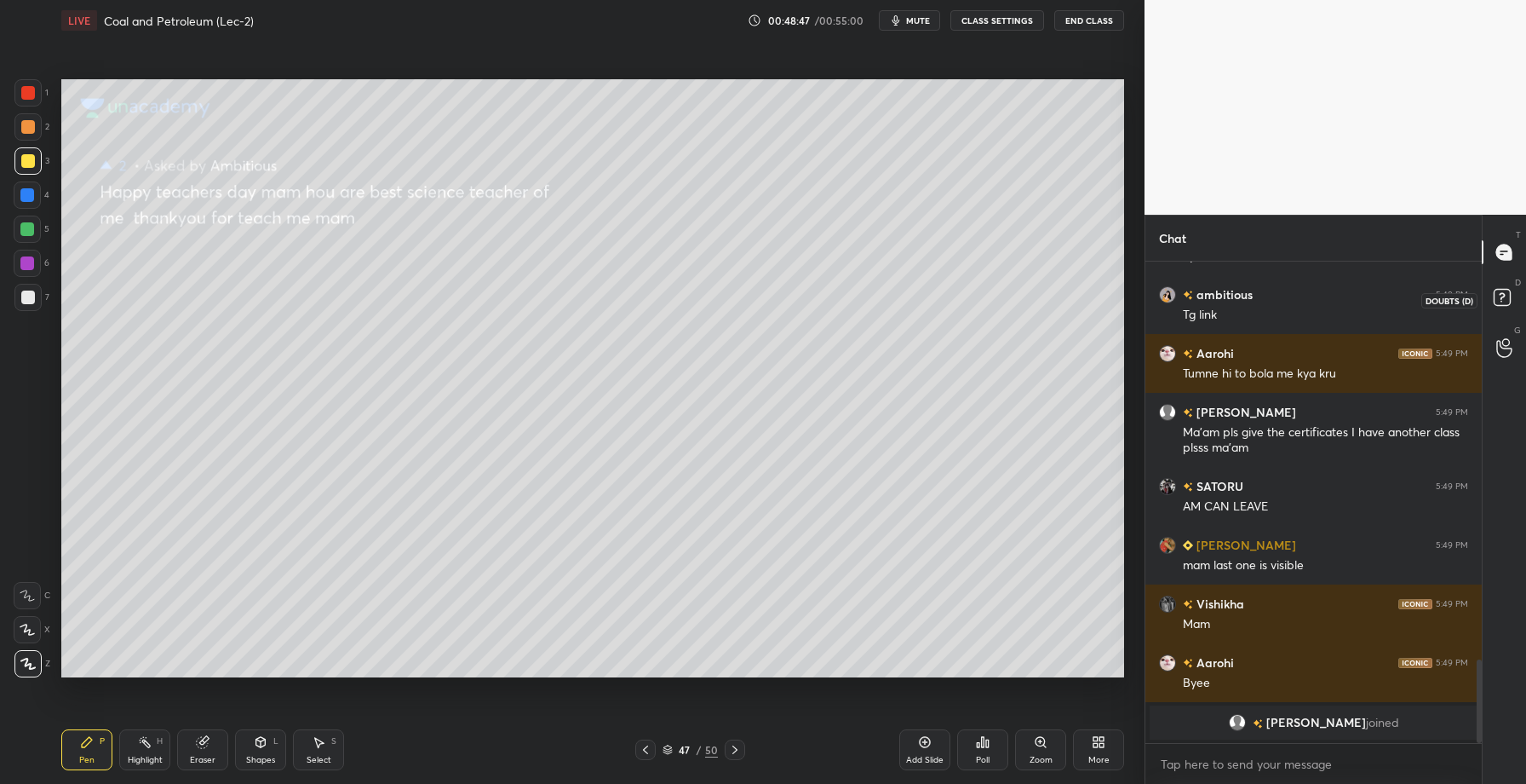
click at [1496, 309] on icon at bounding box center [1504, 299] width 31 height 31
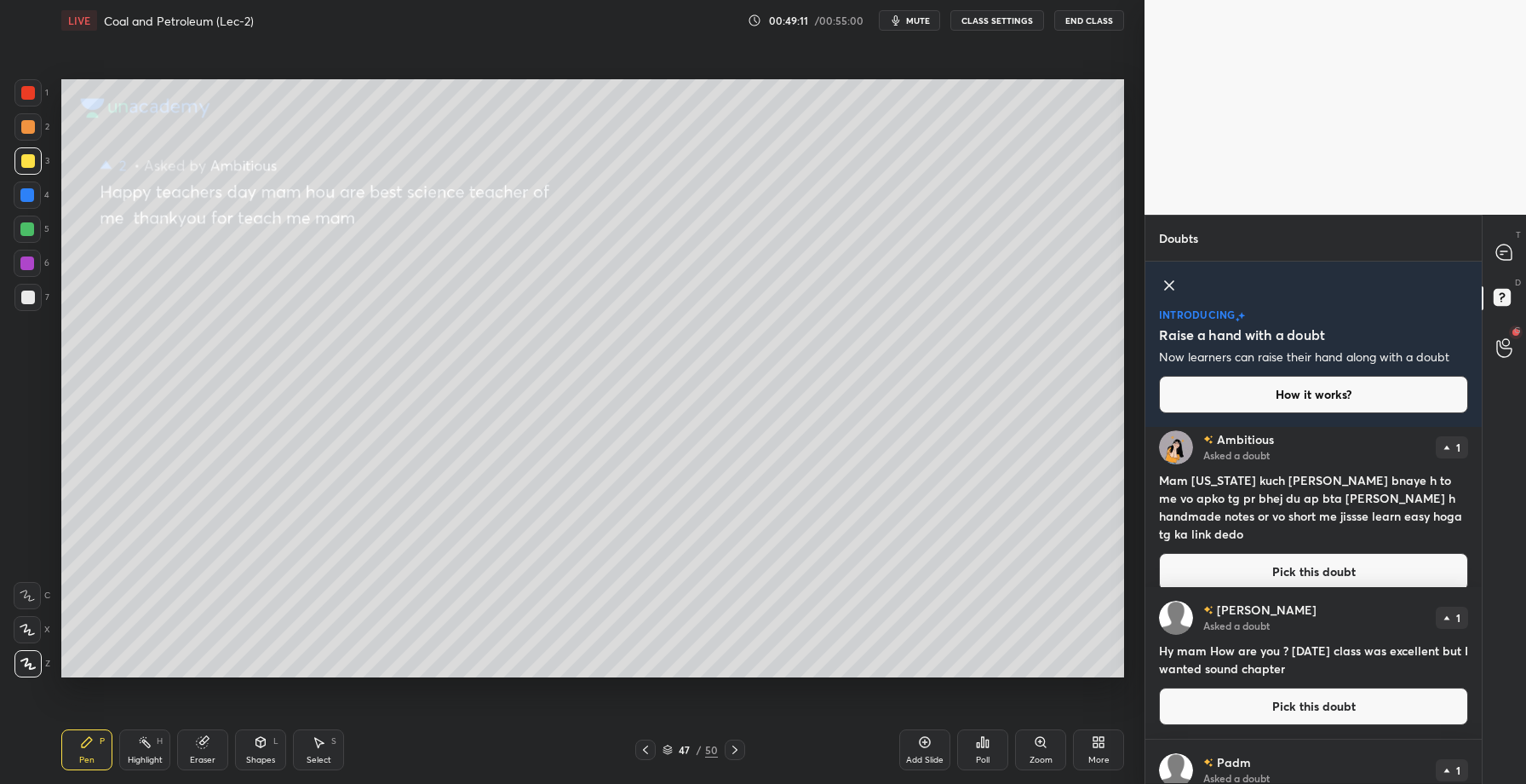
scroll to position [2314, 0]
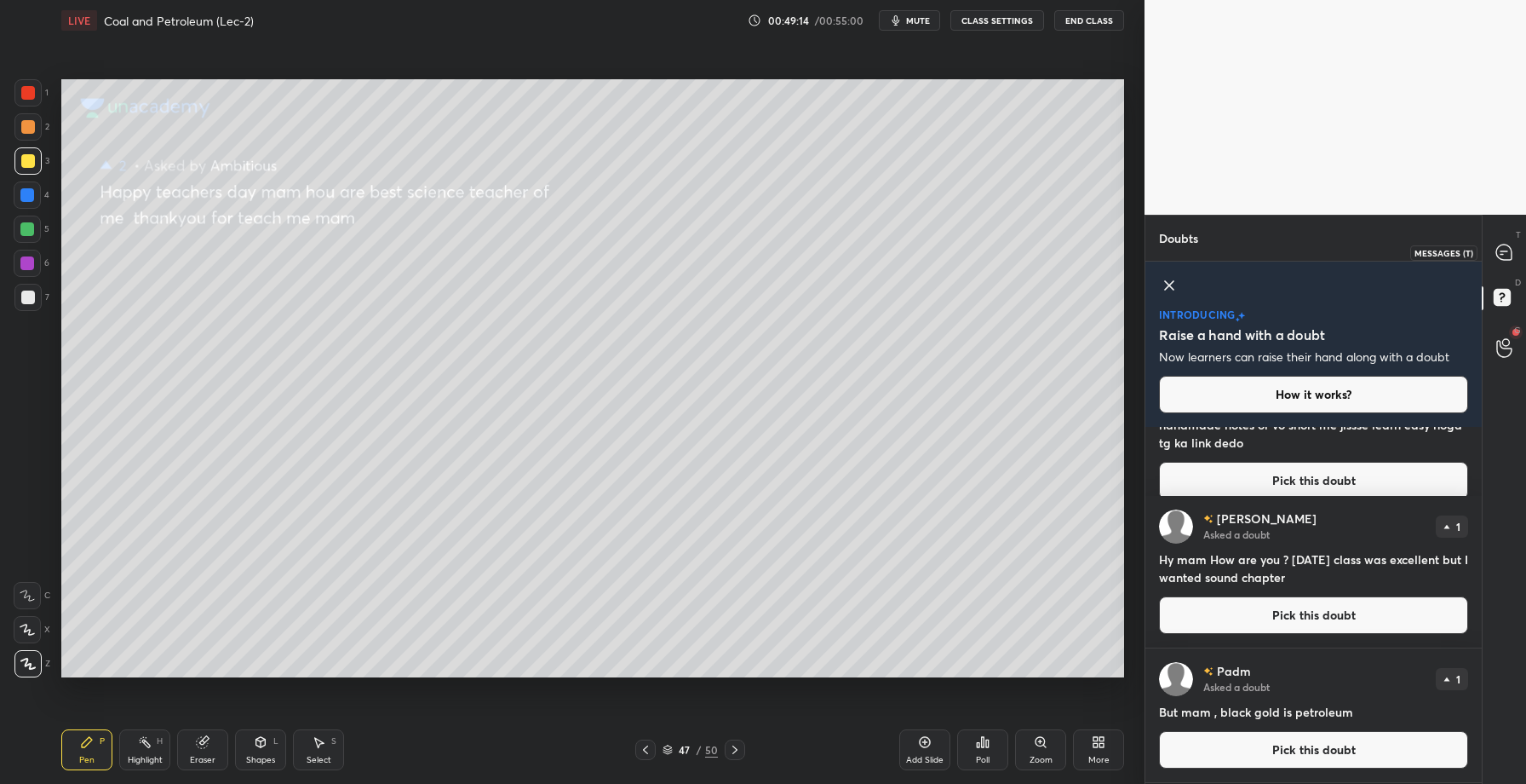
click at [1507, 241] on div at bounding box center [1504, 252] width 34 height 31
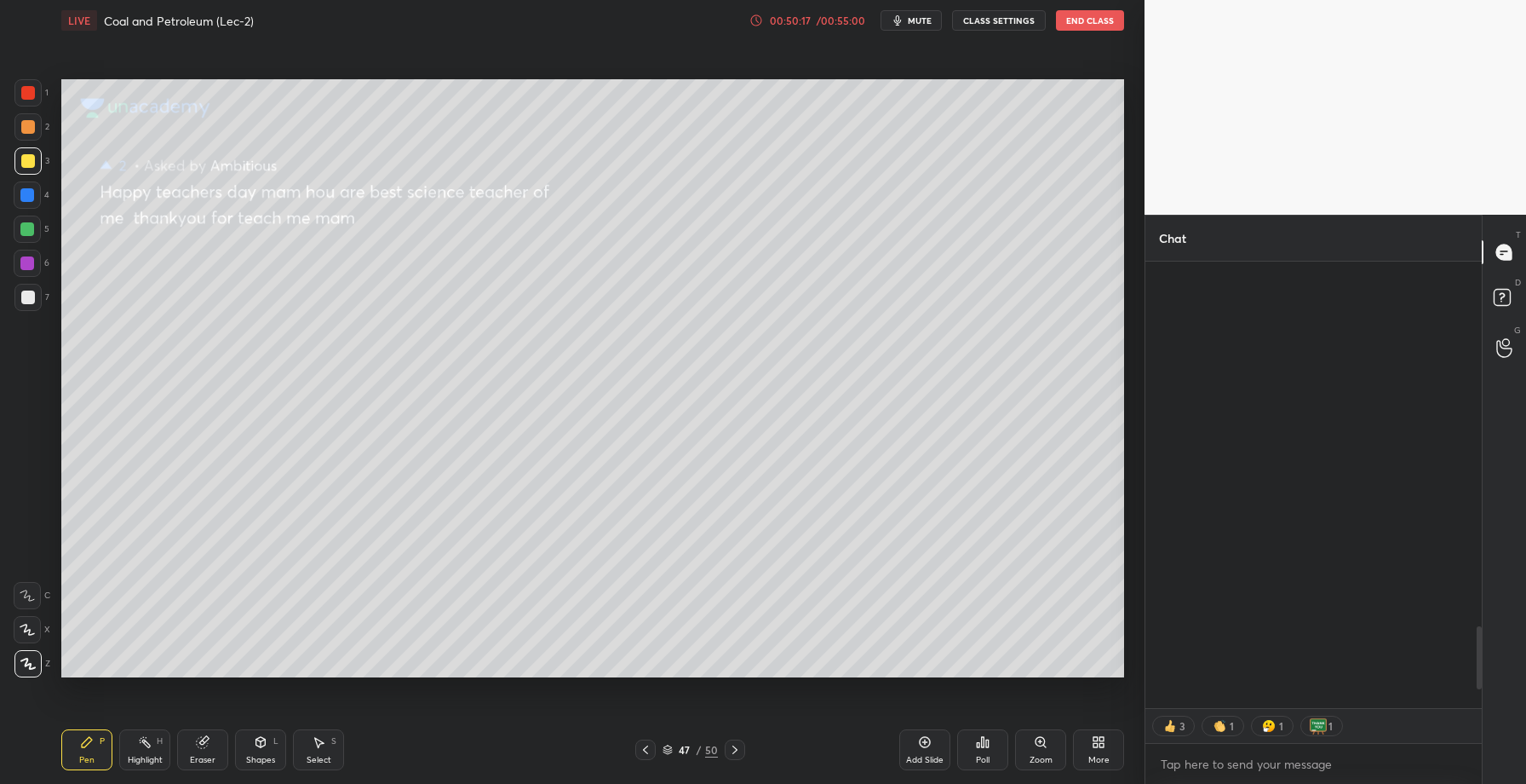
scroll to position [2984, 0]
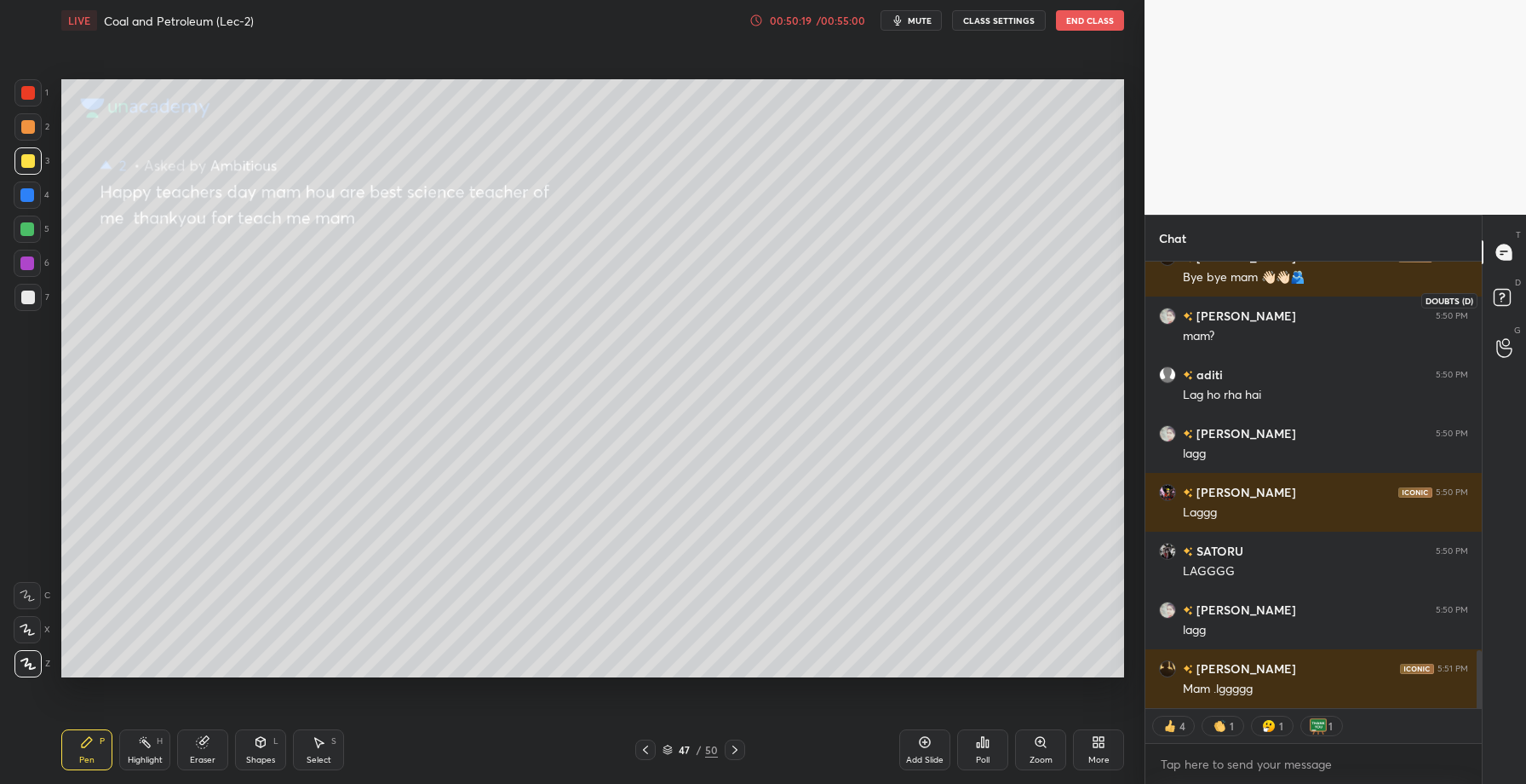
click at [1507, 299] on rect at bounding box center [1502, 298] width 16 height 16
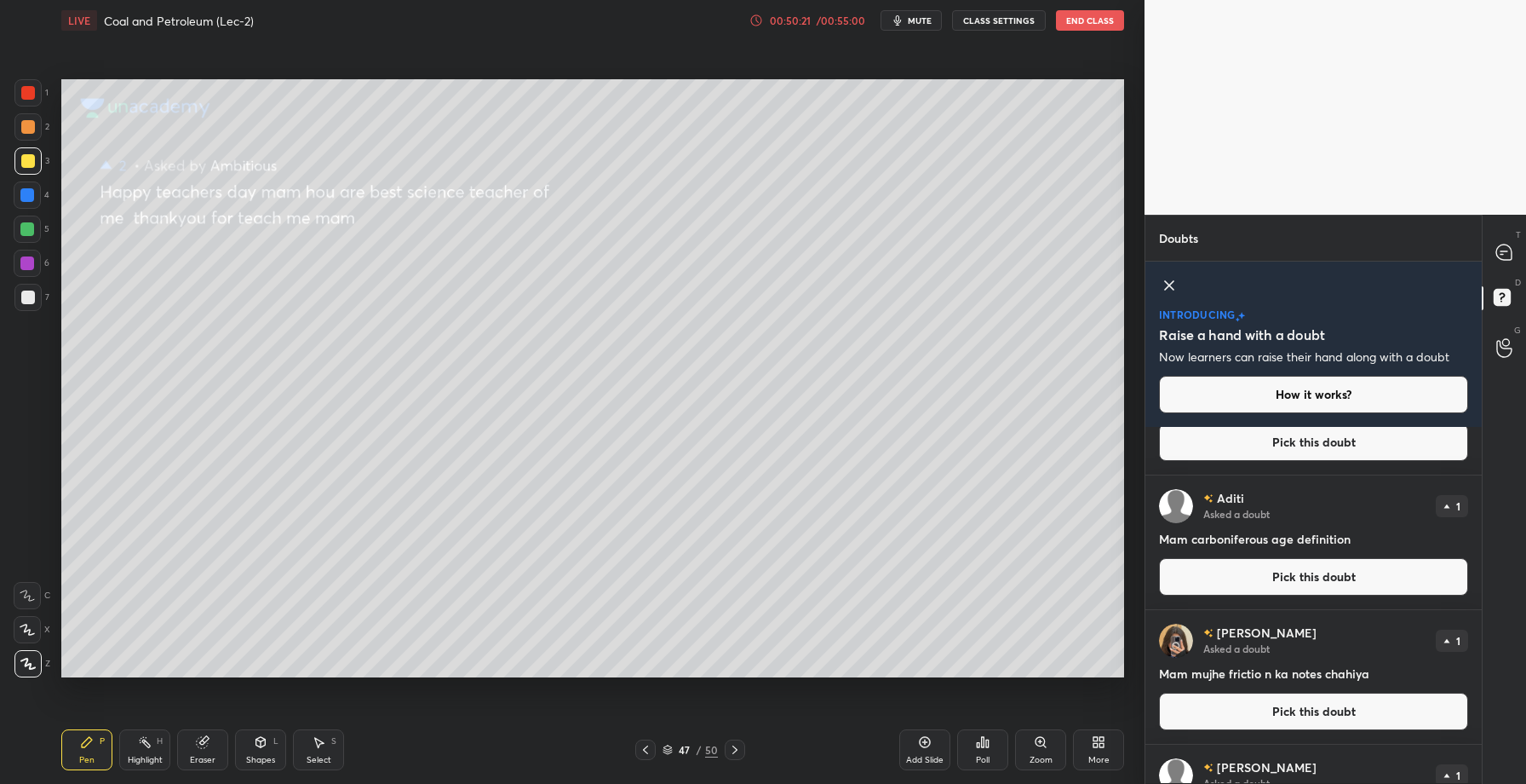
scroll to position [85, 0]
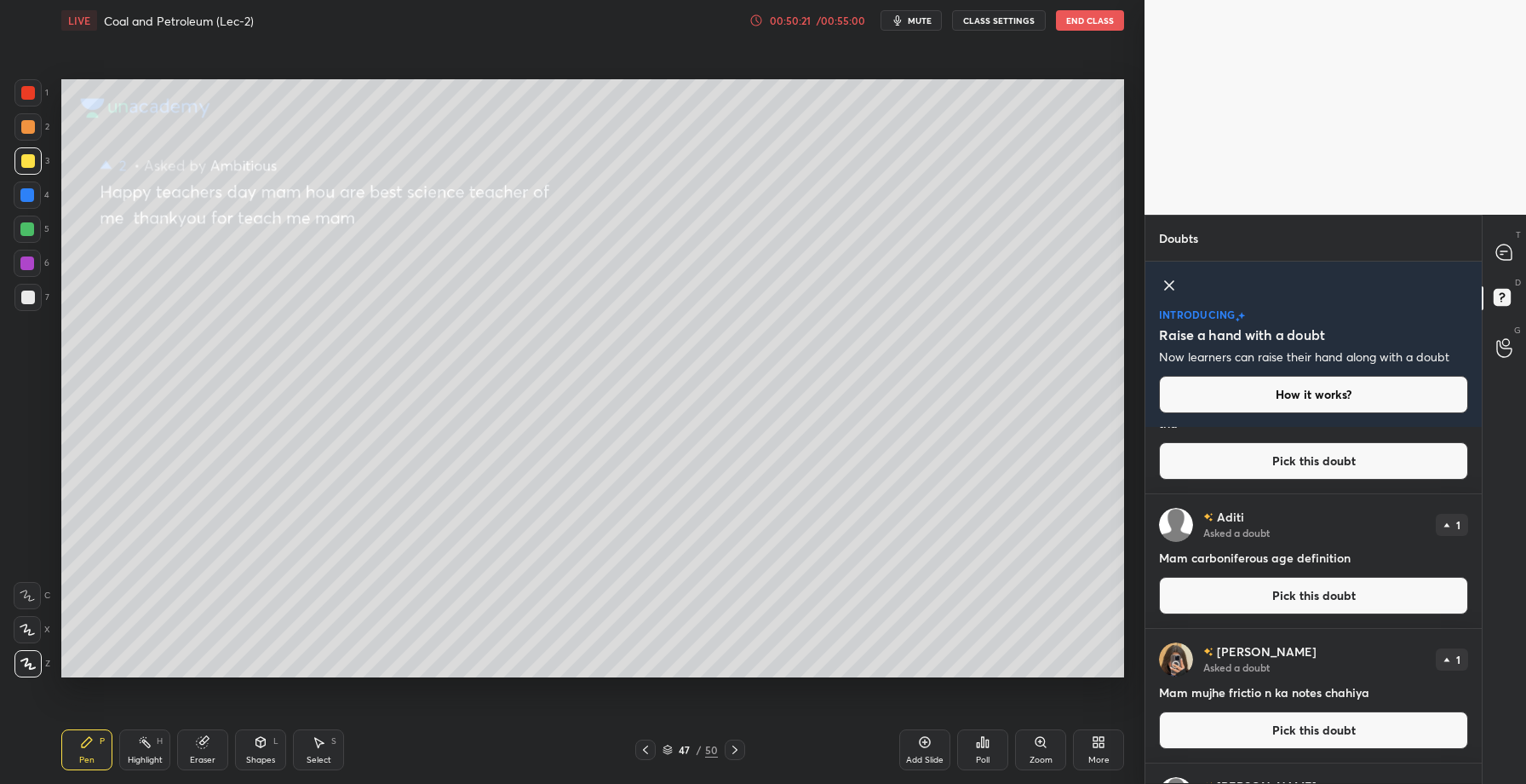
click at [1286, 595] on button "Pick this doubt" at bounding box center [1314, 595] width 309 height 37
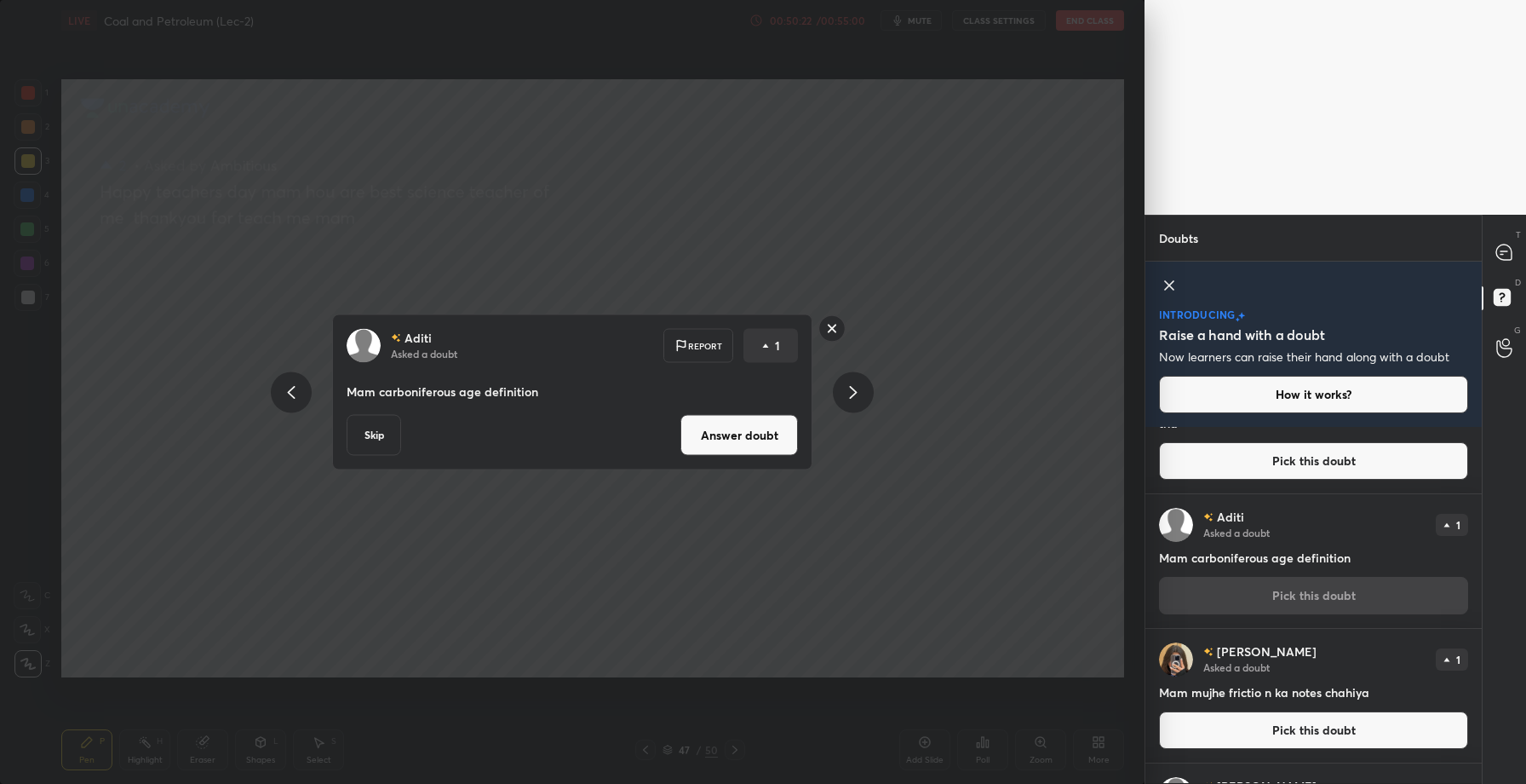
click at [734, 437] on button "Answer doubt" at bounding box center [739, 435] width 118 height 41
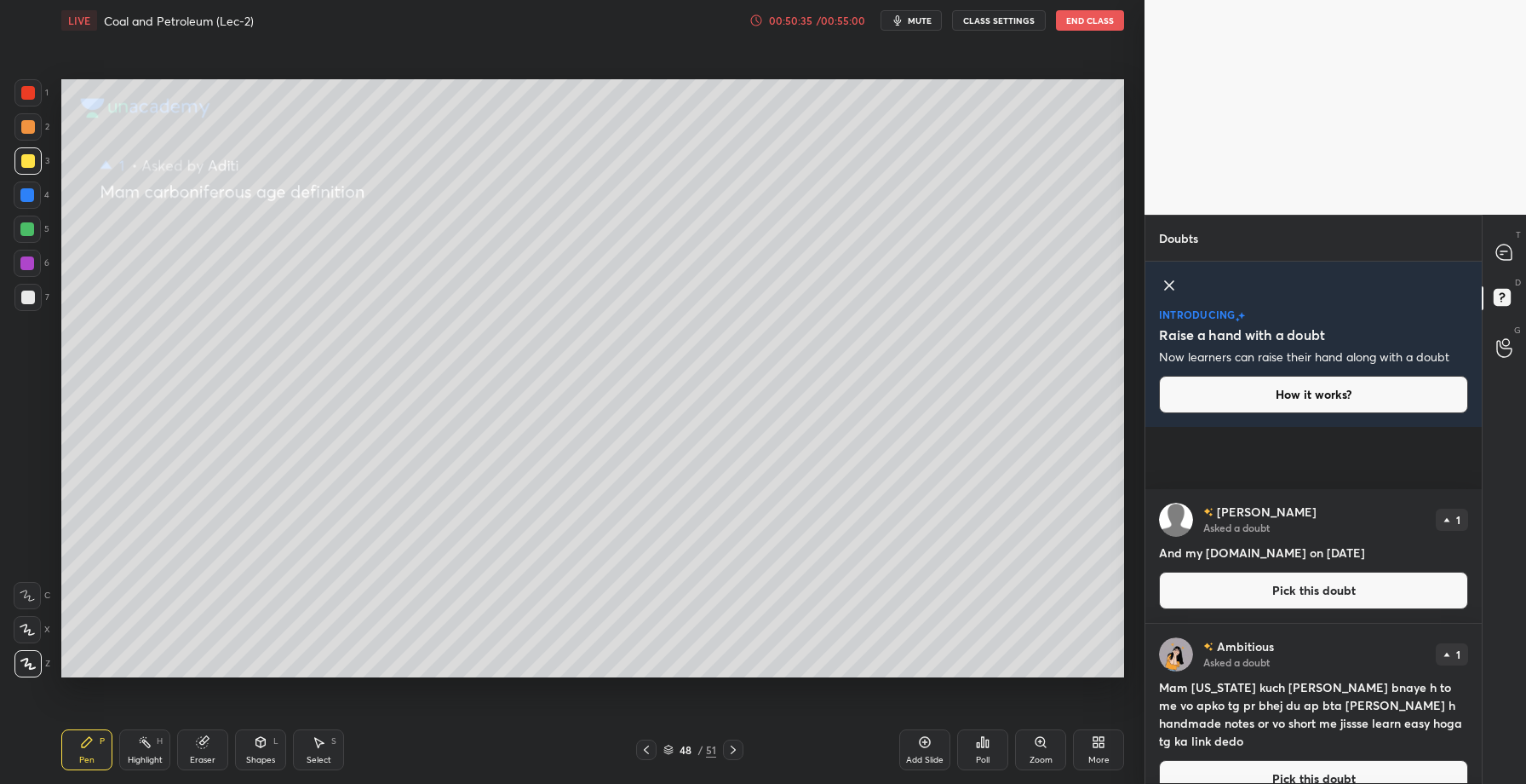
scroll to position [2349, 0]
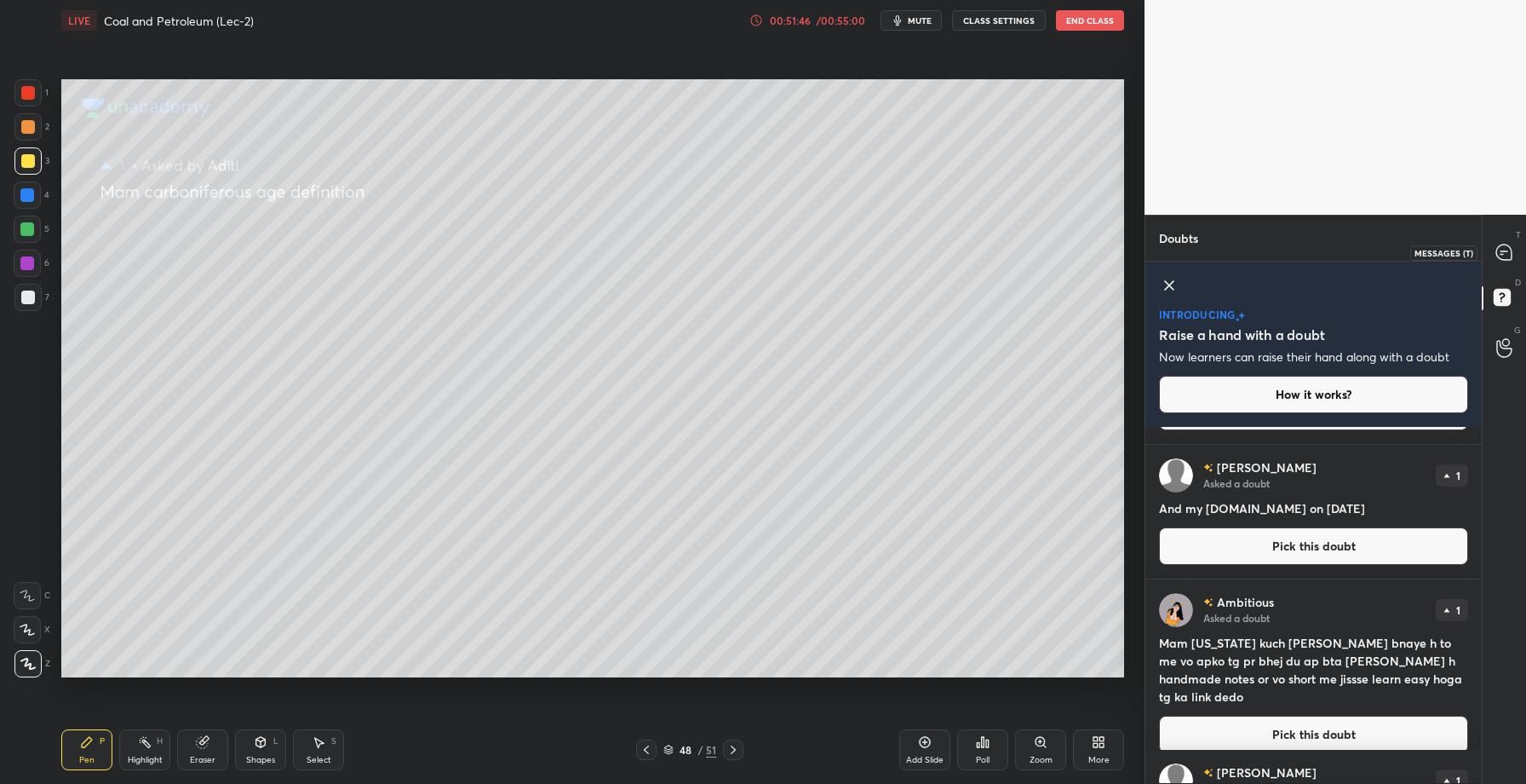
click at [1502, 255] on icon at bounding box center [1504, 252] width 15 height 15
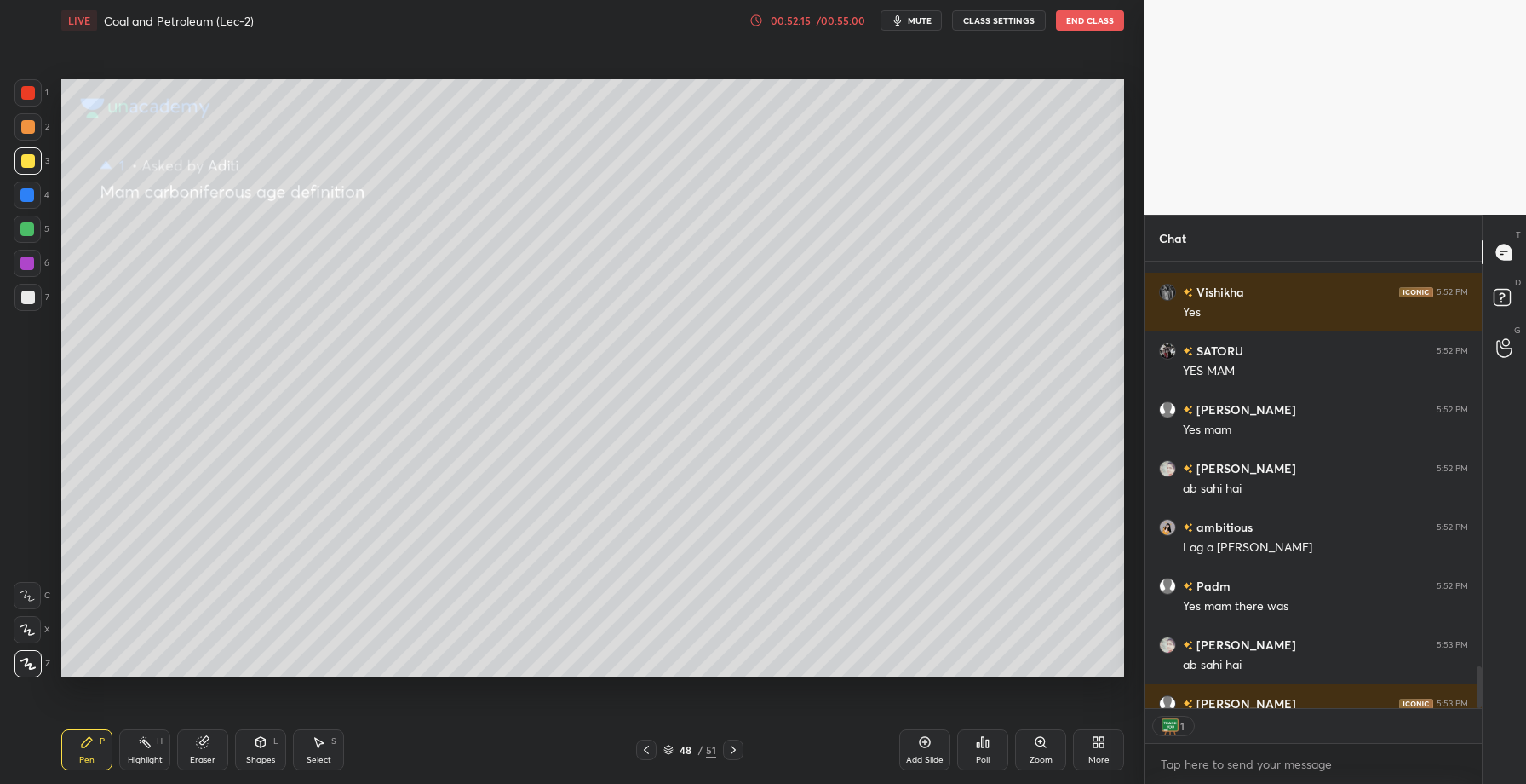
scroll to position [6, 6]
click at [736, 752] on icon at bounding box center [734, 749] width 14 height 14
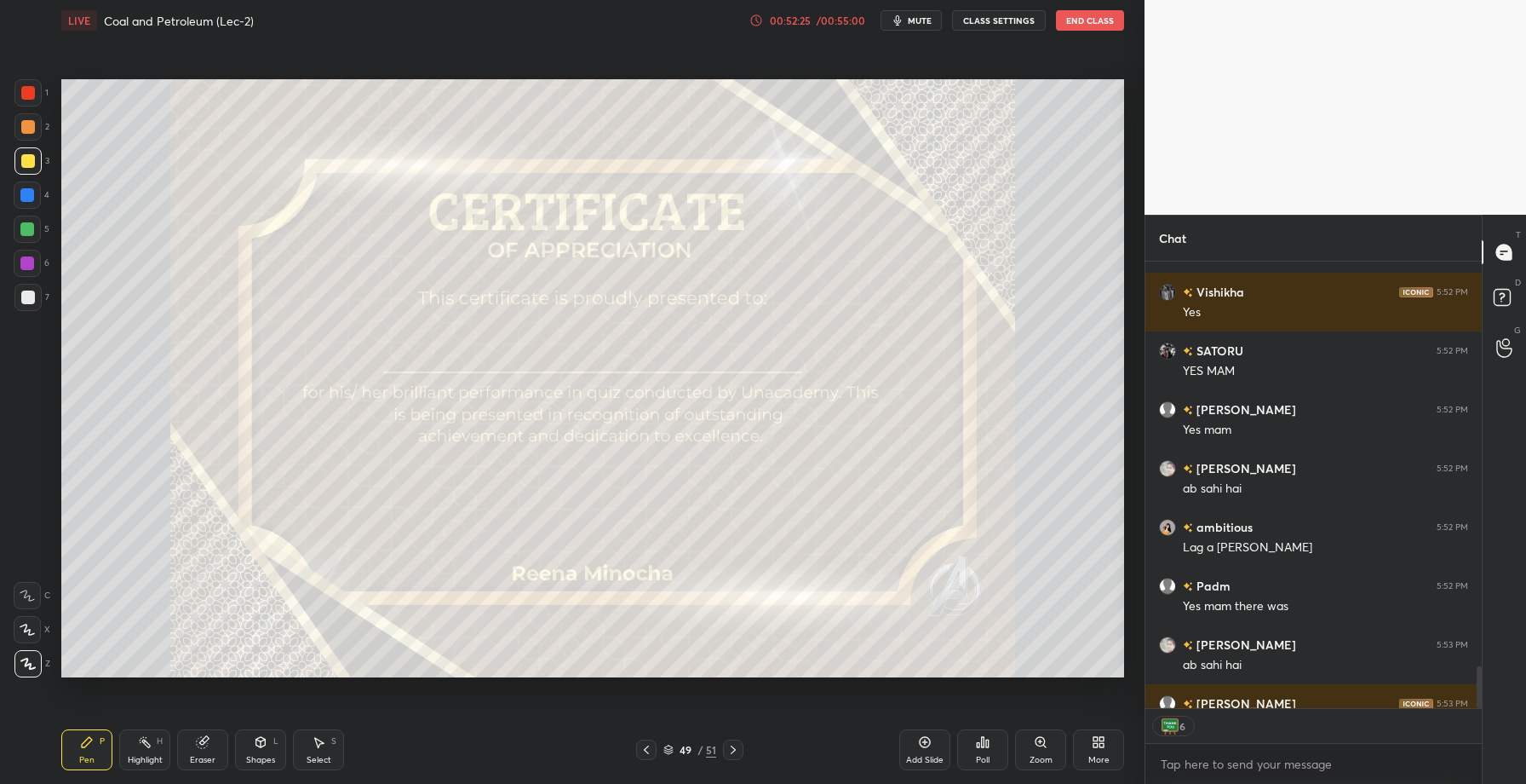
click at [975, 751] on div "Poll" at bounding box center [982, 749] width 51 height 41
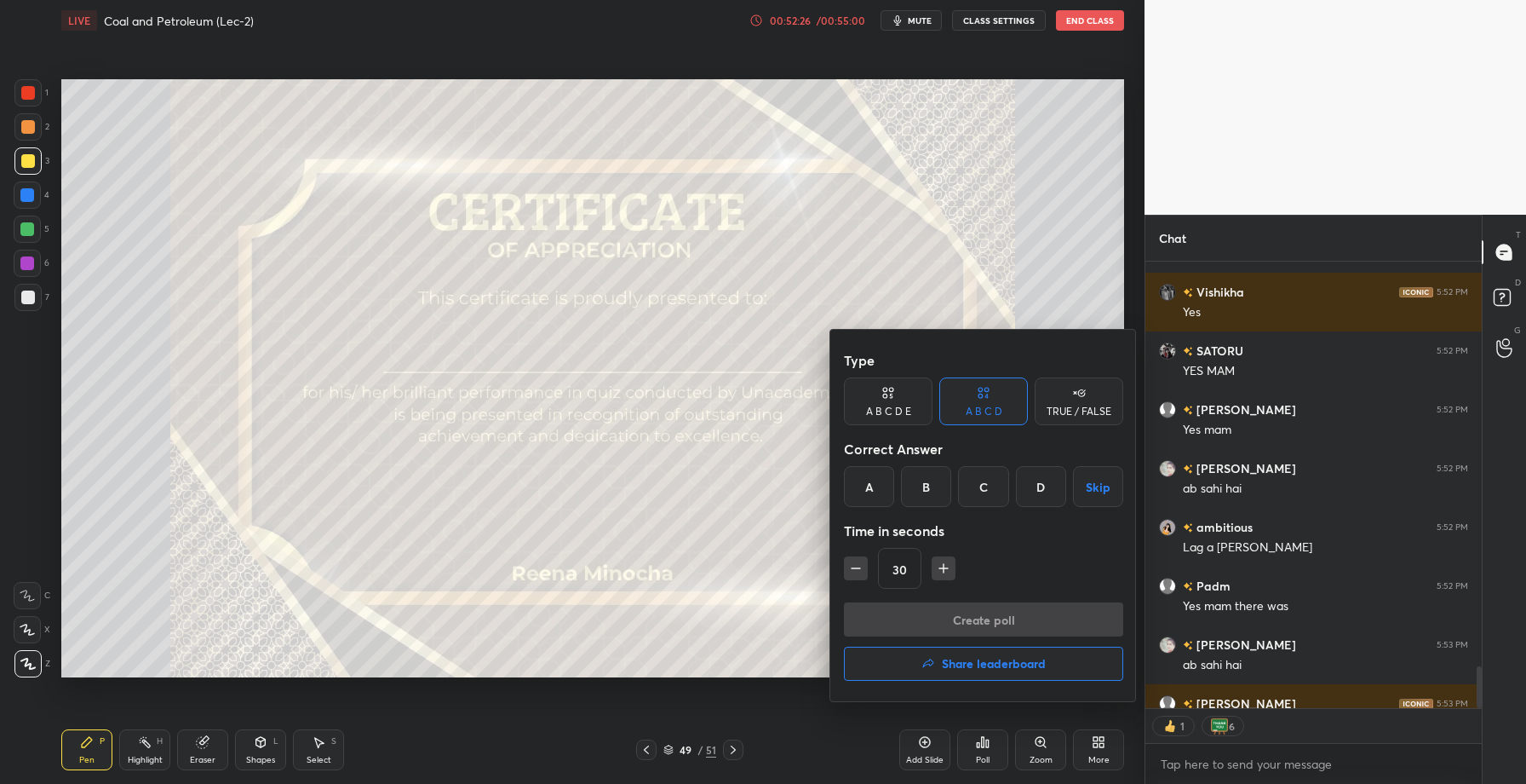
click at [972, 668] on h4 "Share leaderboard" at bounding box center [994, 663] width 104 height 12
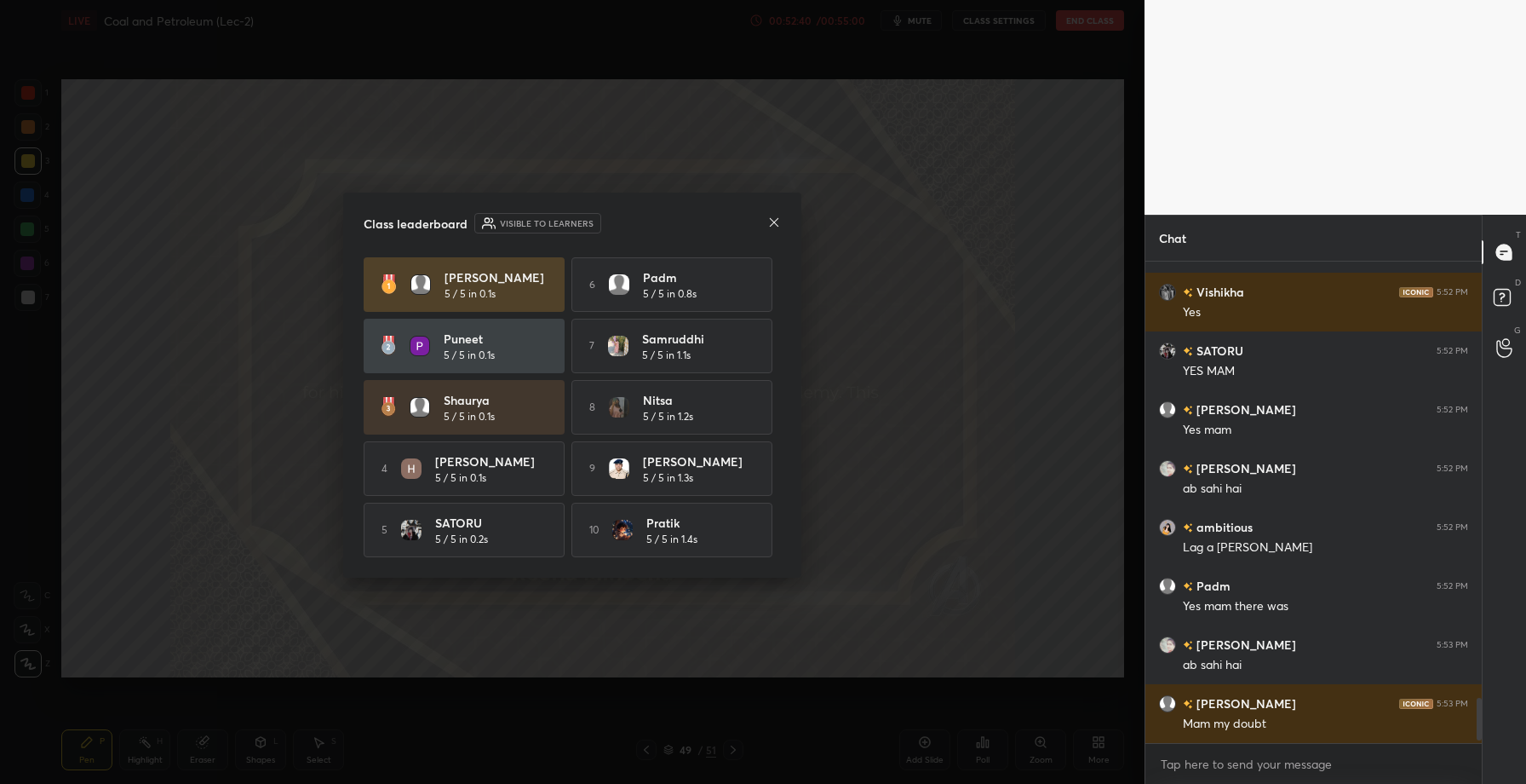
scroll to position [4632, 0]
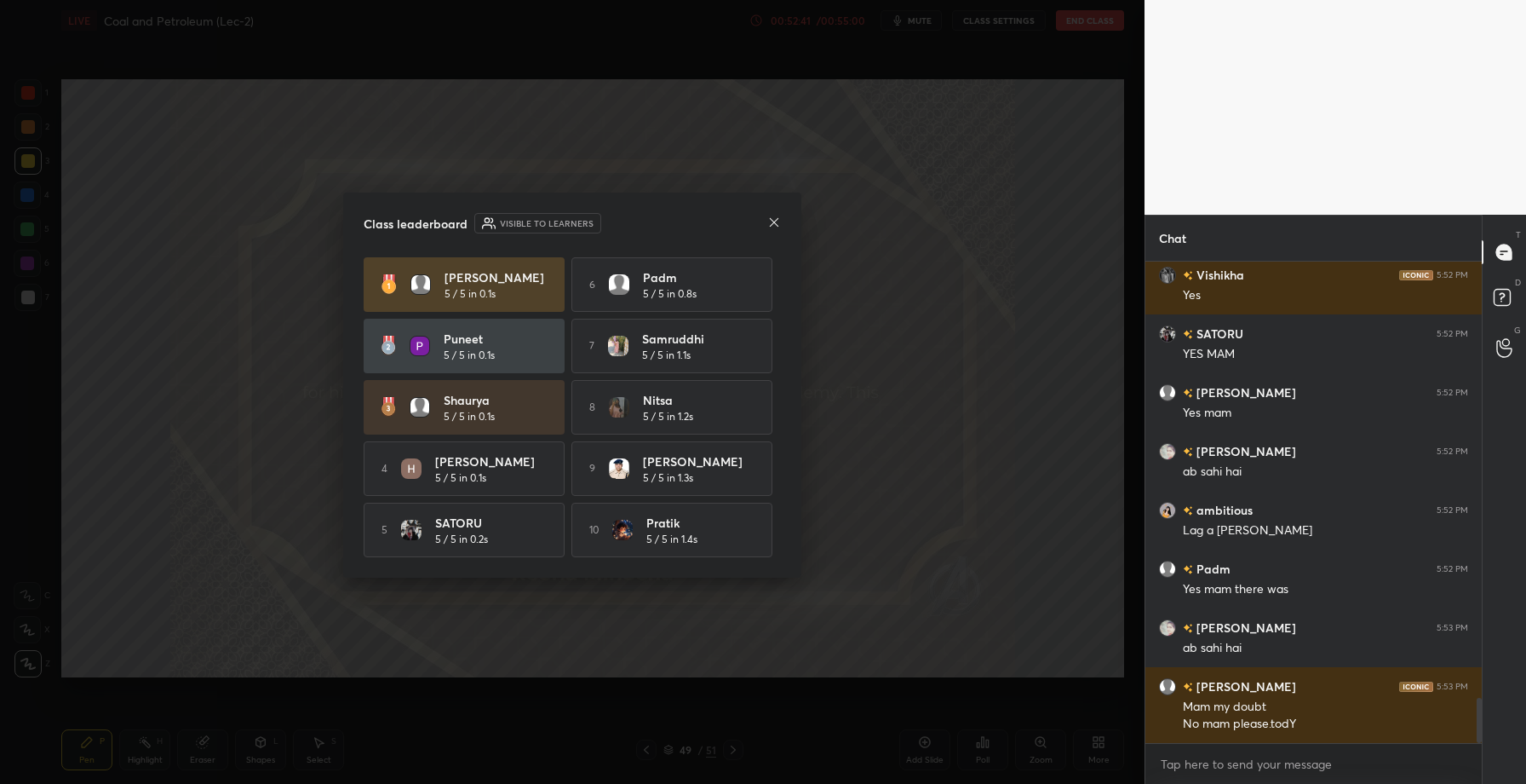
click at [776, 223] on icon at bounding box center [774, 222] width 14 height 14
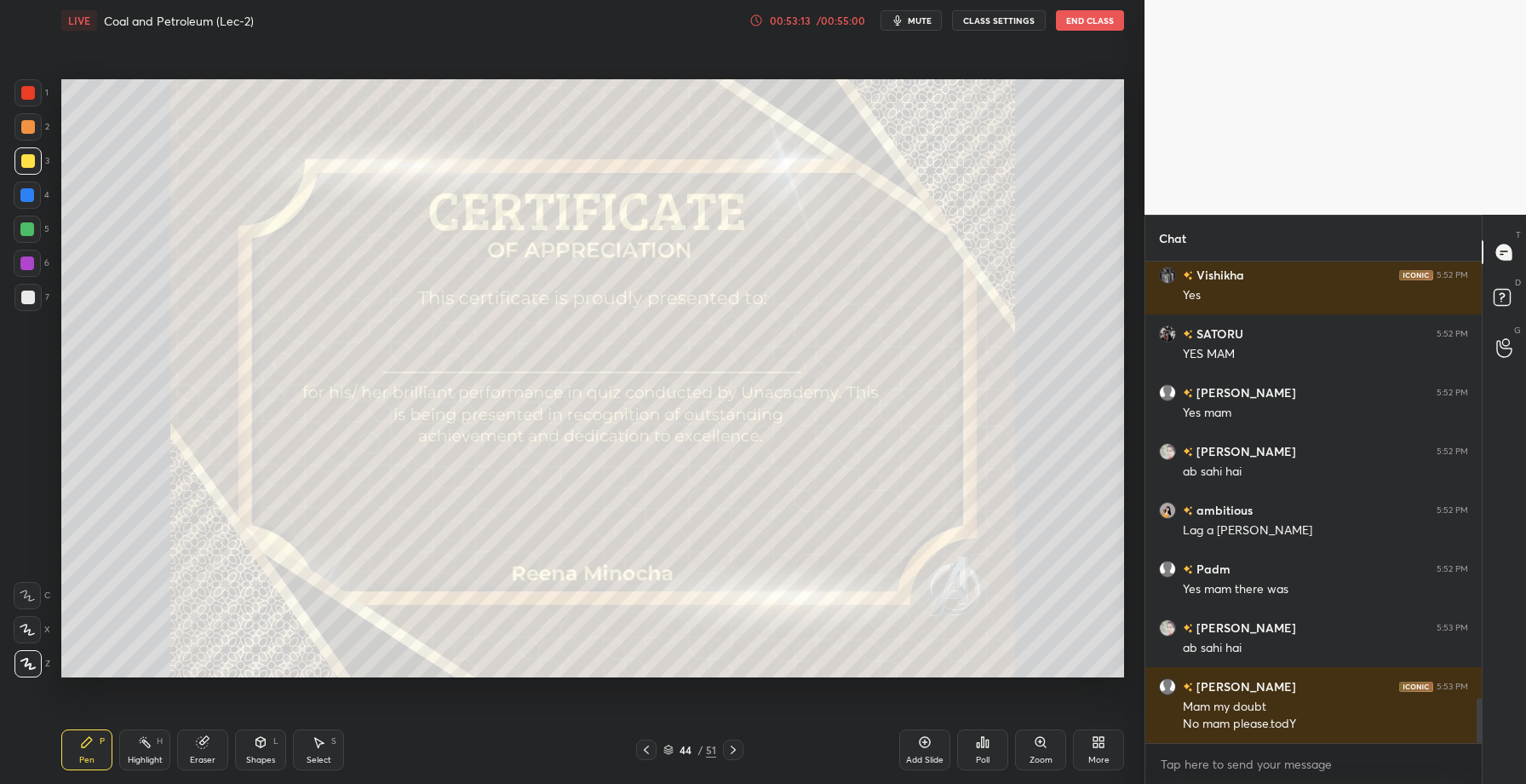
click at [988, 756] on div "Poll" at bounding box center [982, 760] width 14 height 8
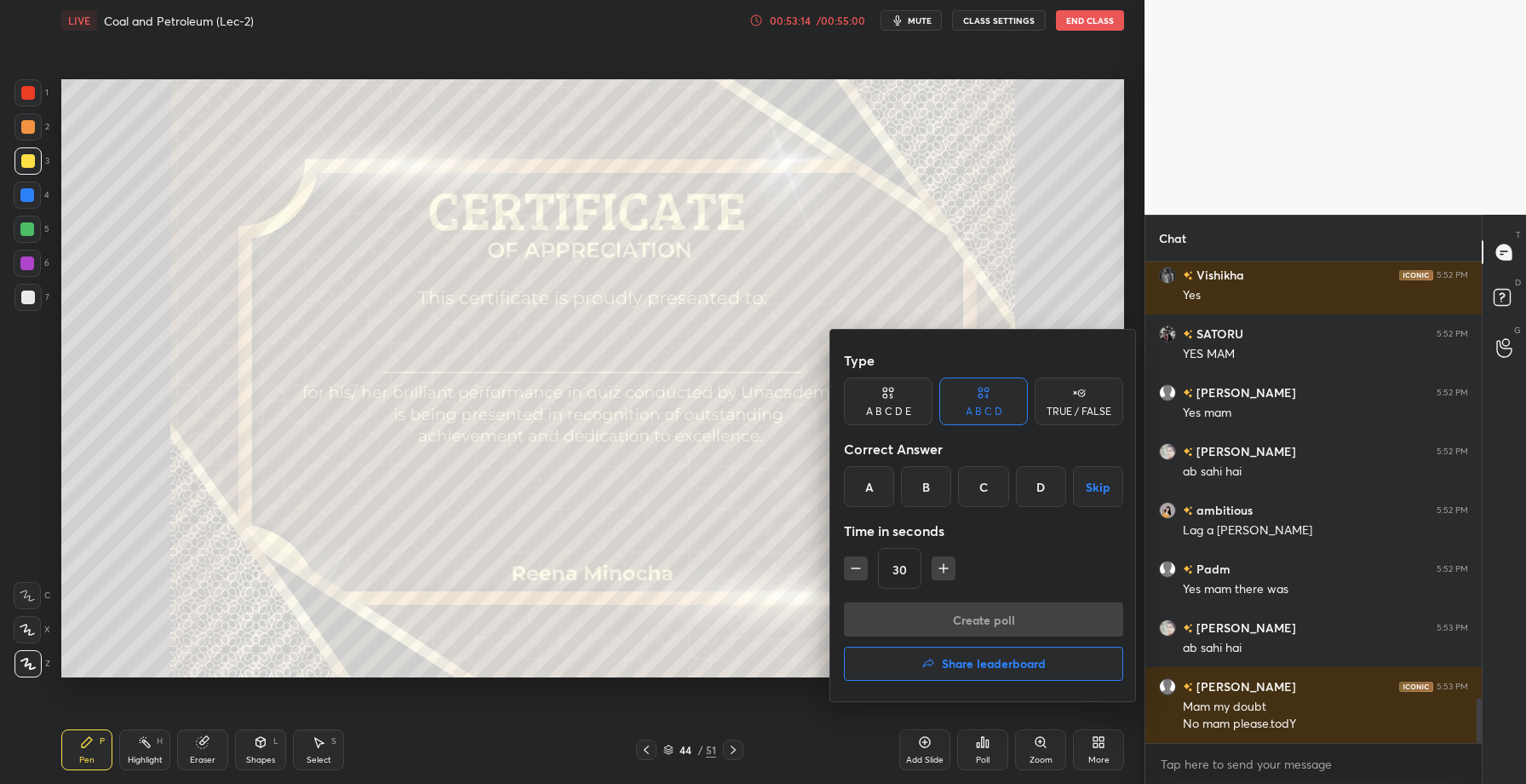
click at [995, 667] on h4 "Share leaderboard" at bounding box center [994, 663] width 104 height 12
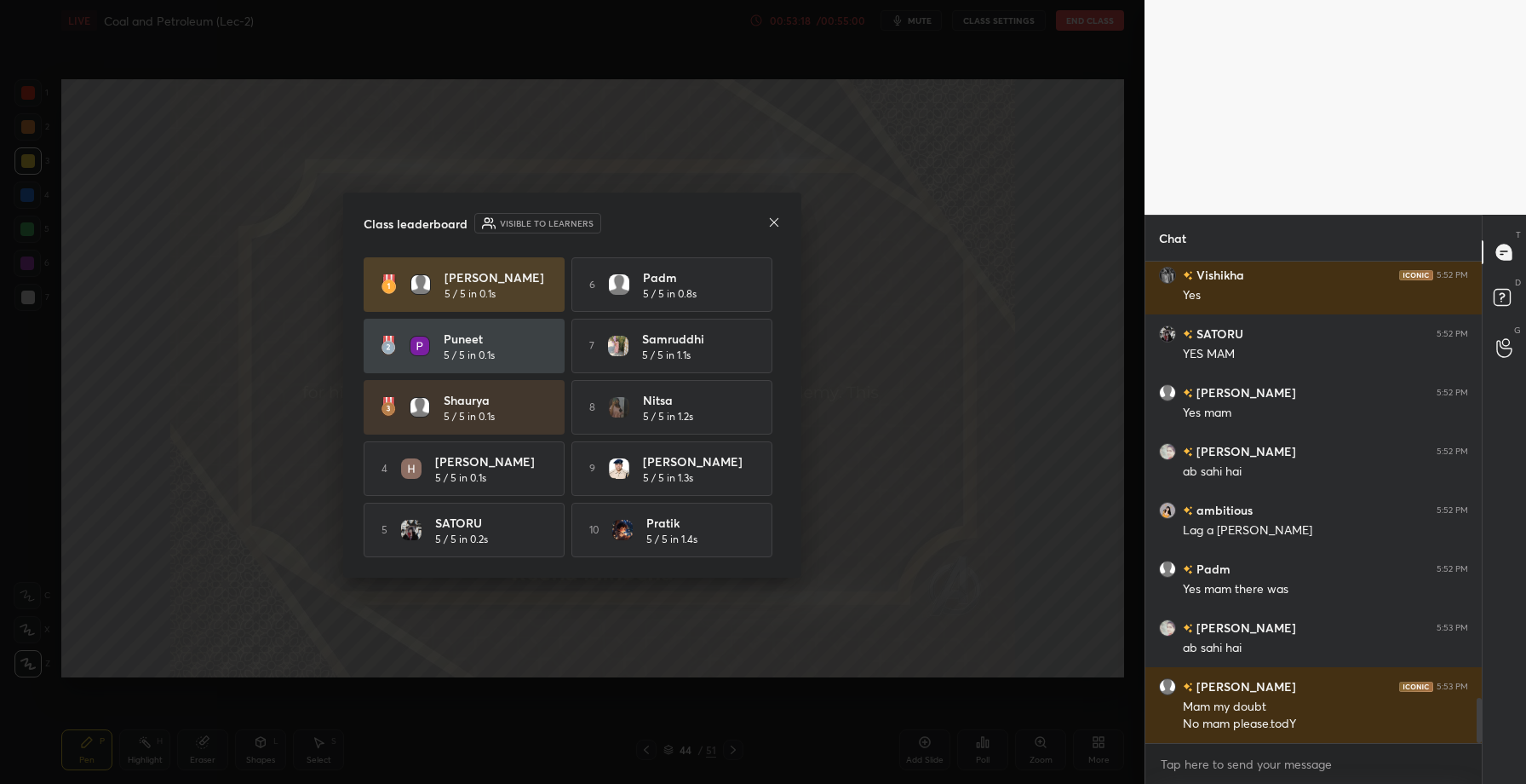
click at [771, 223] on icon at bounding box center [774, 222] width 14 height 14
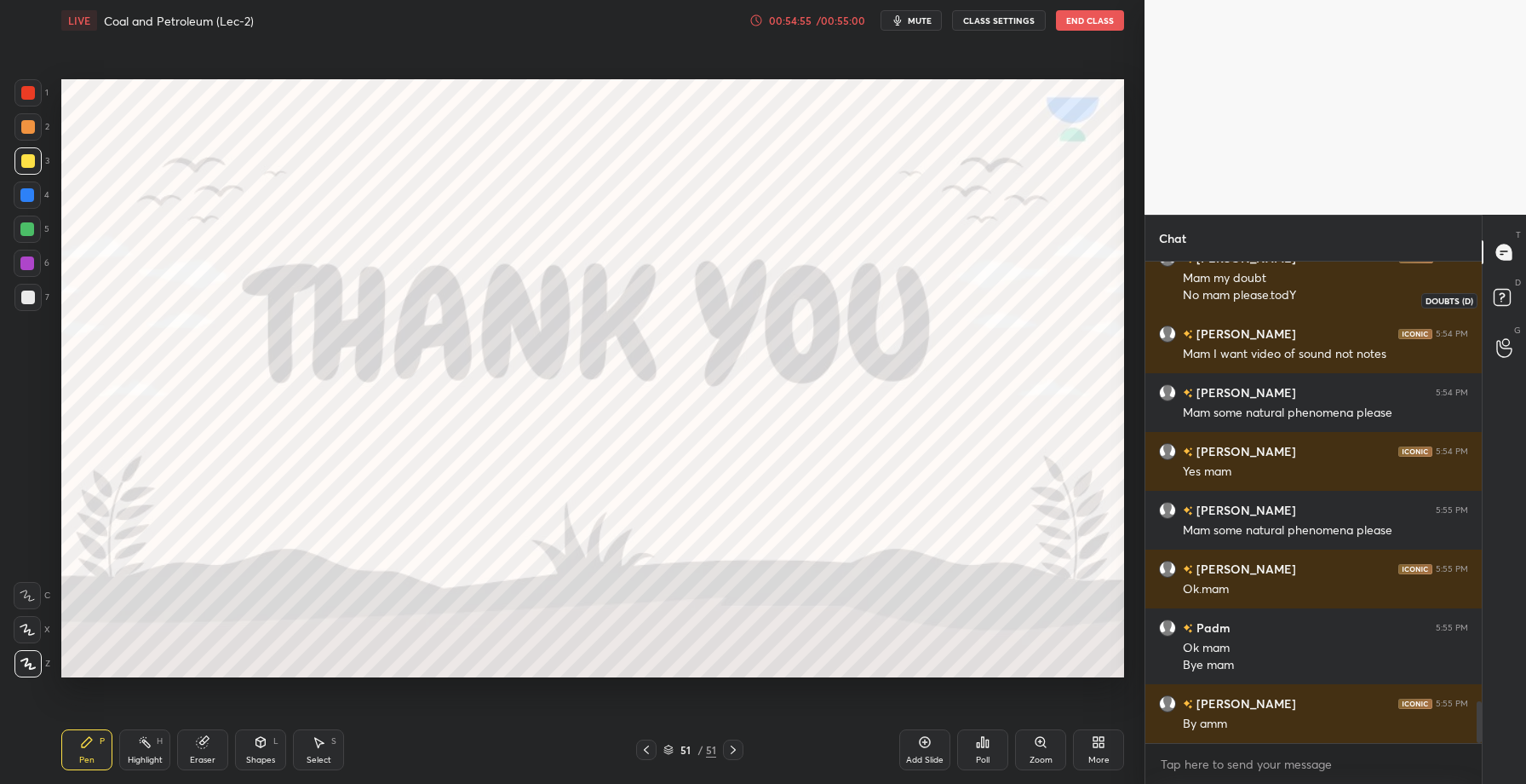
scroll to position [5118, 0]
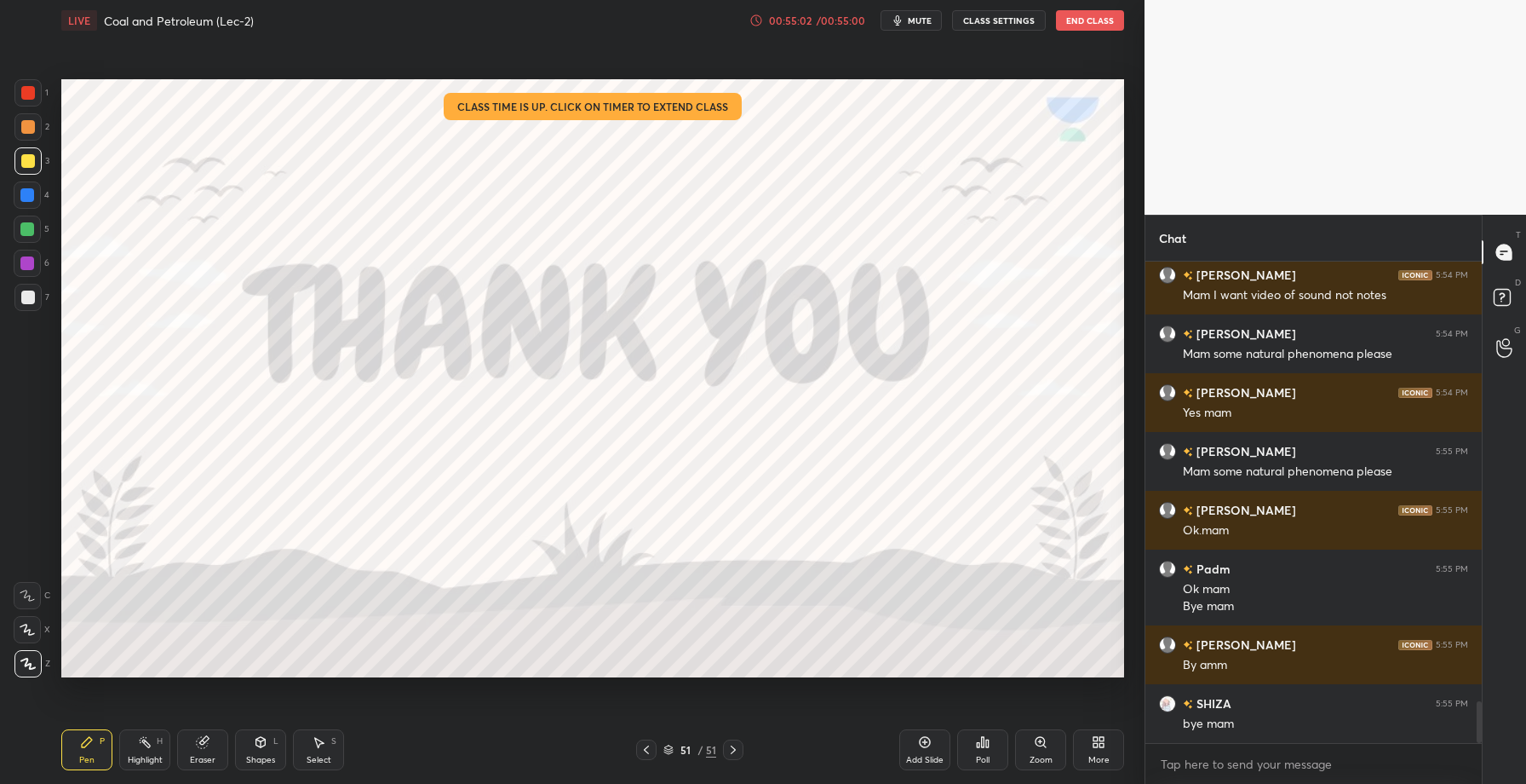
click at [1088, 13] on button "End Class" at bounding box center [1090, 21] width 68 height 21
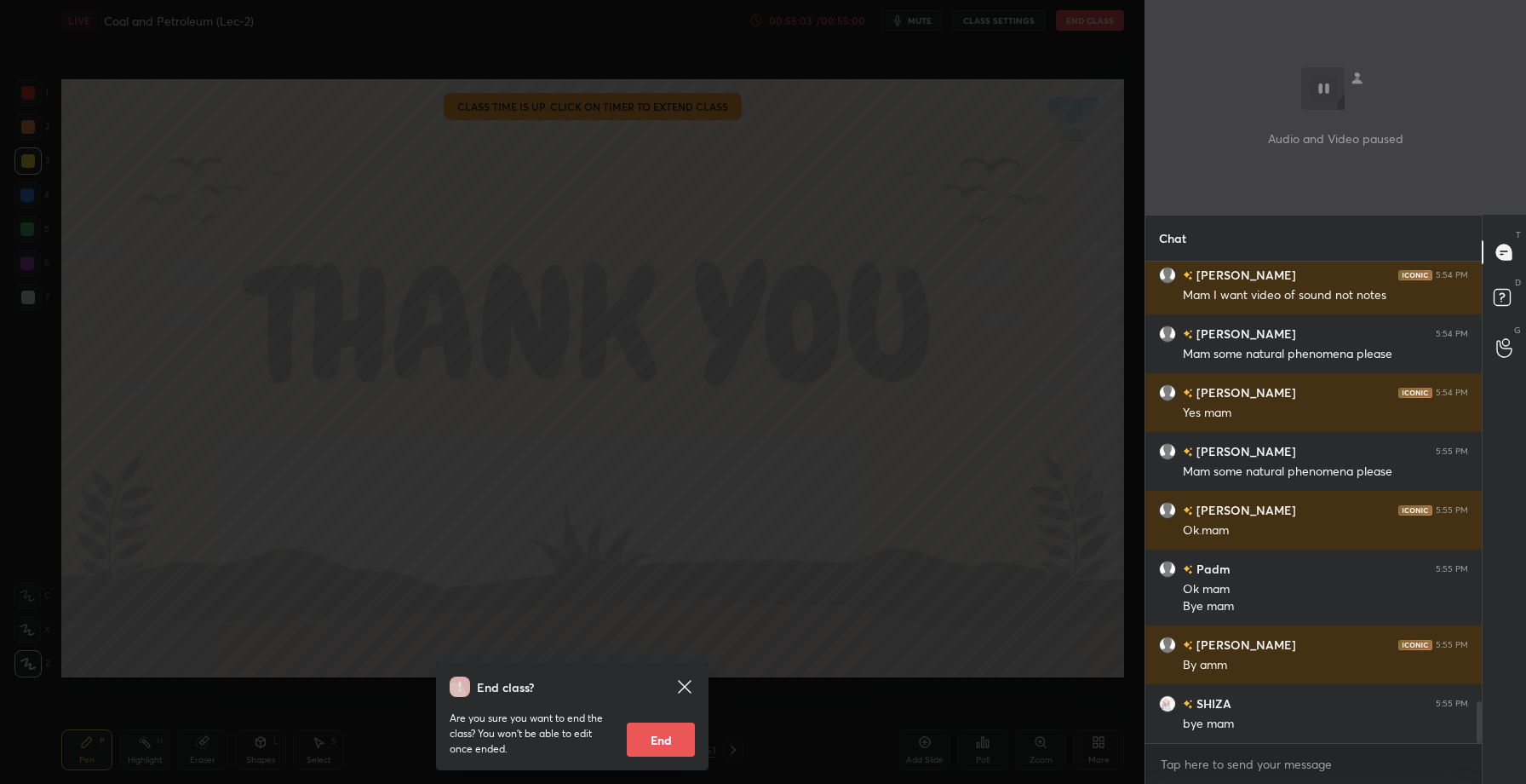
click at [667, 742] on button "End" at bounding box center [661, 739] width 68 height 34
type textarea "x"
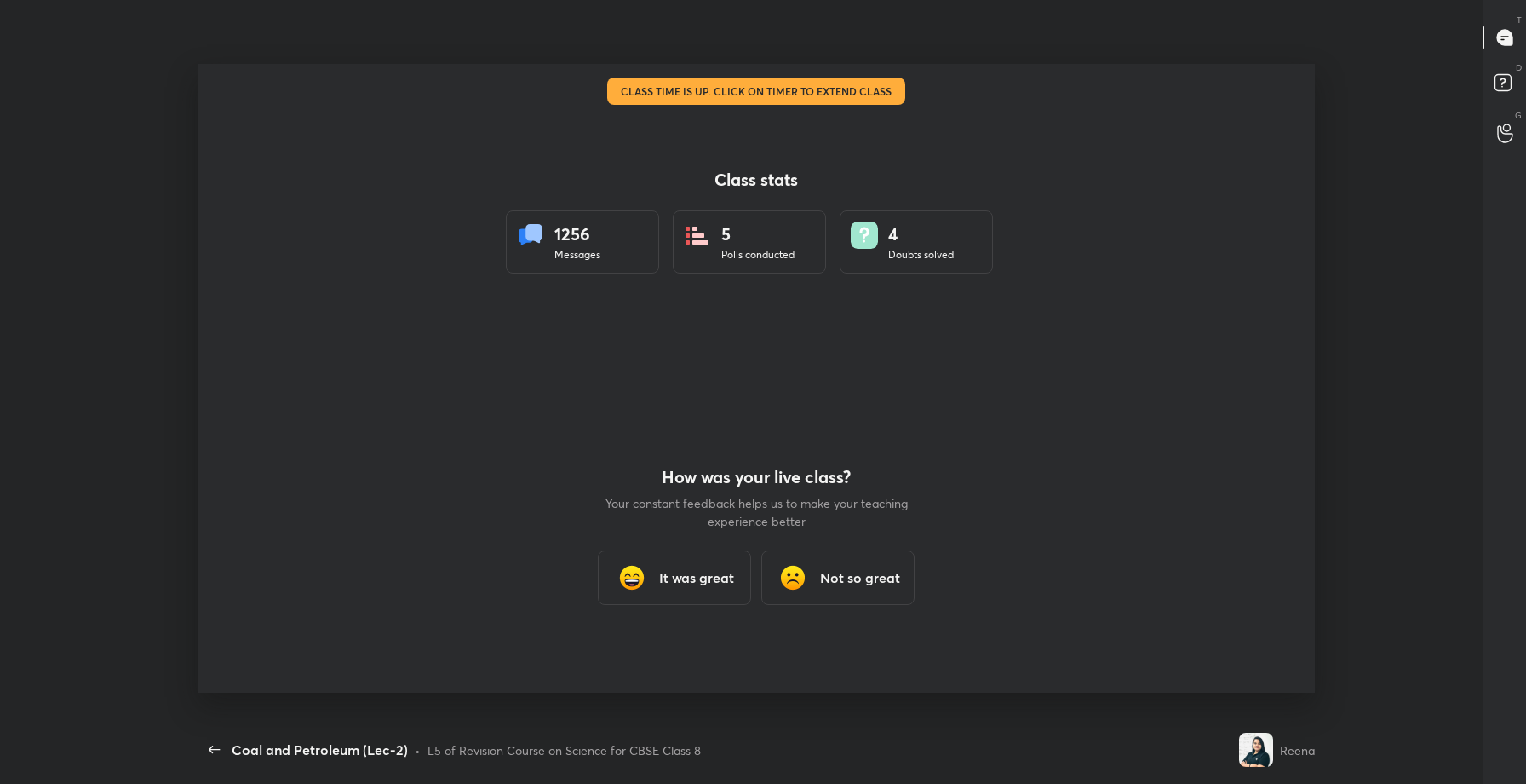
scroll to position [0, 0]
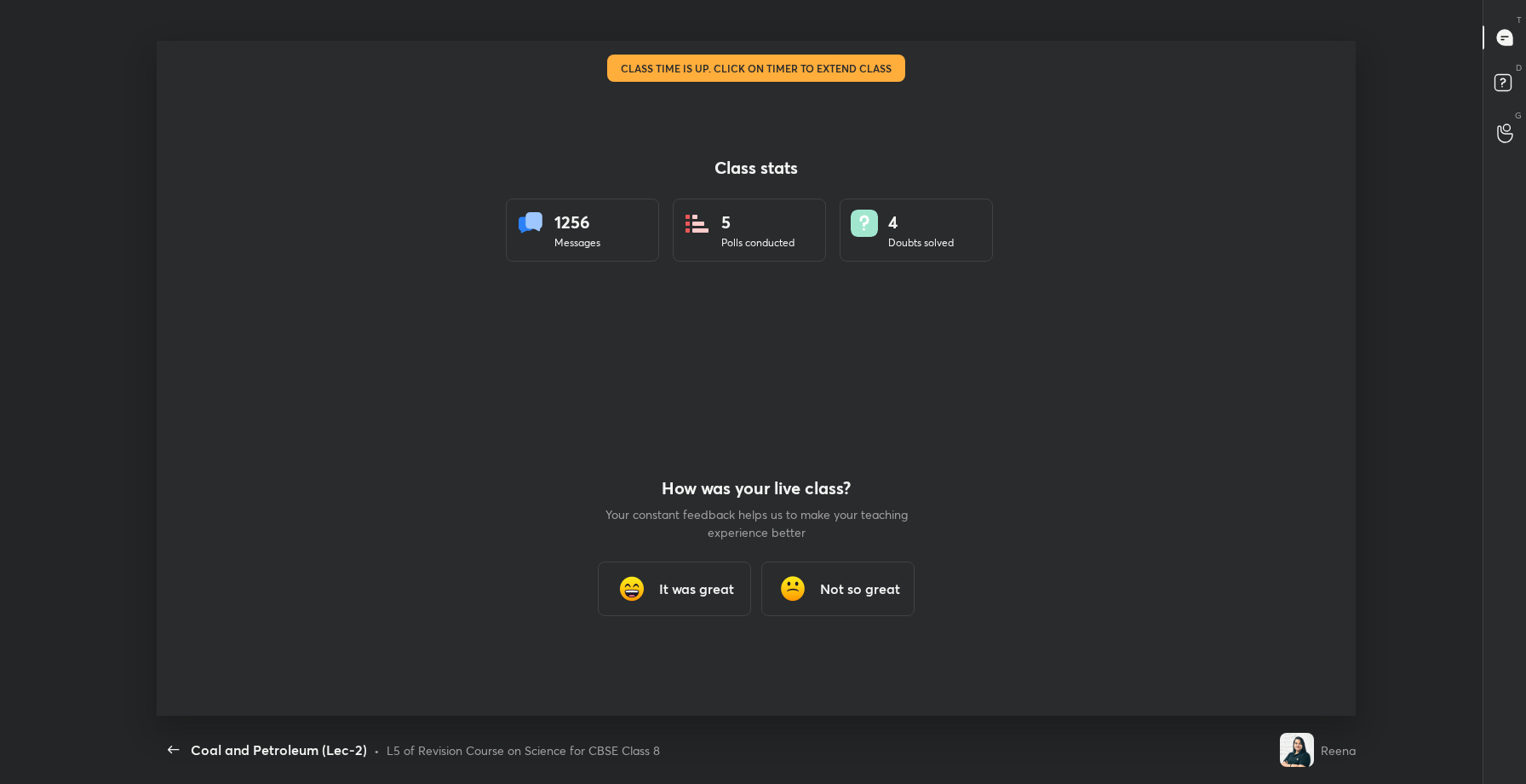
click at [675, 590] on h3 "It was great" at bounding box center [697, 588] width 75 height 21
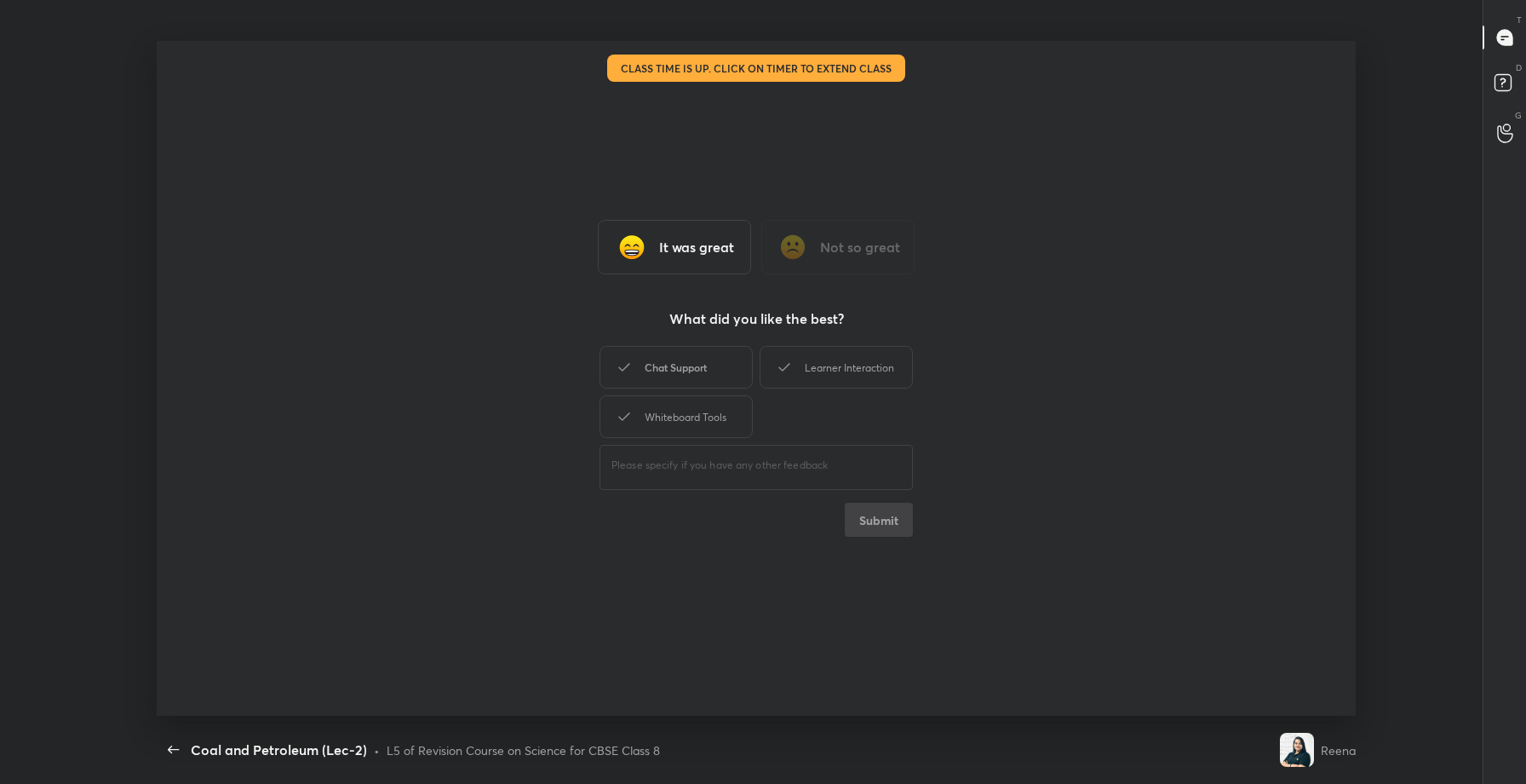
click at [675, 356] on div "Chat Support" at bounding box center [676, 368] width 153 height 43
click at [880, 524] on button "Submit" at bounding box center [879, 519] width 68 height 34
